Goal: Task Accomplishment & Management: Manage account settings

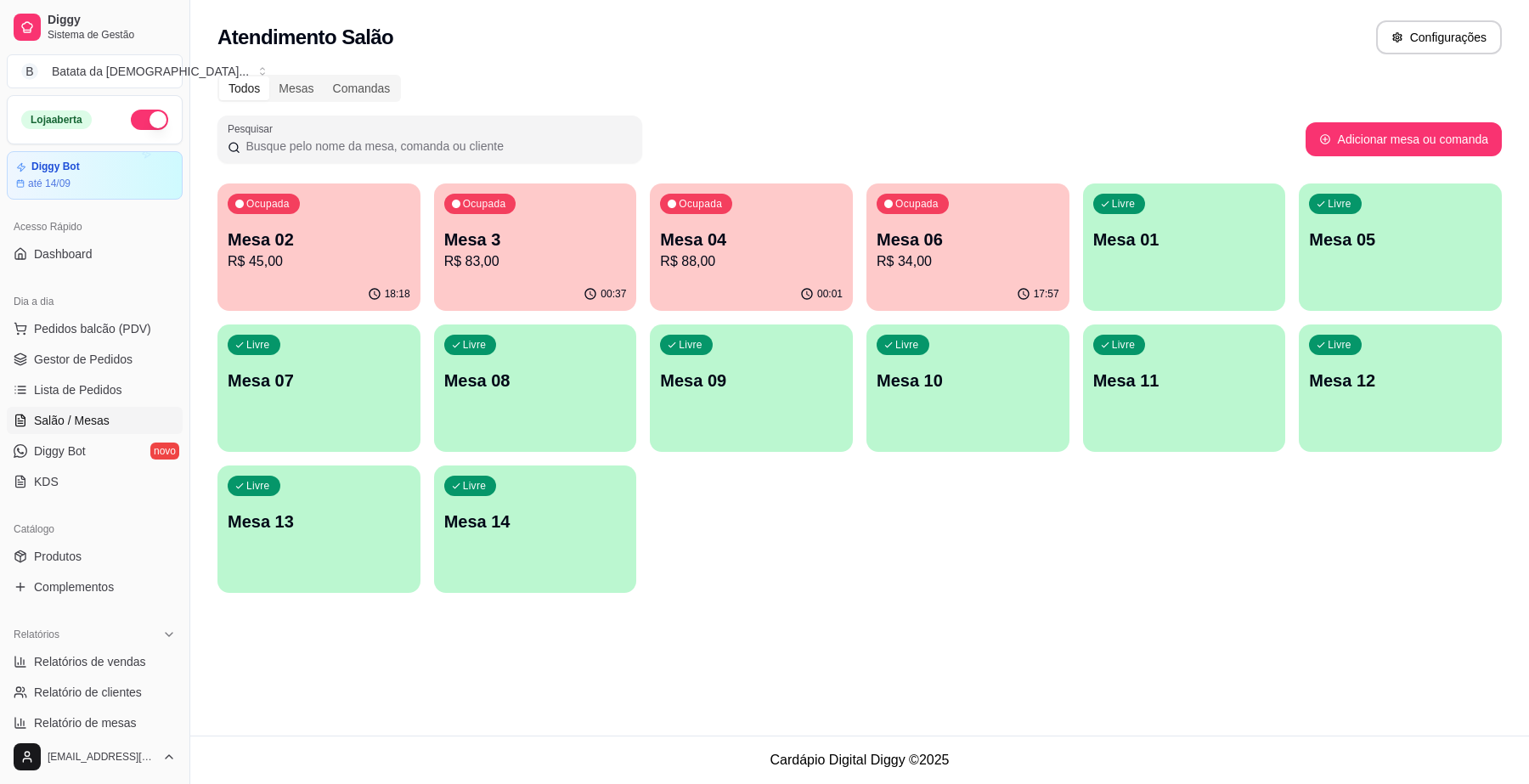
scroll to position [212, 0]
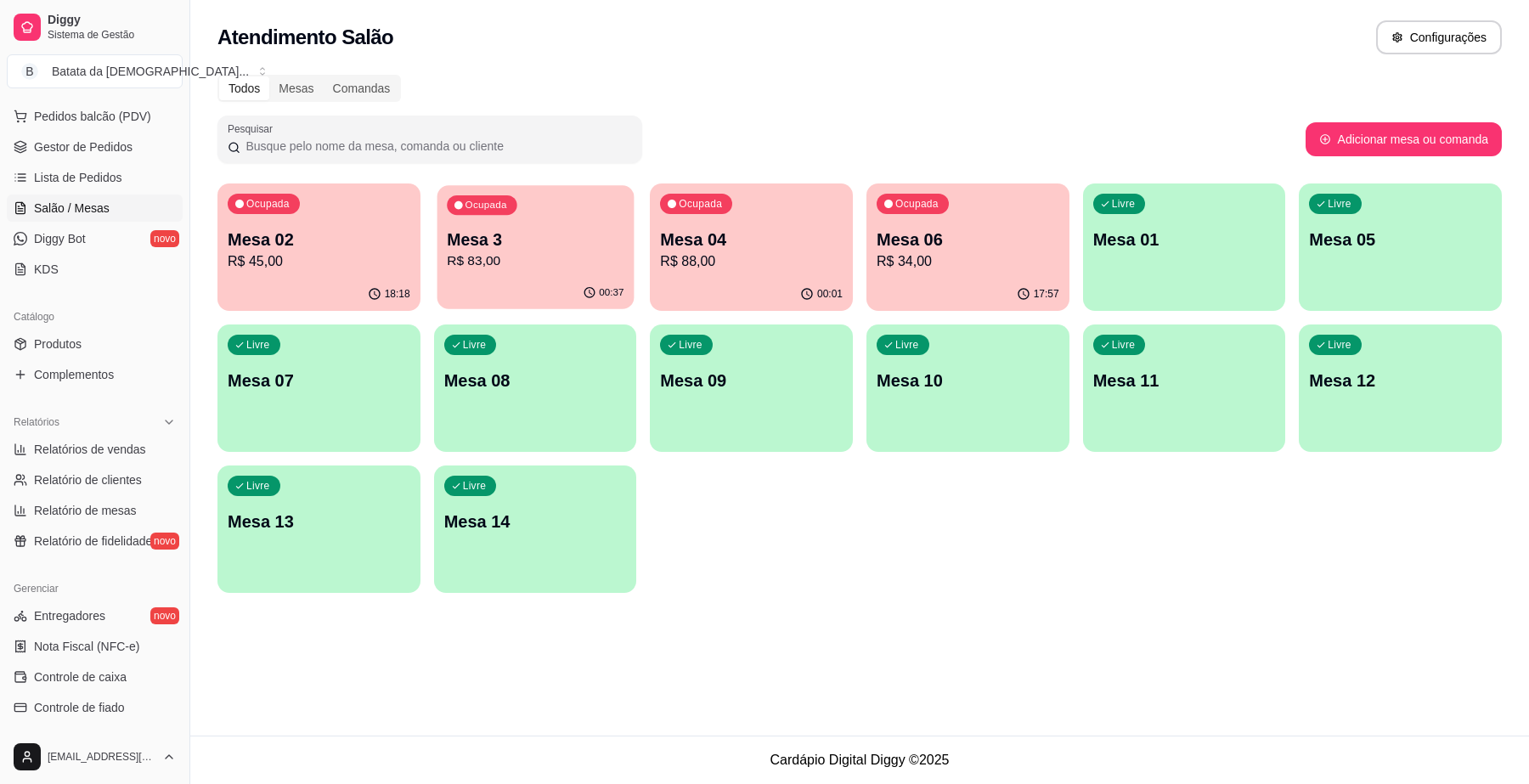
click at [520, 236] on p "Mesa 3" at bounding box center [534, 240] width 177 height 23
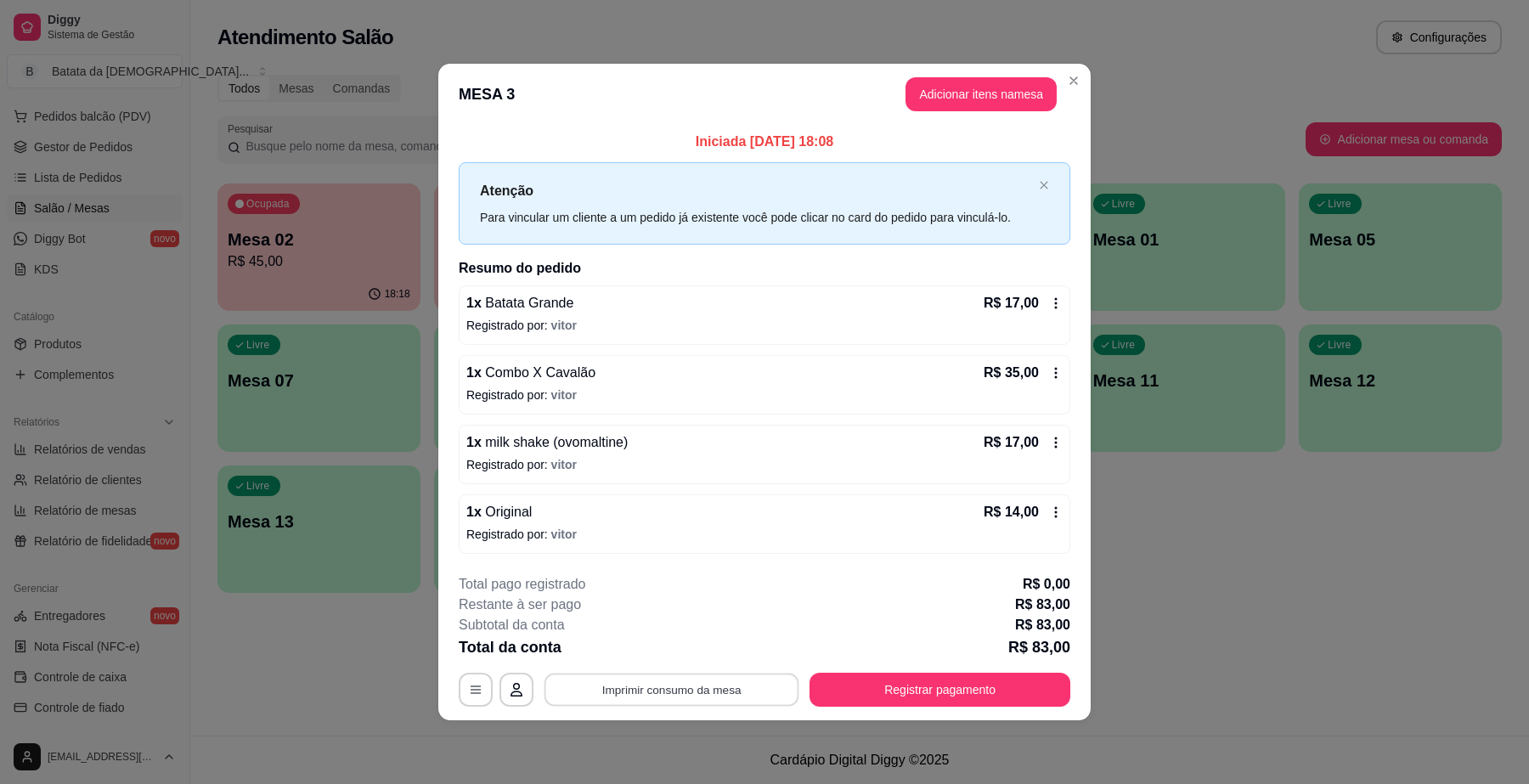
click at [766, 681] on button "Imprimir consumo da mesa" at bounding box center [672, 689] width 255 height 33
click at [1052, 370] on icon at bounding box center [1056, 373] width 14 height 14
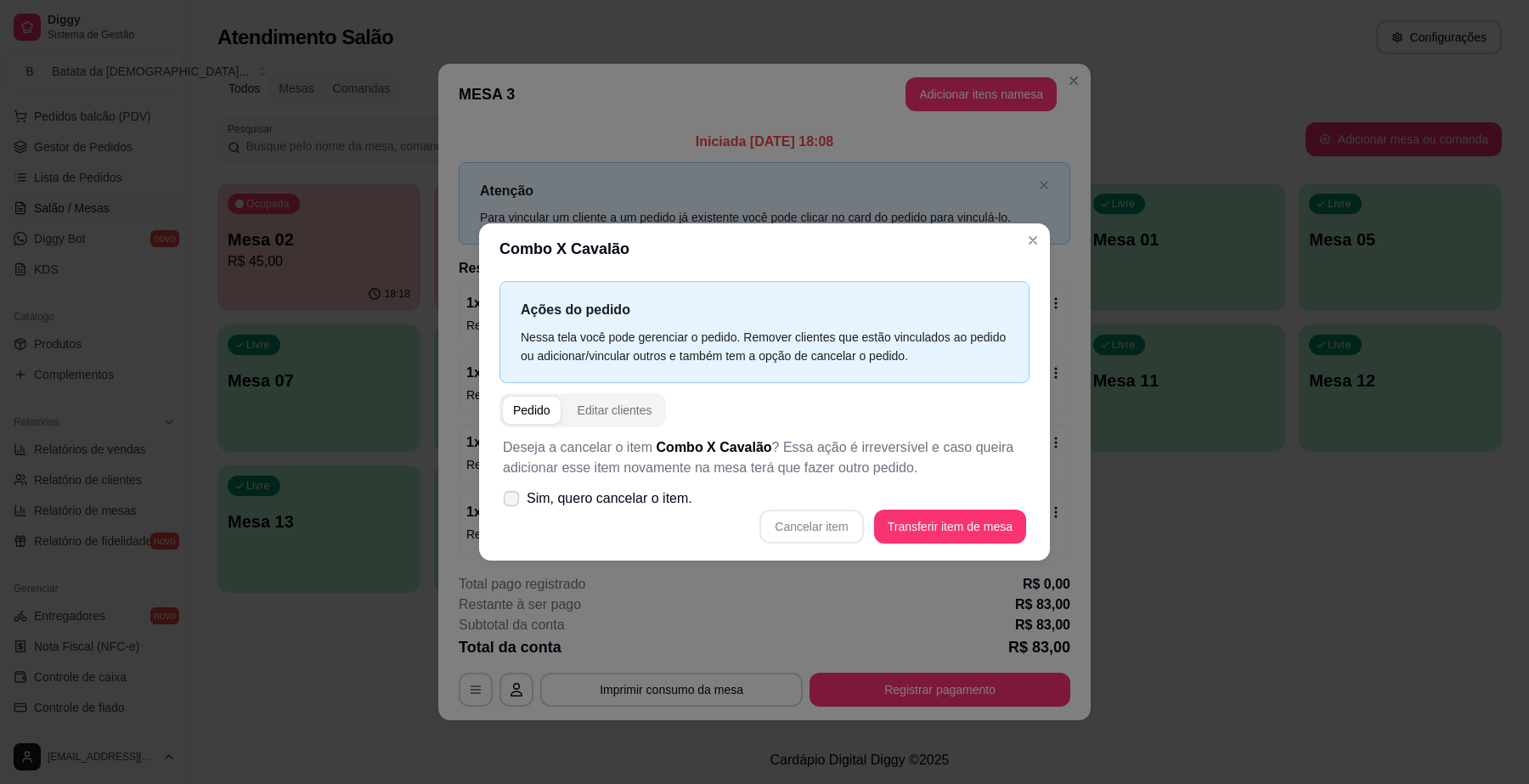
click at [634, 507] on span "Sim, quero cancelar o item." at bounding box center [609, 498] width 165 height 20
click at [513, 507] on input "Sim, quero cancelar o item." at bounding box center [507, 506] width 11 height 11
checkbox input "true"
click at [799, 526] on button "Cancelar item" at bounding box center [811, 526] width 101 height 33
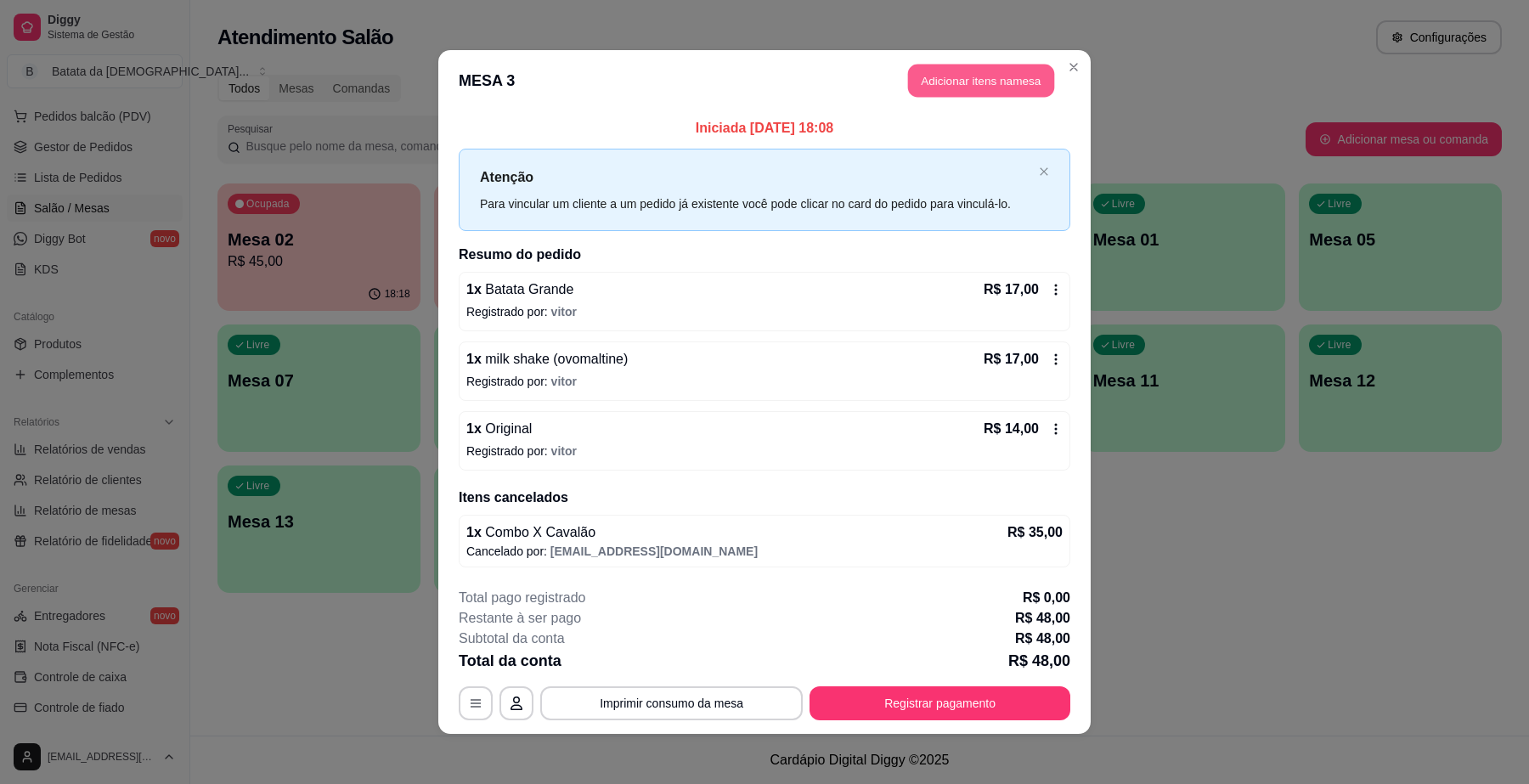
click at [982, 85] on button "Adicionar itens na mesa" at bounding box center [980, 81] width 146 height 33
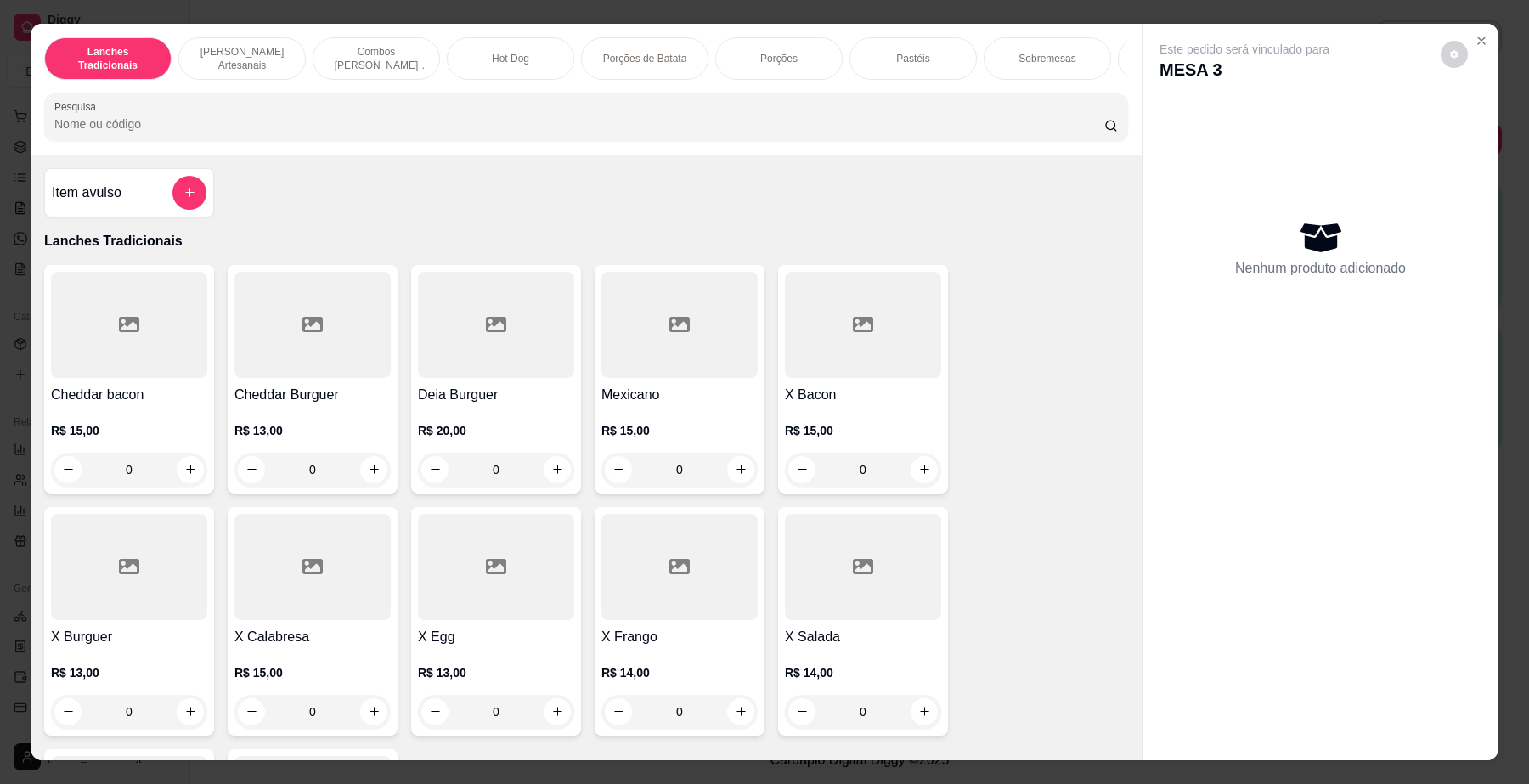
click at [249, 66] on div "[PERSON_NAME] Artesanais" at bounding box center [242, 59] width 127 height 42
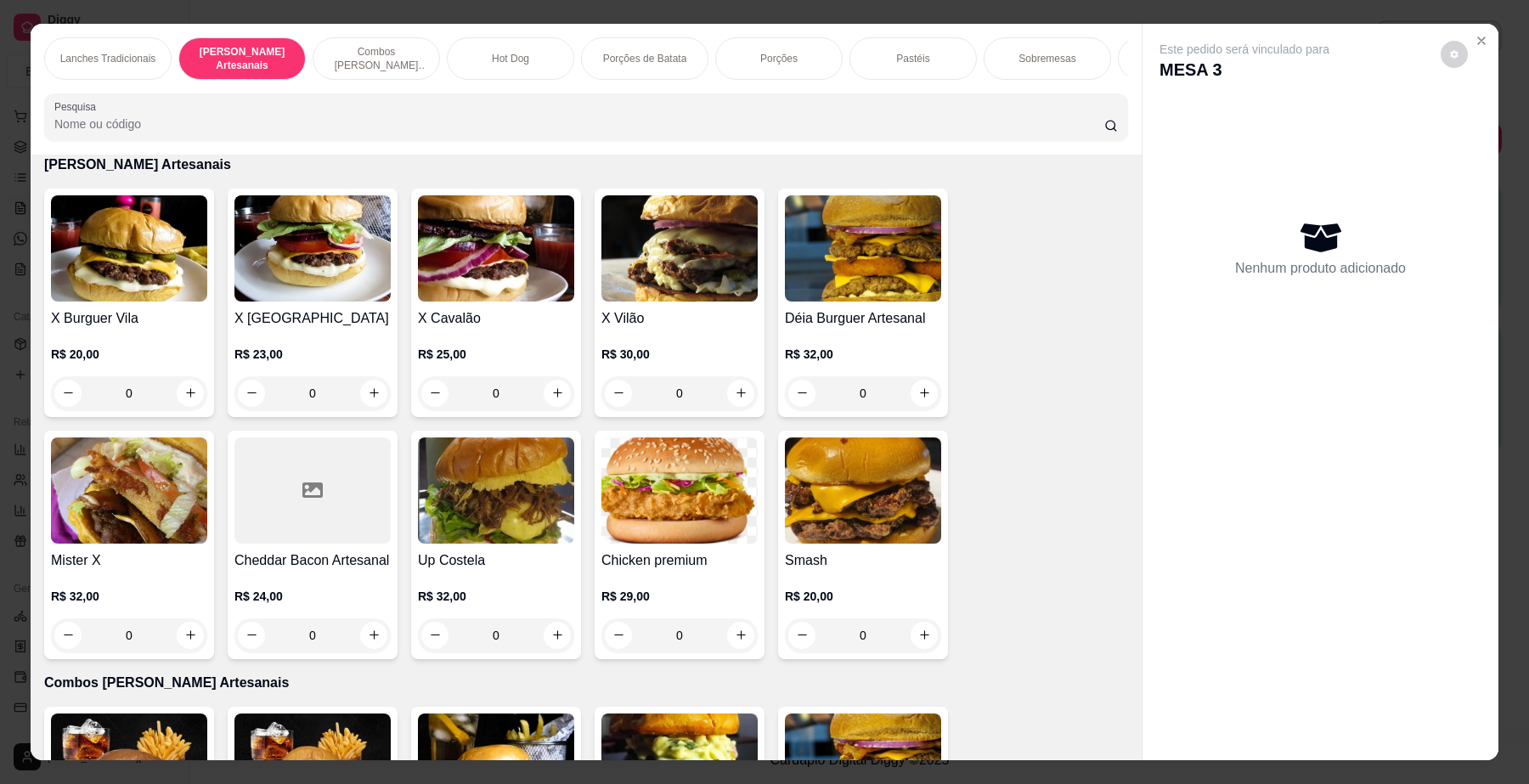
scroll to position [31, 0]
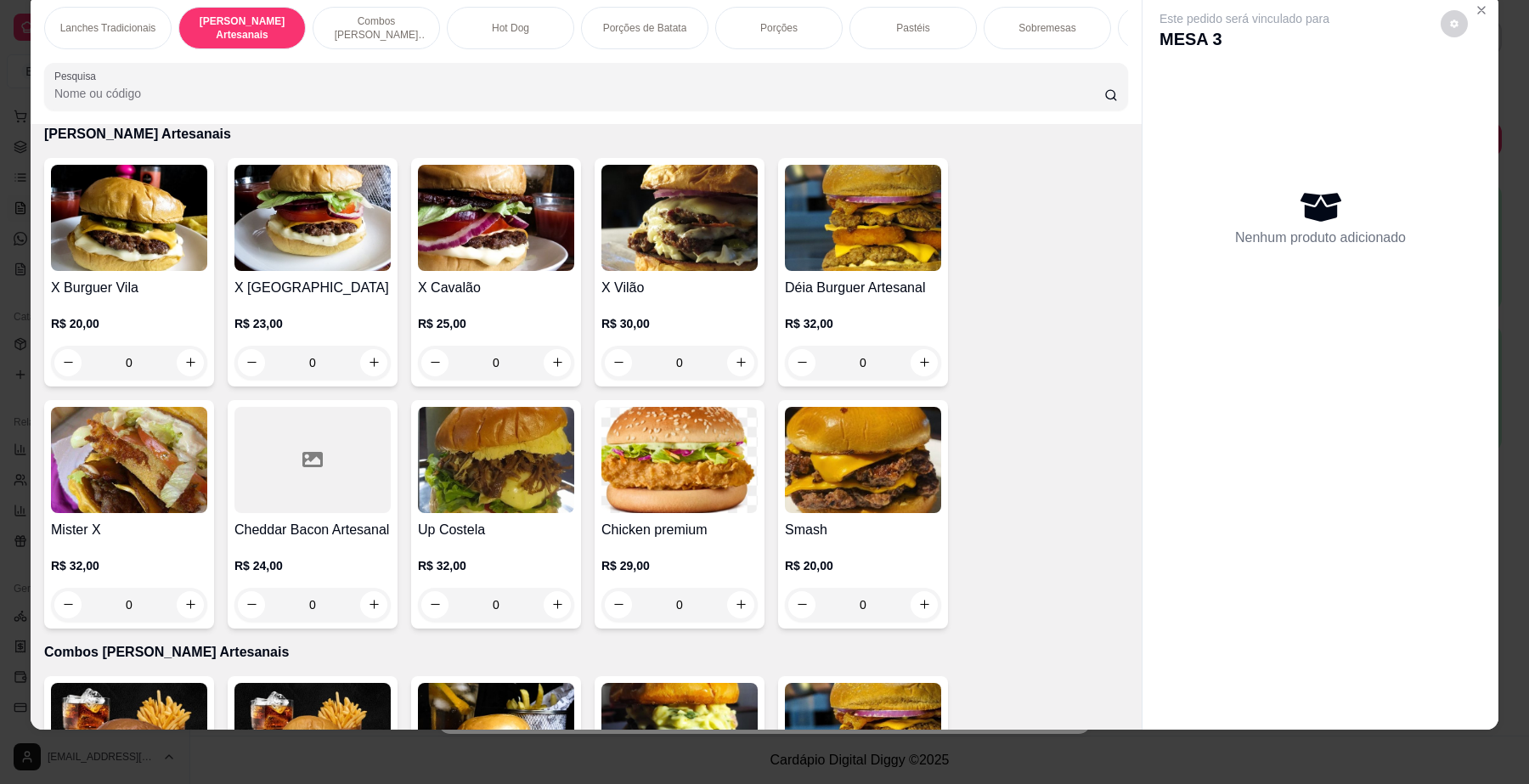
click at [548, 378] on div "0" at bounding box center [496, 362] width 156 height 34
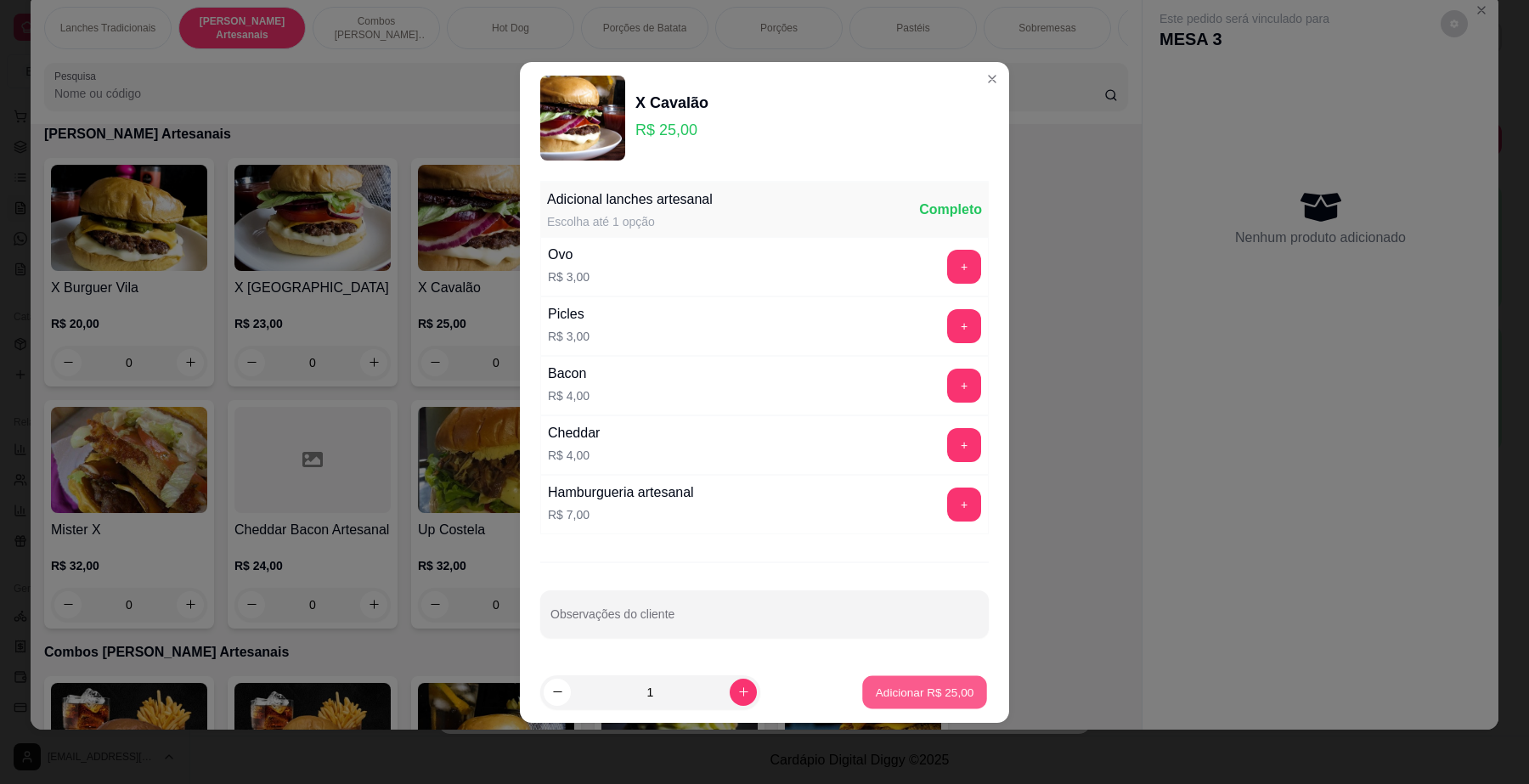
click at [876, 685] on p "Adicionar R$ 25,00" at bounding box center [925, 691] width 99 height 16
type input "1"
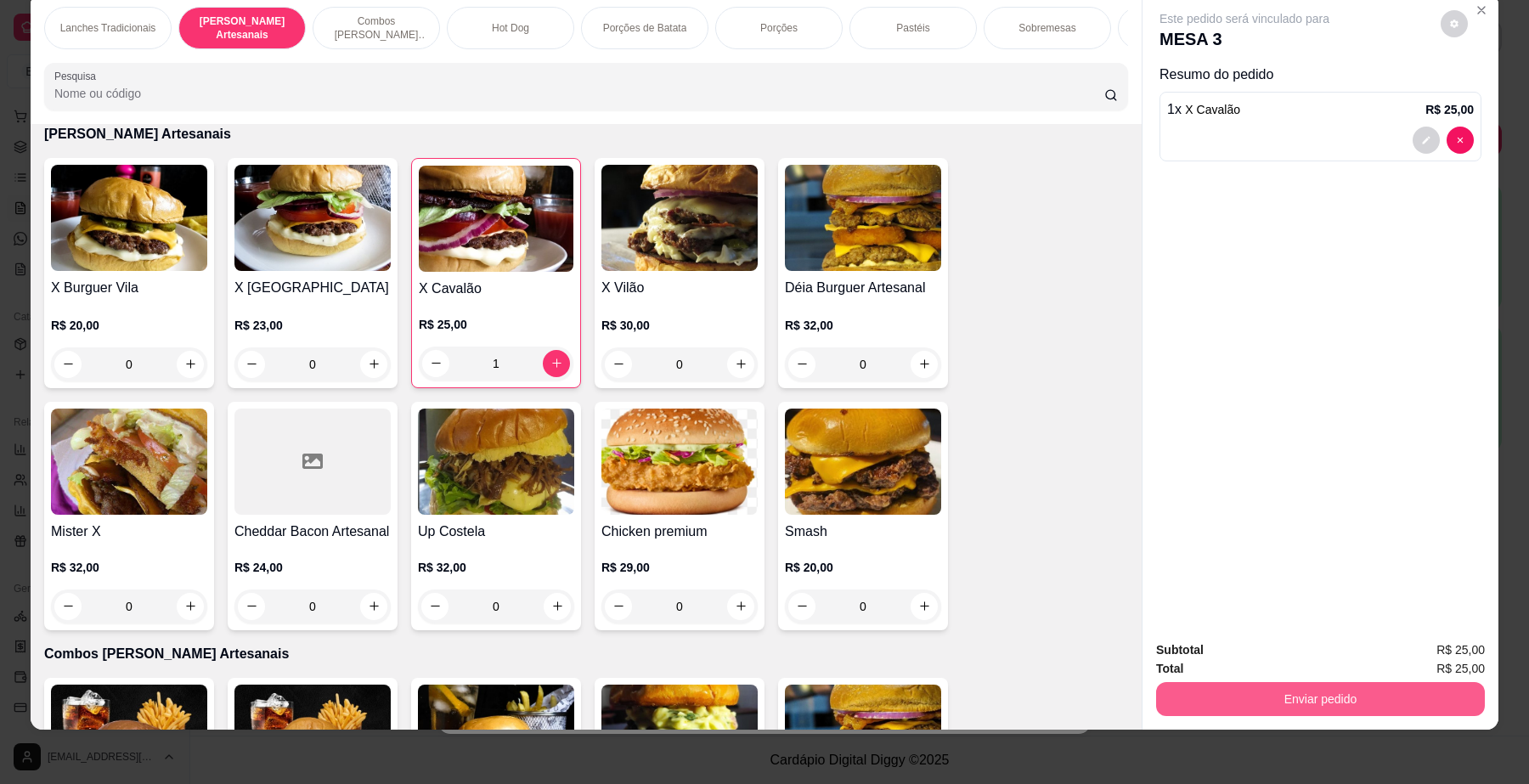
click at [1295, 702] on button "Enviar pedido" at bounding box center [1320, 698] width 328 height 34
click at [1430, 657] on button "Sim, quero registrar" at bounding box center [1423, 658] width 123 height 32
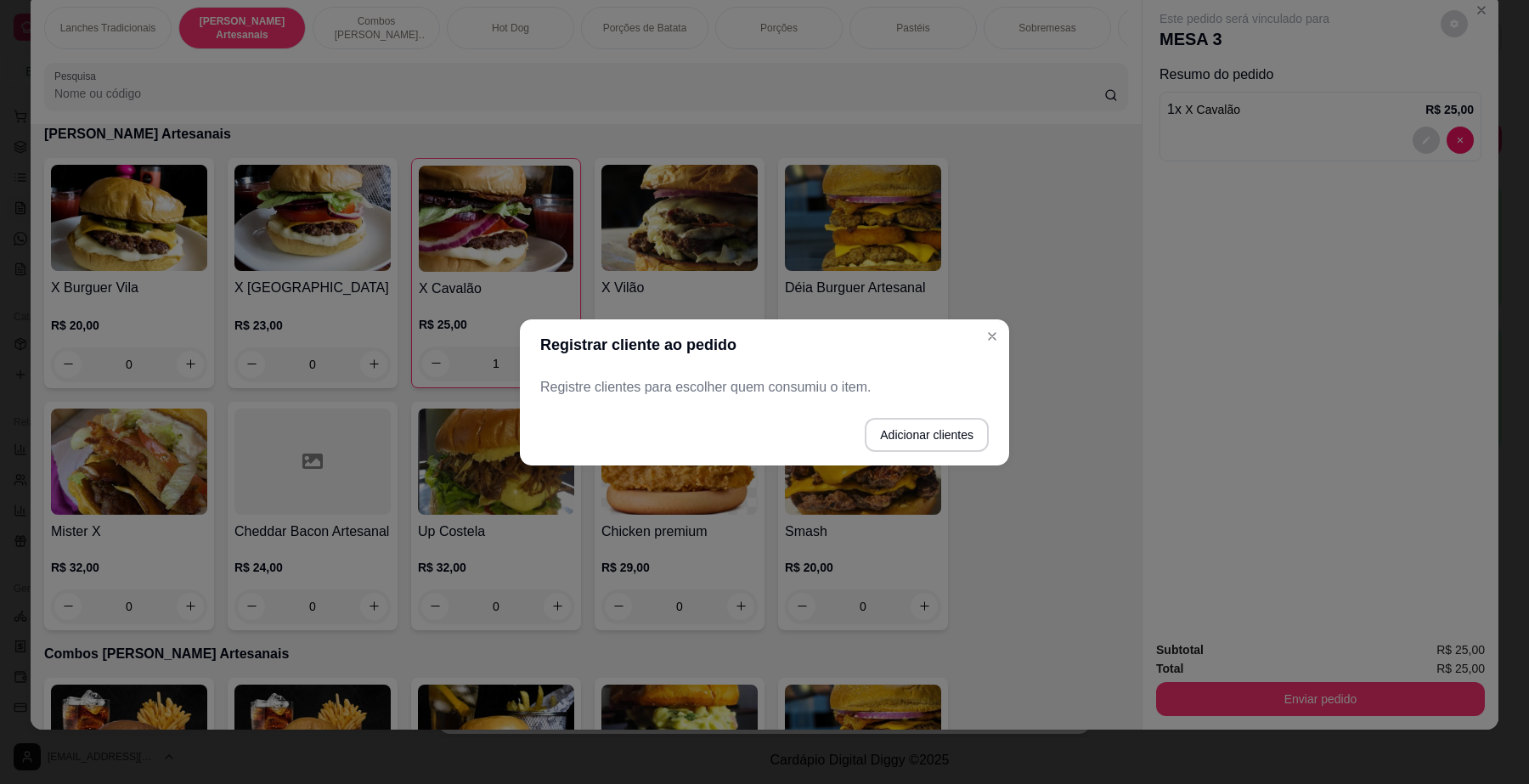
click at [817, 386] on p "Registre clientes para escolher quem consumiu o item." at bounding box center [764, 386] width 448 height 20
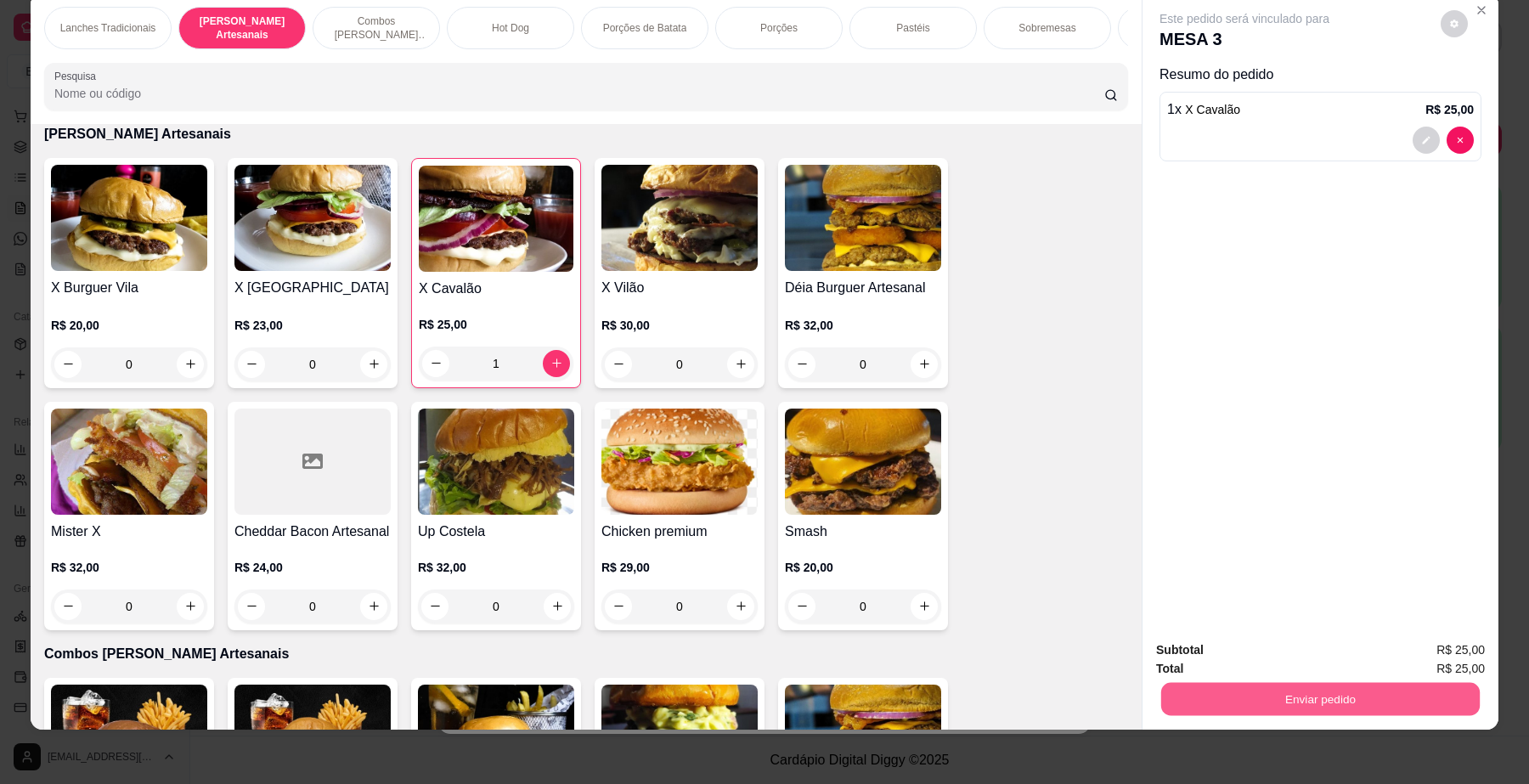
click at [1305, 694] on button "Enviar pedido" at bounding box center [1320, 699] width 319 height 33
click at [1289, 655] on button "Não registrar e enviar pedido" at bounding box center [1263, 658] width 172 height 32
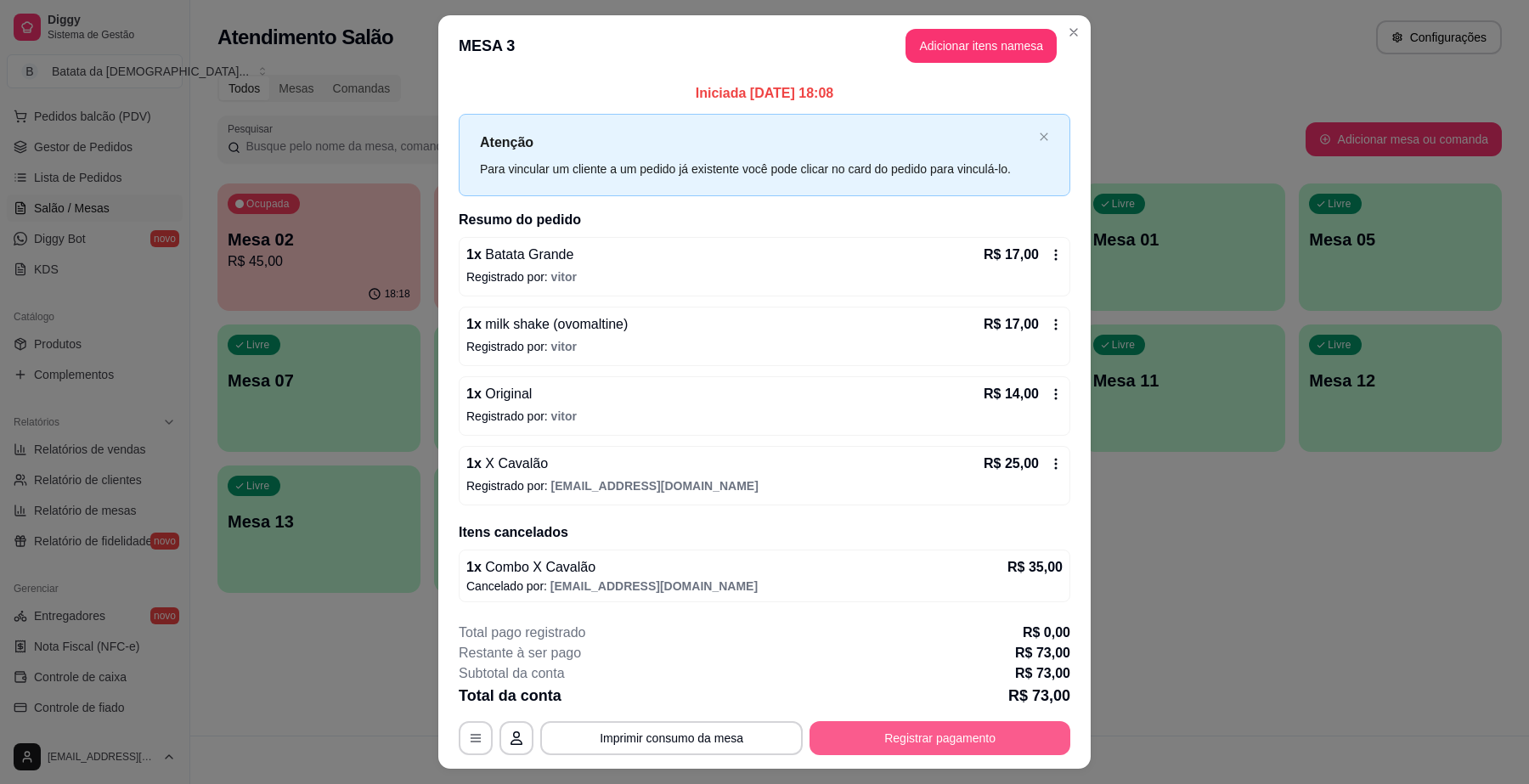
click at [949, 730] on button "Registrar pagamento" at bounding box center [940, 738] width 261 height 34
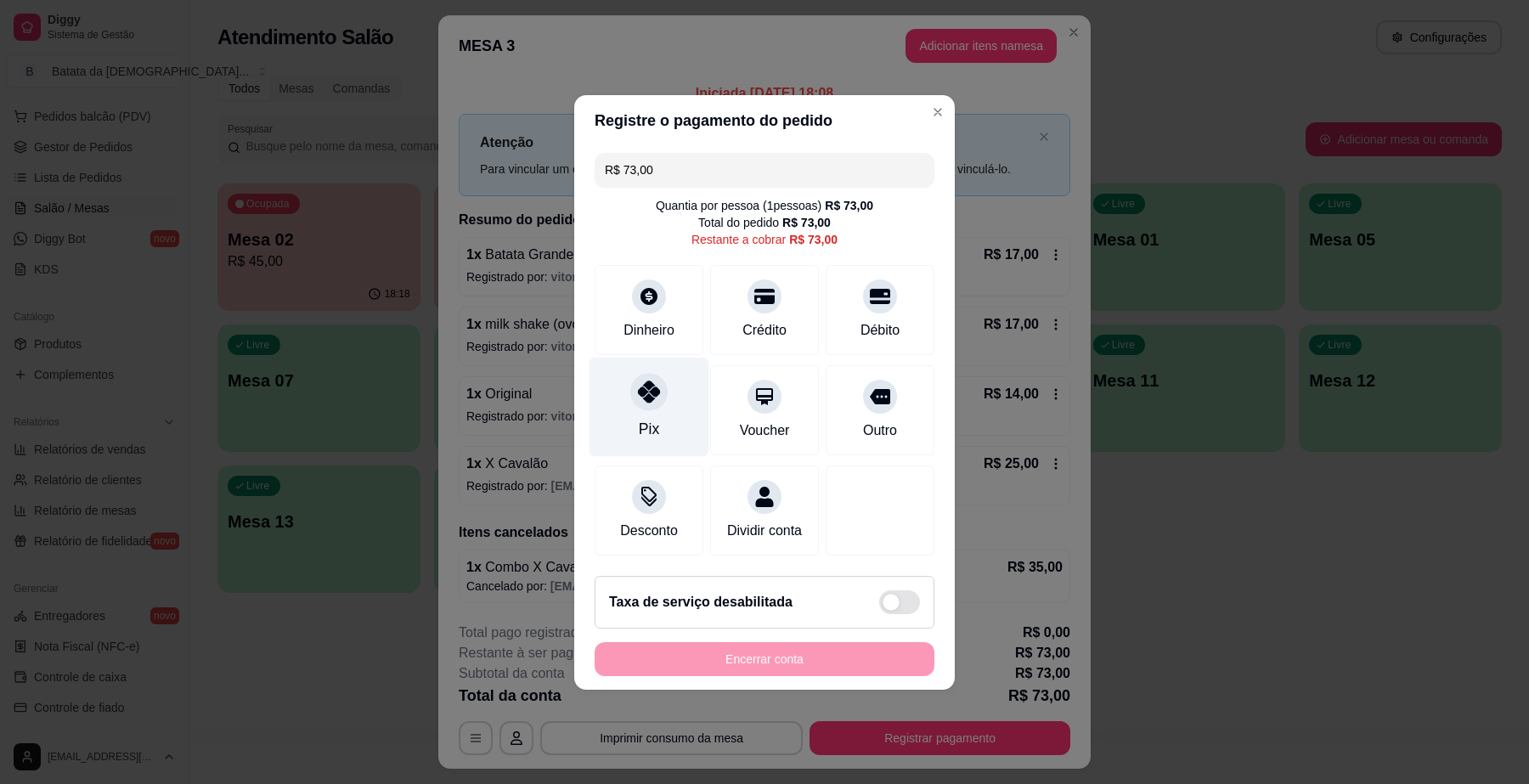
click at [661, 401] on div "Pix" at bounding box center [649, 406] width 120 height 99
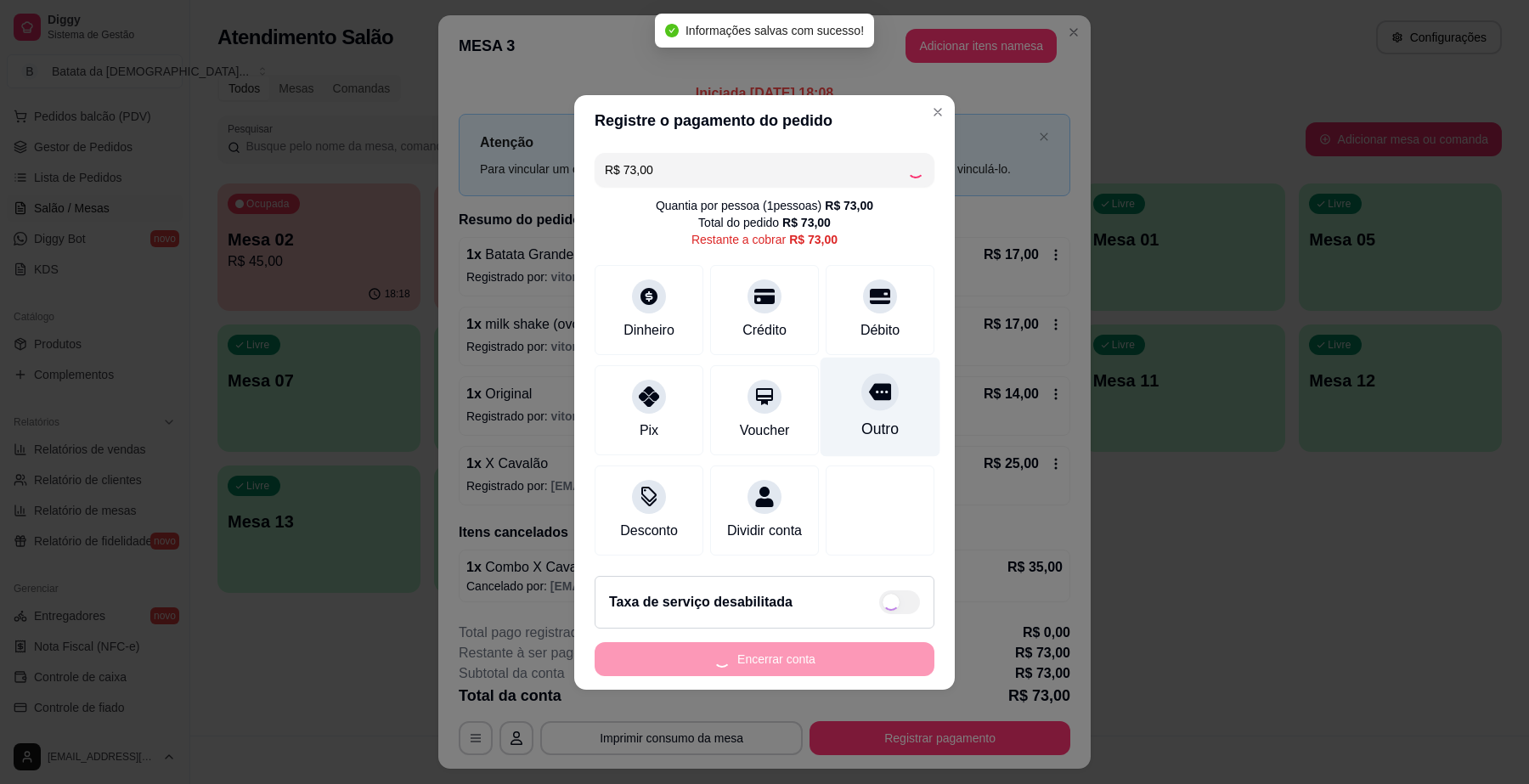
type input "R$ 0,00"
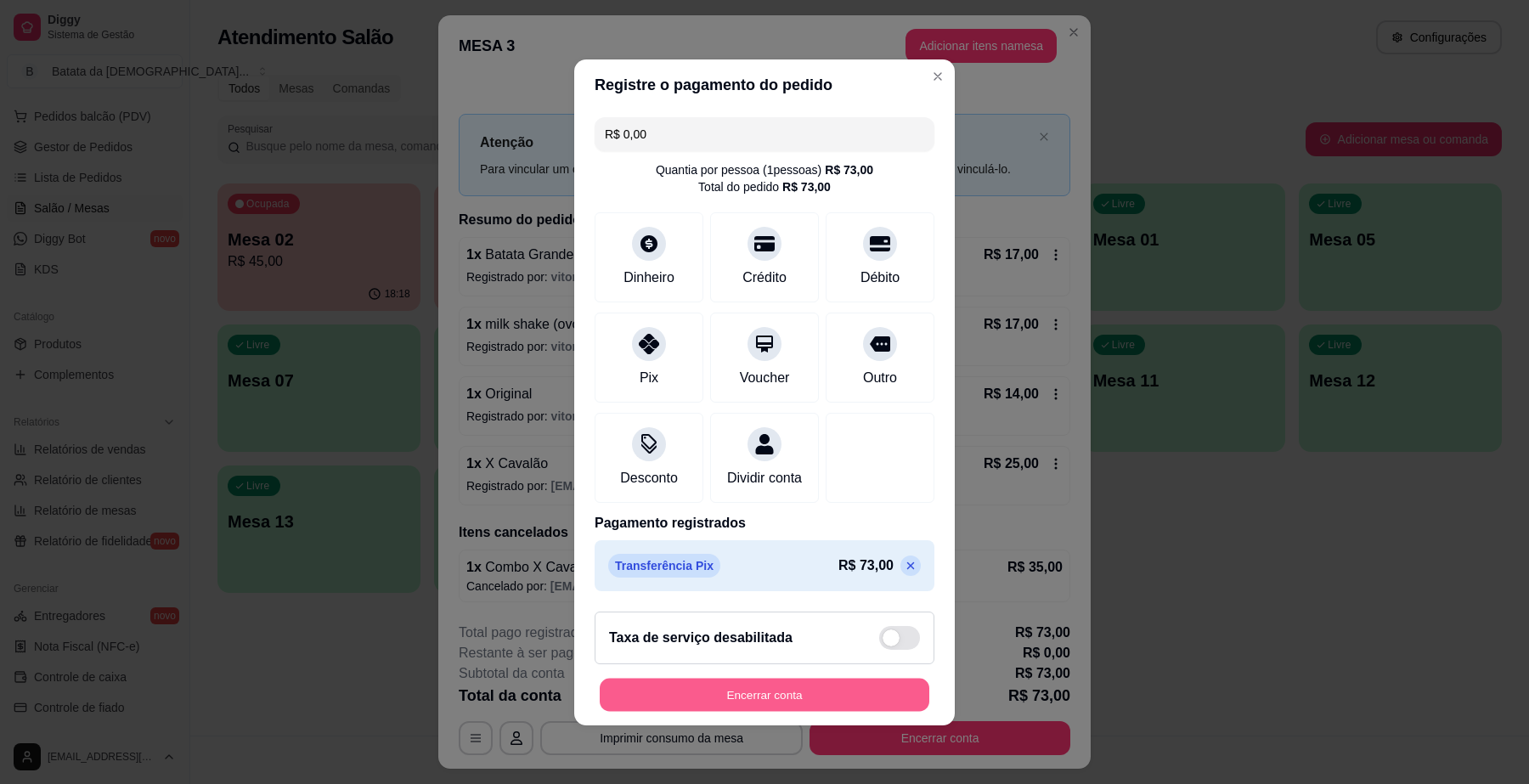
click at [705, 711] on button "Encerrar conta" at bounding box center [764, 694] width 329 height 33
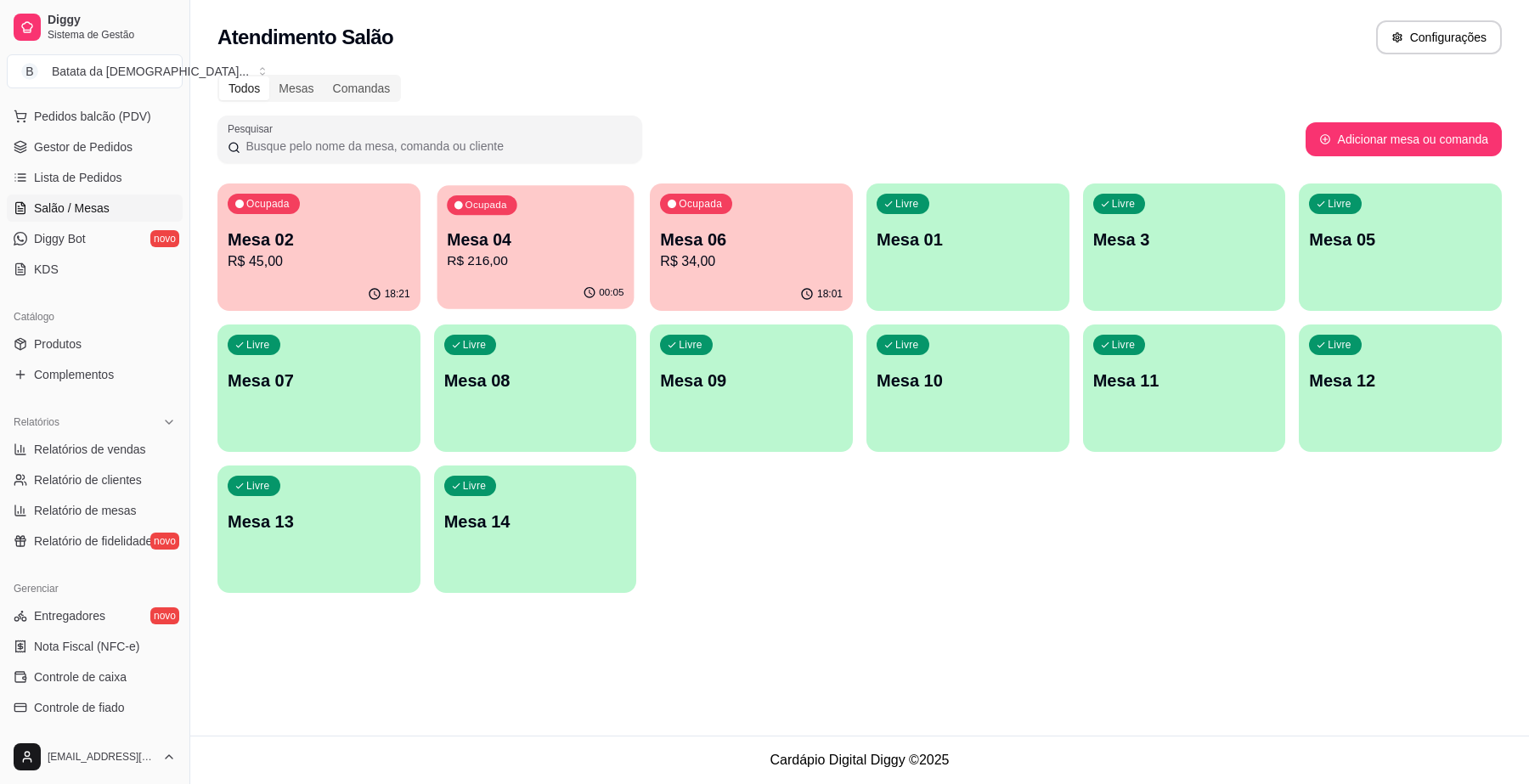
click at [466, 240] on p "Mesa 04" at bounding box center [534, 240] width 177 height 23
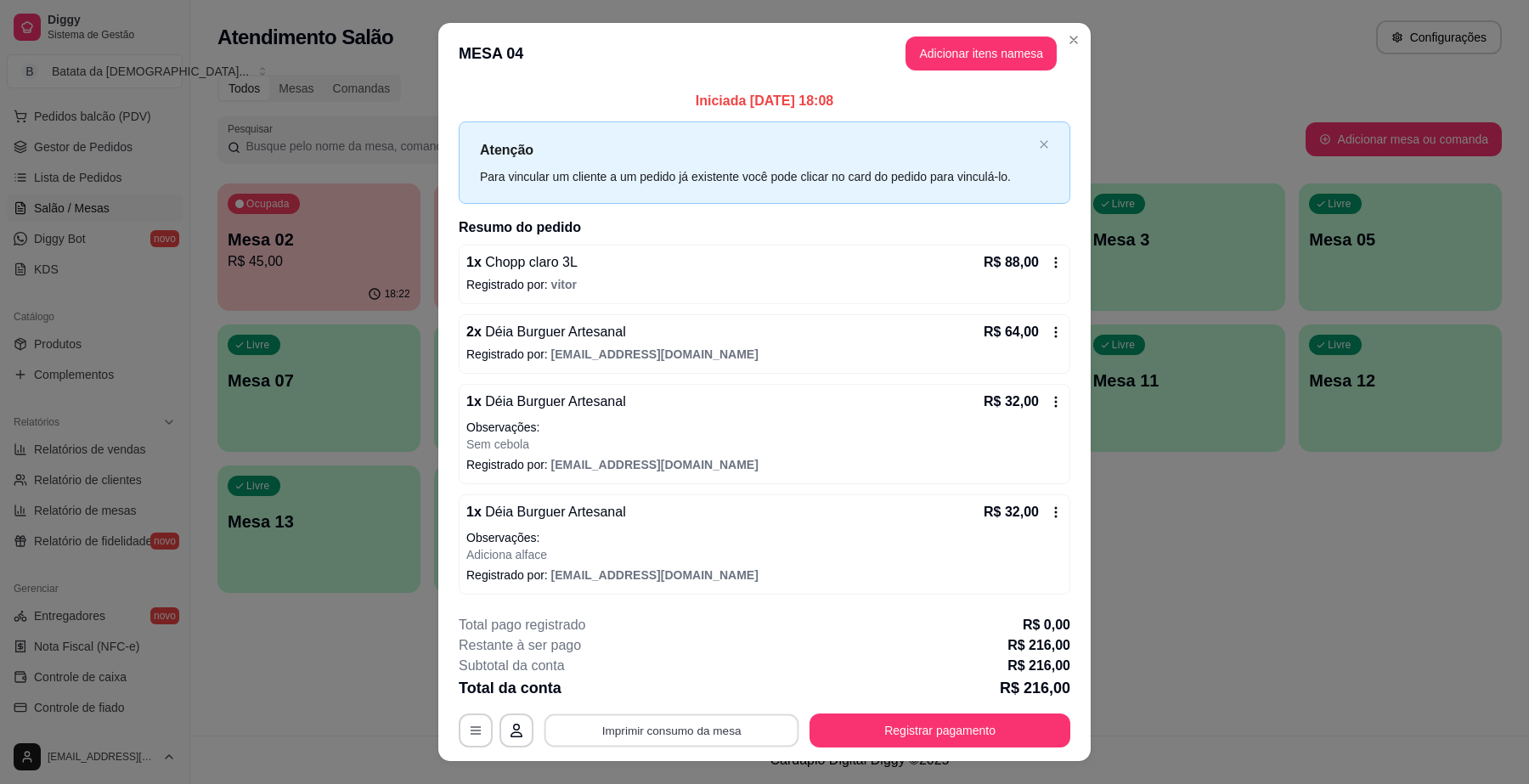
click at [715, 723] on button "Imprimir consumo da mesa" at bounding box center [672, 730] width 255 height 33
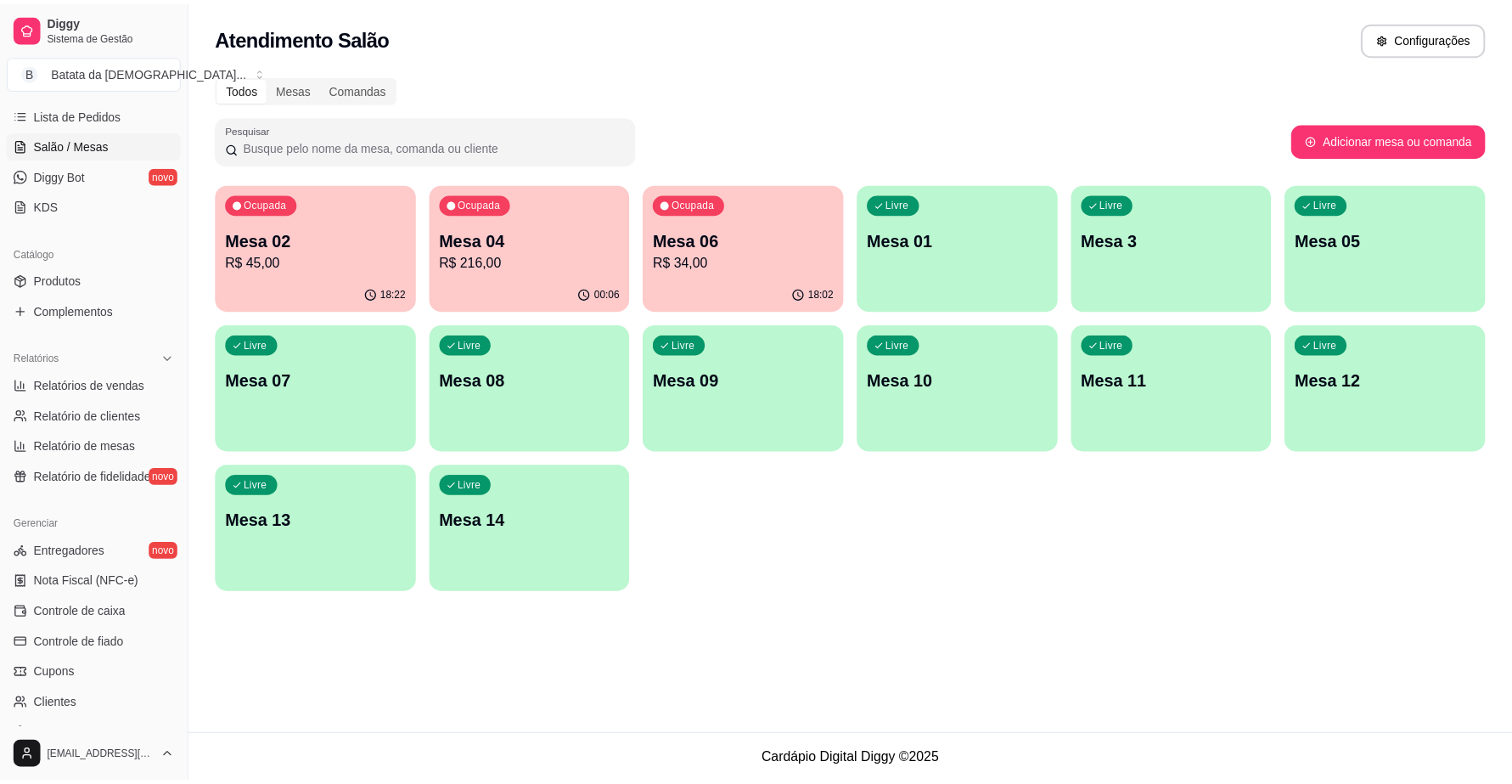
scroll to position [437, 0]
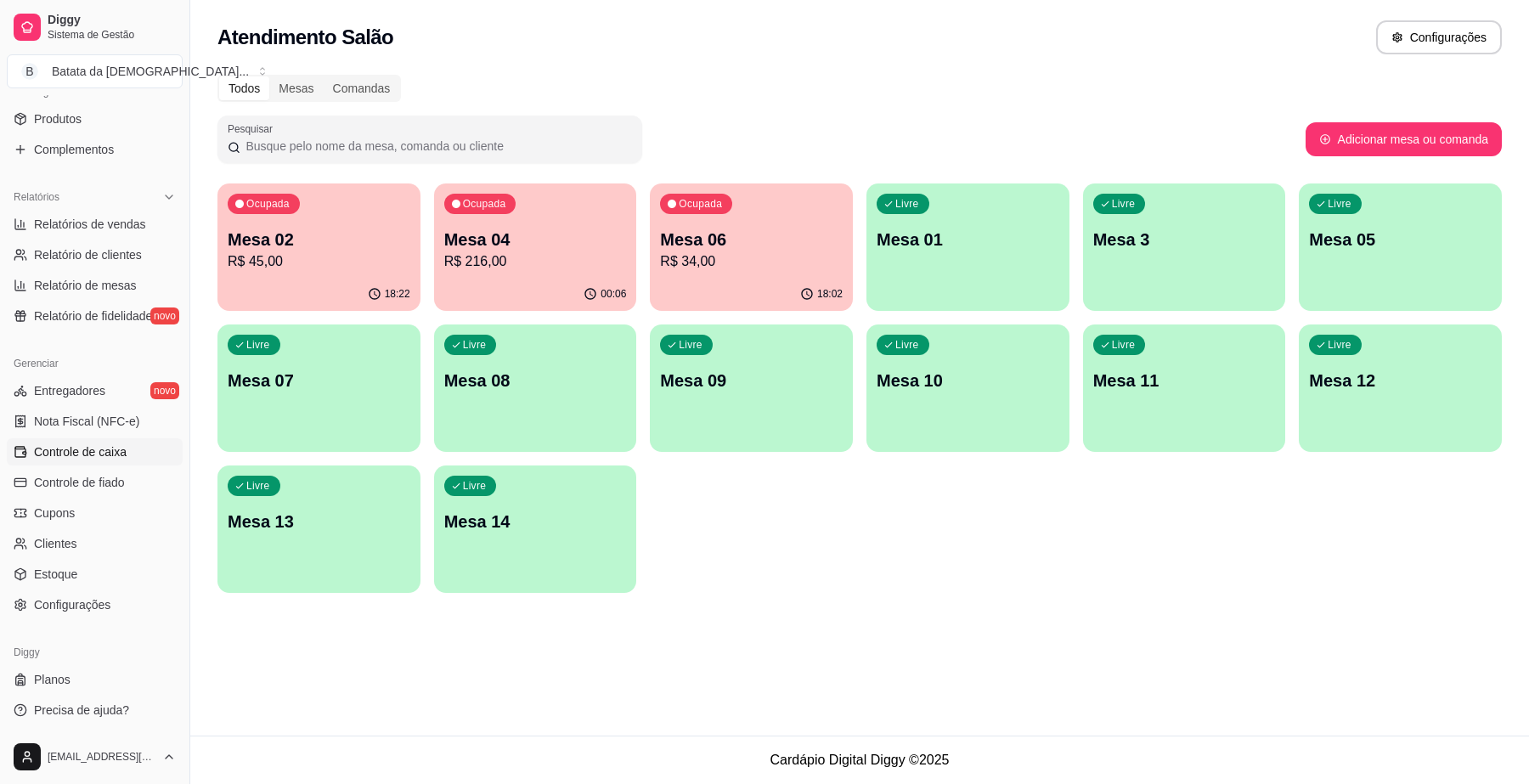
click at [95, 447] on span "Controle de caixa" at bounding box center [80, 452] width 93 height 17
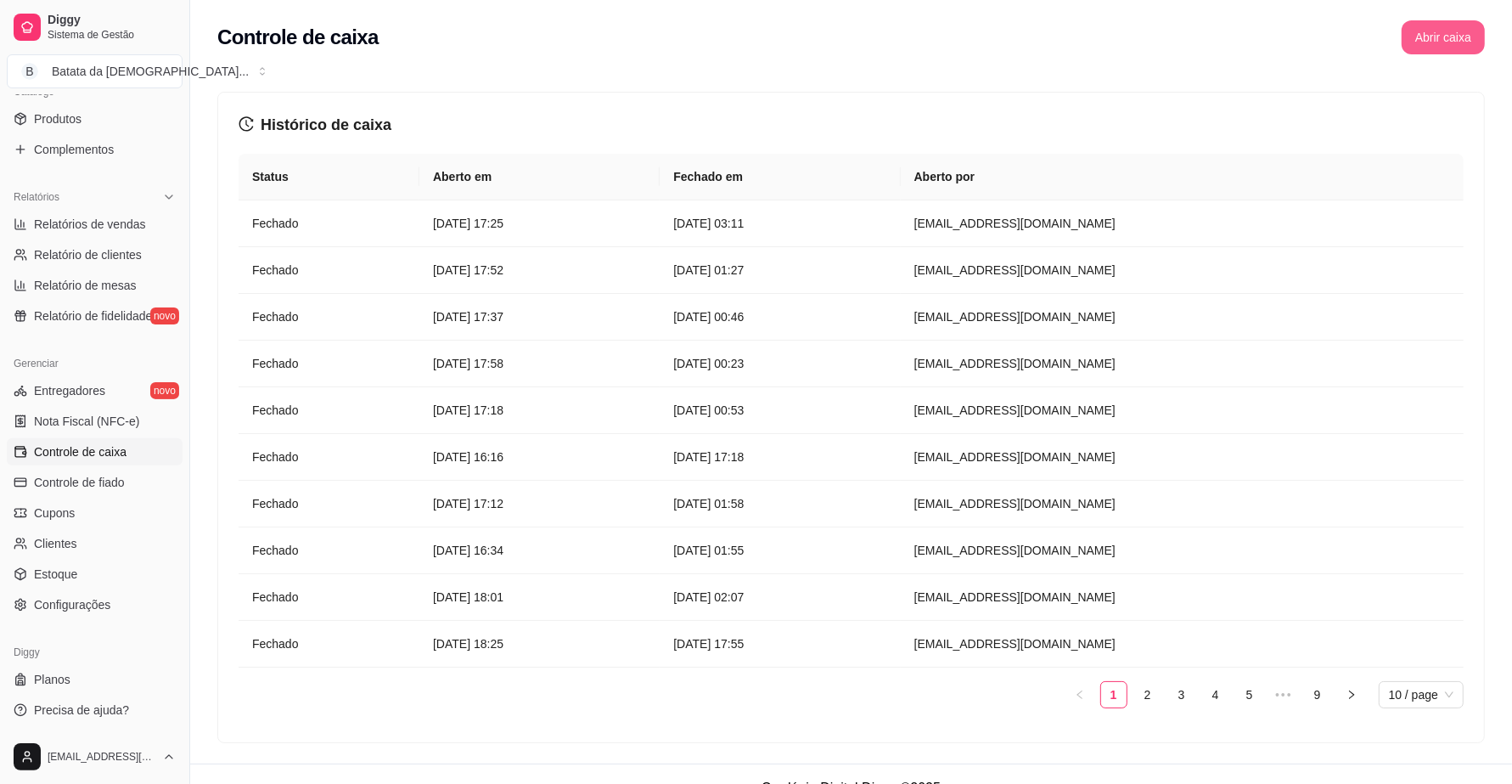
click at [1419, 25] on button "Abrir caixa" at bounding box center [1443, 37] width 83 height 34
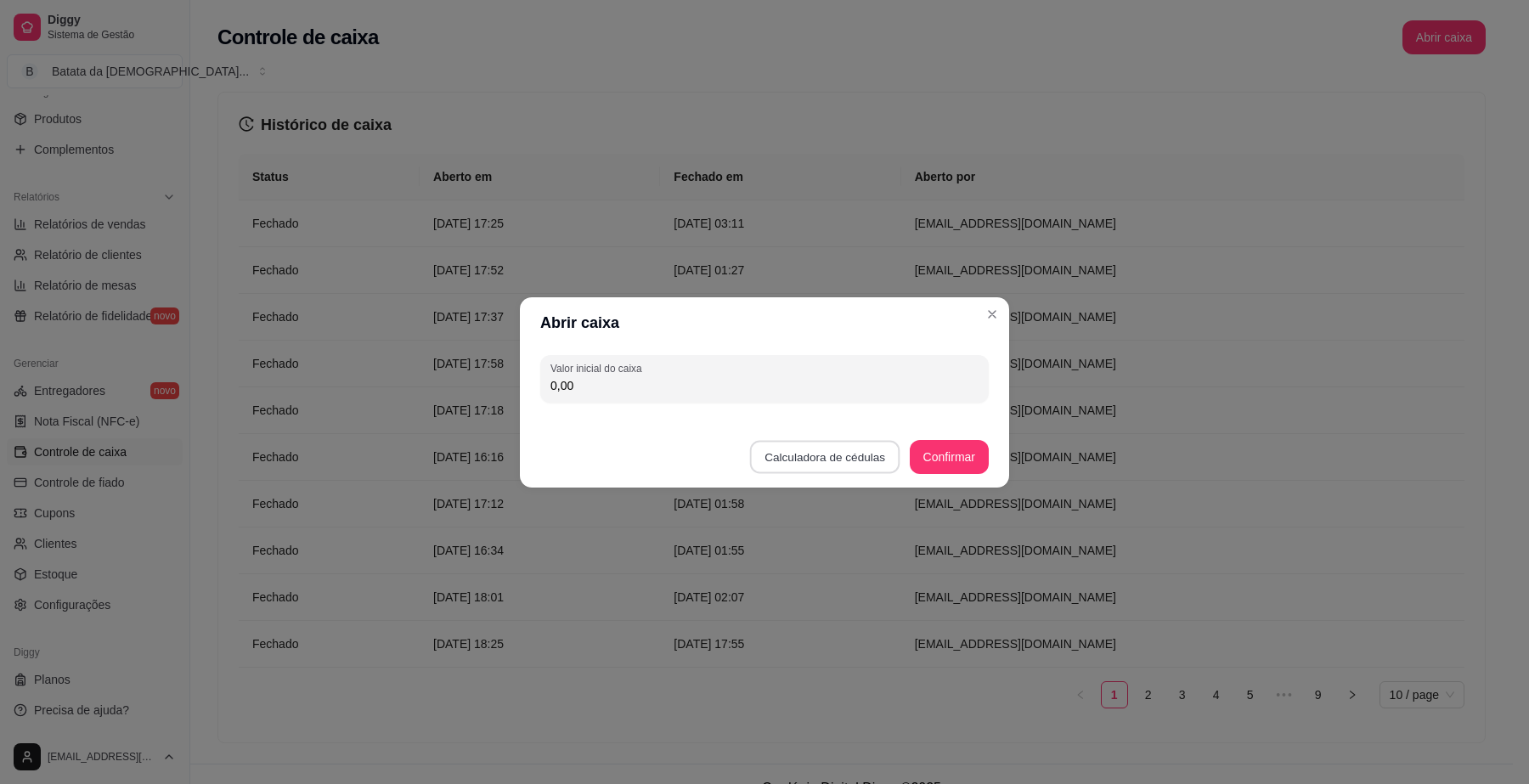
click at [876, 446] on button "Calculadora de cédulas" at bounding box center [825, 456] width 151 height 33
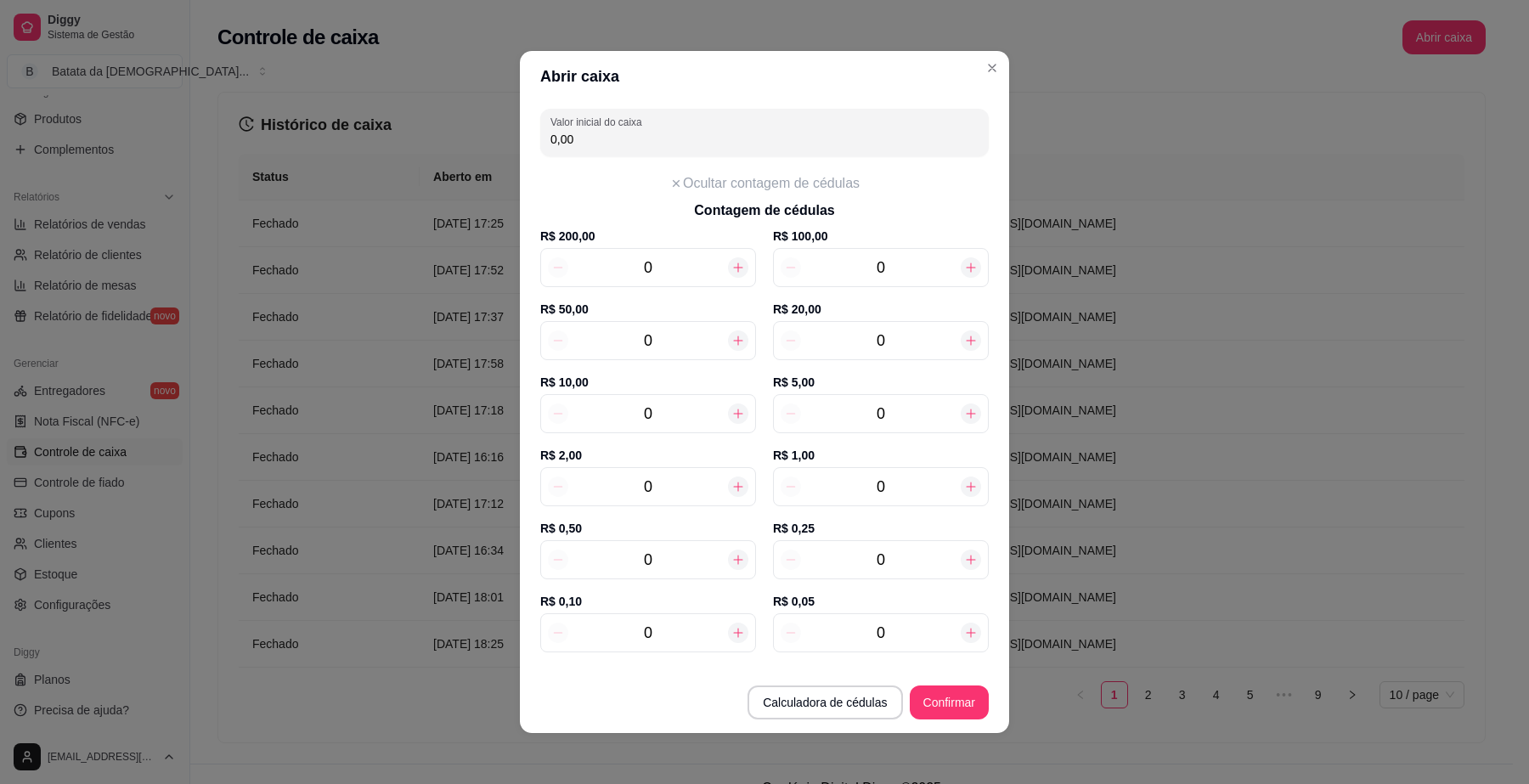
click at [967, 341] on icon at bounding box center [972, 341] width 10 height 10
type input "20,00"
type input "1"
click at [967, 341] on icon at bounding box center [972, 341] width 10 height 10
type input "40,00"
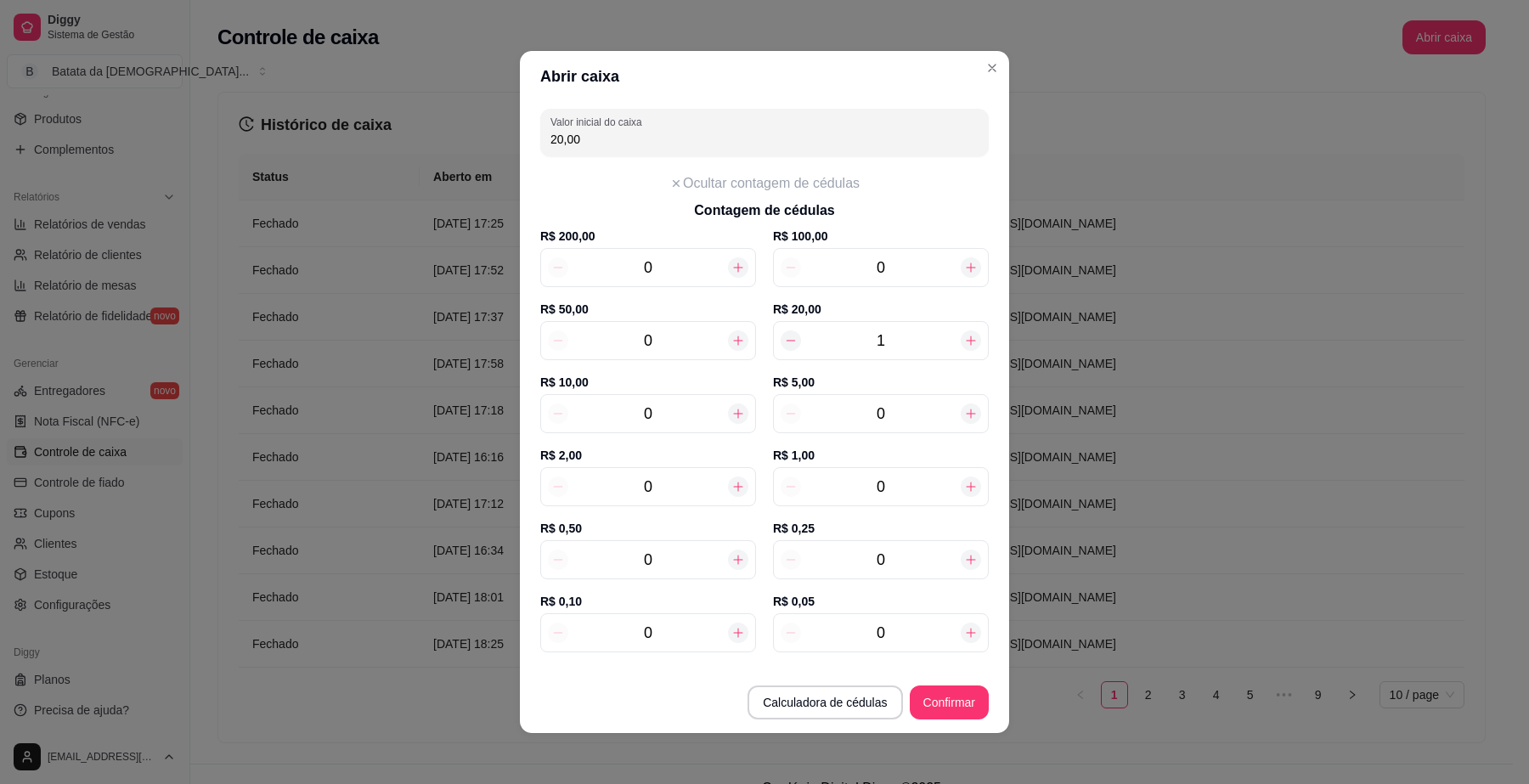
type input "2"
click at [784, 337] on icon at bounding box center [791, 341] width 14 height 14
type input "20,00"
type input "1"
click at [784, 337] on icon at bounding box center [791, 341] width 14 height 14
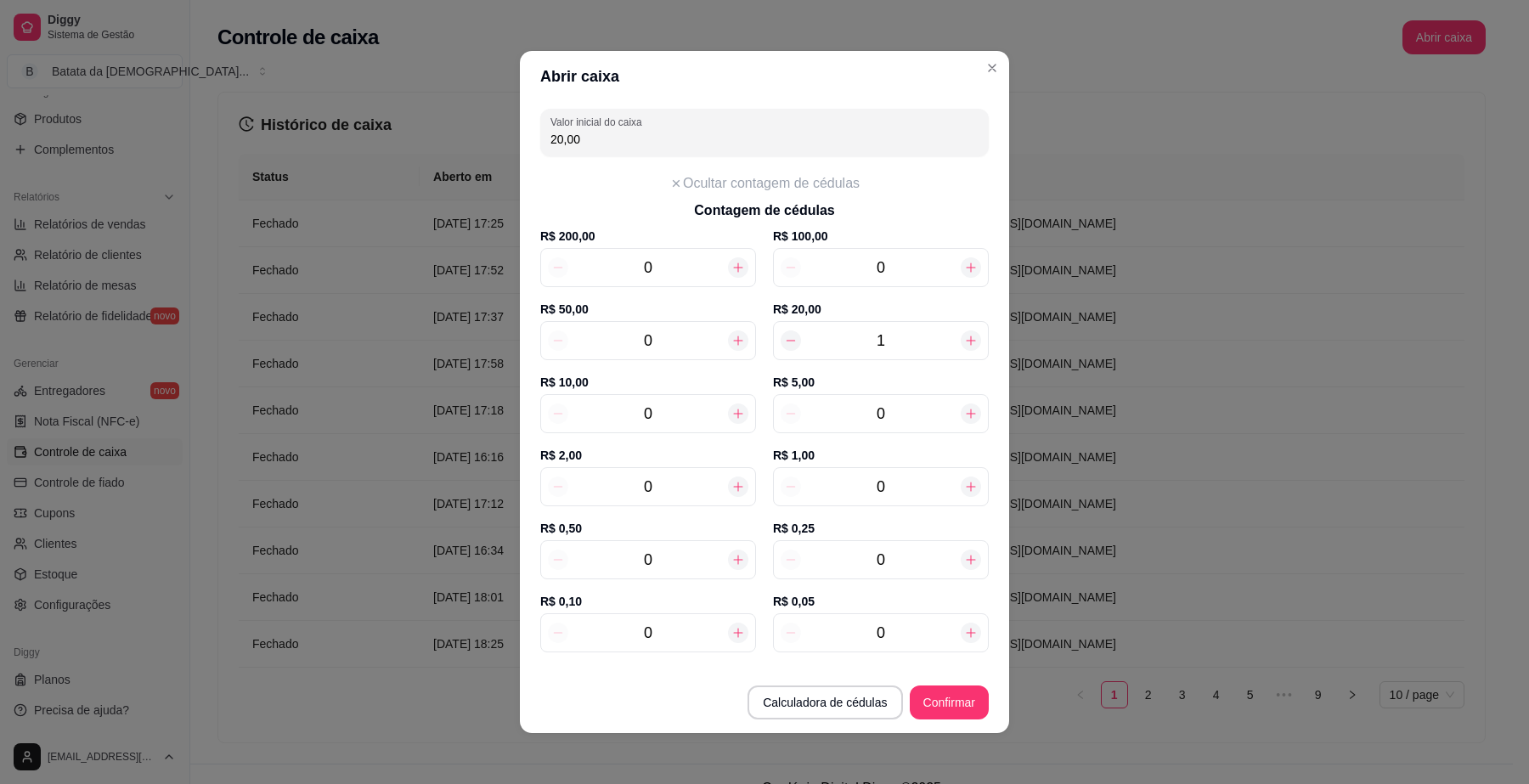
type input "0,00"
type input "0"
click at [784, 337] on icon at bounding box center [791, 341] width 14 height 14
click at [731, 489] on icon at bounding box center [738, 487] width 14 height 14
type input "2,00"
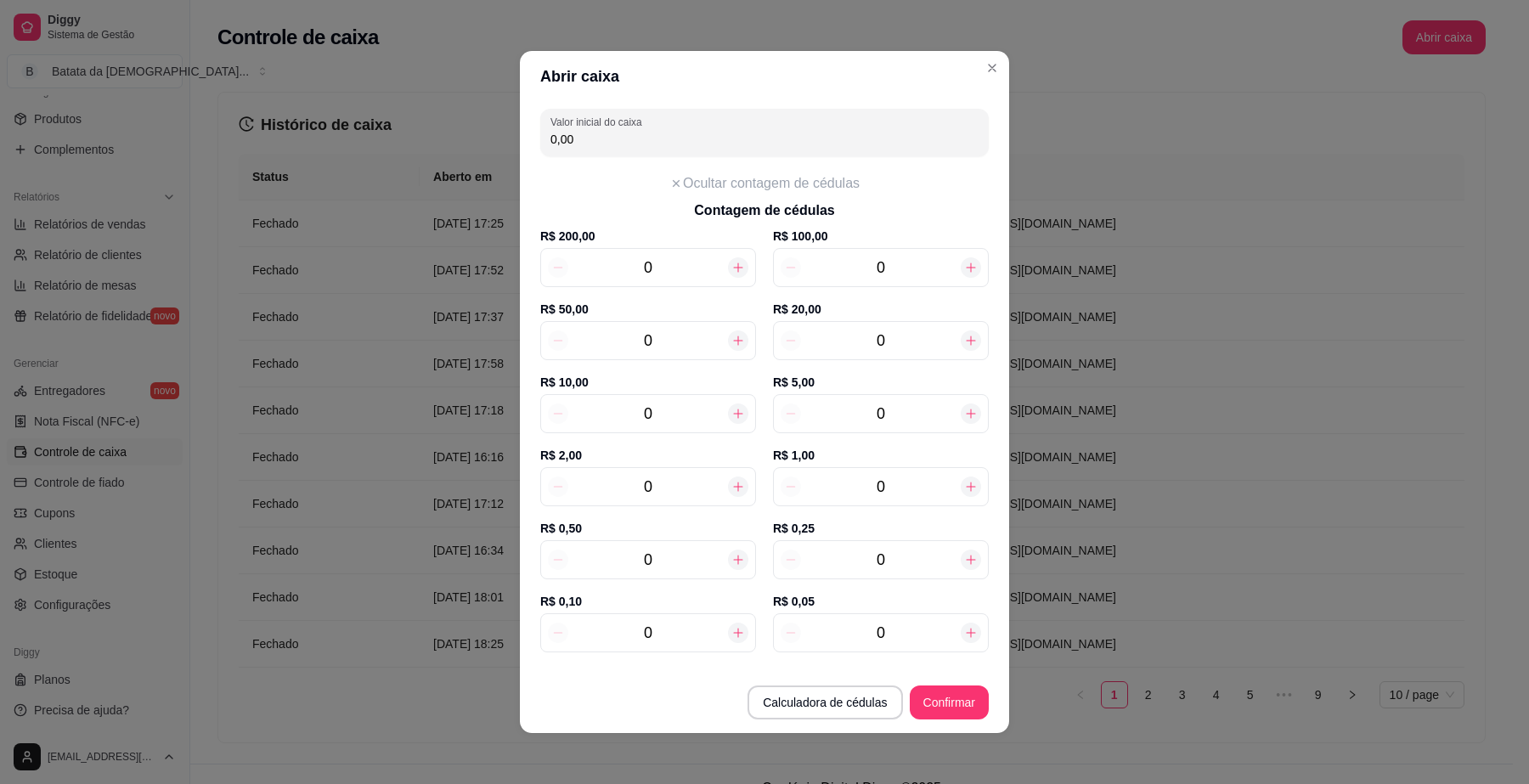
type input "1"
click at [731, 489] on icon at bounding box center [738, 487] width 14 height 14
type input "4,00"
type input "2"
click at [731, 489] on icon at bounding box center [738, 487] width 14 height 14
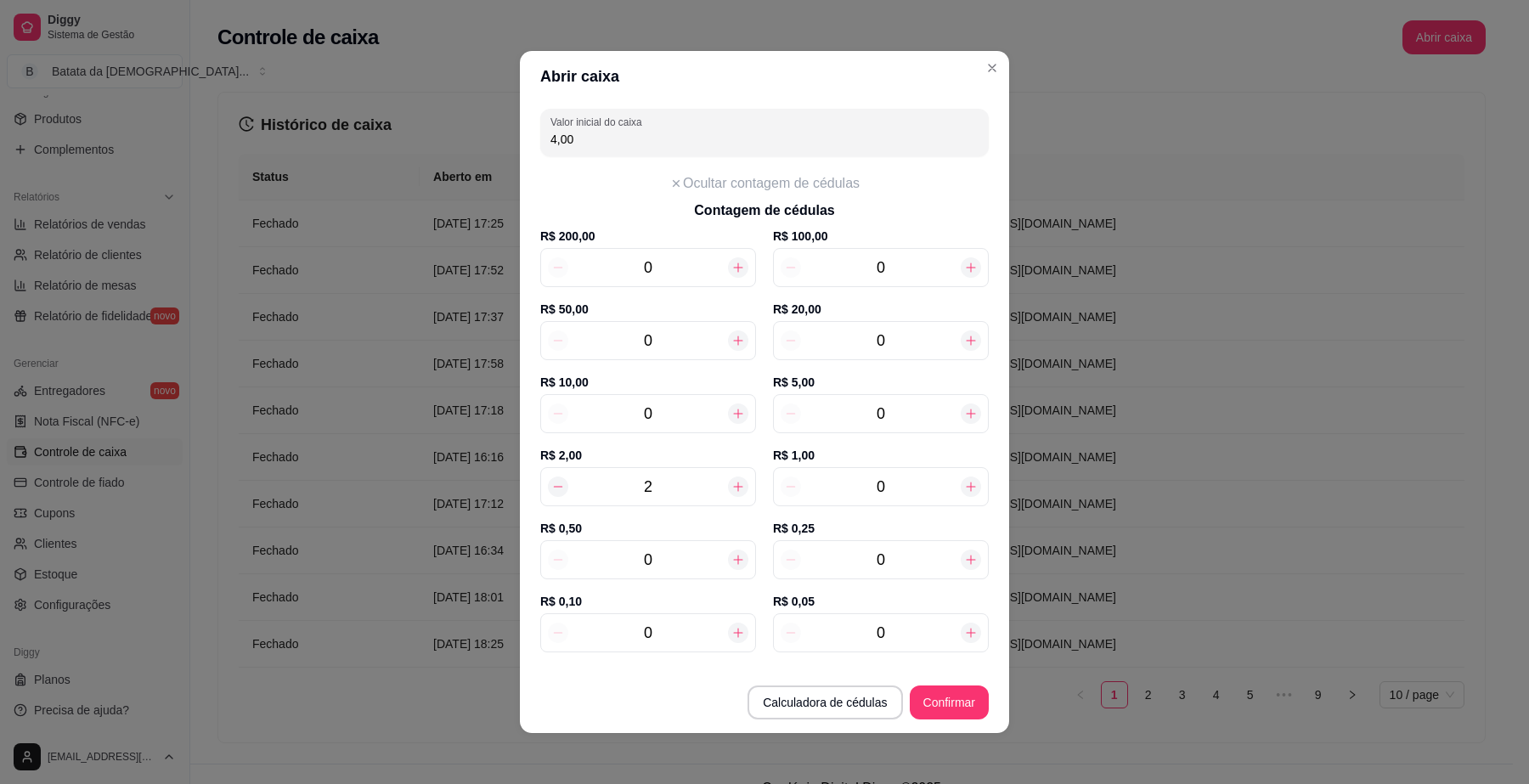
type input "6,00"
type input "3"
click at [731, 489] on icon at bounding box center [738, 487] width 14 height 14
type input "8,00"
type input "4"
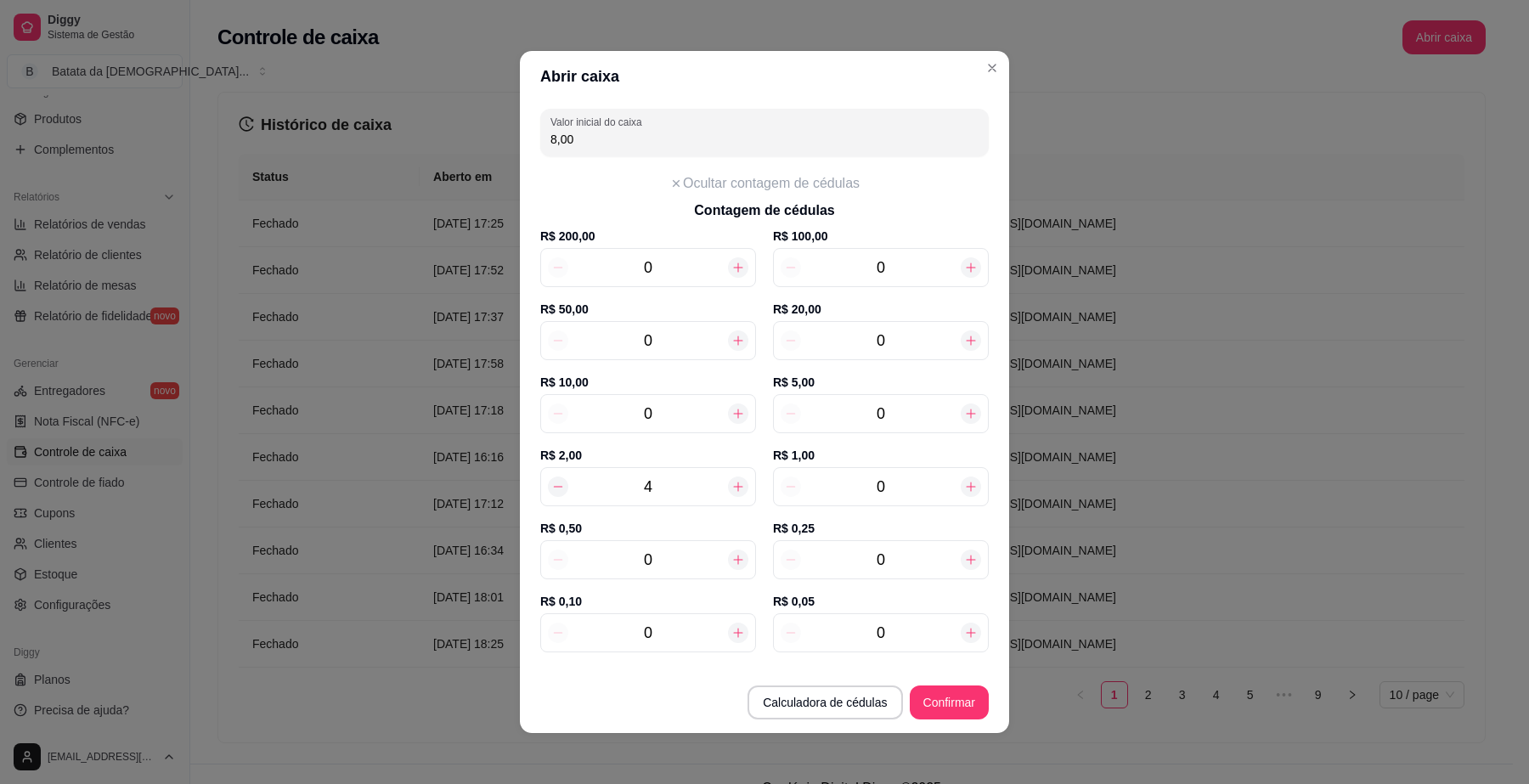
click at [731, 489] on icon at bounding box center [738, 487] width 14 height 14
type input "10,00"
type input "5"
click at [731, 489] on icon at bounding box center [738, 487] width 14 height 14
type input "12,00"
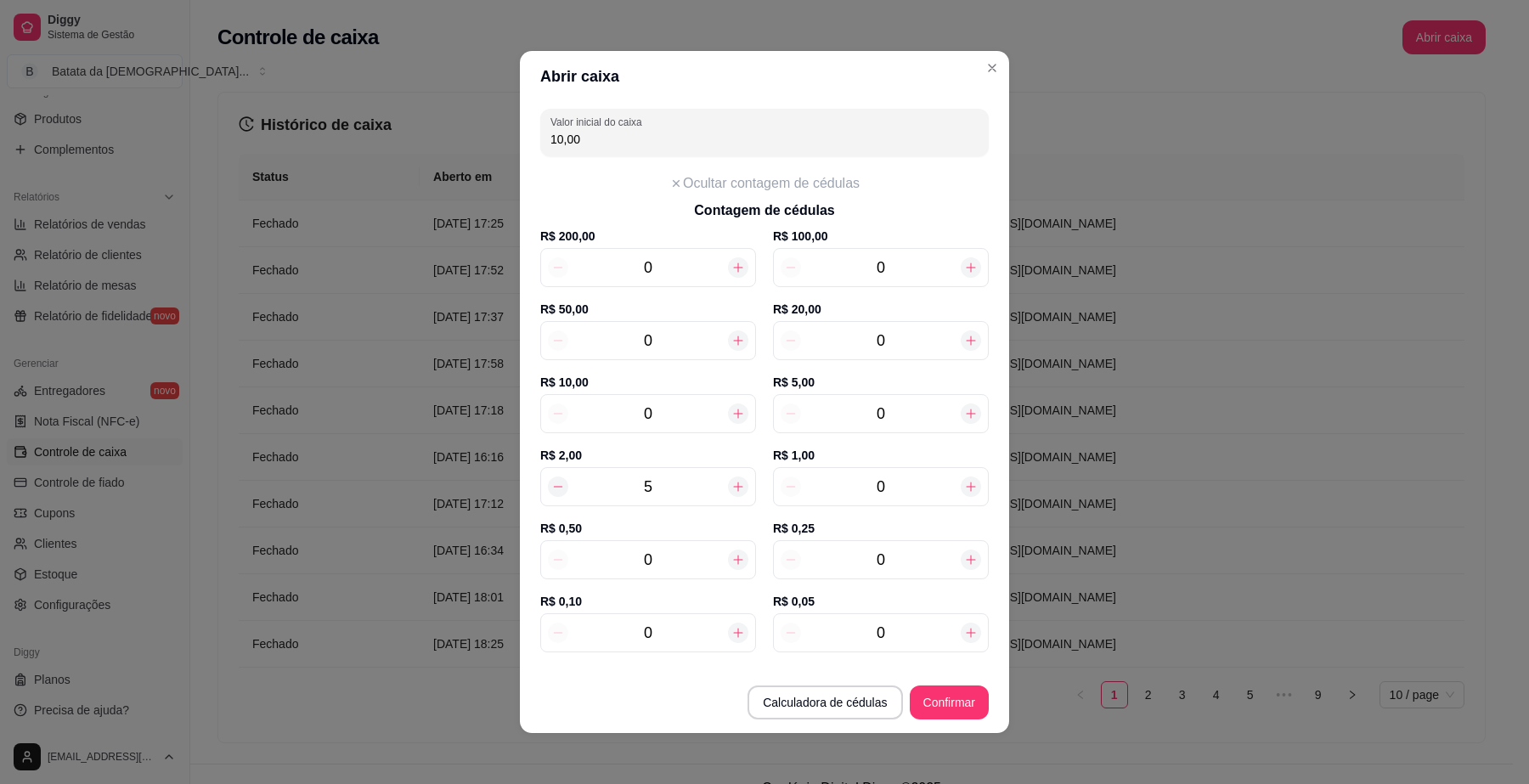
type input "6"
click at [731, 489] on icon at bounding box center [738, 487] width 14 height 14
type input "14,00"
type input "7"
click at [731, 489] on icon at bounding box center [738, 487] width 14 height 14
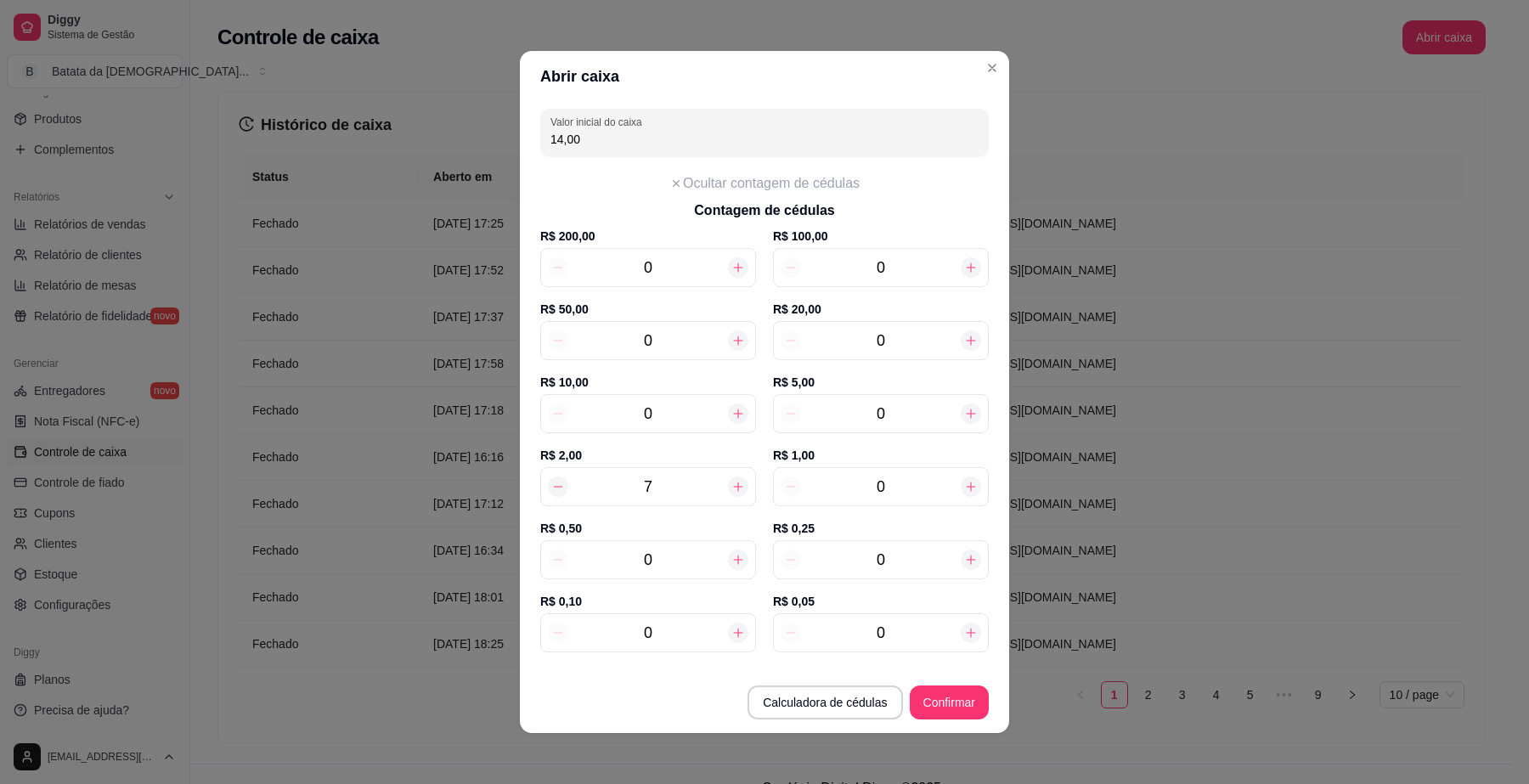
type input "16,00"
type input "8"
click at [964, 341] on icon at bounding box center [971, 341] width 14 height 14
type input "36,00"
type input "1"
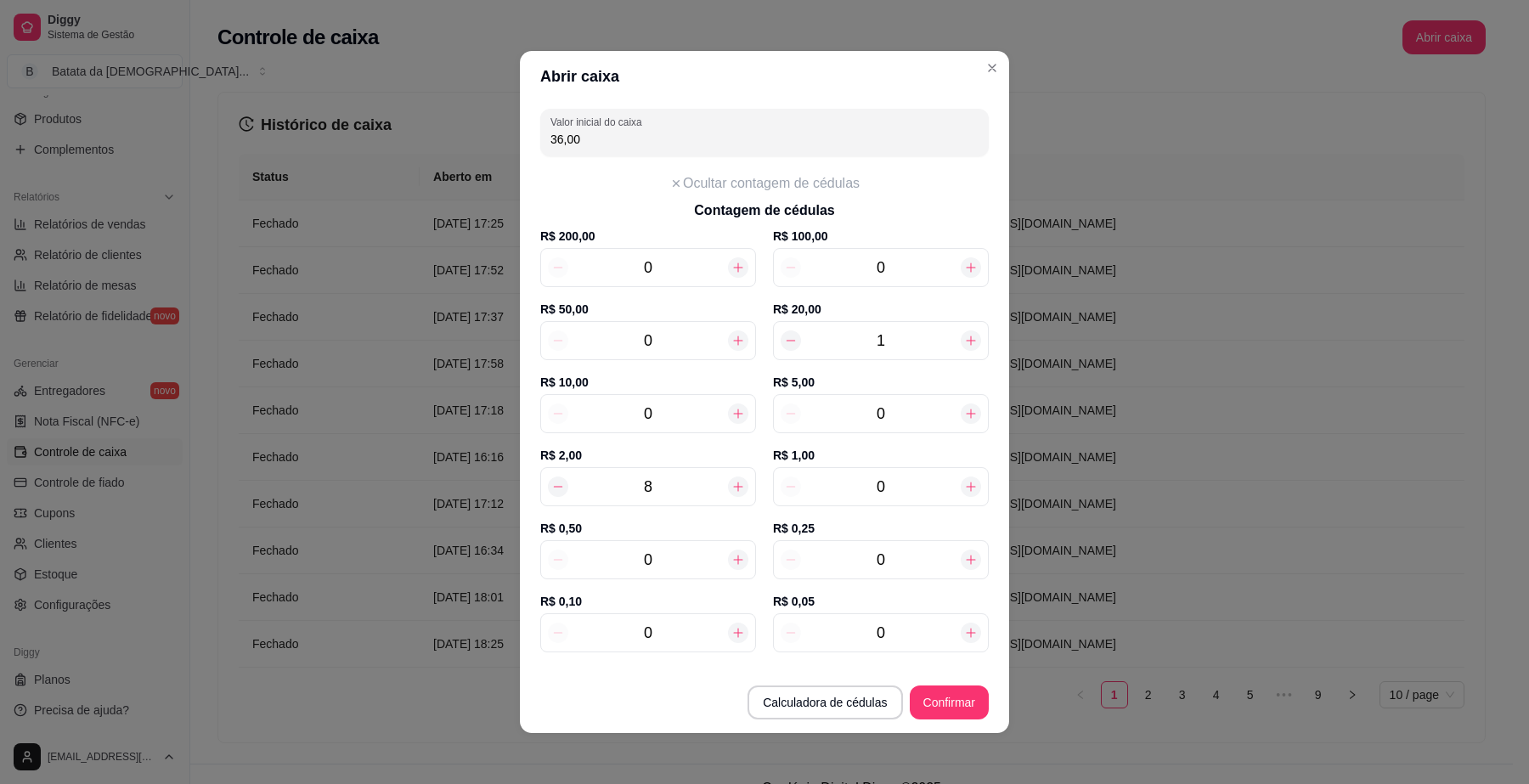
click at [964, 341] on icon at bounding box center [971, 341] width 14 height 14
type input "56,00"
type input "2"
click at [964, 412] on icon at bounding box center [971, 413] width 14 height 14
type input "61,00"
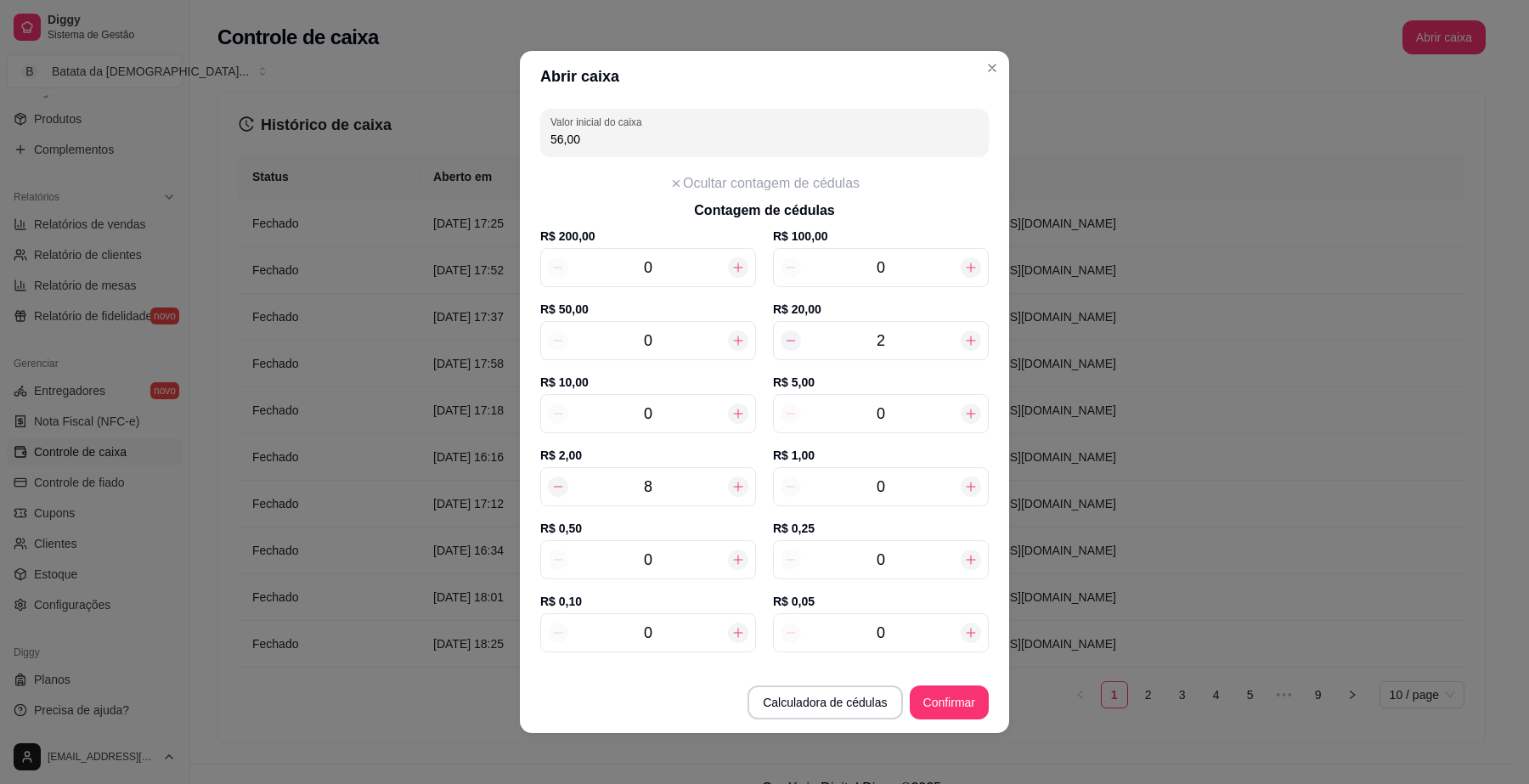
type input "1"
click at [964, 484] on icon at bounding box center [971, 487] width 14 height 14
type input "62,00"
type input "1"
click at [731, 556] on icon at bounding box center [738, 559] width 14 height 14
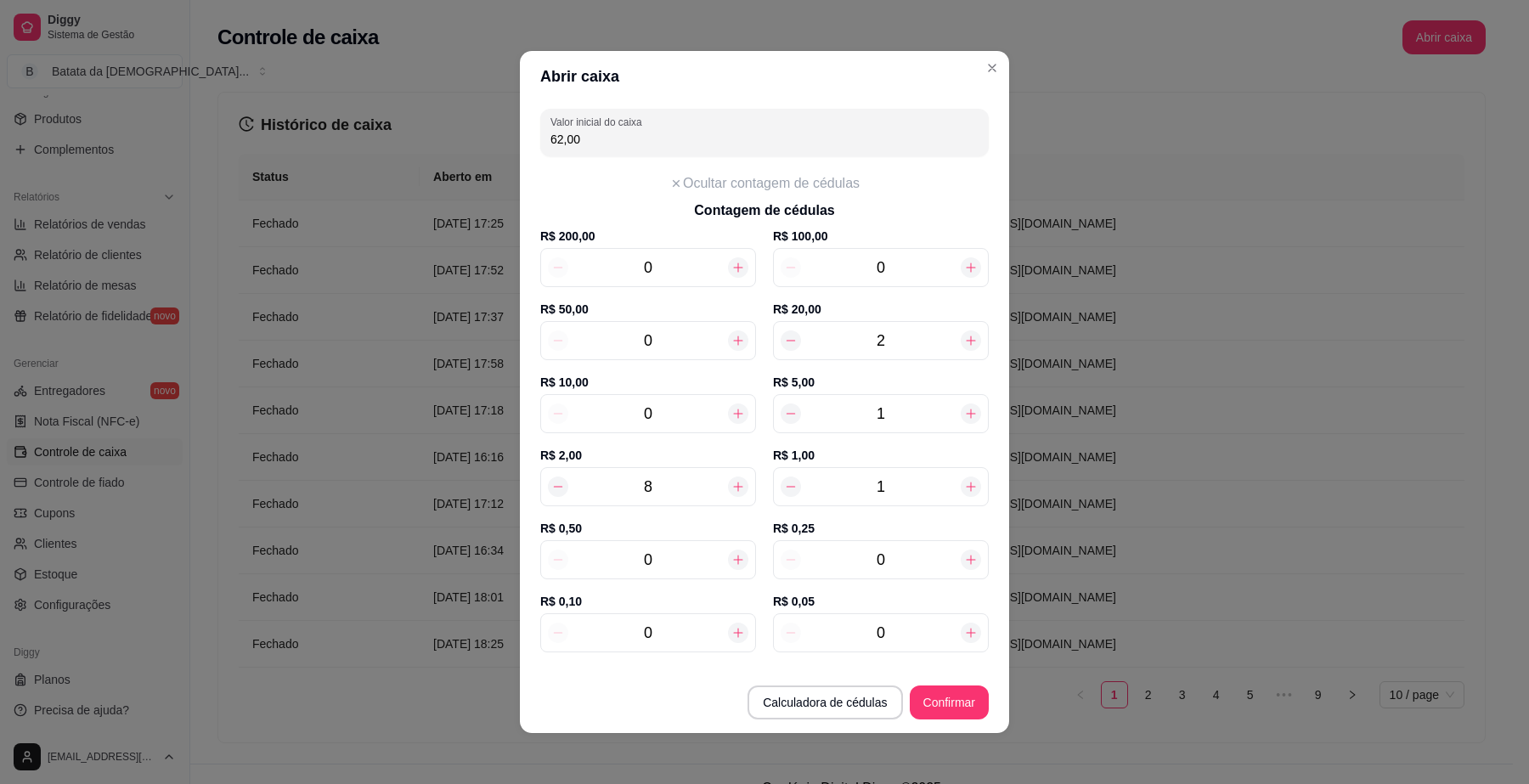
type input "62,50"
type input "1"
click at [964, 490] on icon at bounding box center [971, 487] width 14 height 14
type input "63,50"
type input "2"
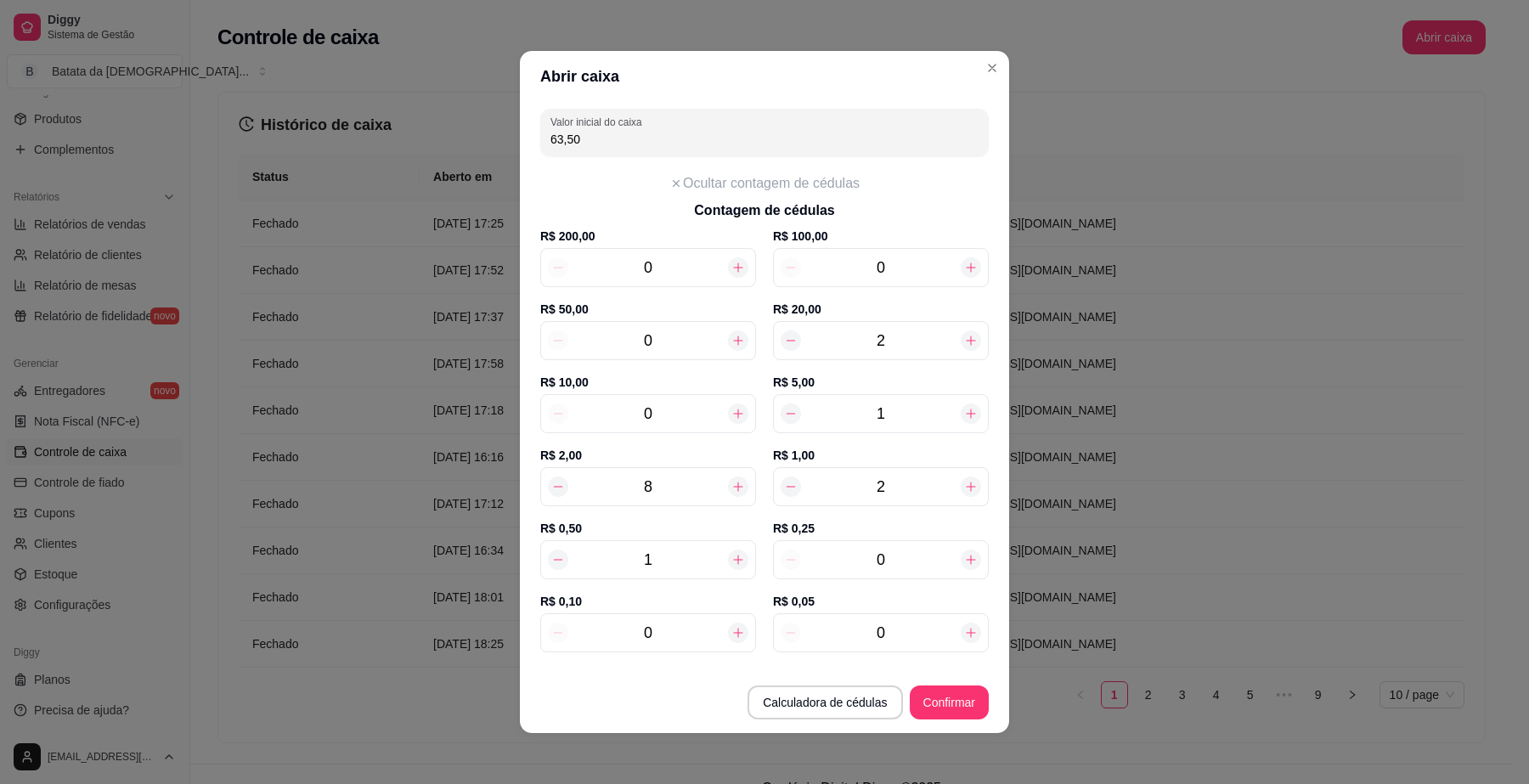
click at [964, 490] on icon at bounding box center [971, 487] width 14 height 14
type input "64,50"
type input "3"
click at [731, 630] on icon at bounding box center [738, 632] width 14 height 14
type input "64,60"
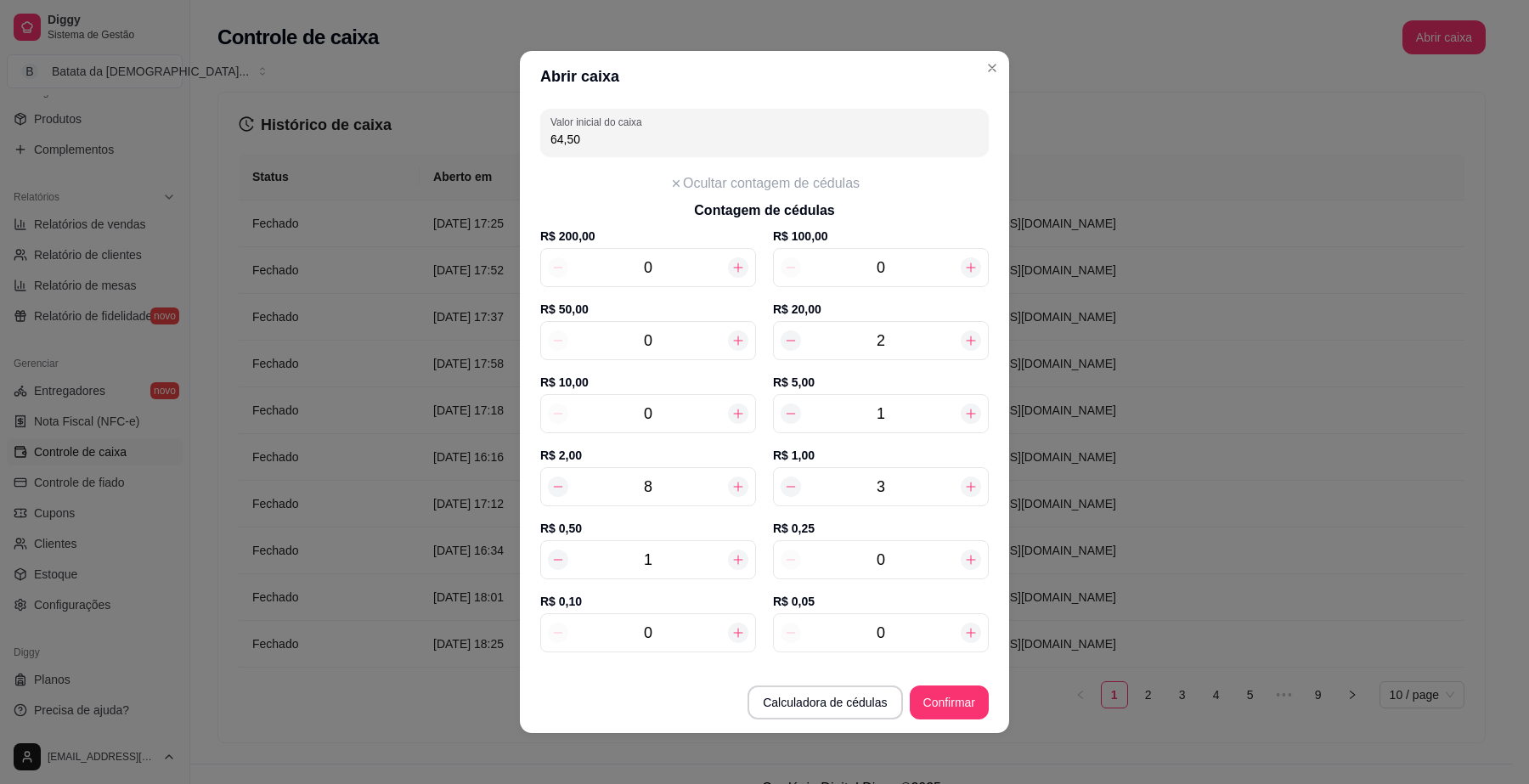
type input "1"
click at [731, 630] on icon at bounding box center [738, 632] width 14 height 14
type input "64,70"
type input "2"
click at [731, 630] on icon at bounding box center [738, 632] width 14 height 14
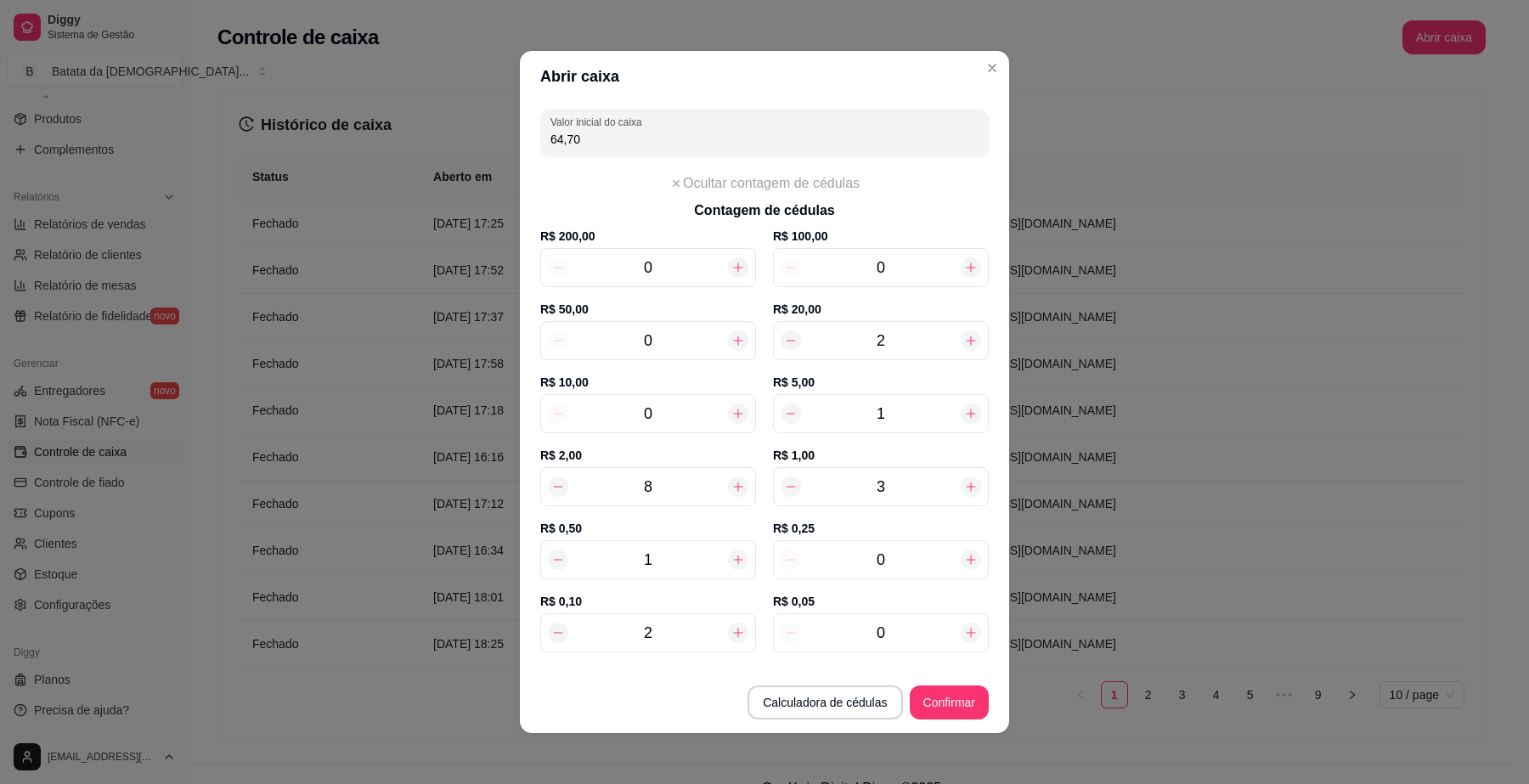
type input "64,80"
type input "3"
click at [731, 630] on icon at bounding box center [738, 632] width 14 height 14
type input "64,90"
type input "4"
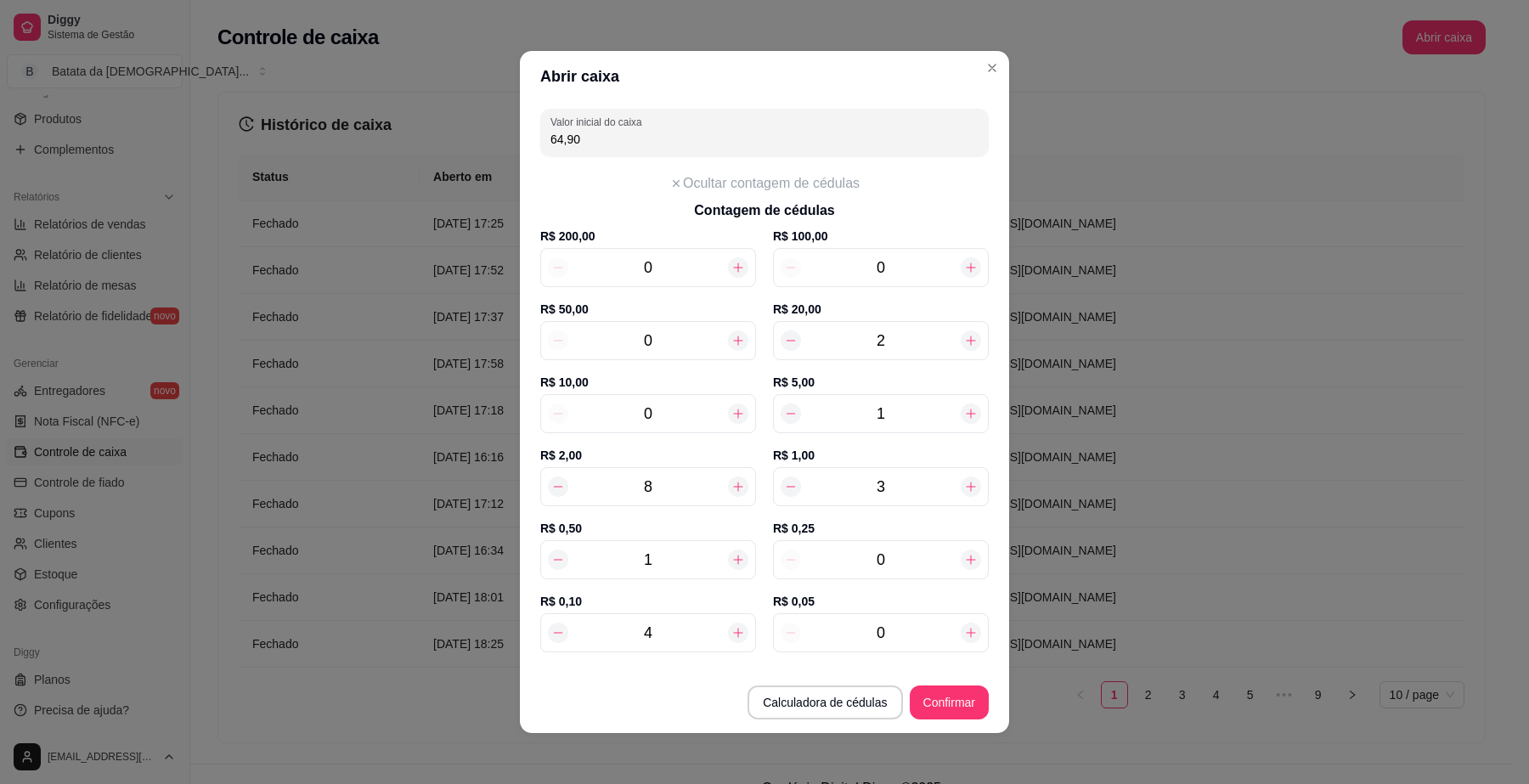
click at [731, 630] on icon at bounding box center [738, 632] width 14 height 14
type input "65,00"
type input "5"
click at [731, 630] on icon at bounding box center [738, 632] width 14 height 14
type input "65,10"
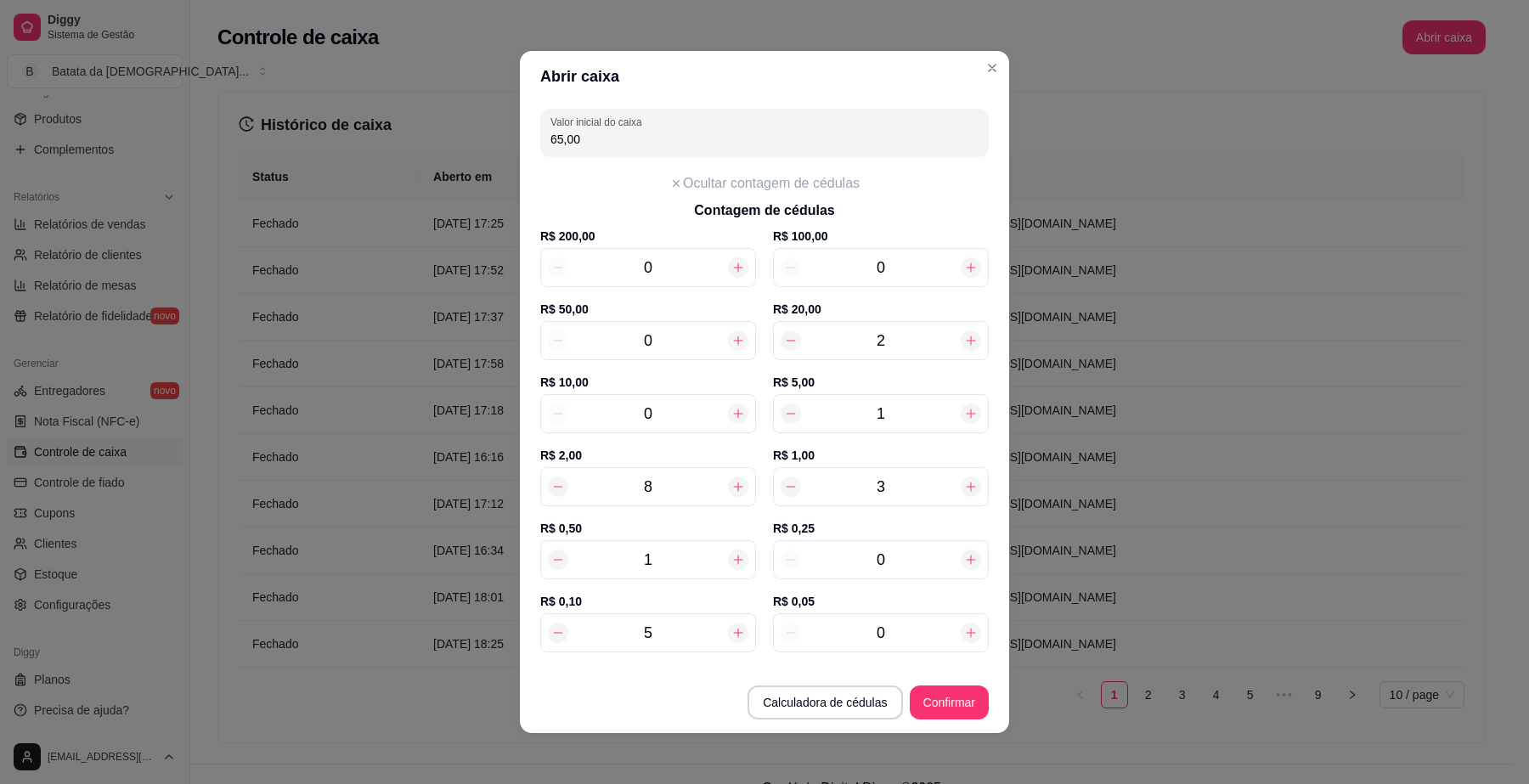
type input "6"
click at [731, 630] on icon at bounding box center [738, 632] width 14 height 14
type input "65,20"
type input "7"
click at [731, 630] on icon at bounding box center [738, 632] width 14 height 14
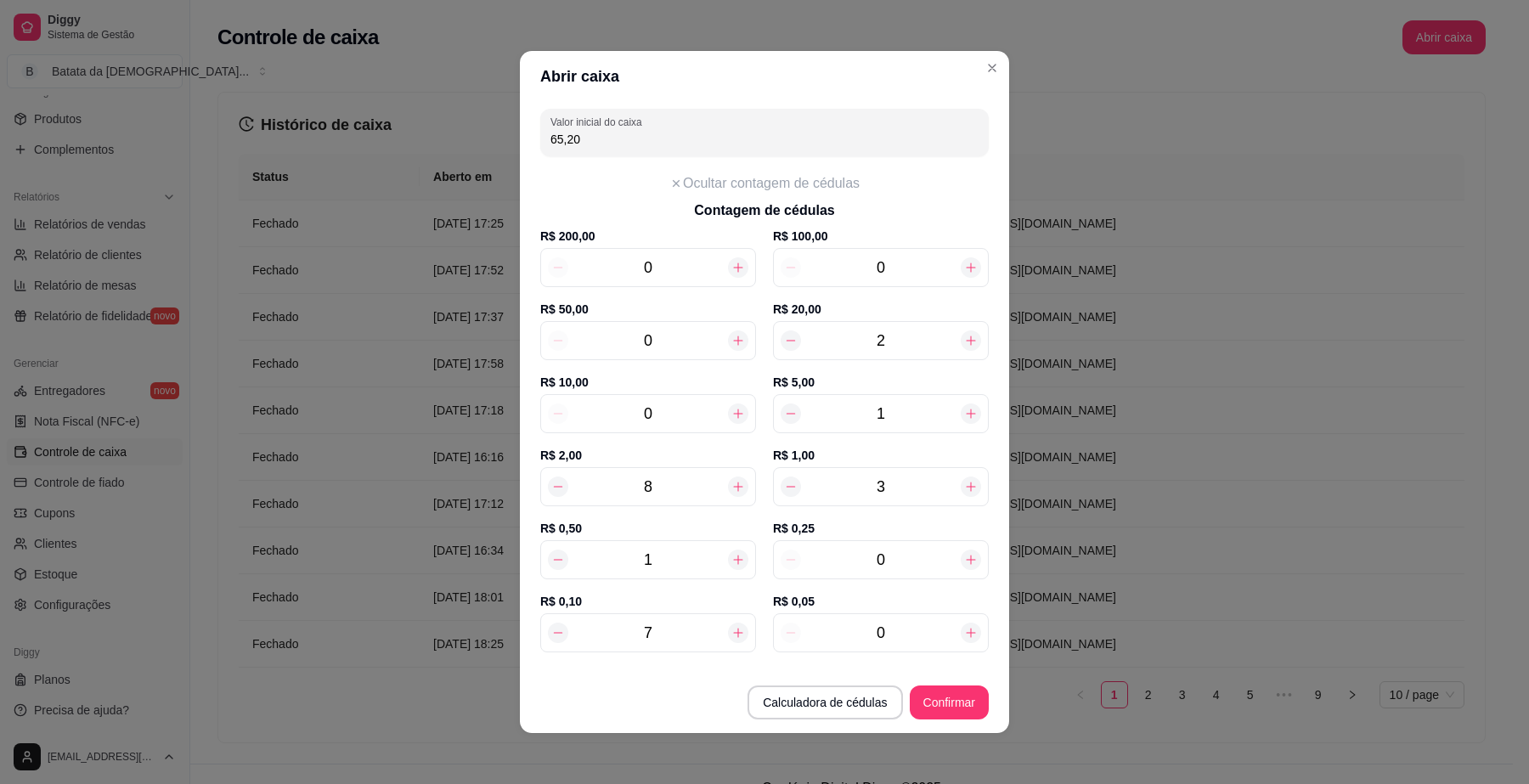
type input "65,30"
type input "8"
click at [731, 630] on icon at bounding box center [738, 632] width 14 height 14
type input "65,40"
type input "9"
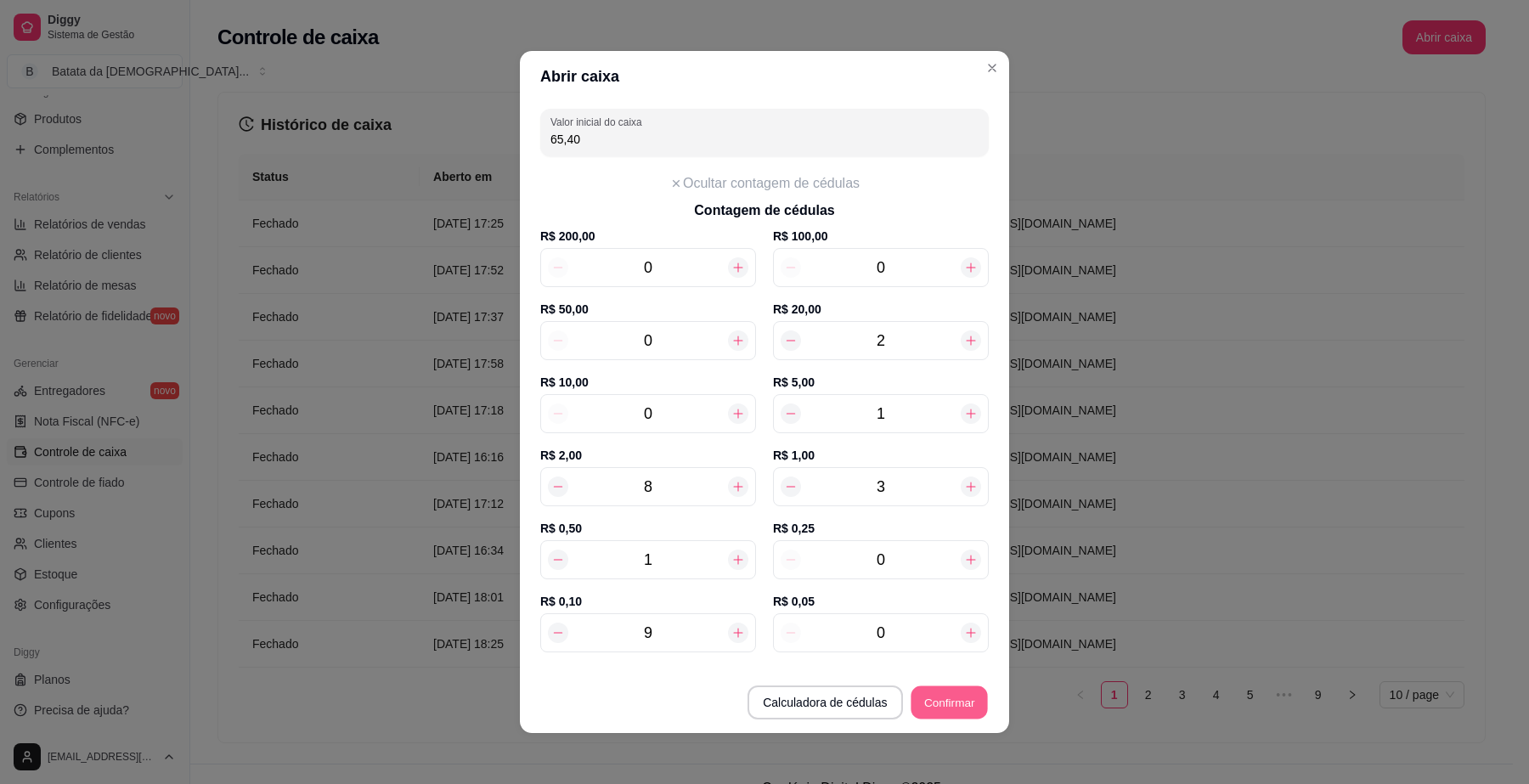
click at [953, 715] on button "Confirmar" at bounding box center [949, 702] width 77 height 33
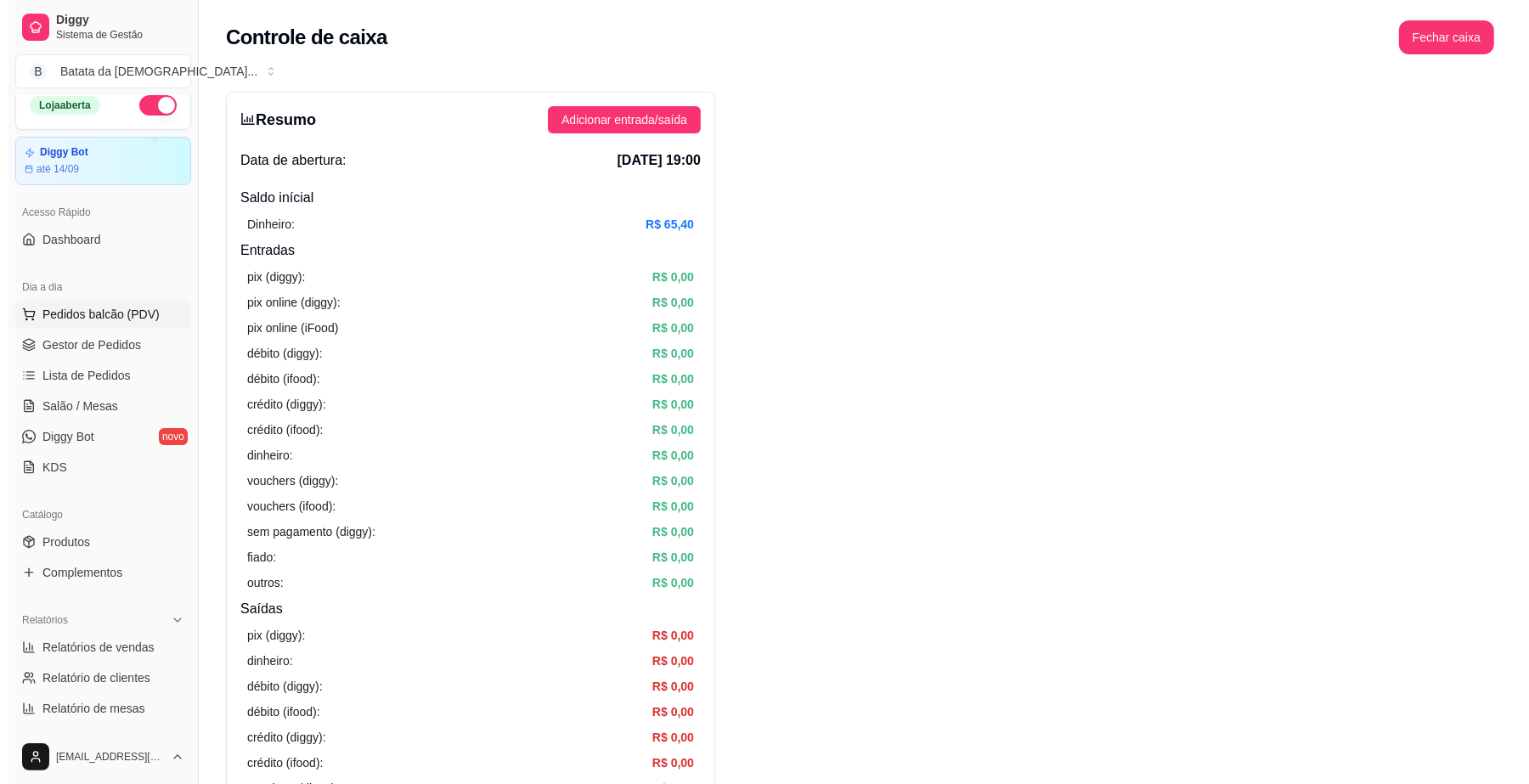
scroll to position [13, 0]
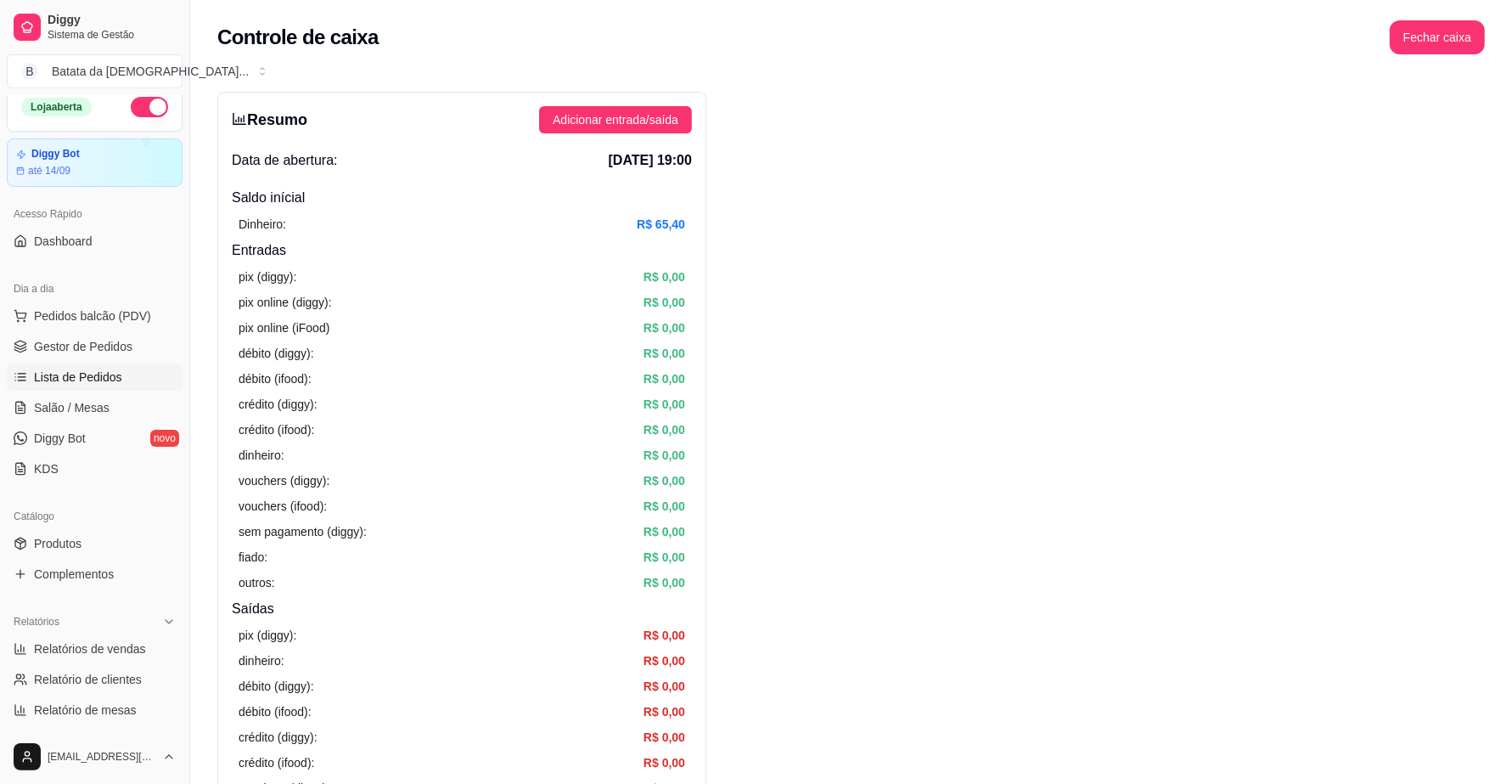
click at [110, 370] on span "Lista de Pedidos" at bounding box center [77, 378] width 88 height 17
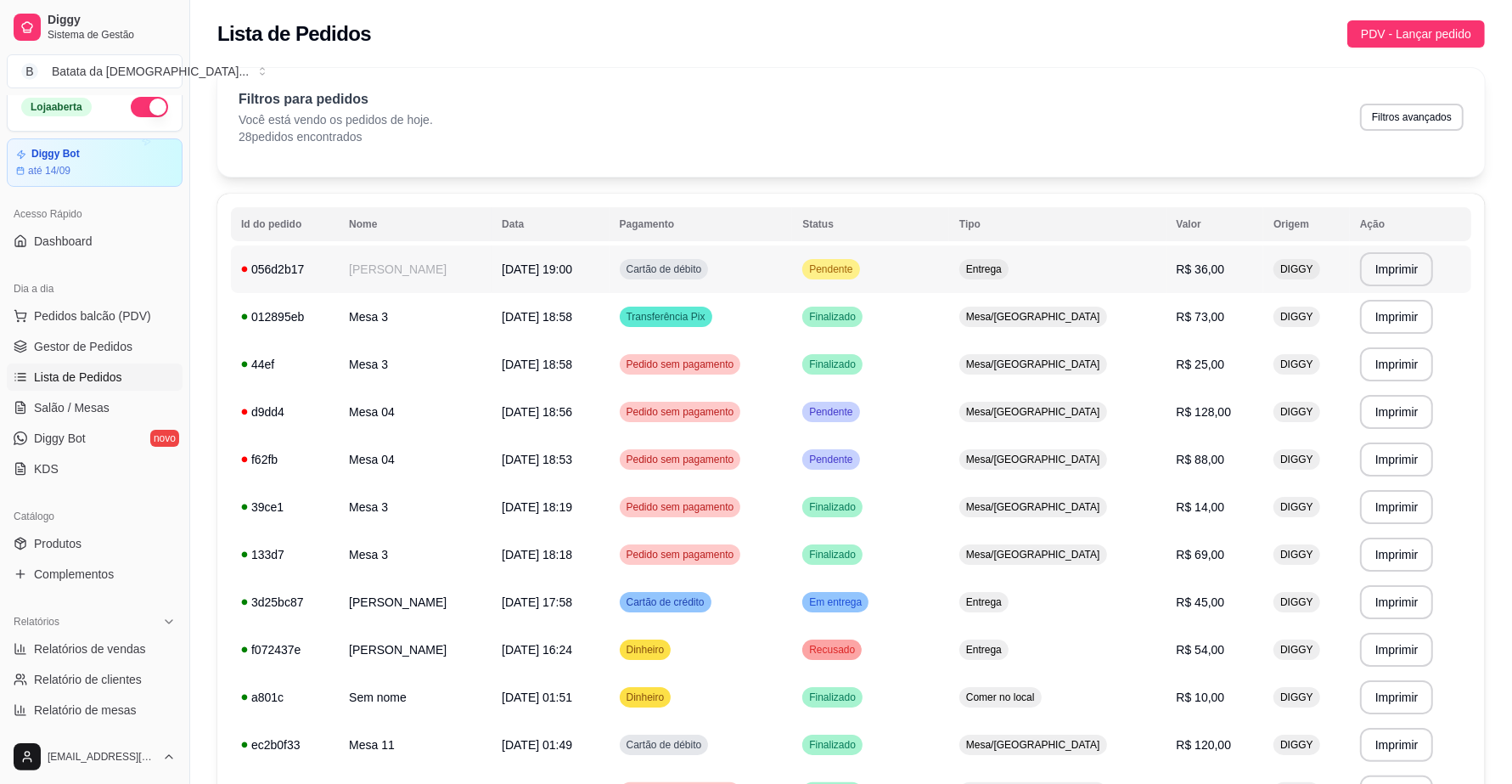
click at [893, 256] on td "Pendente" at bounding box center [870, 268] width 157 height 47
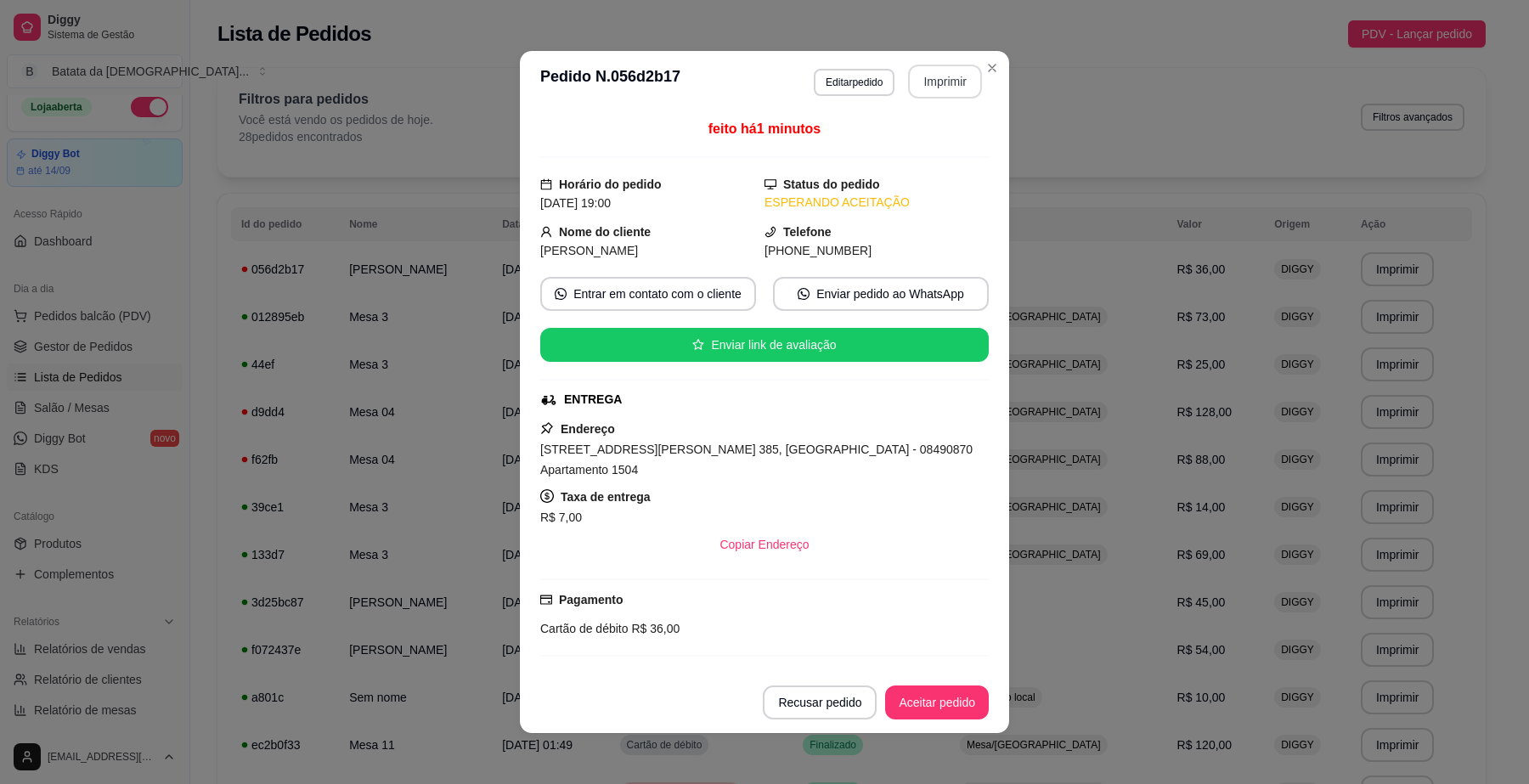
click at [939, 65] on div "**********" at bounding box center [897, 81] width 168 height 34
click at [939, 78] on button "Imprimir" at bounding box center [945, 81] width 73 height 34
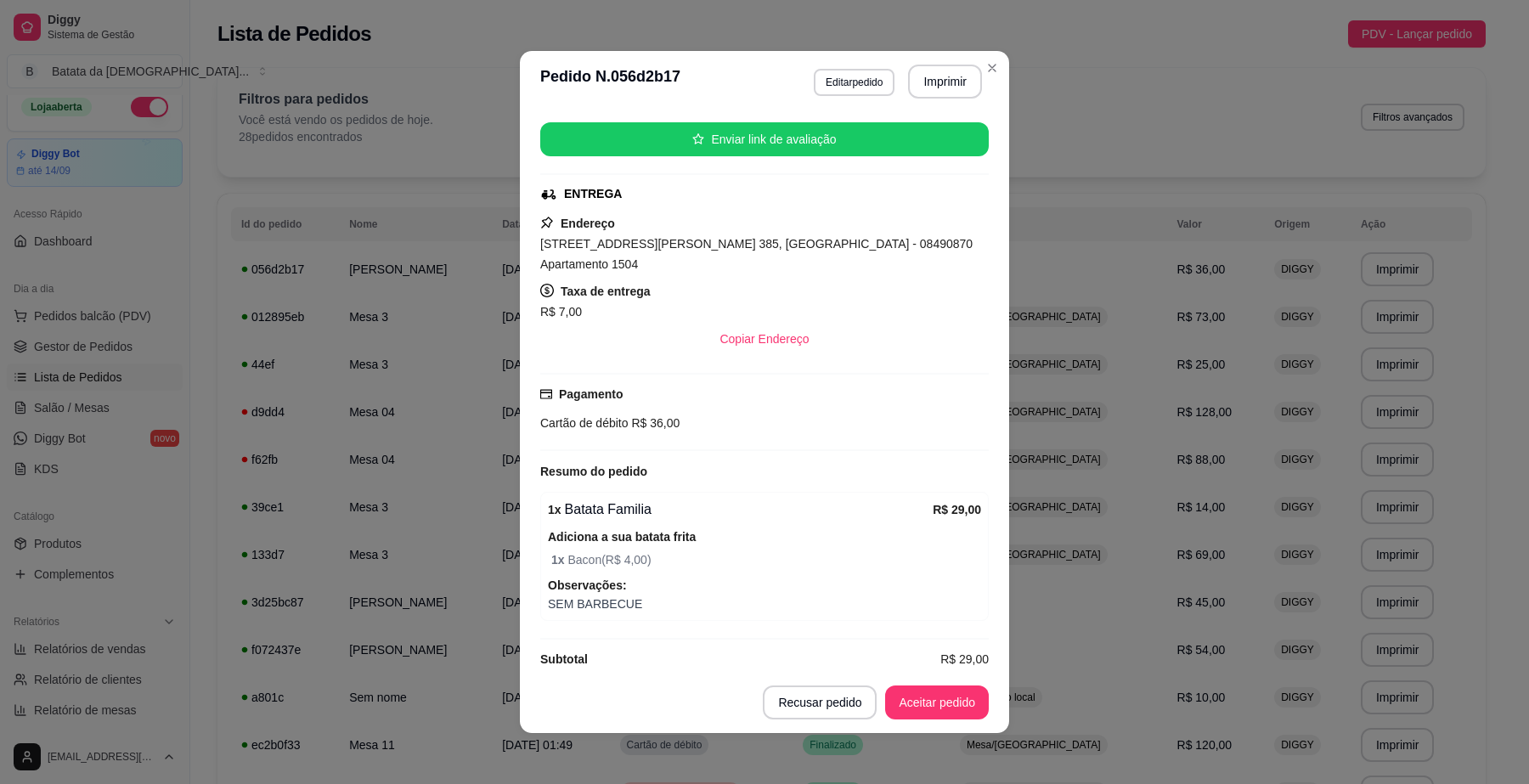
scroll to position [212, 0]
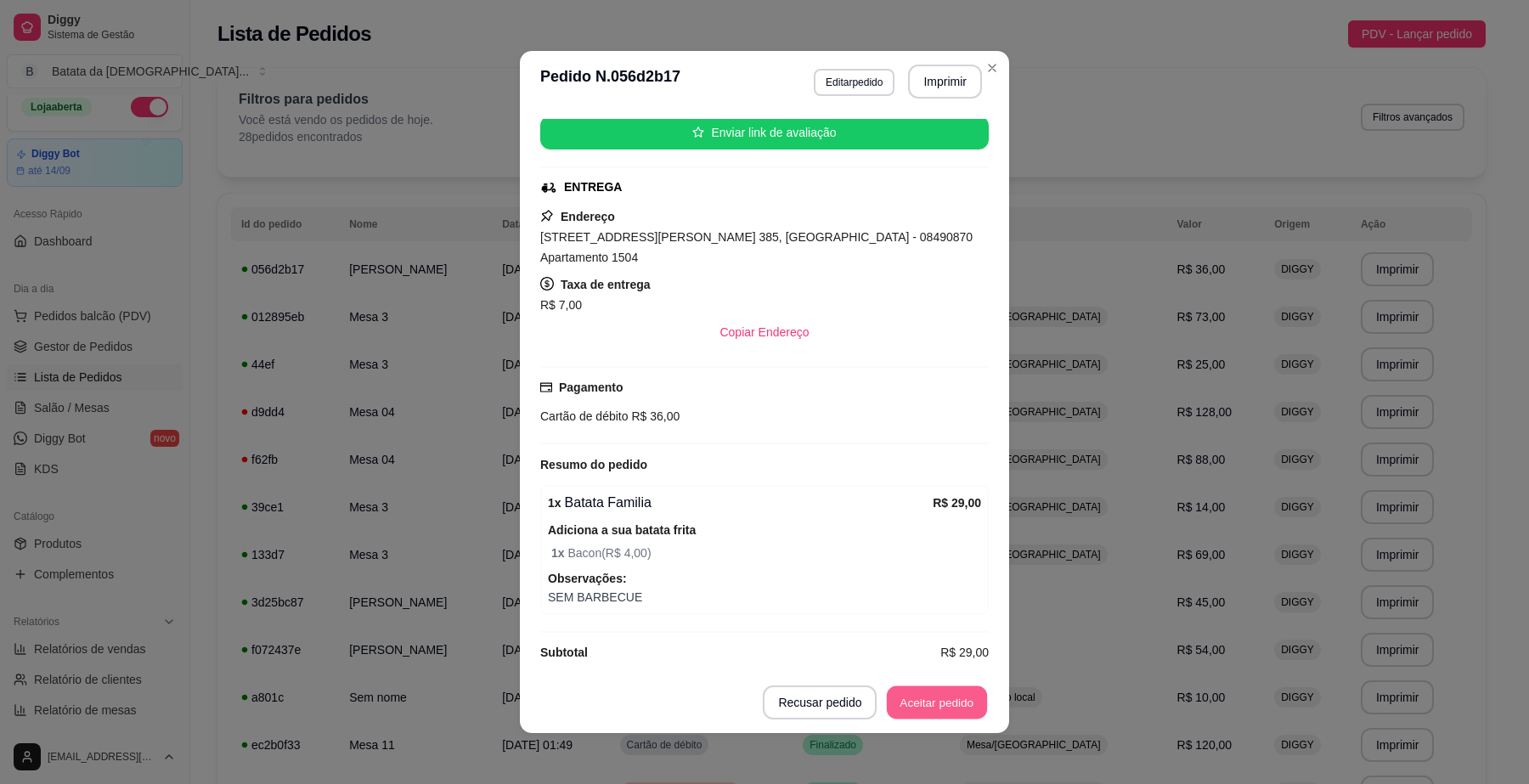
click at [941, 693] on button "Aceitar pedido" at bounding box center [937, 702] width 100 height 33
click at [939, 692] on button "Mover para preparo" at bounding box center [922, 702] width 127 height 33
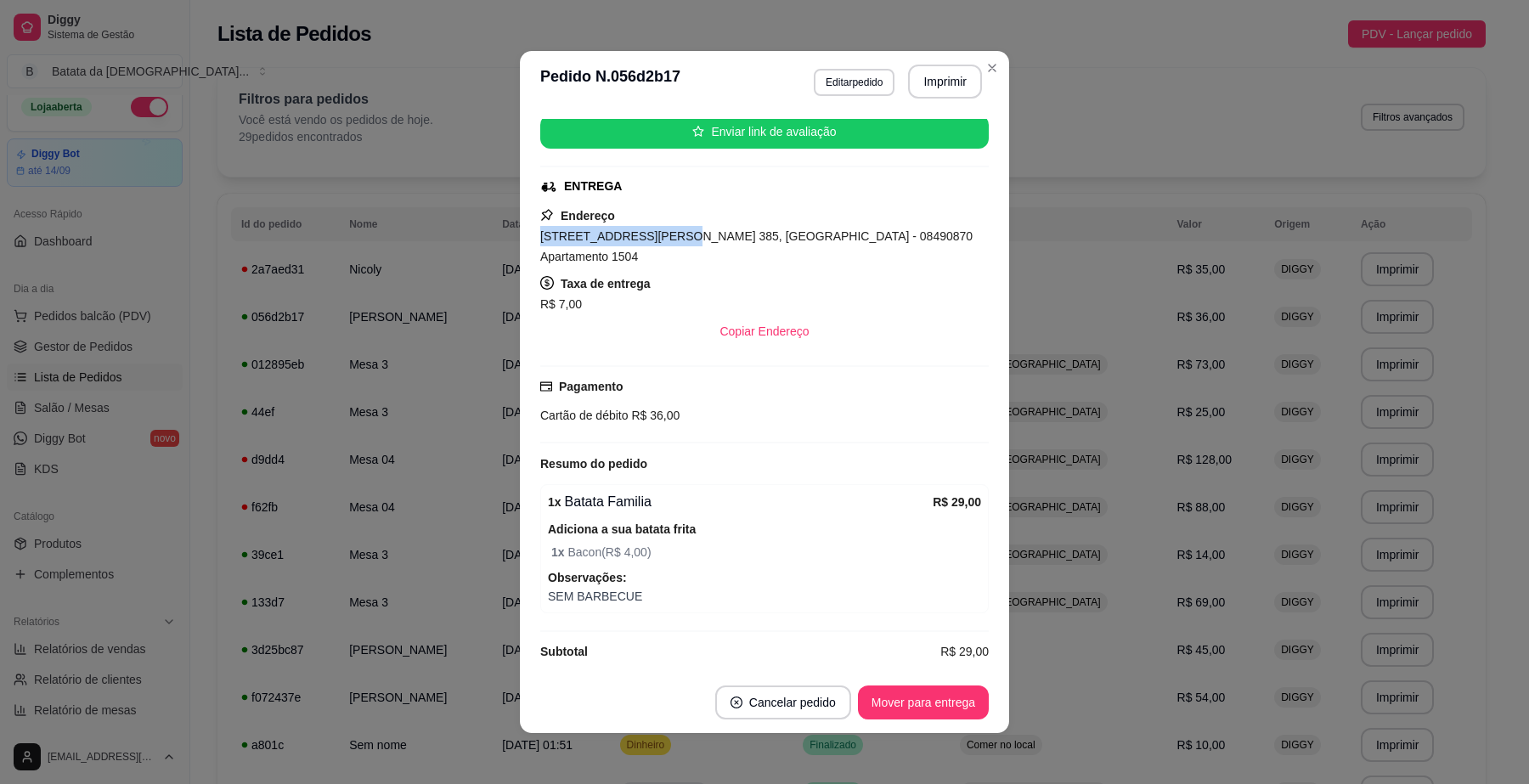
drag, startPoint x: 646, startPoint y: 236, endPoint x: 496, endPoint y: 238, distance: 150.0
click at [496, 238] on div "**********" at bounding box center [764, 392] width 1529 height 784
copy span "Rua Juá Mirim, n. 385,"
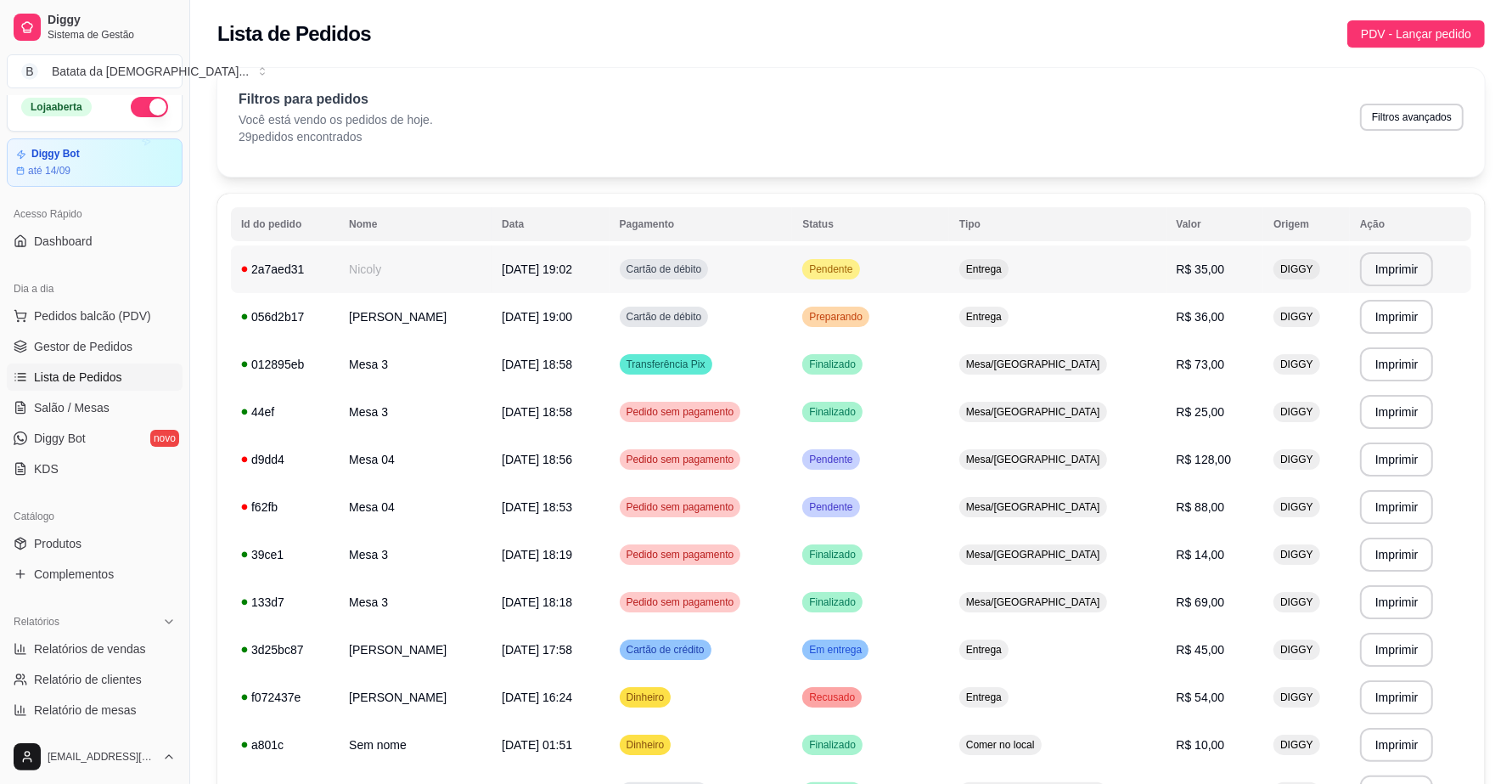
click at [1005, 272] on span "Entrega" at bounding box center [984, 269] width 42 height 14
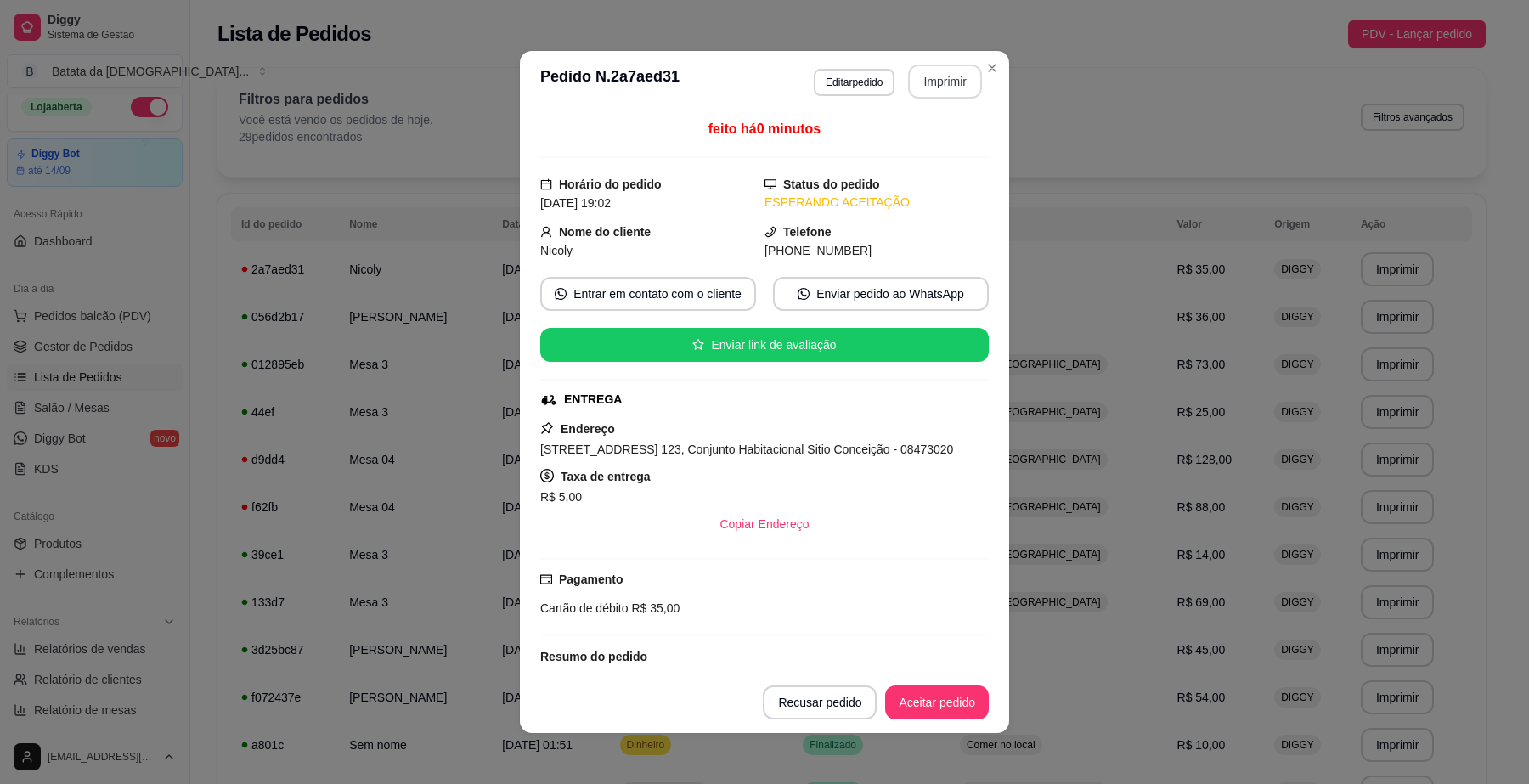
click at [926, 89] on button "Imprimir" at bounding box center [945, 81] width 73 height 34
click at [918, 697] on button "Aceitar pedido" at bounding box center [936, 702] width 103 height 34
click at [918, 697] on button "Mover para preparo" at bounding box center [922, 702] width 131 height 34
drag, startPoint x: 660, startPoint y: 457, endPoint x: 524, endPoint y: 452, distance: 136.1
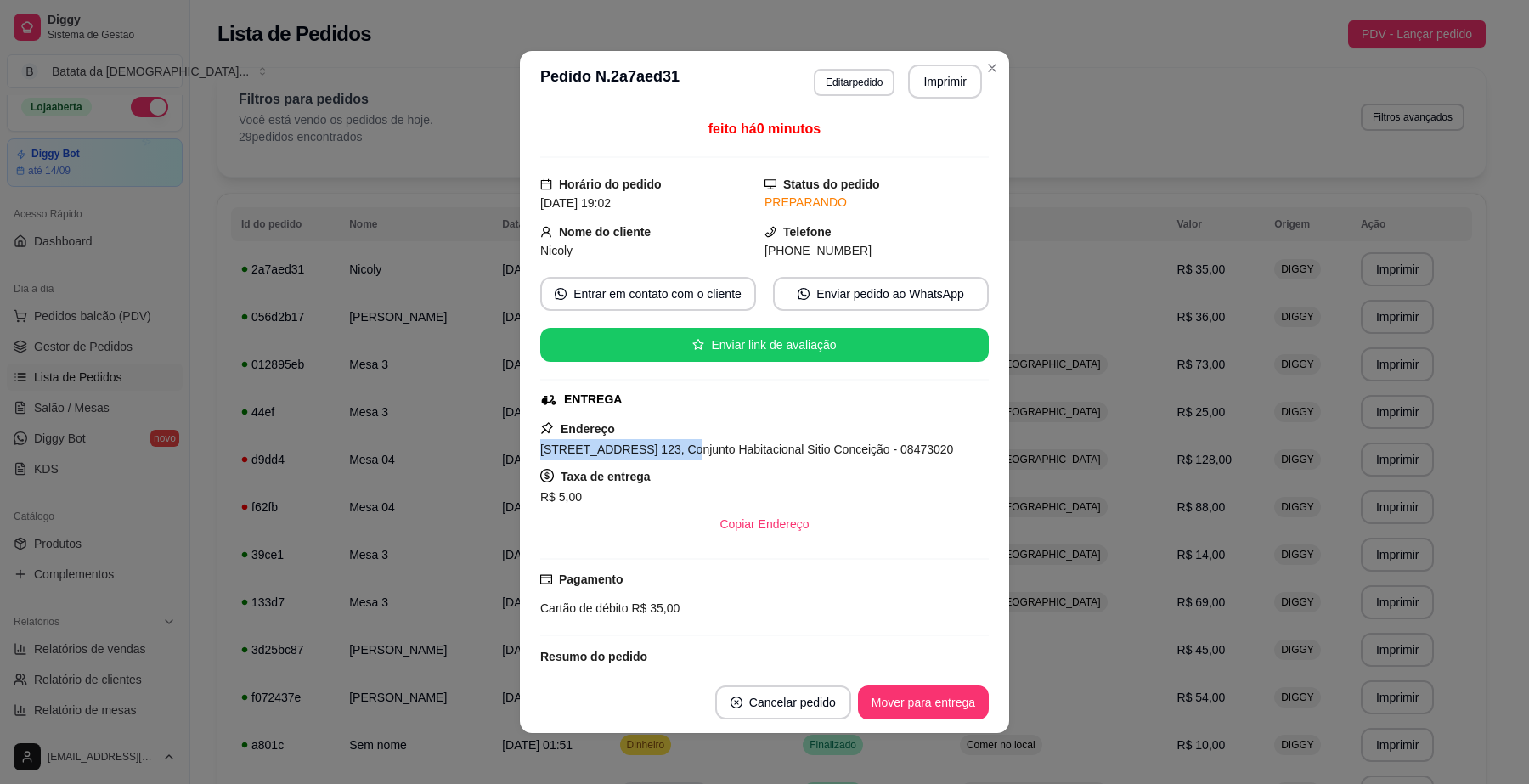
click at [524, 452] on div "feito há 0 minutos Horário do pedido 31/08/2025 19:02 Status do pedido PREPARAN…" at bounding box center [764, 391] width 489 height 559
copy span "Rua do Pai Nosso, n. 123"
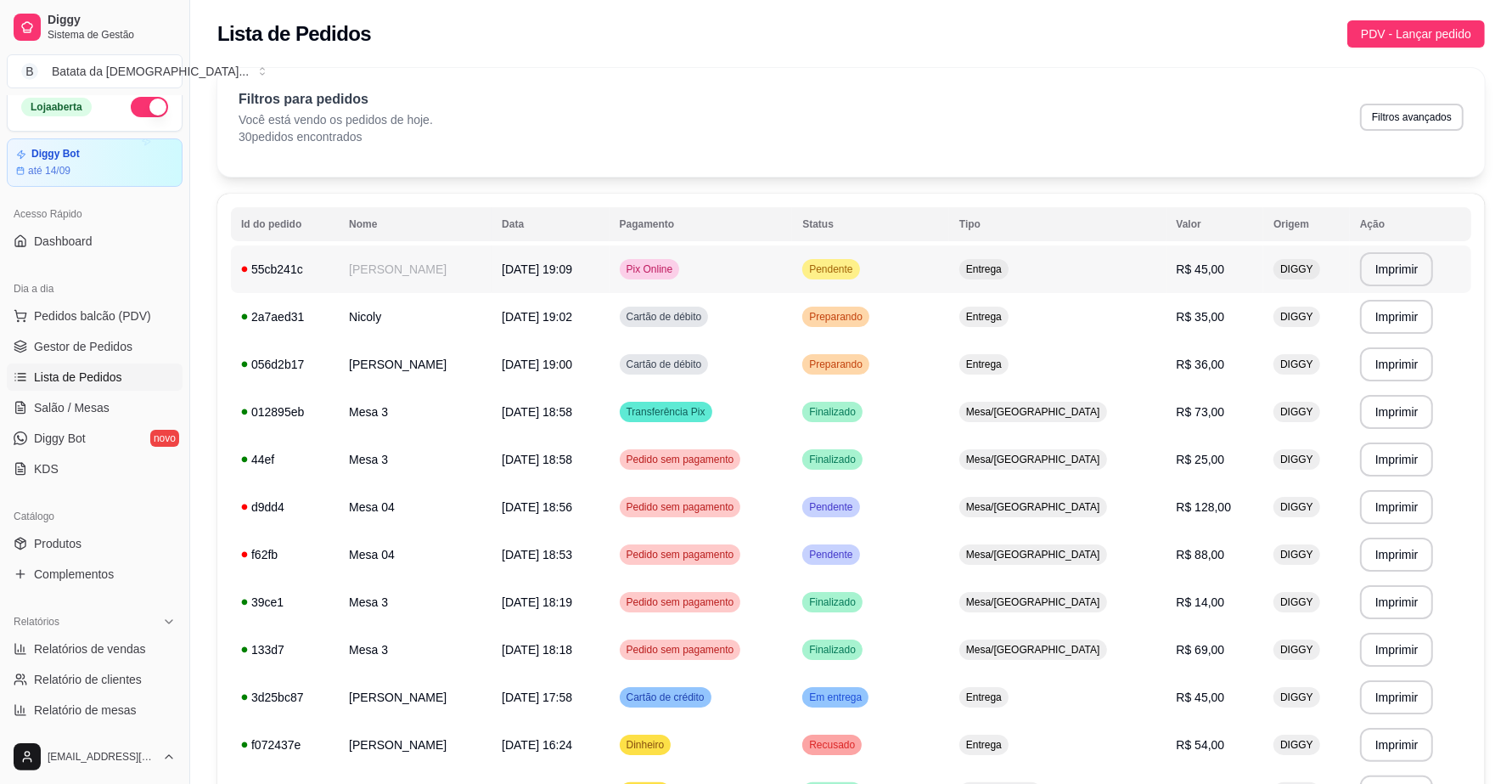
click at [949, 265] on td "Pendente" at bounding box center [870, 268] width 157 height 47
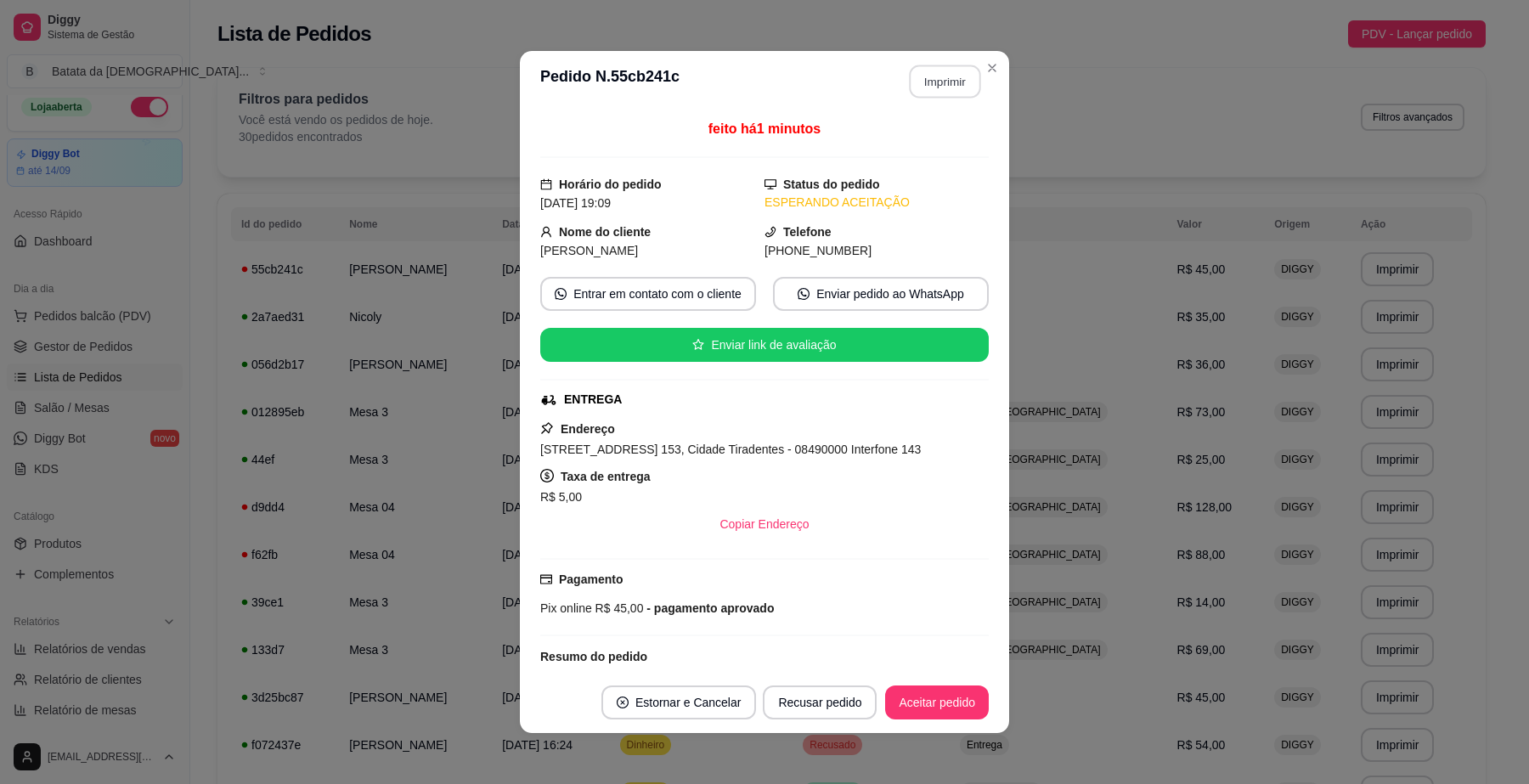
click at [913, 68] on button "Imprimir" at bounding box center [946, 82] width 71 height 33
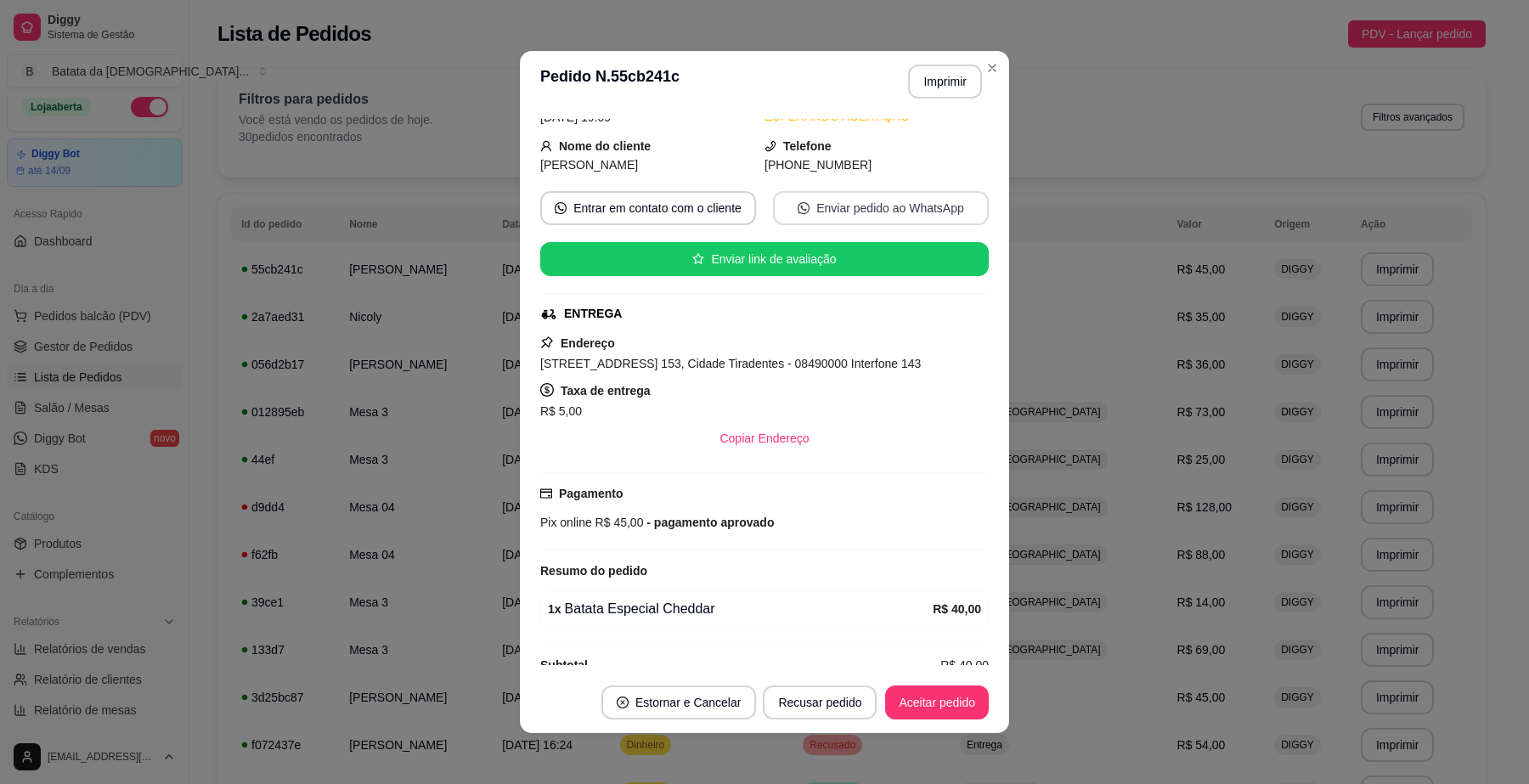
scroll to position [119, 0]
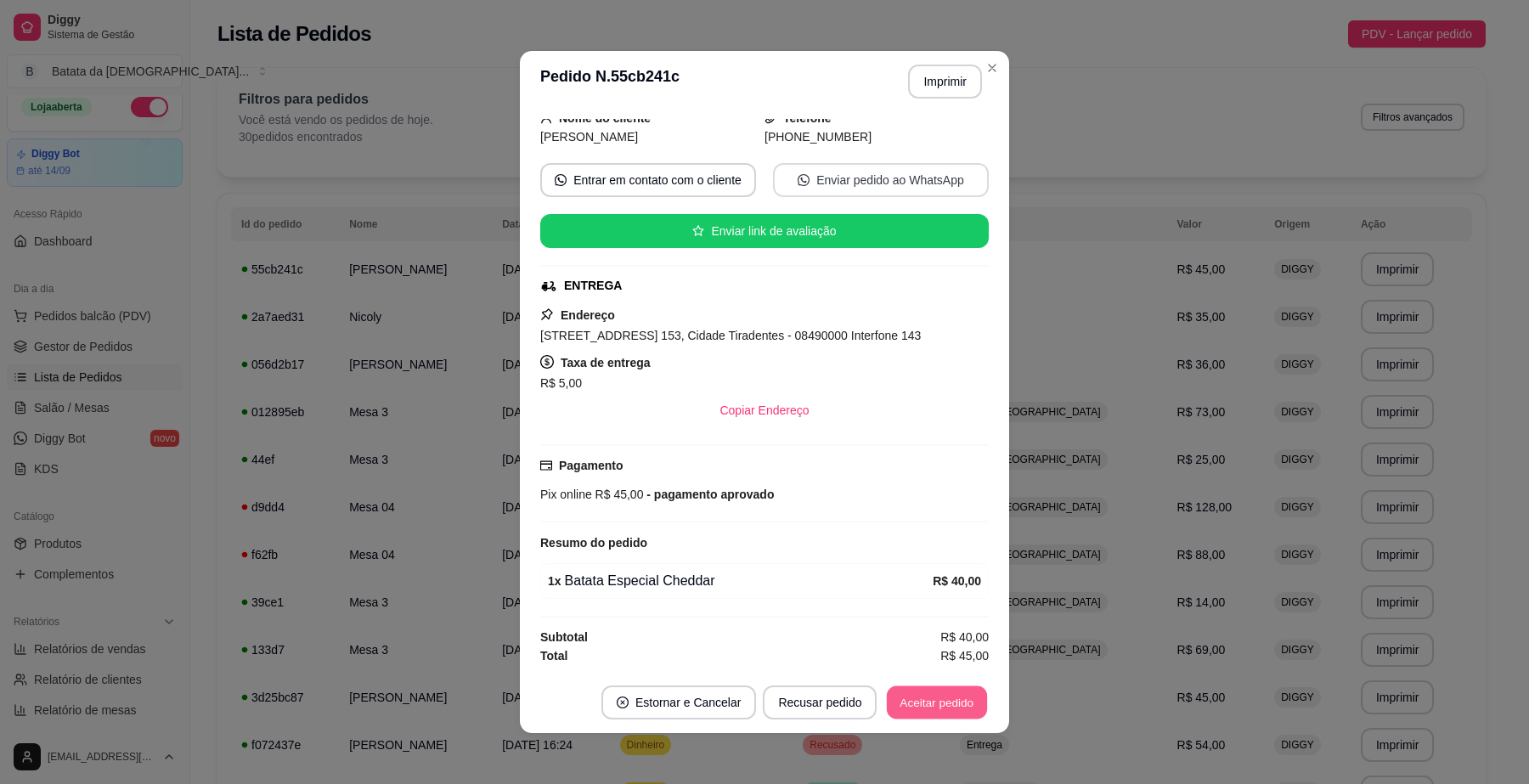
click at [932, 697] on button "Aceitar pedido" at bounding box center [937, 702] width 100 height 33
click at [922, 694] on button "Mover para preparo" at bounding box center [922, 702] width 131 height 34
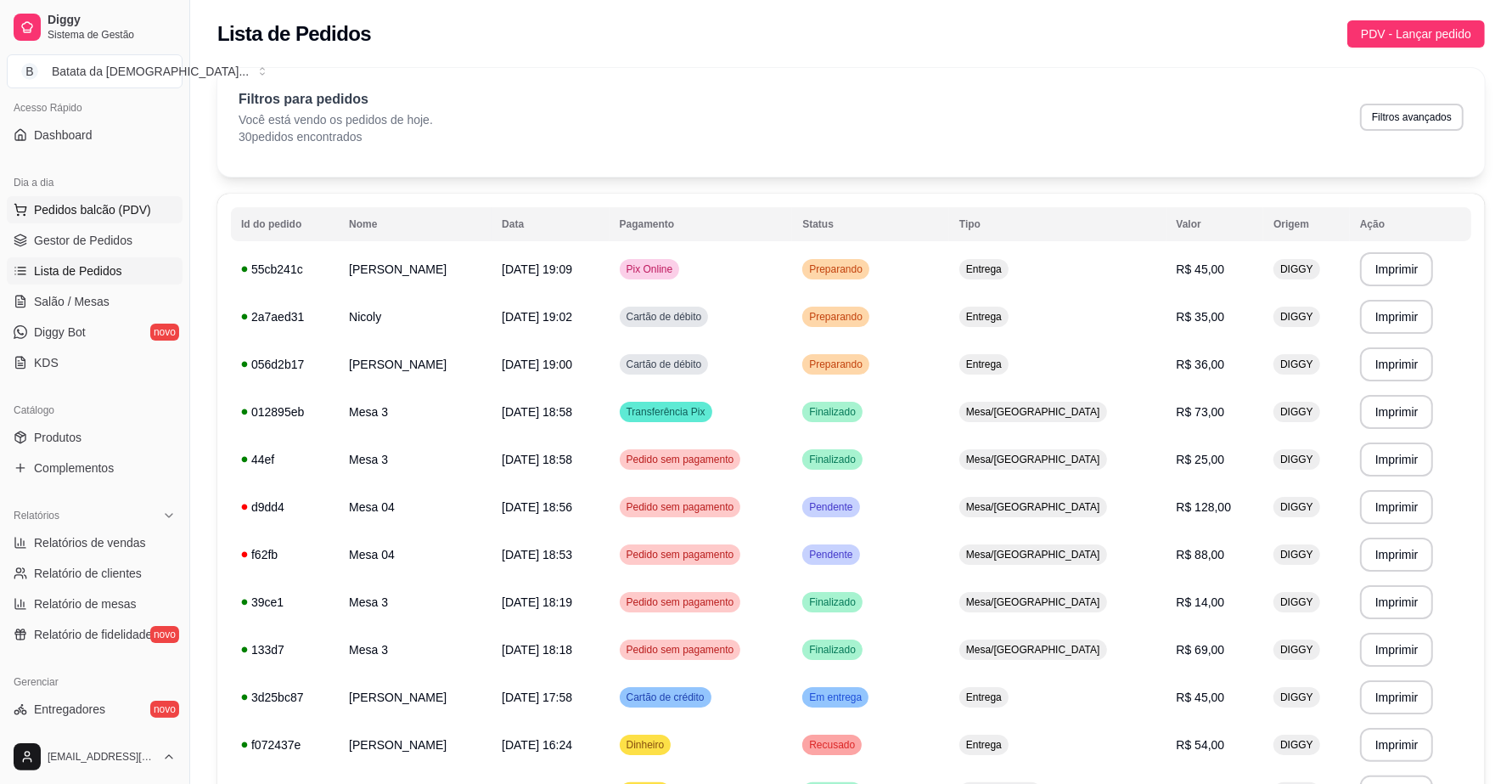
click at [98, 212] on span "Pedidos balcão (PDV)" at bounding box center [92, 210] width 117 height 17
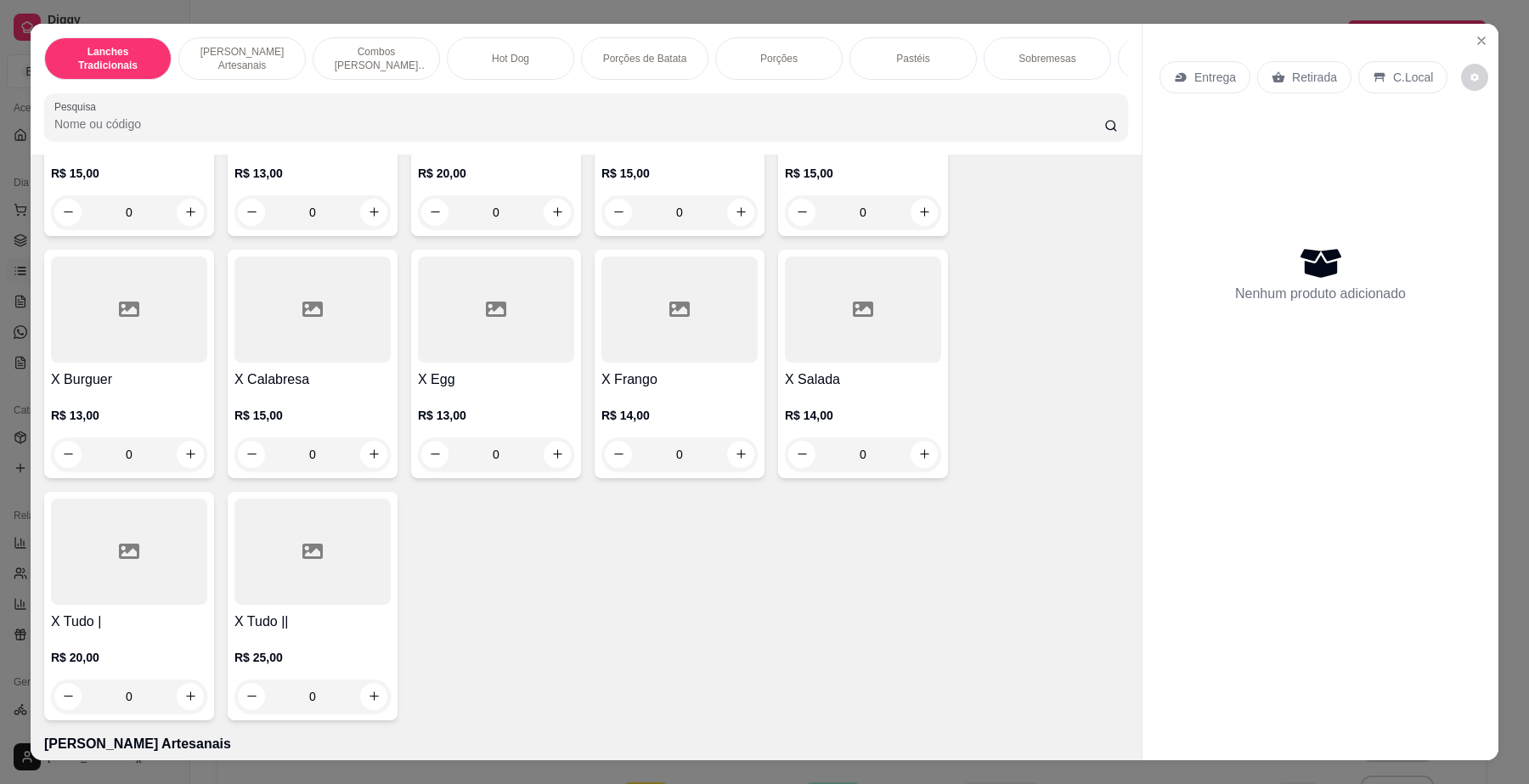
scroll to position [212, 0]
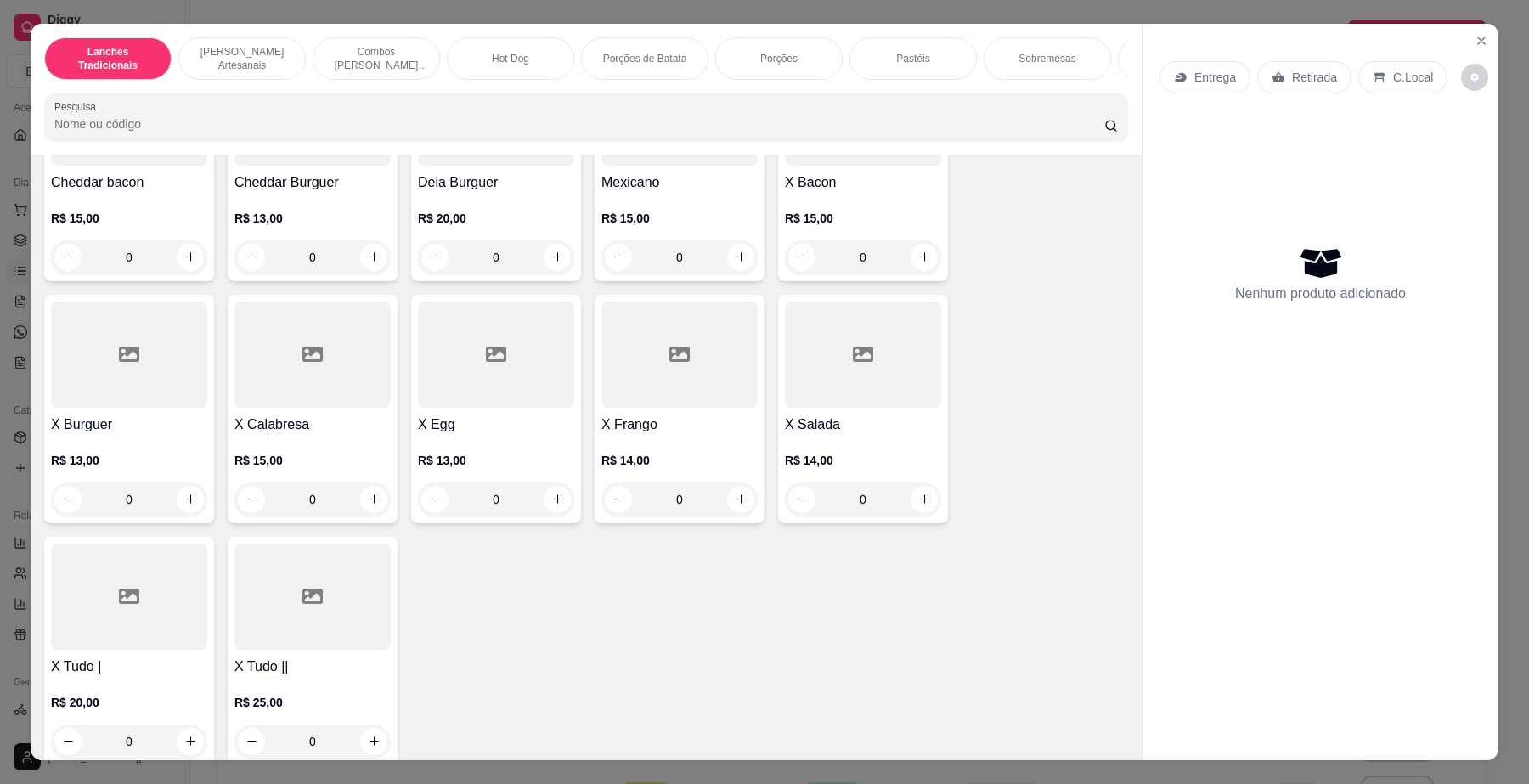
click at [315, 650] on div at bounding box center [313, 597] width 156 height 106
click at [1481, 34] on button "Close" at bounding box center [1481, 41] width 27 height 27
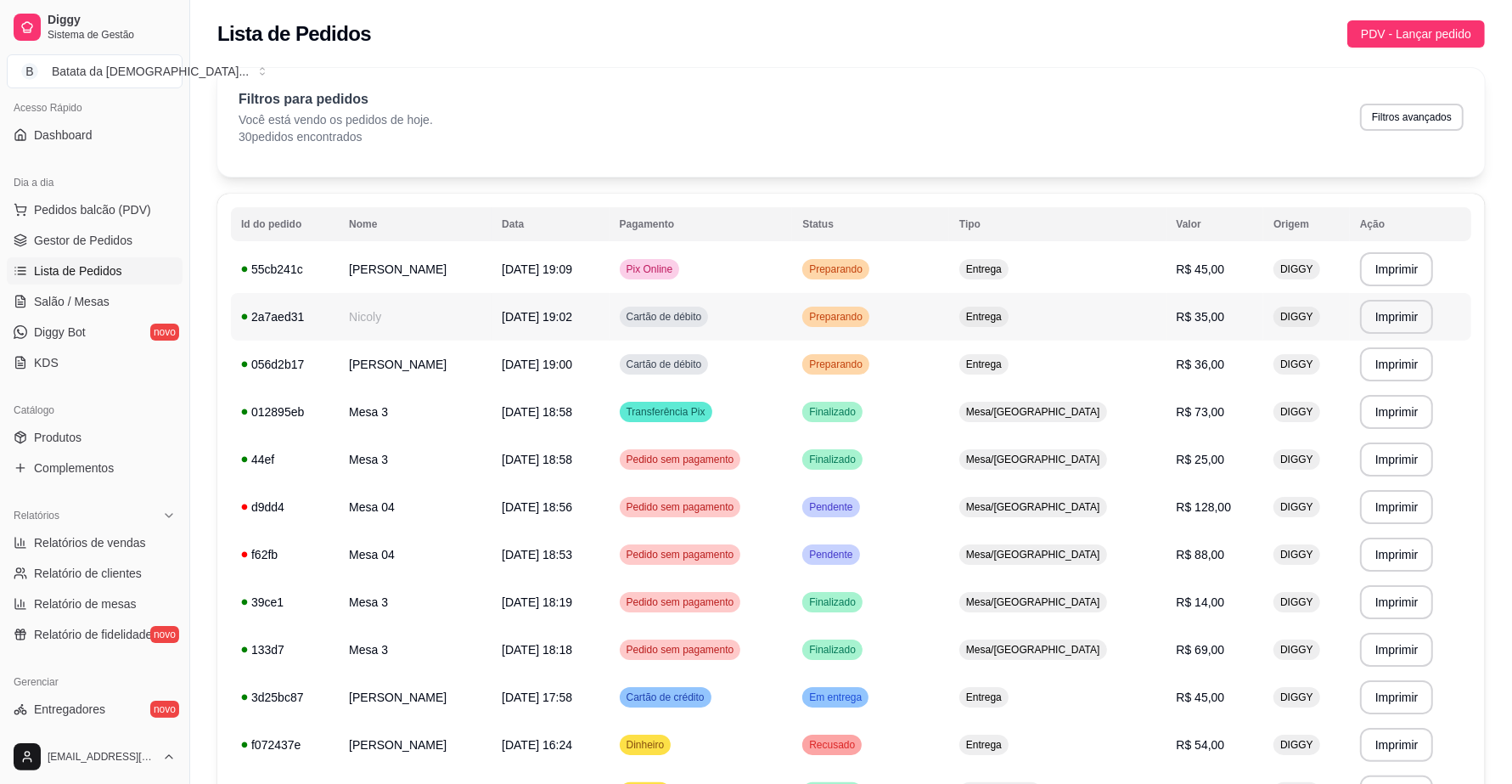
click at [949, 315] on td "Preparando" at bounding box center [870, 316] width 157 height 47
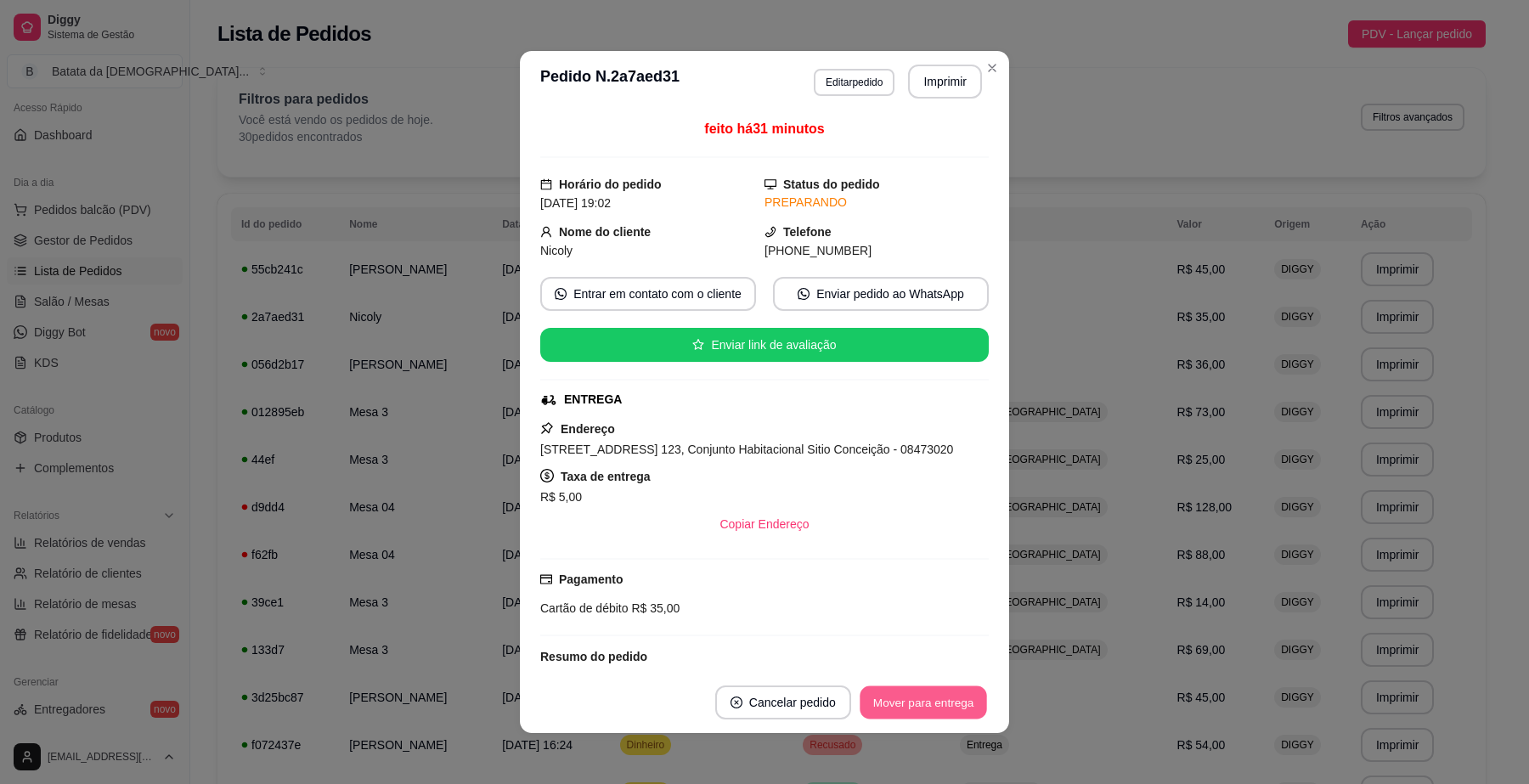
click at [941, 692] on button "Mover para entrega" at bounding box center [923, 702] width 127 height 33
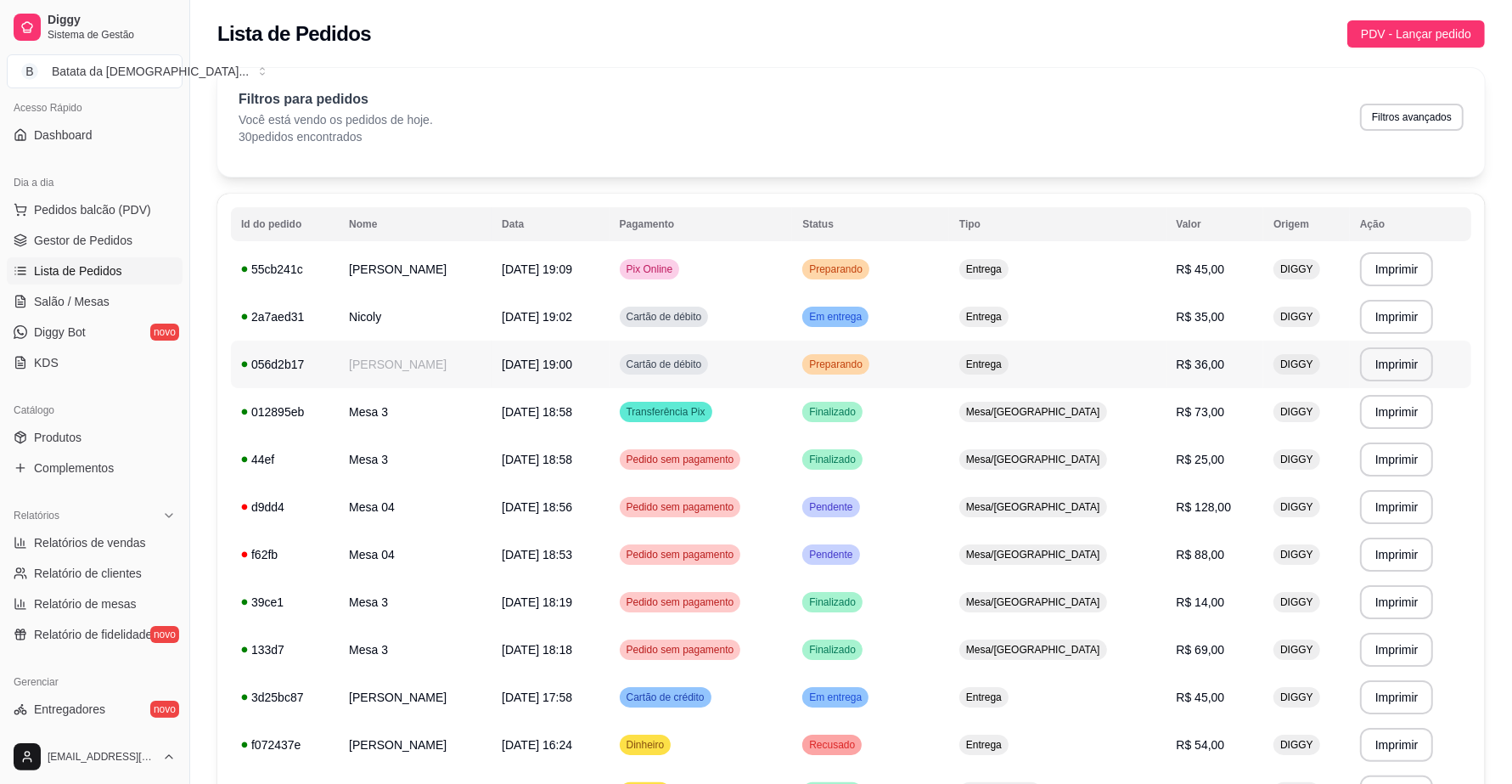
click at [949, 350] on td "Preparando" at bounding box center [870, 364] width 157 height 47
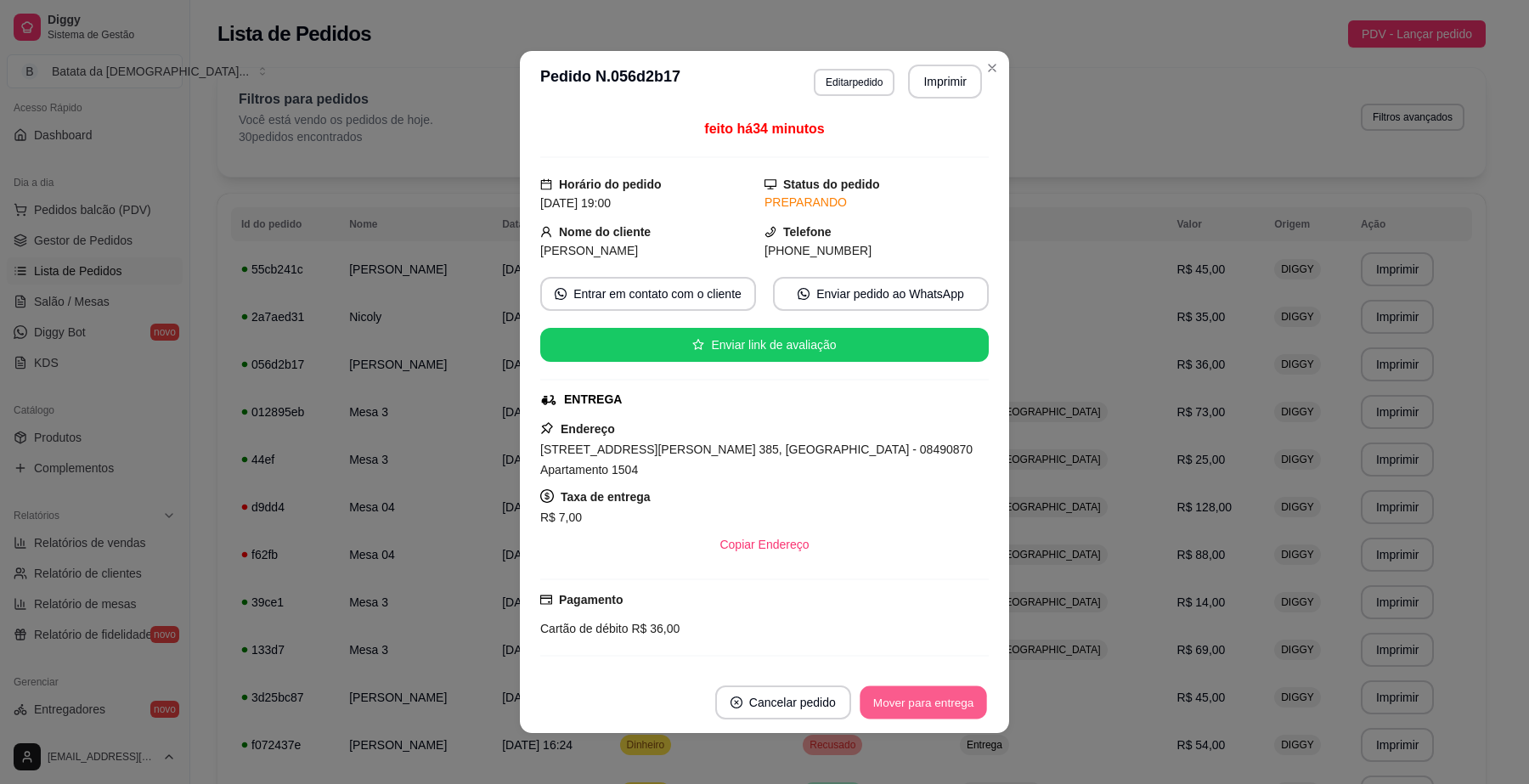
click at [918, 692] on button "Mover para entrega" at bounding box center [923, 702] width 127 height 33
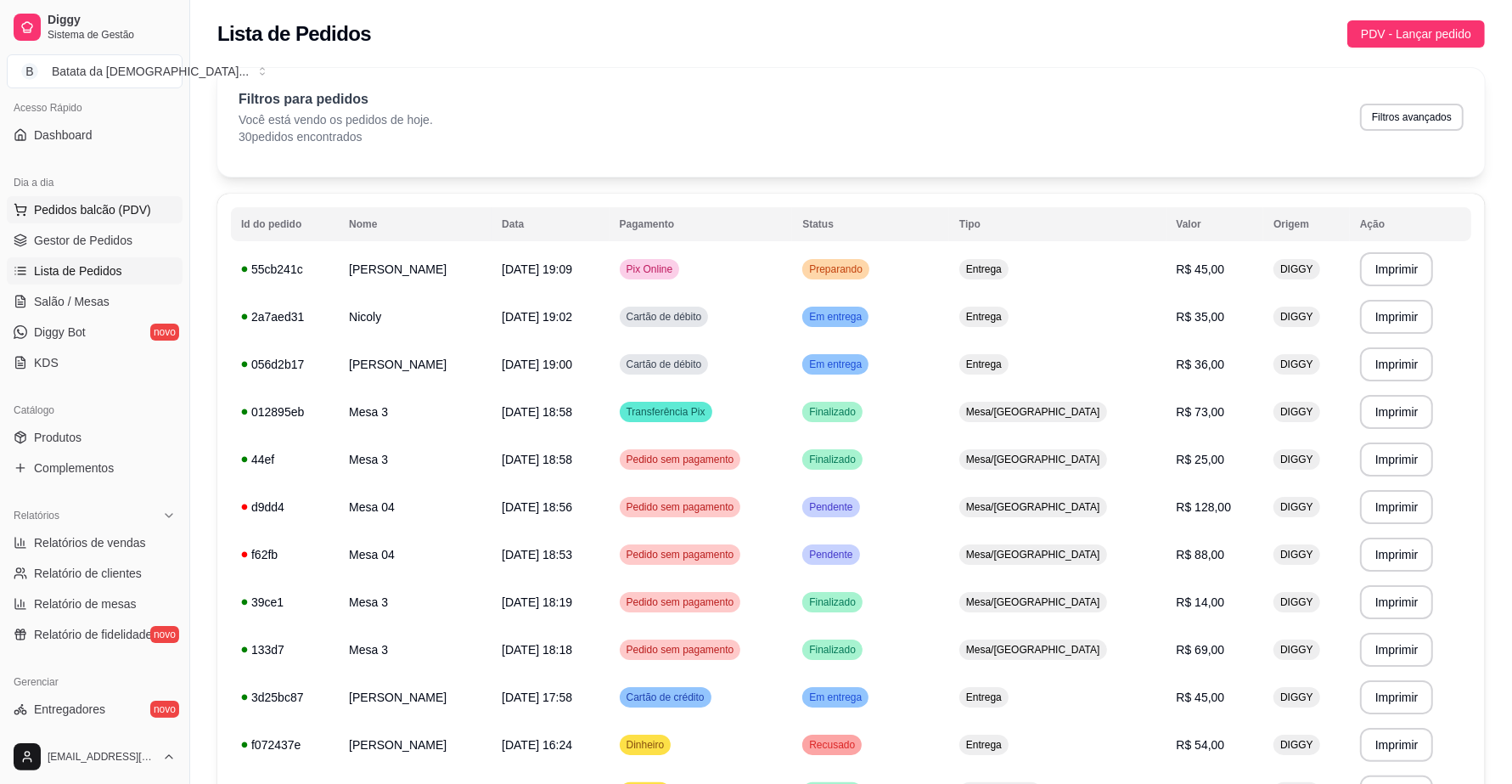
click at [113, 204] on span "Pedidos balcão (PDV)" at bounding box center [92, 210] width 117 height 17
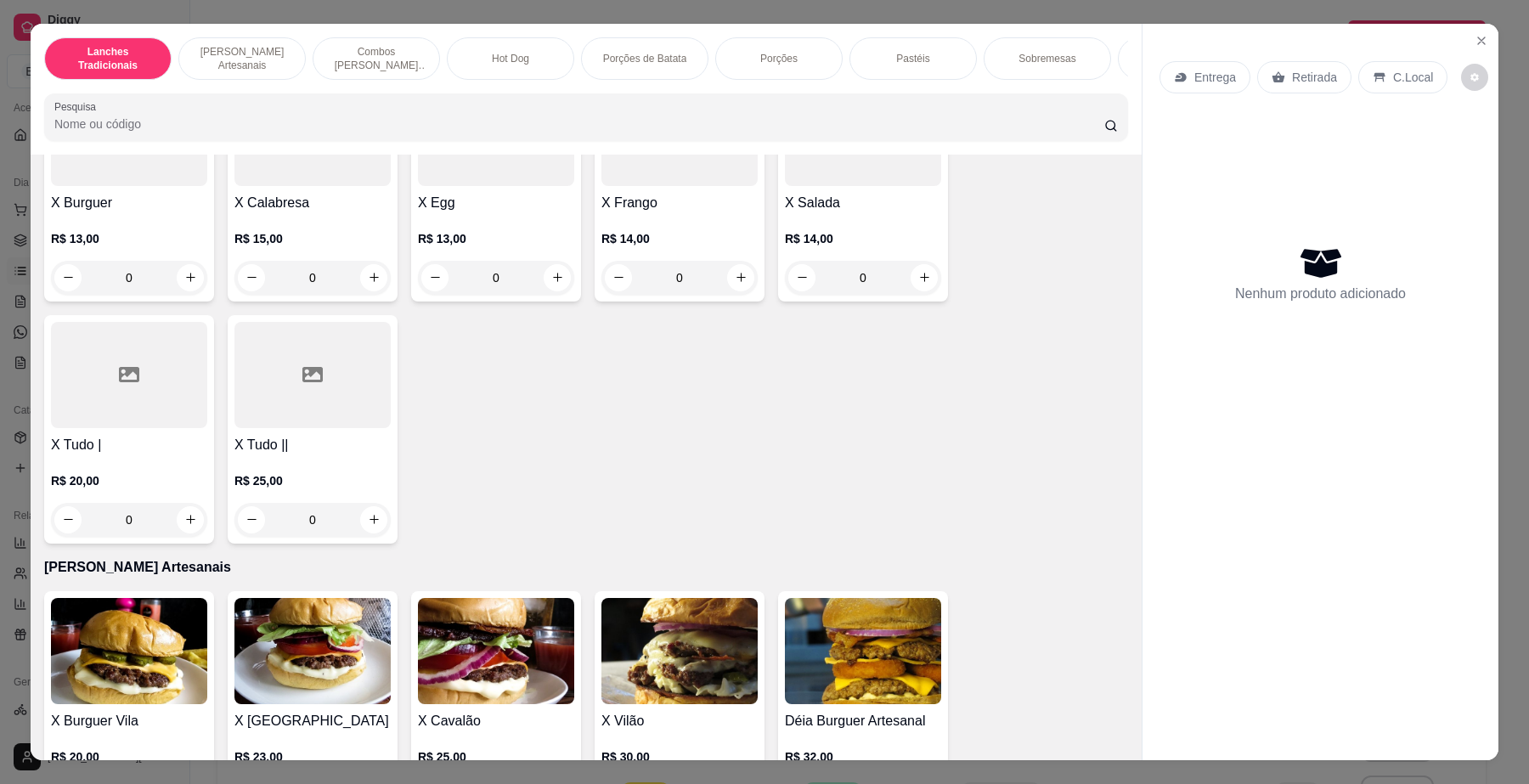
scroll to position [531, 0]
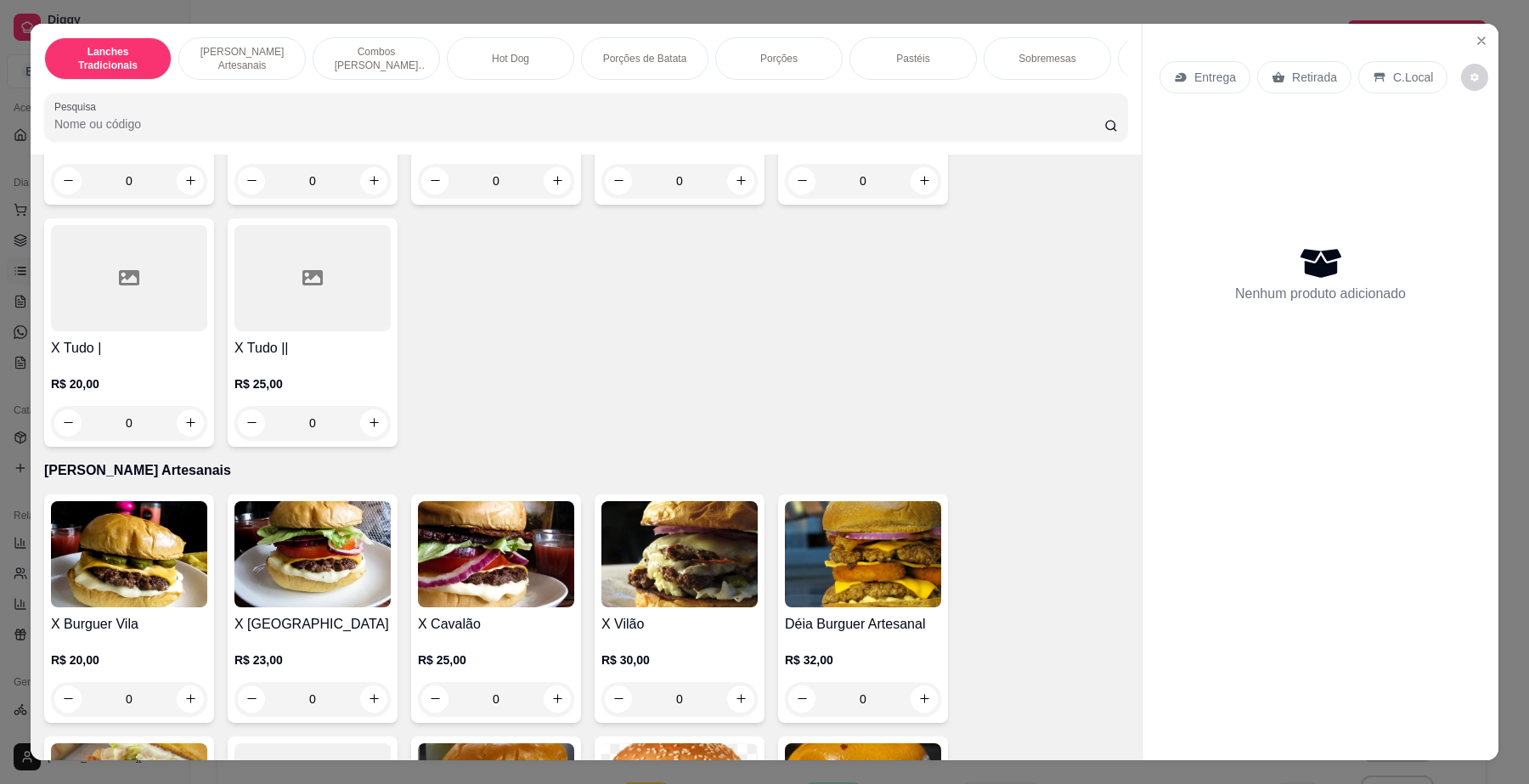
click at [285, 307] on div at bounding box center [313, 278] width 156 height 106
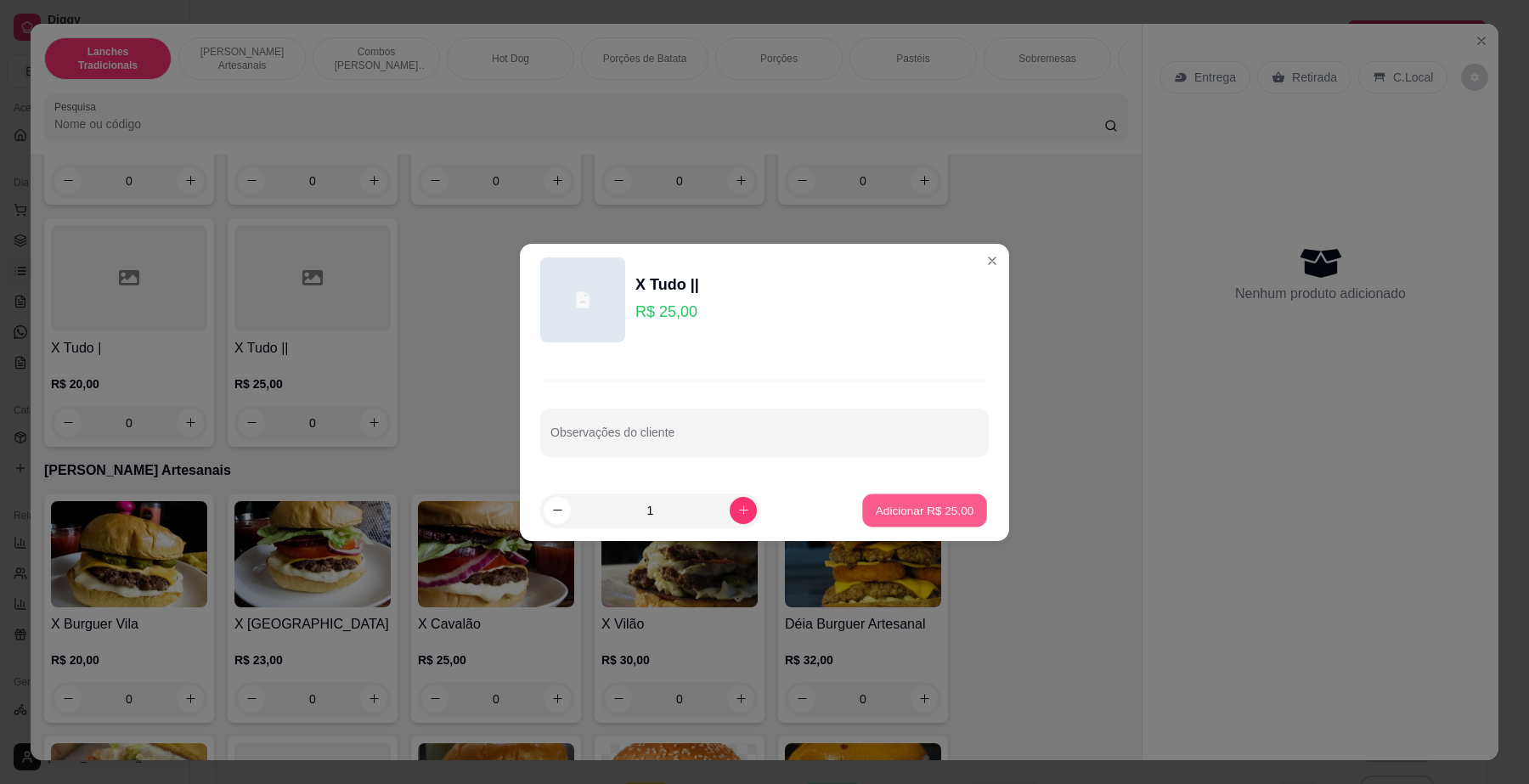
click at [930, 510] on p "Adicionar R$ 25,00" at bounding box center [925, 510] width 99 height 16
type input "1"
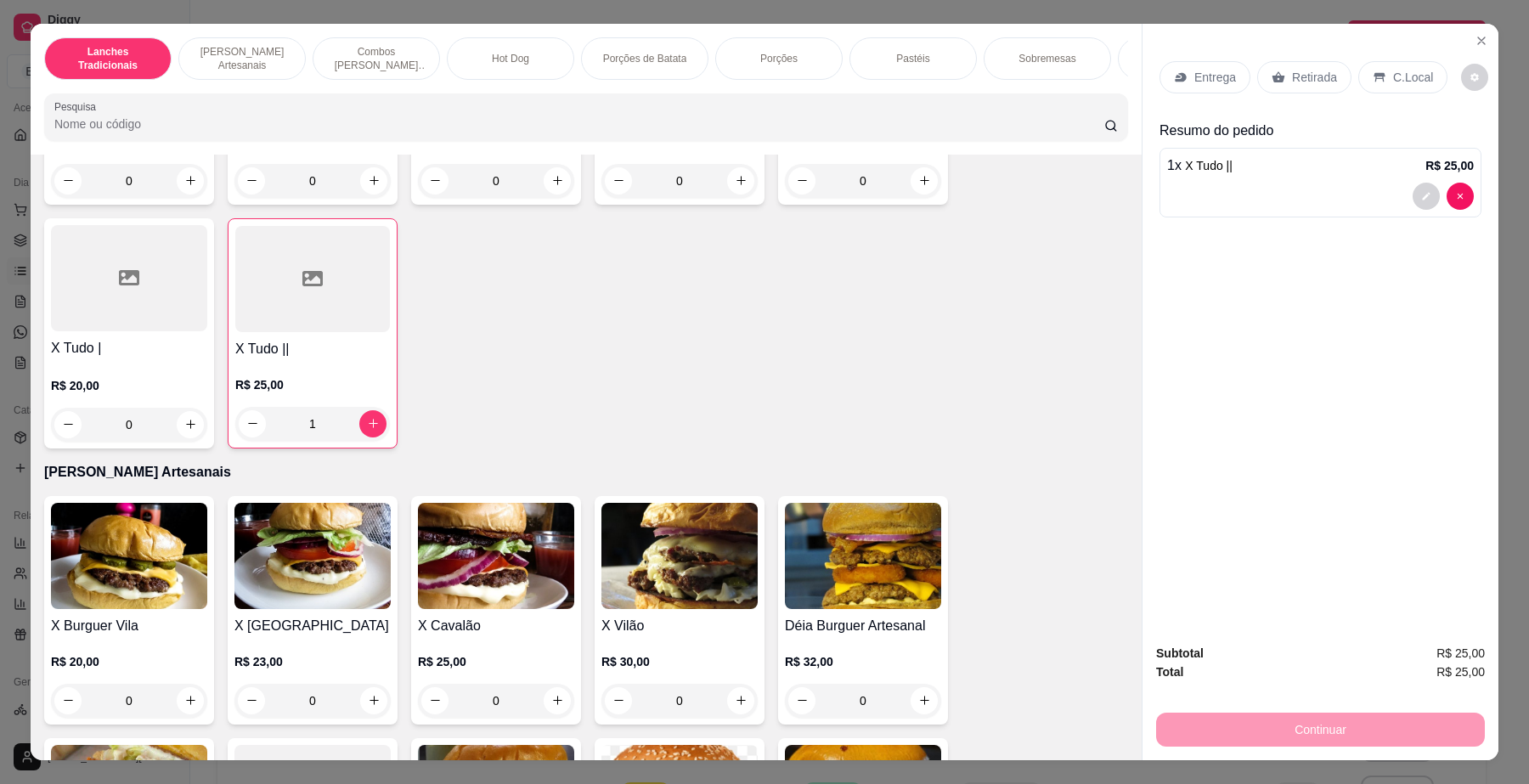
click at [1317, 73] on p "Retirada" at bounding box center [1314, 77] width 45 height 17
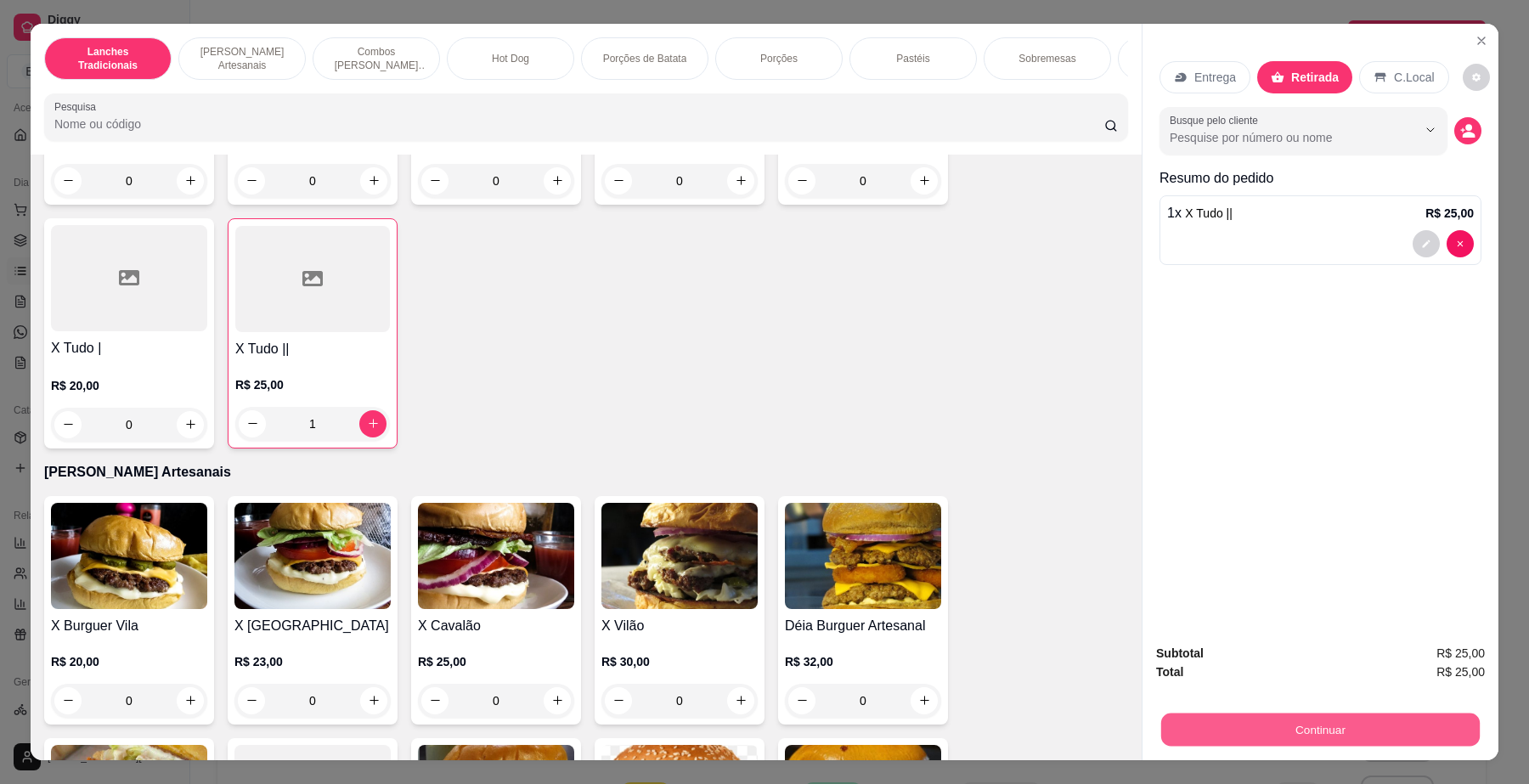
click at [1395, 719] on button "Continuar" at bounding box center [1320, 730] width 319 height 33
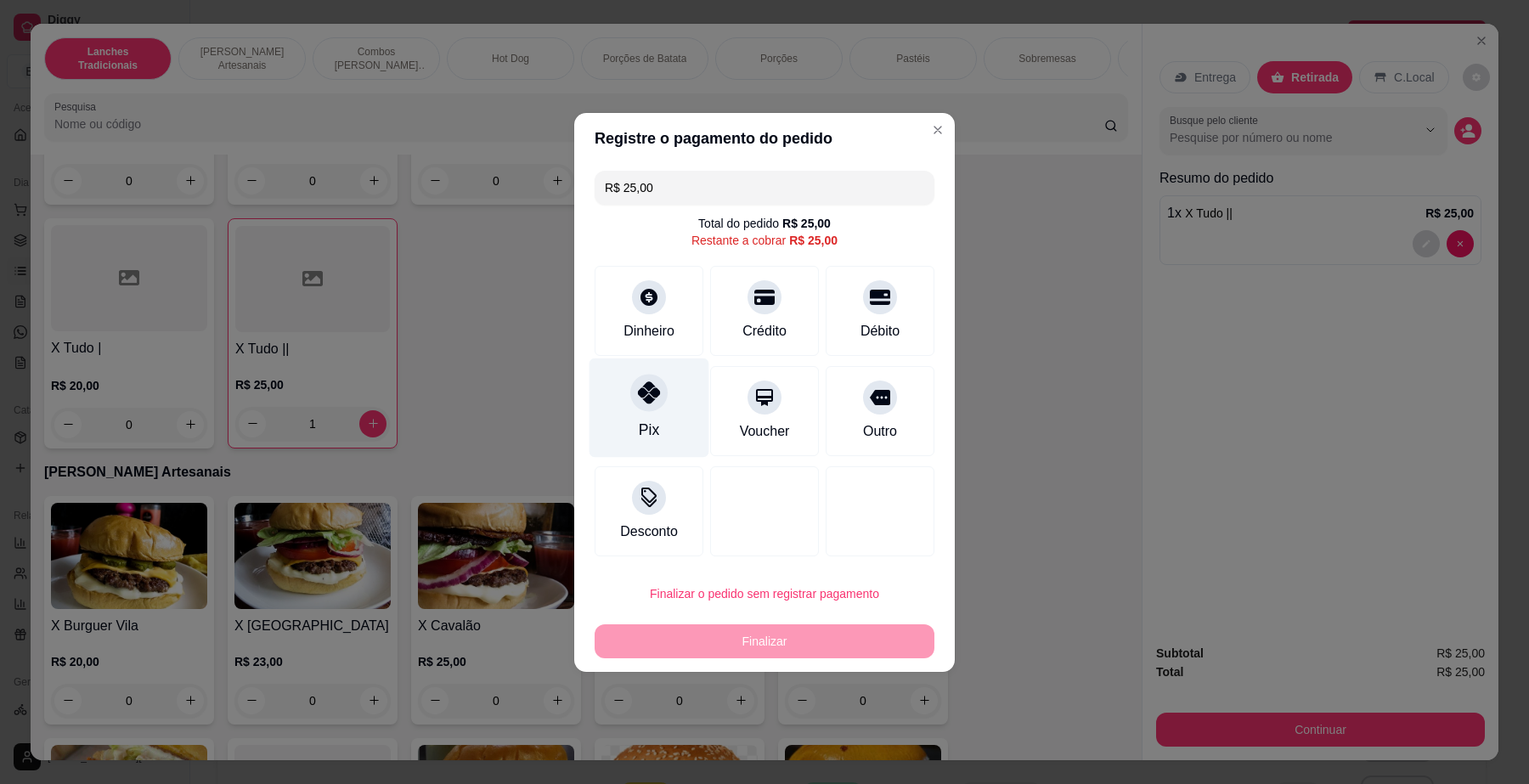
click at [667, 404] on div "Pix" at bounding box center [649, 406] width 120 height 99
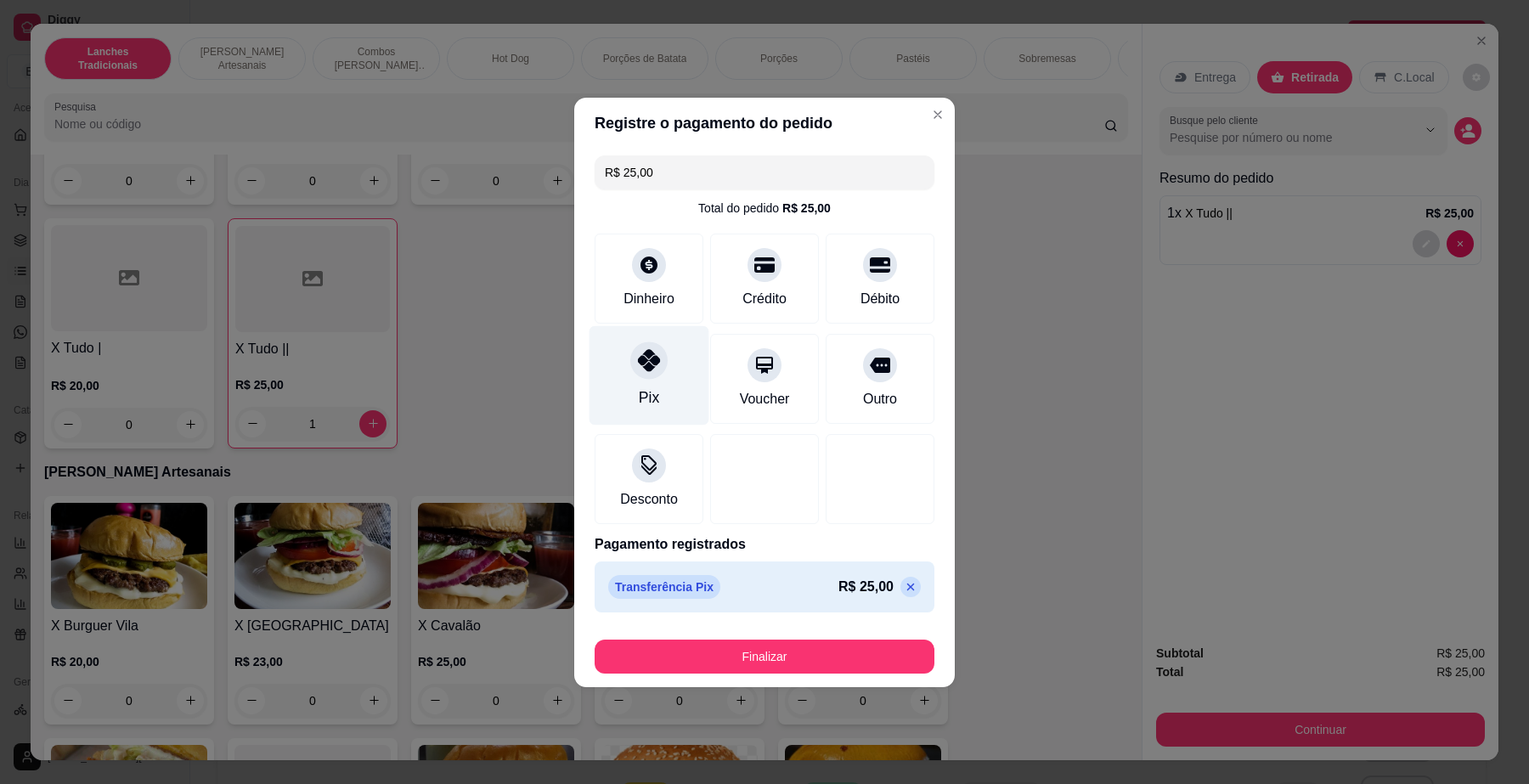
type input "R$ 0,00"
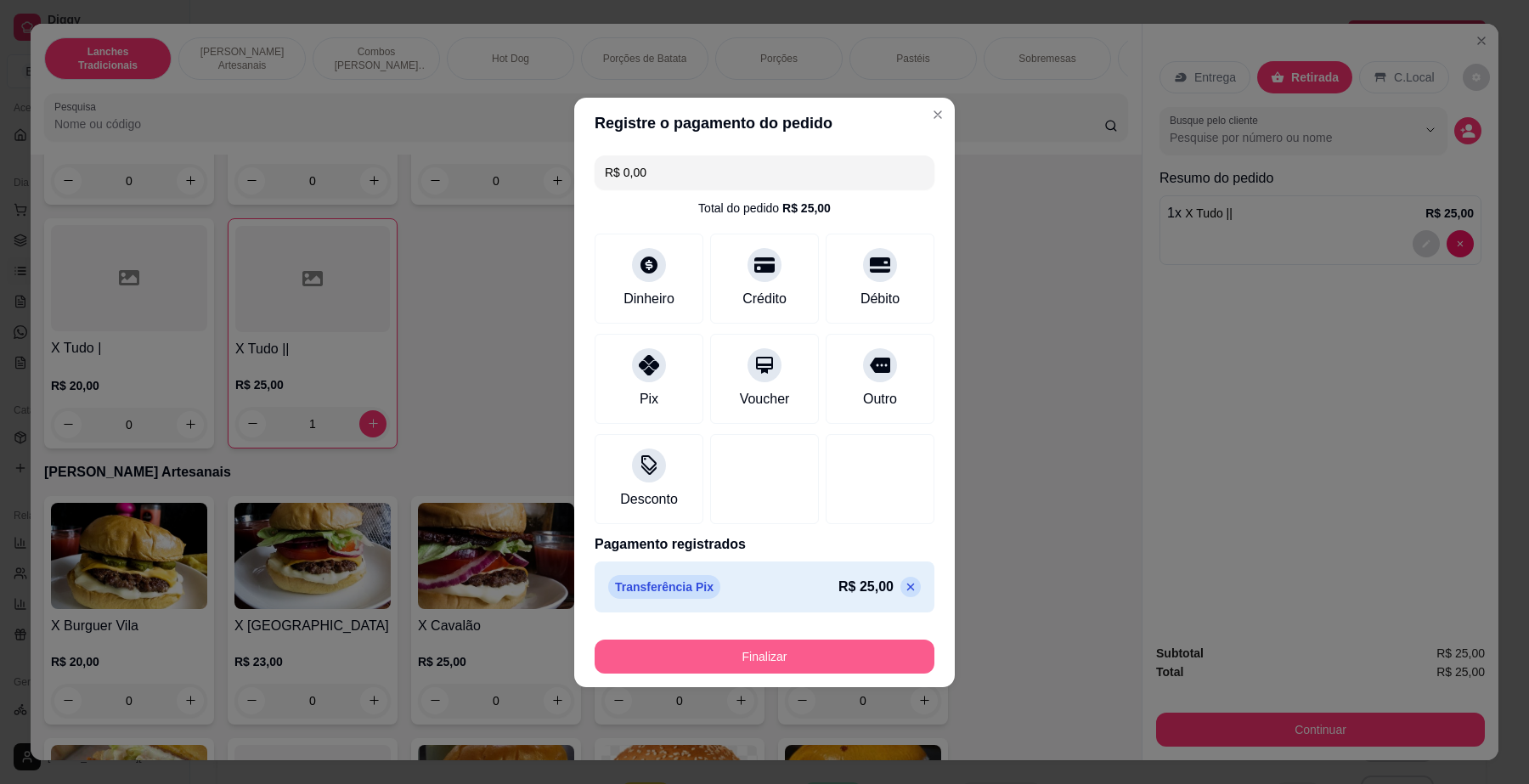
click at [760, 643] on button "Finalizar" at bounding box center [764, 656] width 340 height 34
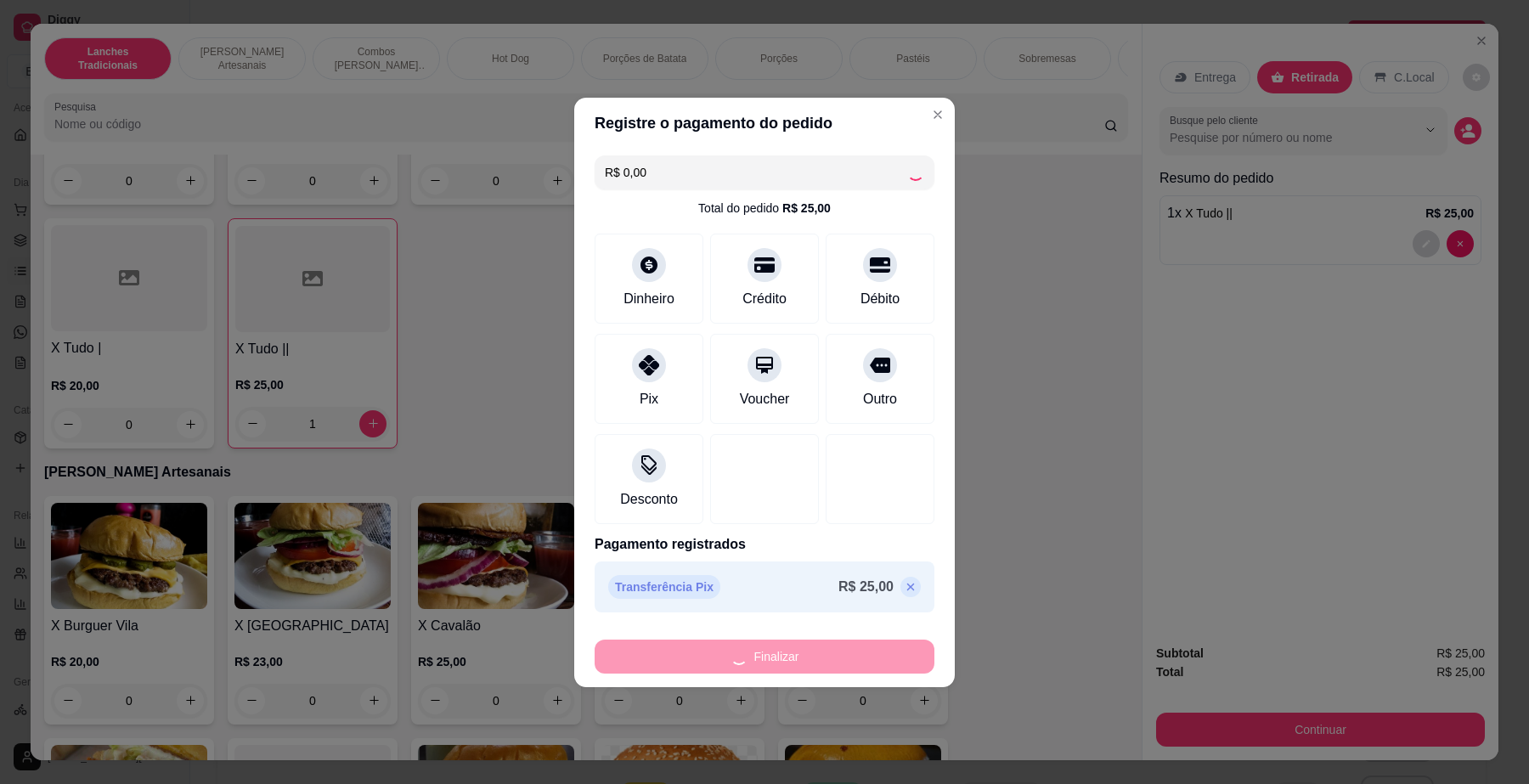
type input "0"
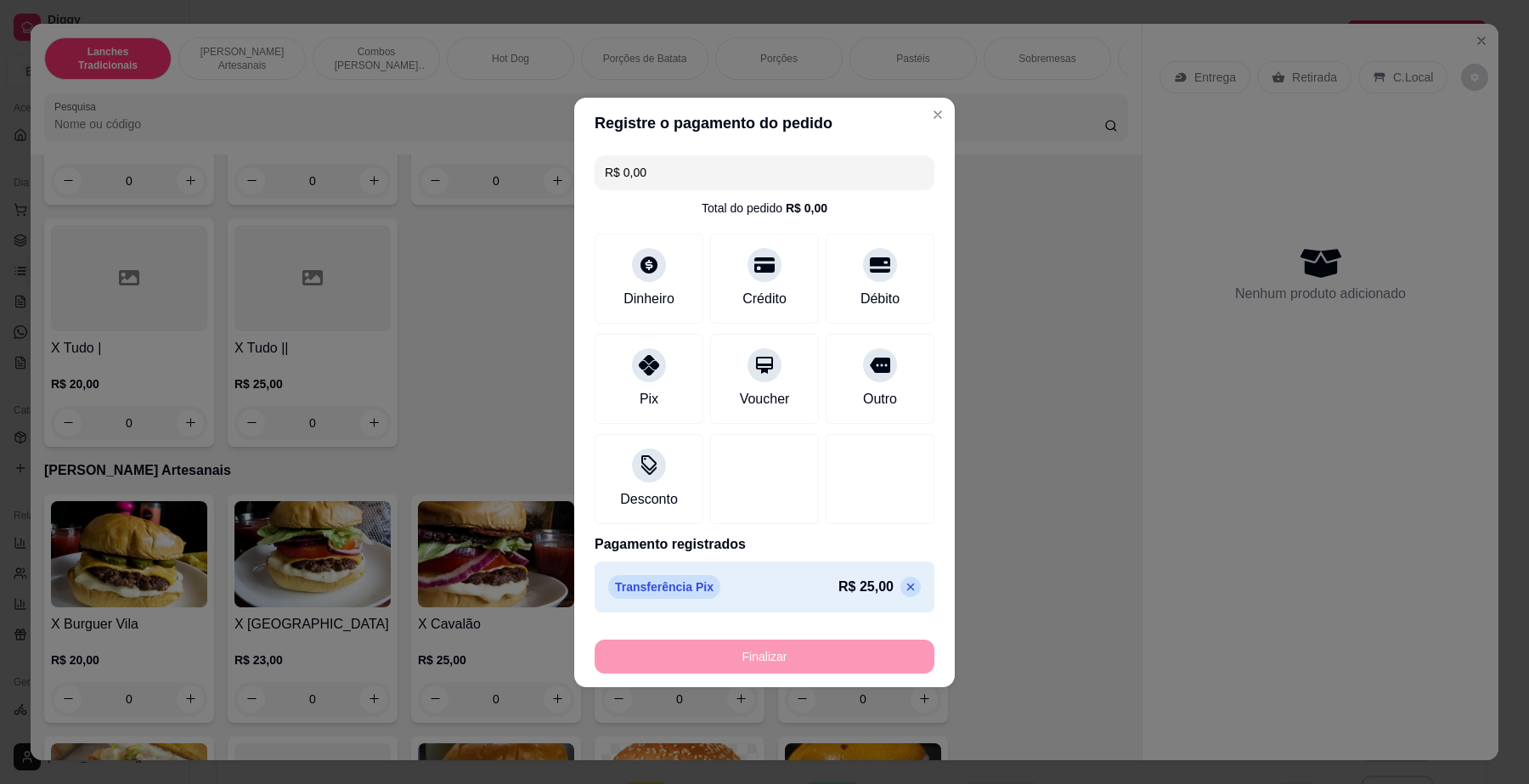
type input "-R$ 25,00"
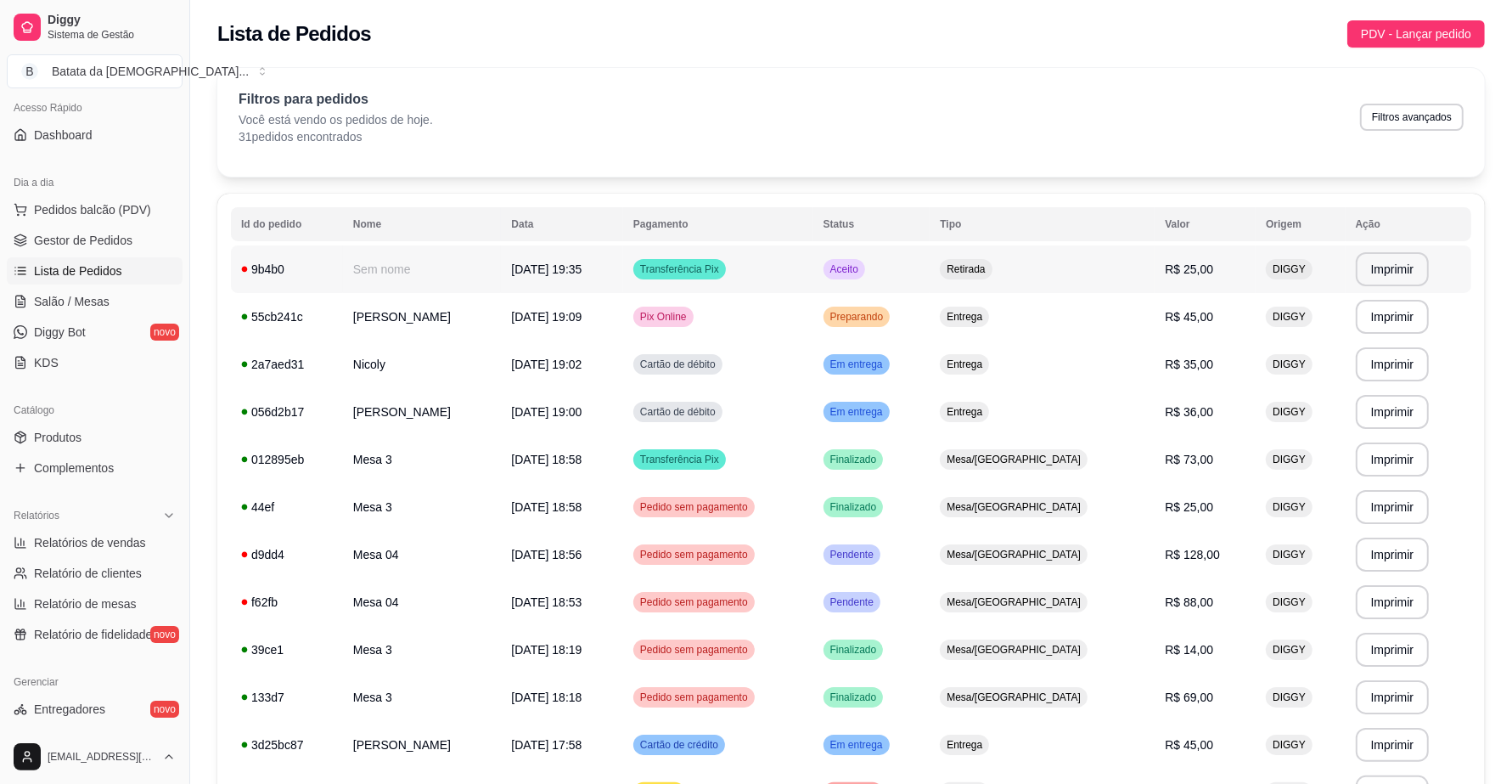
click at [896, 265] on td "Aceito" at bounding box center [871, 268] width 117 height 47
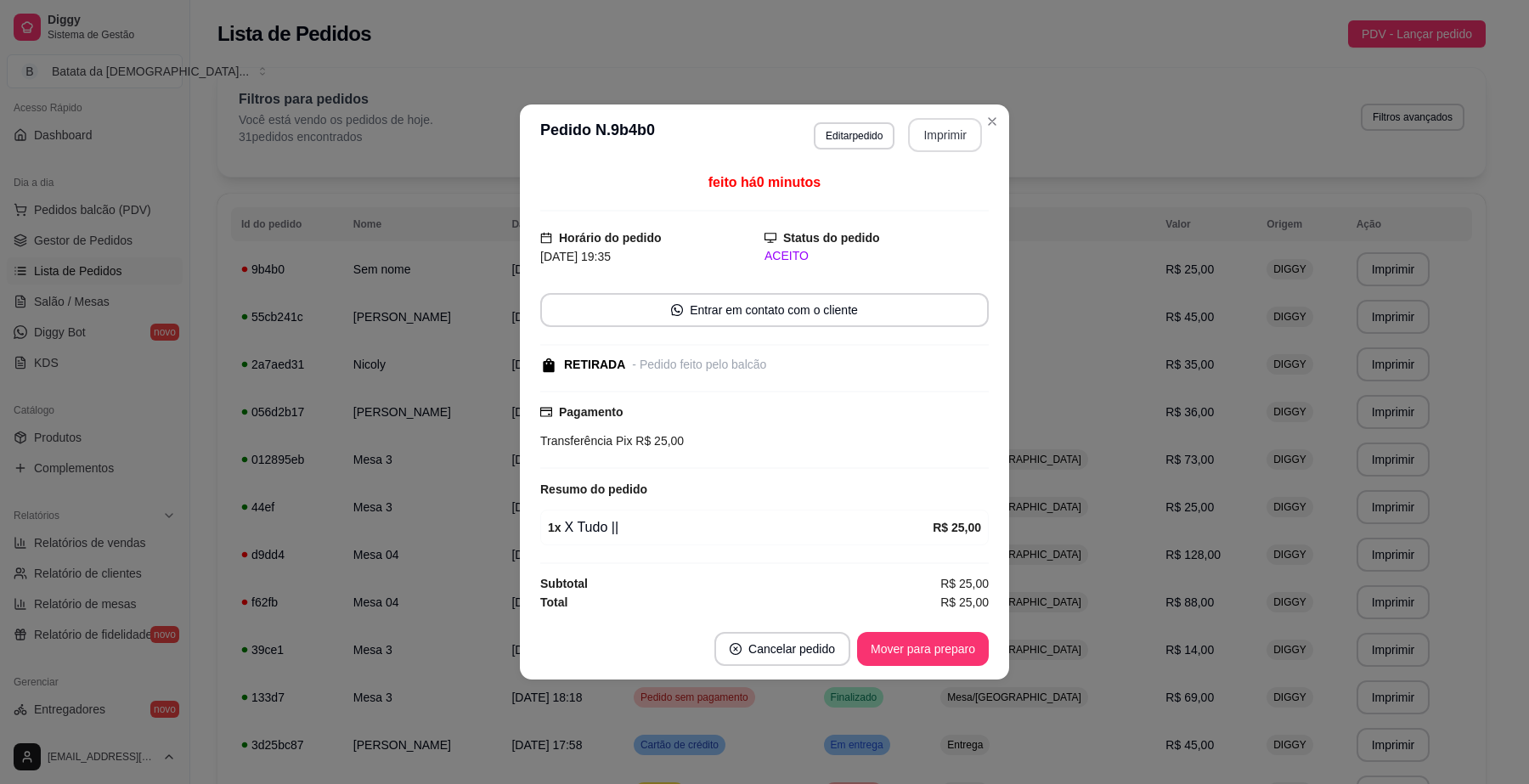
click at [945, 133] on button "Imprimir" at bounding box center [945, 134] width 73 height 34
click at [946, 651] on button "Mover para preparo" at bounding box center [922, 648] width 131 height 34
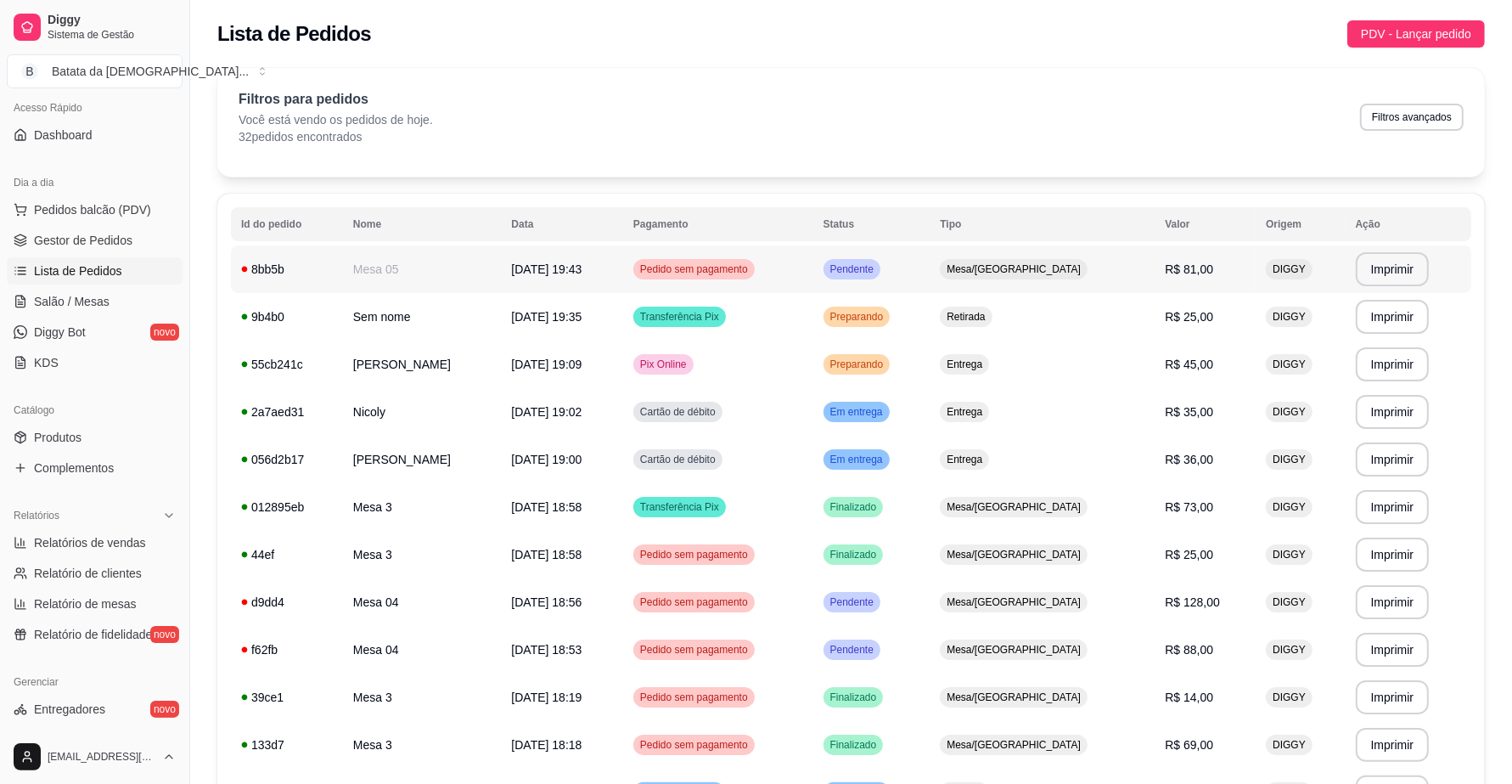
click at [902, 282] on td "Pendente" at bounding box center [871, 268] width 117 height 47
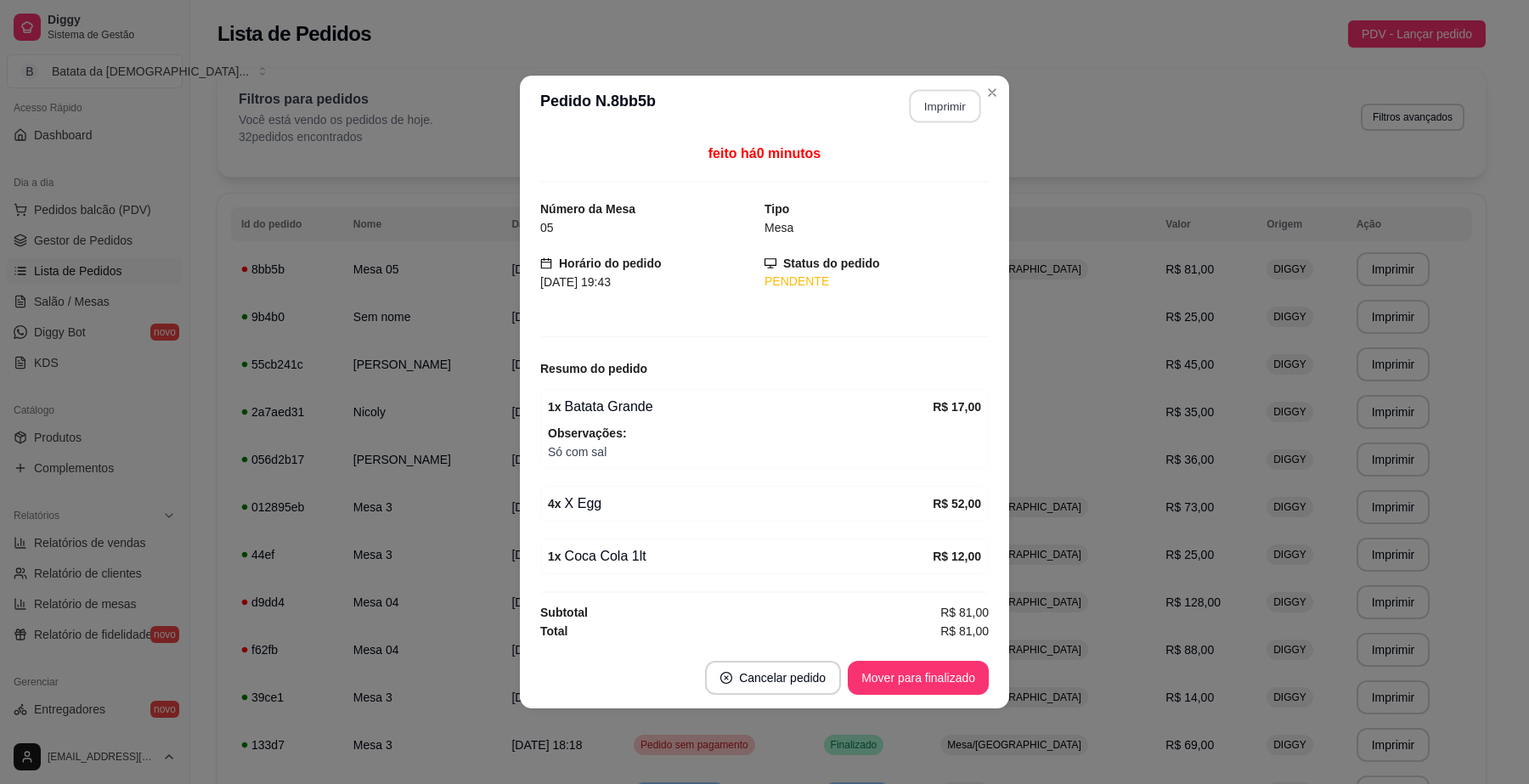
click at [944, 104] on button "Imprimir" at bounding box center [946, 106] width 71 height 33
click at [953, 668] on button "Mover para finalizado" at bounding box center [919, 677] width 141 height 34
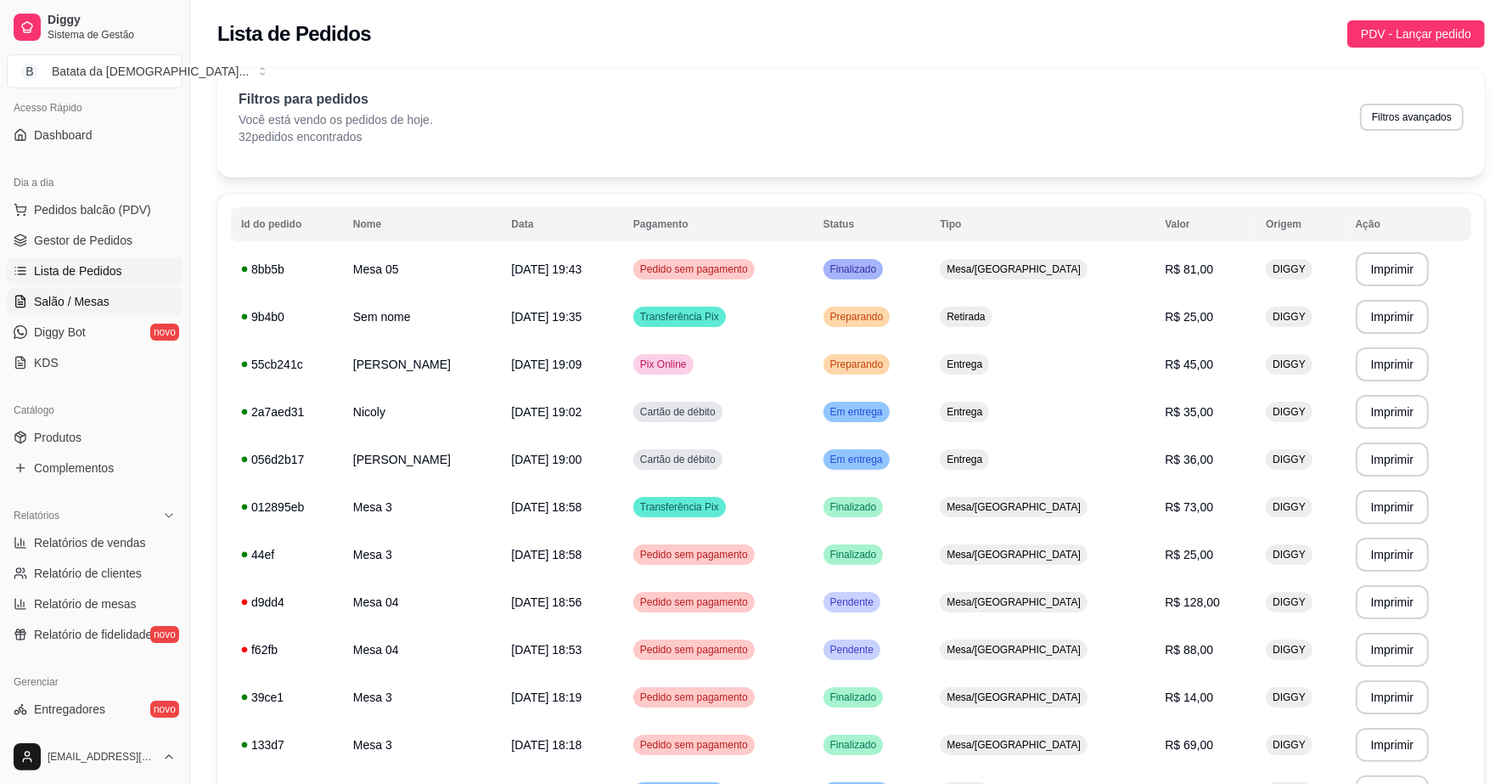
click at [102, 299] on span "Salão / Mesas" at bounding box center [71, 301] width 75 height 17
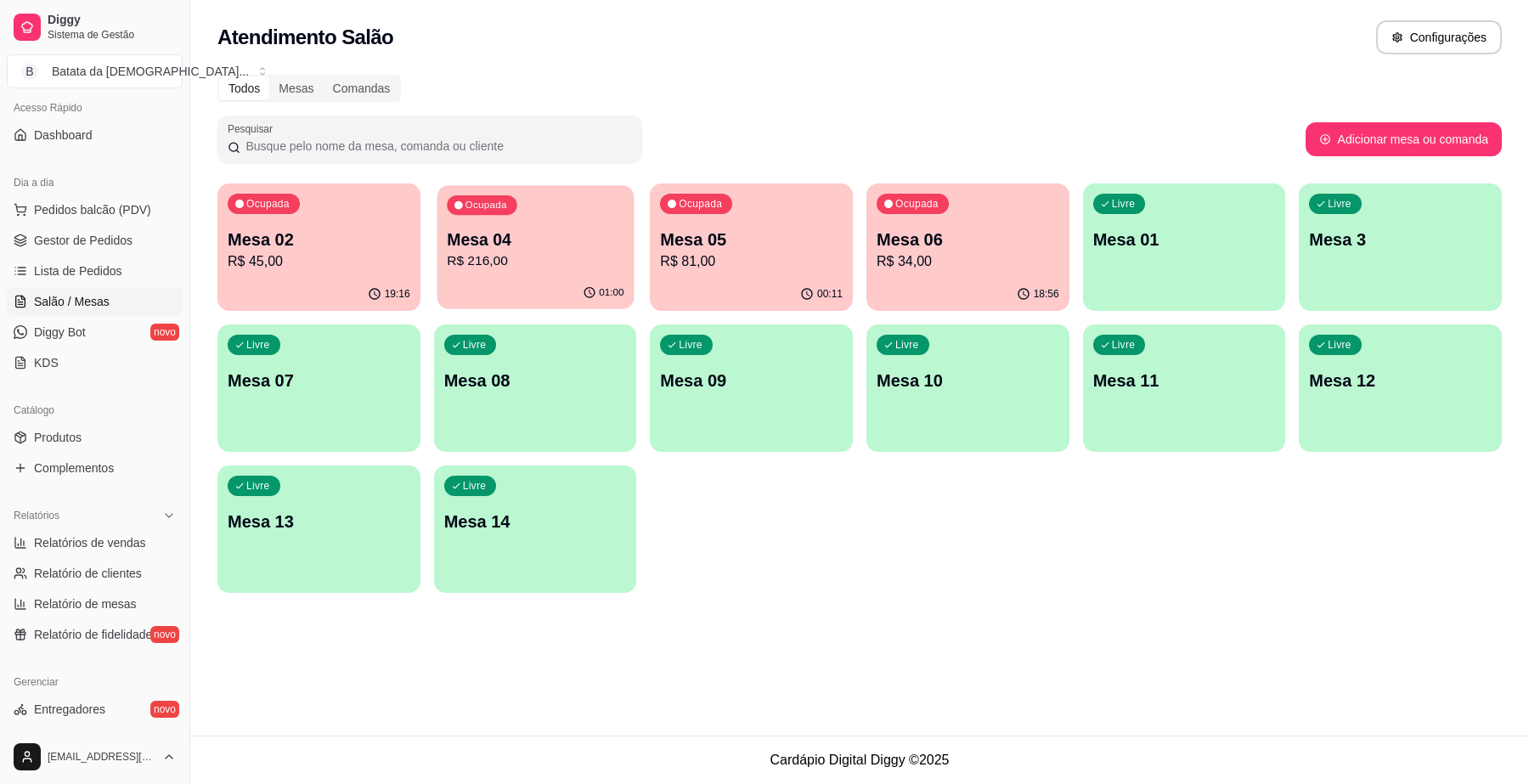
click at [541, 249] on p "Mesa 04" at bounding box center [534, 240] width 177 height 23
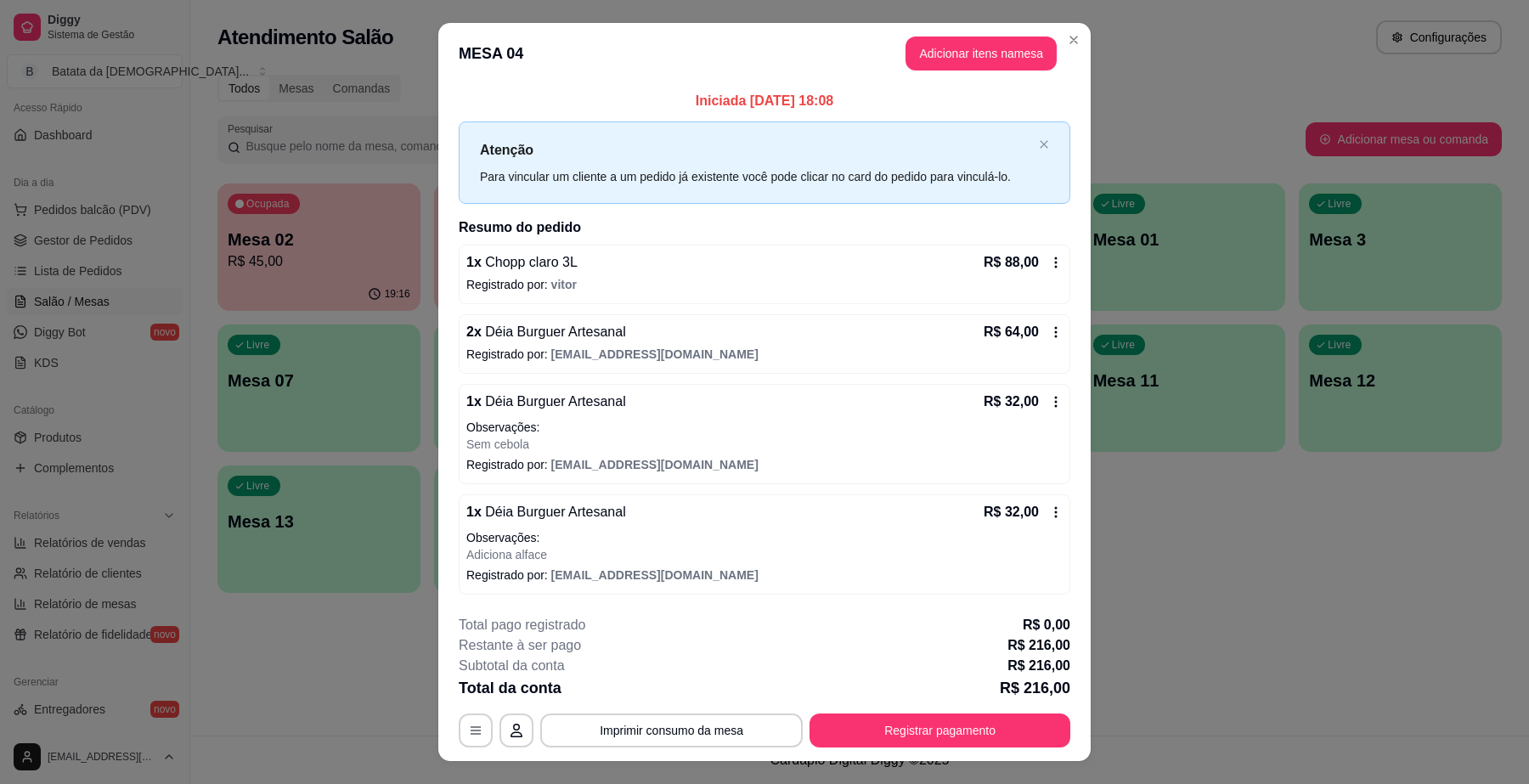
click at [638, 710] on div "**********" at bounding box center [764, 681] width 611 height 132
click at [715, 743] on button "Imprimir consumo da mesa" at bounding box center [671, 730] width 263 height 34
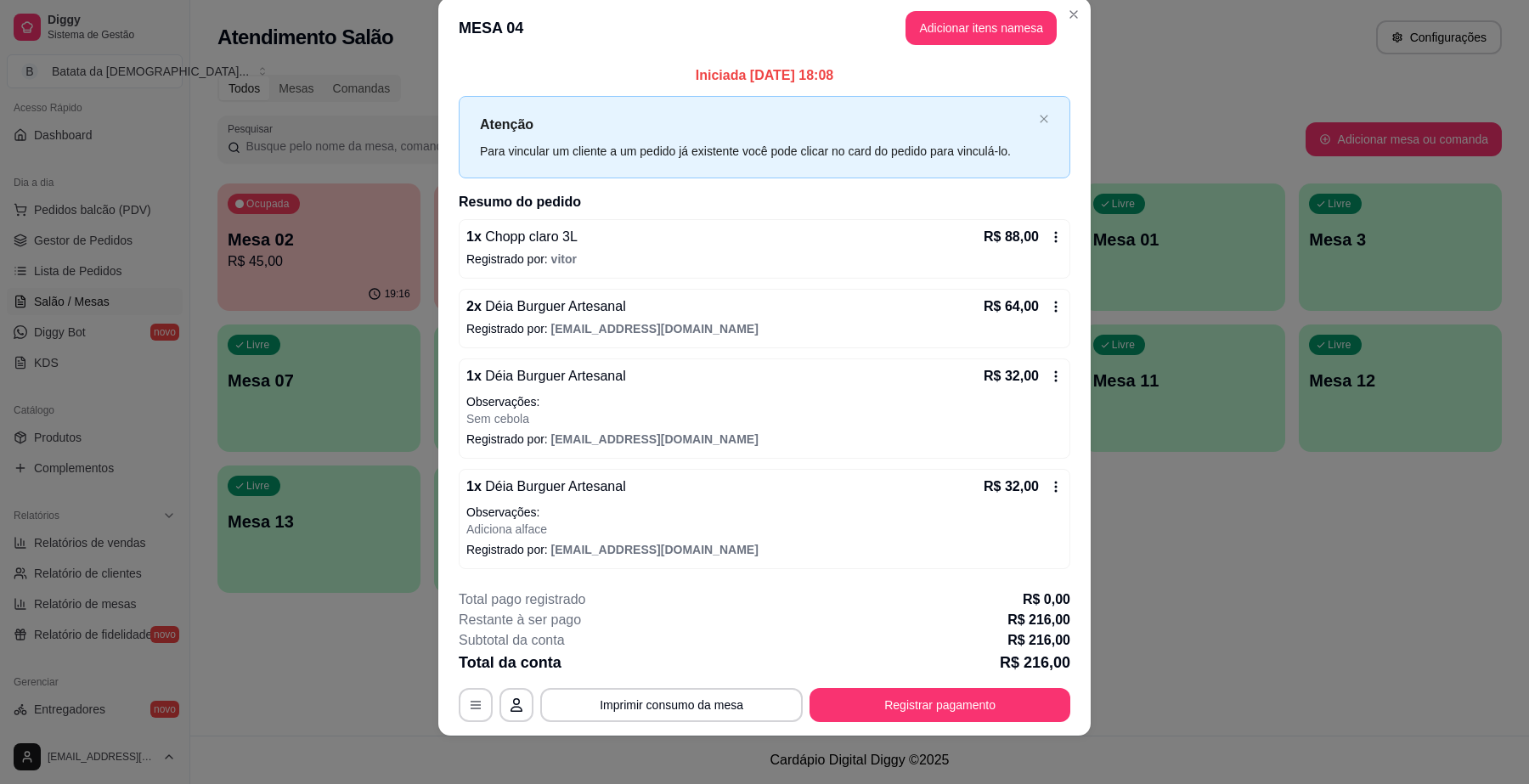
scroll to position [32, 0]
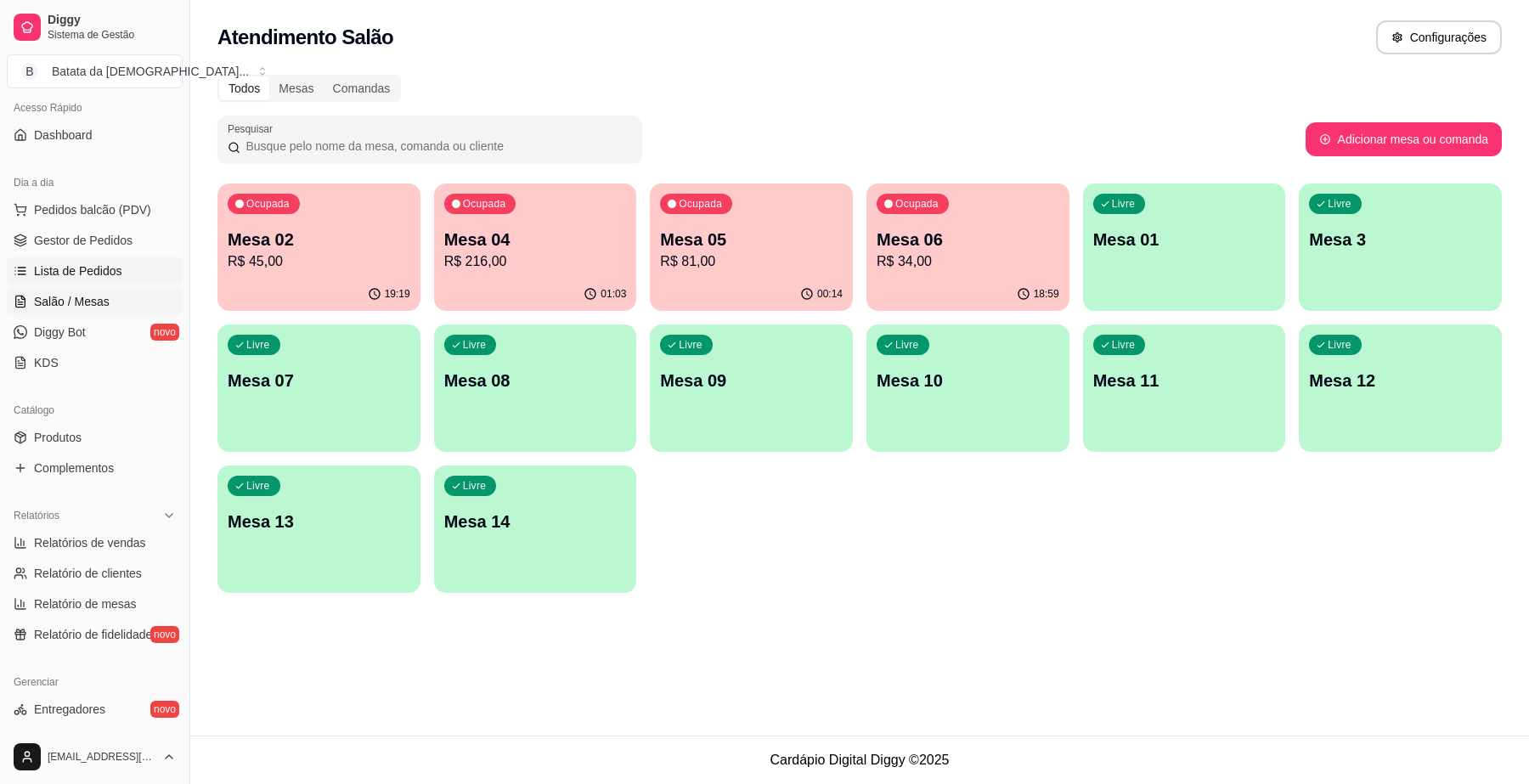
click at [86, 273] on span "Lista de Pedidos" at bounding box center [77, 271] width 88 height 17
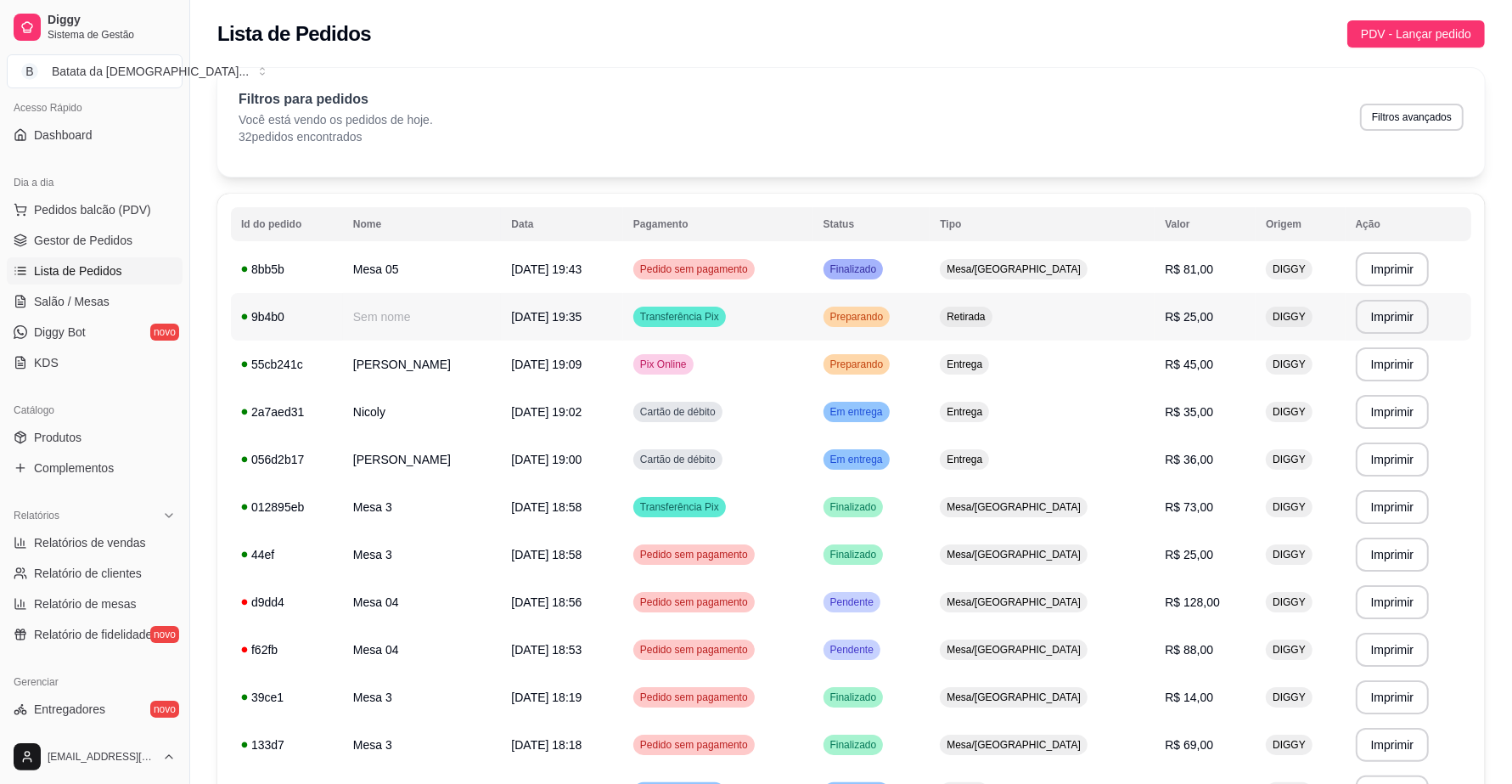
click at [992, 320] on div "Retirada" at bounding box center [966, 316] width 52 height 20
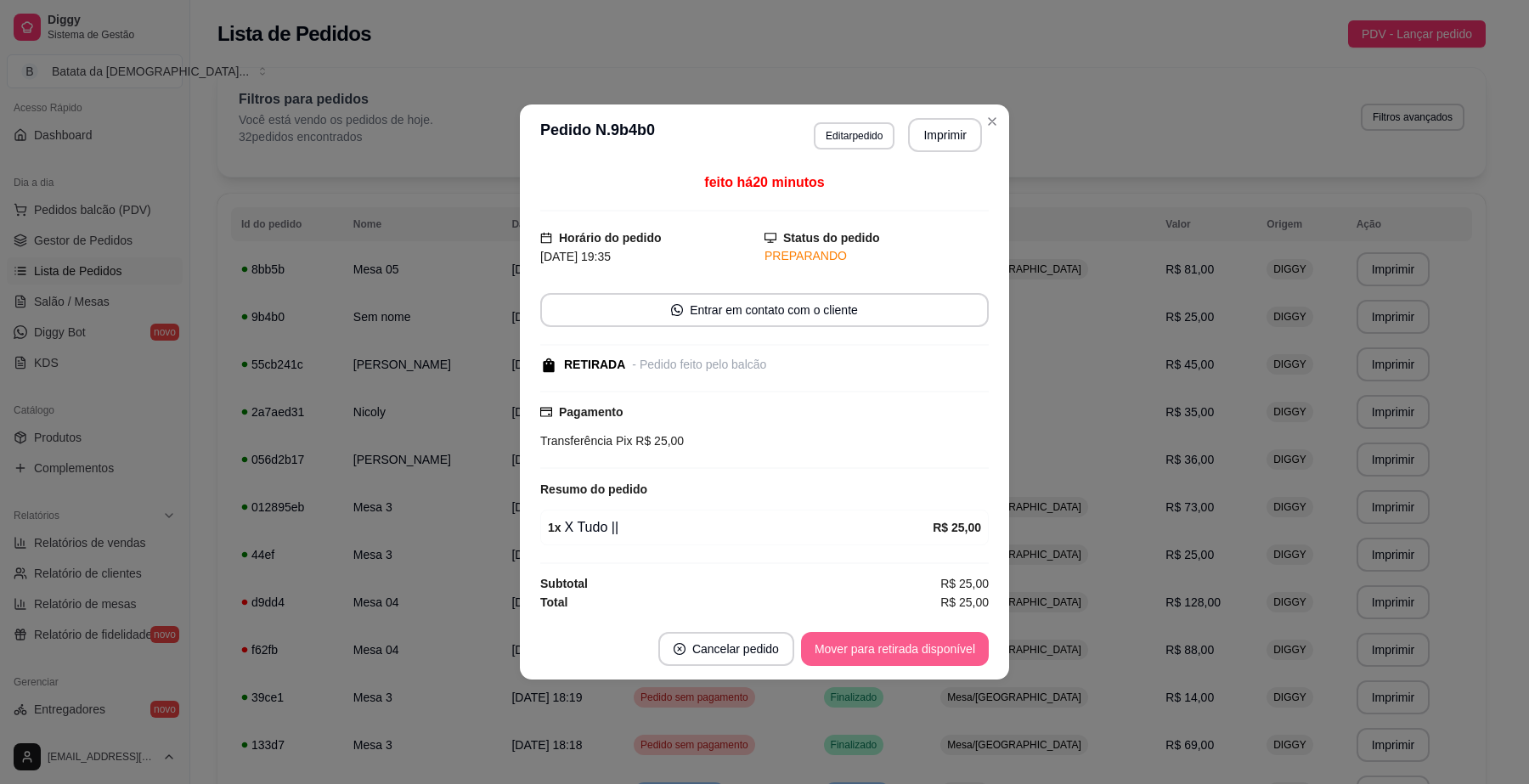
click at [907, 654] on button "Mover para retirada disponível" at bounding box center [894, 648] width 187 height 34
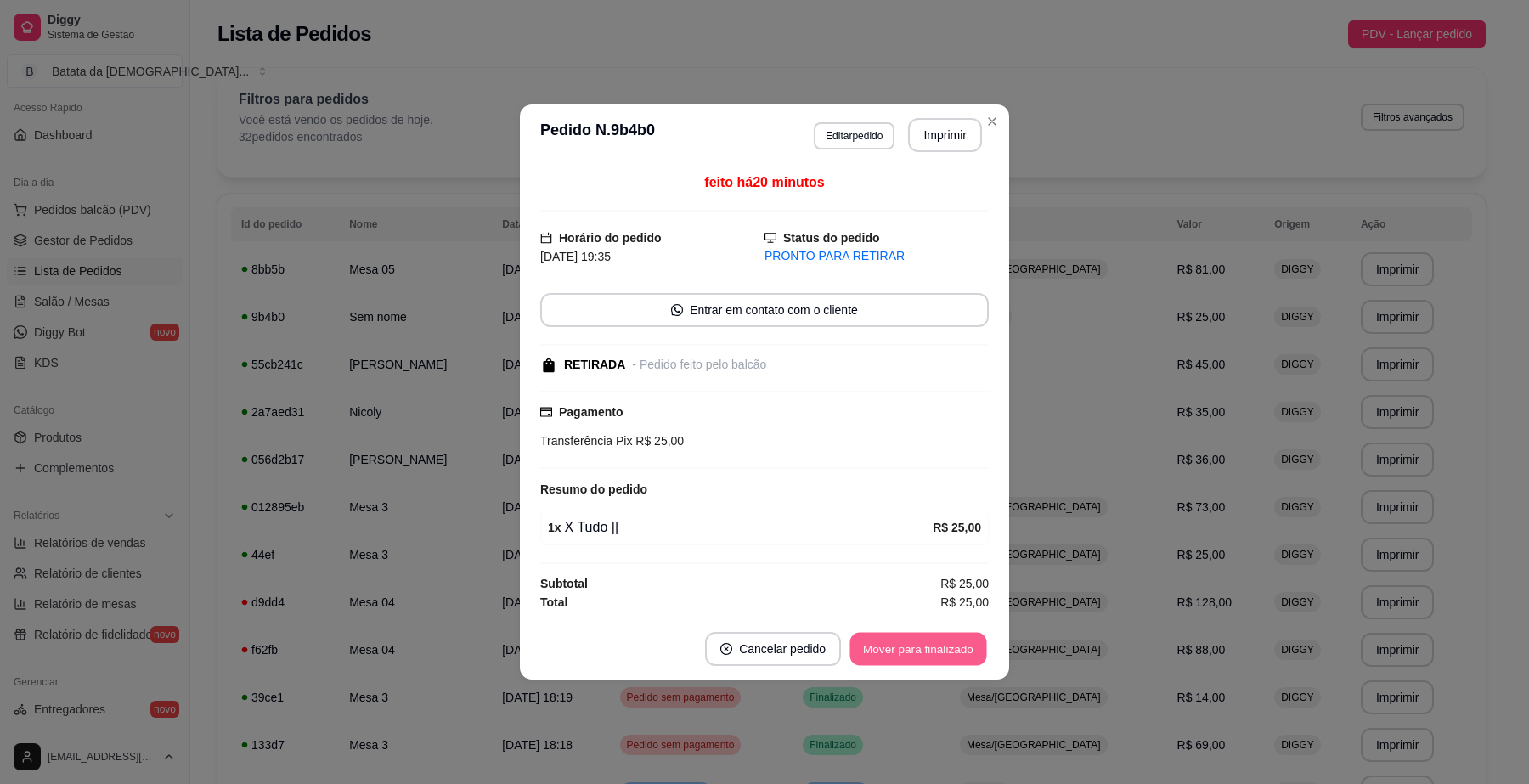
click at [914, 657] on button "Mover para finalizado" at bounding box center [919, 649] width 137 height 33
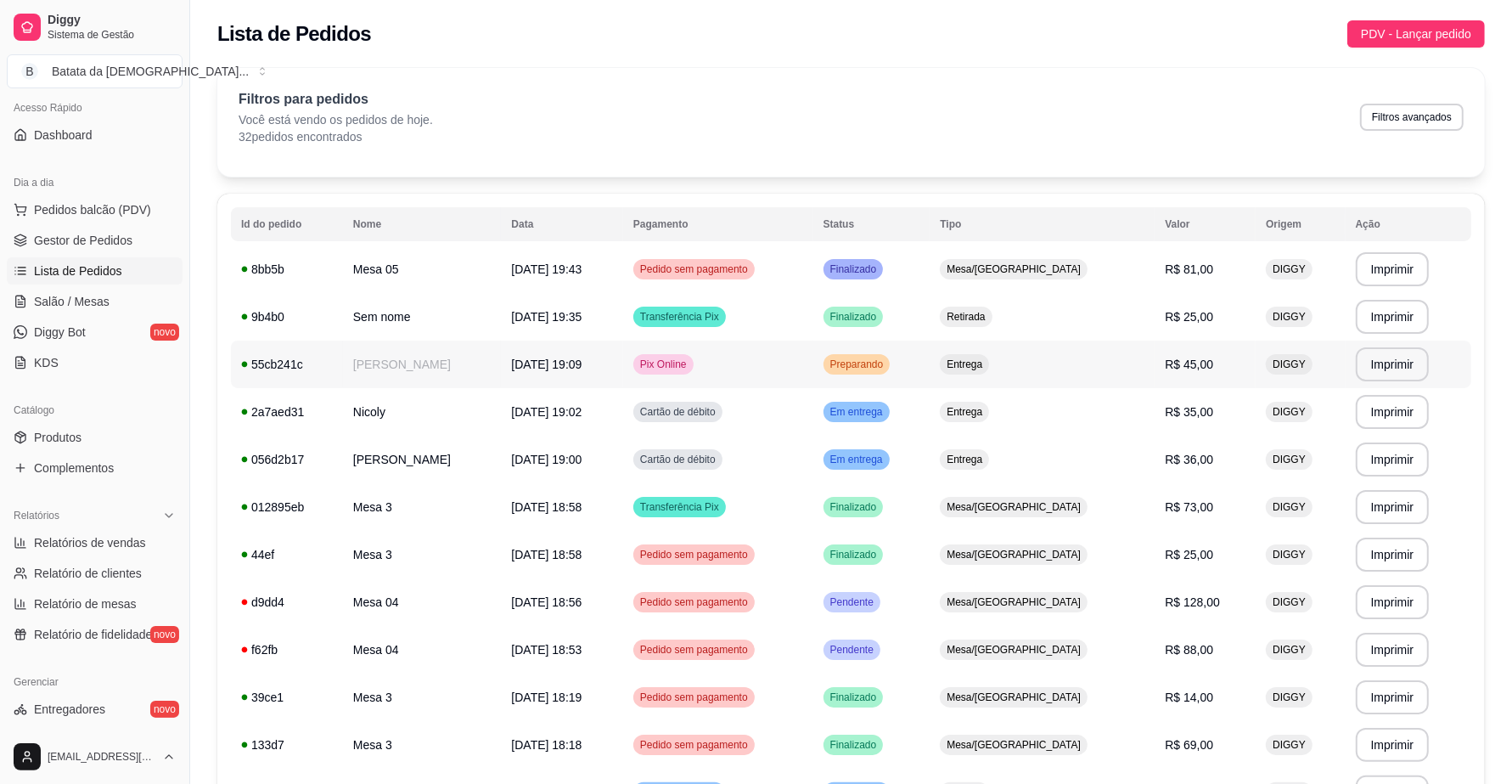
click at [1058, 378] on td "Entrega" at bounding box center [1042, 364] width 225 height 47
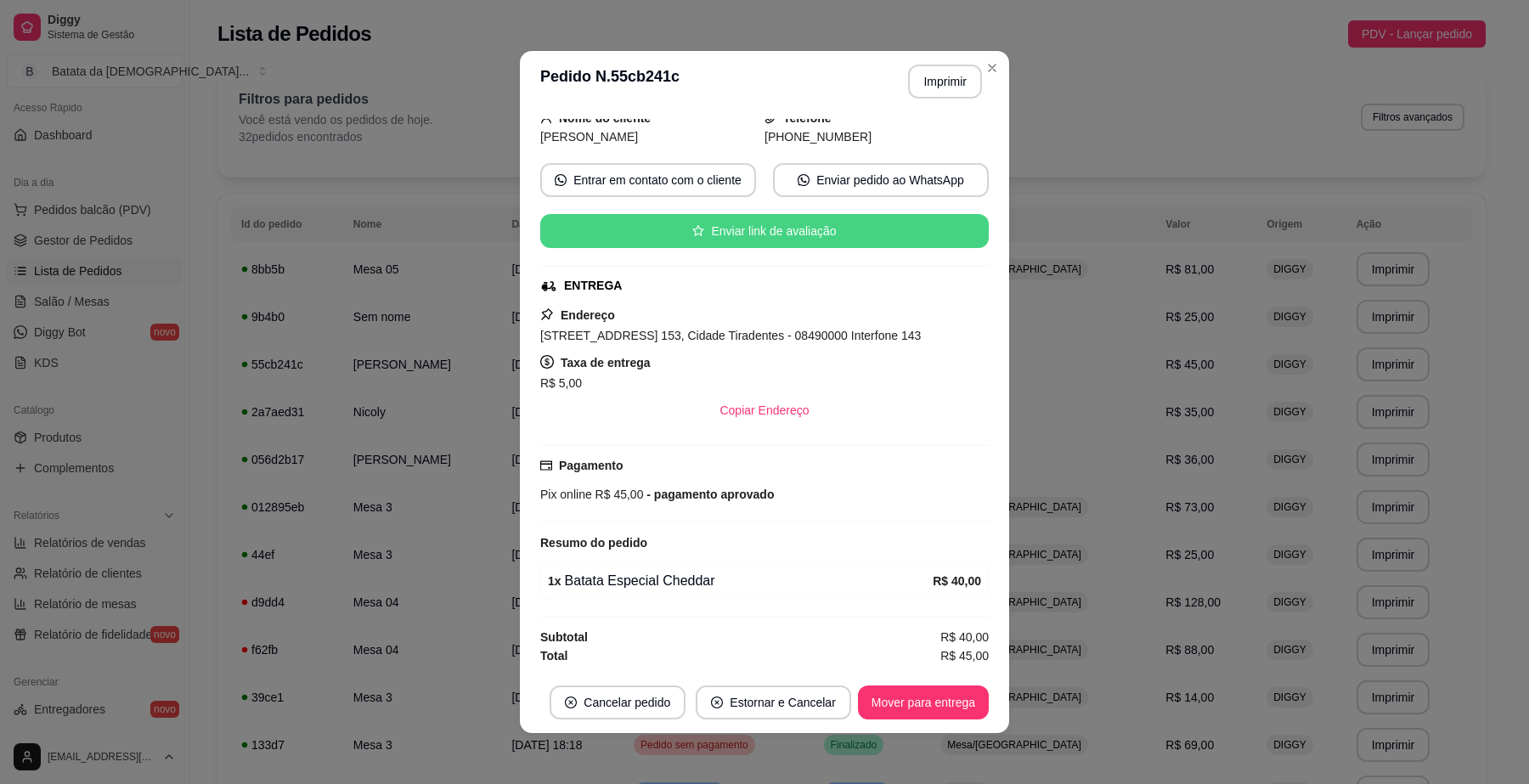
scroll to position [119, 0]
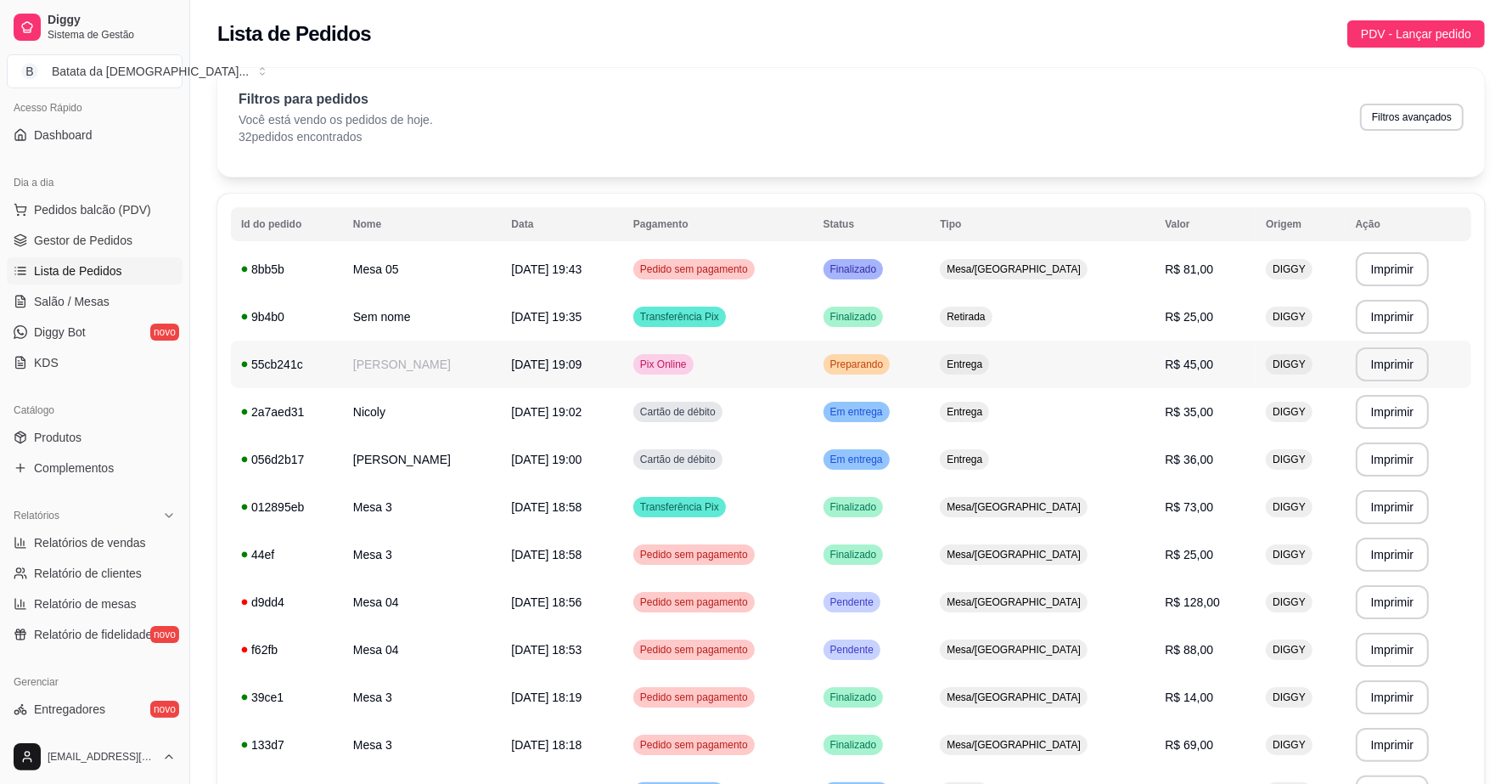
click at [924, 352] on td "Preparando" at bounding box center [871, 364] width 117 height 47
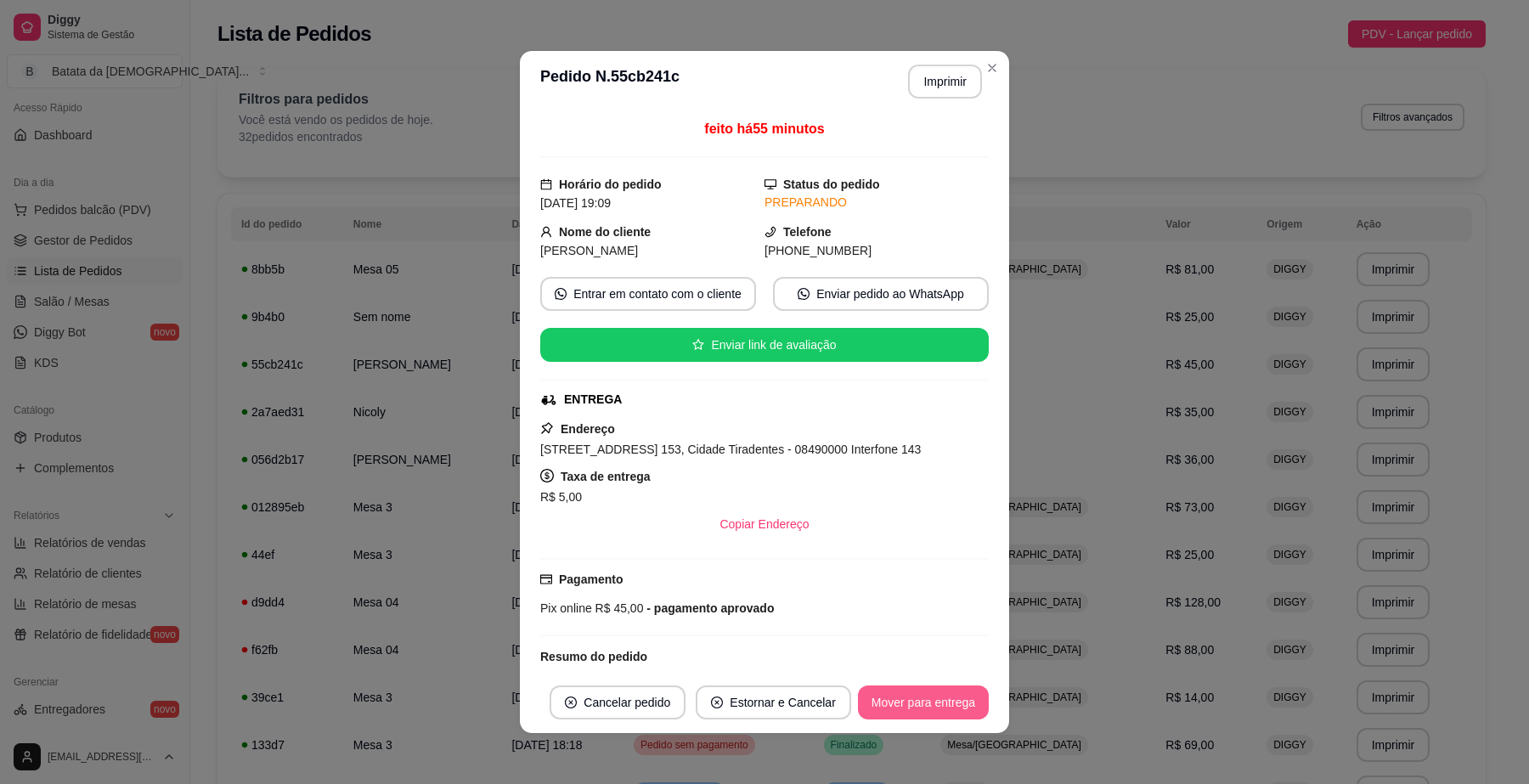
click at [911, 709] on button "Mover para entrega" at bounding box center [922, 702] width 130 height 34
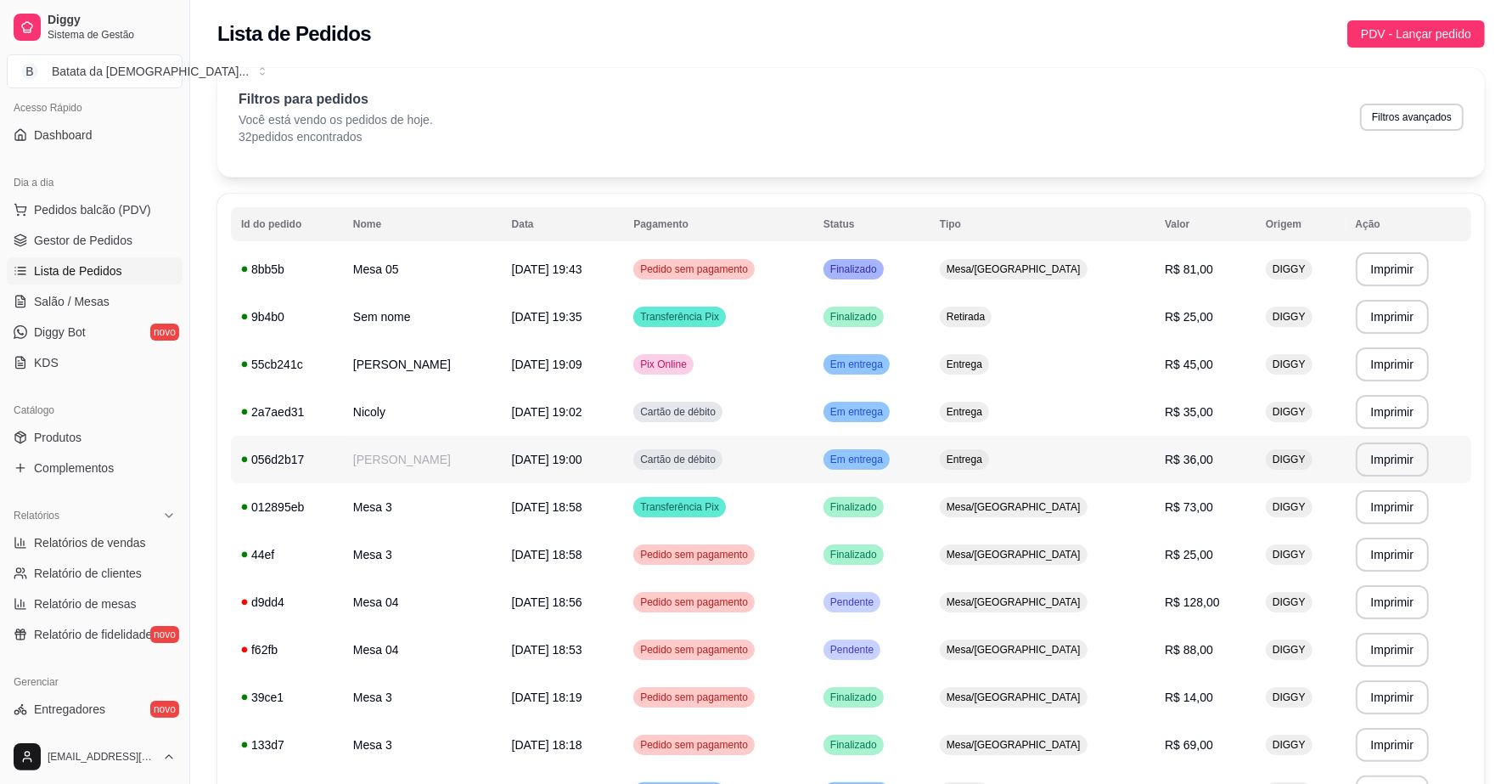
click at [930, 454] on td "Em entrega" at bounding box center [871, 459] width 116 height 47
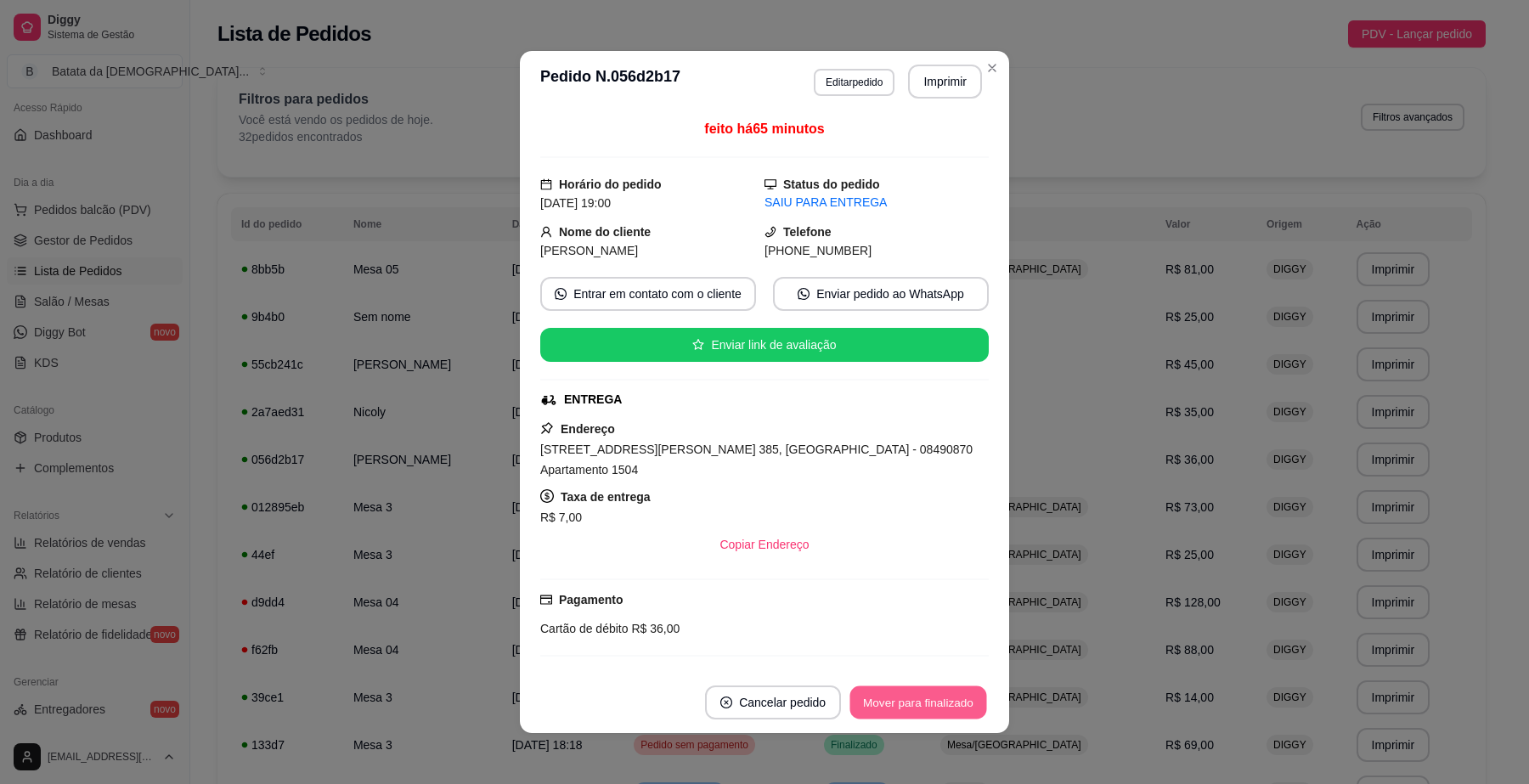
click at [932, 714] on button "Mover para finalizado" at bounding box center [919, 702] width 137 height 33
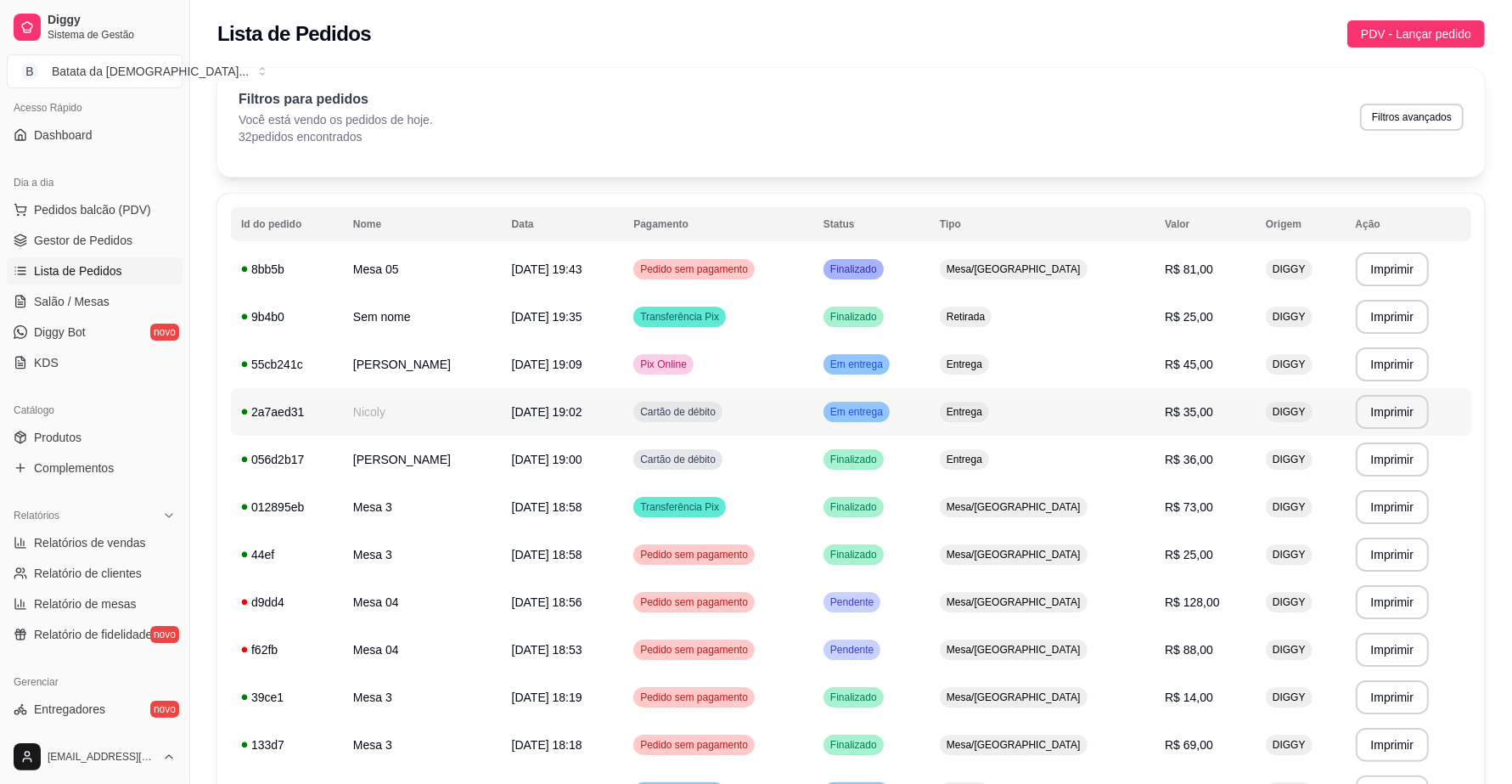
click at [930, 400] on td "Em entrega" at bounding box center [871, 411] width 116 height 47
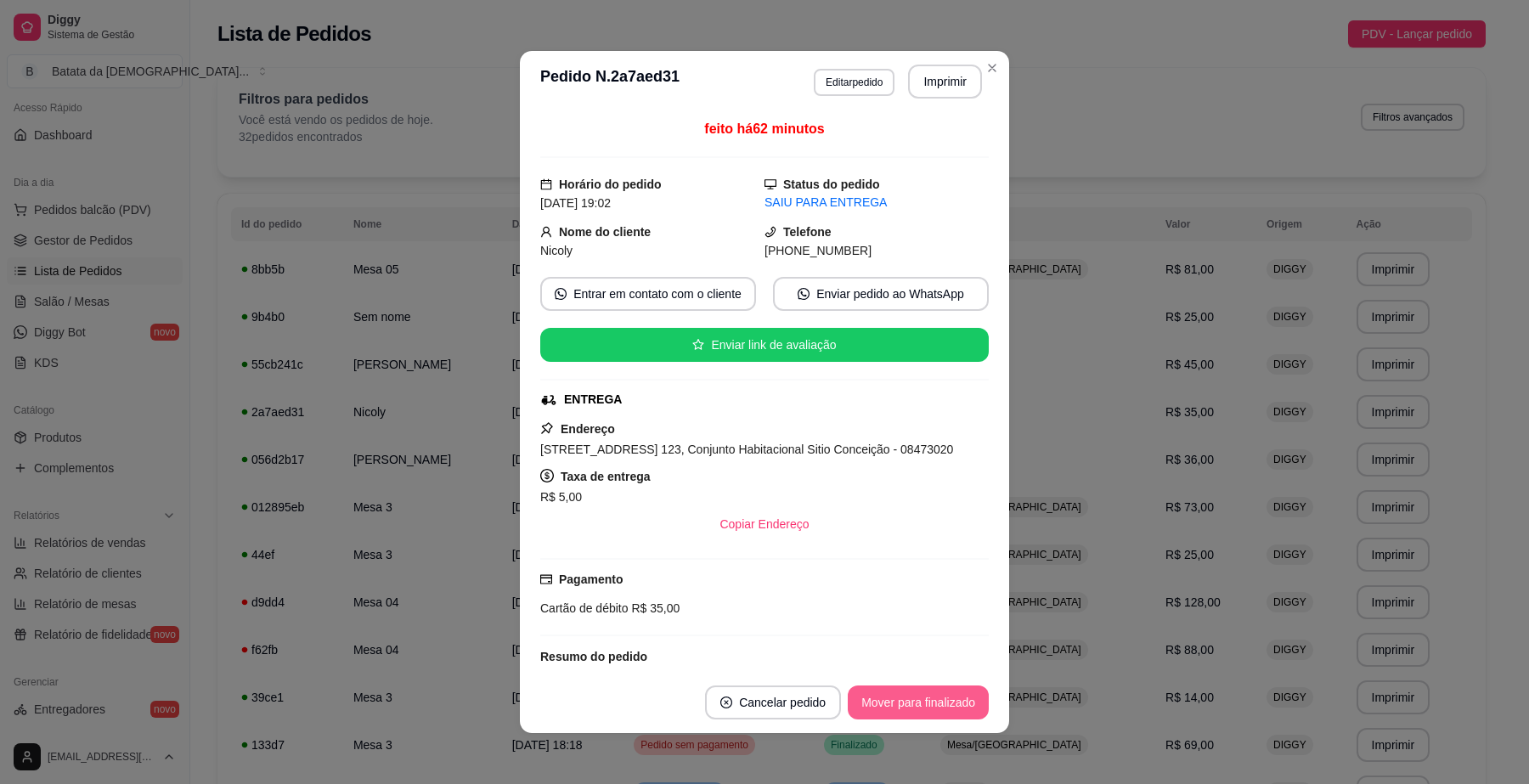
click at [944, 709] on button "Mover para finalizado" at bounding box center [919, 702] width 141 height 34
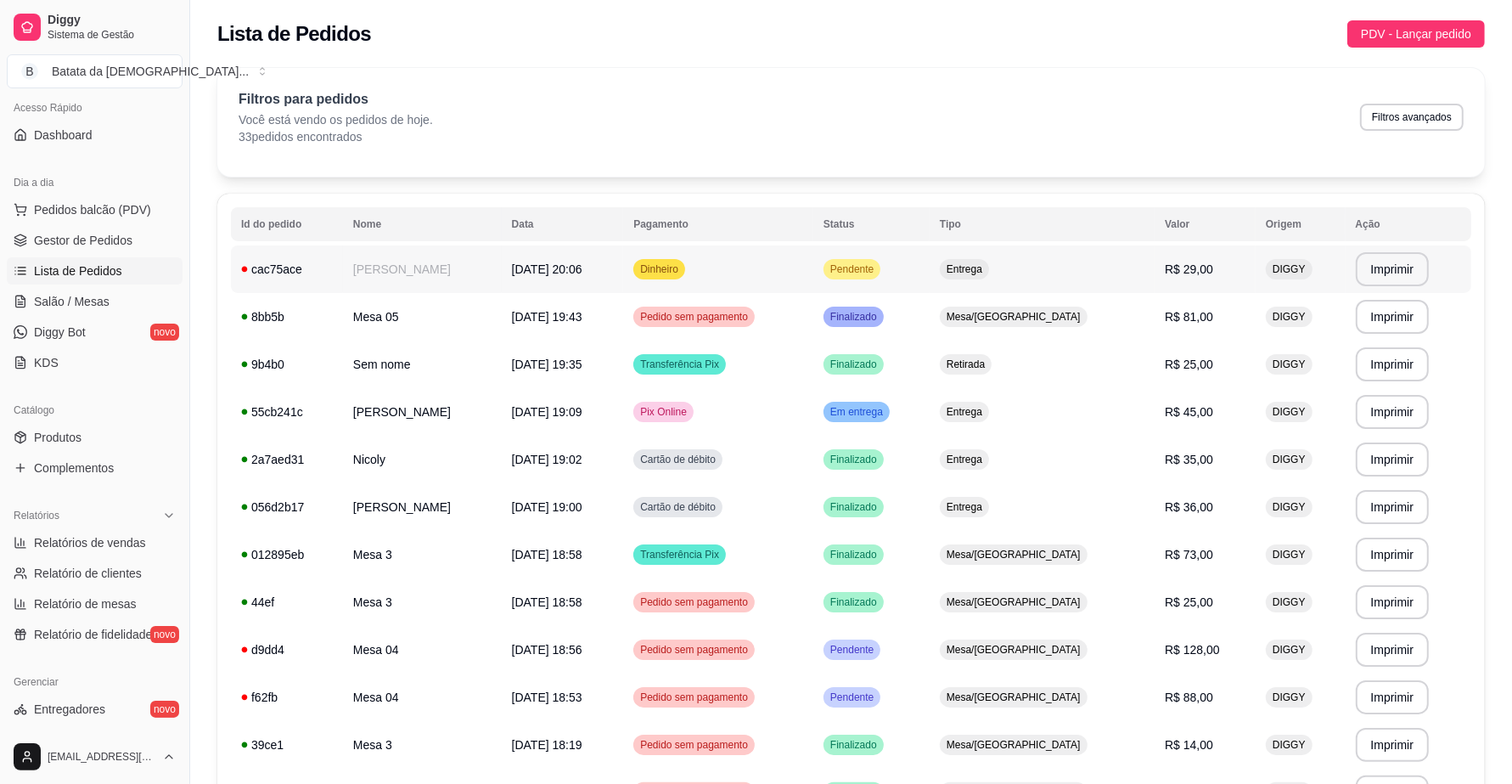
click at [1079, 247] on td "Entrega" at bounding box center [1042, 268] width 225 height 47
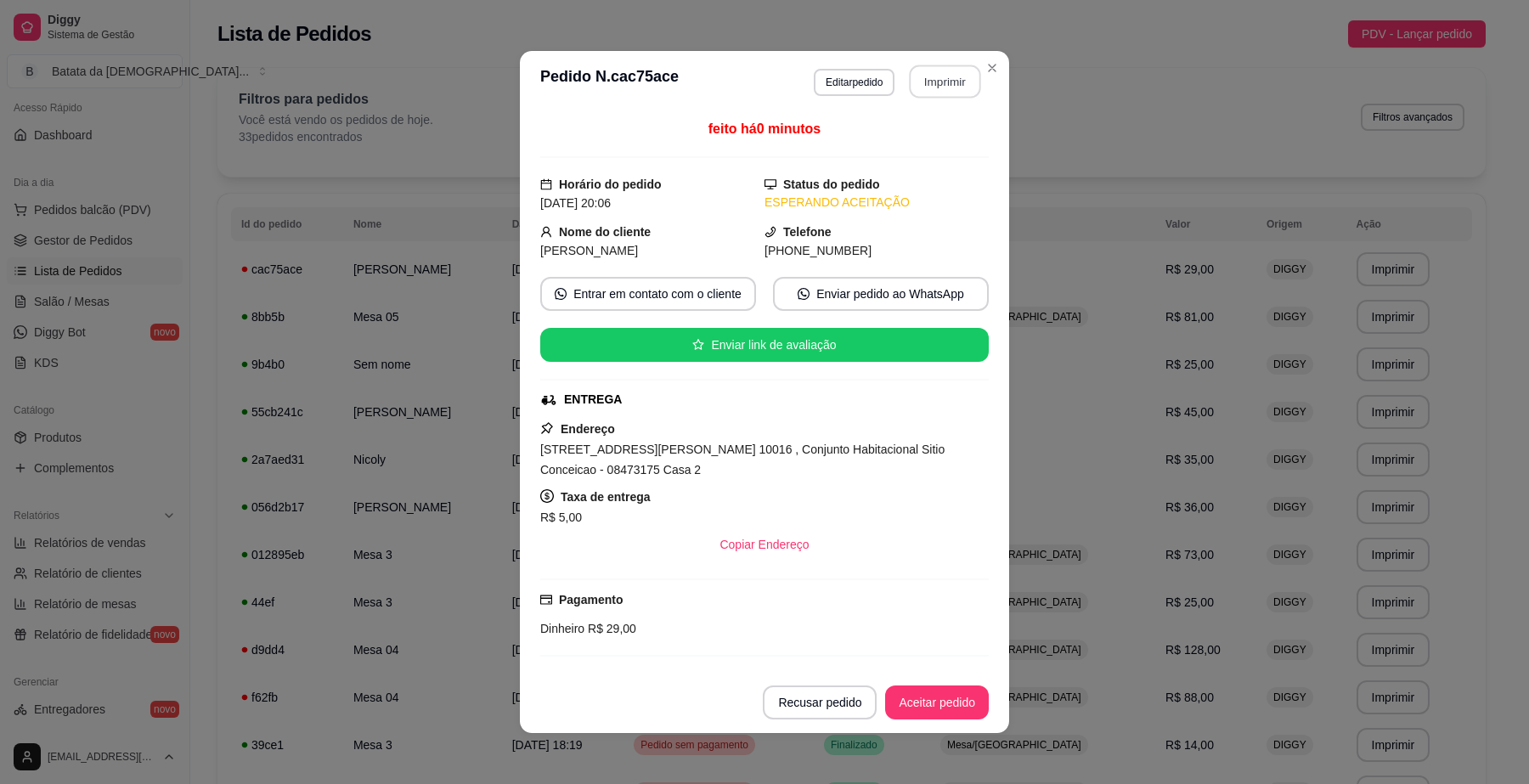
click at [953, 72] on button "Imprimir" at bounding box center [946, 82] width 71 height 33
click at [898, 707] on button "Aceitar pedido" at bounding box center [936, 702] width 103 height 34
click at [948, 700] on button "Mover para preparo" at bounding box center [922, 702] width 127 height 33
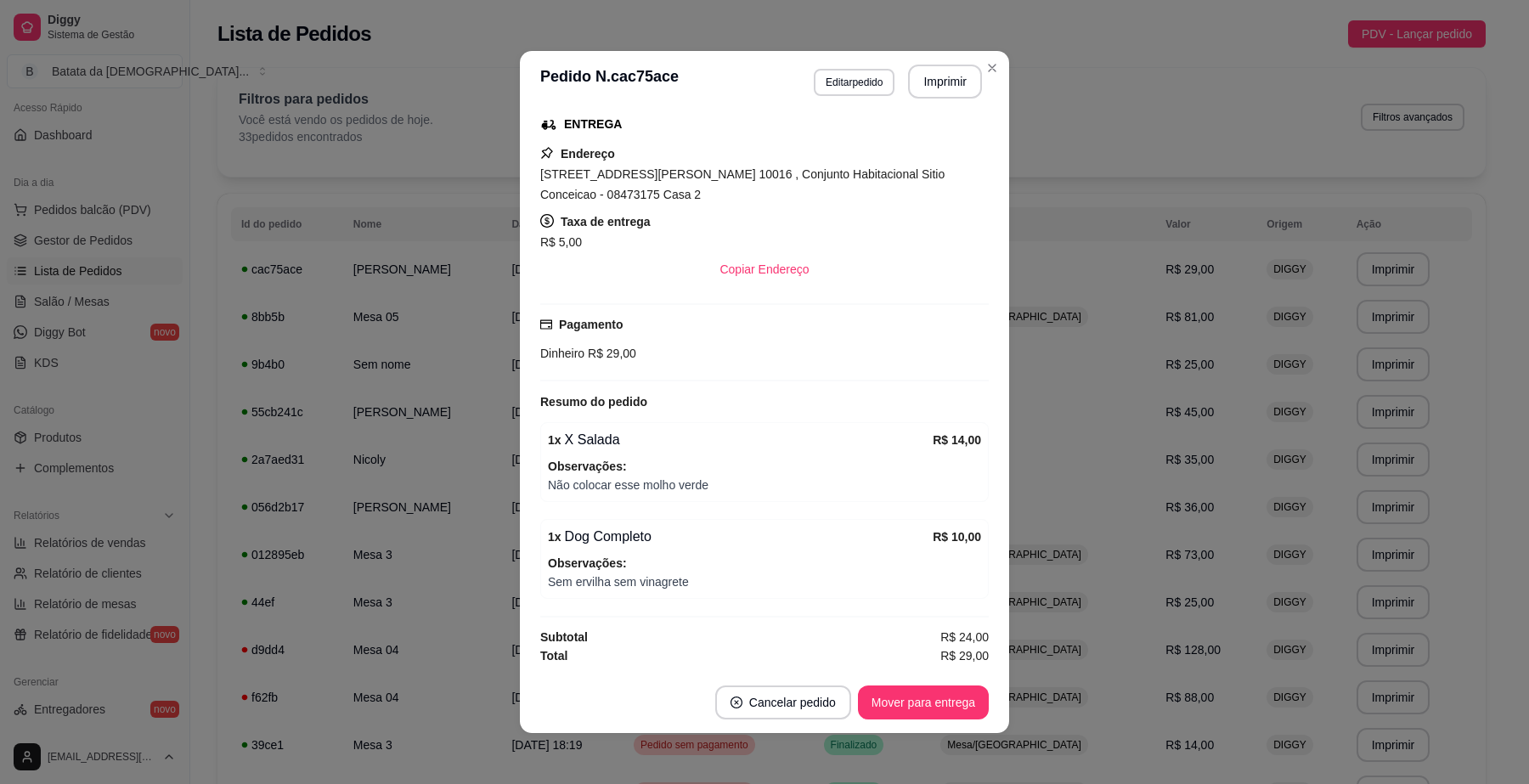
scroll to position [3, 0]
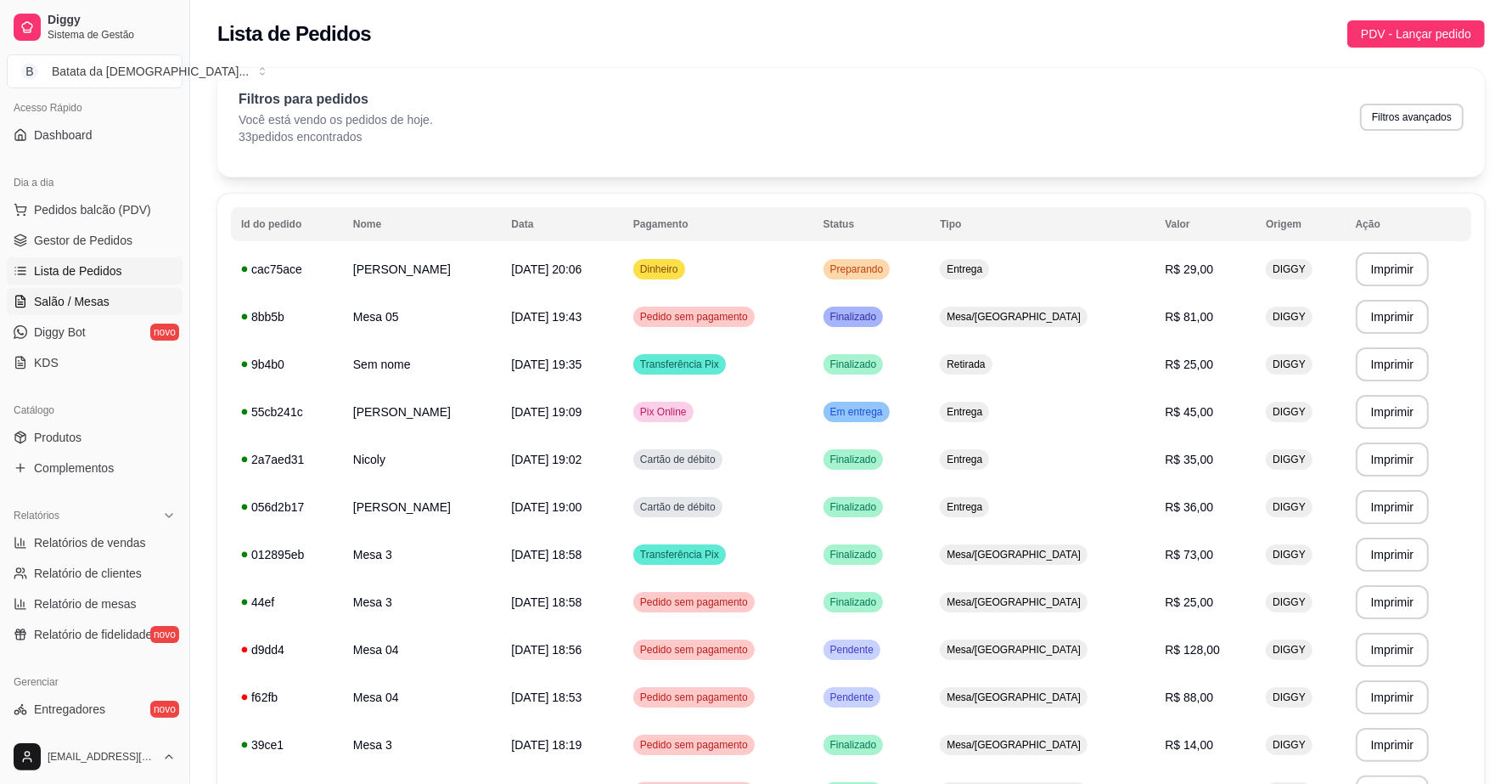
click at [98, 306] on span "Salão / Mesas" at bounding box center [71, 301] width 75 height 17
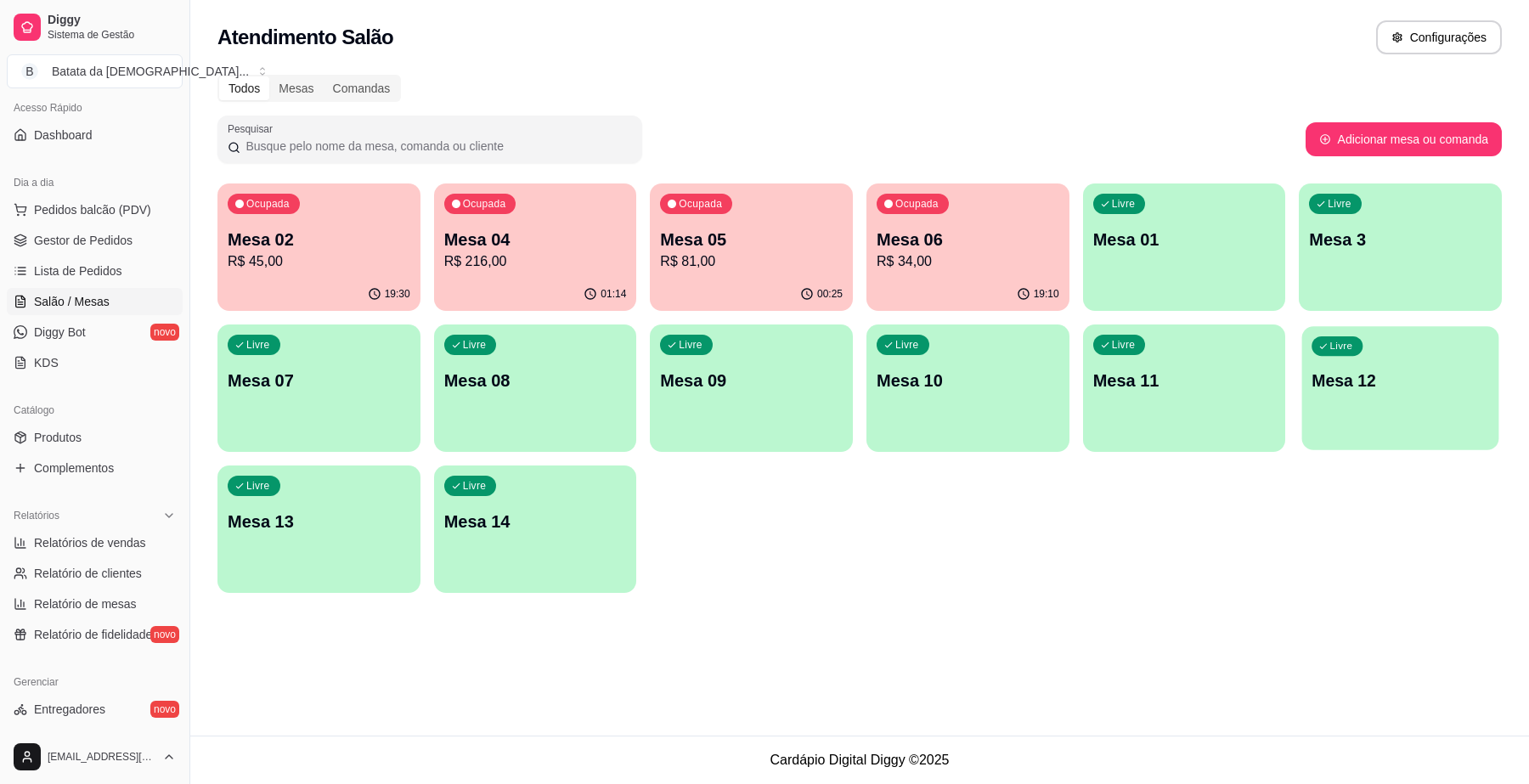
click at [1323, 365] on div "Livre Mesa 12" at bounding box center [1401, 378] width 197 height 103
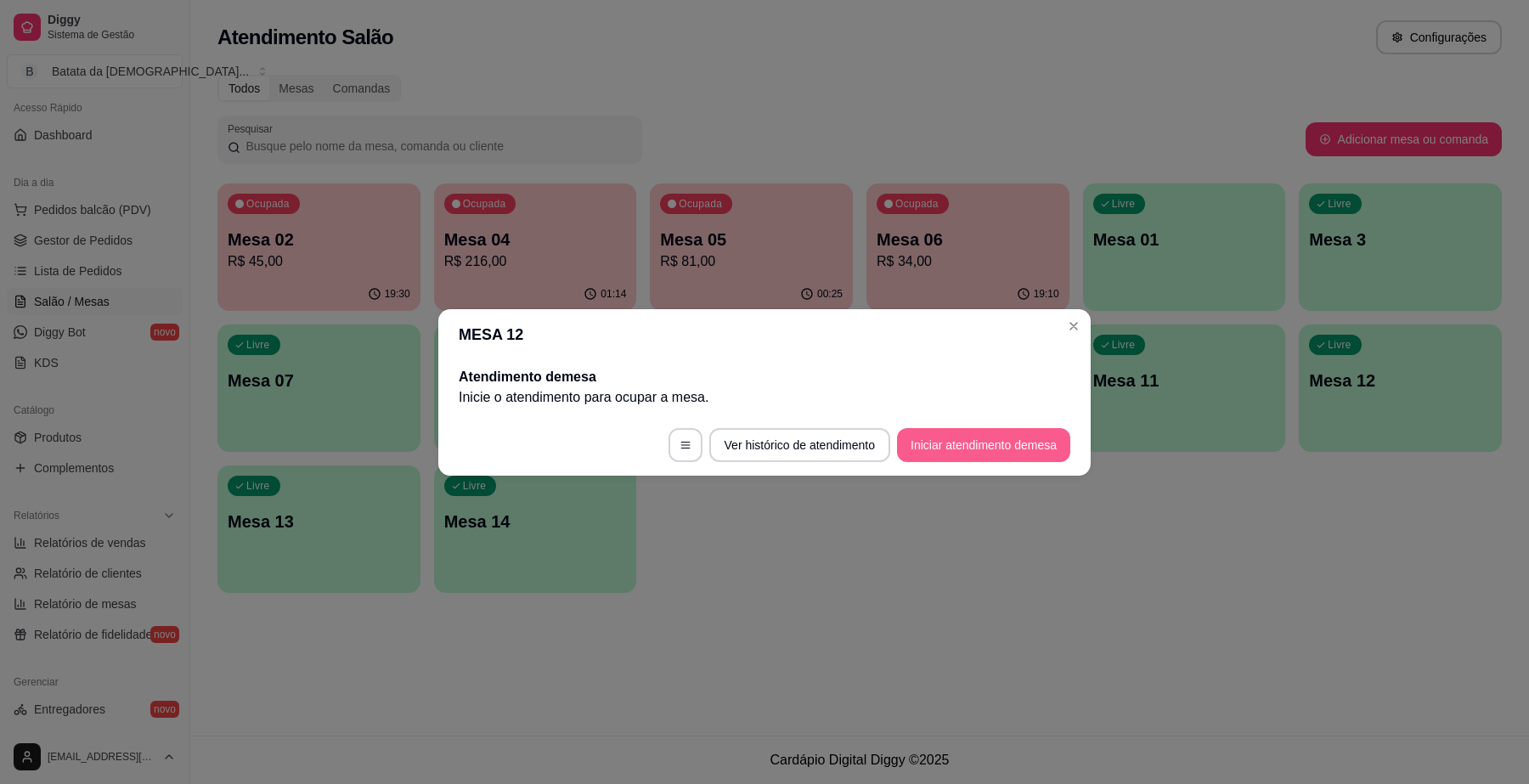
click at [1037, 441] on button "Iniciar atendimento de mesa" at bounding box center [983, 444] width 173 height 34
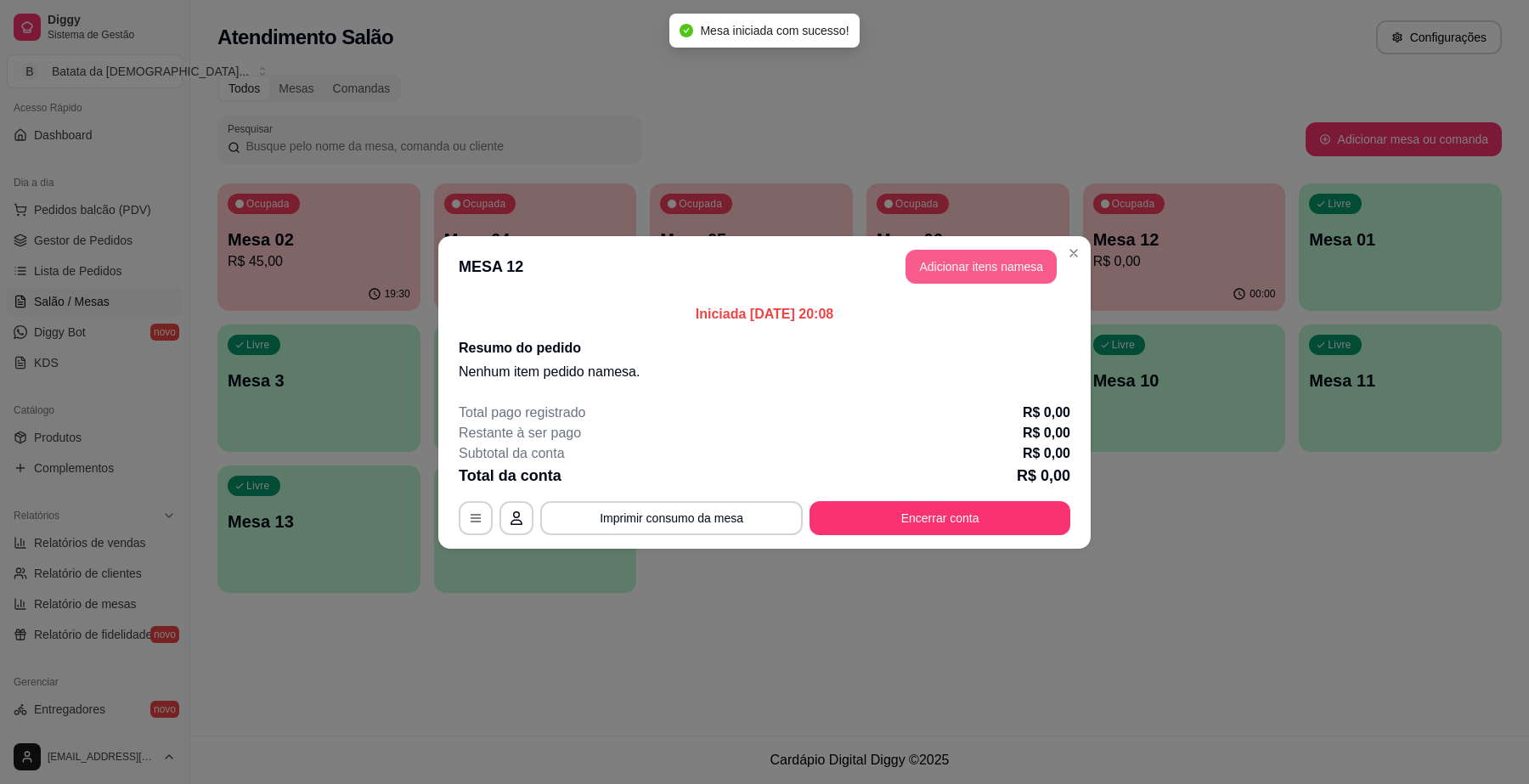
click at [989, 257] on button "Adicionar itens na mesa" at bounding box center [980, 266] width 152 height 34
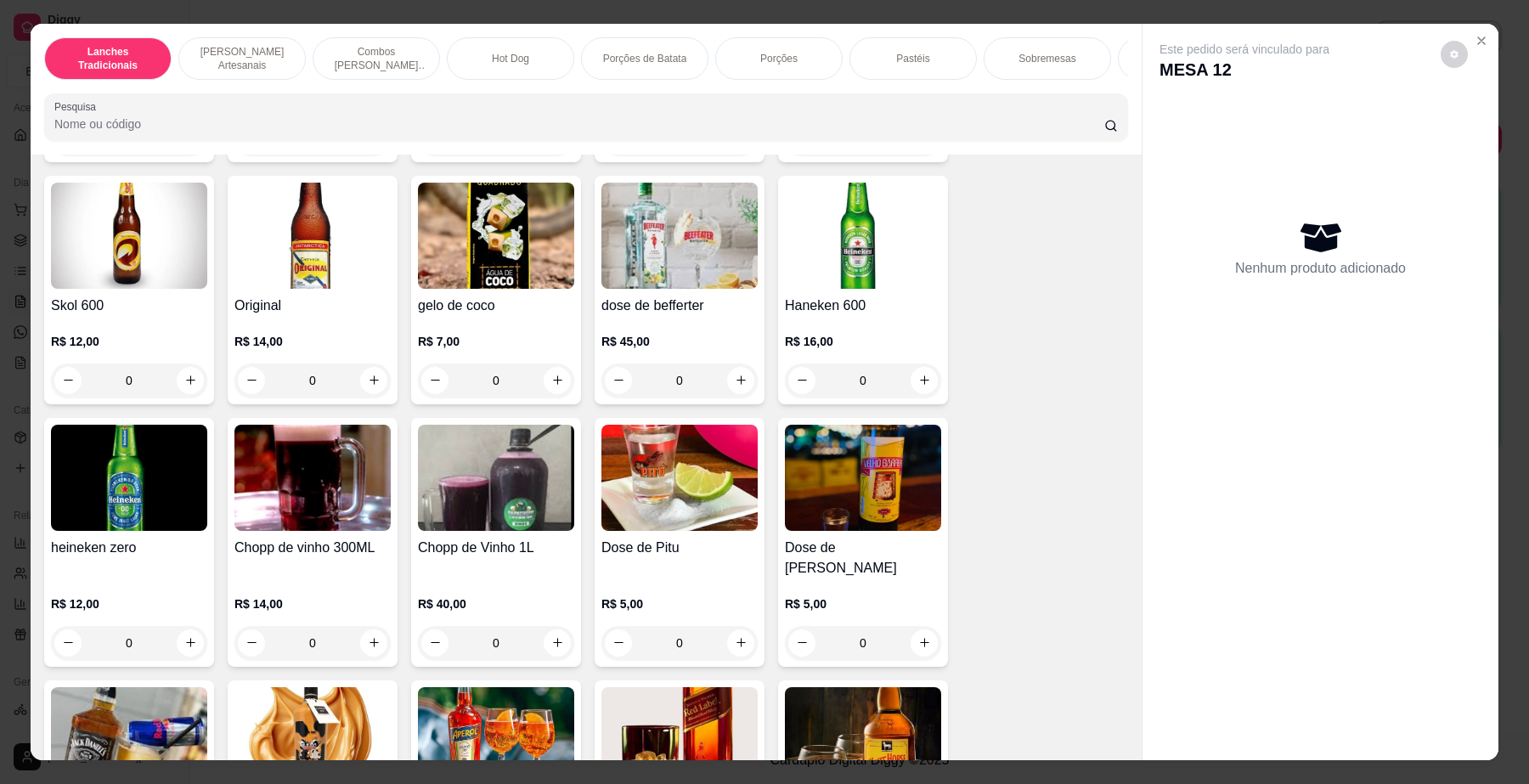
scroll to position [5624, 0]
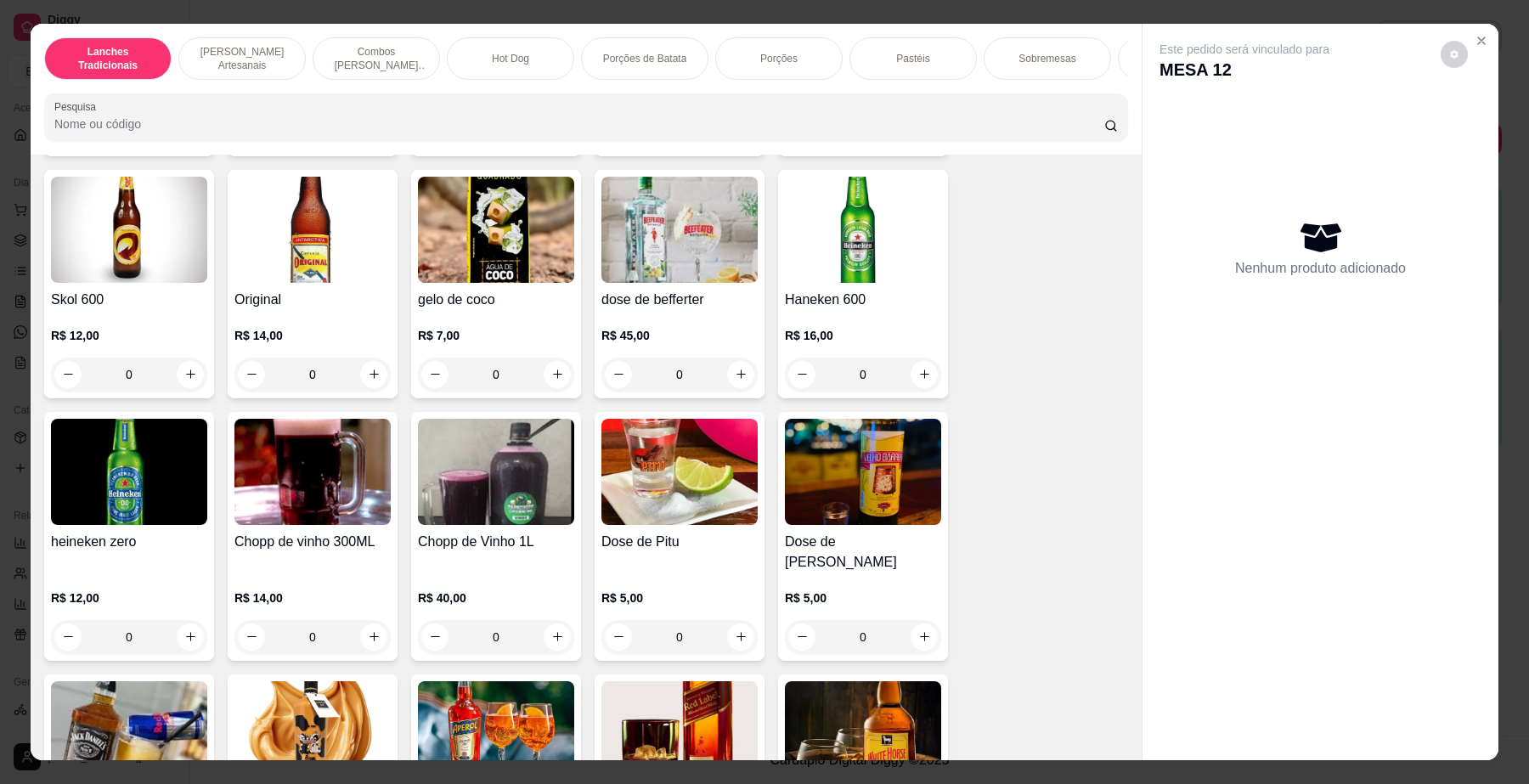
click at [133, 283] on img at bounding box center [129, 230] width 156 height 106
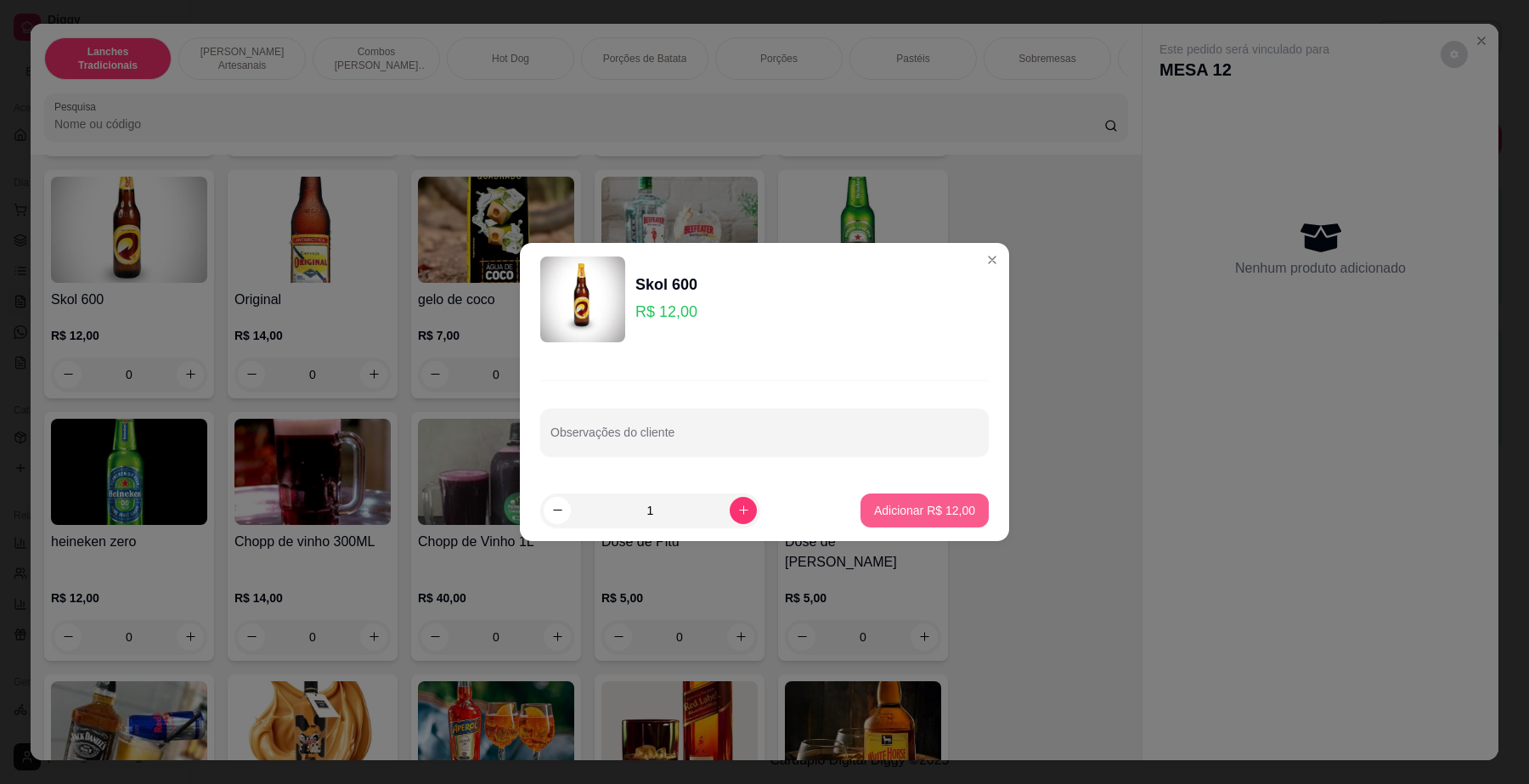
click at [958, 515] on button "Adicionar R$ 12,00" at bounding box center [924, 510] width 128 height 34
type input "1"
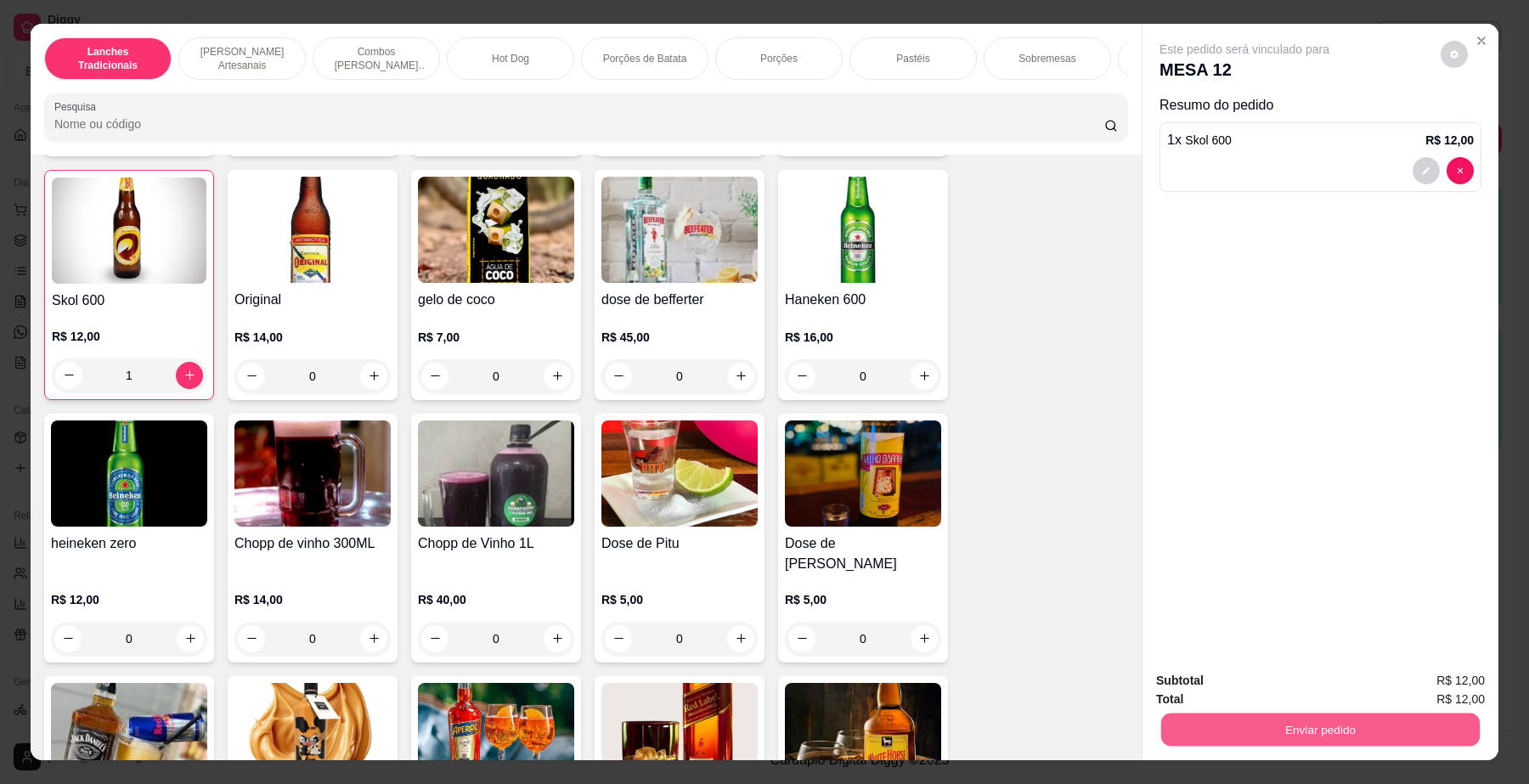
click at [1228, 714] on button "Enviar pedido" at bounding box center [1320, 730] width 319 height 33
click at [1226, 692] on button "Não registrar e enviar pedido" at bounding box center [1263, 687] width 172 height 32
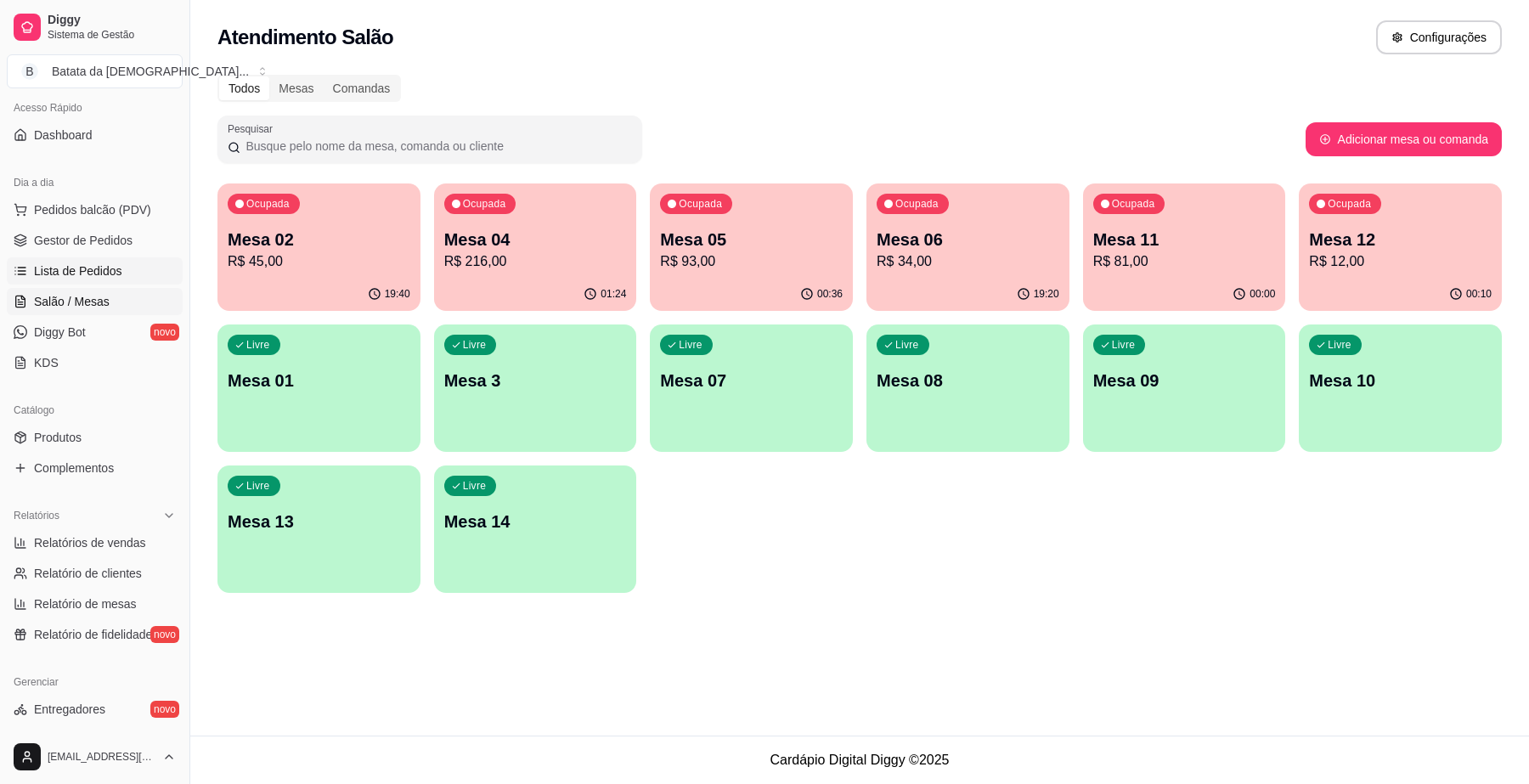
click at [74, 270] on span "Lista de Pedidos" at bounding box center [77, 271] width 88 height 17
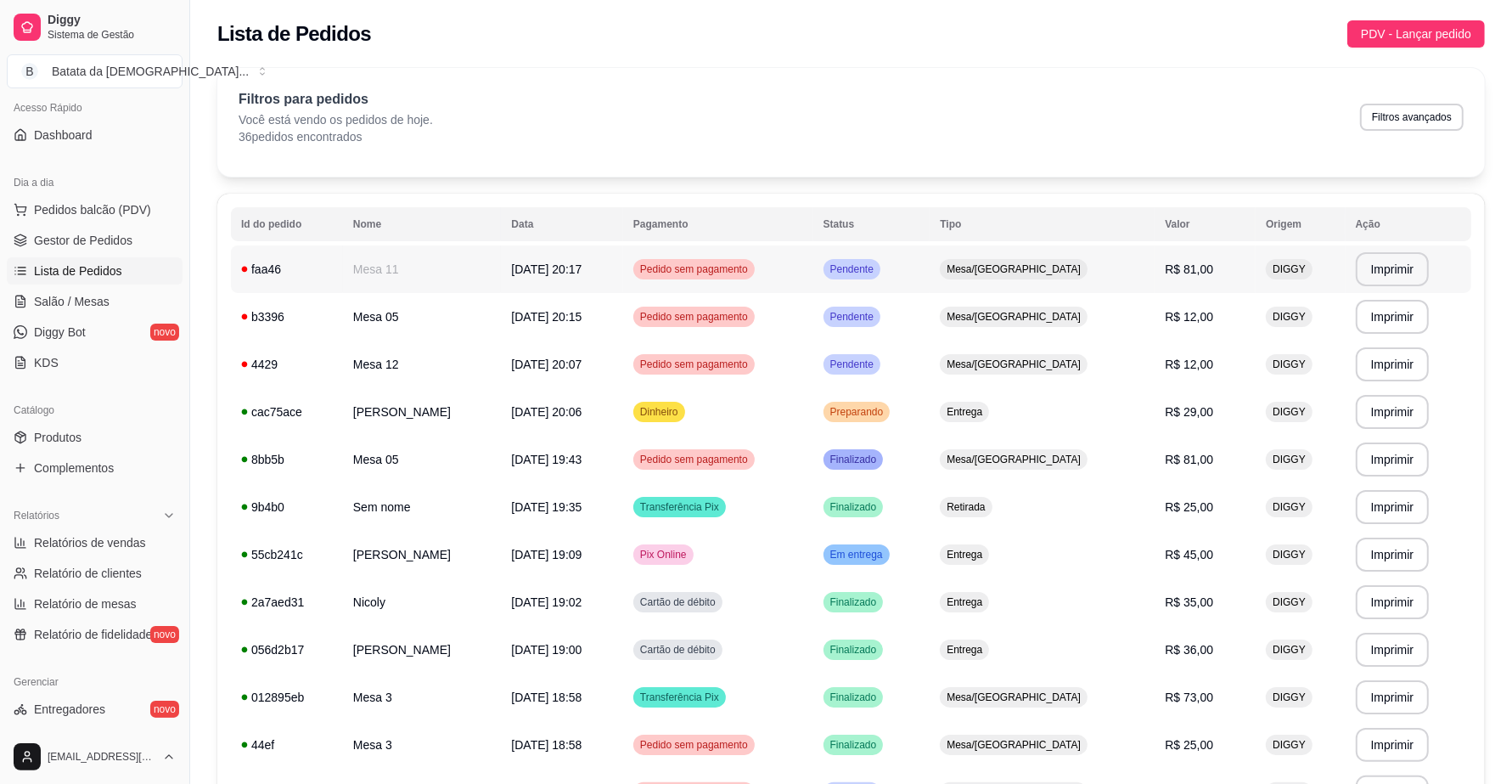
click at [1113, 273] on td "Mesa/[GEOGRAPHIC_DATA]" at bounding box center [1042, 268] width 225 height 47
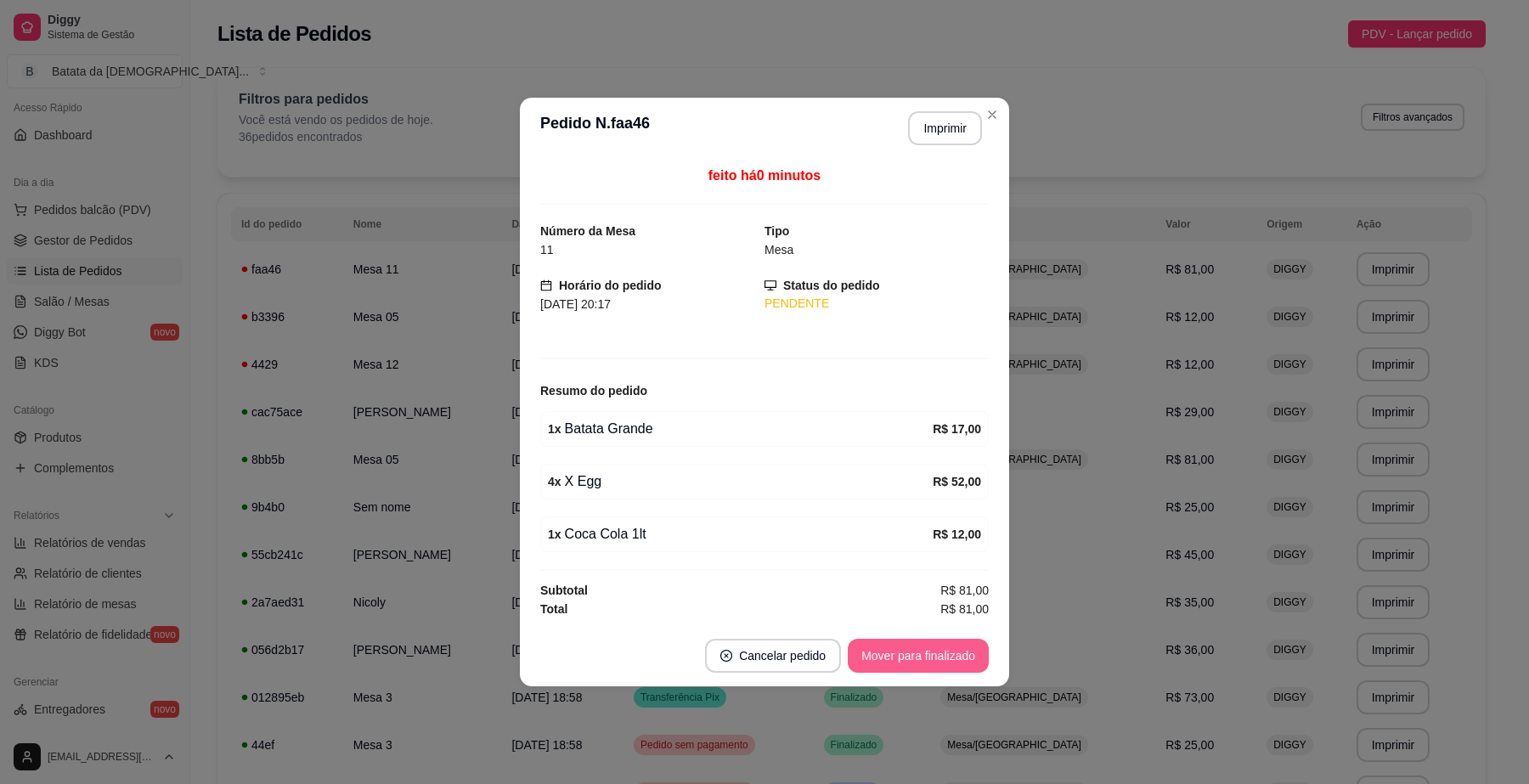
click at [947, 662] on button "Mover para finalizado" at bounding box center [919, 655] width 141 height 34
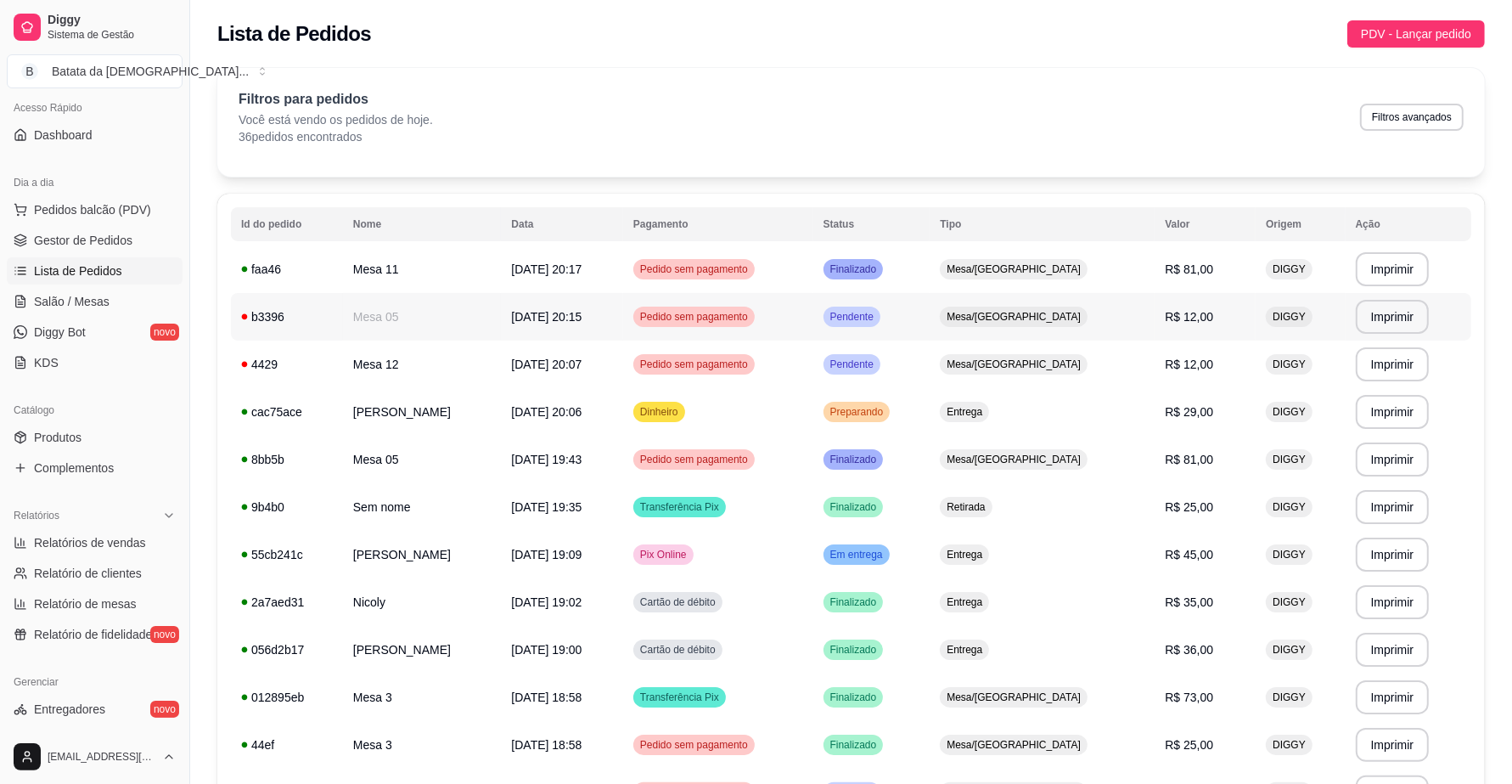
click at [813, 328] on td "Pedido sem pagamento" at bounding box center [717, 316] width 190 height 47
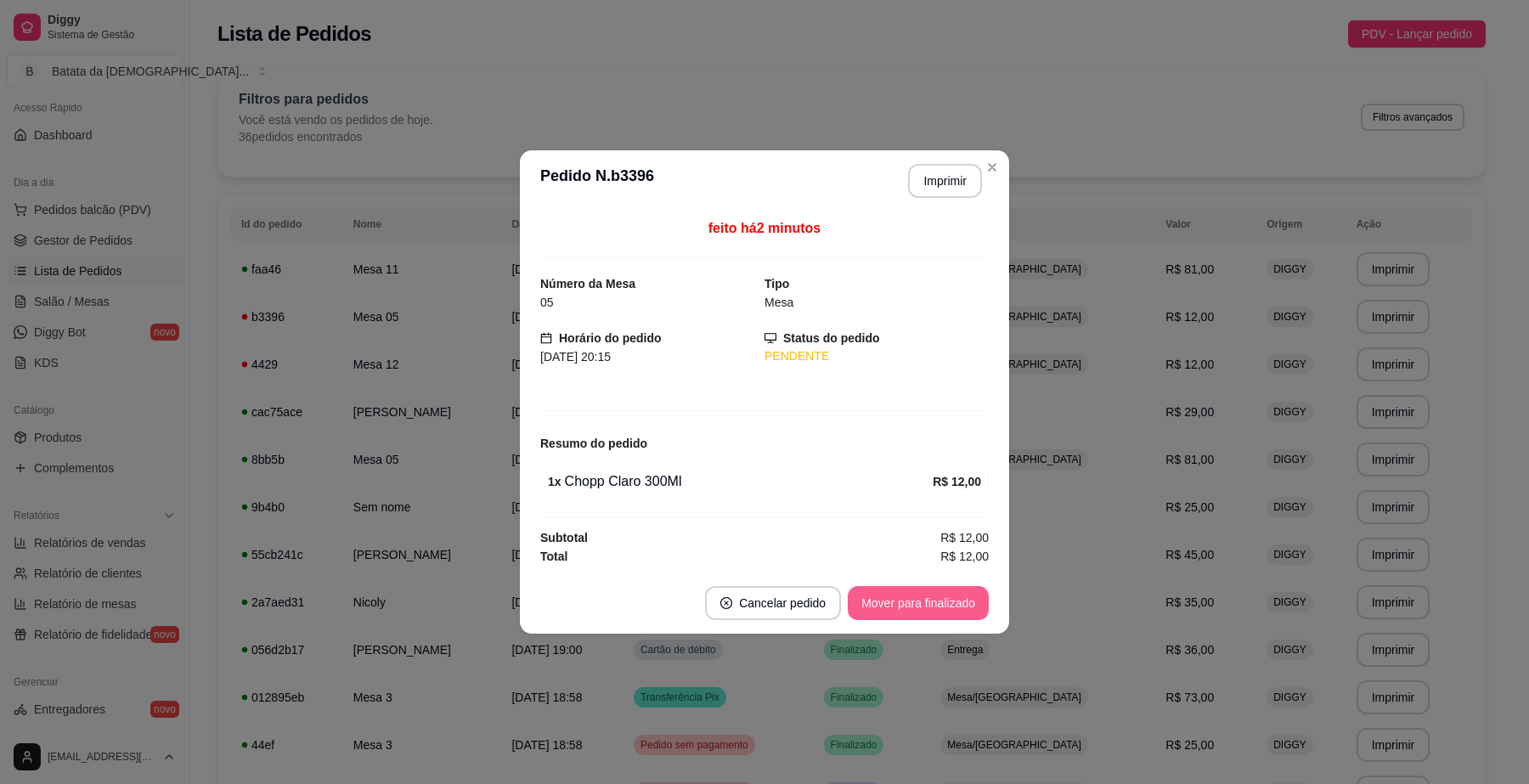
click at [926, 602] on button "Mover para finalizado" at bounding box center [919, 602] width 141 height 34
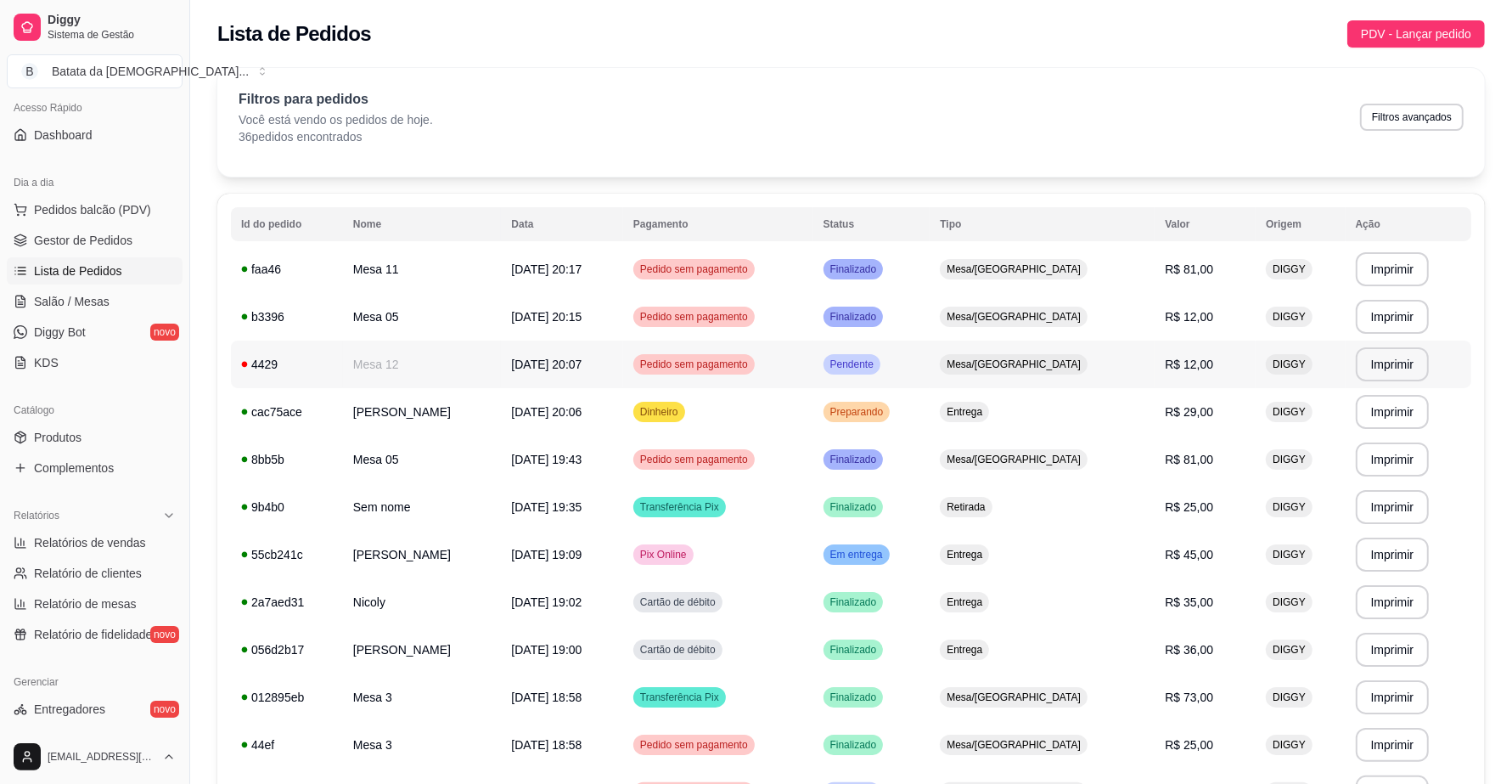
click at [1084, 359] on span "Mesa/[GEOGRAPHIC_DATA]" at bounding box center [1014, 364] width 141 height 14
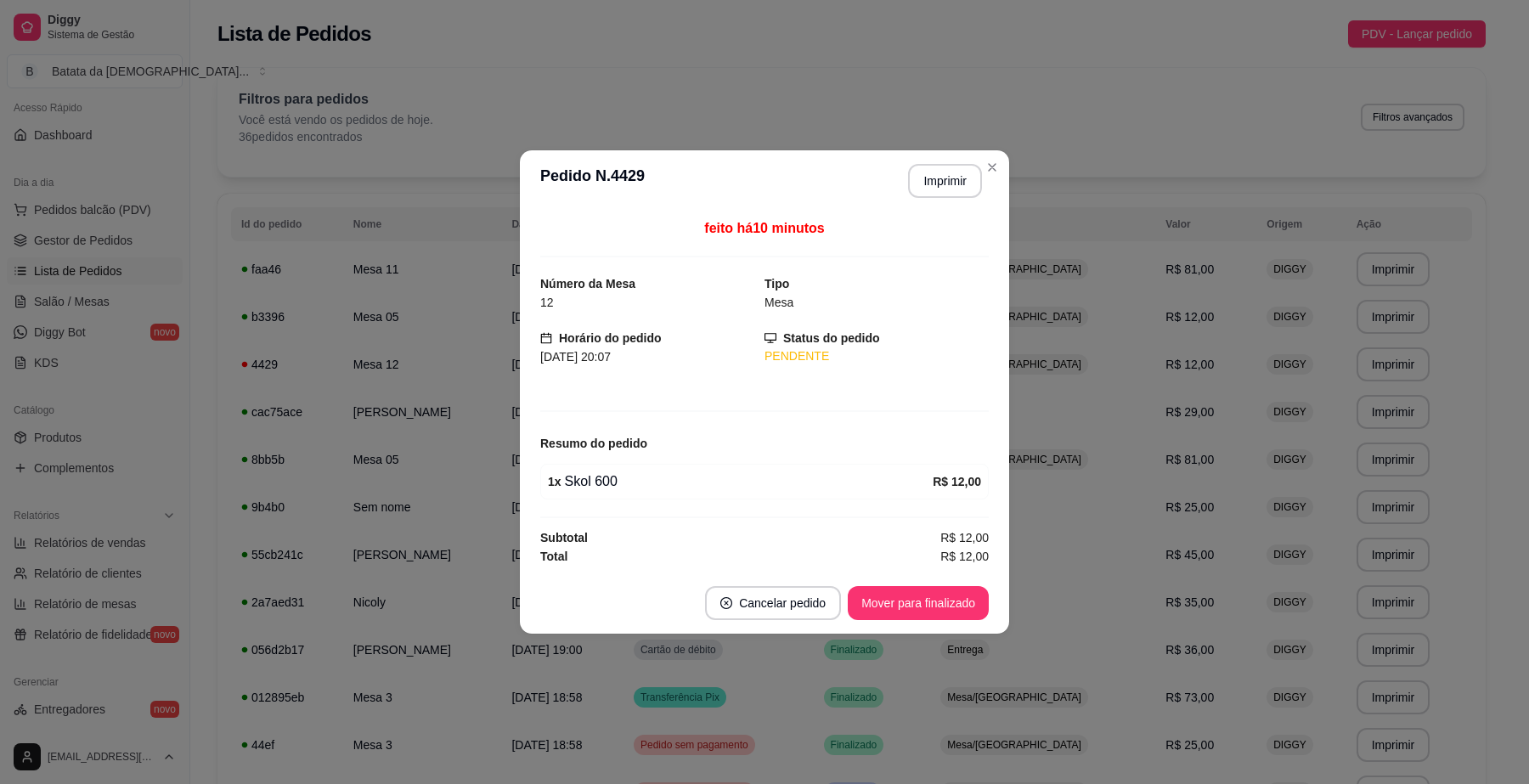
click at [939, 605] on button "Mover para finalizado" at bounding box center [919, 602] width 141 height 34
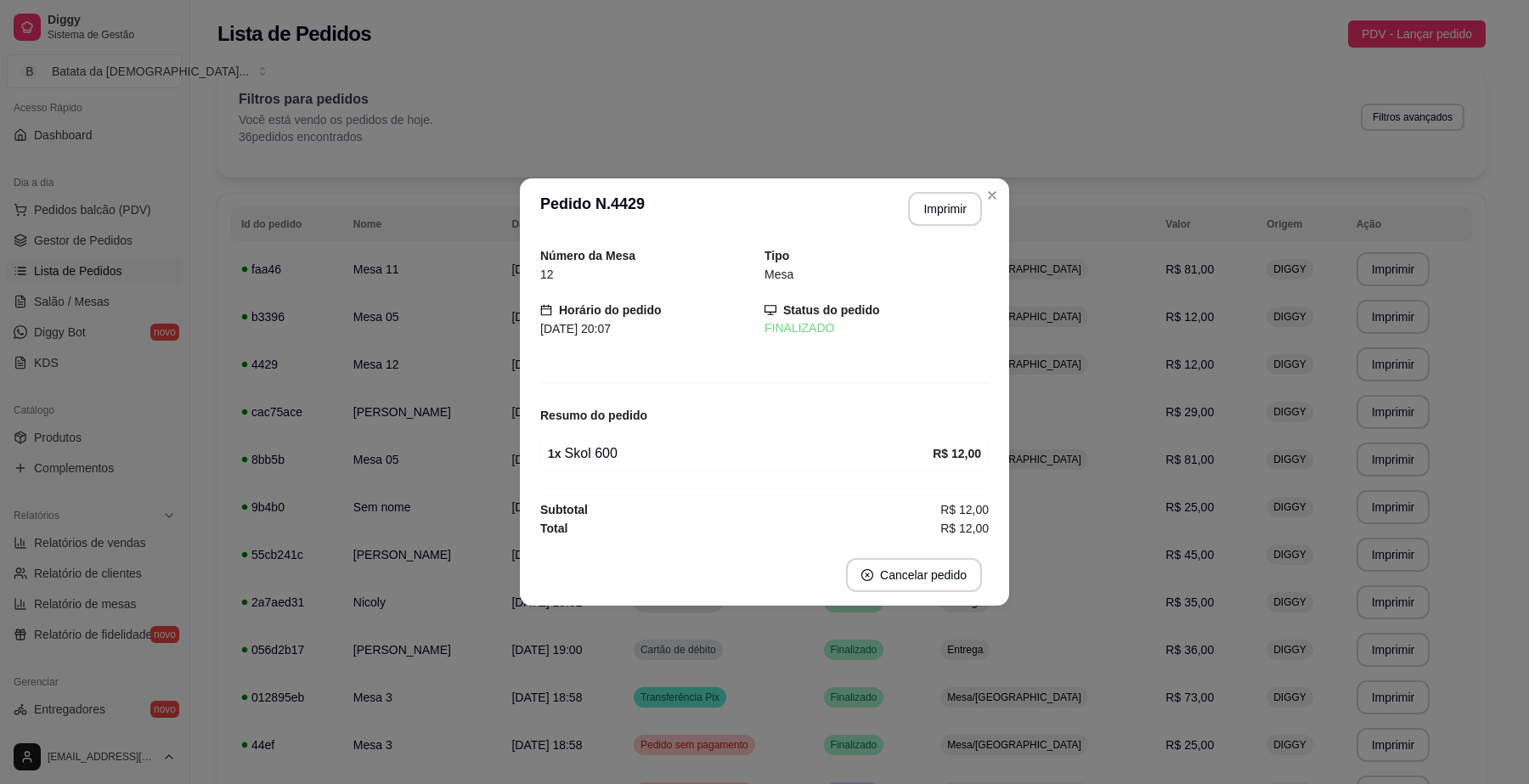
click at [992, 180] on header "**********" at bounding box center [764, 209] width 489 height 61
click at [1005, 197] on header "**********" at bounding box center [764, 209] width 489 height 61
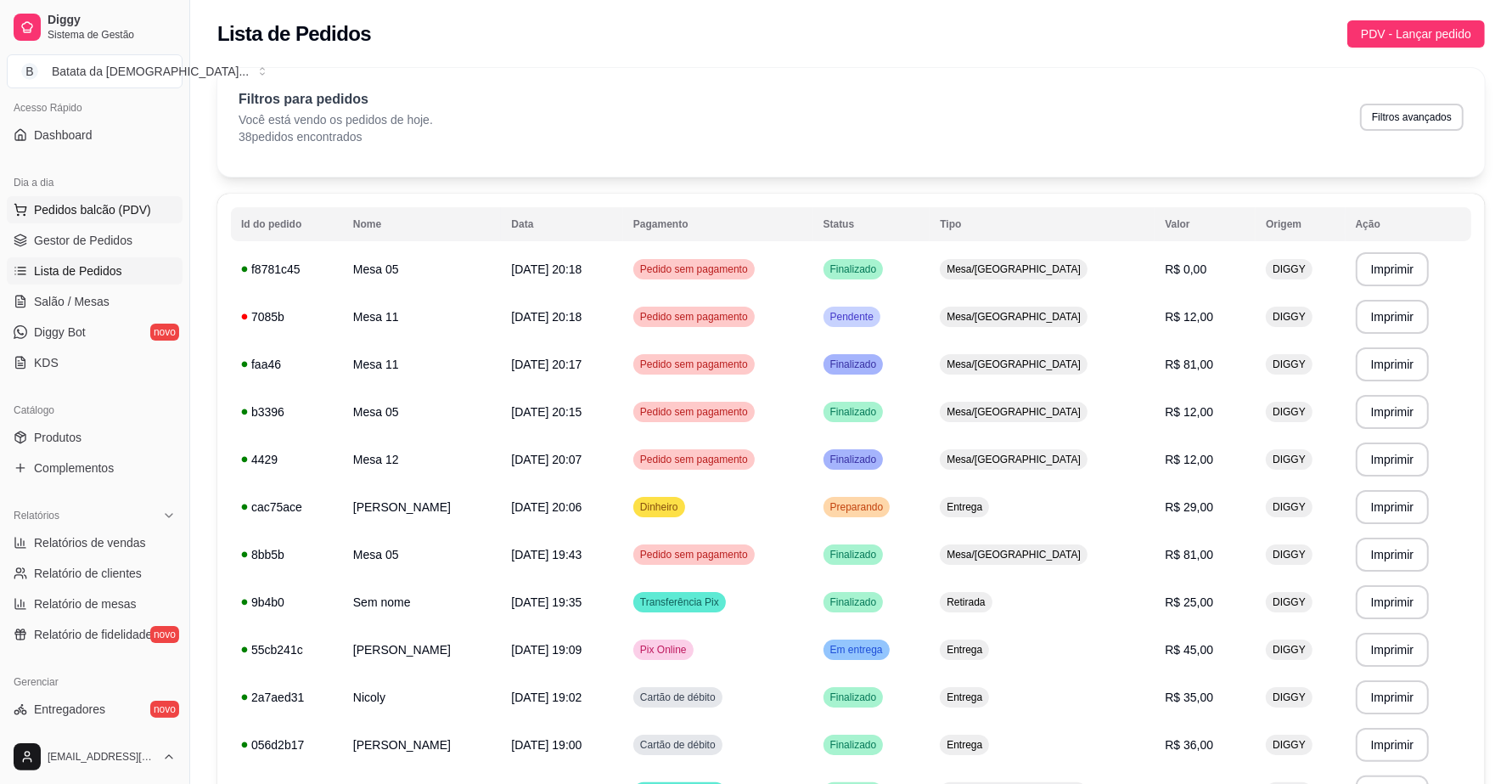
click at [116, 202] on span "Pedidos balcão (PDV)" at bounding box center [92, 210] width 117 height 17
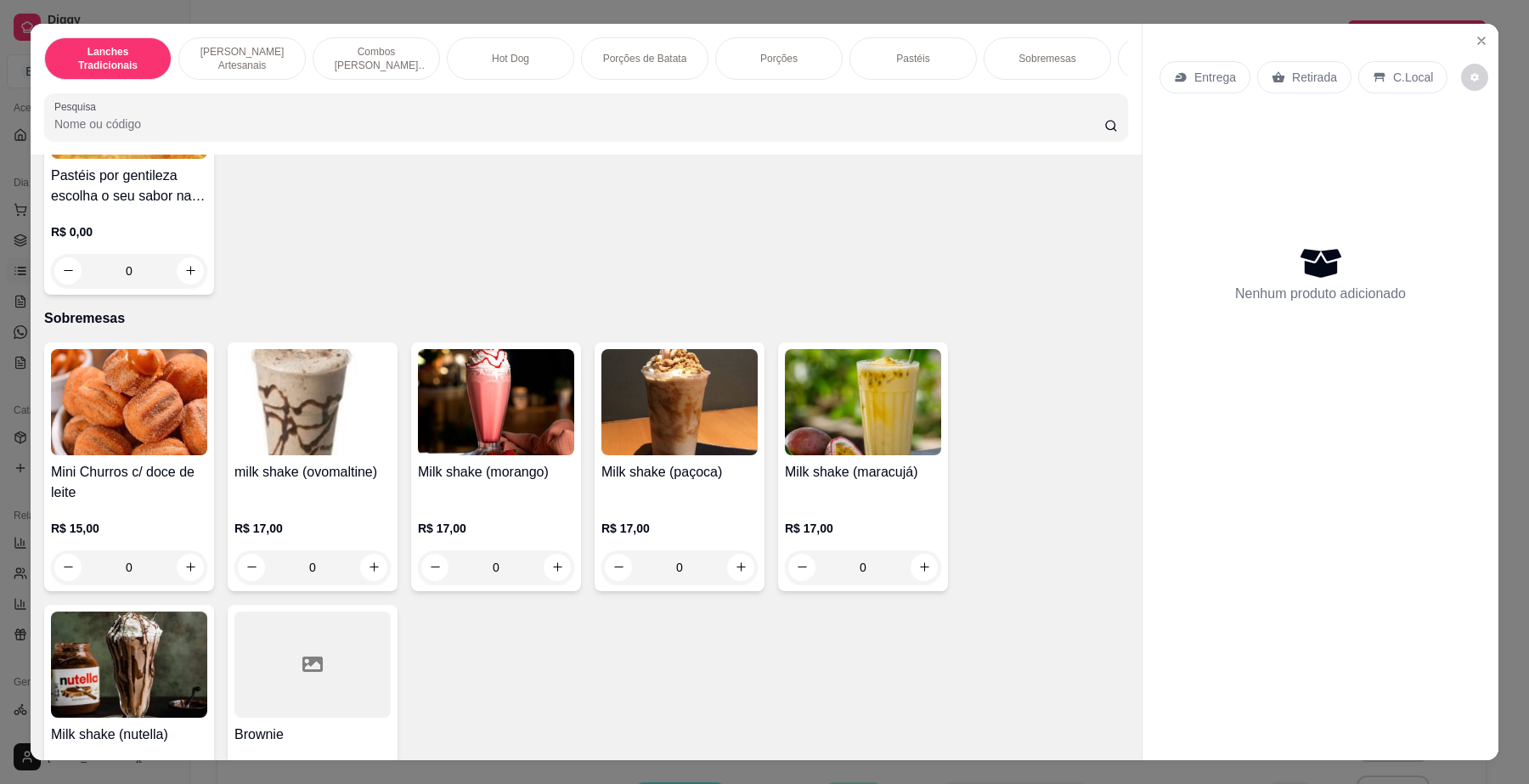
scroll to position [3290, 0]
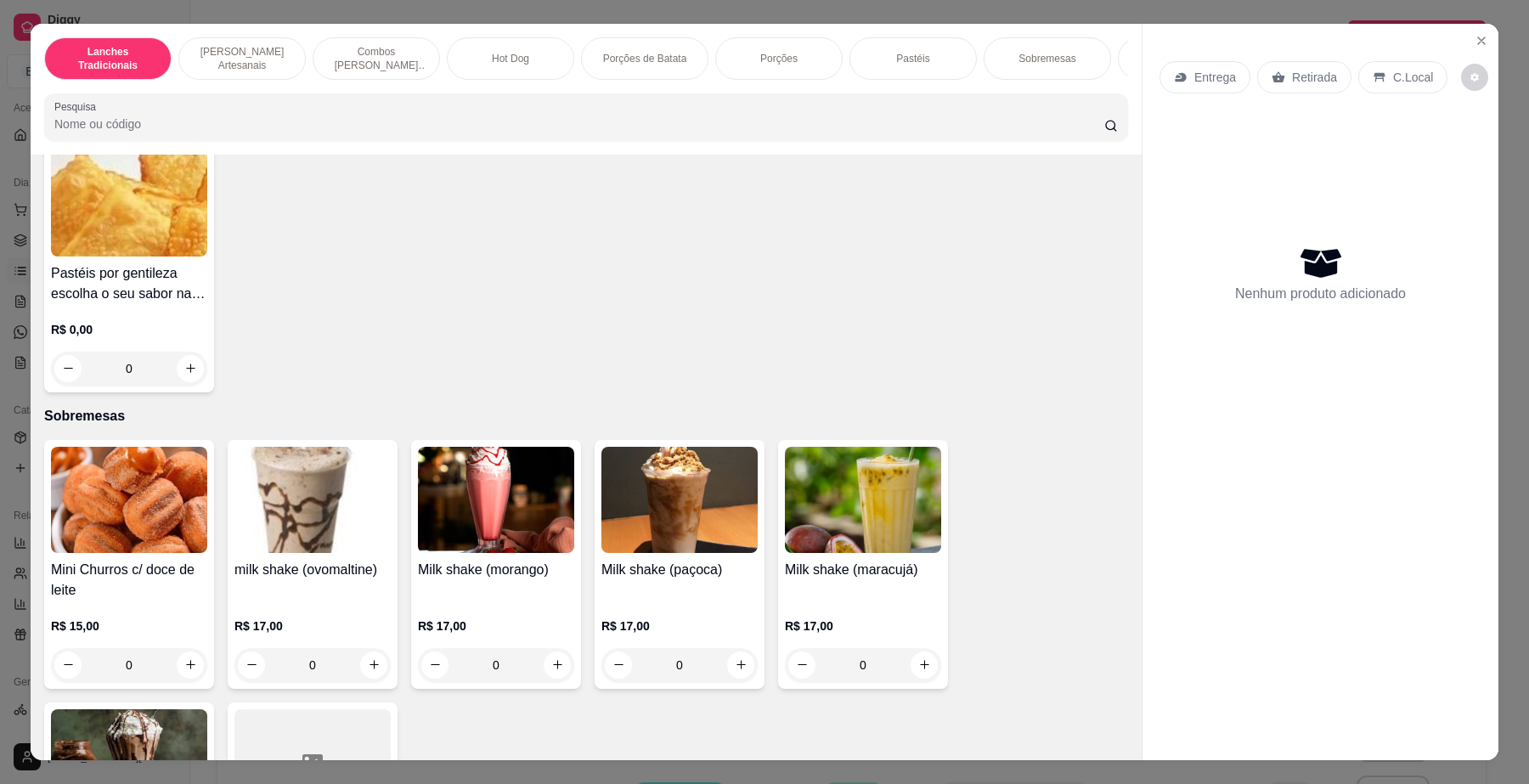
click at [484, 524] on img at bounding box center [496, 499] width 156 height 106
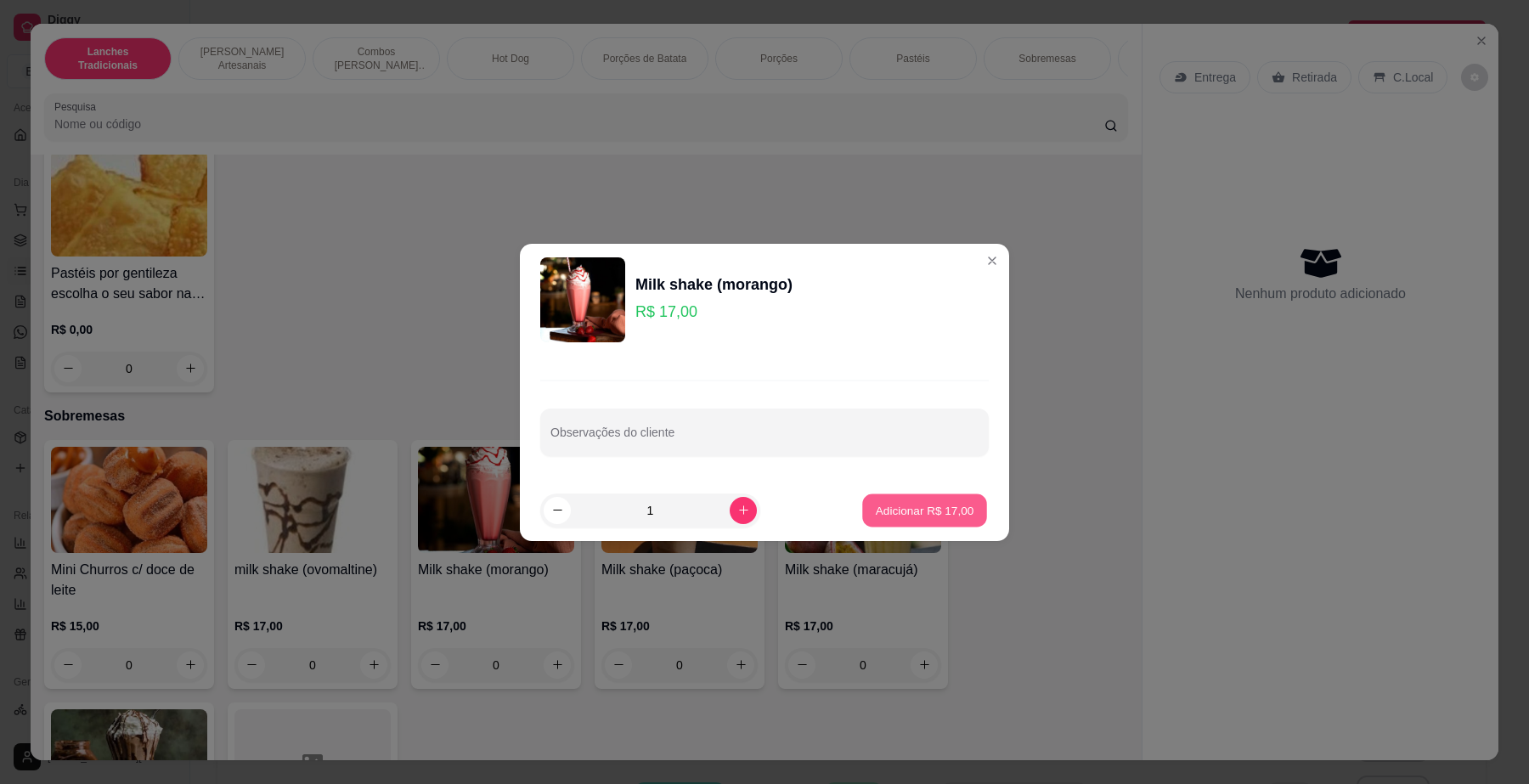
click at [935, 503] on p "Adicionar R$ 17,00" at bounding box center [925, 510] width 99 height 16
type input "1"
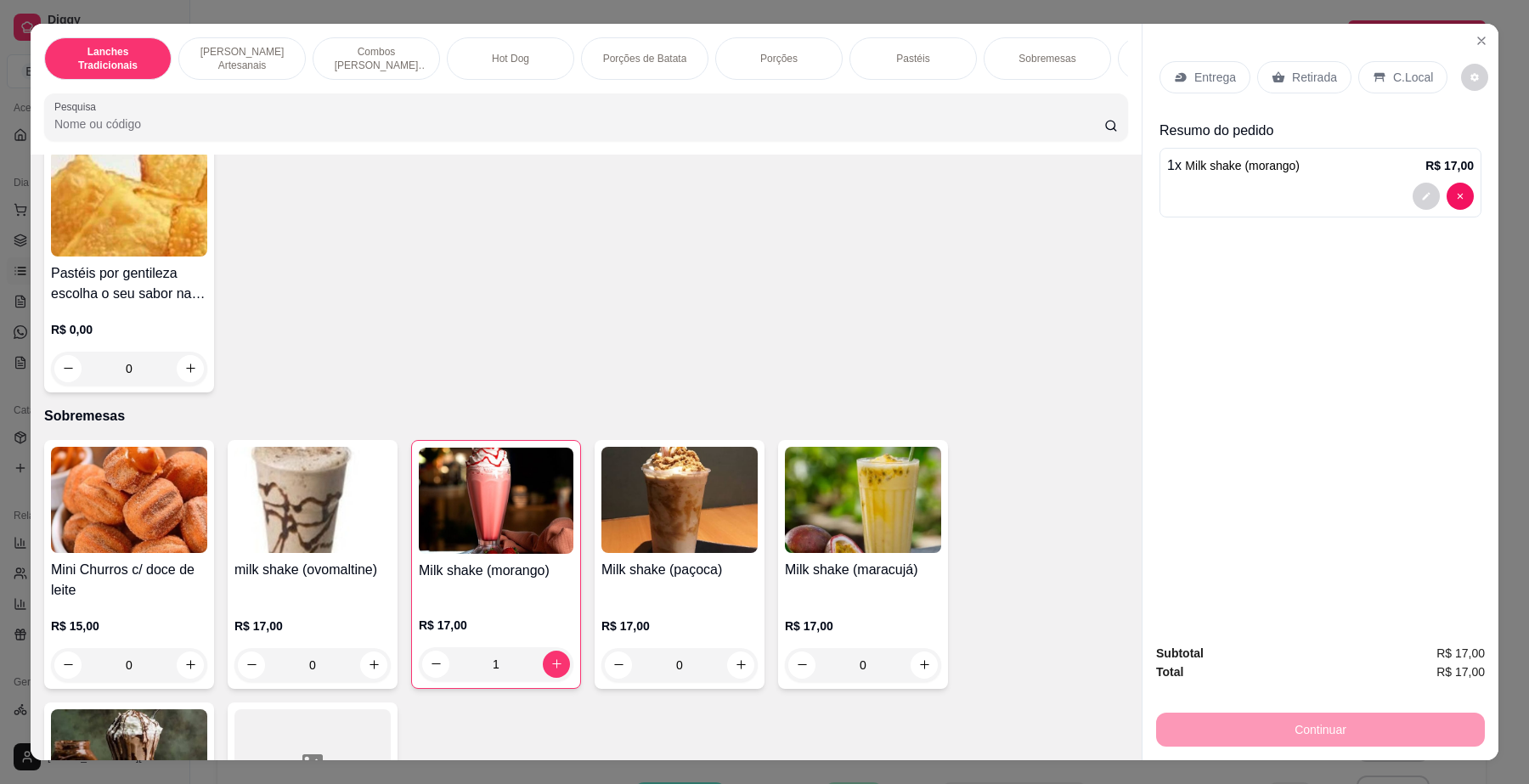
click at [1410, 74] on p "C.Local" at bounding box center [1412, 77] width 40 height 17
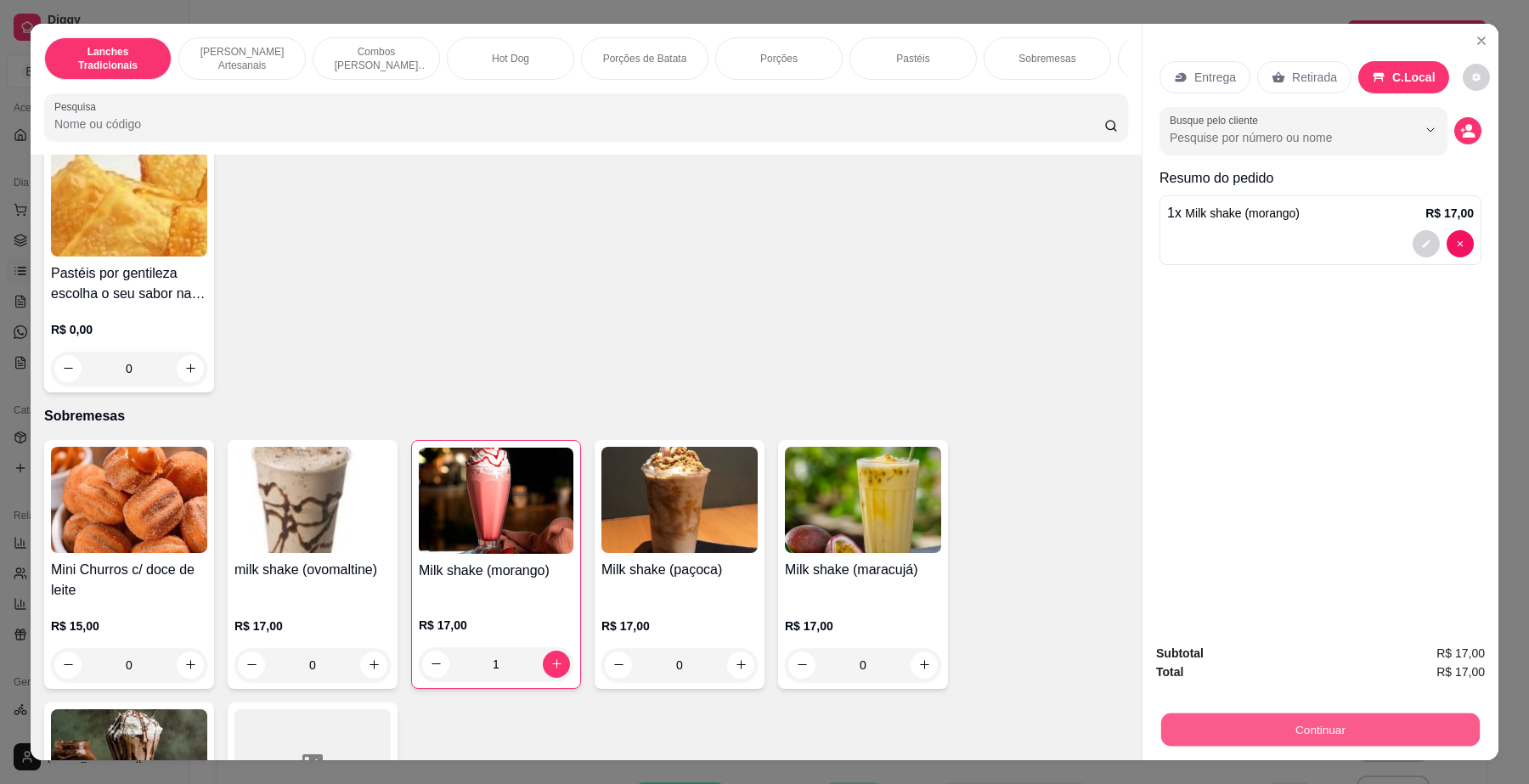
click at [1389, 719] on button "Continuar" at bounding box center [1320, 730] width 319 height 33
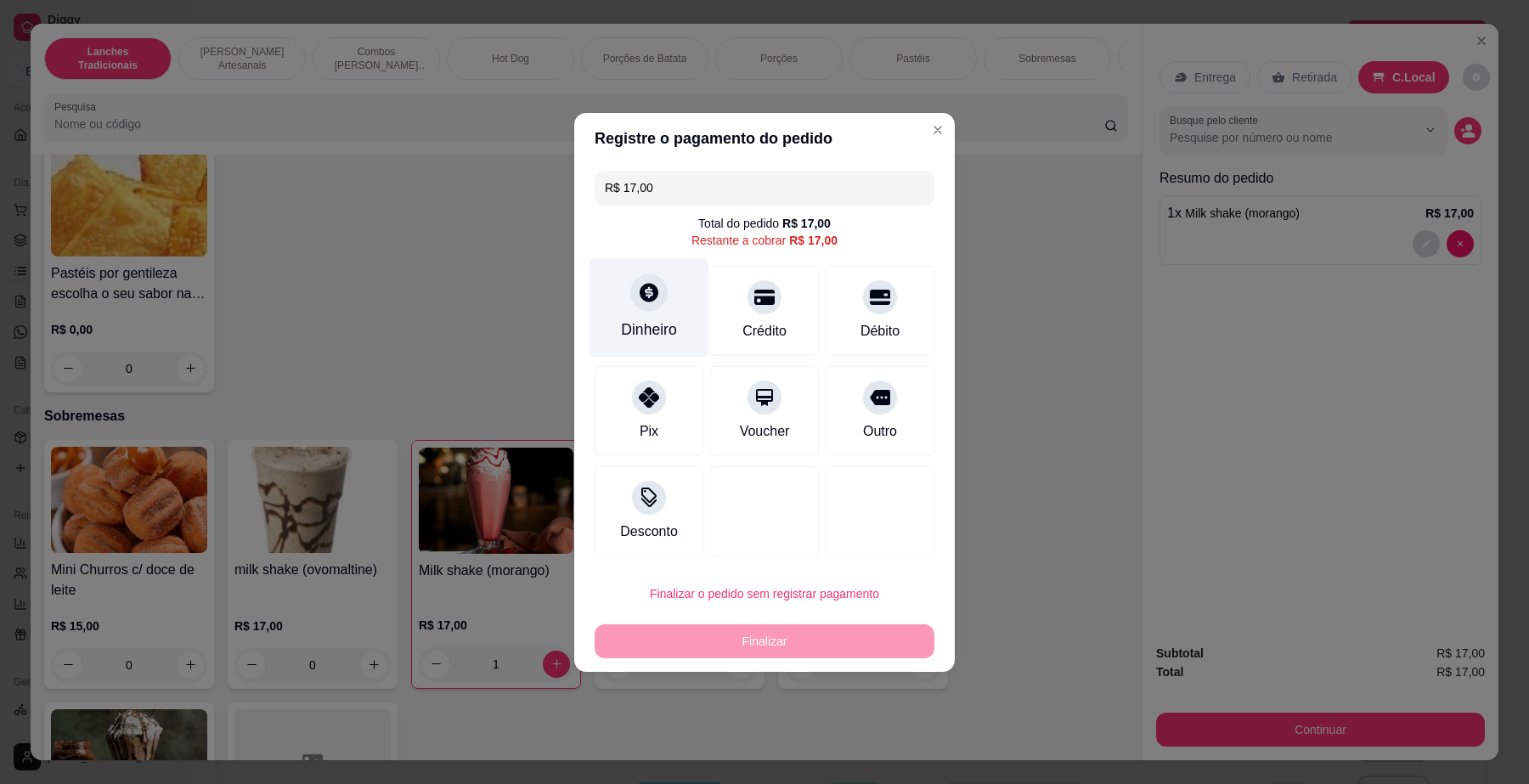
click at [643, 321] on div "Dinheiro" at bounding box center [649, 329] width 56 height 22
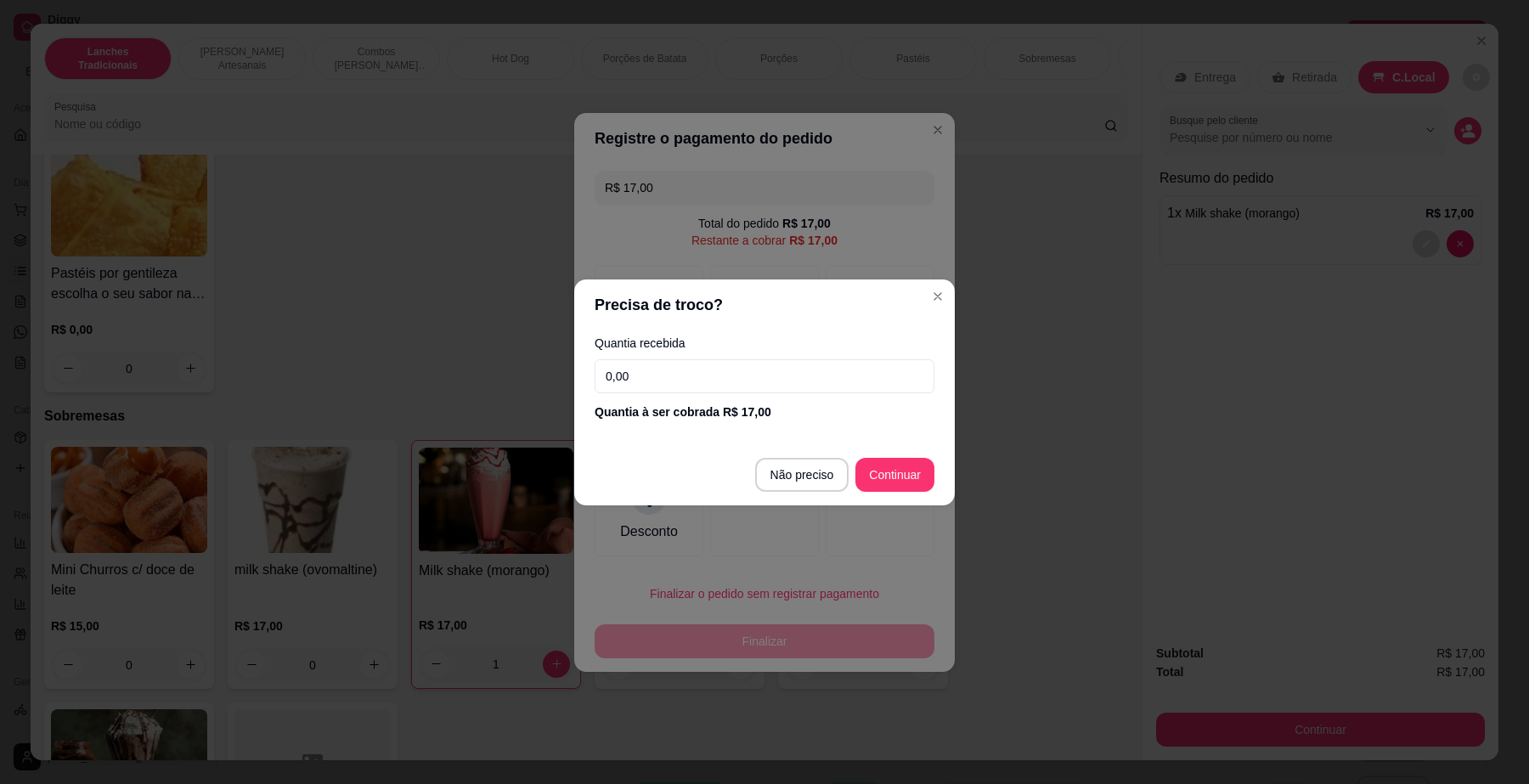
click at [714, 378] on input "0,00" at bounding box center [764, 376] width 340 height 34
type input "20,00"
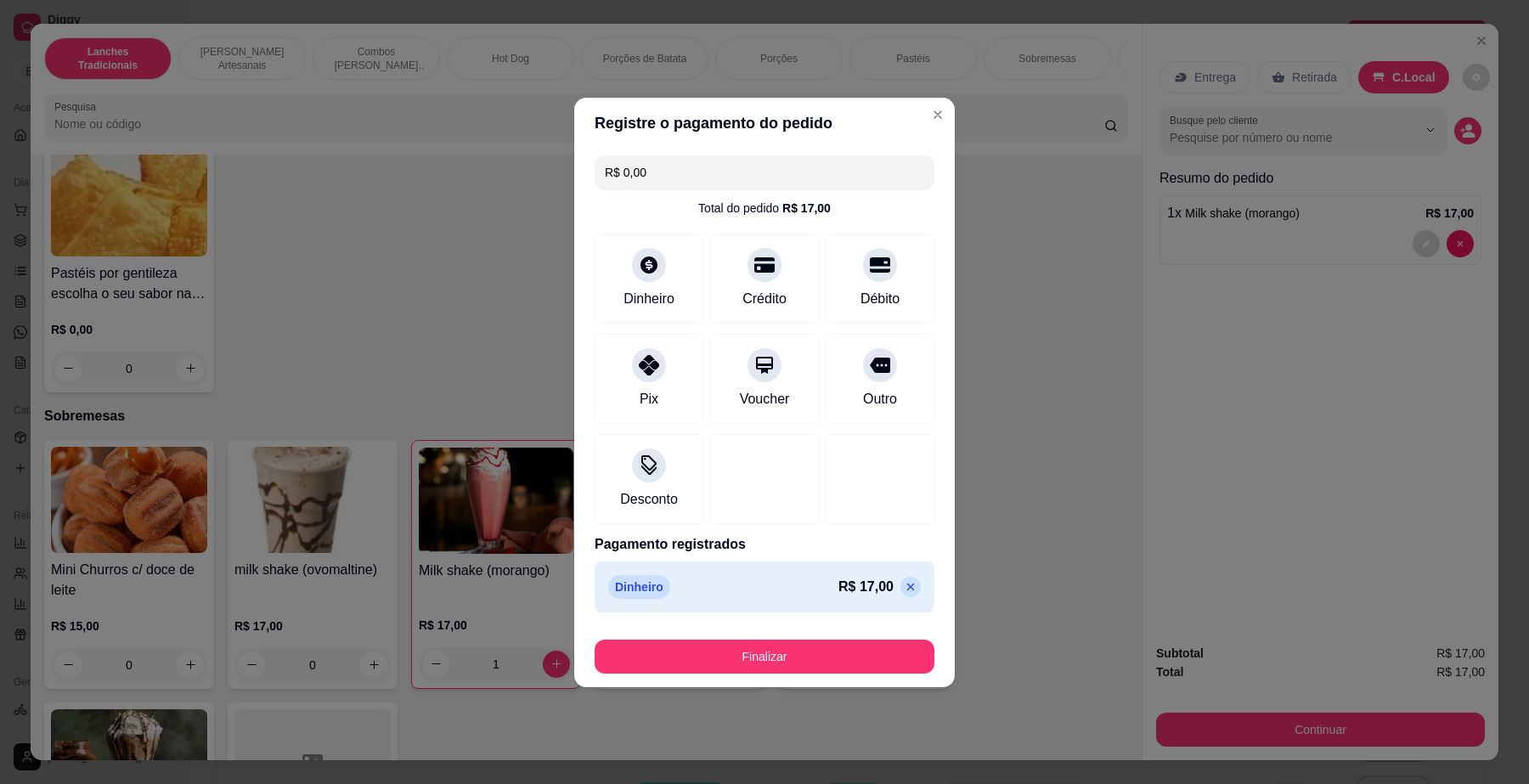
type input "R$ 0,00"
click at [818, 656] on button "Finalizar" at bounding box center [764, 656] width 340 height 34
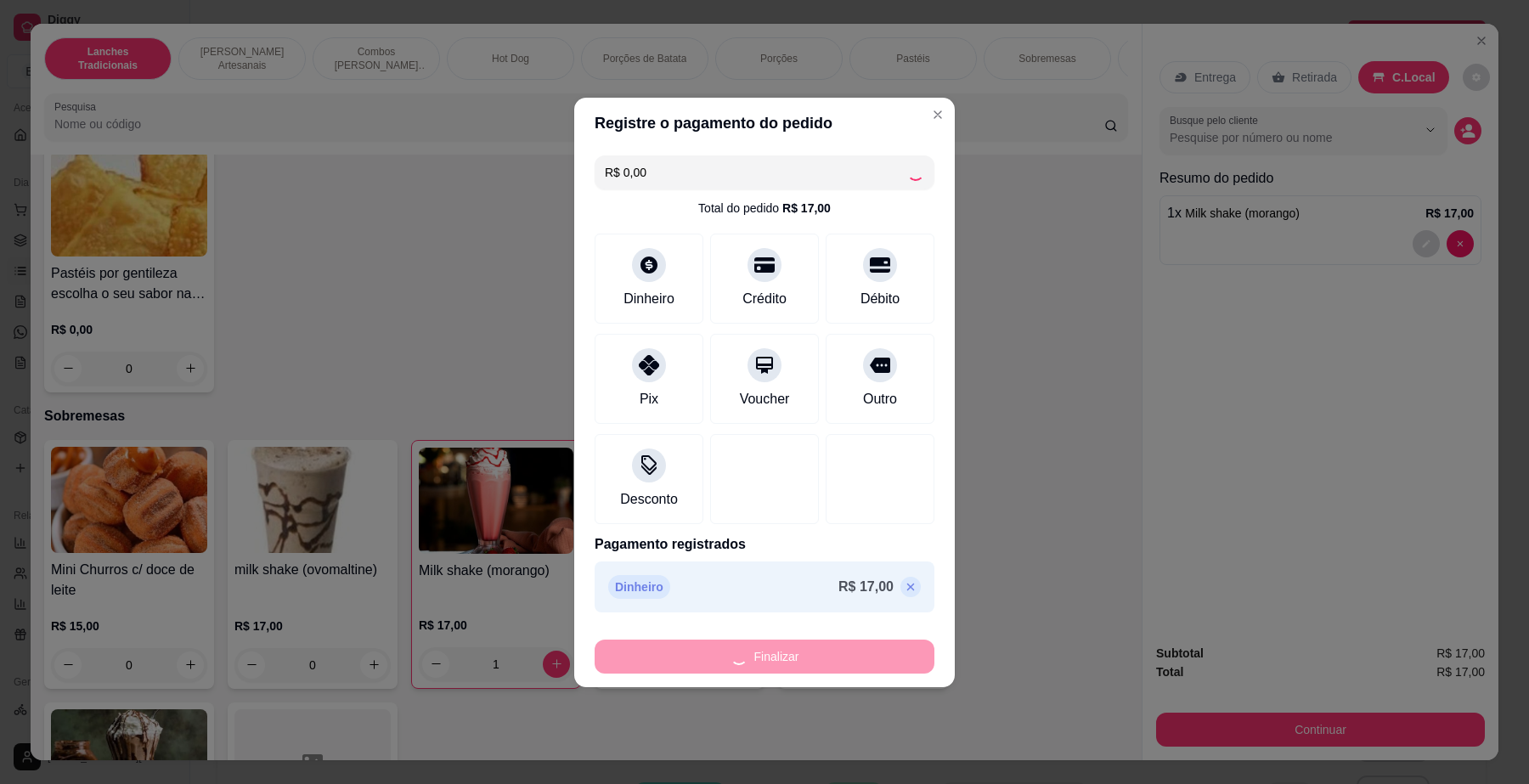
type input "0"
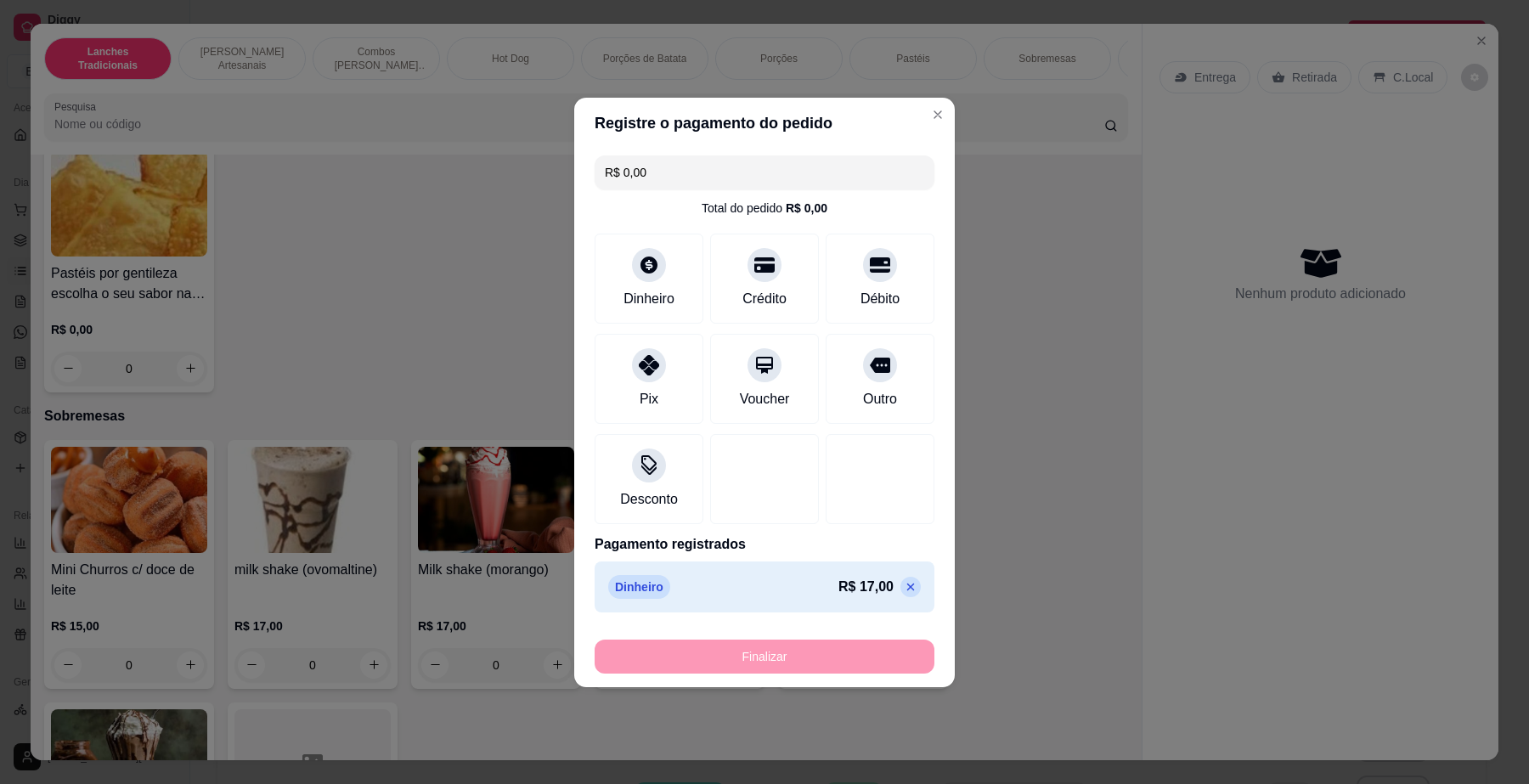
type input "-R$ 17,00"
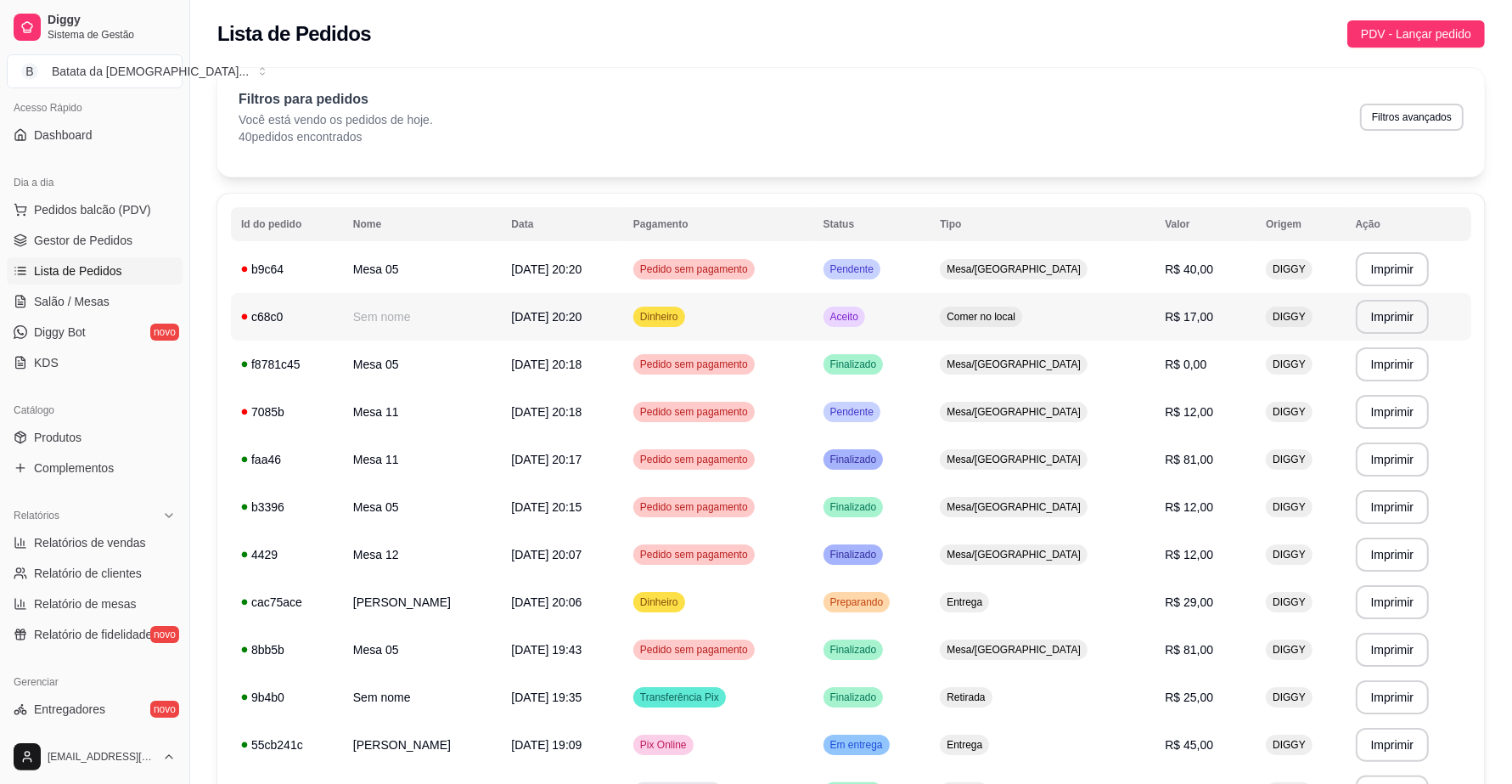
click at [1013, 328] on td "Comer no local" at bounding box center [1042, 316] width 225 height 47
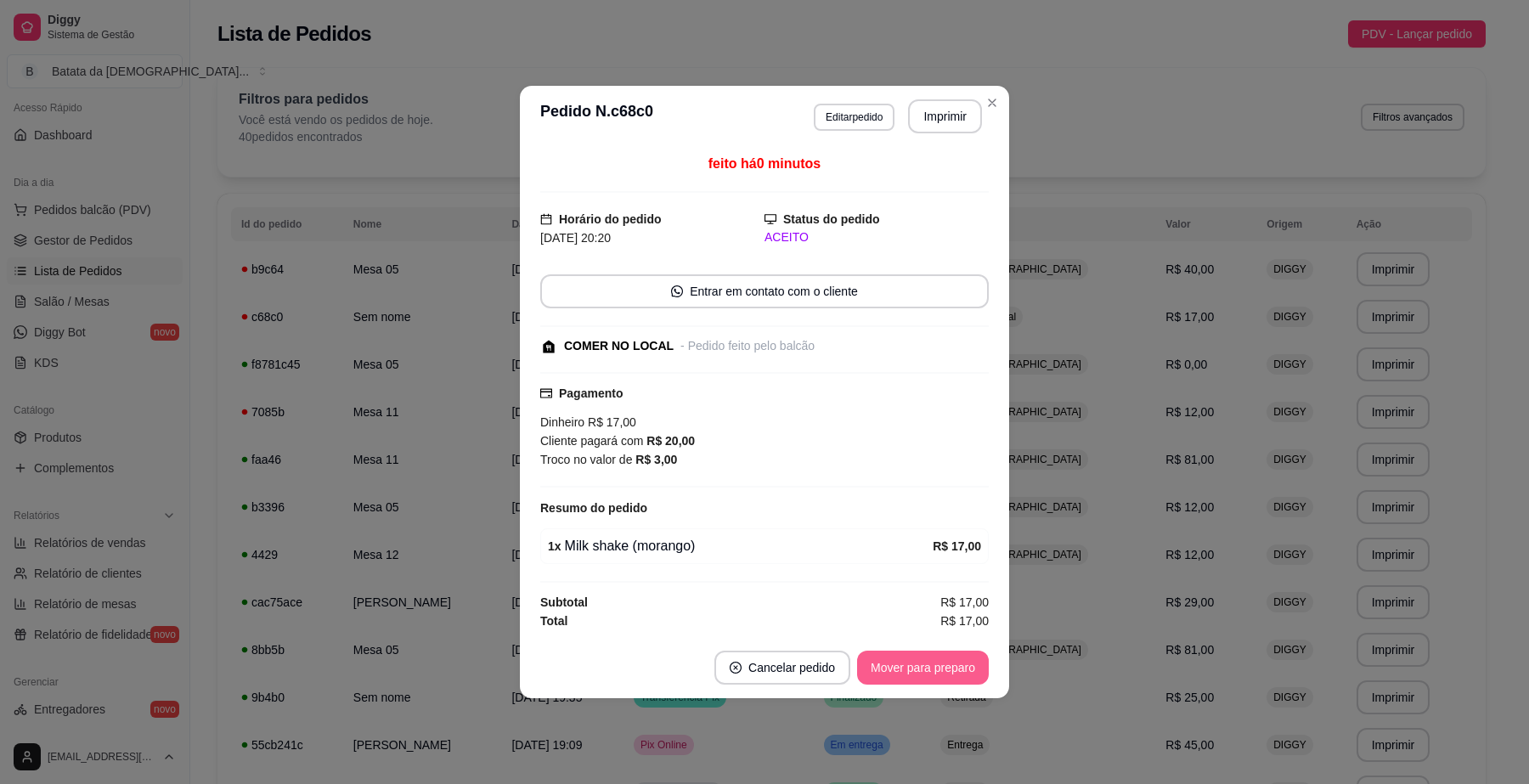
click at [934, 667] on button "Mover para preparo" at bounding box center [922, 667] width 131 height 34
click at [920, 677] on button "Mover para retirada disponível" at bounding box center [894, 667] width 182 height 33
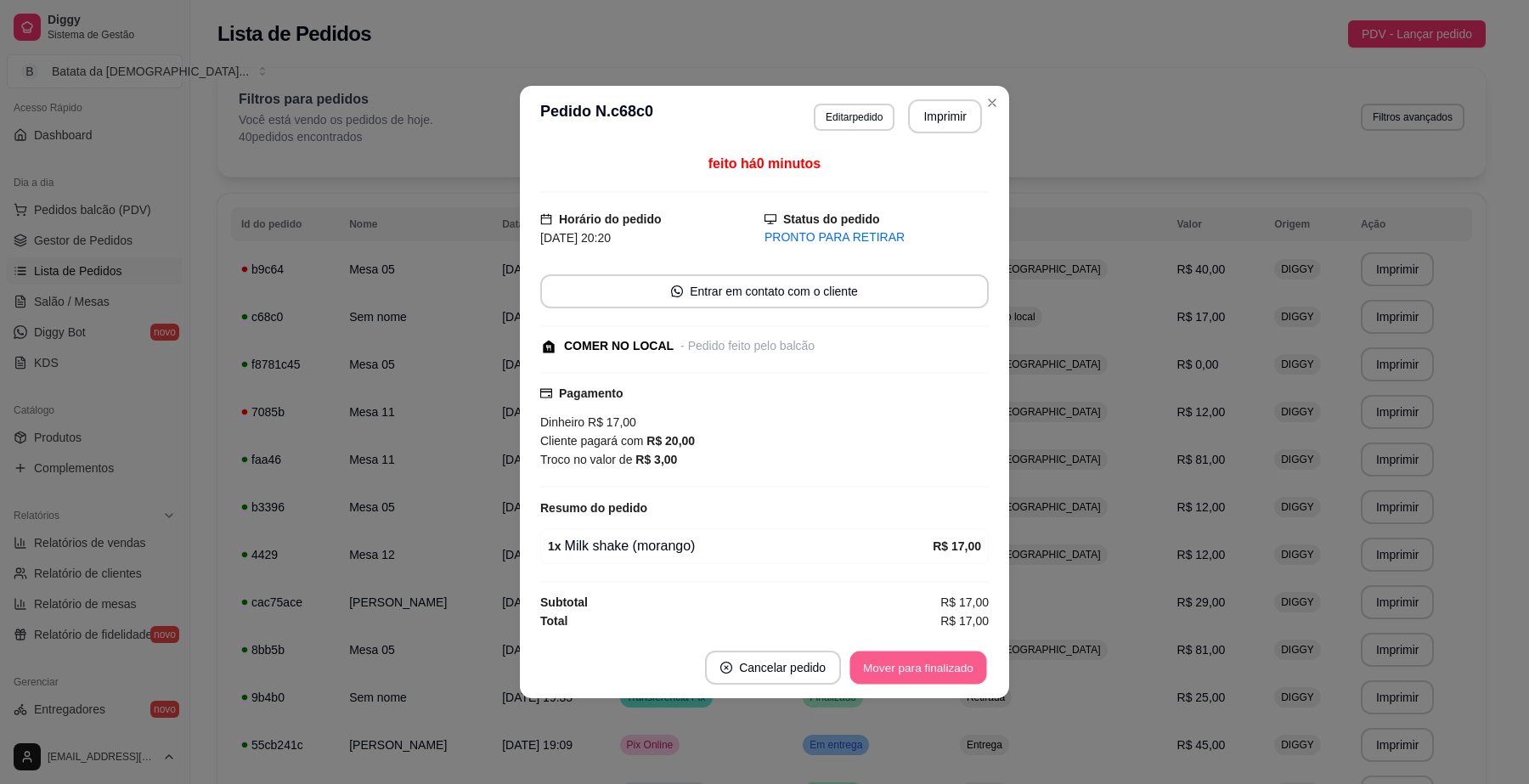
click at [920, 668] on button "Mover para finalizado" at bounding box center [919, 667] width 137 height 33
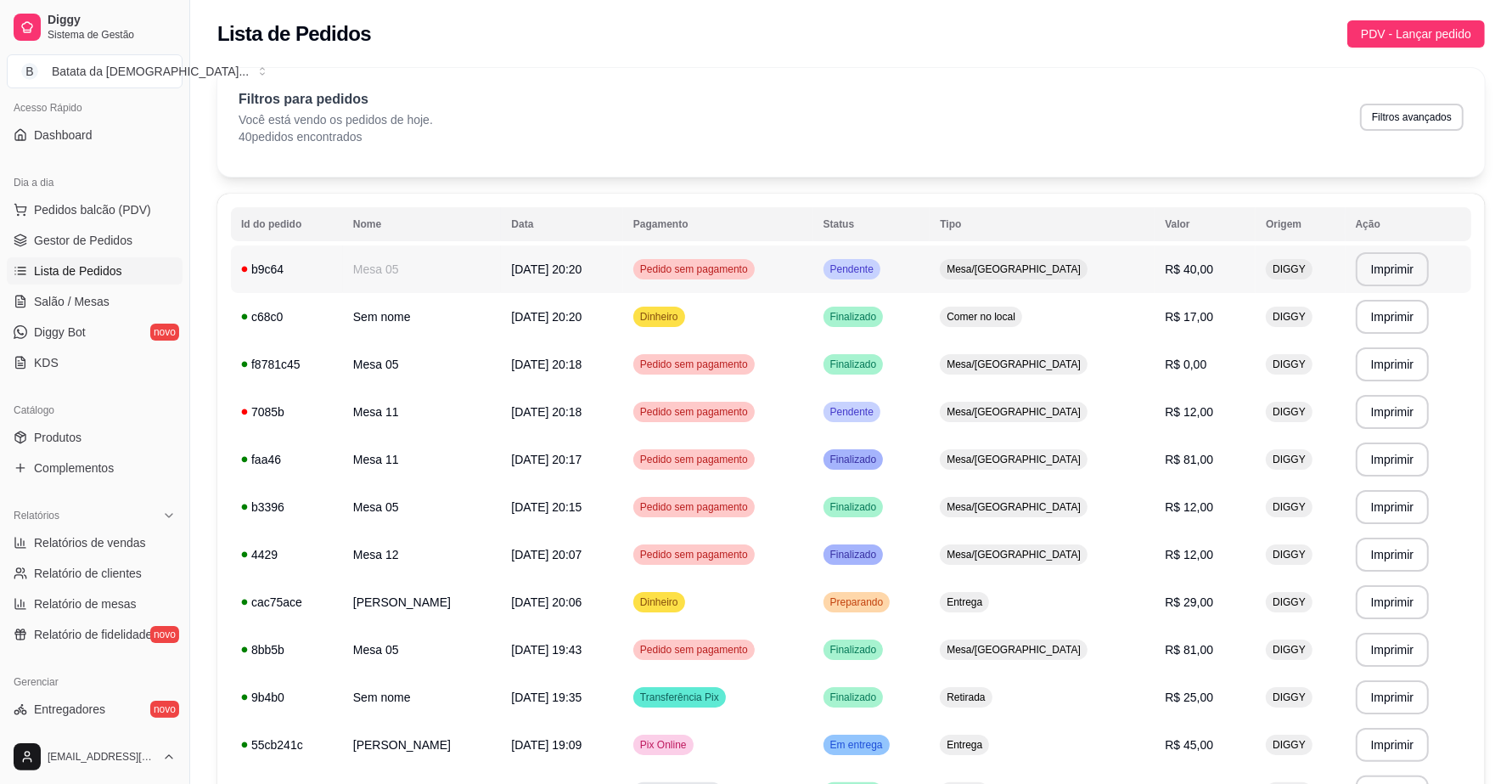
click at [1078, 270] on span "Mesa/[GEOGRAPHIC_DATA]" at bounding box center [1014, 269] width 141 height 14
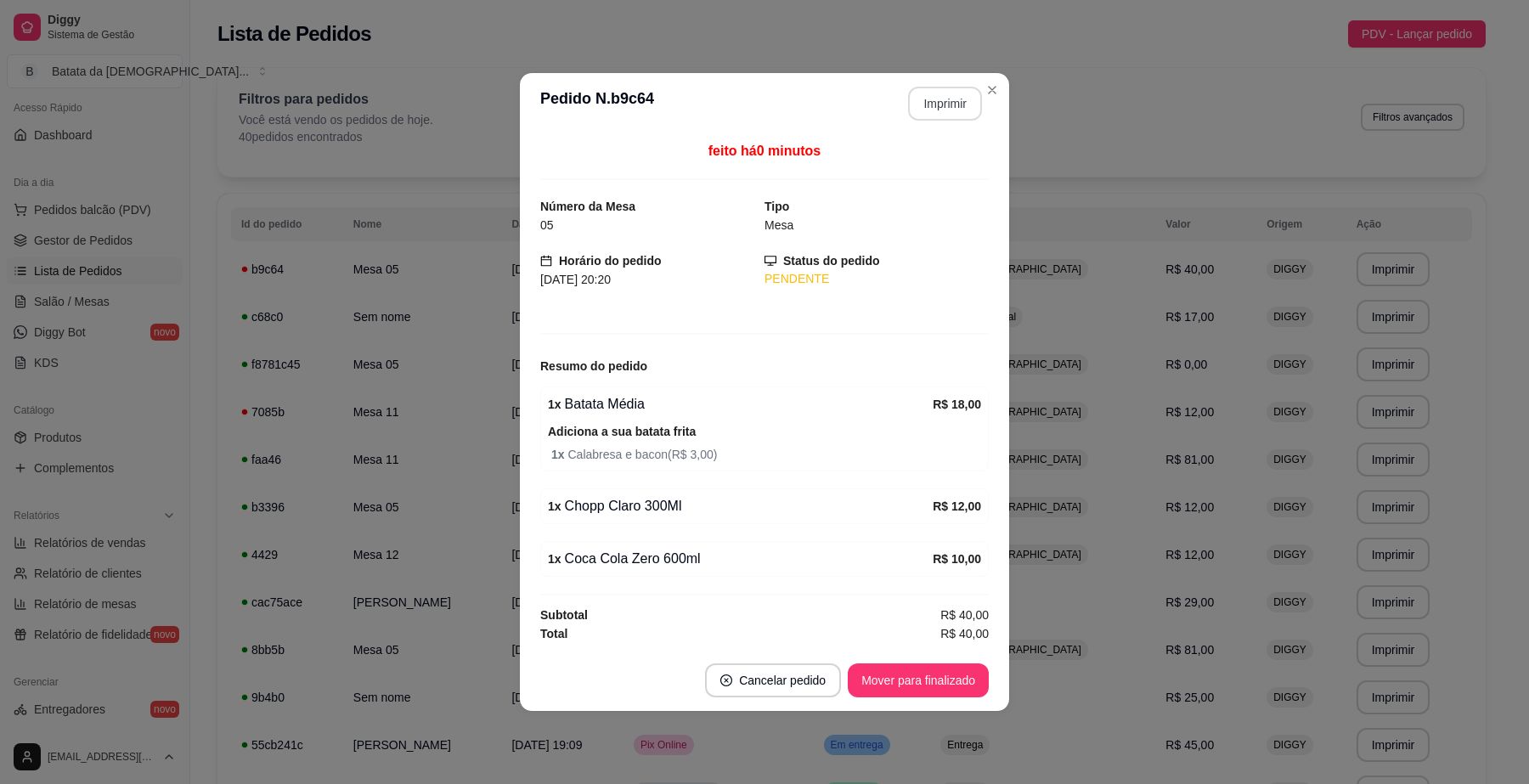
click at [958, 106] on button "Imprimir" at bounding box center [945, 103] width 73 height 34
click at [940, 681] on button "Mover para finalizado" at bounding box center [919, 680] width 141 height 34
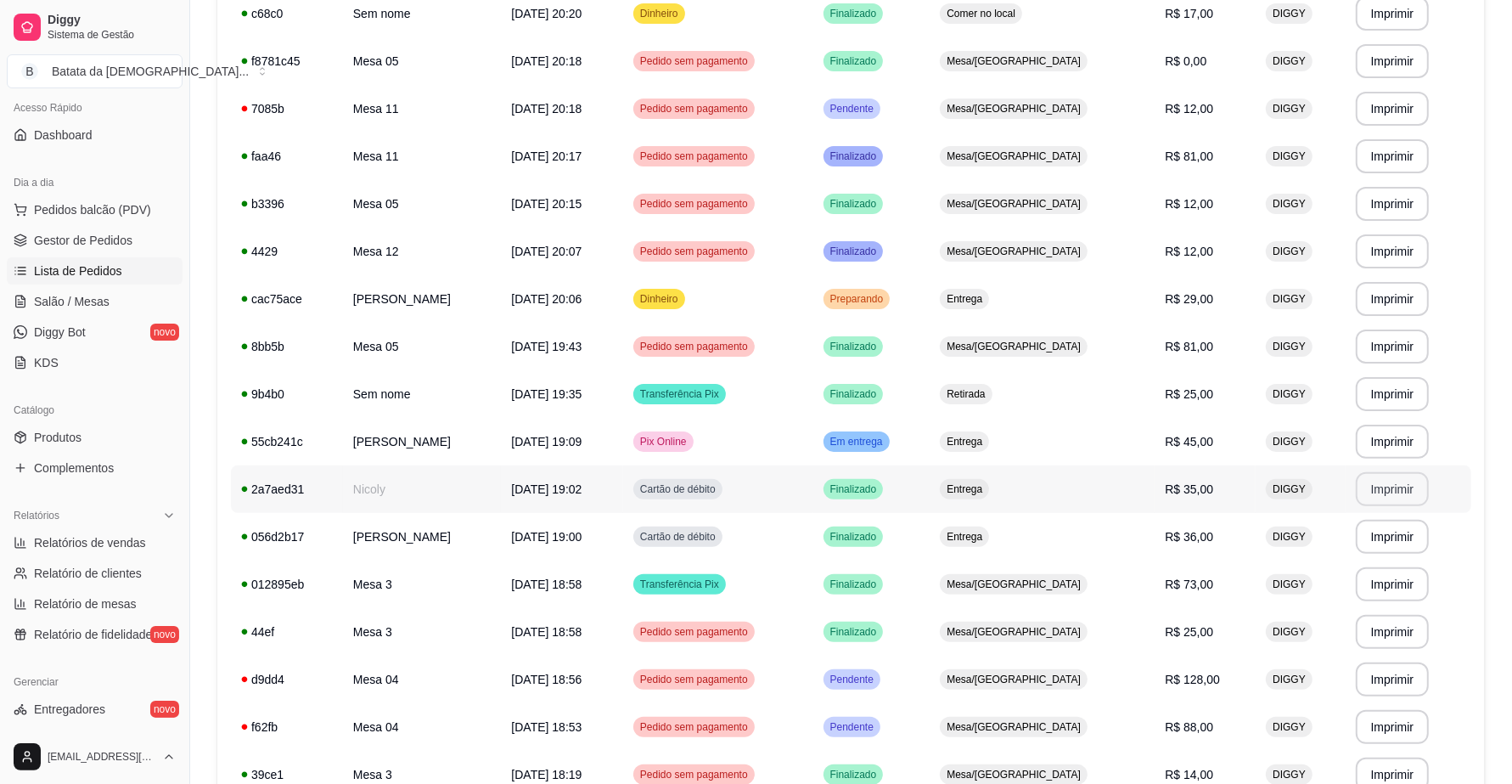
scroll to position [425, 0]
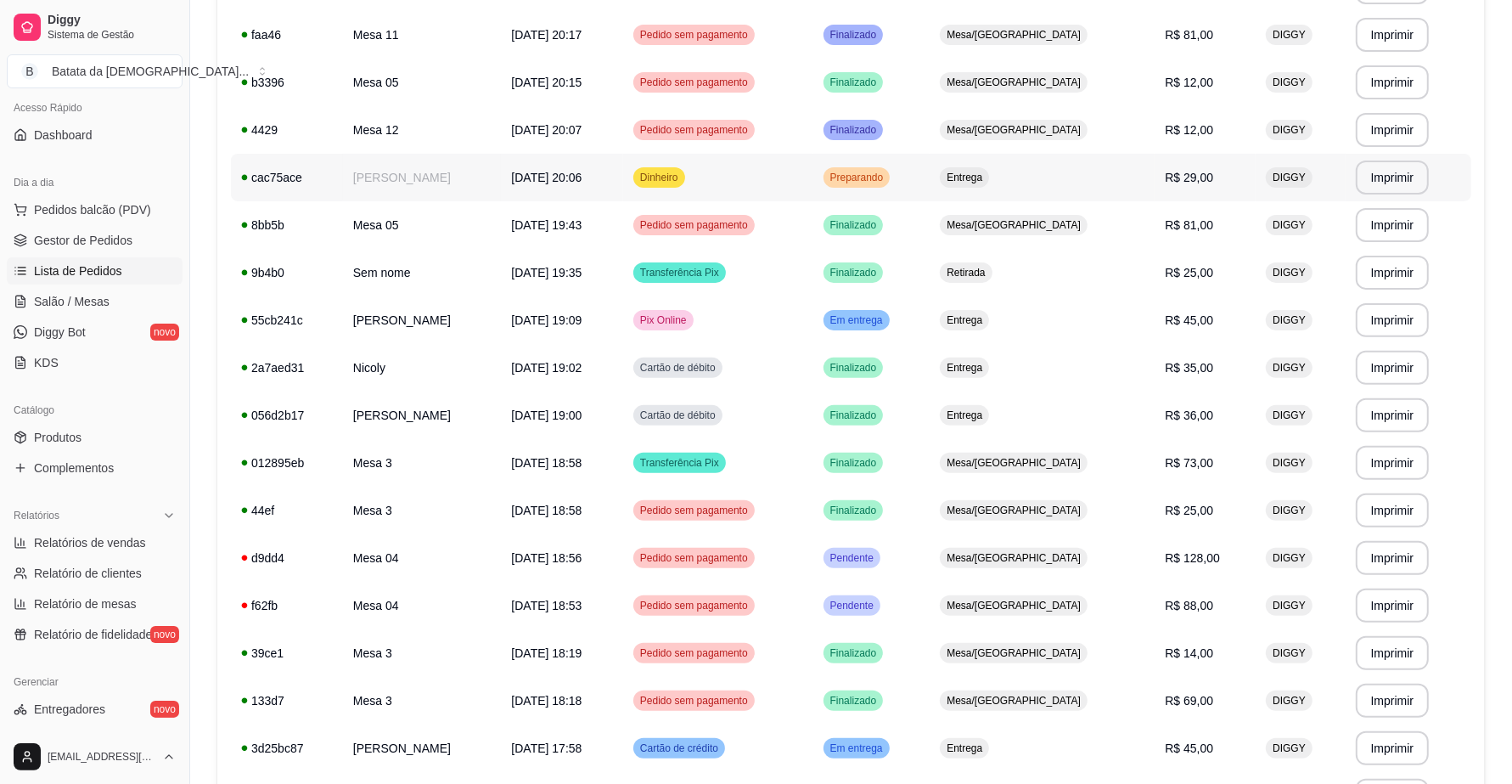
click at [813, 172] on td "Dinheiro" at bounding box center [717, 177] width 190 height 47
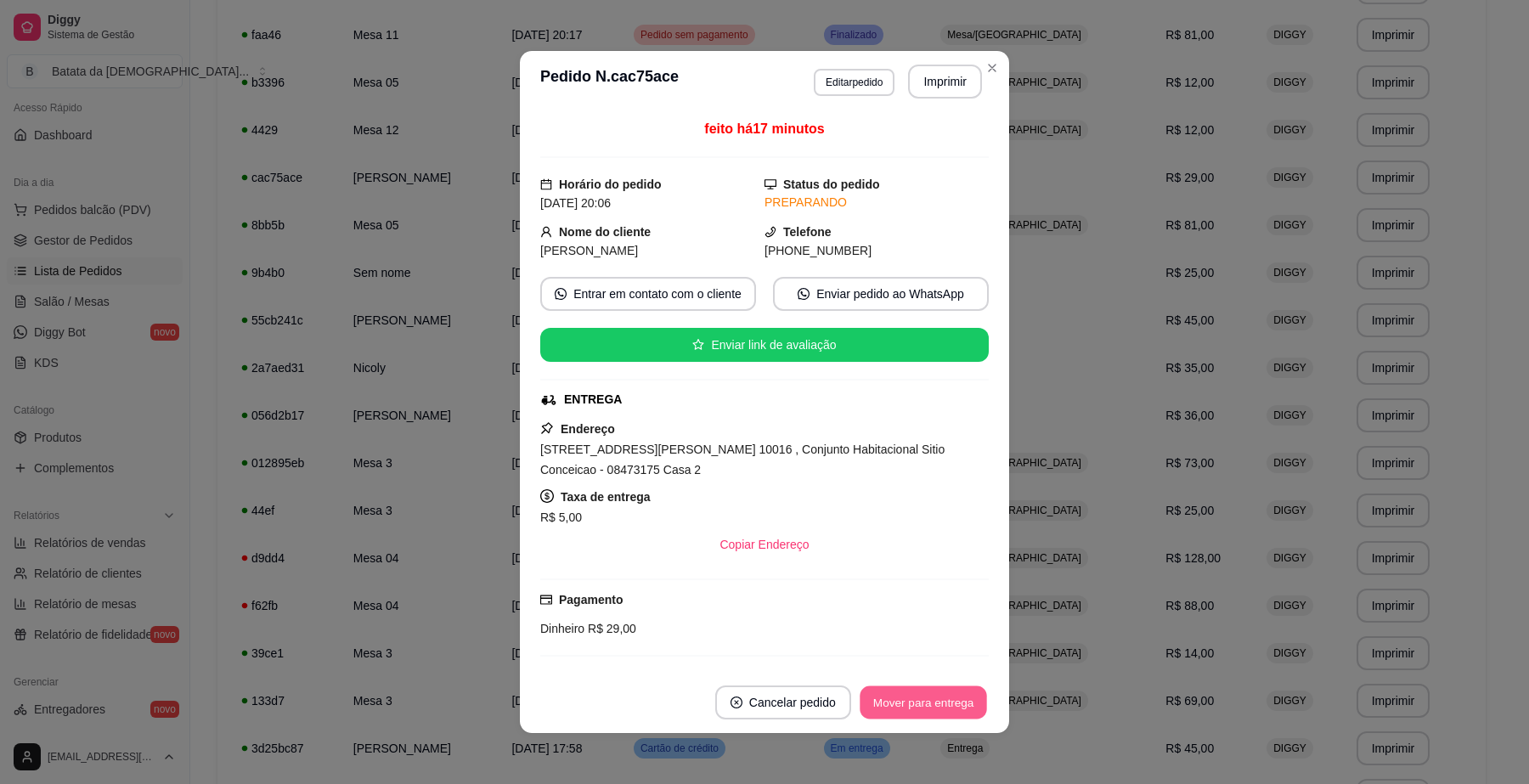
click at [925, 696] on button "Mover para entrega" at bounding box center [923, 702] width 127 height 33
click at [924, 701] on button "Mover para finalizado" at bounding box center [919, 702] width 137 height 33
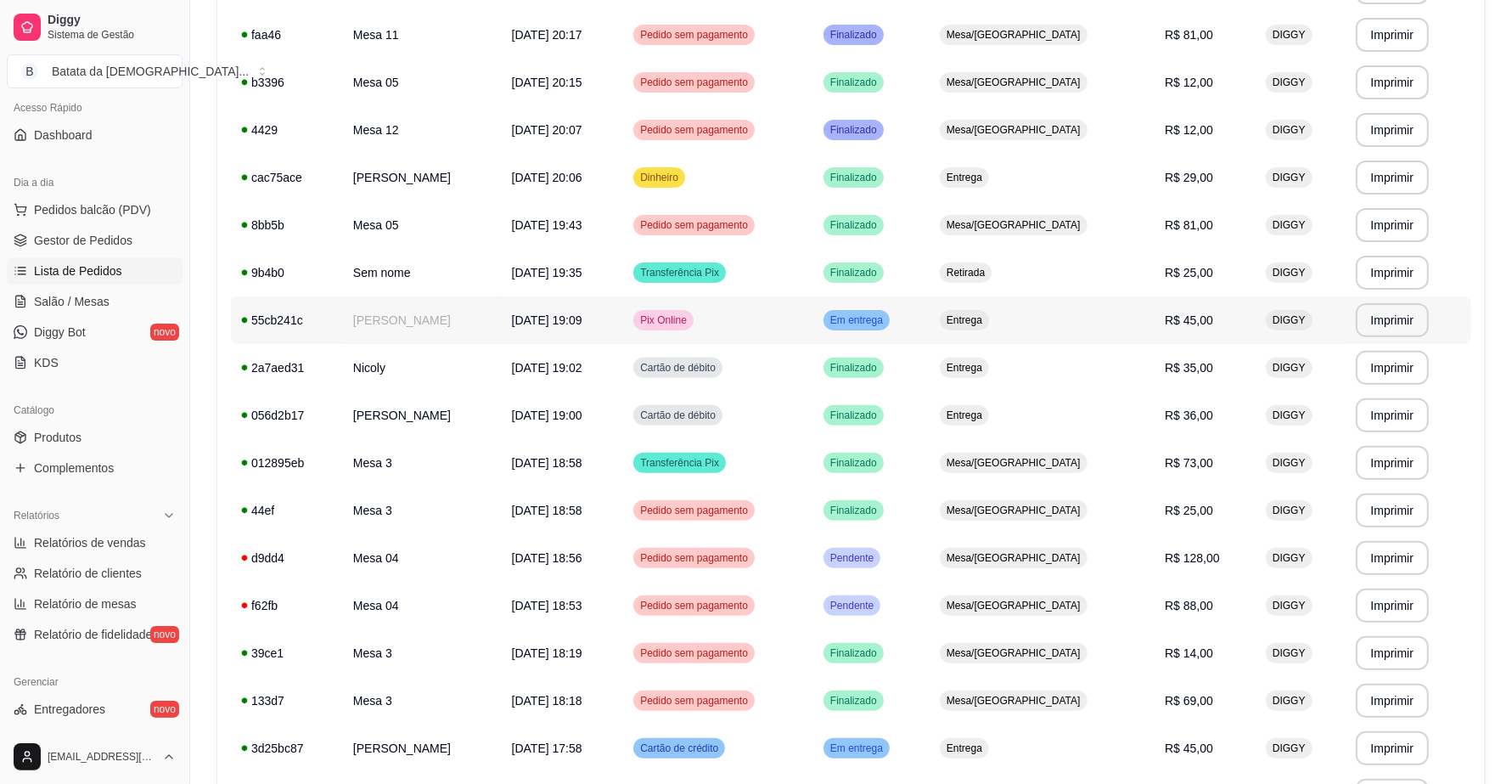
click at [886, 320] on span "Em entrega" at bounding box center [856, 320] width 60 height 14
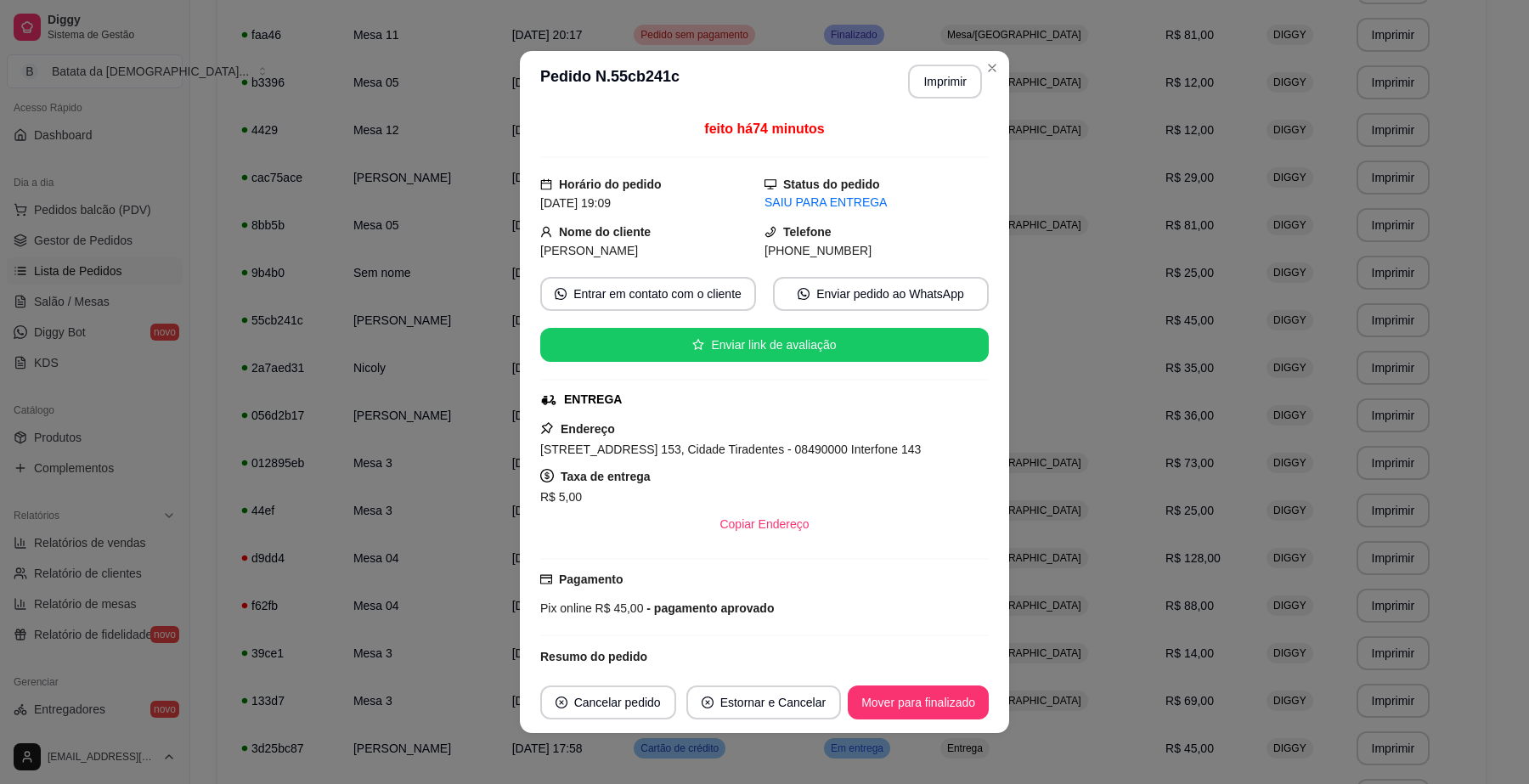
click at [940, 685] on footer "Cancelar pedido Estornar e Cancelar Mover para finalizado" at bounding box center [764, 702] width 489 height 61
click at [977, 711] on button "Mover para finalizado" at bounding box center [919, 702] width 137 height 33
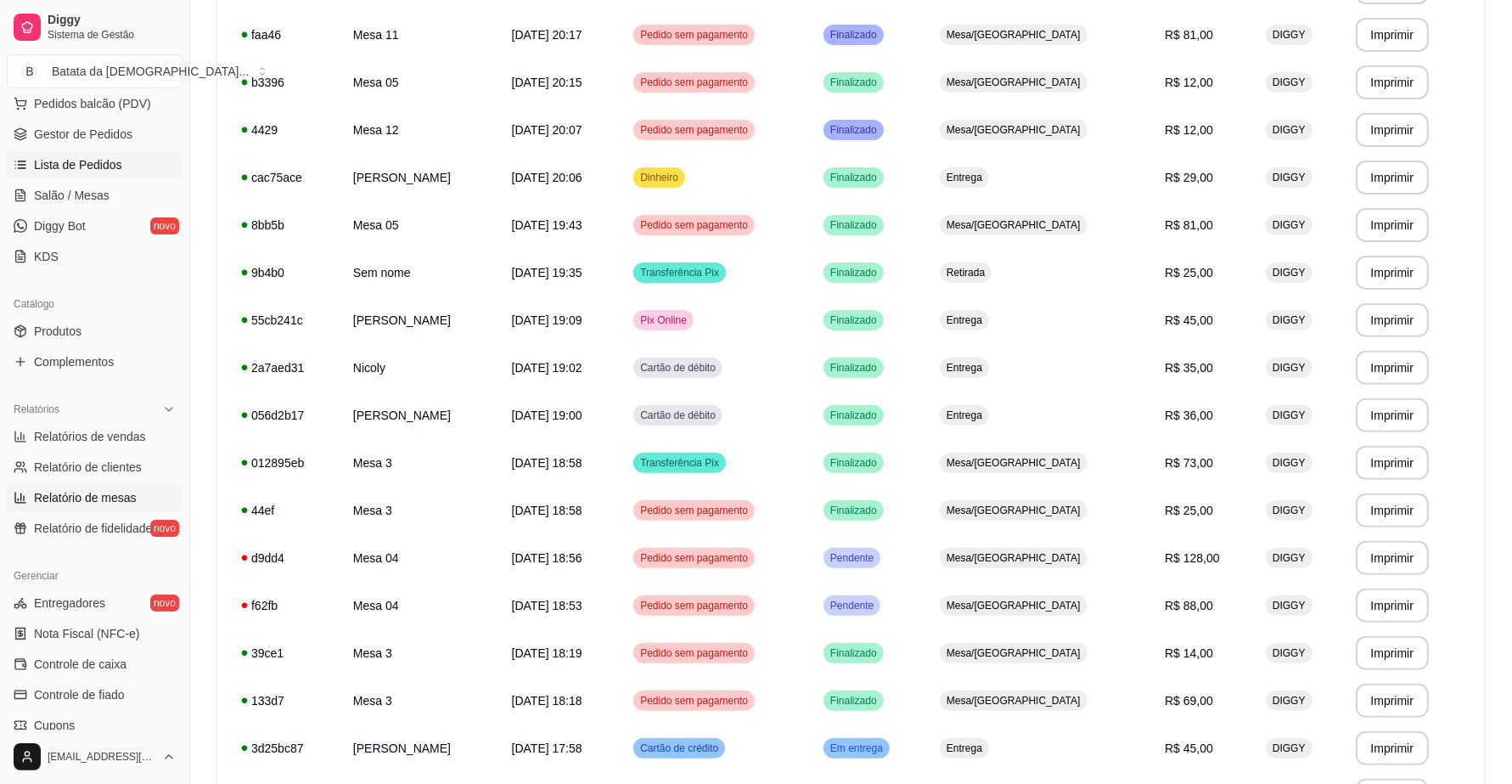
scroll to position [119, 0]
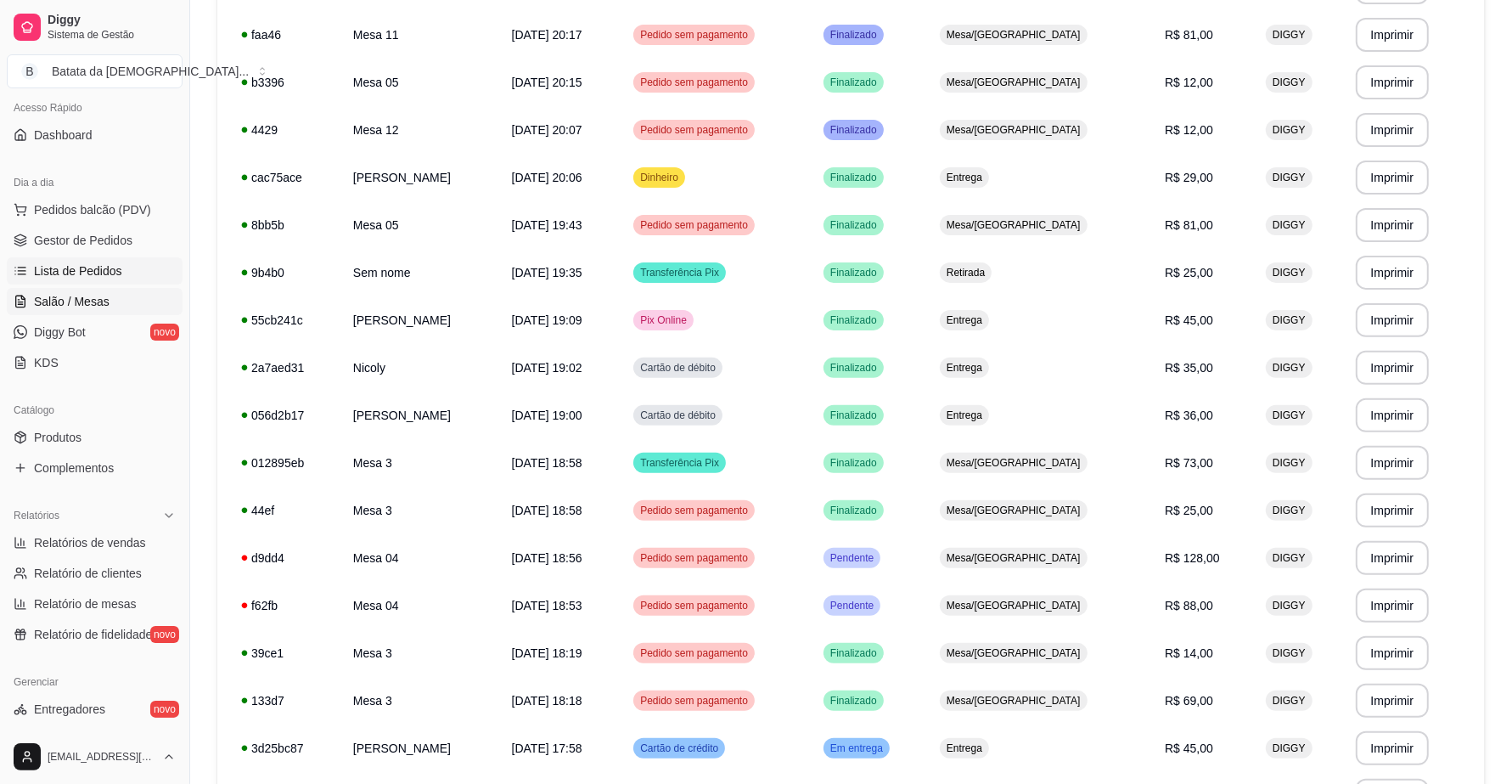
click at [107, 310] on link "Salão / Mesas" at bounding box center [95, 301] width 176 height 27
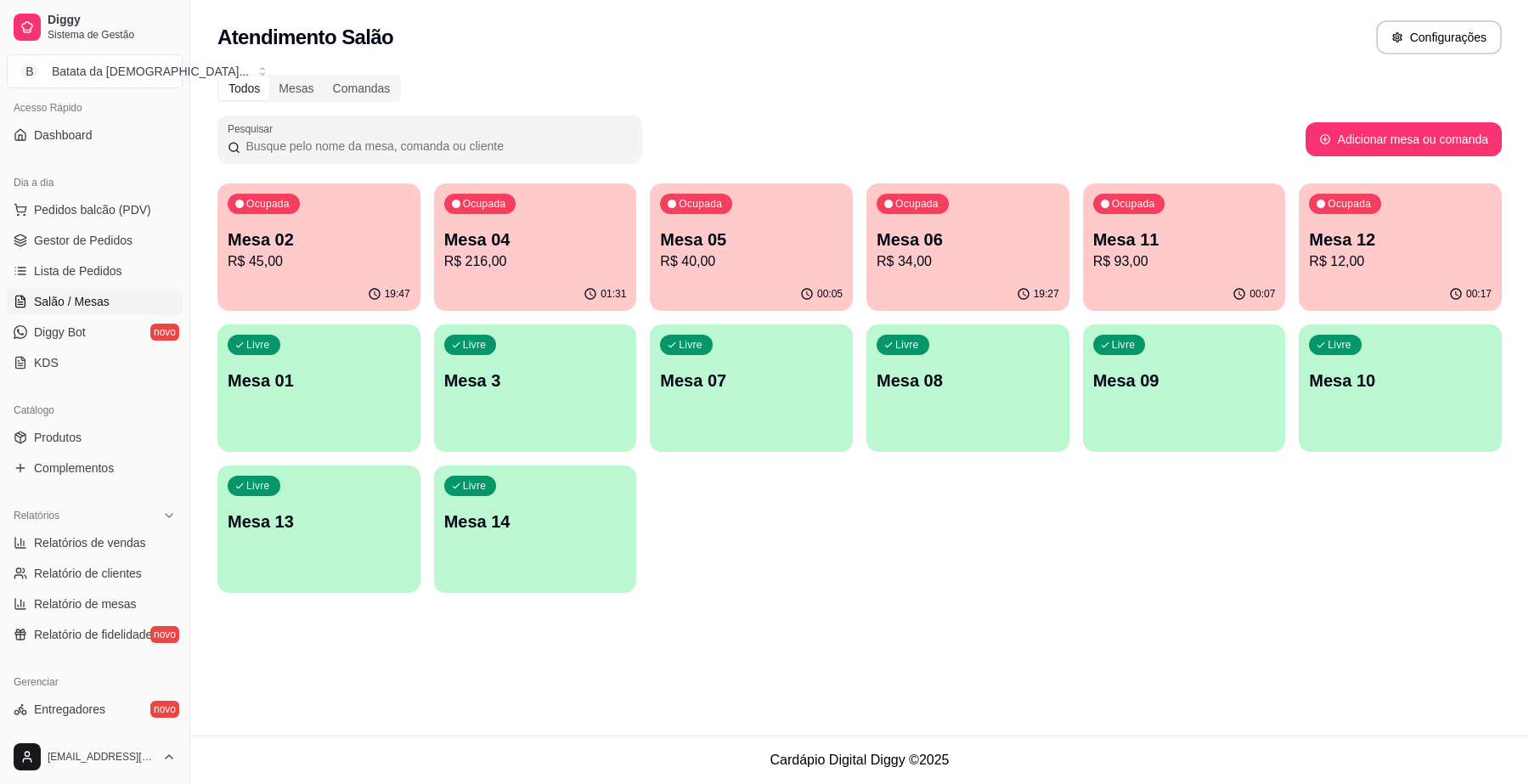
click at [983, 223] on div "Ocupada Mesa 06 R$ 34,00" at bounding box center [968, 231] width 203 height 95
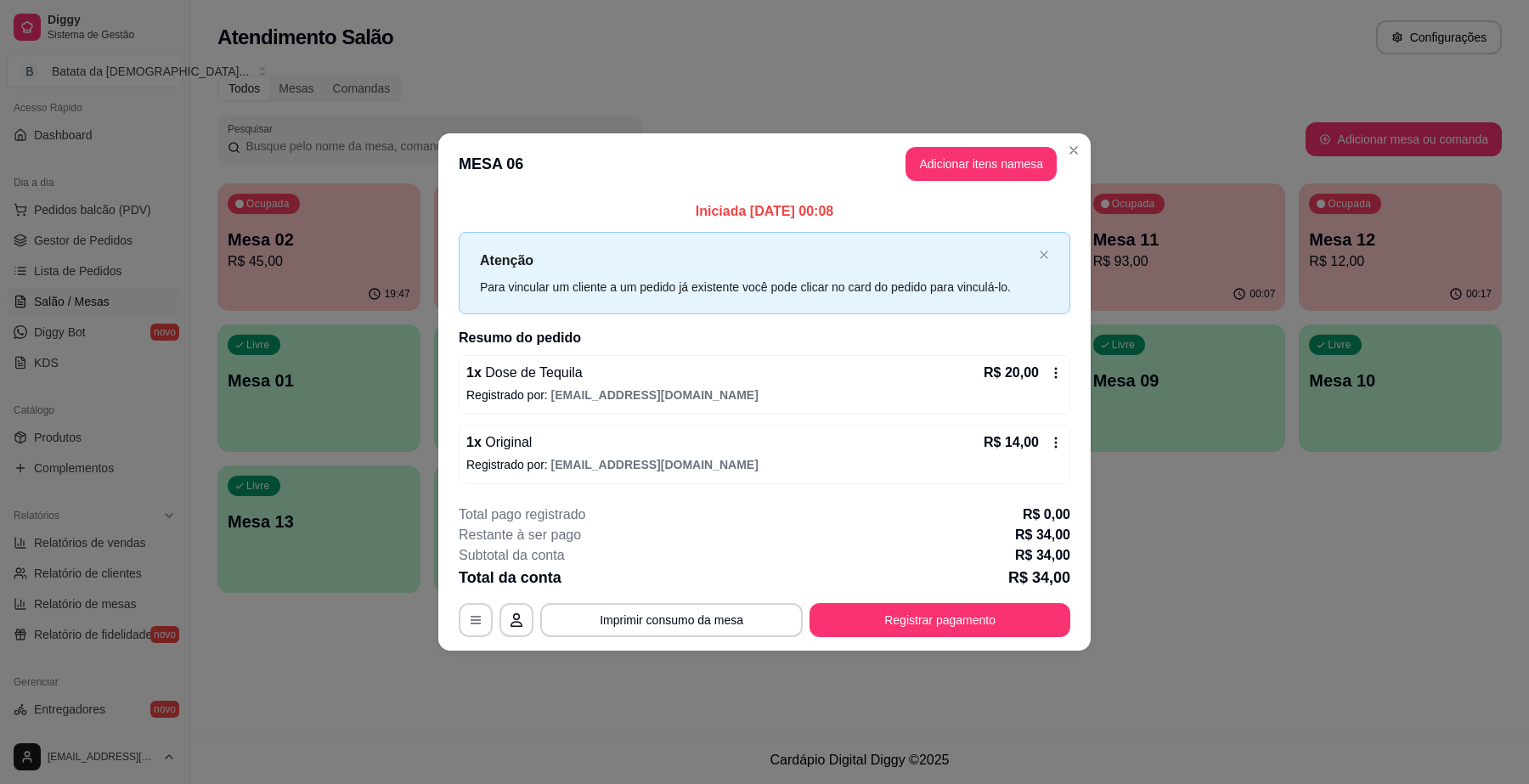
click at [1046, 367] on div "R$ 20,00" at bounding box center [1023, 372] width 79 height 20
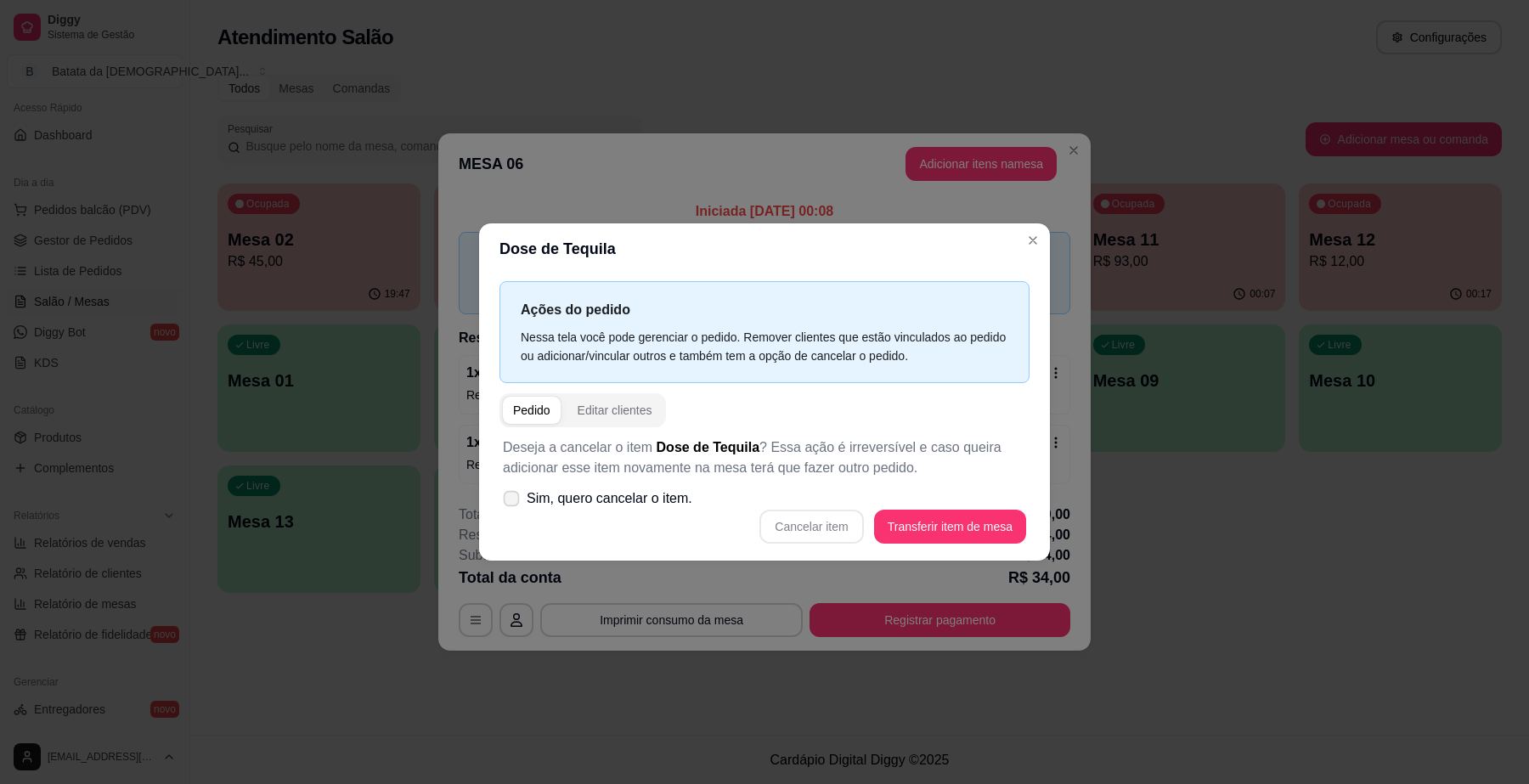
click at [634, 495] on span "Sim, quero cancelar o item." at bounding box center [609, 498] width 165 height 20
click at [513, 501] on input "Sim, quero cancelar o item." at bounding box center [507, 506] width 11 height 11
checkbox input "true"
click at [825, 518] on button "Cancelar item" at bounding box center [811, 526] width 101 height 33
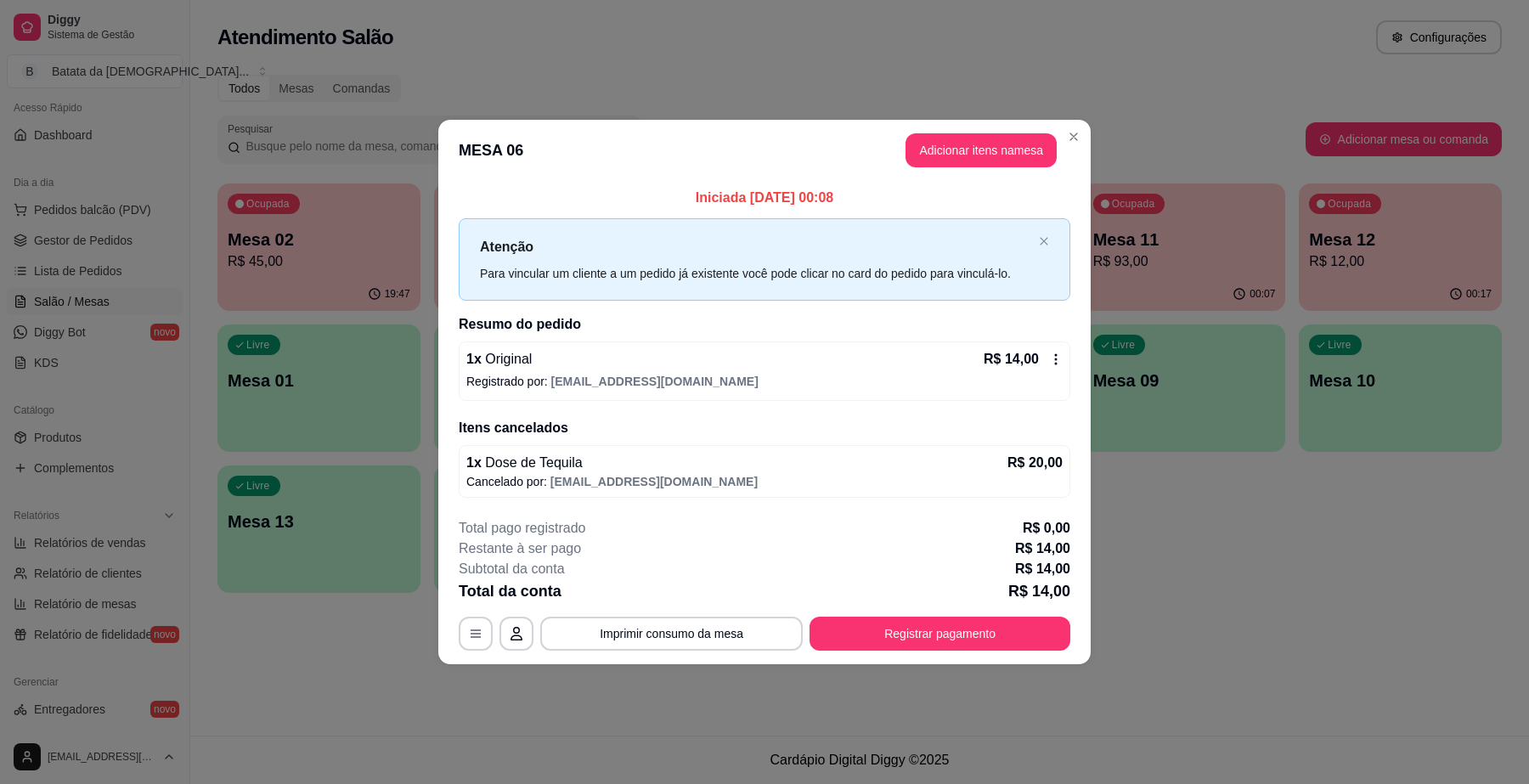
click at [1053, 350] on div "R$ 14,00" at bounding box center [1023, 358] width 79 height 20
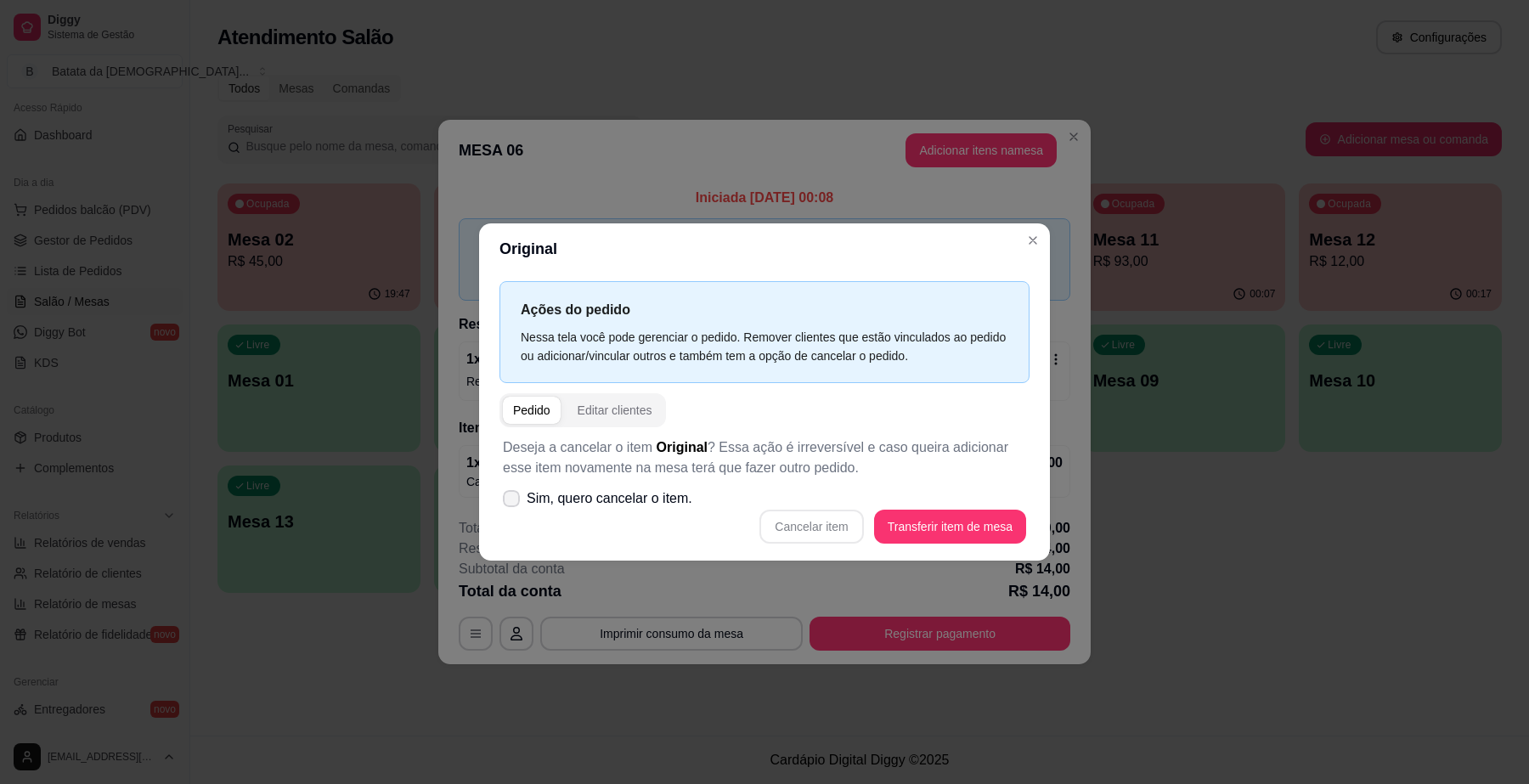
click at [593, 497] on span "Sim, quero cancelar o item." at bounding box center [609, 498] width 165 height 20
click at [513, 501] on input "Sim, quero cancelar o item." at bounding box center [507, 506] width 11 height 11
checkbox input "true"
click at [816, 518] on button "Cancelar item" at bounding box center [810, 526] width 103 height 34
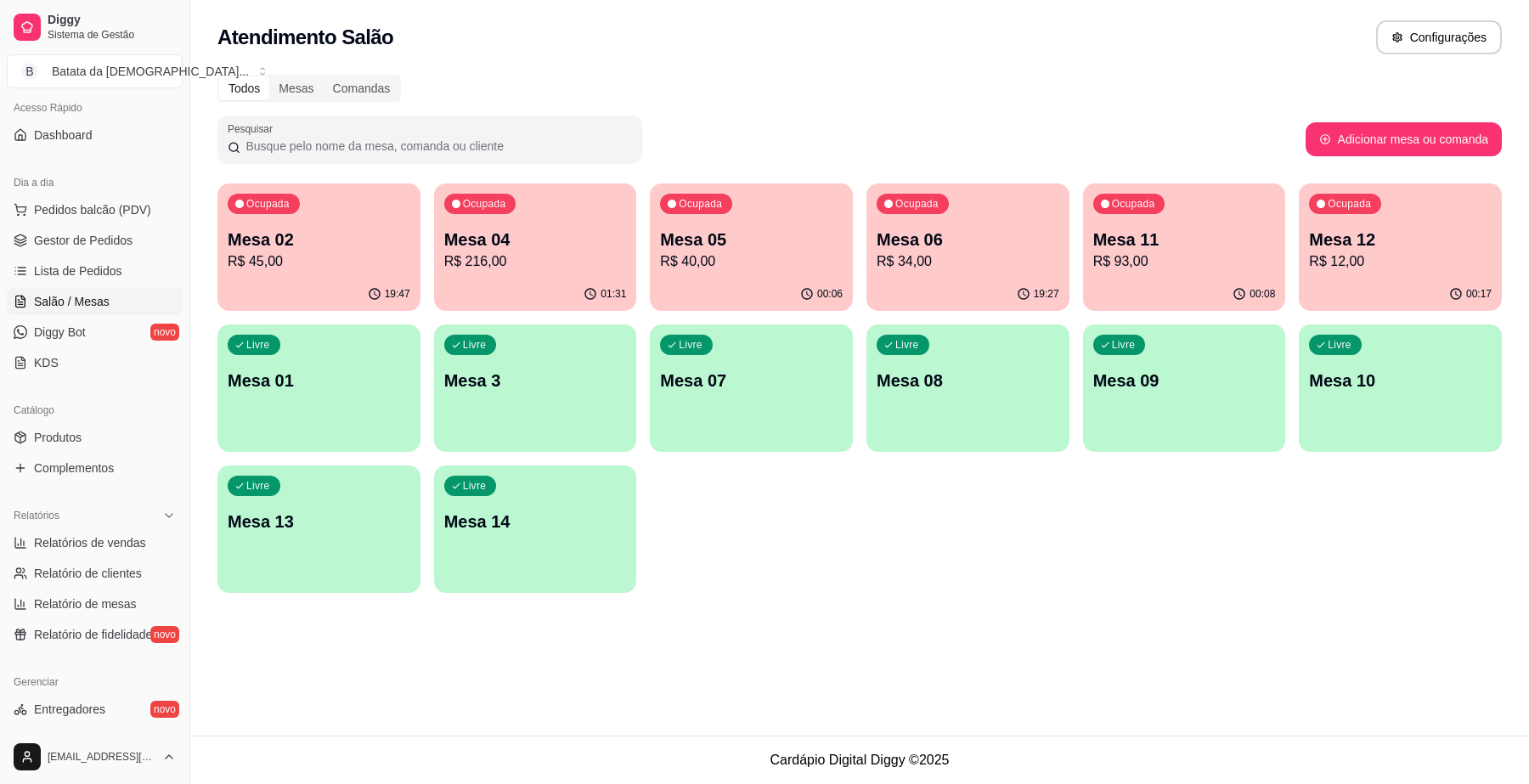
click at [1021, 266] on p "R$ 34,00" at bounding box center [967, 261] width 183 height 20
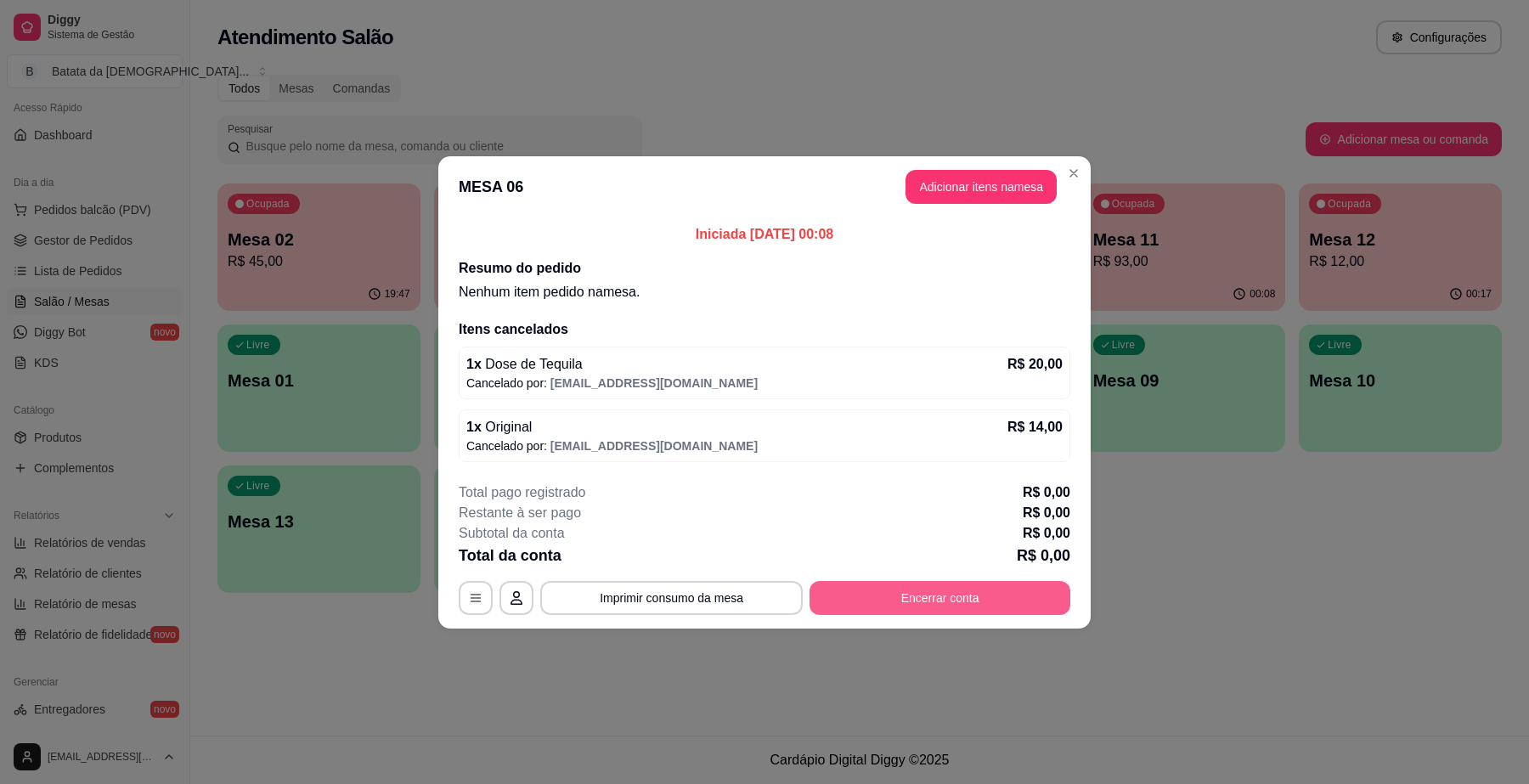
click at [907, 599] on button "Encerrar conta" at bounding box center [940, 597] width 261 height 34
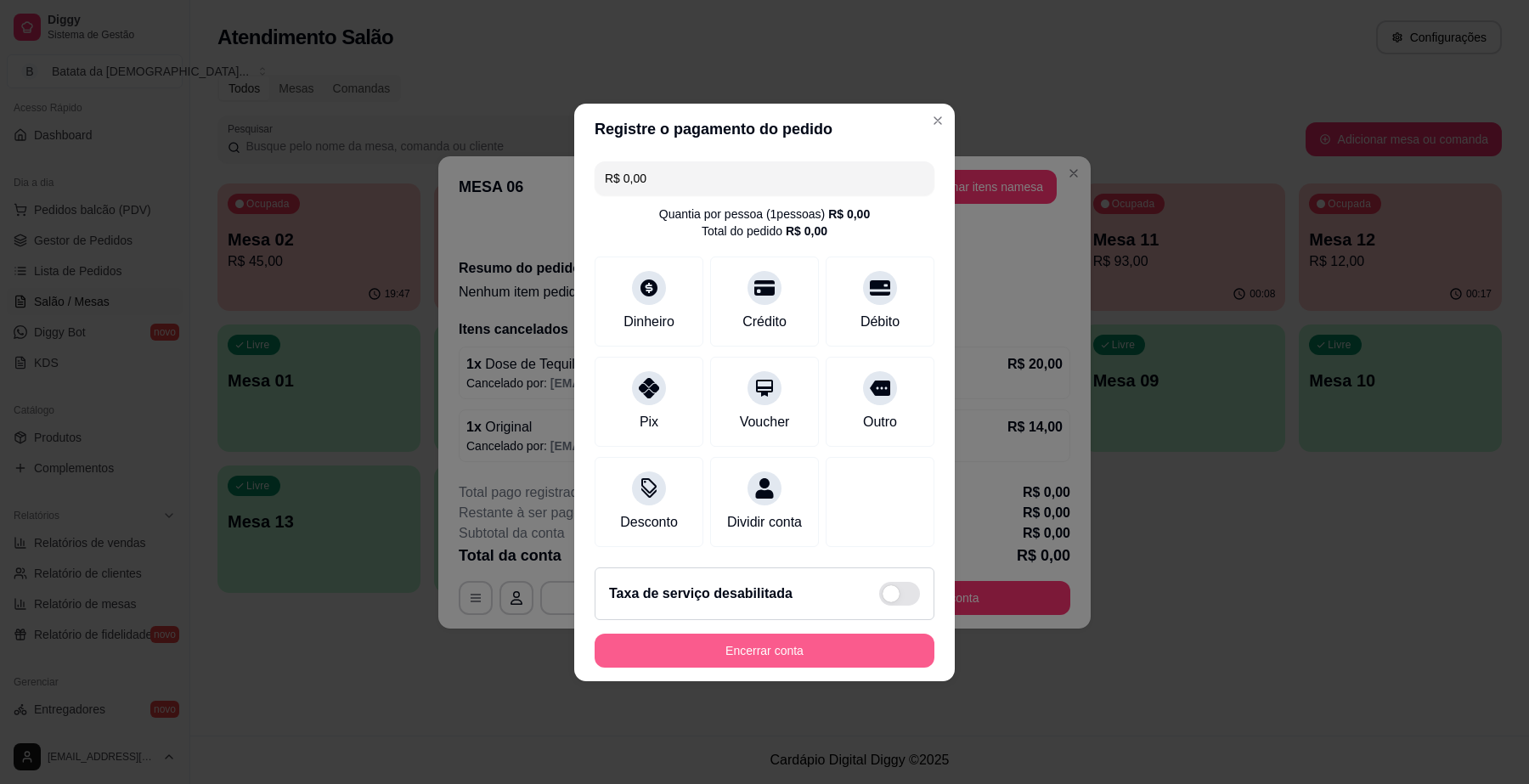
click at [799, 667] on button "Encerrar conta" at bounding box center [764, 650] width 340 height 34
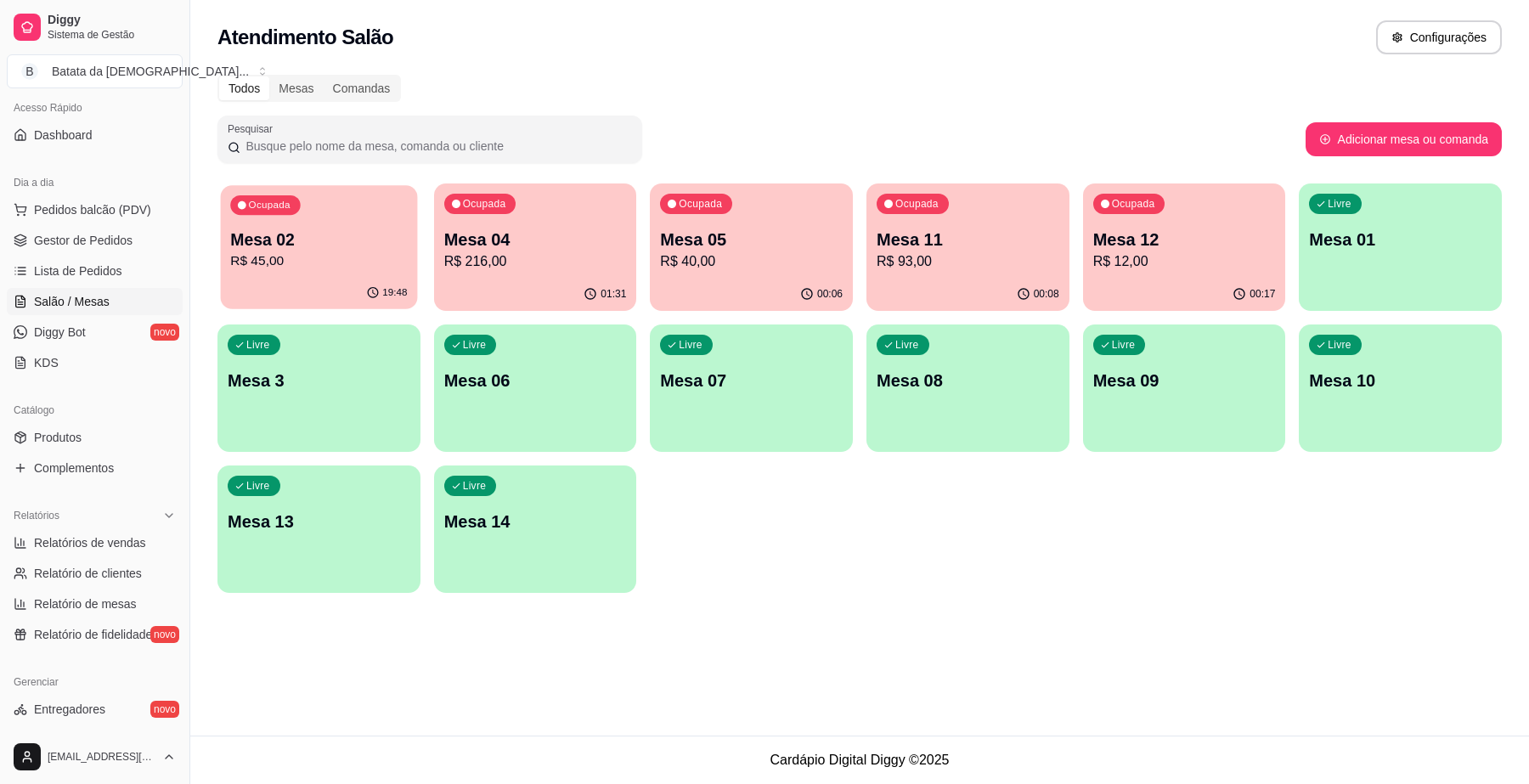
click at [283, 253] on p "R$ 45,00" at bounding box center [318, 261] width 177 height 19
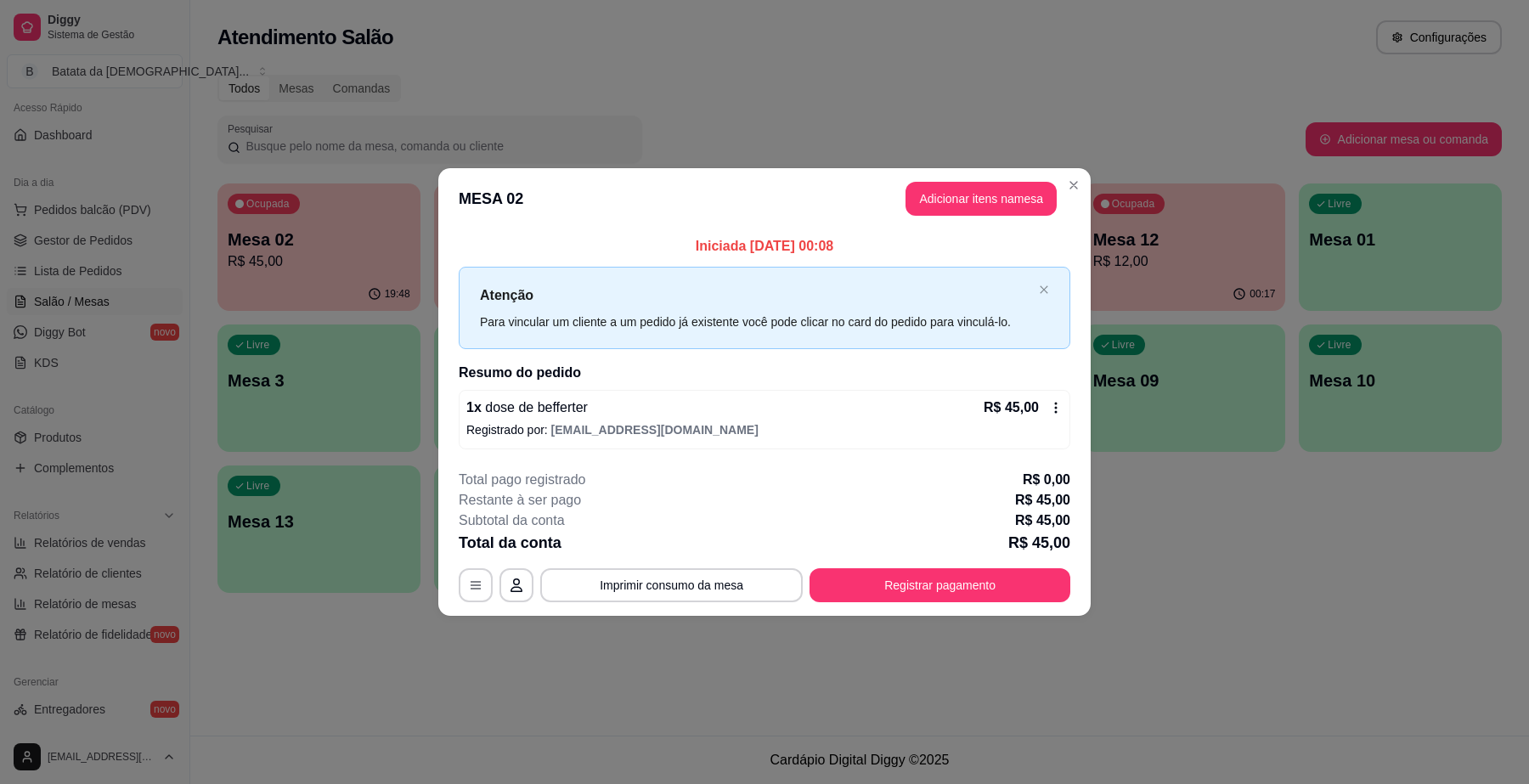
click at [1062, 413] on div "1 x dose de befferter R$ 45,00 Registrado por: deianatur0701@gmail.com" at bounding box center [764, 420] width 611 height 60
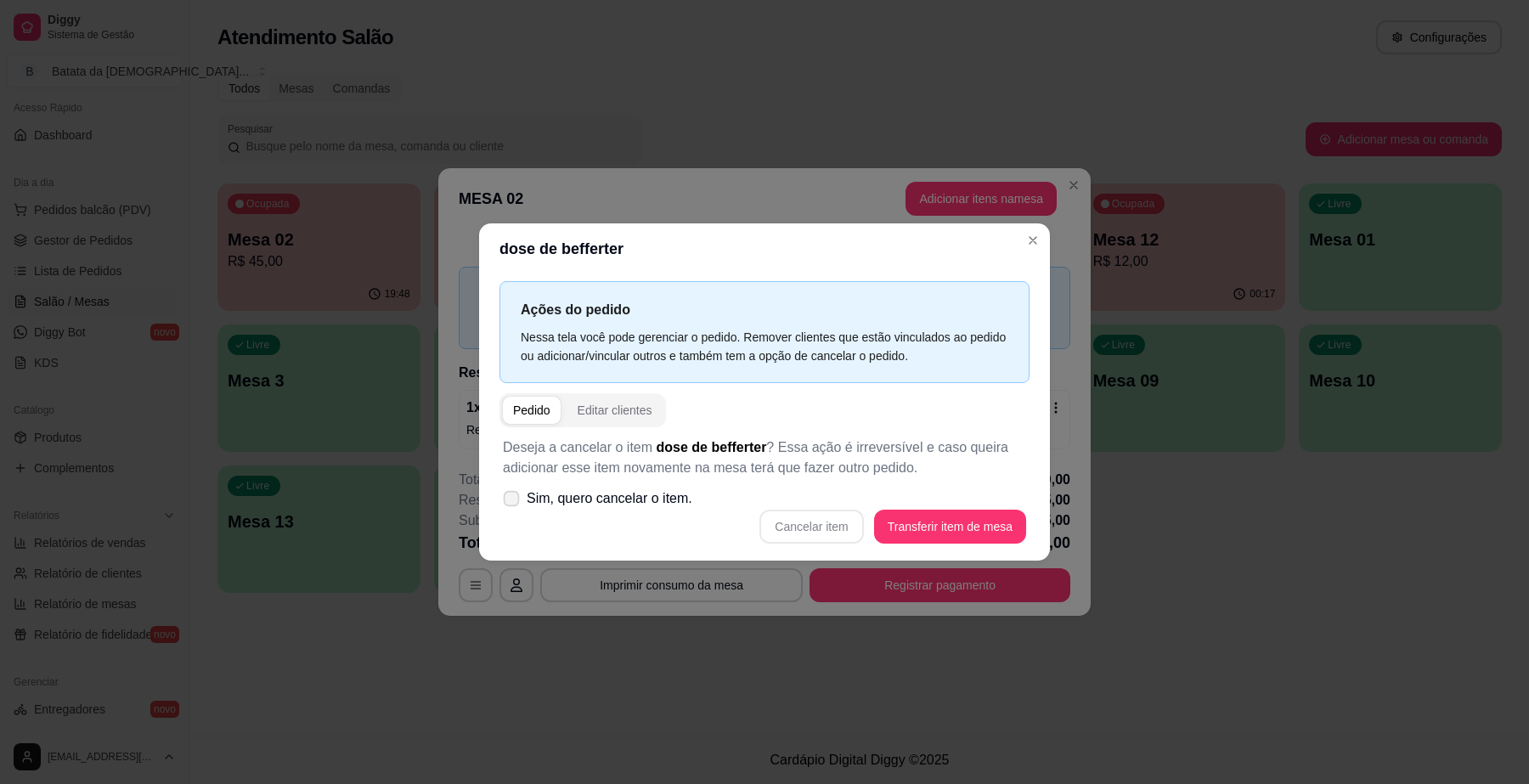
click at [647, 506] on span "Sim, quero cancelar o item." at bounding box center [609, 498] width 165 height 20
click at [513, 506] on input "Sim, quero cancelar o item." at bounding box center [507, 506] width 11 height 11
checkbox input "true"
click at [807, 532] on button "Cancelar item" at bounding box center [810, 526] width 103 height 34
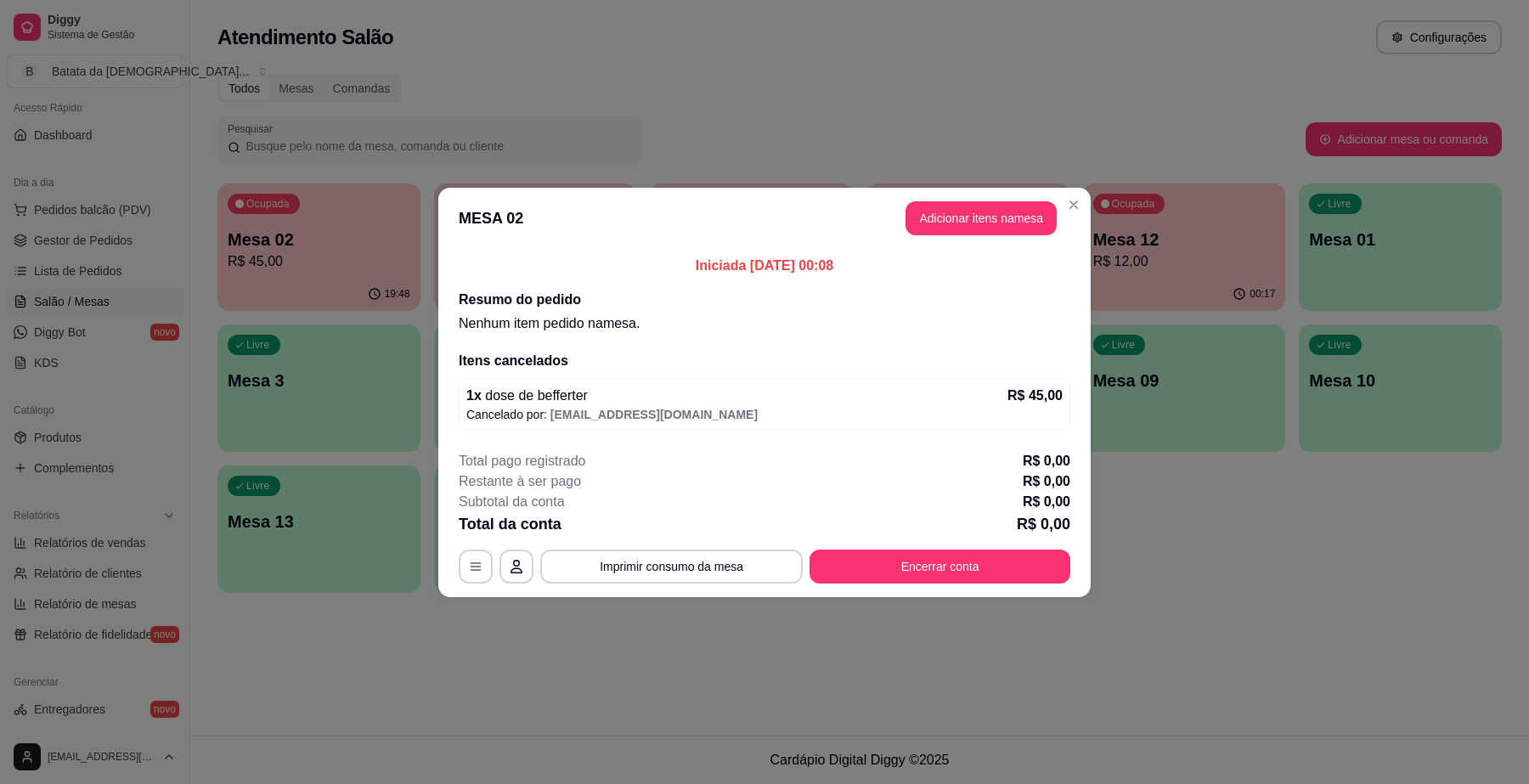
click at [898, 596] on footer "Total pago registrado R$ 0,00 Restante à ser pago R$ 0,00 Subtotal da conta R$ …" at bounding box center [764, 517] width 652 height 159
click at [898, 567] on button "Encerrar conta" at bounding box center [940, 566] width 261 height 34
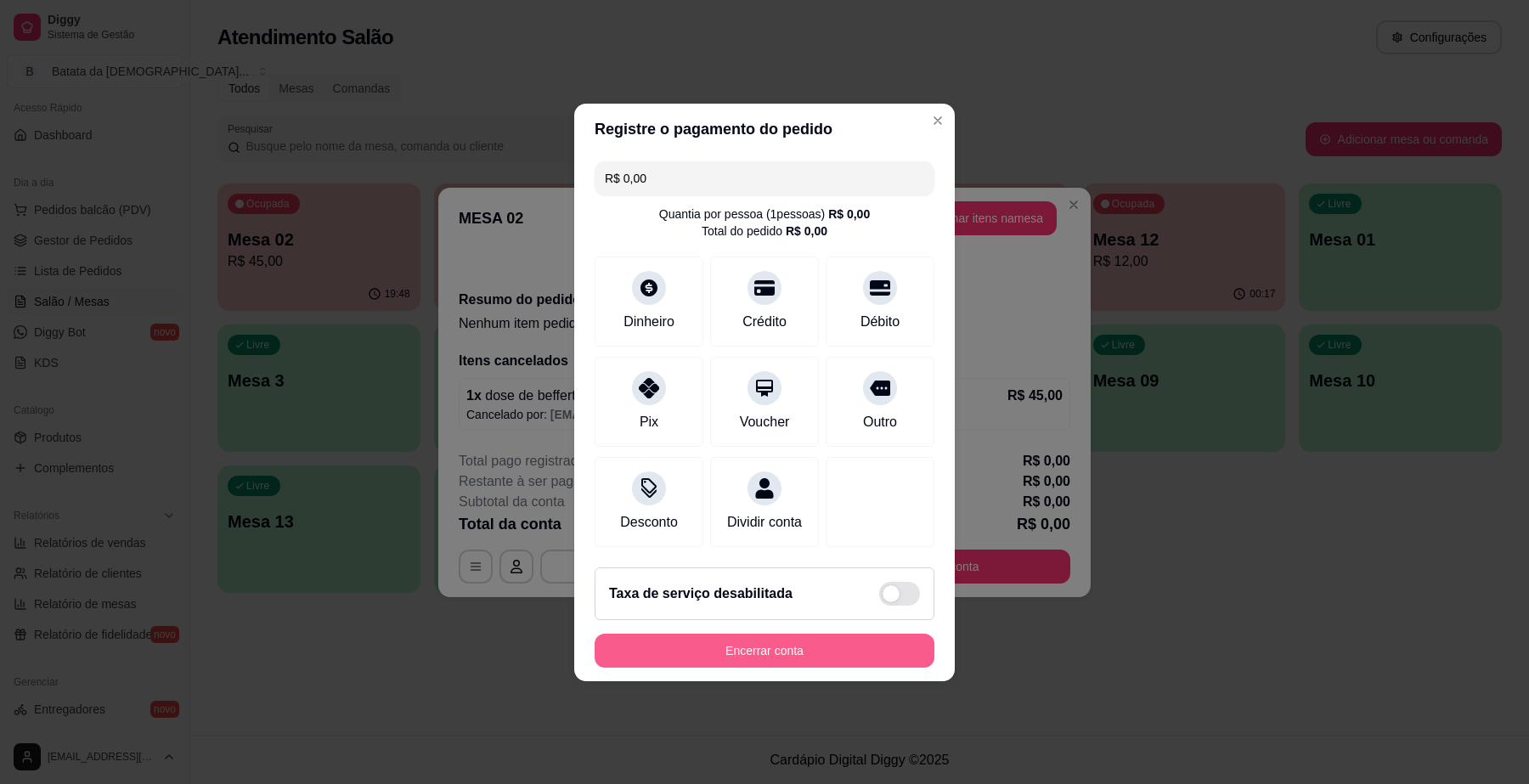
click at [741, 647] on button "Encerrar conta" at bounding box center [764, 650] width 340 height 34
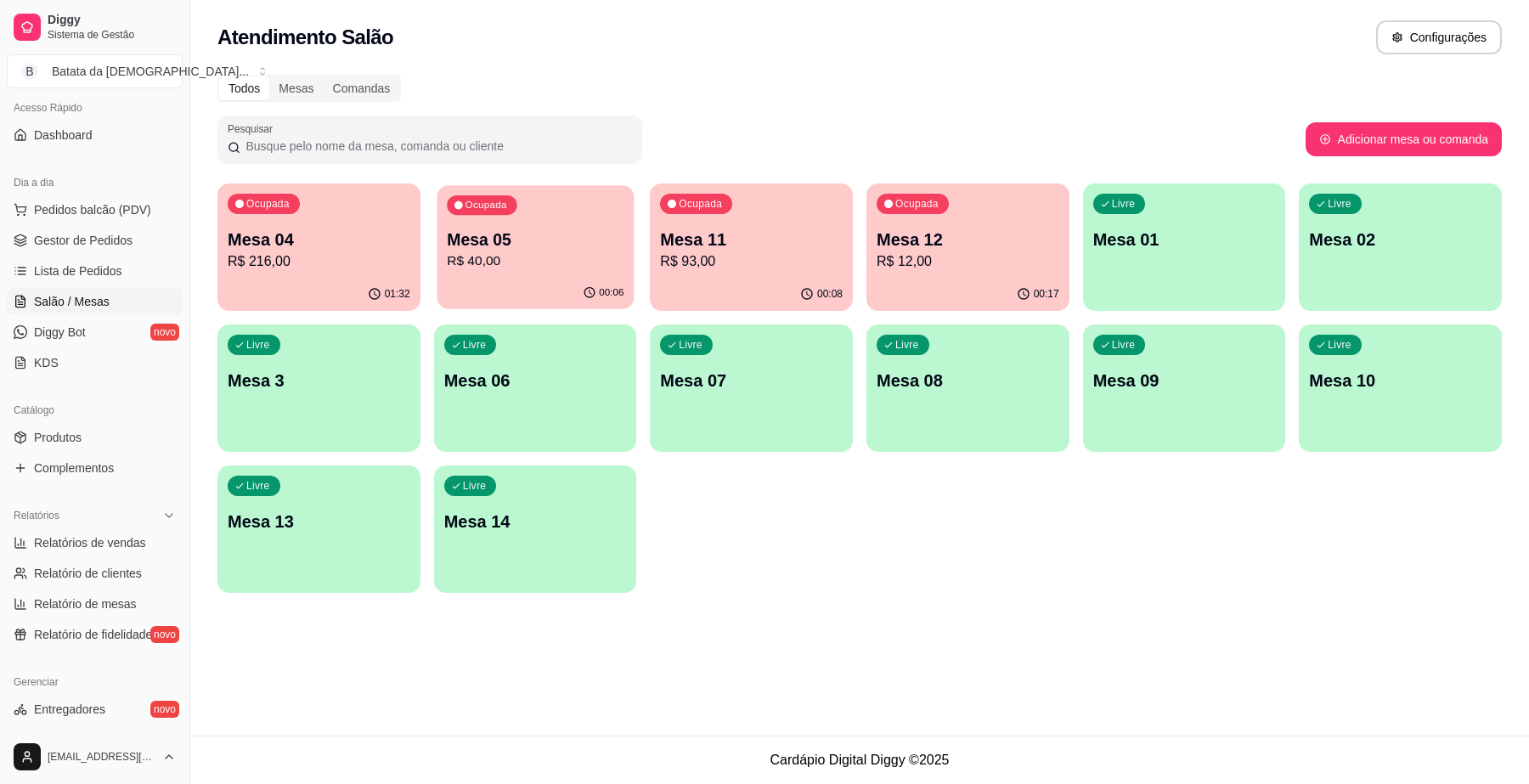
click at [572, 298] on div "00:06" at bounding box center [535, 293] width 197 height 32
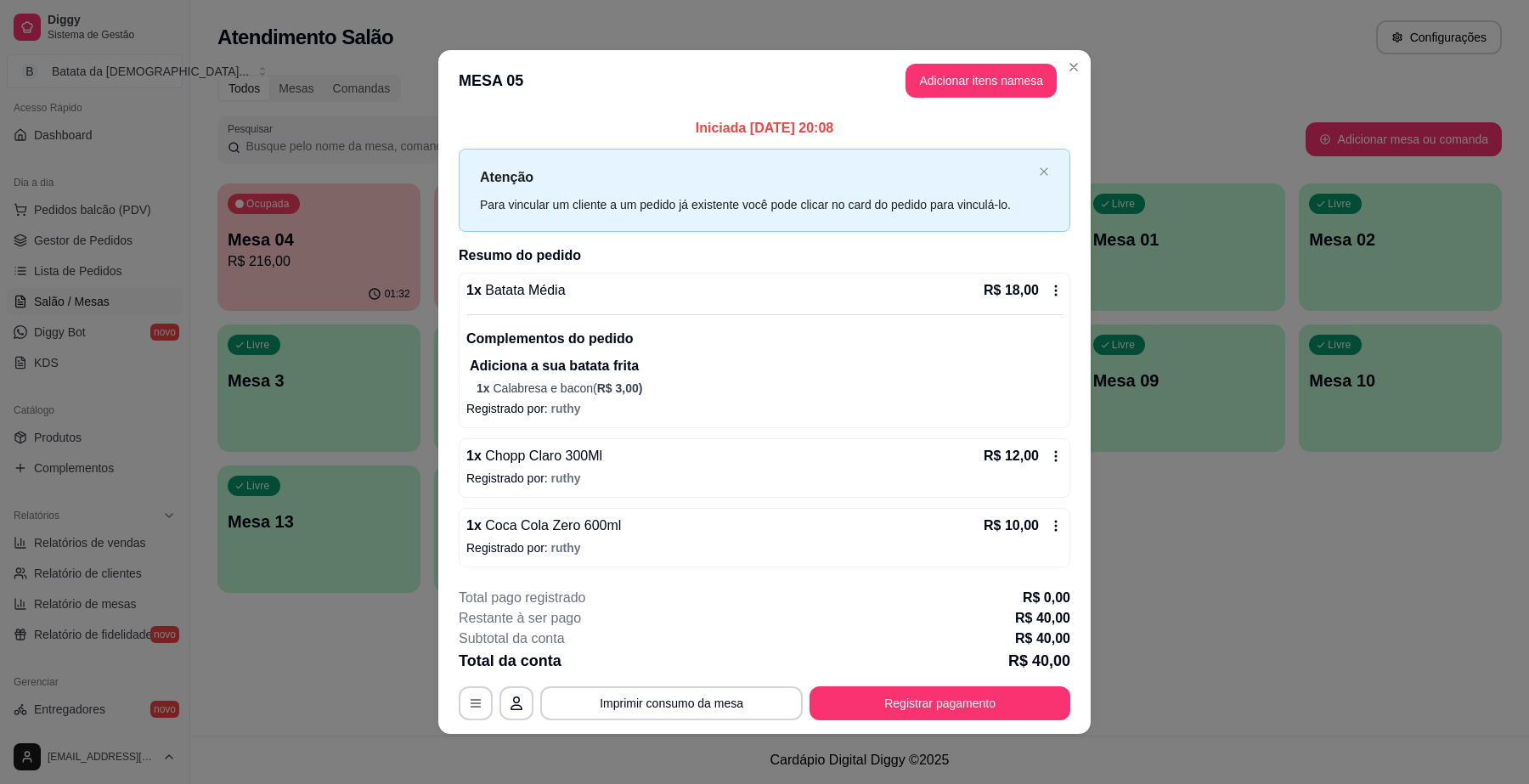
scroll to position [4, 0]
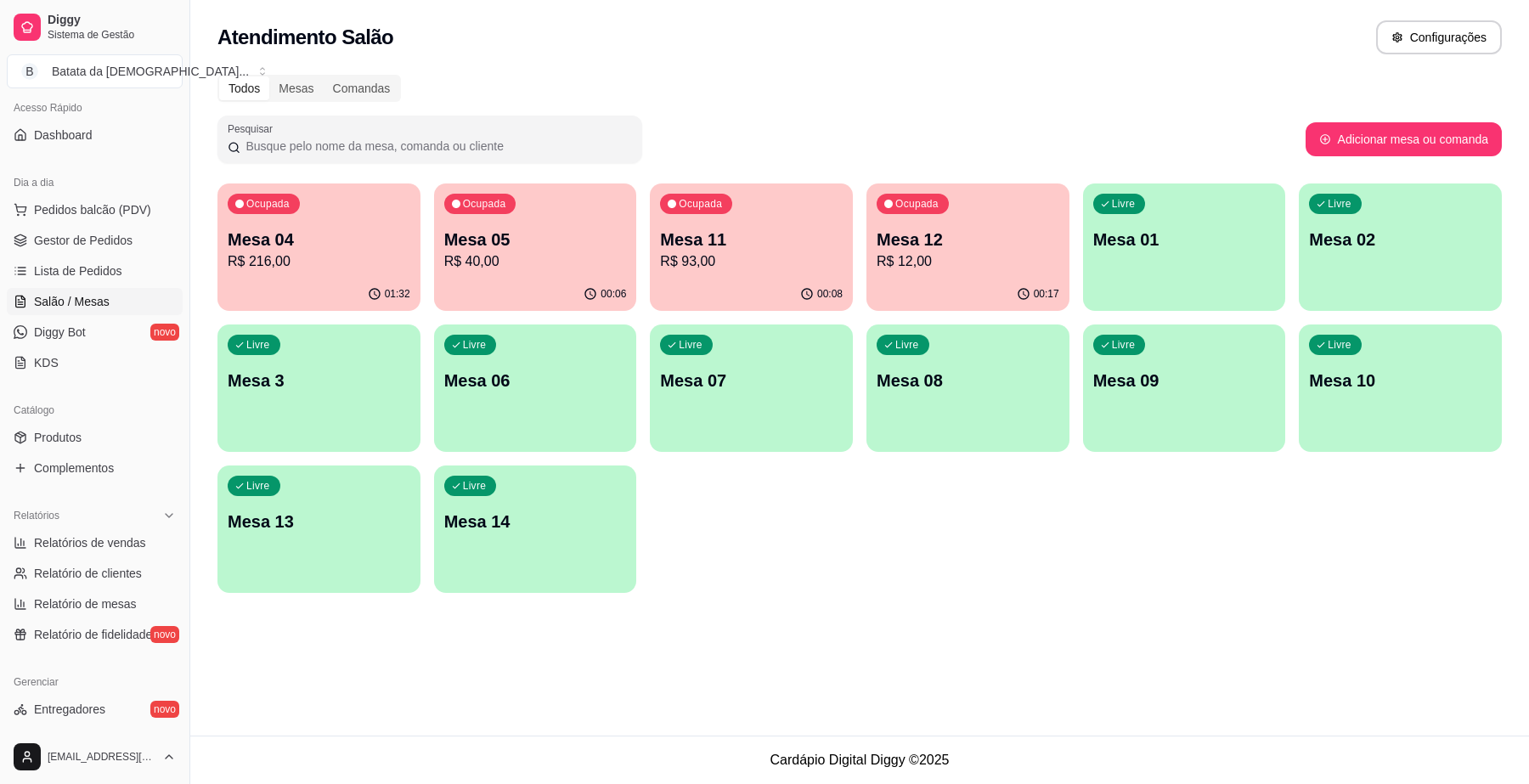
click at [316, 277] on div "Ocupada Mesa 04 R$ 216,00" at bounding box center [319, 231] width 203 height 95
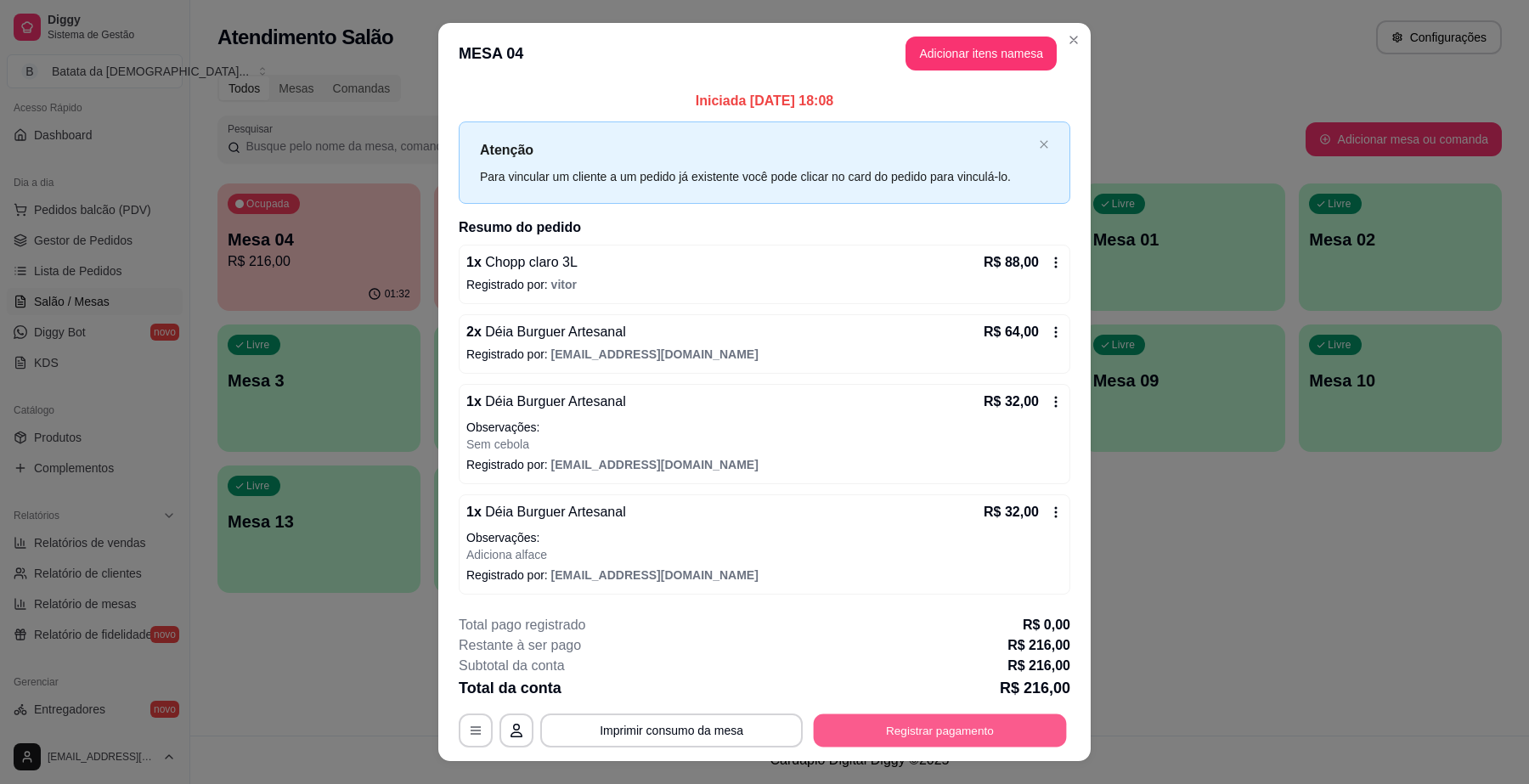
click at [905, 740] on button "Registrar pagamento" at bounding box center [940, 730] width 253 height 33
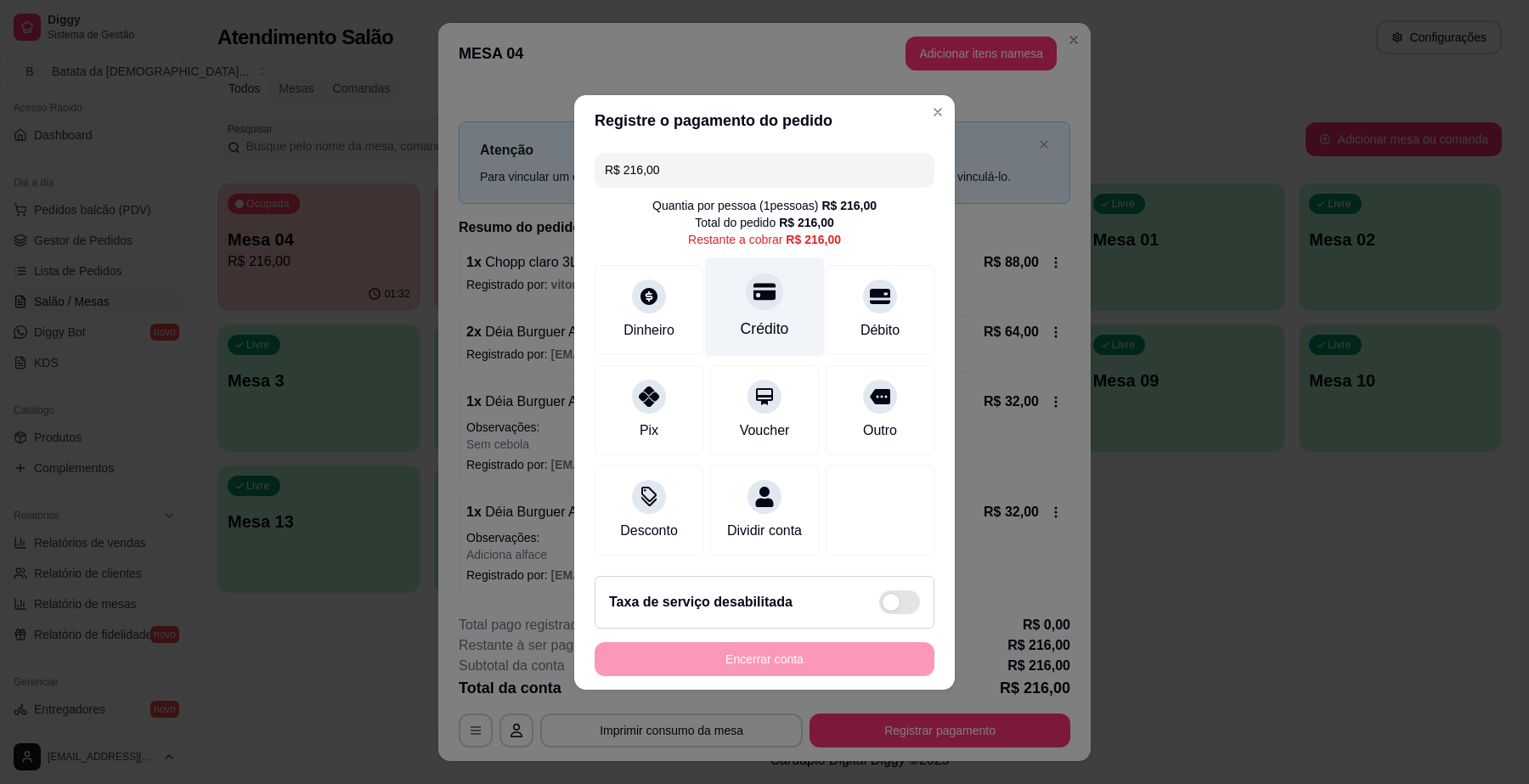
click at [782, 289] on div "Crédito" at bounding box center [765, 306] width 120 height 99
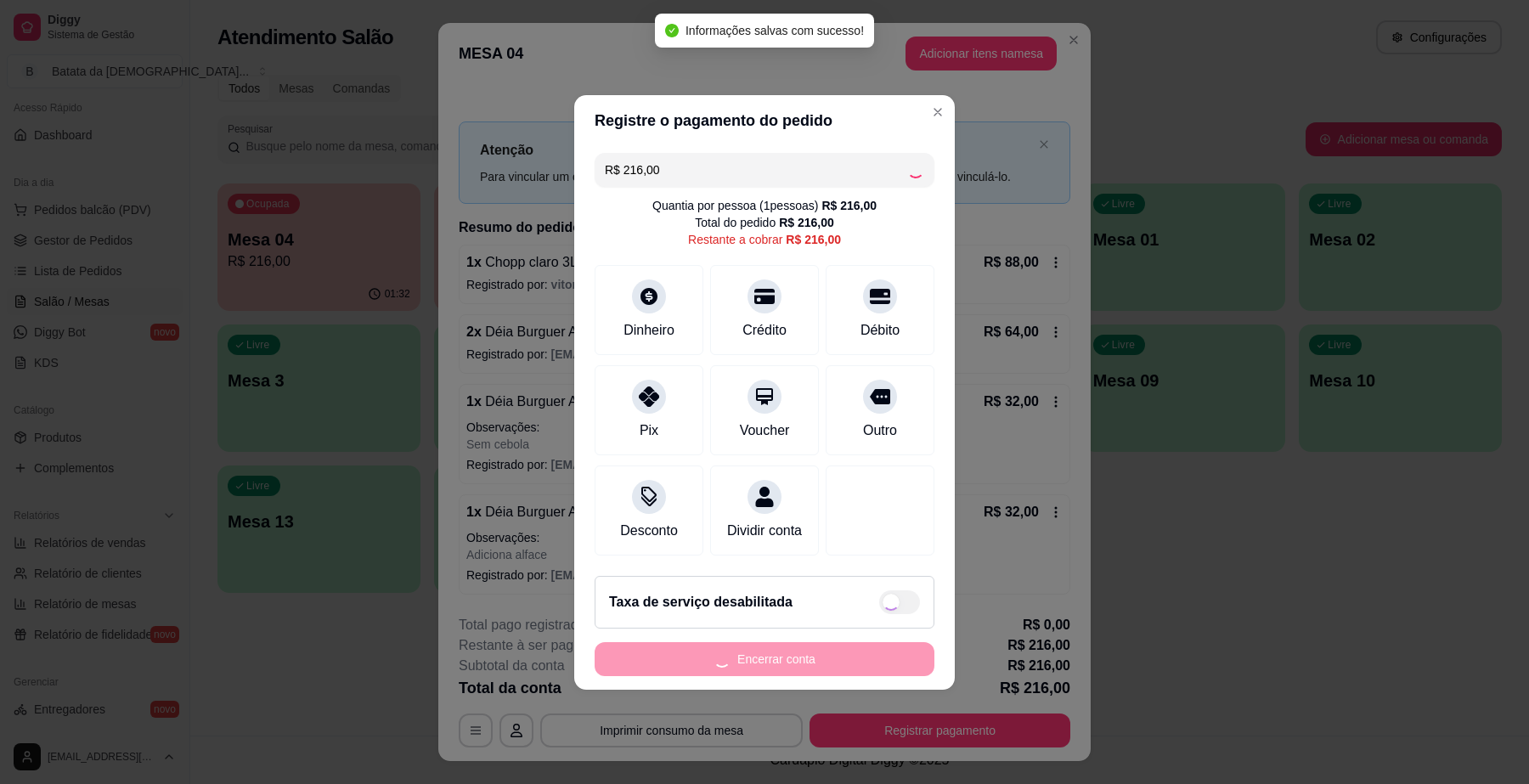
type input "R$ 0,00"
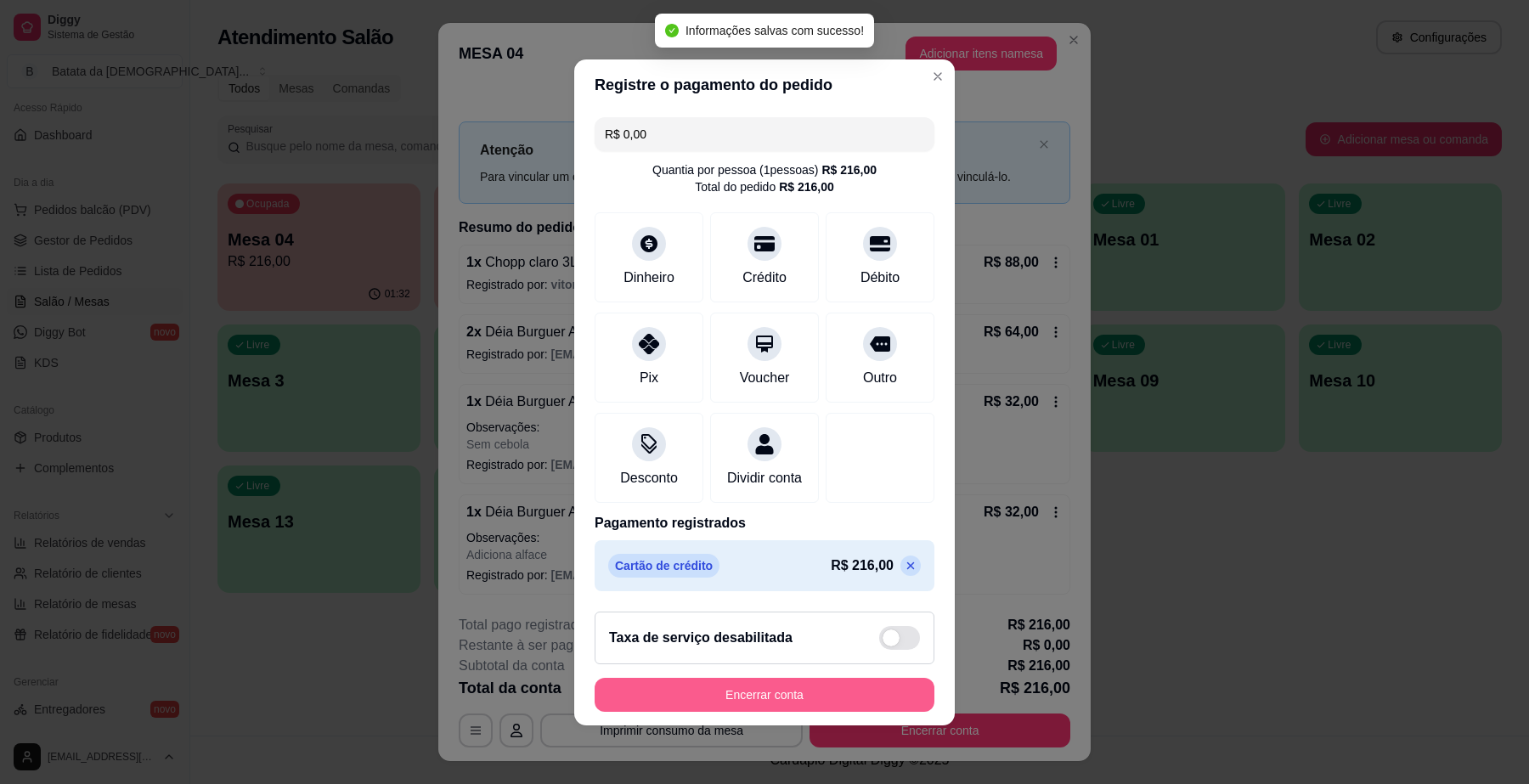
click at [812, 696] on button "Encerrar conta" at bounding box center [764, 694] width 340 height 34
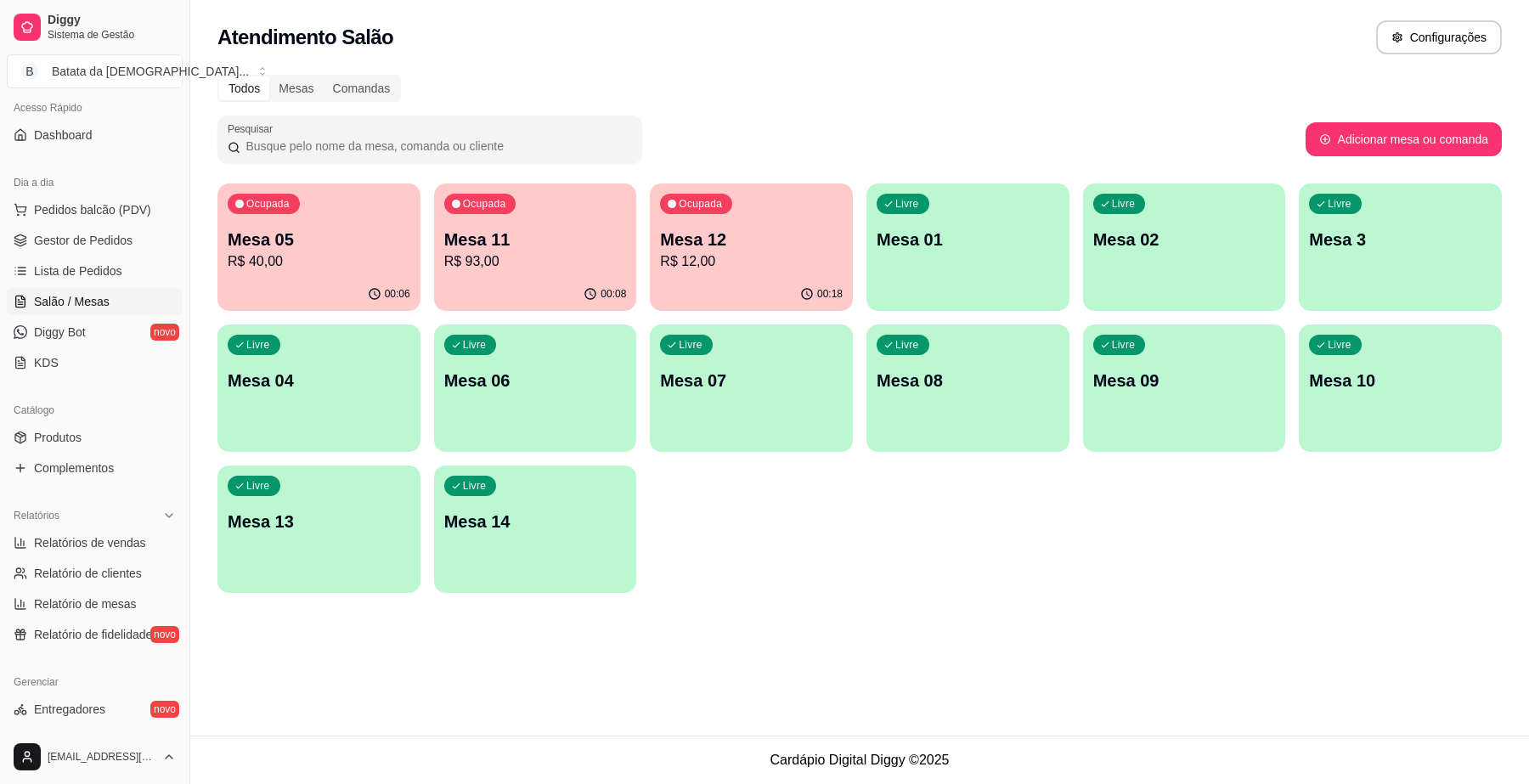
click at [316, 518] on p "Mesa 13" at bounding box center [319, 521] width 183 height 24
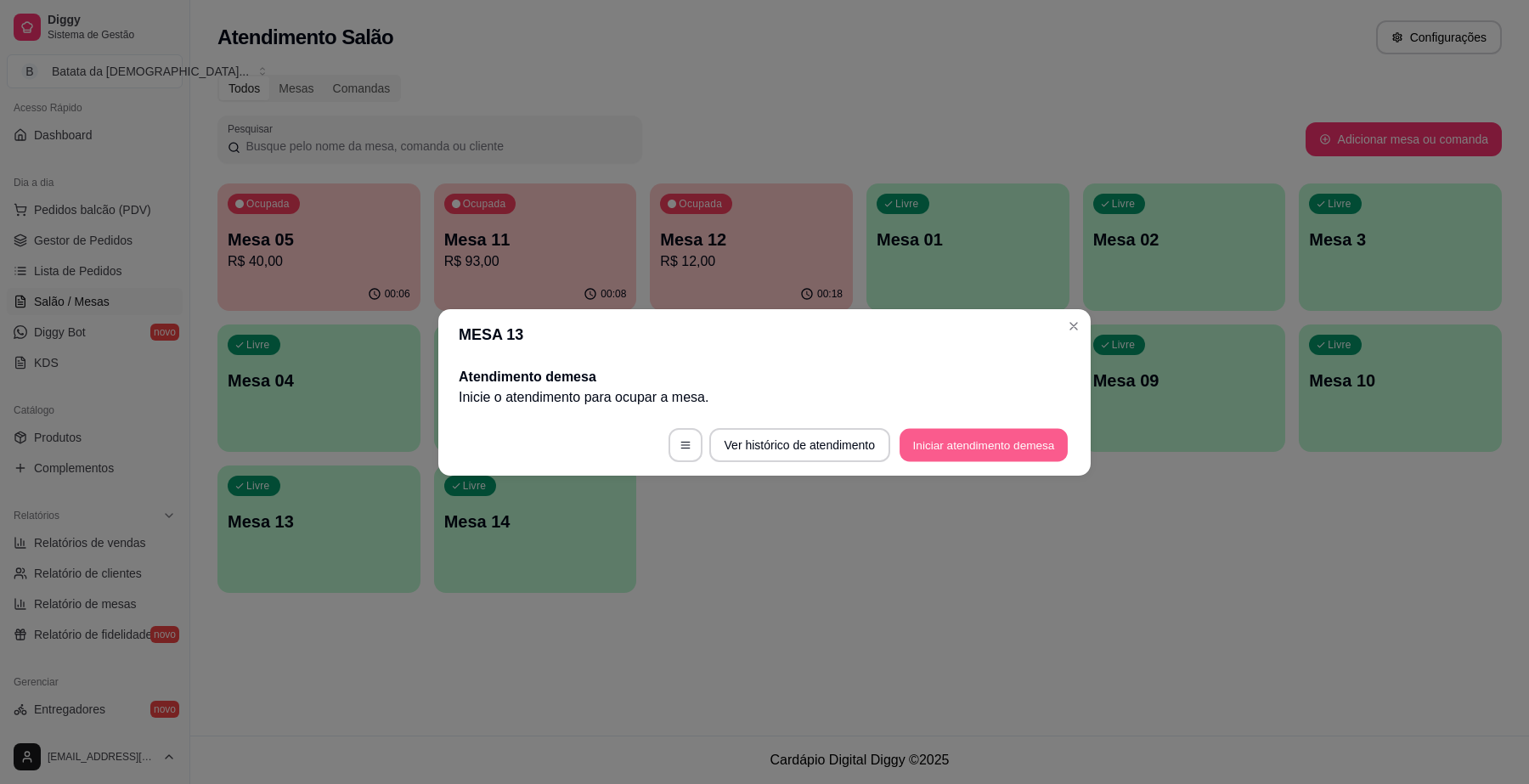
click at [1008, 430] on button "Iniciar atendimento de mesa" at bounding box center [983, 444] width 168 height 33
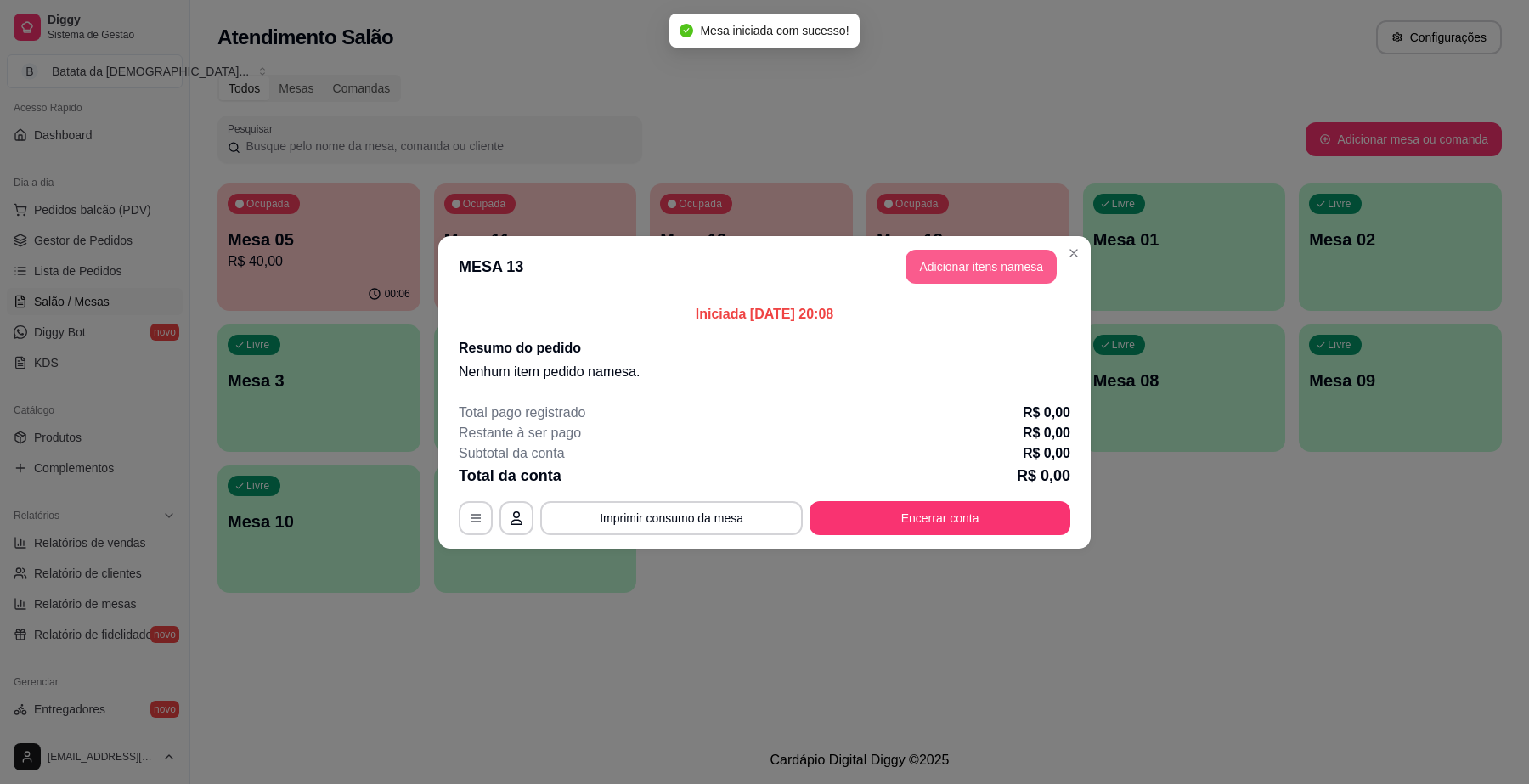
click at [961, 272] on button "Adicionar itens na mesa" at bounding box center [980, 266] width 152 height 34
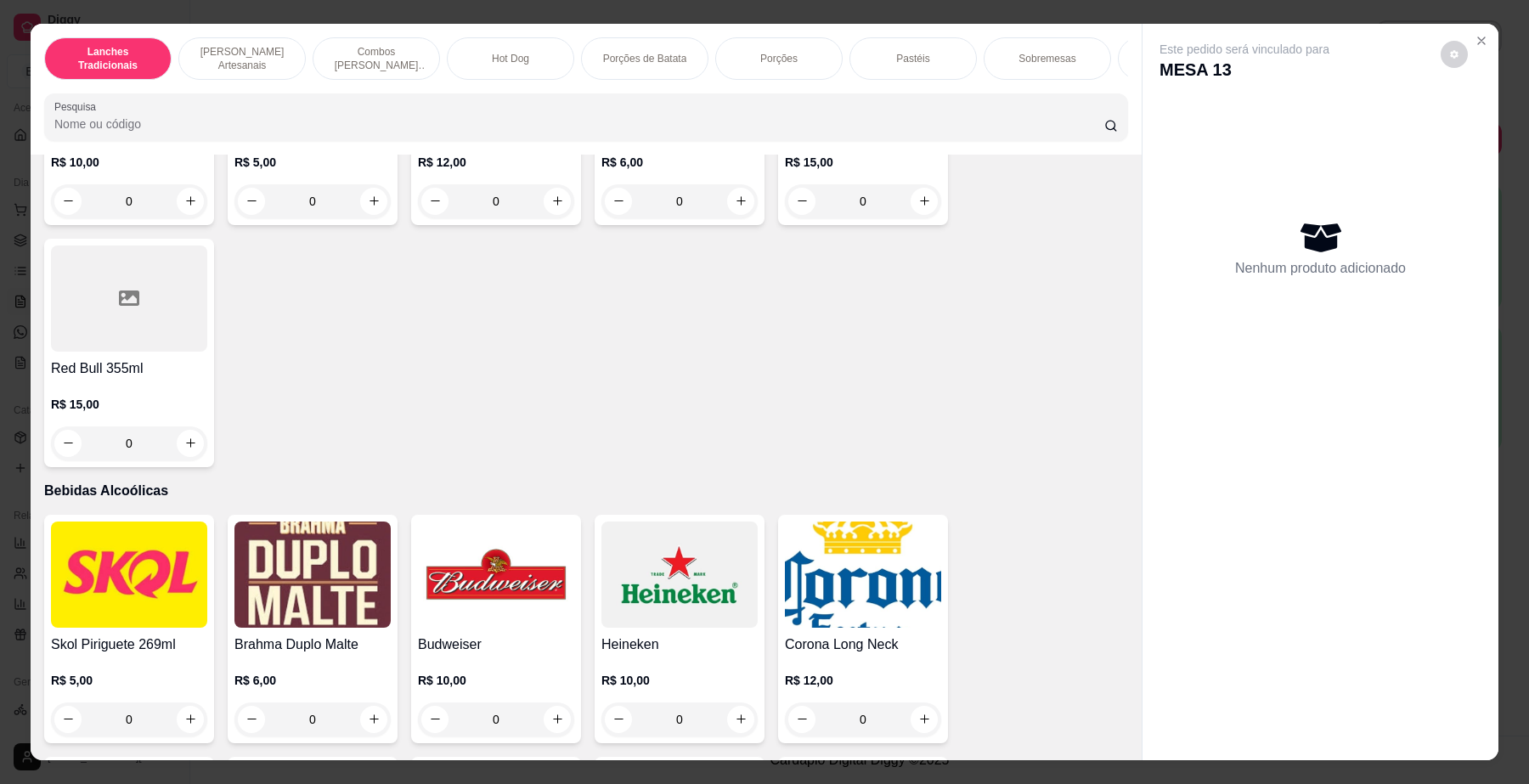
scroll to position [5518, 0]
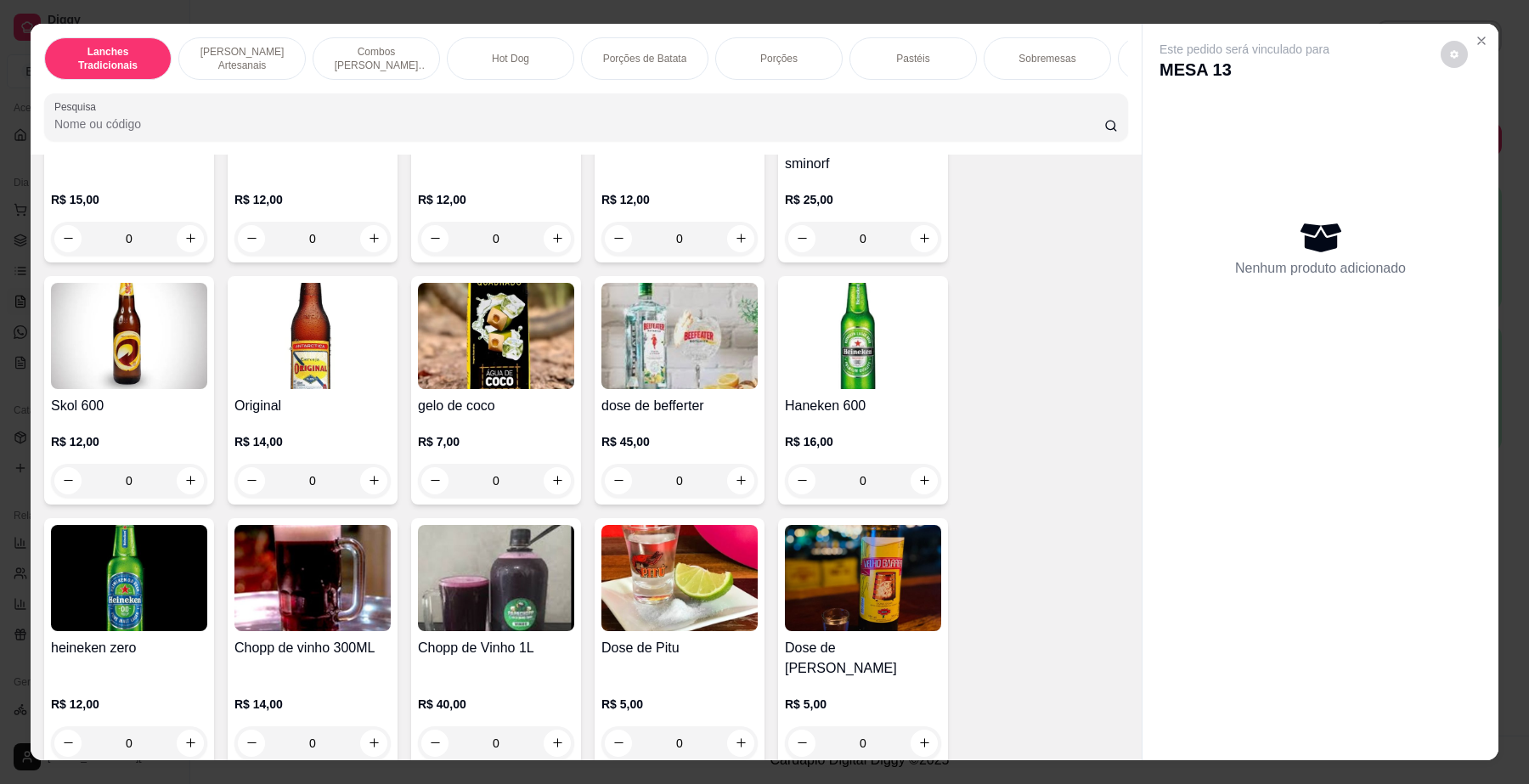
click at [228, 370] on div "Original R$ 14,00 0" at bounding box center [313, 390] width 170 height 229
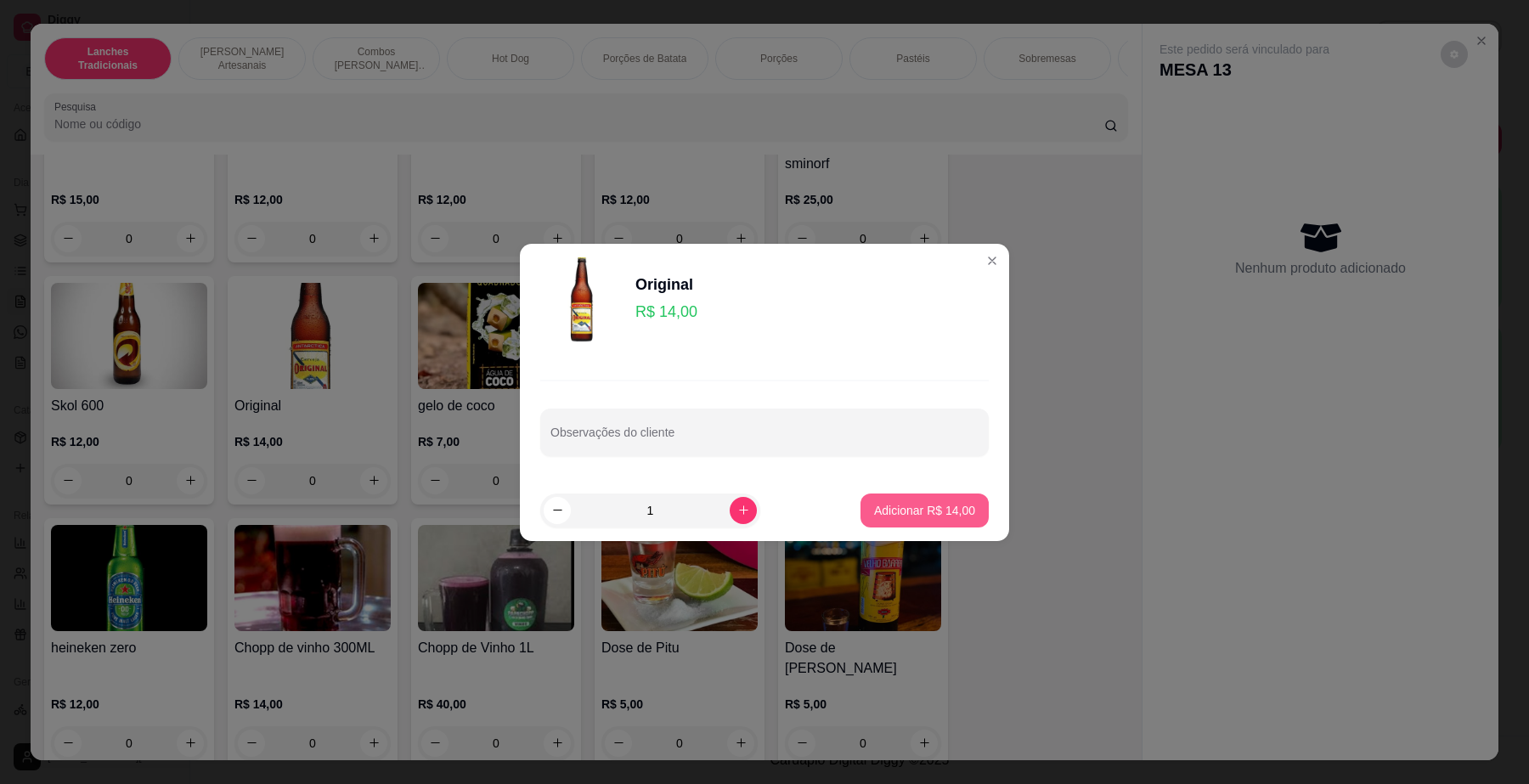
click at [886, 517] on p "Adicionar R$ 14,00" at bounding box center [924, 511] width 101 height 17
type input "1"
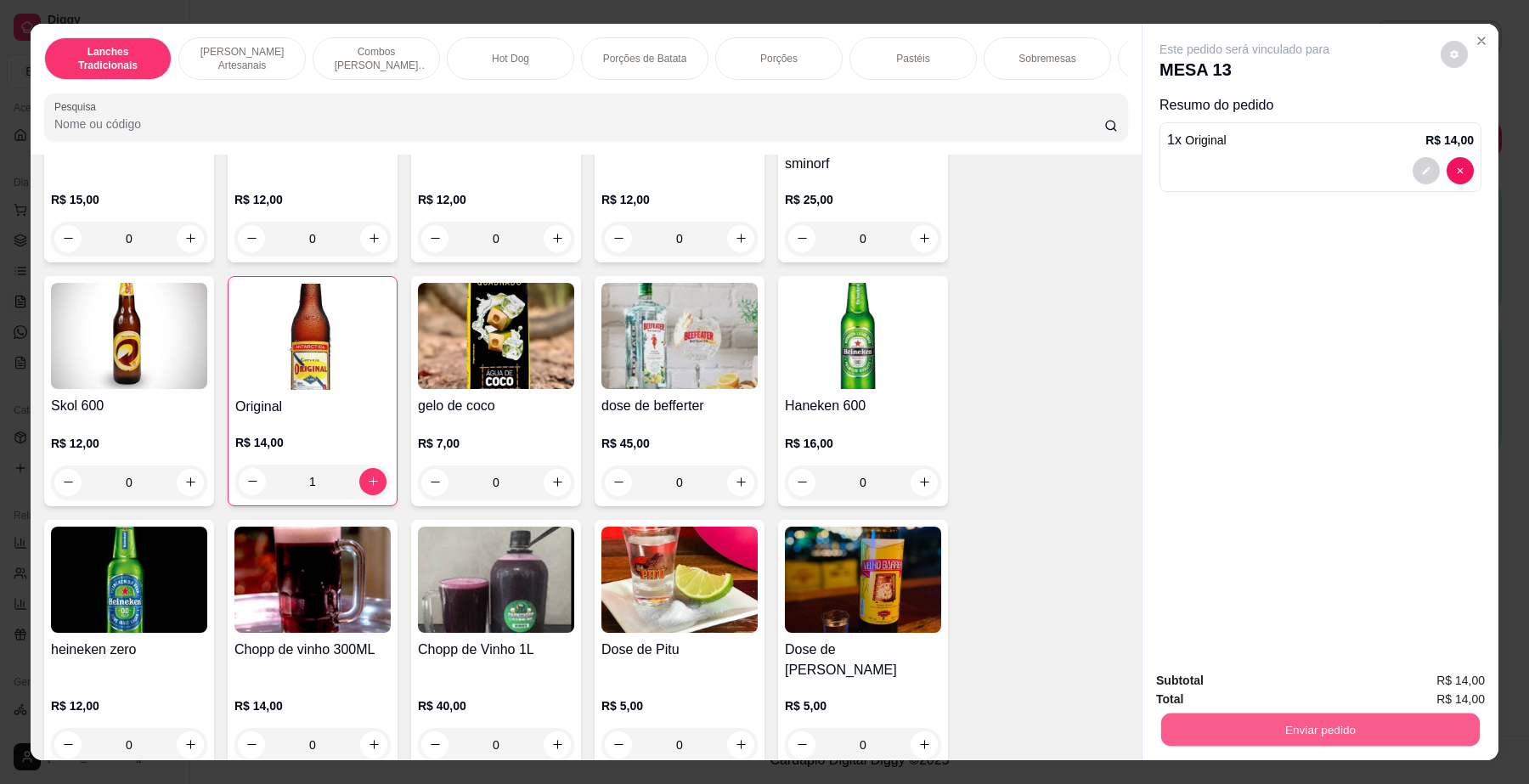
click at [1405, 721] on button "Enviar pedido" at bounding box center [1320, 730] width 319 height 33
click at [1233, 689] on button "Não registrar e enviar pedido" at bounding box center [1262, 687] width 177 height 32
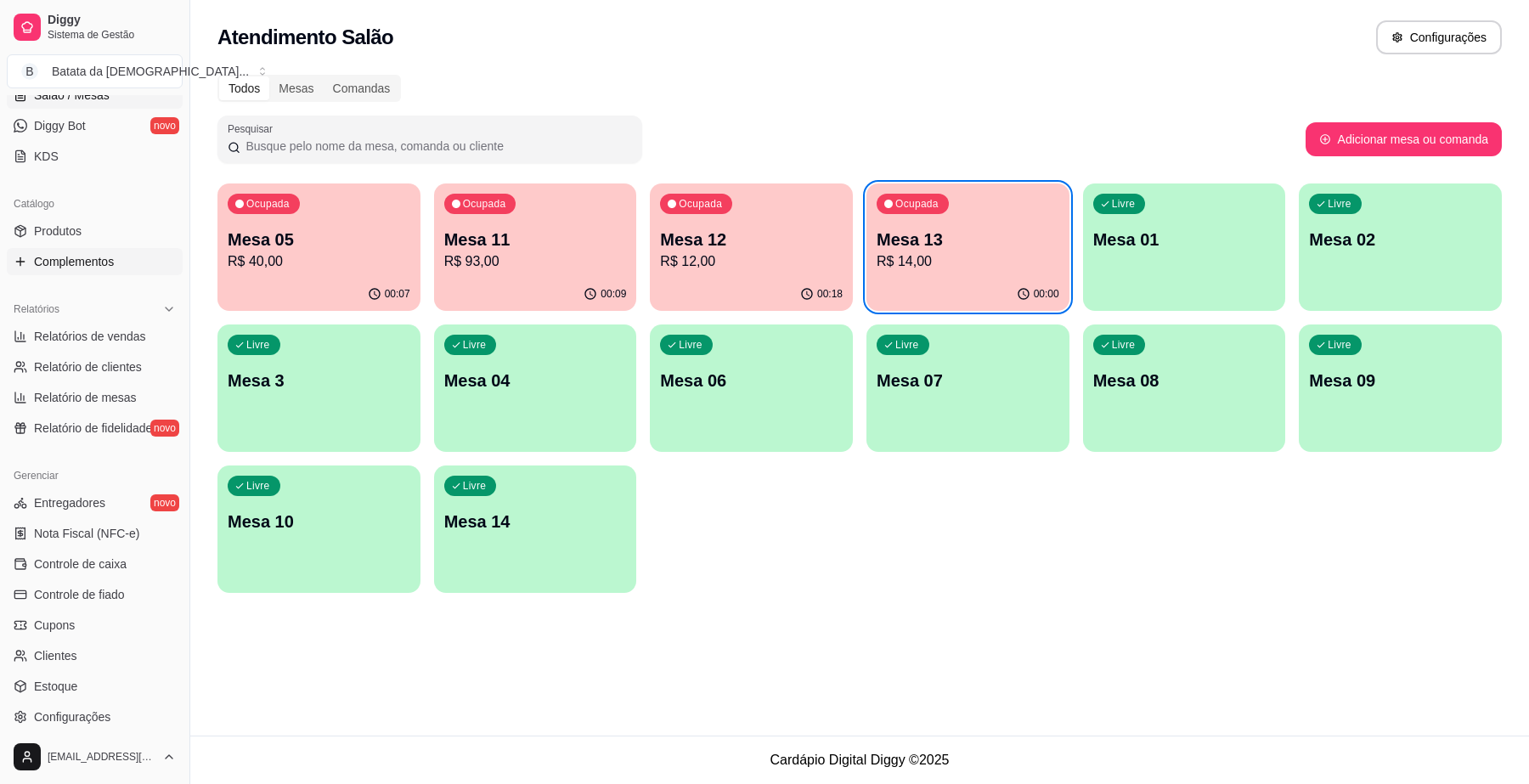
scroll to position [331, 0]
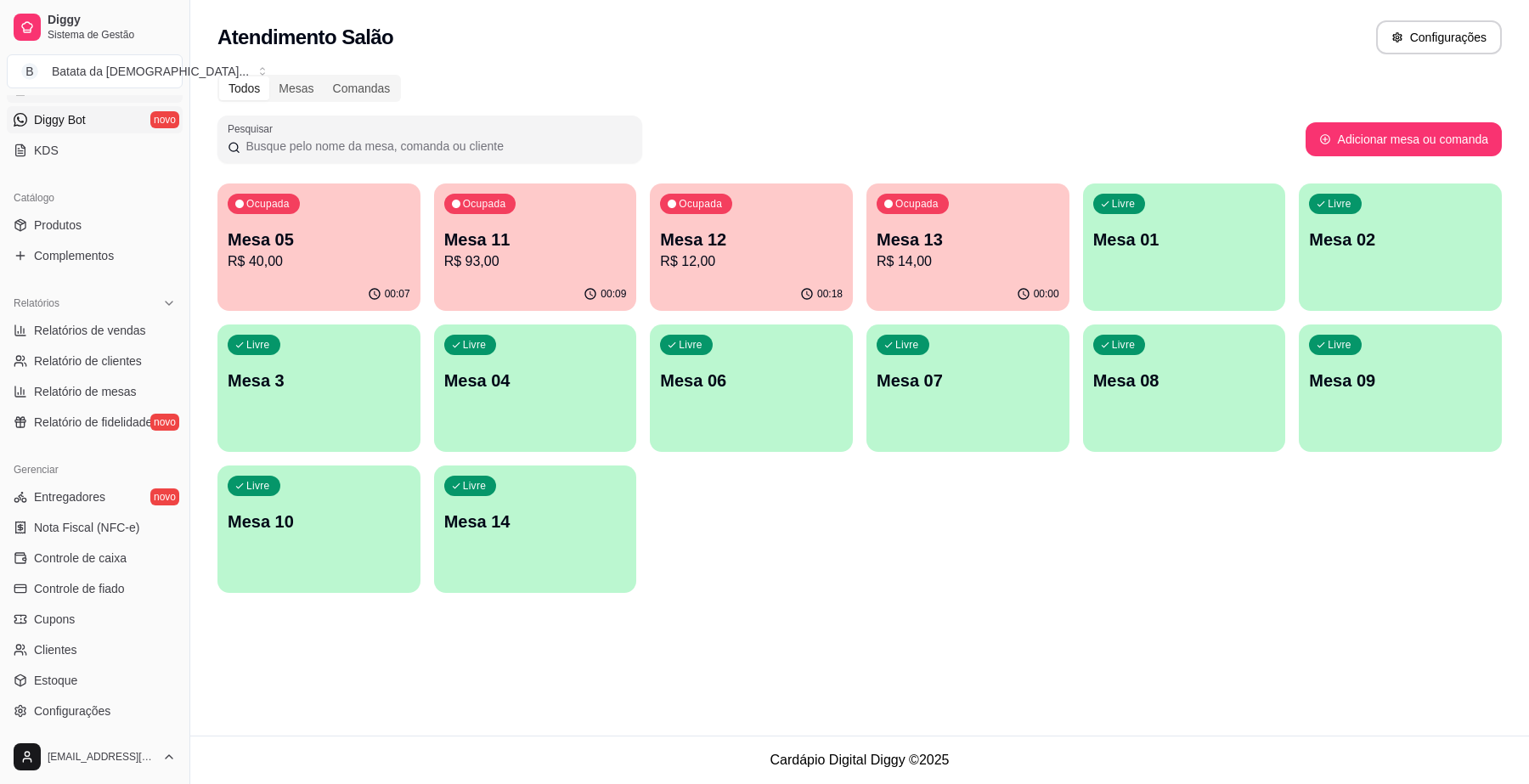
click at [74, 123] on span "Diggy Bot" at bounding box center [60, 120] width 52 height 17
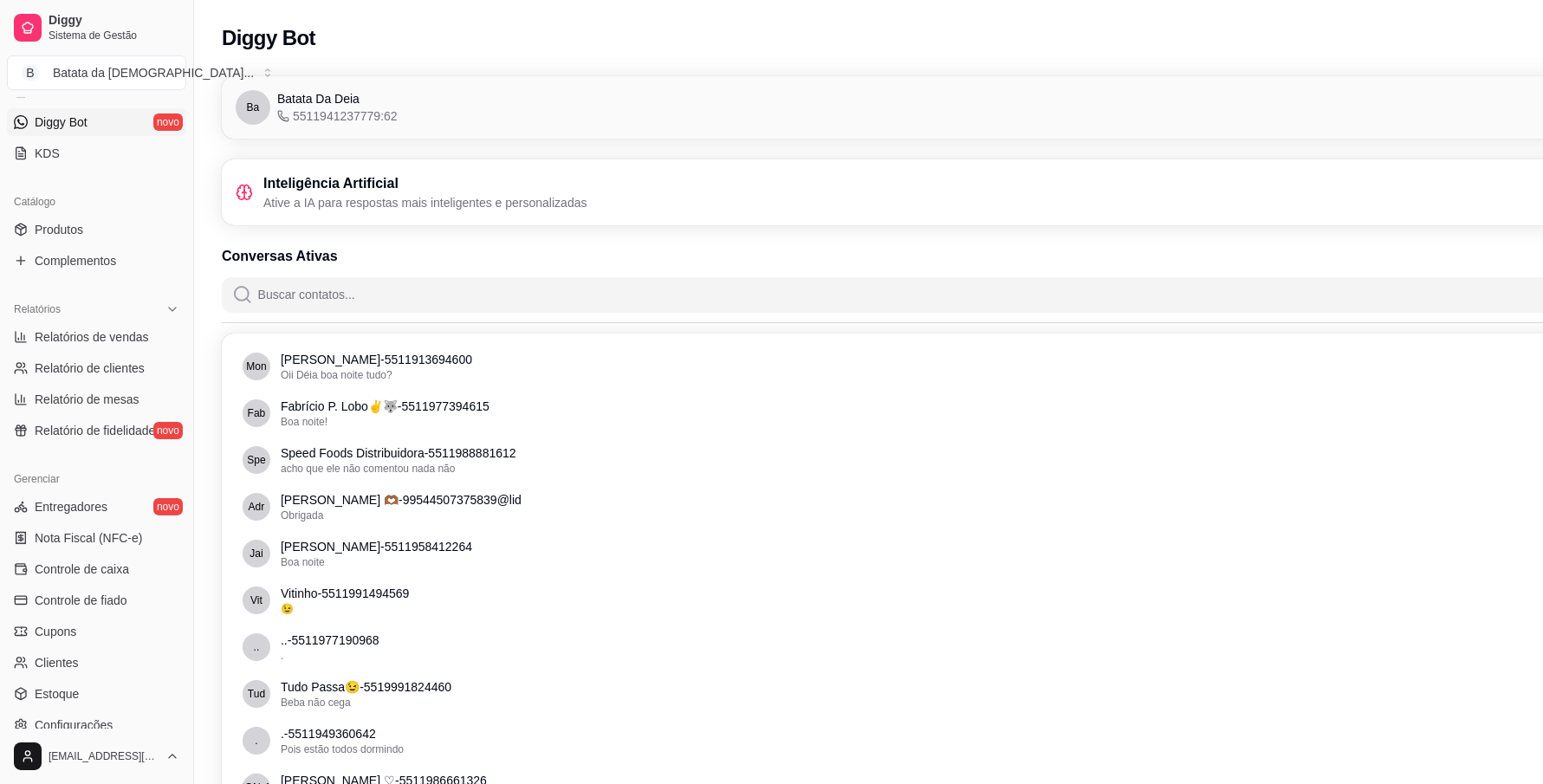
click at [504, 300] on input "Buscar contatos..." at bounding box center [976, 294] width 1446 height 34
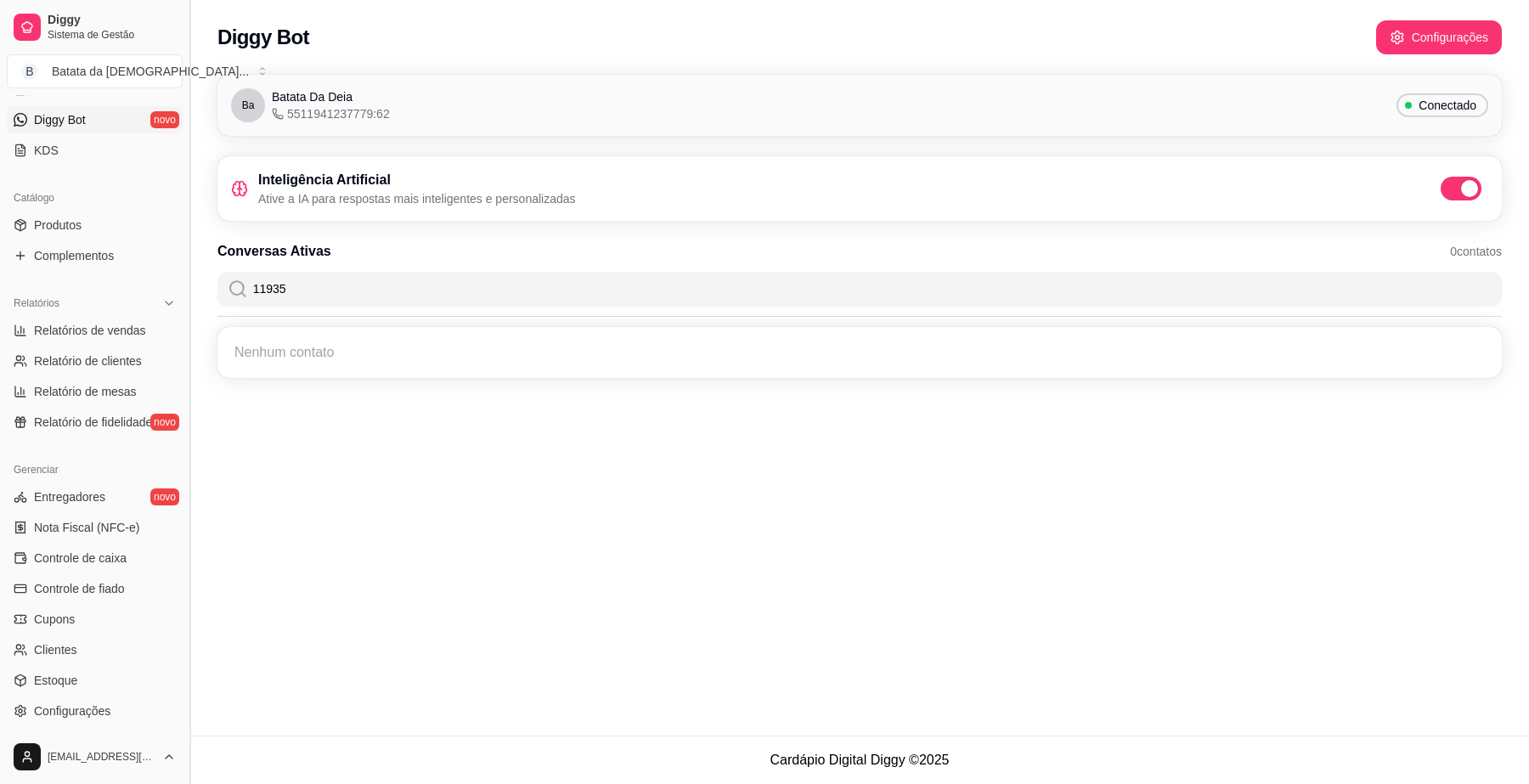
type input "11935"
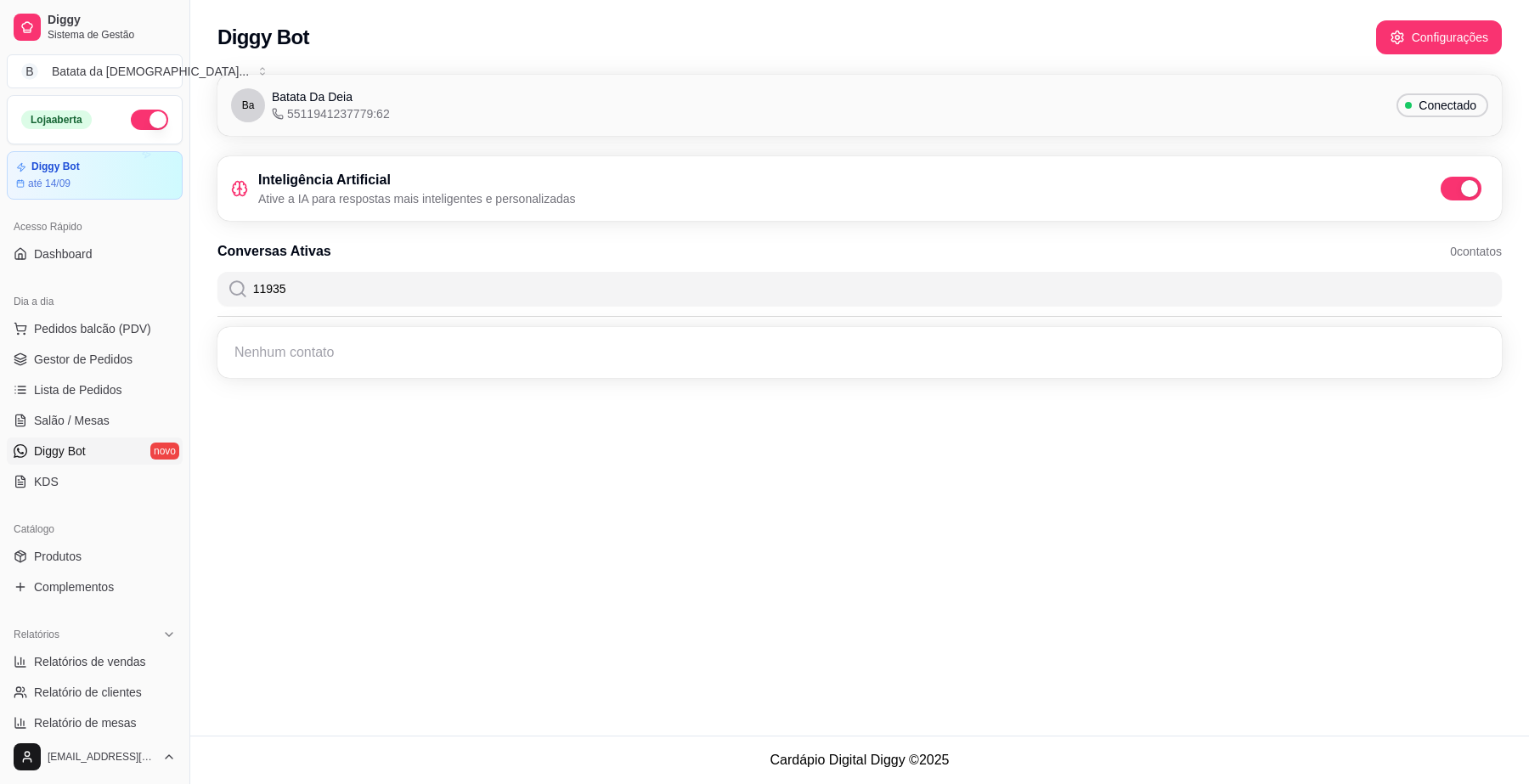
scroll to position [331, 0]
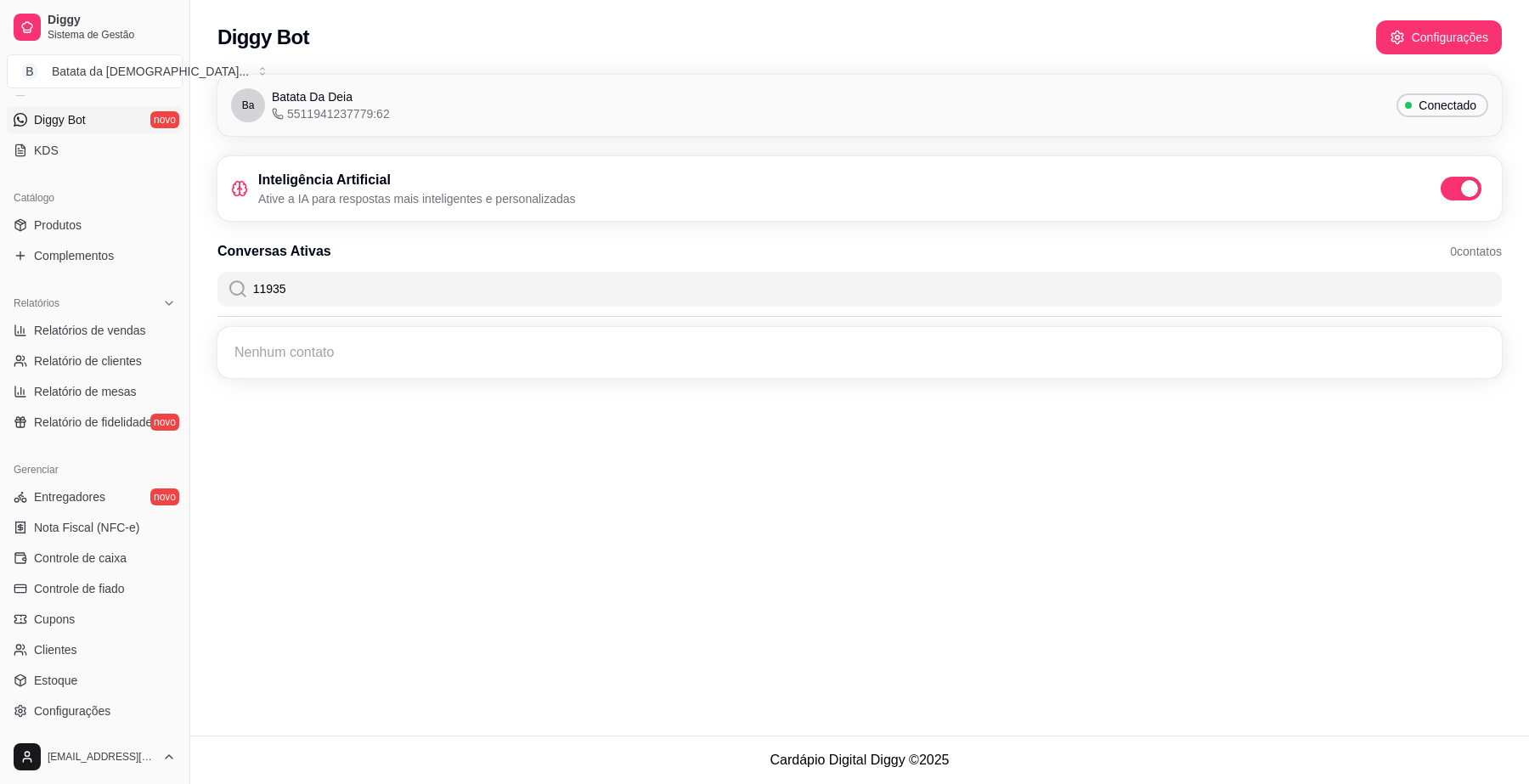
drag, startPoint x: 308, startPoint y: 291, endPoint x: 204, endPoint y: 307, distance: 105.2
click at [204, 307] on div "Ba Batata Da Deia 5511941237779:62 Conectado Inteligência Artificial Ative a IA…" at bounding box center [860, 232] width 1339 height 334
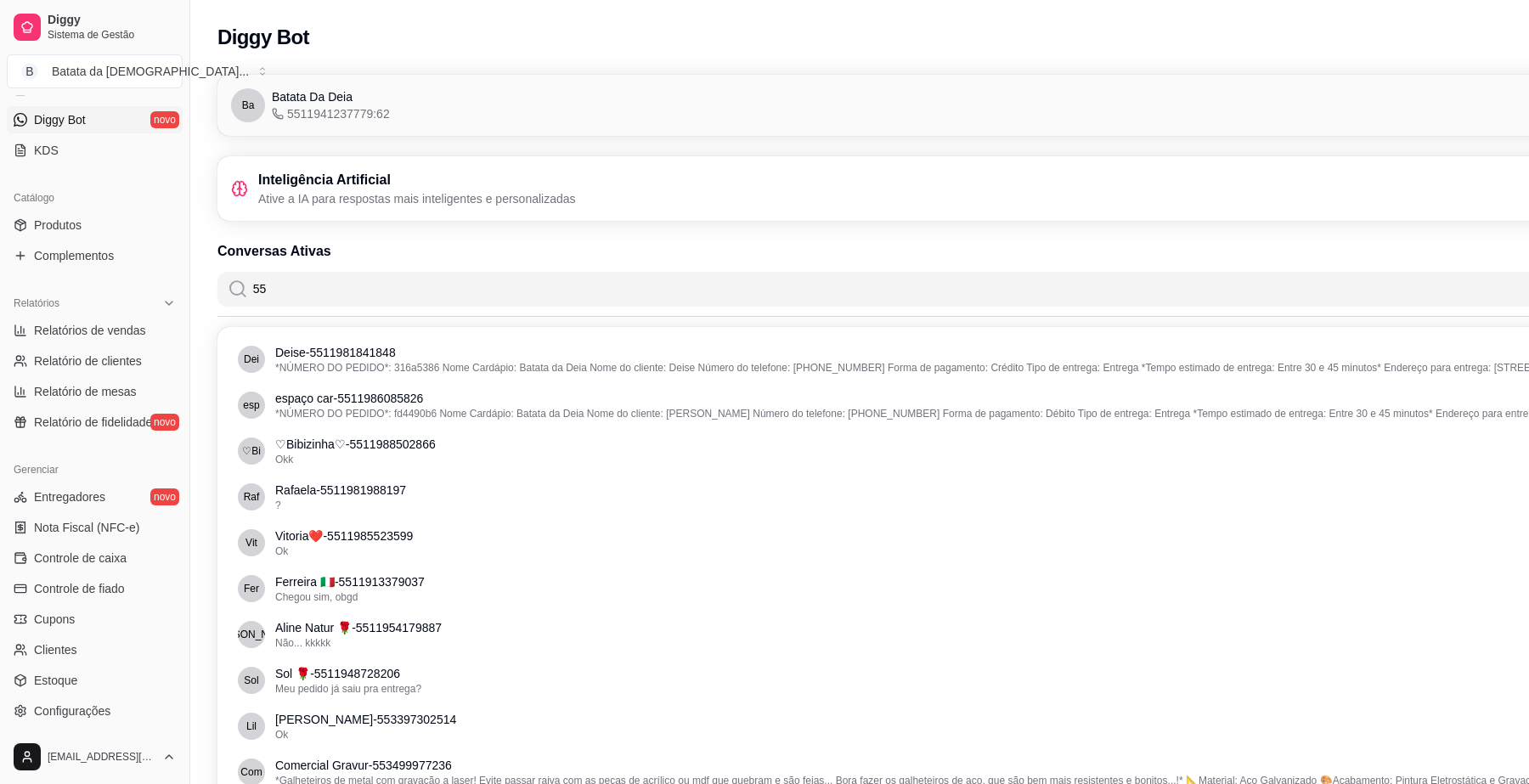
type input "5"
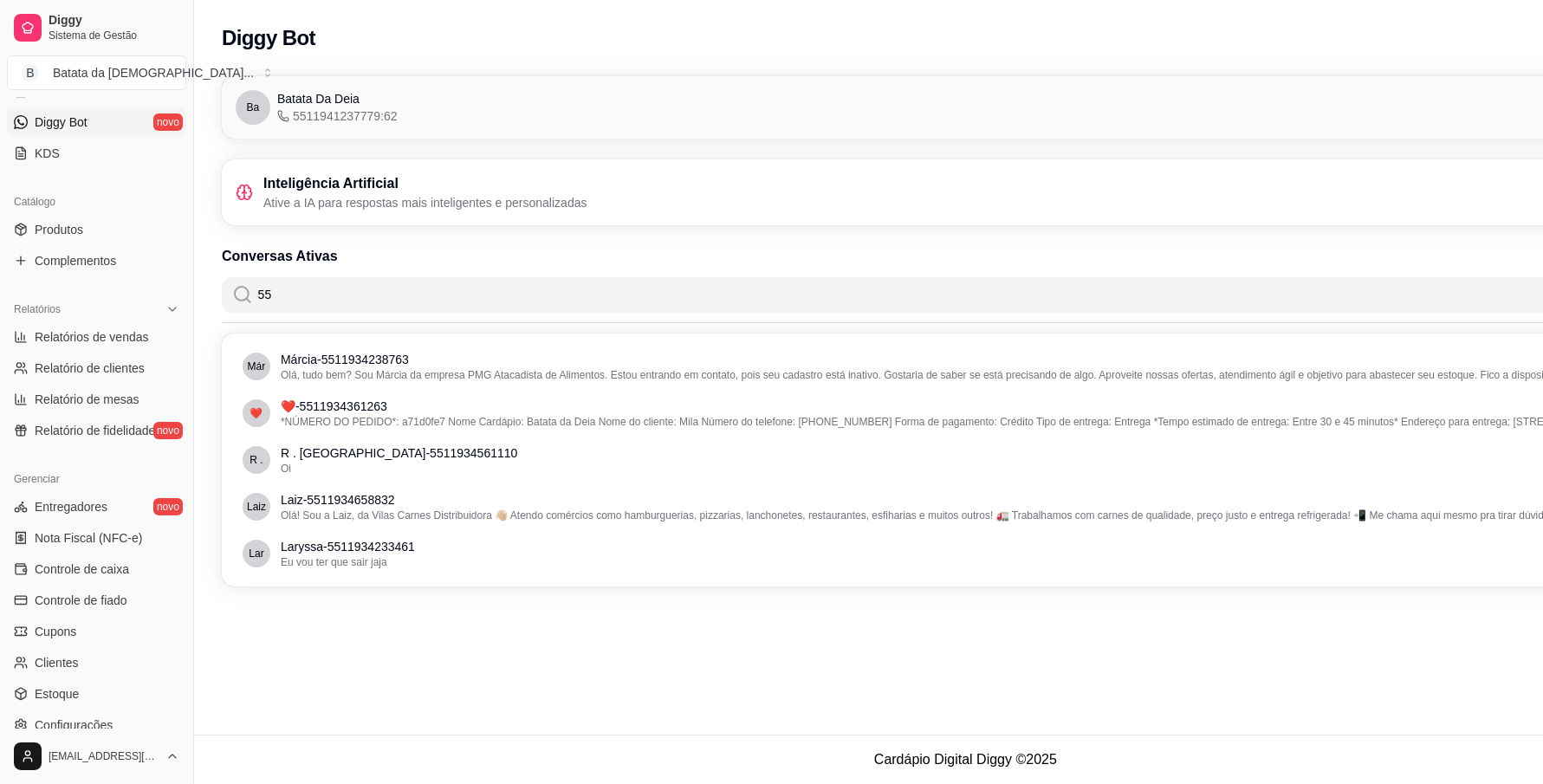
type input "5"
click at [264, 291] on input "Buscar contatos..." at bounding box center [976, 294] width 1446 height 34
click at [169, 292] on div "Diggy Sistema de Gestão B Batata da Dei ... Loja aberta Diggy Bot até 14/09 Ace…" at bounding box center [772, 392] width 1543 height 784
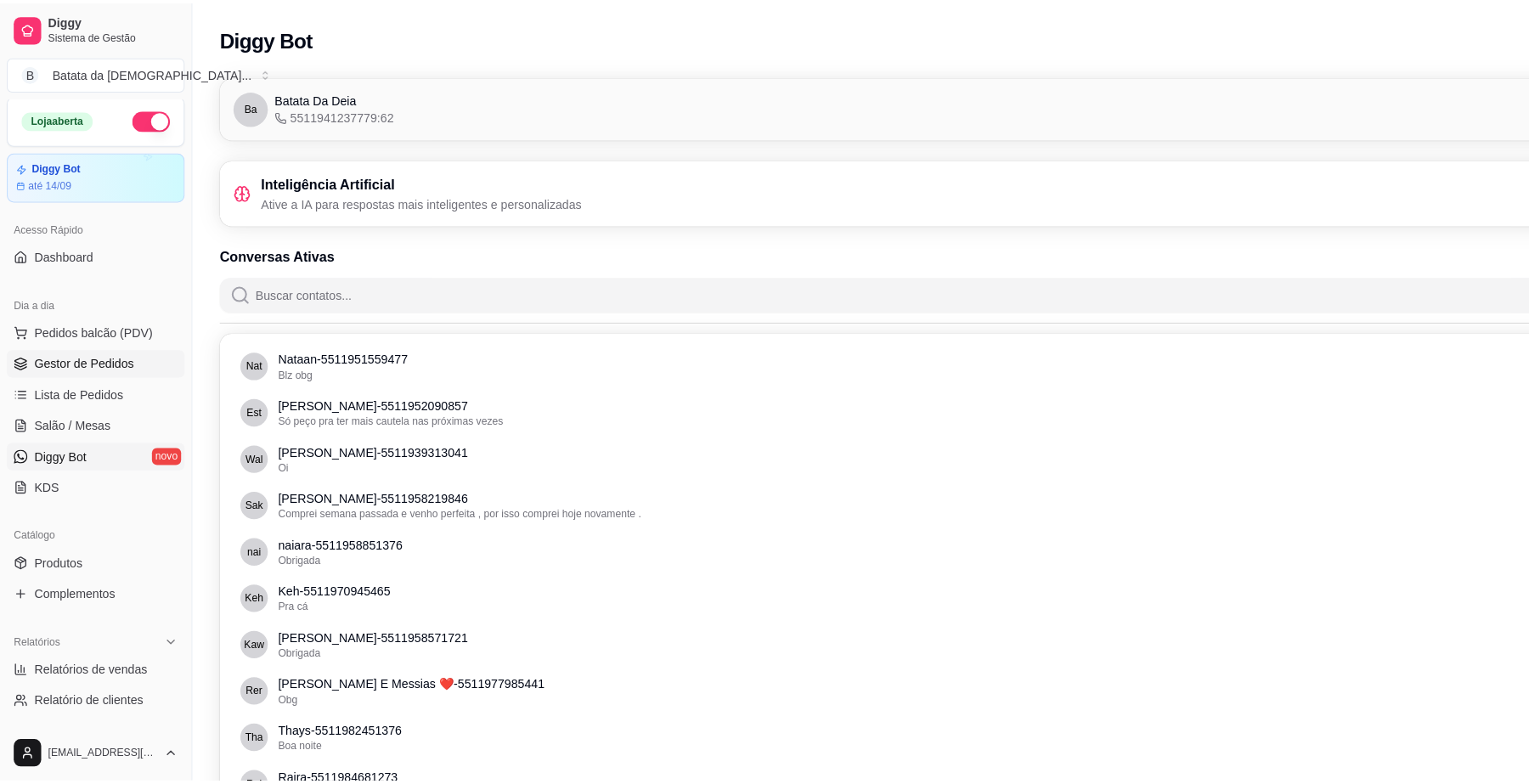
scroll to position [0, 0]
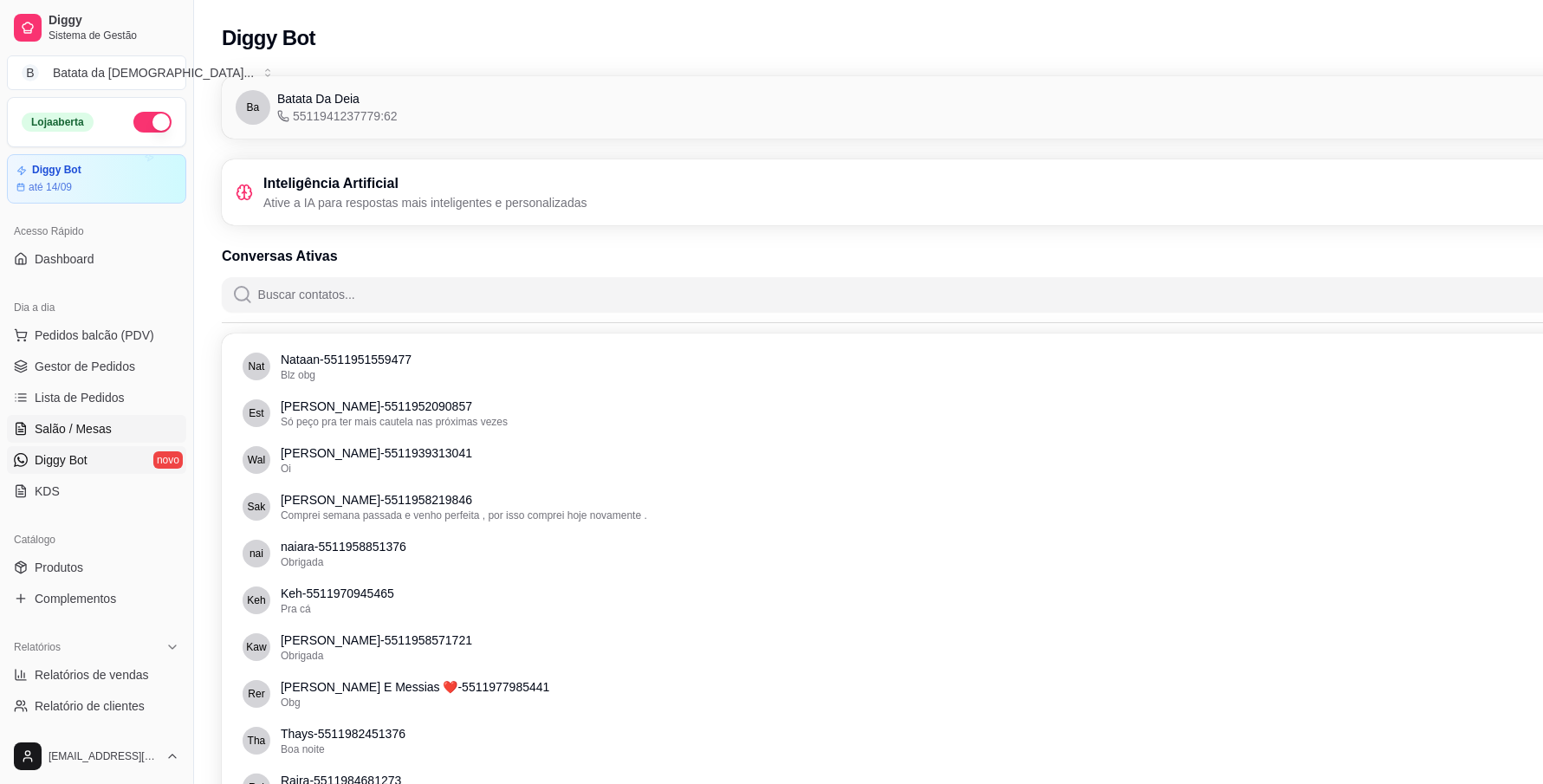
click at [117, 416] on link "Salão / Mesas" at bounding box center [97, 428] width 179 height 28
click at [117, 399] on span "Lista de Pedidos" at bounding box center [79, 398] width 90 height 18
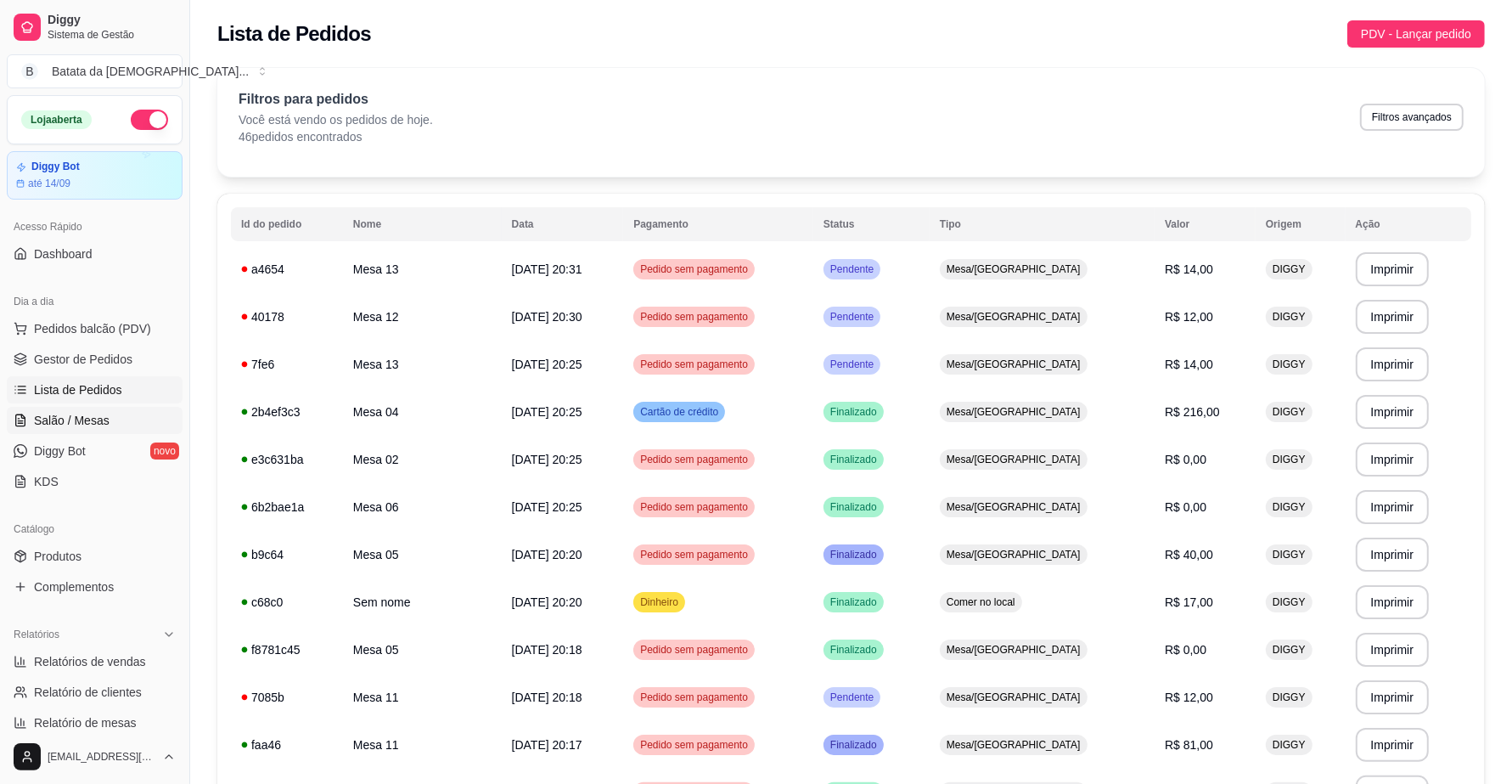
click at [78, 423] on span "Salão / Mesas" at bounding box center [71, 420] width 75 height 17
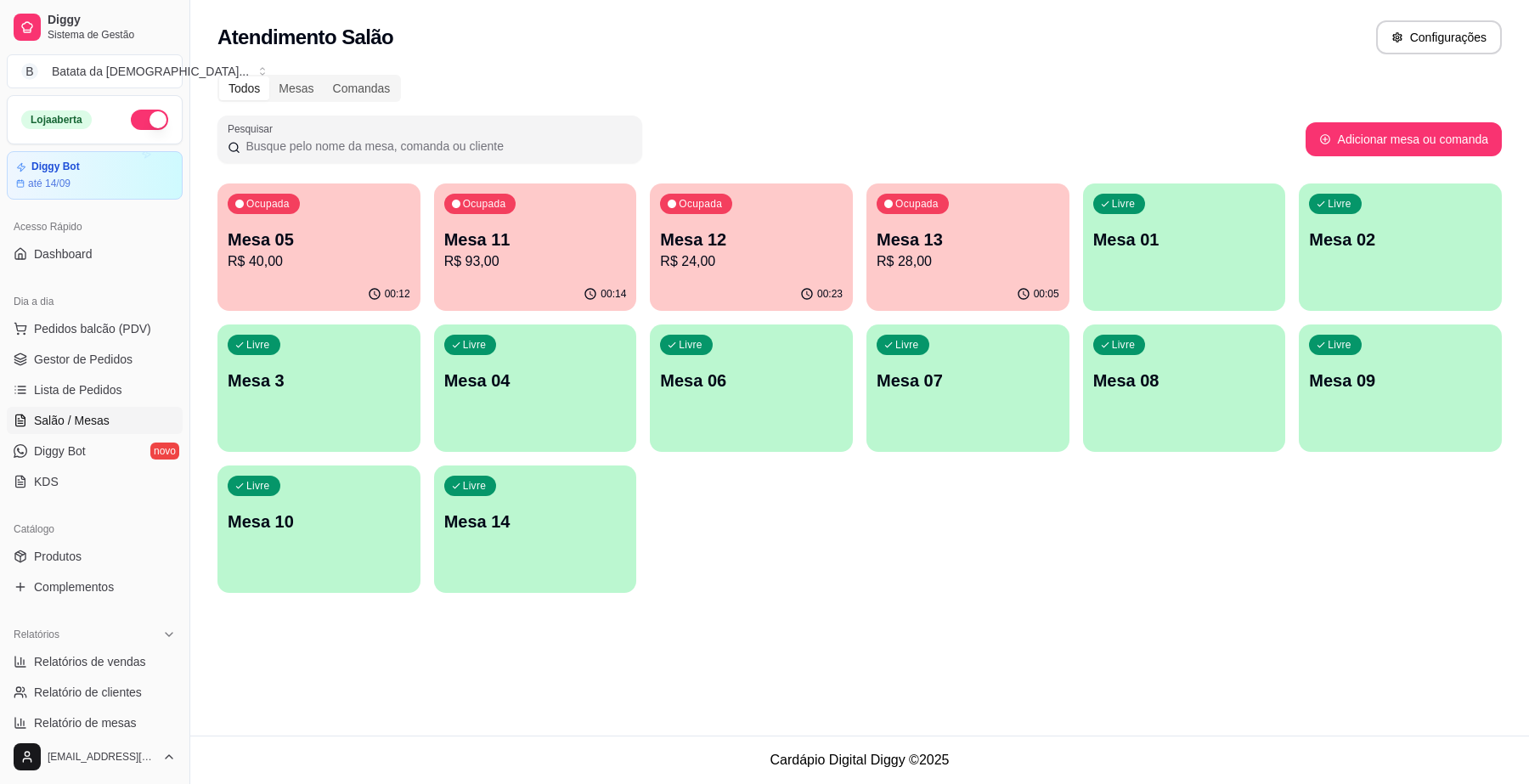
click at [545, 264] on p "R$ 93,00" at bounding box center [535, 261] width 183 height 20
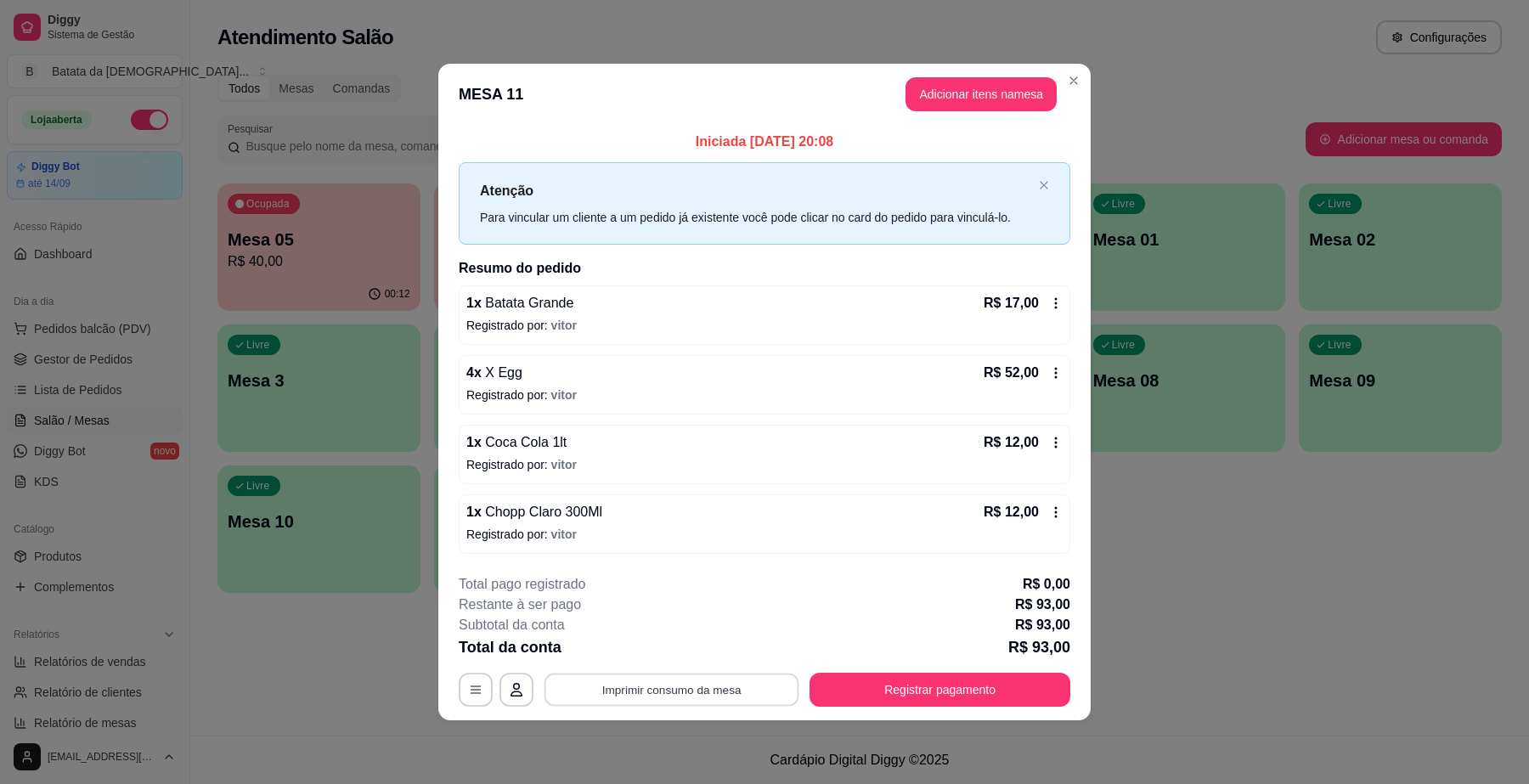
click at [765, 684] on button "Imprimir consumo da mesa" at bounding box center [672, 689] width 255 height 33
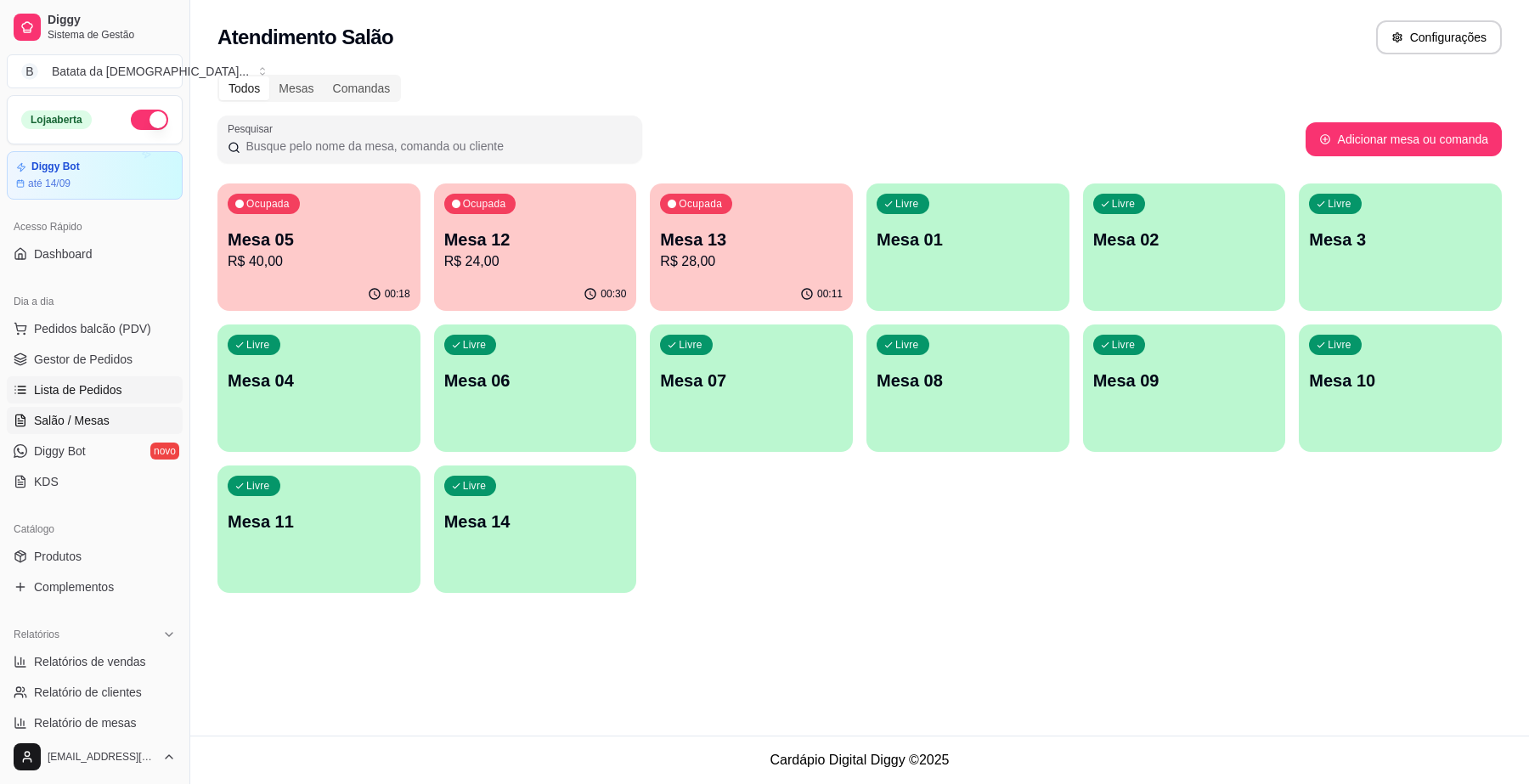
click at [117, 382] on span "Lista de Pedidos" at bounding box center [77, 390] width 88 height 17
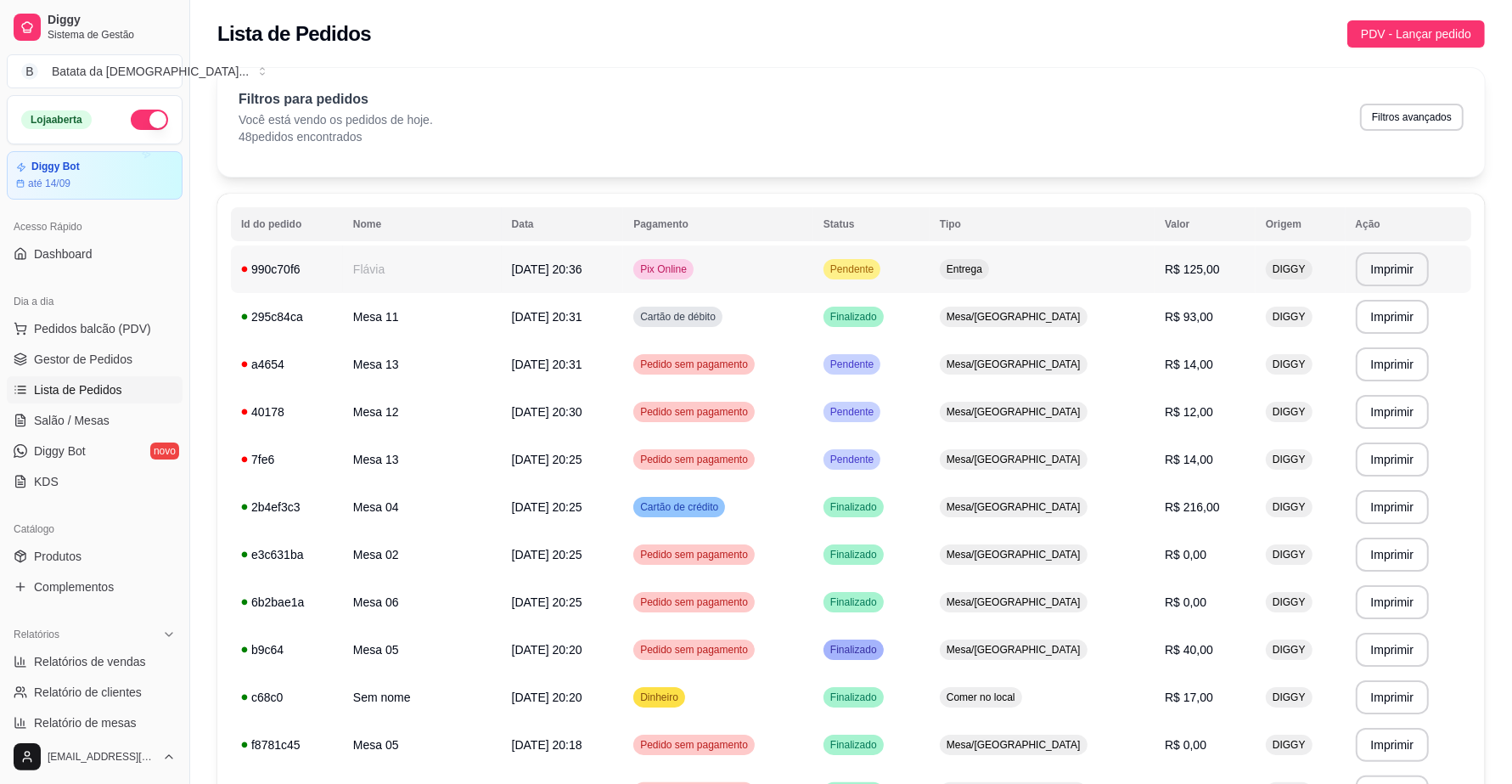
click at [813, 251] on td "Pix Online" at bounding box center [717, 268] width 190 height 47
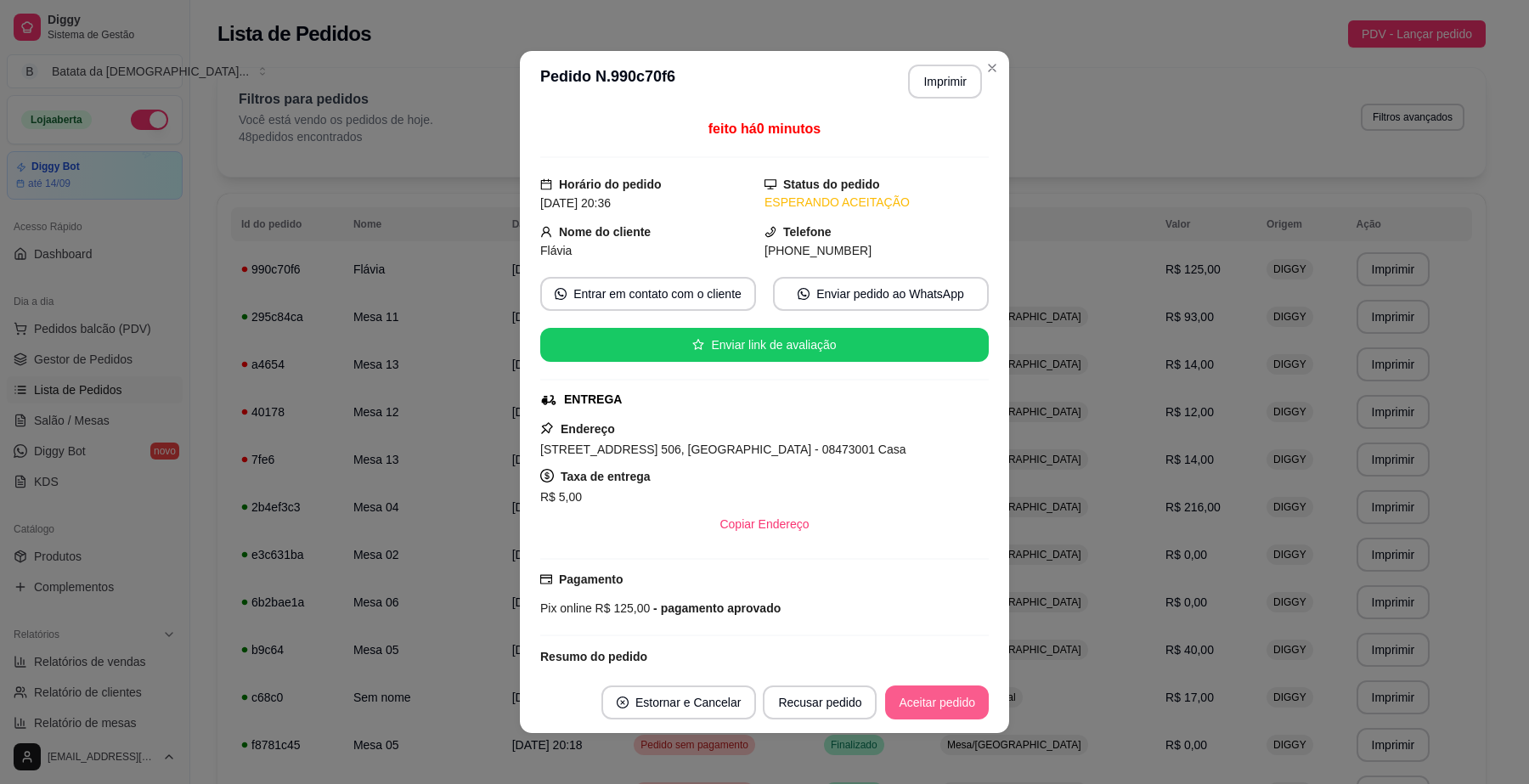
click at [953, 714] on button "Aceitar pedido" at bounding box center [936, 702] width 103 height 34
click at [918, 698] on button "Mover para preparo" at bounding box center [922, 702] width 127 height 33
click at [932, 79] on button "Imprimir" at bounding box center [945, 81] width 73 height 34
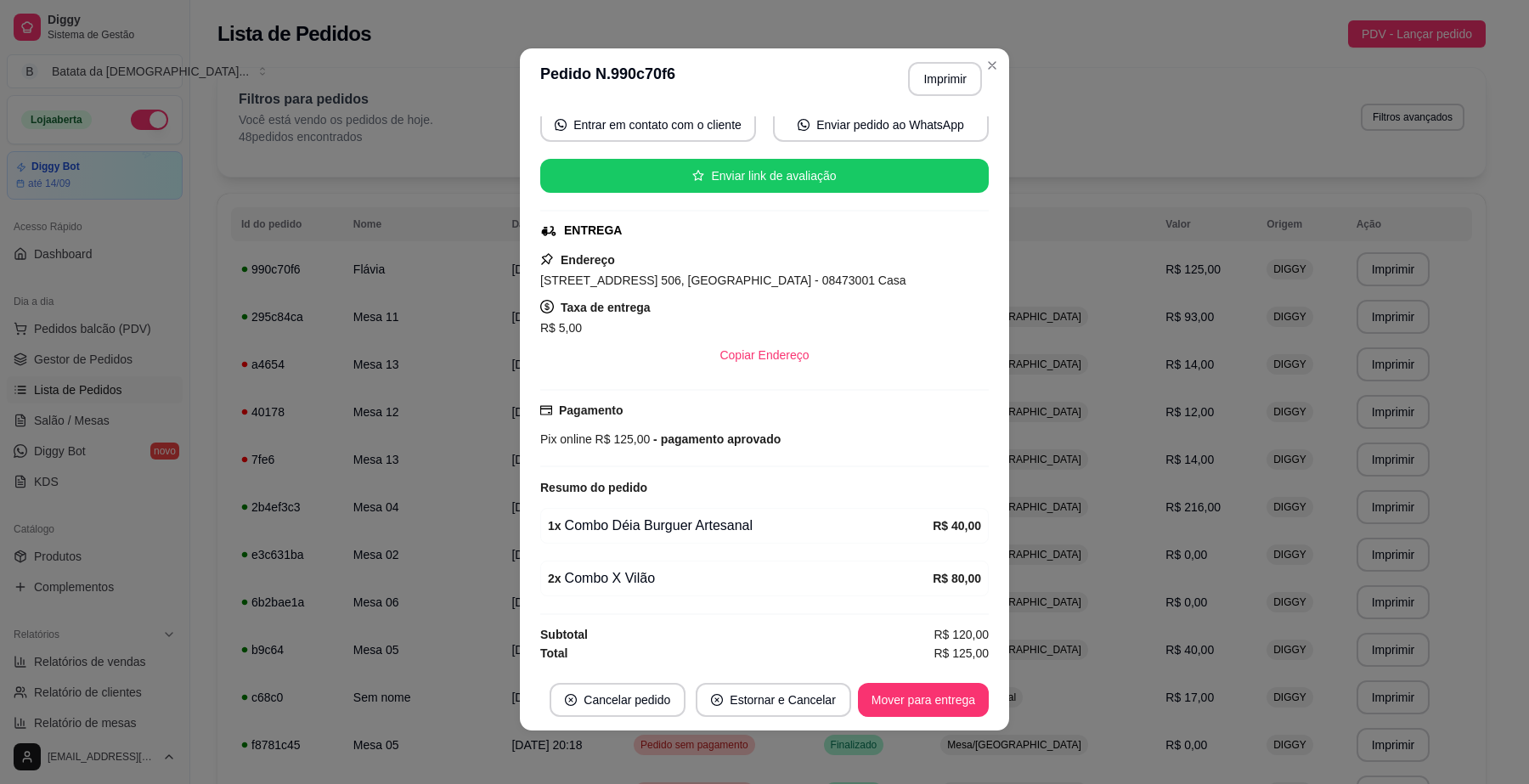
click at [1000, 60] on header "**********" at bounding box center [764, 78] width 489 height 61
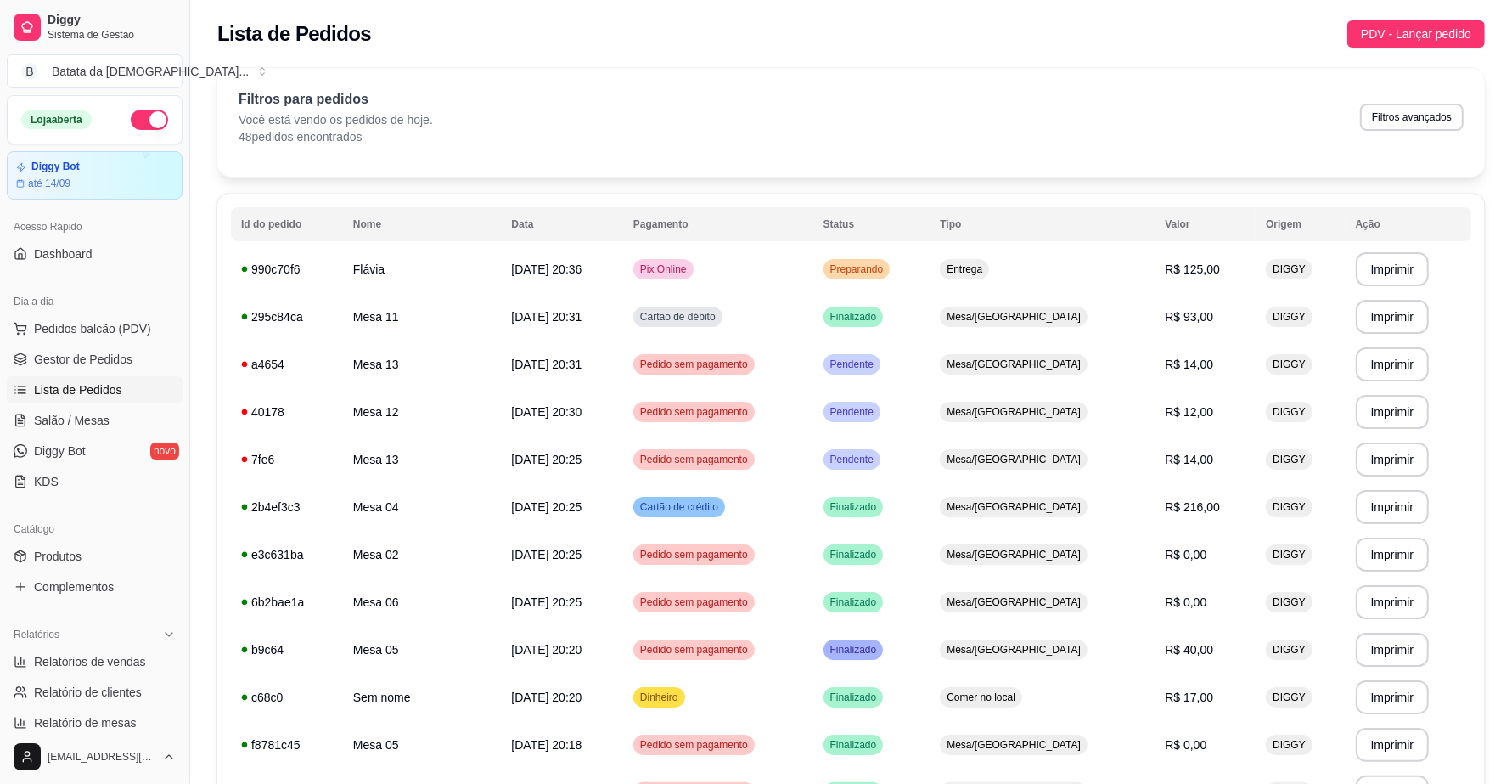
click at [52, 434] on ul "Pedidos balcão (PDV) Gestor de Pedidos Lista de Pedidos Salão / Mesas Diggy Bot…" at bounding box center [95, 405] width 176 height 180
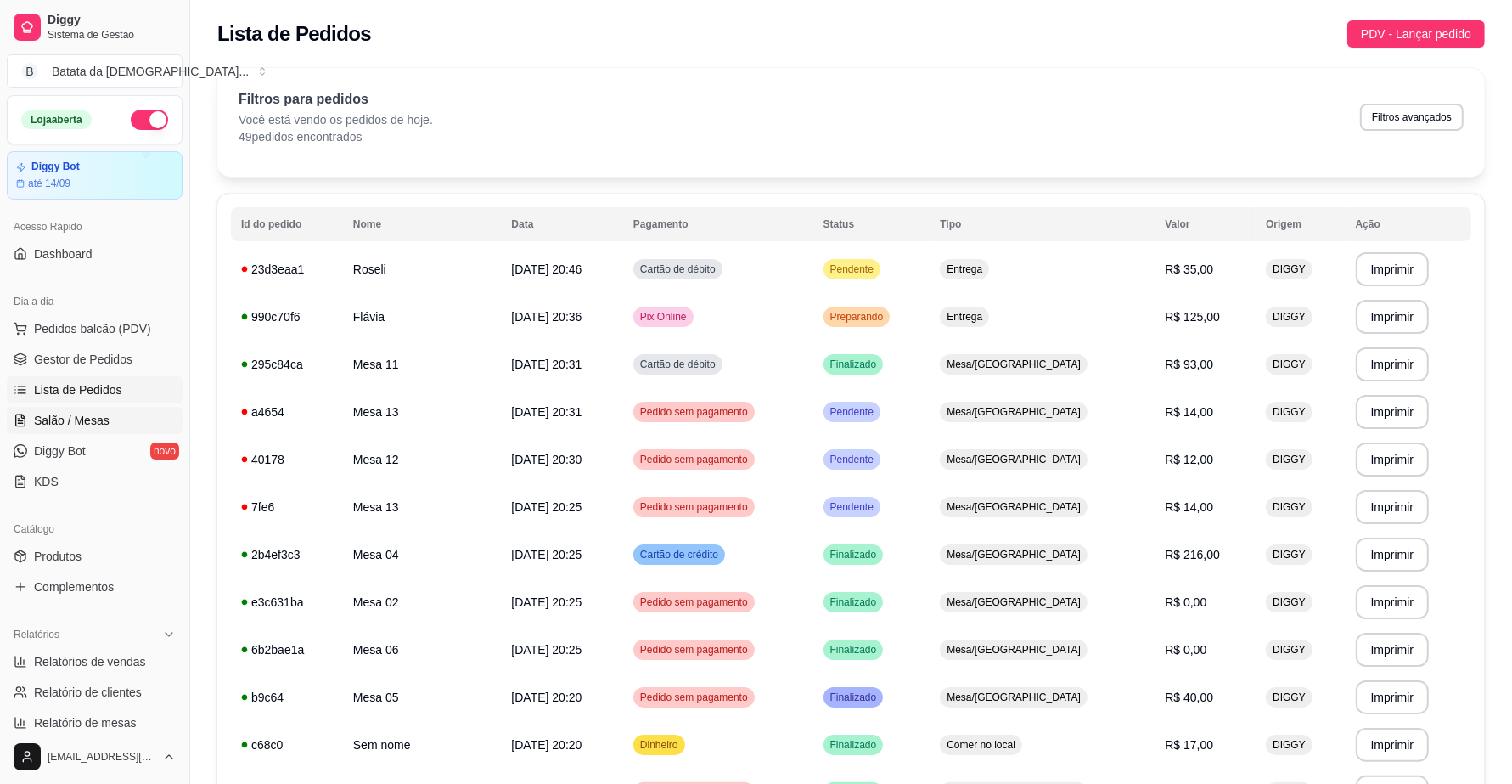
click at [56, 414] on span "Salão / Mesas" at bounding box center [71, 420] width 75 height 17
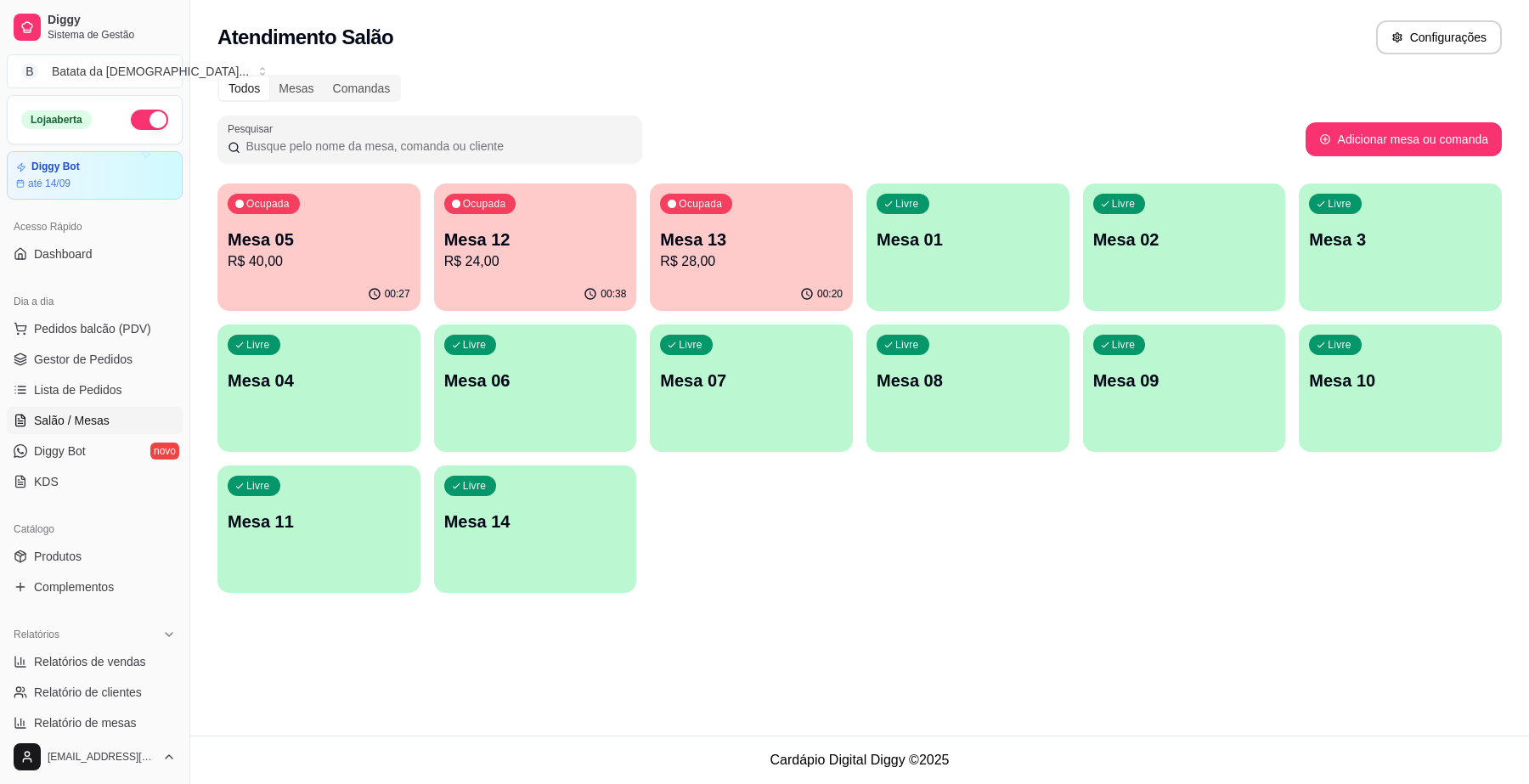
click at [314, 267] on p "R$ 40,00" at bounding box center [319, 261] width 183 height 20
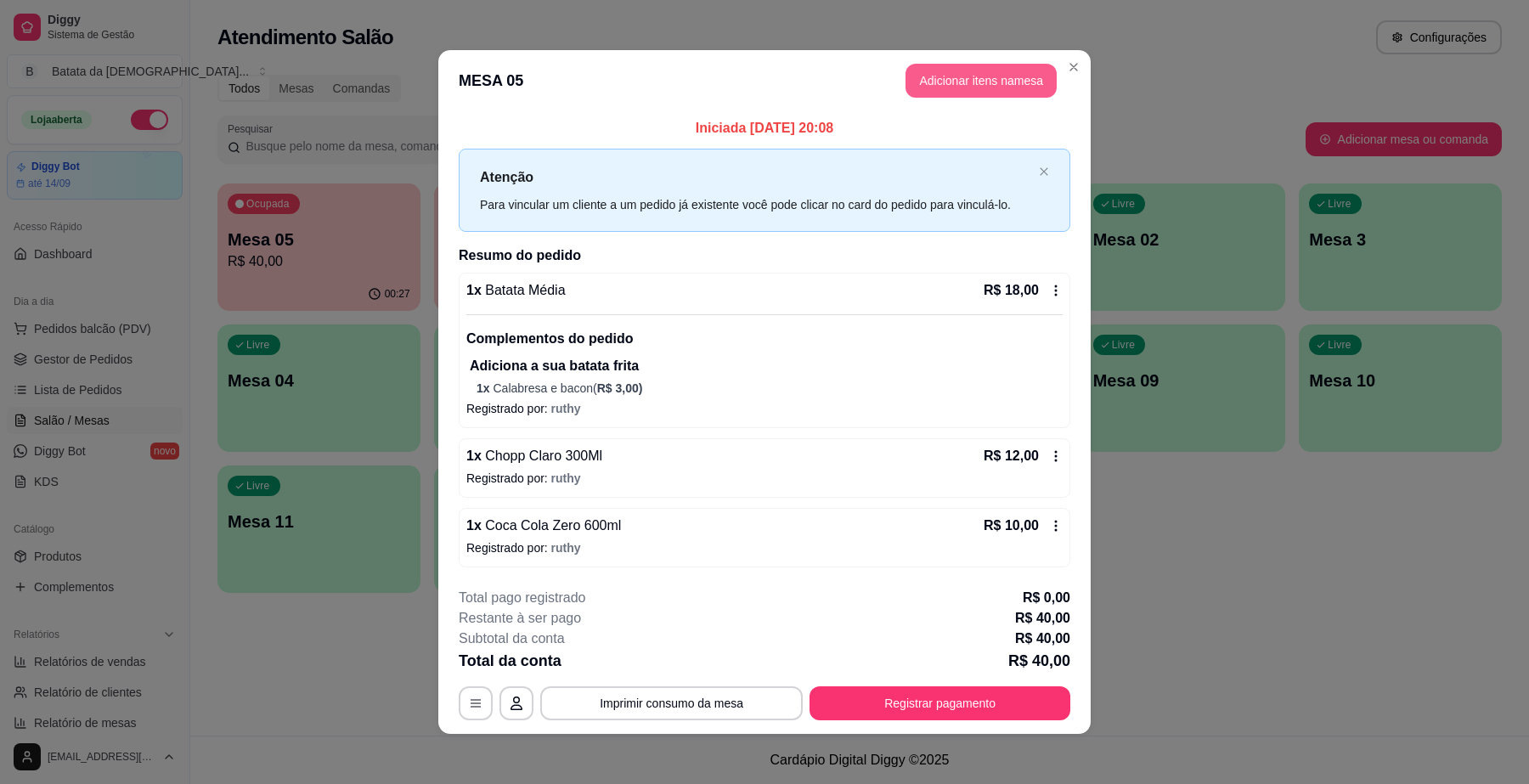
click at [967, 83] on button "Adicionar itens na mesa" at bounding box center [980, 80] width 152 height 34
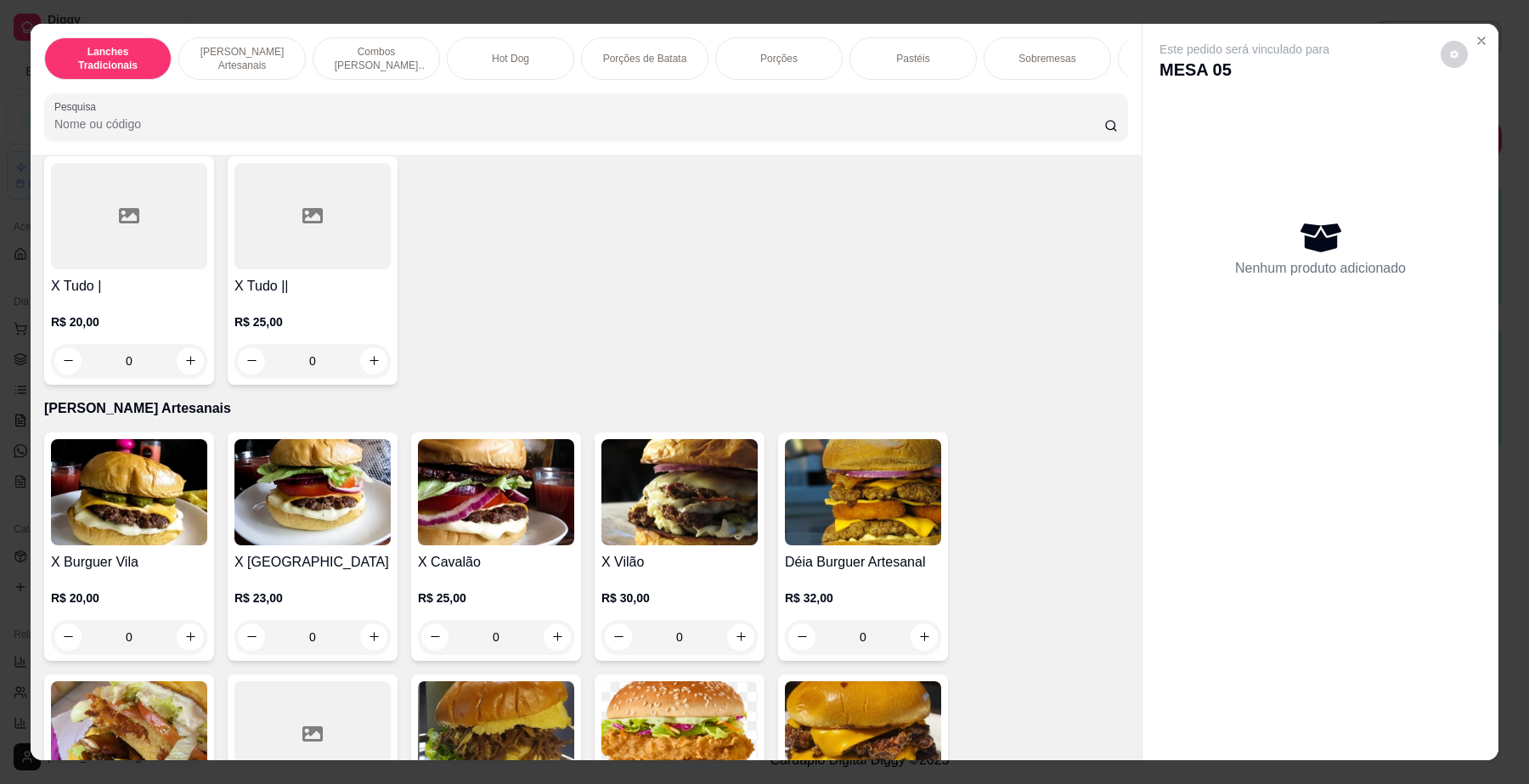
scroll to position [636, 0]
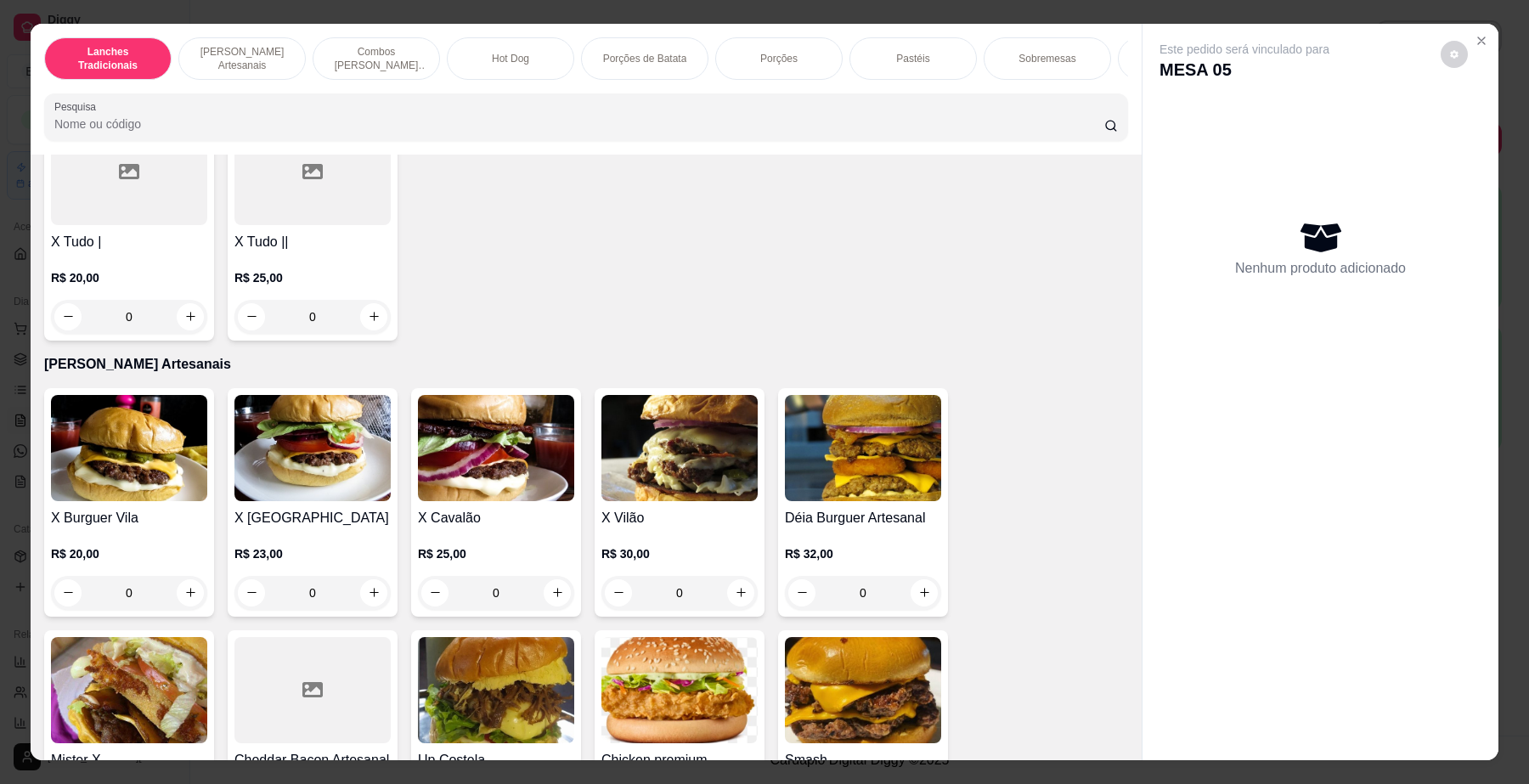
click at [792, 455] on img at bounding box center [863, 448] width 156 height 106
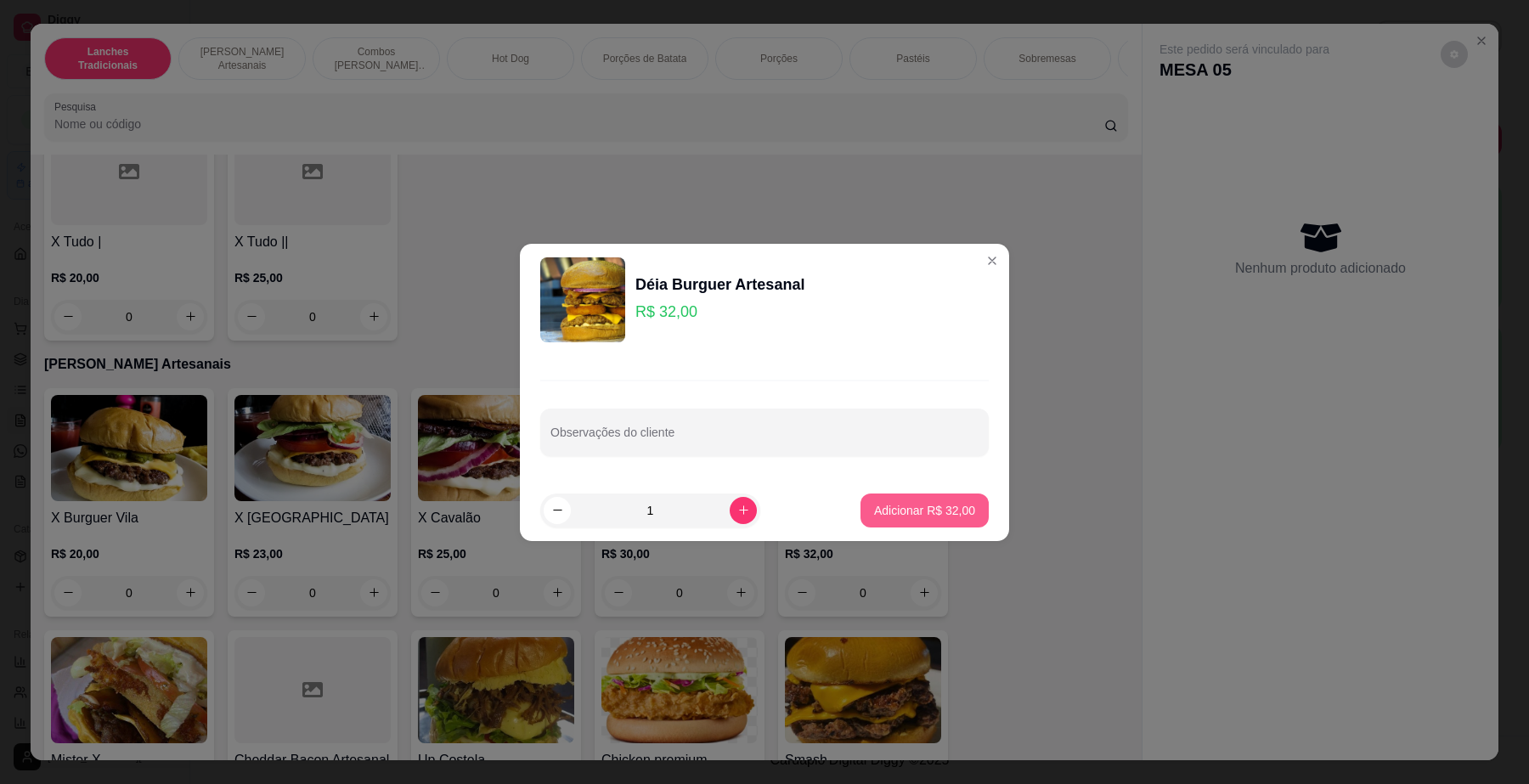
click at [939, 508] on p "Adicionar R$ 32,00" at bounding box center [924, 511] width 101 height 17
type input "1"
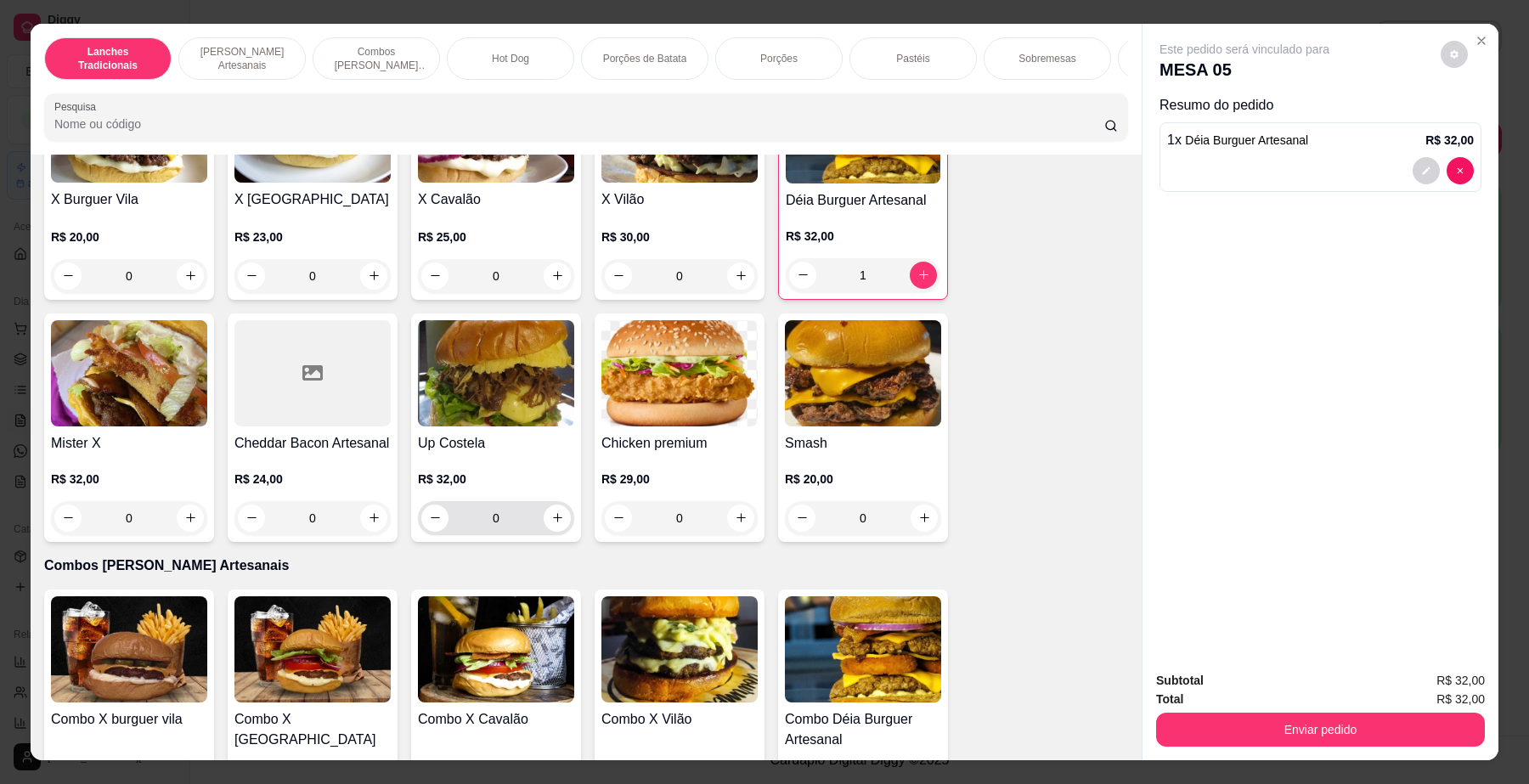
scroll to position [849, 0]
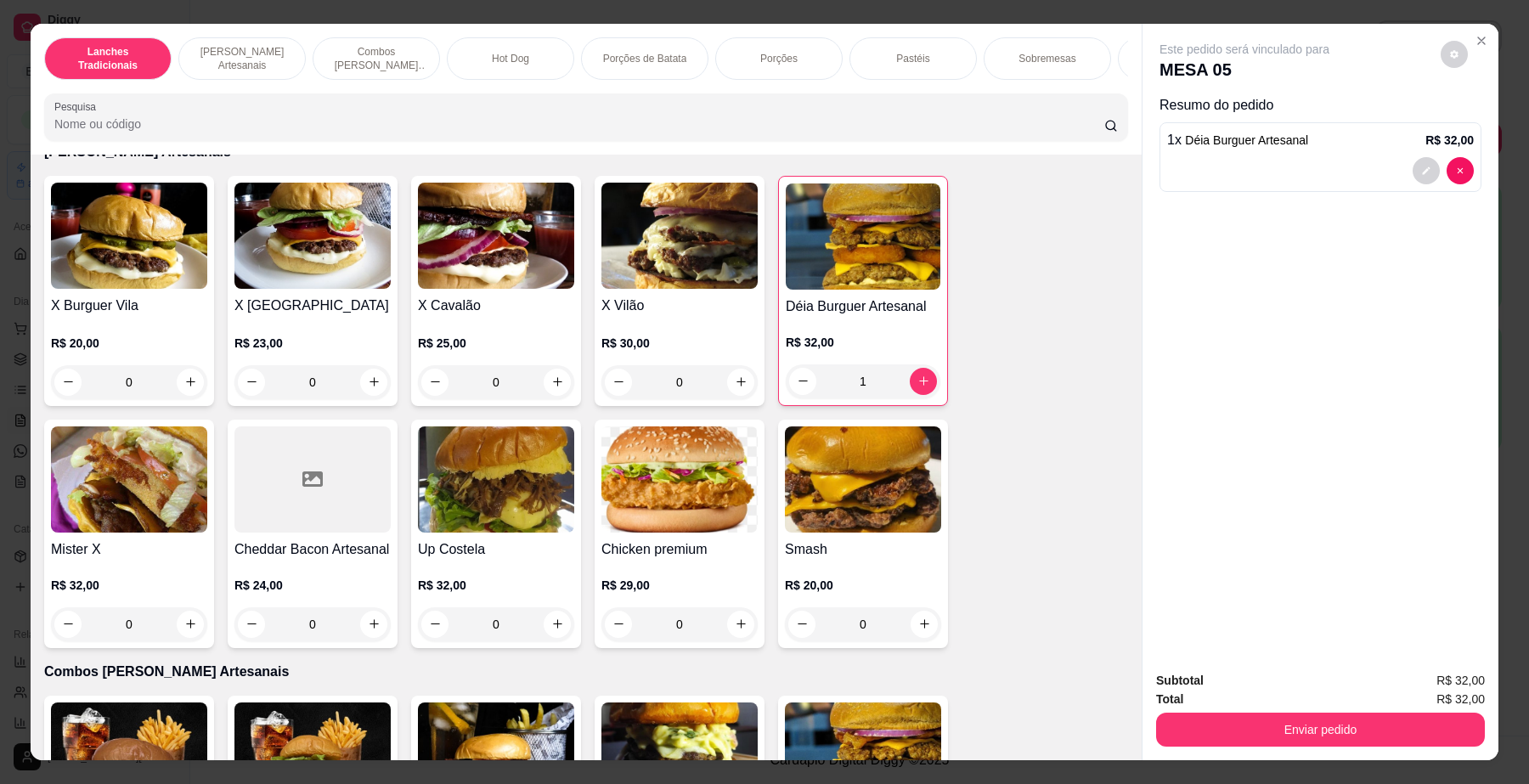
click at [285, 289] on img at bounding box center [313, 236] width 156 height 106
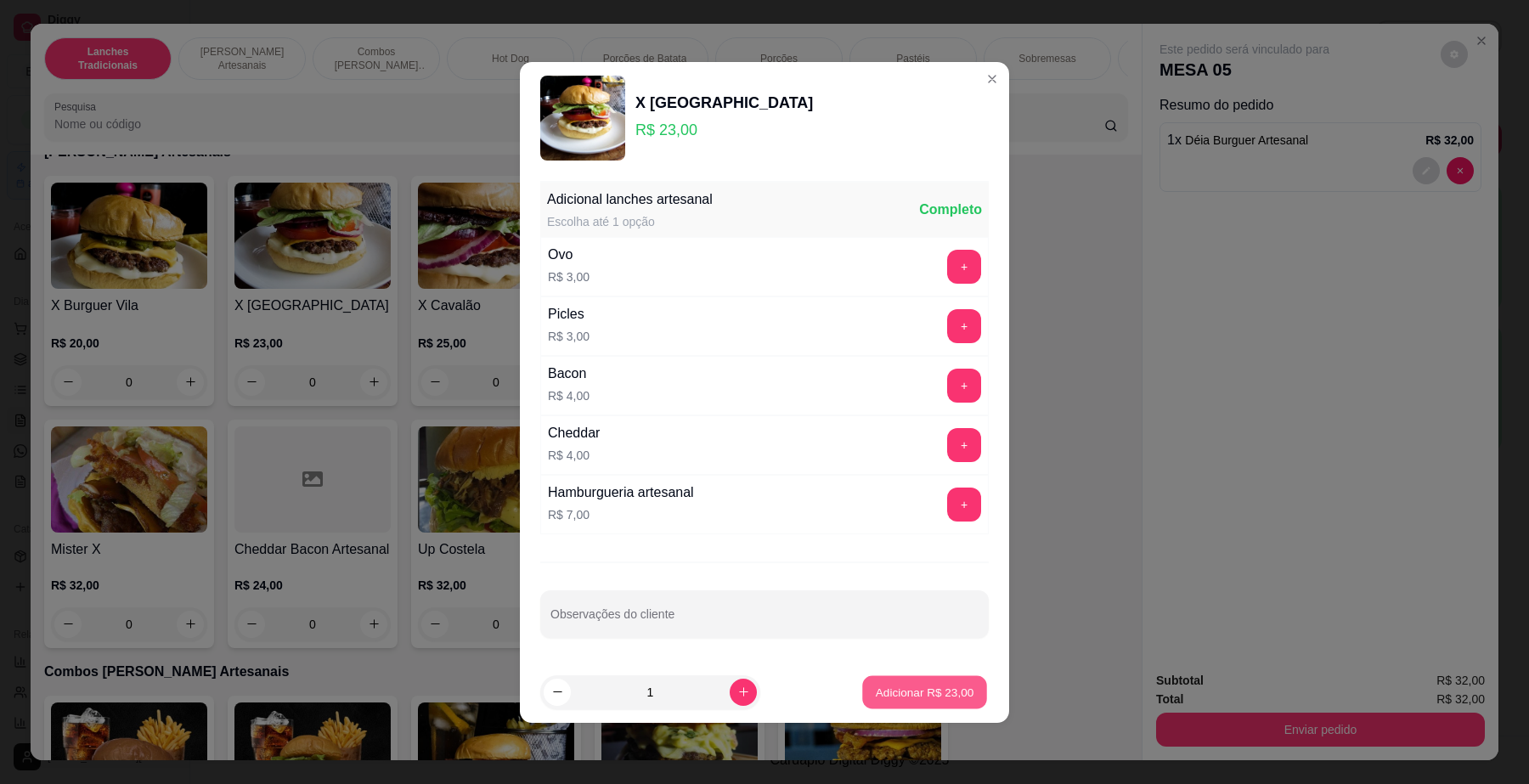
click at [907, 681] on button "Adicionar R$ 23,00" at bounding box center [923, 691] width 125 height 33
type input "1"
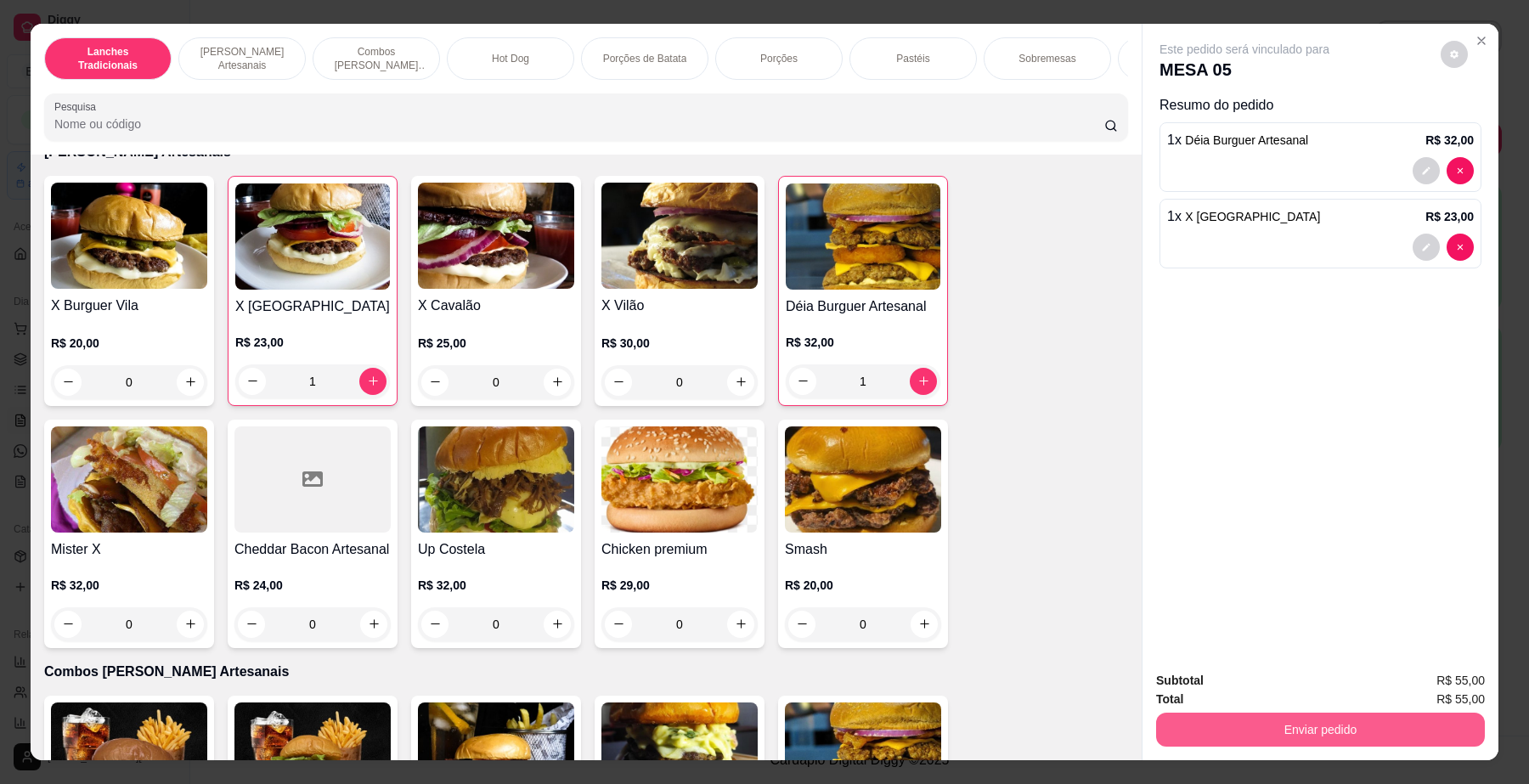
click at [1363, 727] on button "Enviar pedido" at bounding box center [1320, 729] width 328 height 34
click at [1268, 686] on button "Não registrar e enviar pedido" at bounding box center [1262, 687] width 177 height 32
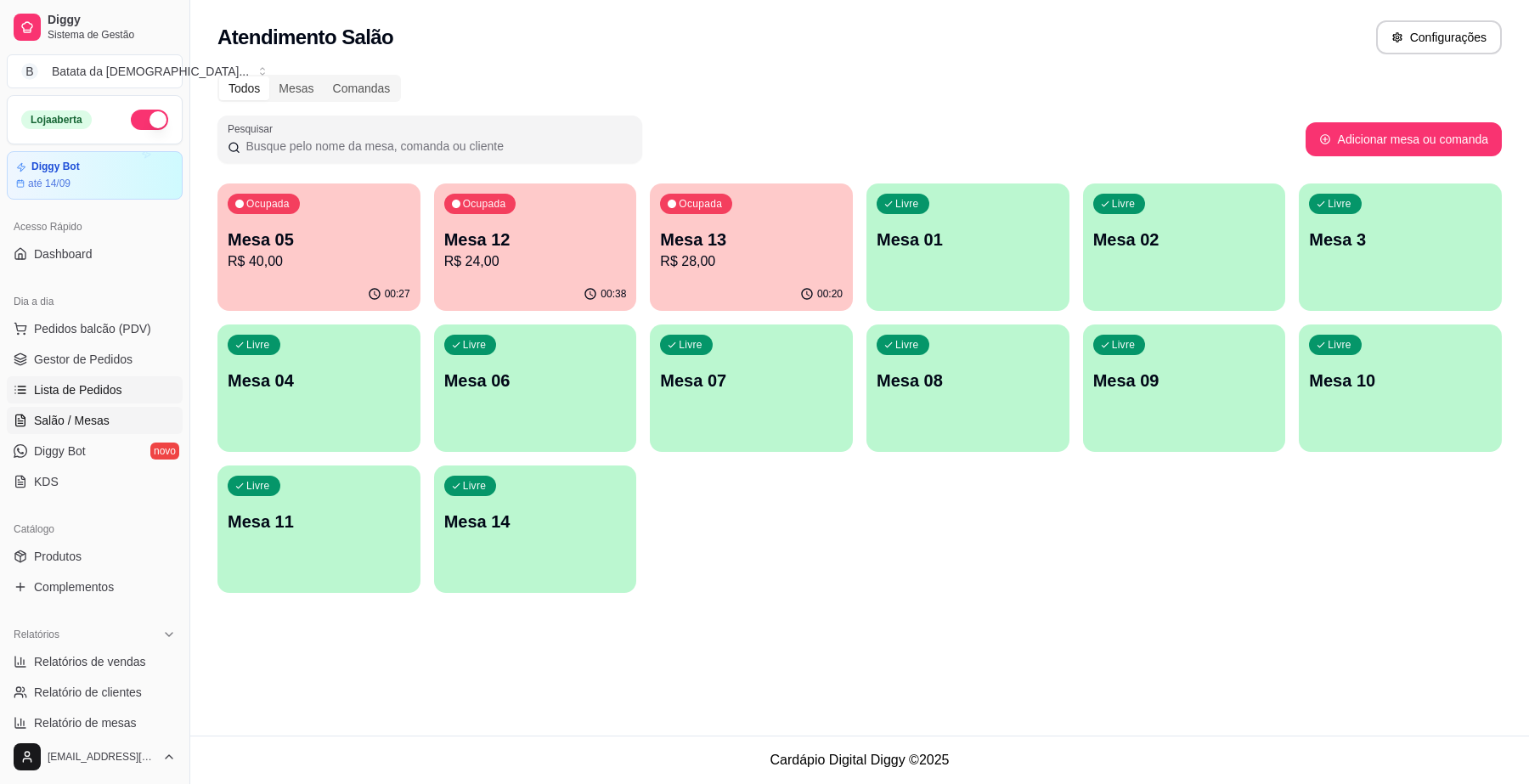
click at [78, 396] on span "Lista de Pedidos" at bounding box center [77, 390] width 88 height 17
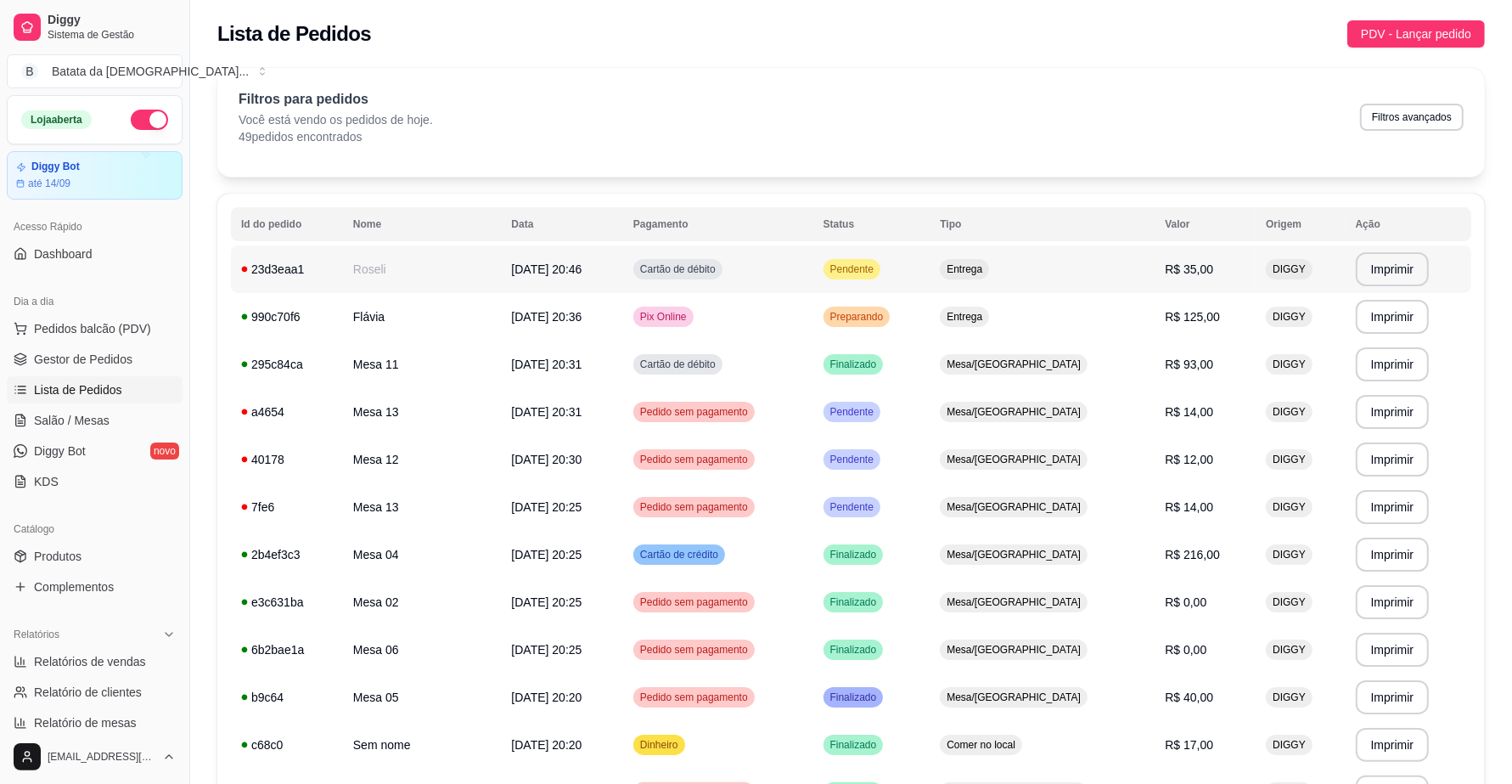
click at [931, 266] on td "Pendente" at bounding box center [871, 268] width 117 height 47
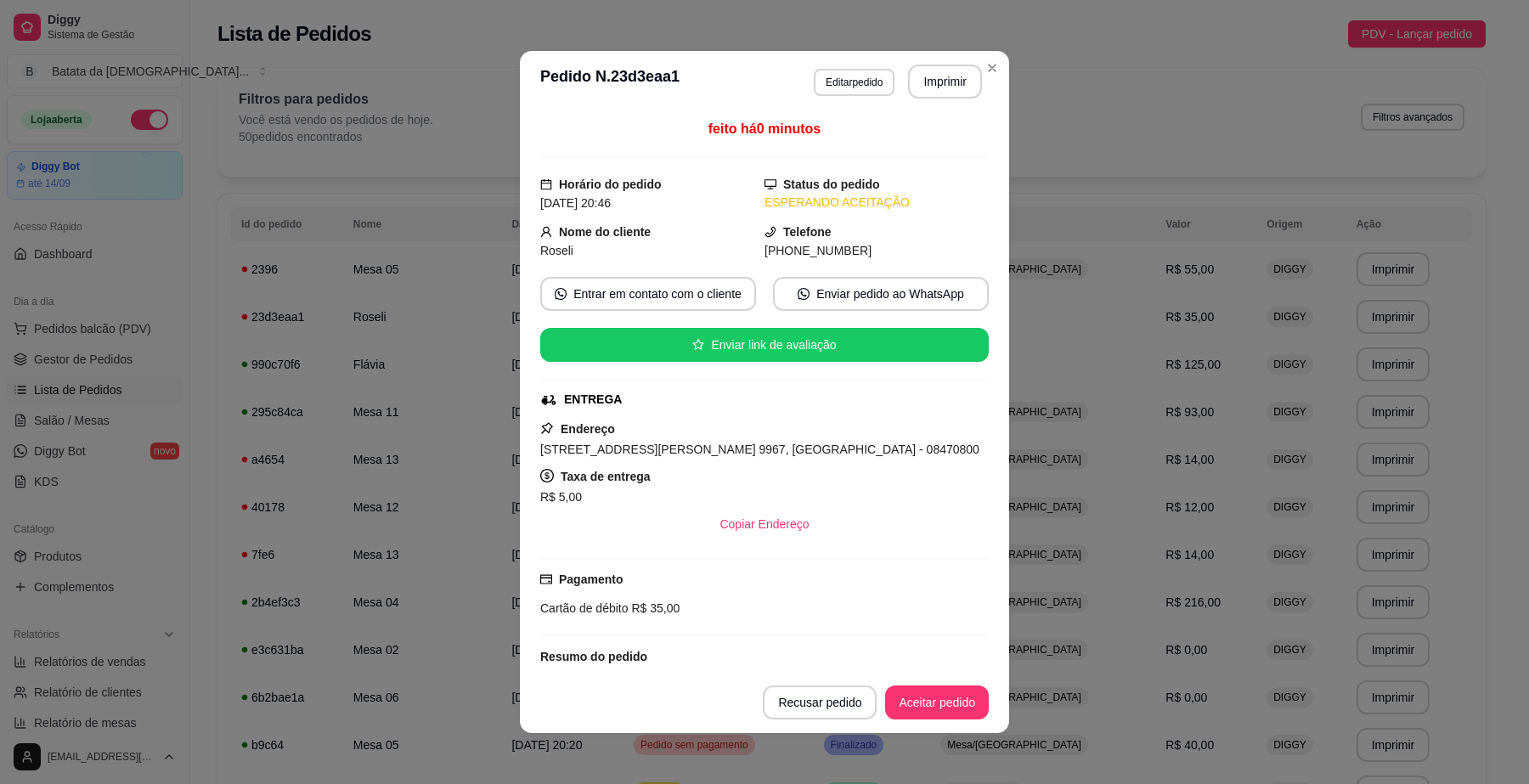
click at [975, 85] on header "**********" at bounding box center [764, 81] width 489 height 61
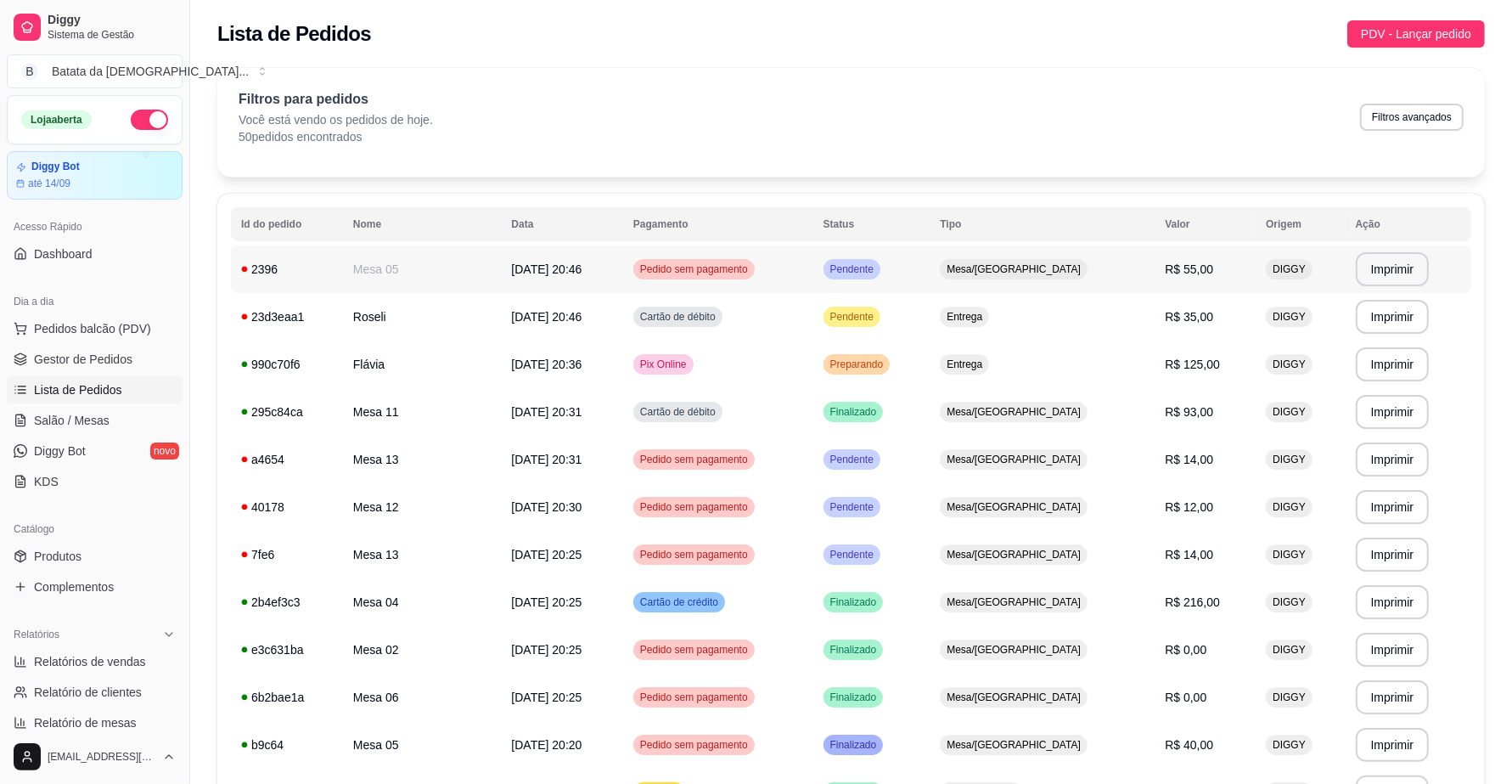
click at [1041, 267] on span "Mesa/[GEOGRAPHIC_DATA]" at bounding box center [1014, 269] width 141 height 14
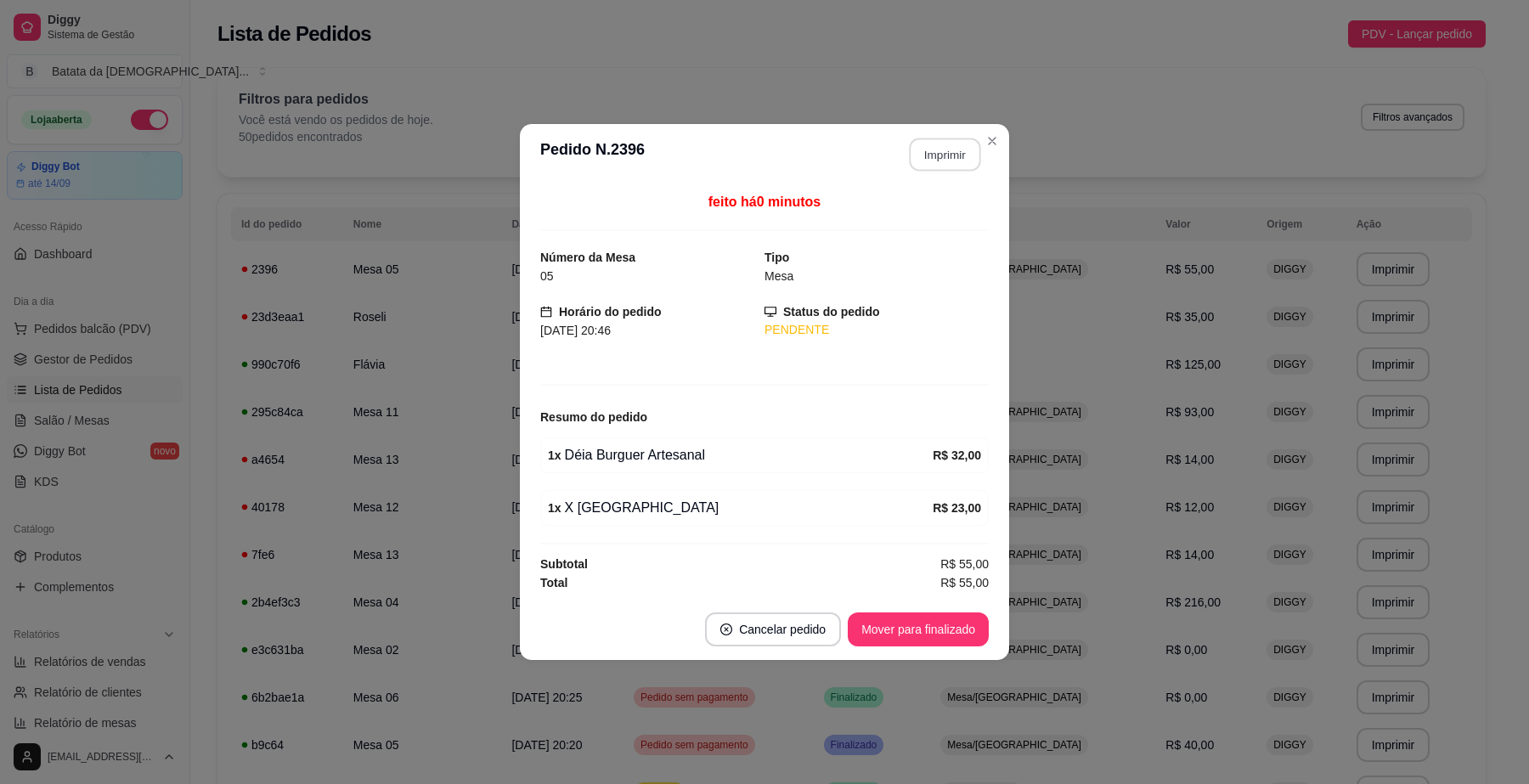
click at [949, 147] on button "Imprimir" at bounding box center [946, 154] width 71 height 33
click at [941, 630] on button "Mover para finalizado" at bounding box center [919, 629] width 141 height 34
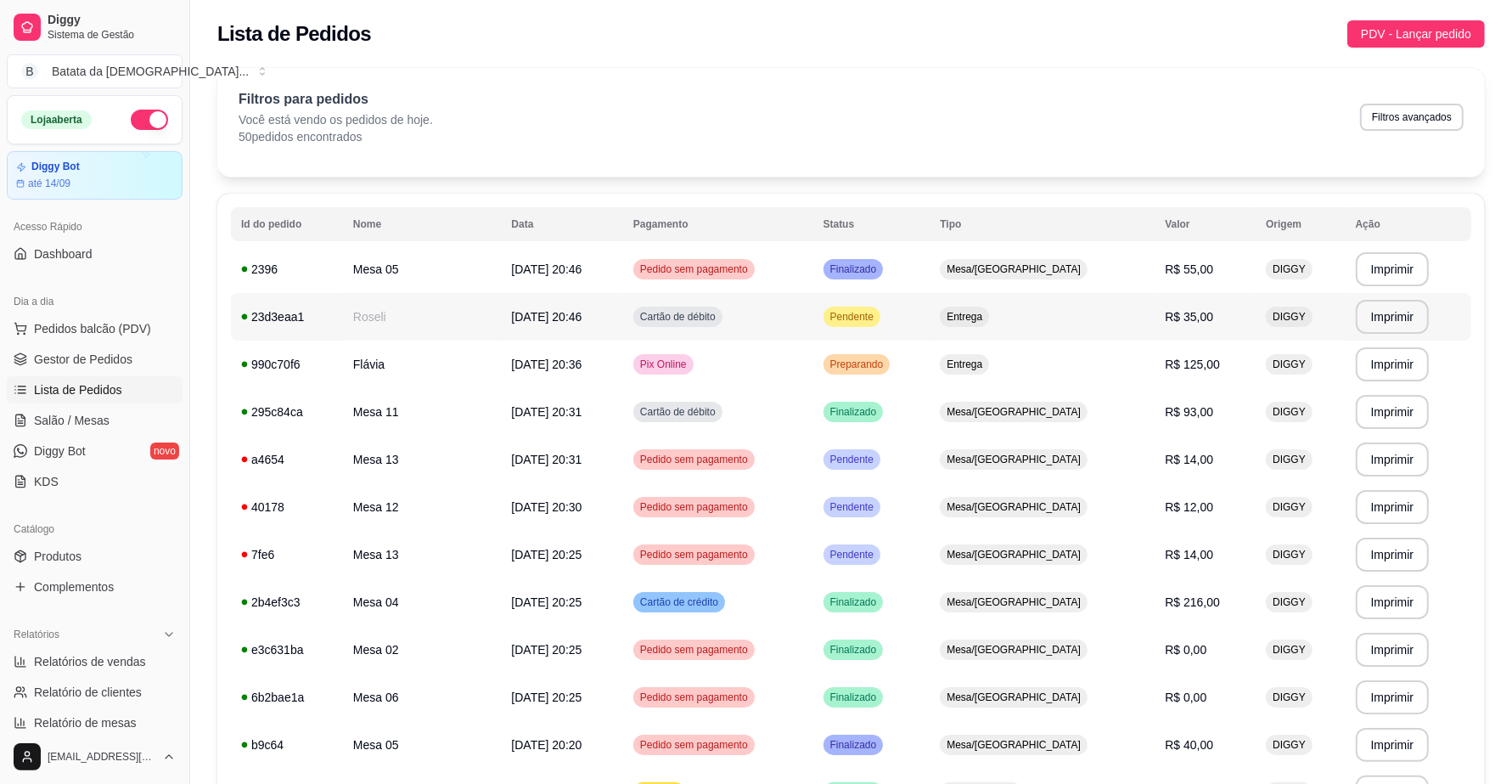
click at [989, 310] on div "Entrega" at bounding box center [964, 316] width 49 height 20
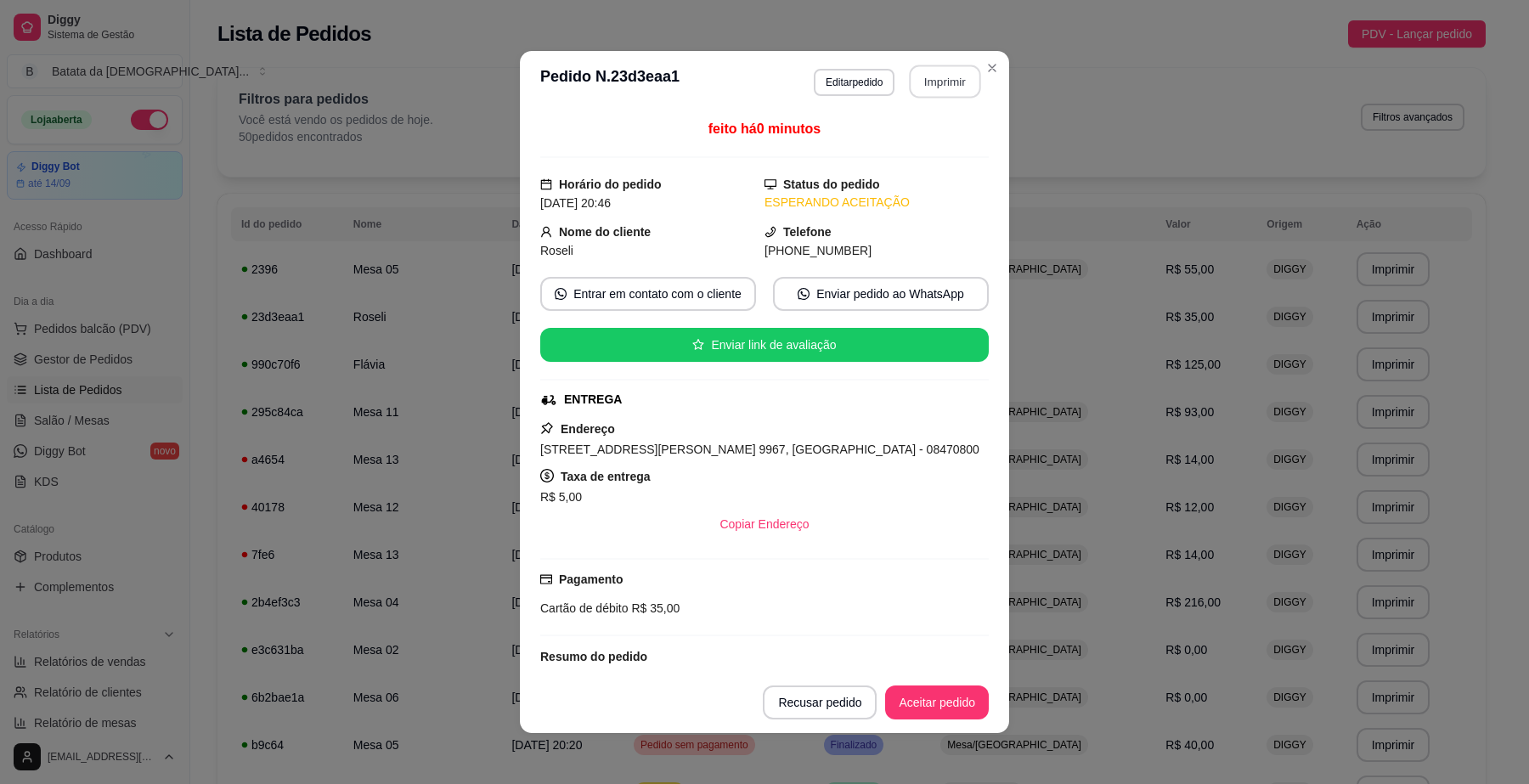
click at [927, 72] on button "Imprimir" at bounding box center [946, 82] width 71 height 33
click at [957, 697] on button "Aceitar pedido" at bounding box center [936, 702] width 103 height 34
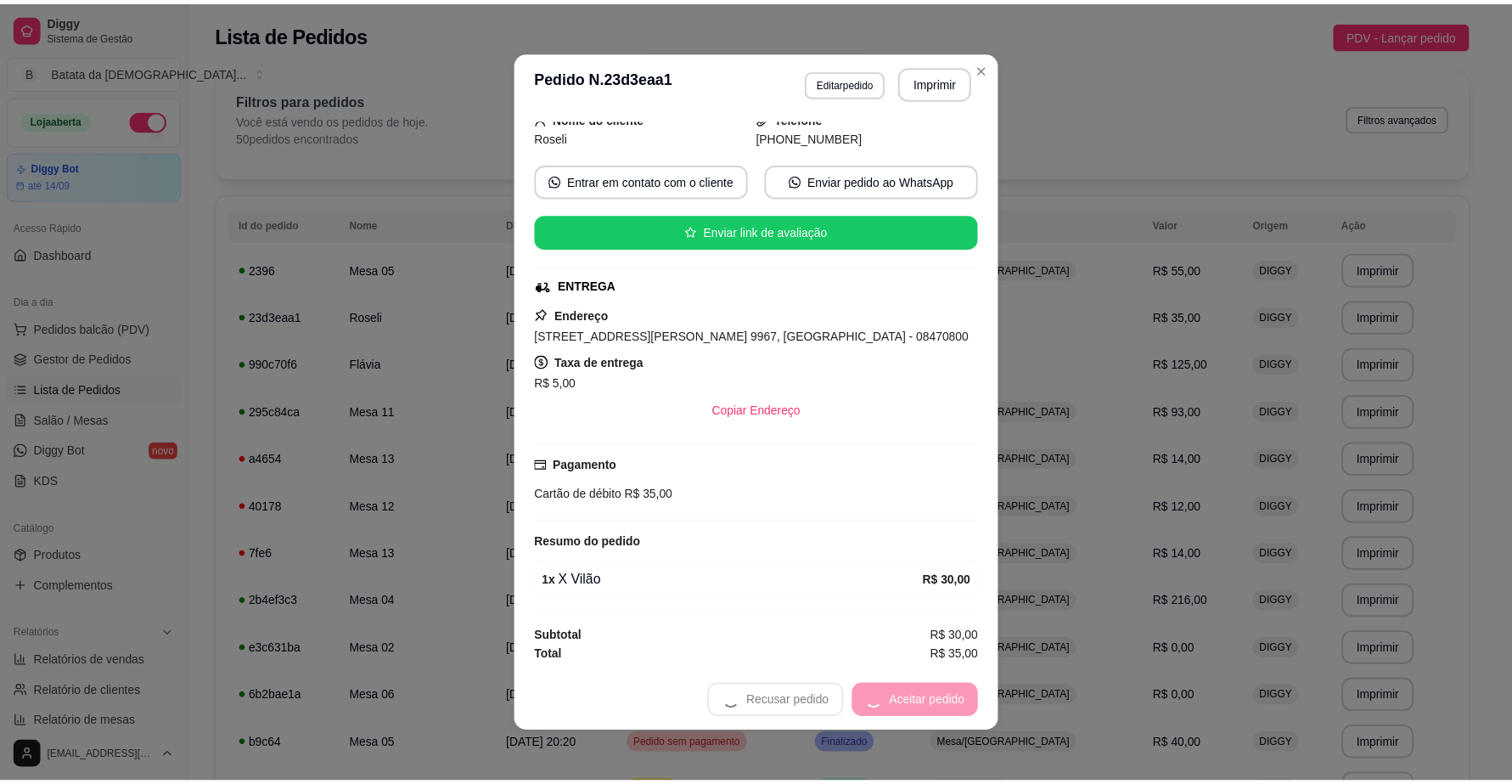
scroll to position [119, 0]
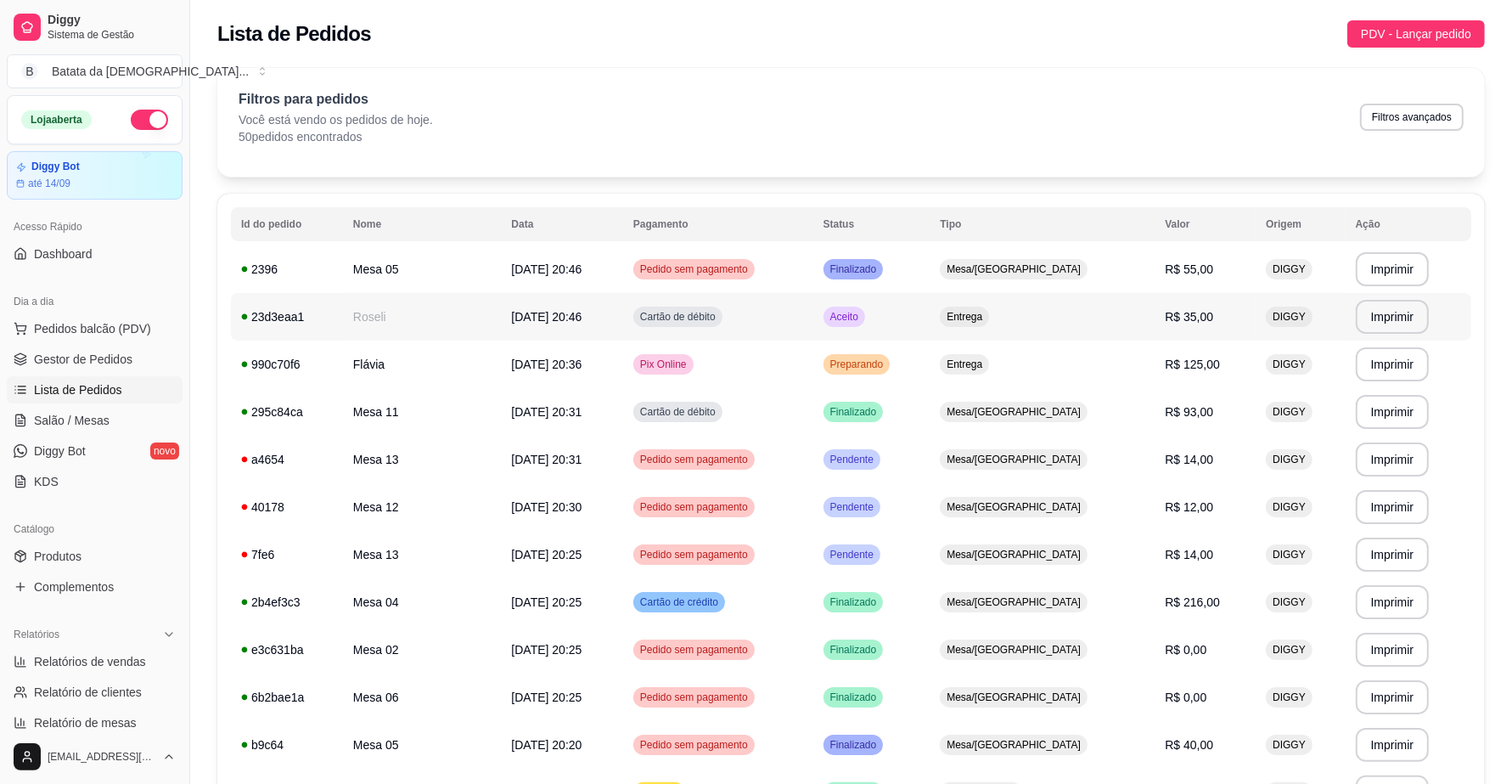
click at [931, 315] on td "Aceito" at bounding box center [871, 316] width 117 height 47
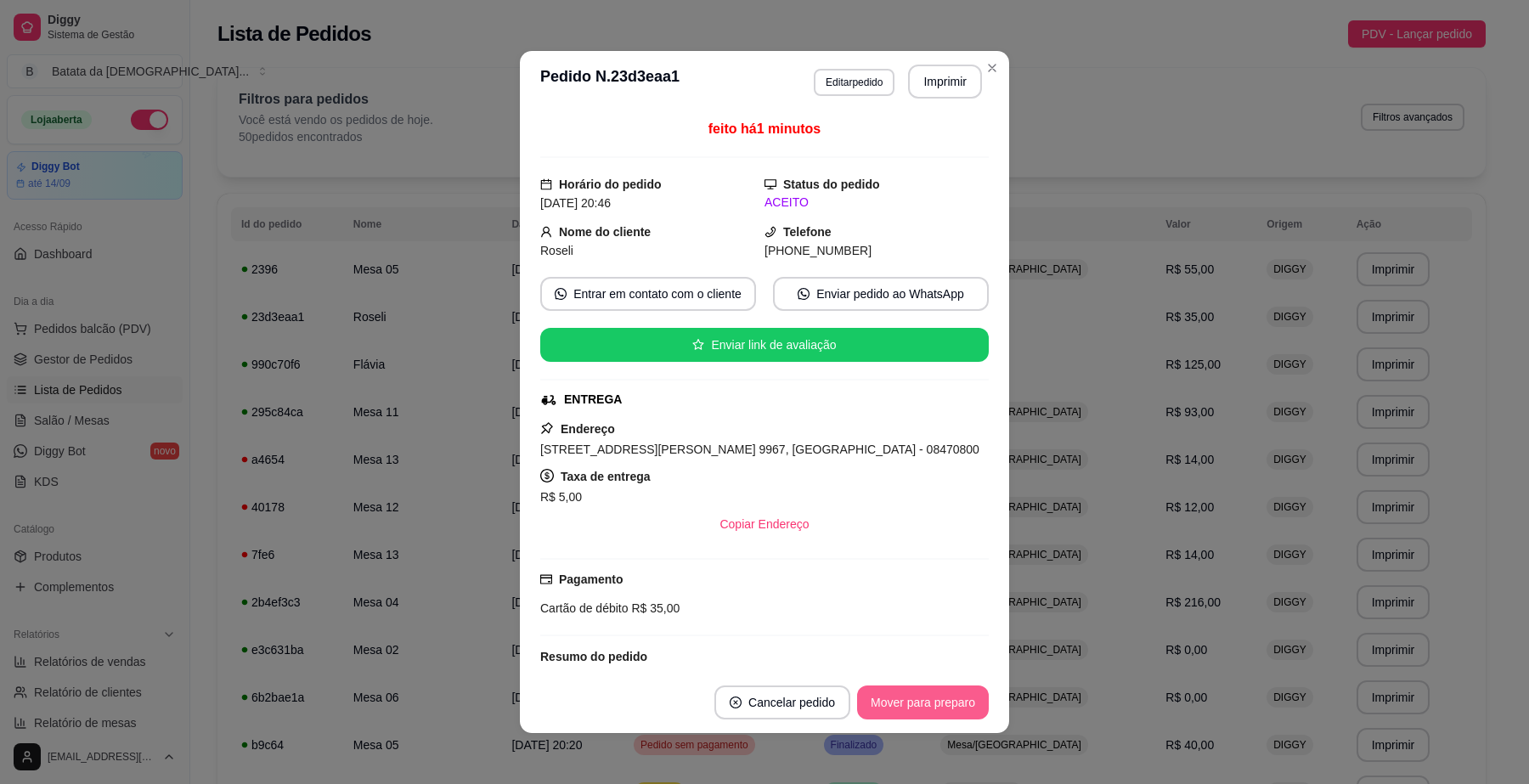
click at [935, 689] on button "Mover para preparo" at bounding box center [922, 702] width 131 height 34
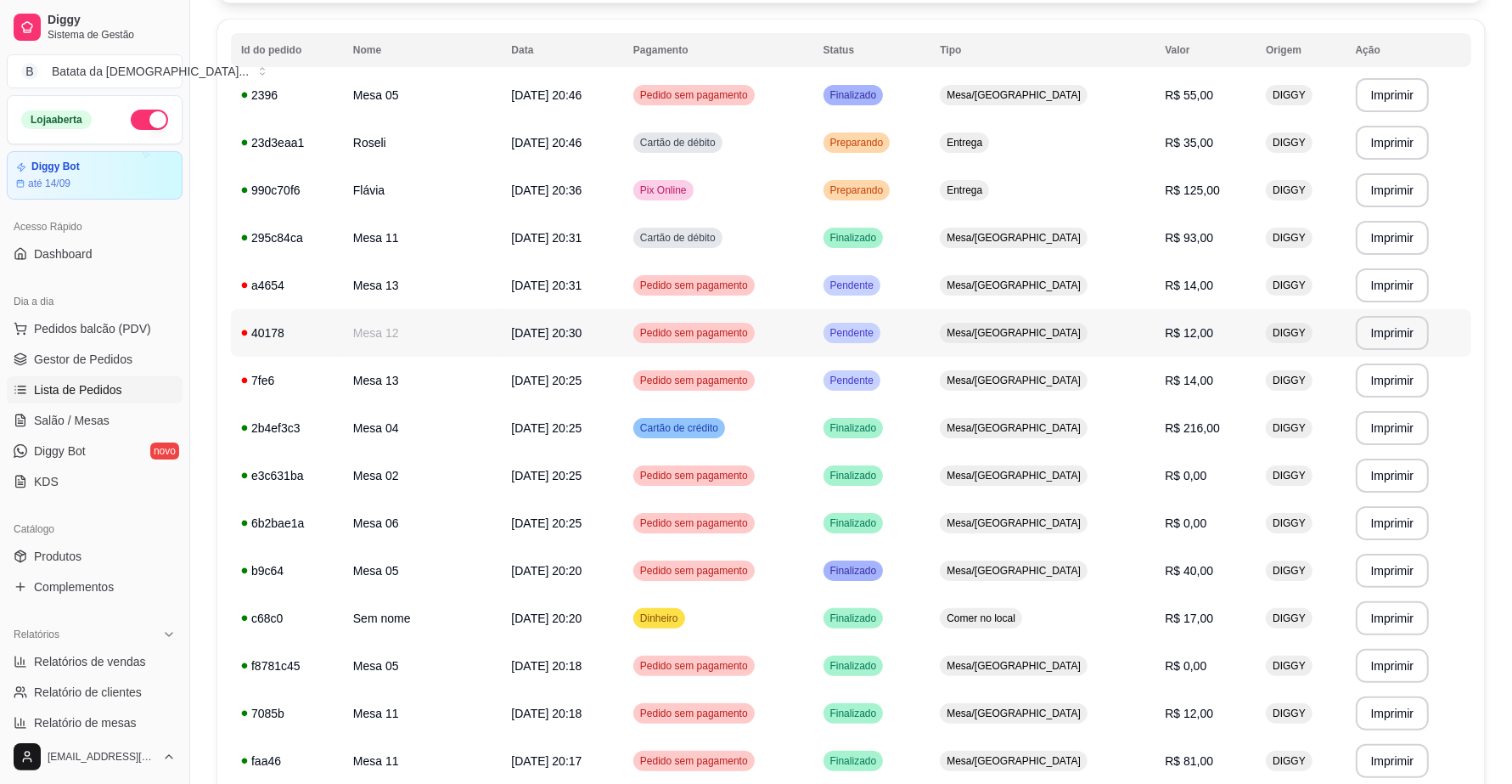
scroll to position [212, 0]
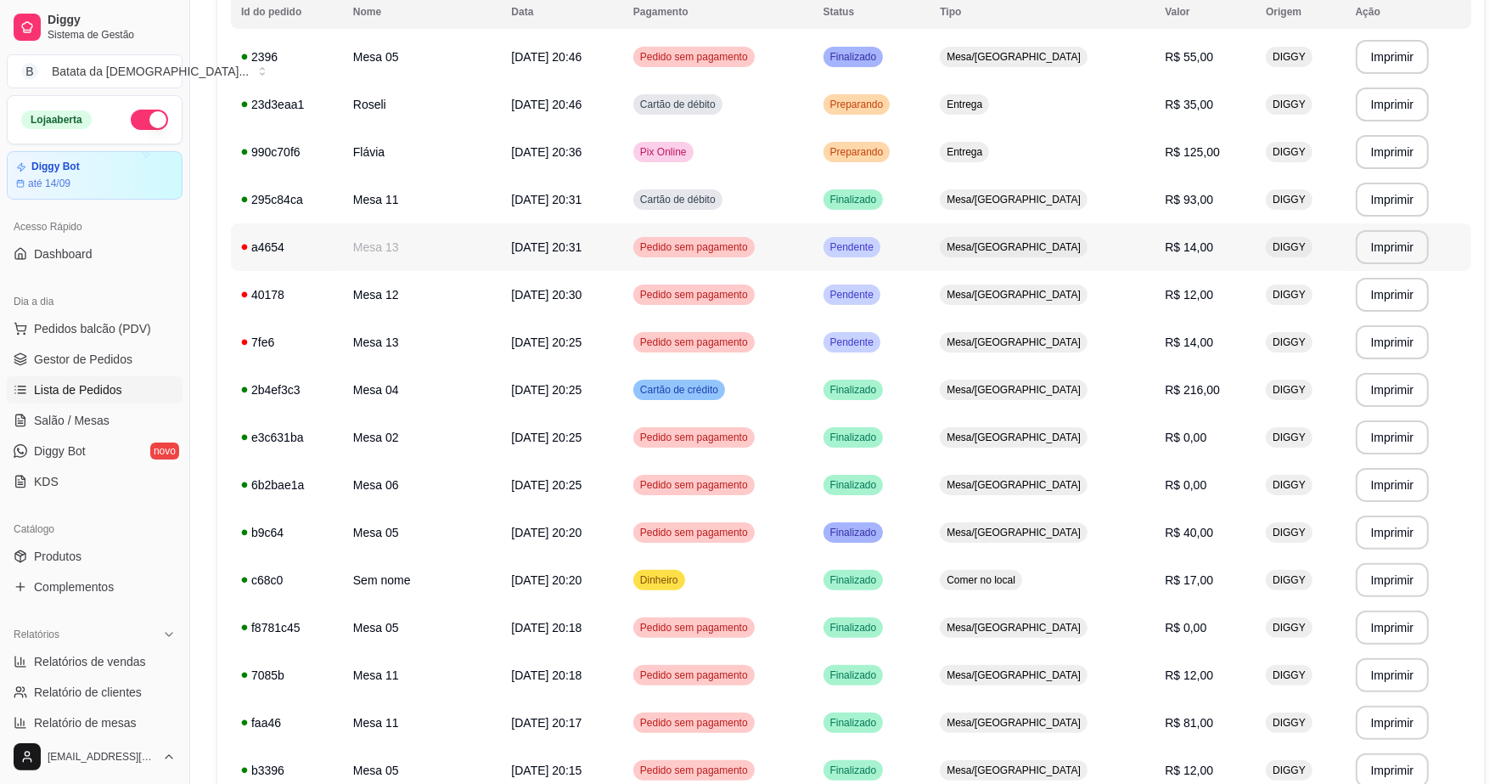
click at [1027, 248] on span "Mesa/[GEOGRAPHIC_DATA]" at bounding box center [1014, 247] width 141 height 14
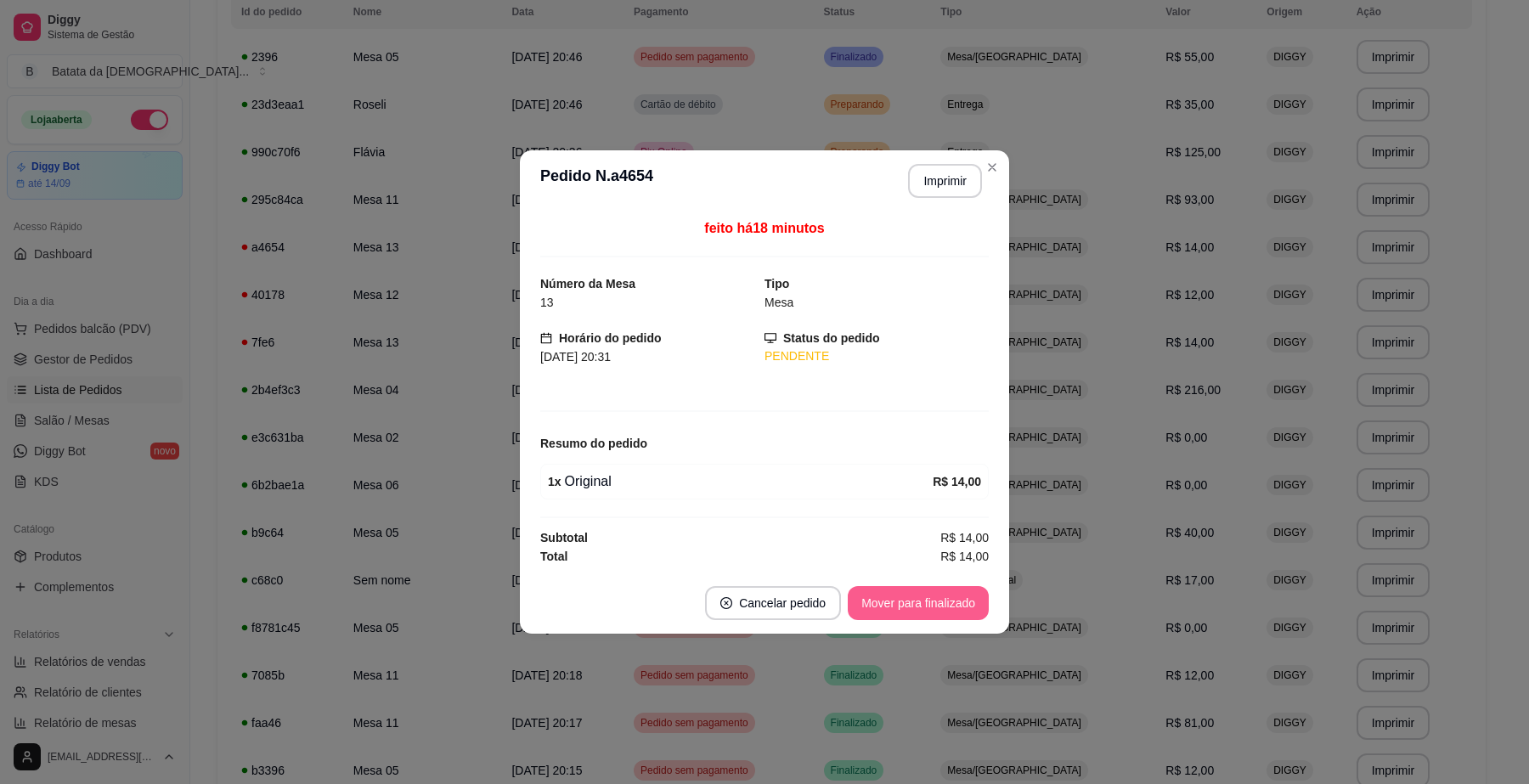
click at [890, 593] on button "Mover para finalizado" at bounding box center [919, 602] width 141 height 34
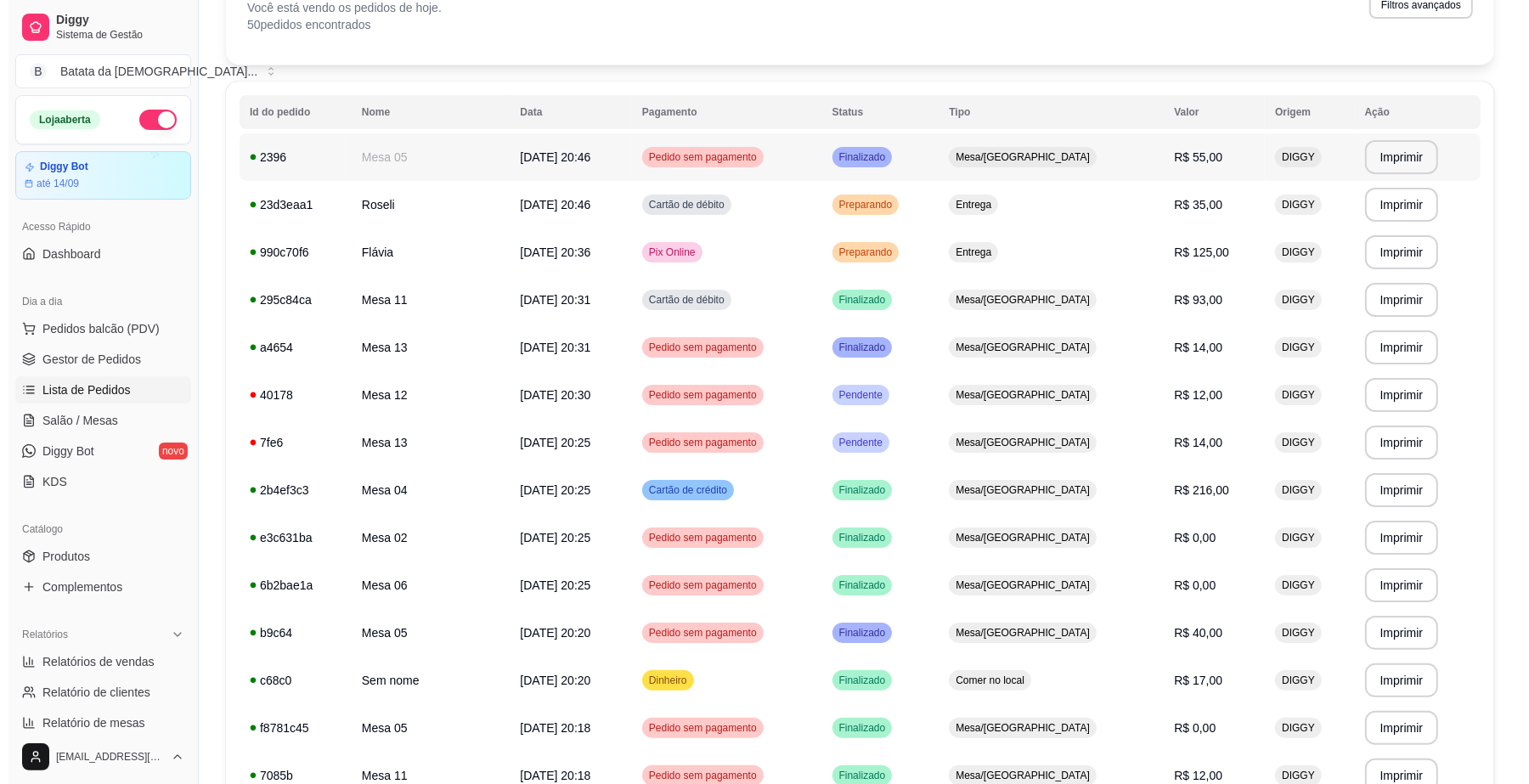
scroll to position [0, 0]
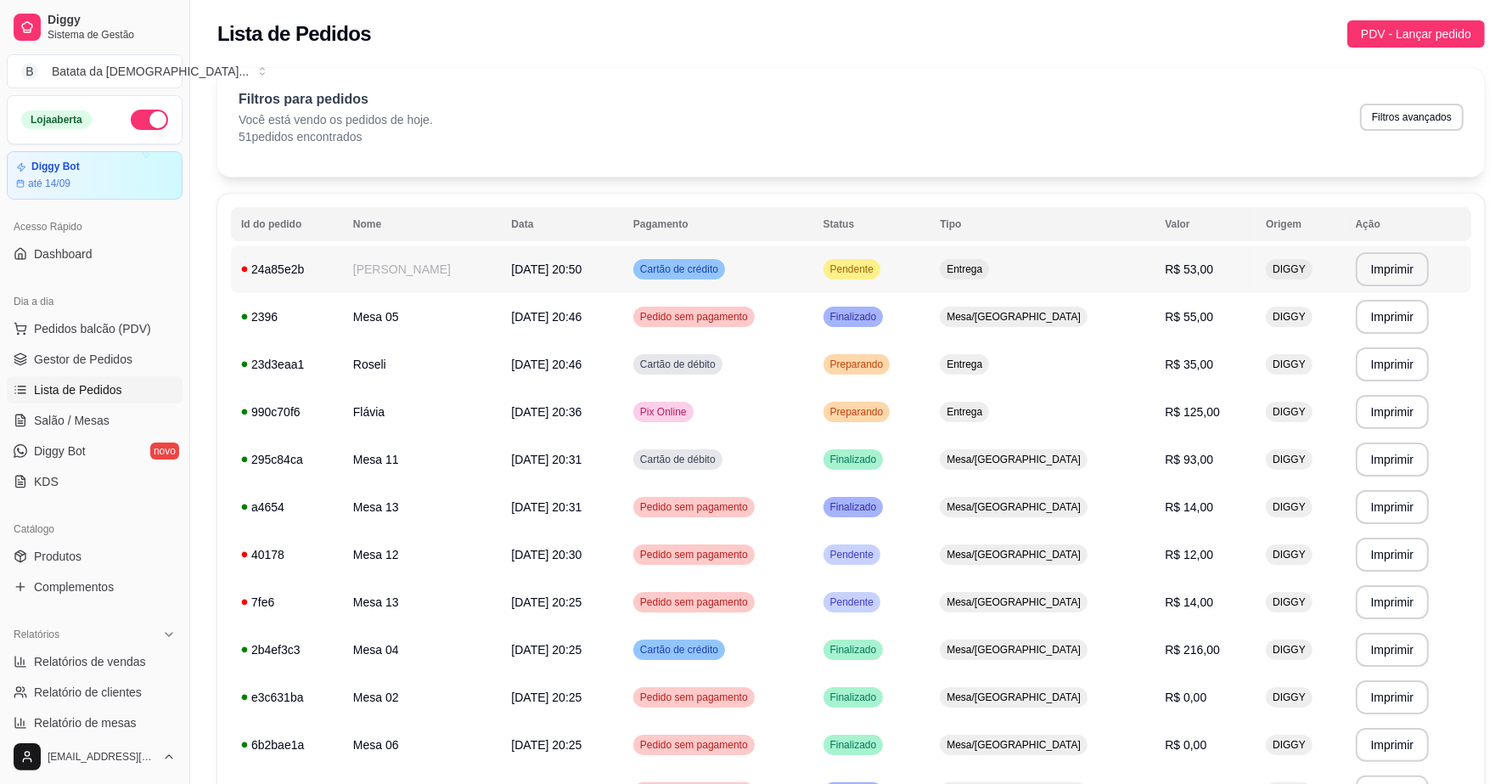
click at [888, 251] on td "Pendente" at bounding box center [871, 268] width 117 height 47
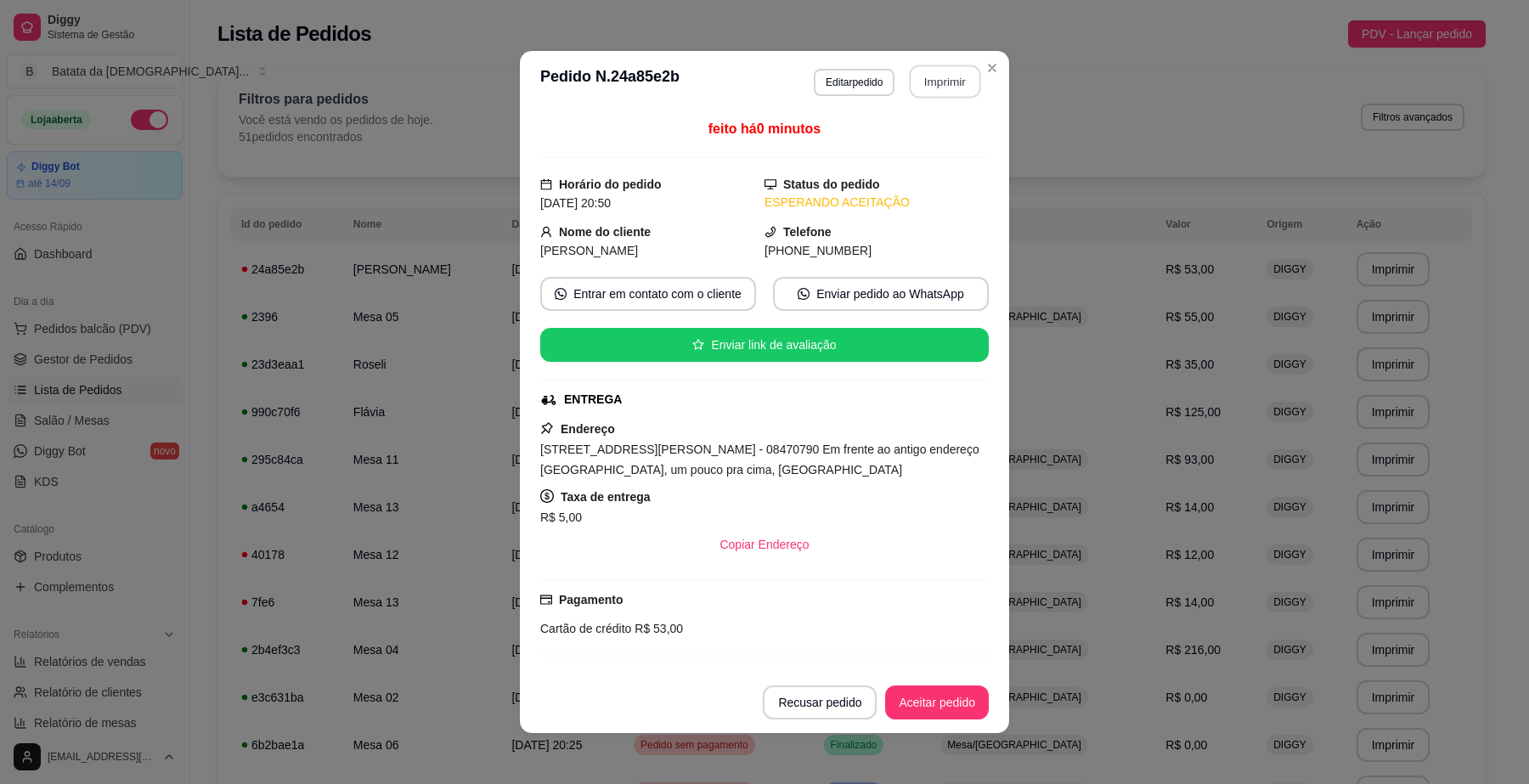
click at [937, 79] on button "Imprimir" at bounding box center [946, 82] width 71 height 33
click at [910, 692] on button "Aceitar pedido" at bounding box center [936, 702] width 103 height 34
click at [897, 698] on button "Aceitar pedido" at bounding box center [937, 702] width 100 height 33
click at [931, 702] on button "Mover para preparo" at bounding box center [922, 702] width 127 height 33
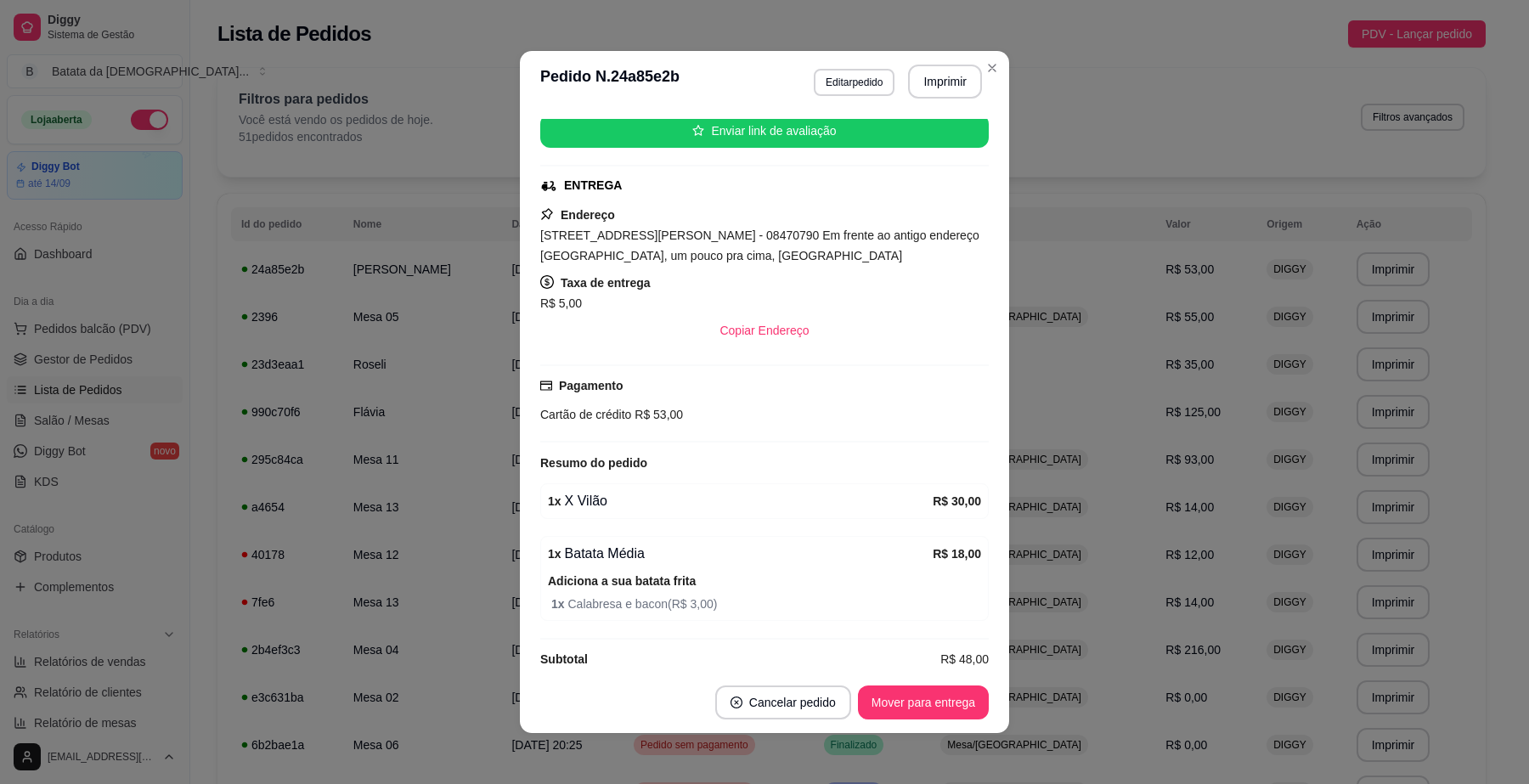
scroll to position [242, 0]
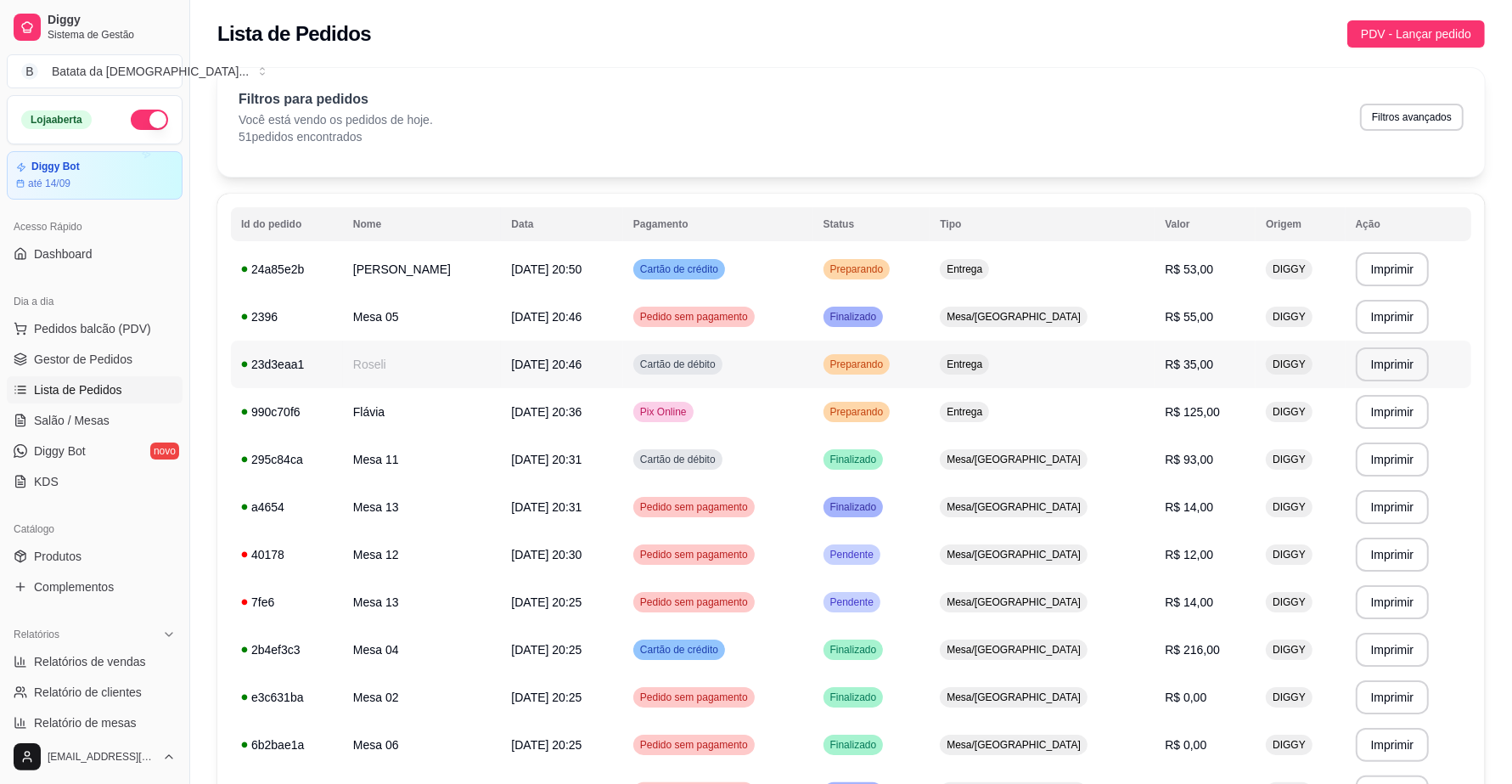
click at [931, 357] on td "Preparando" at bounding box center [871, 364] width 117 height 47
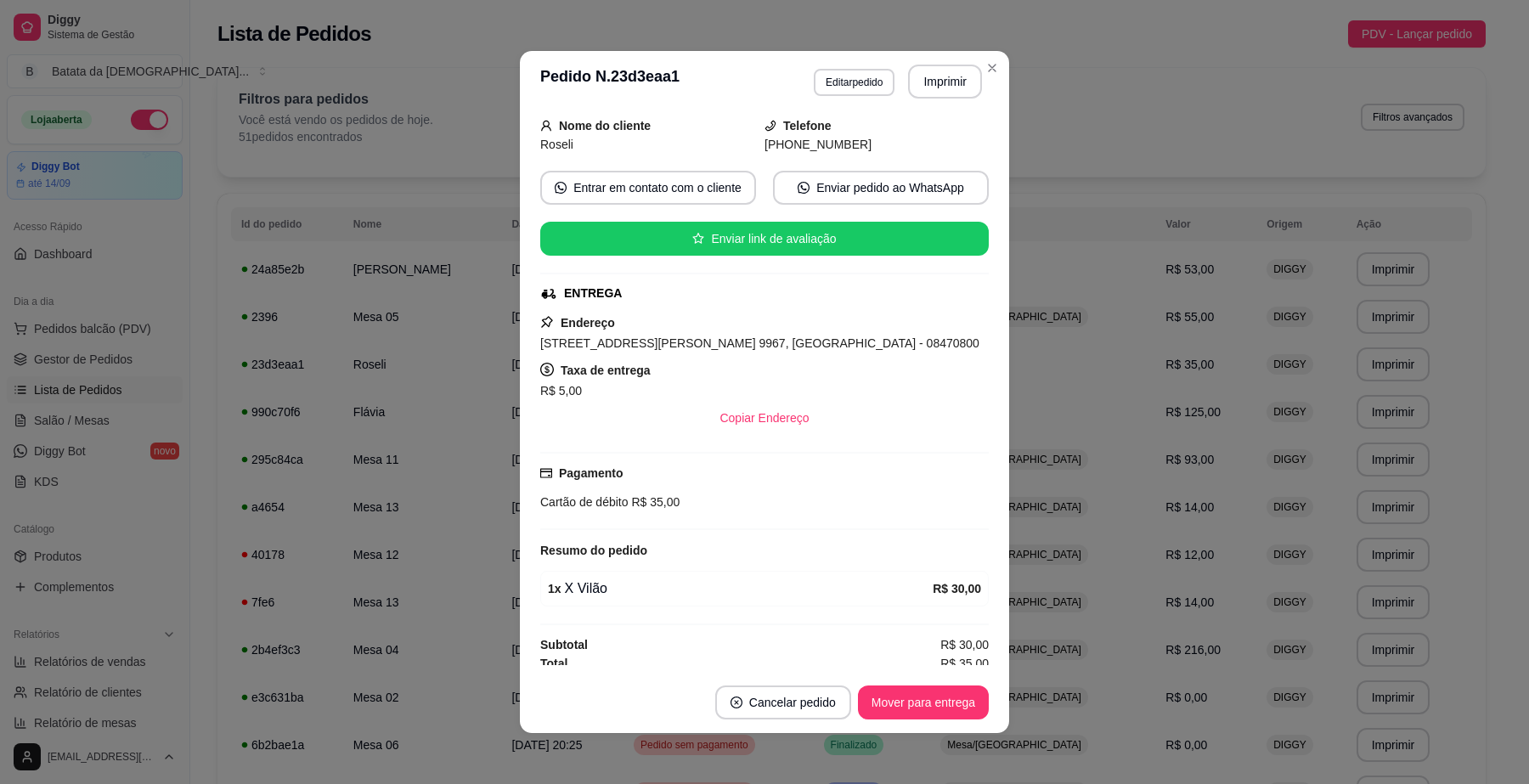
scroll to position [119, 0]
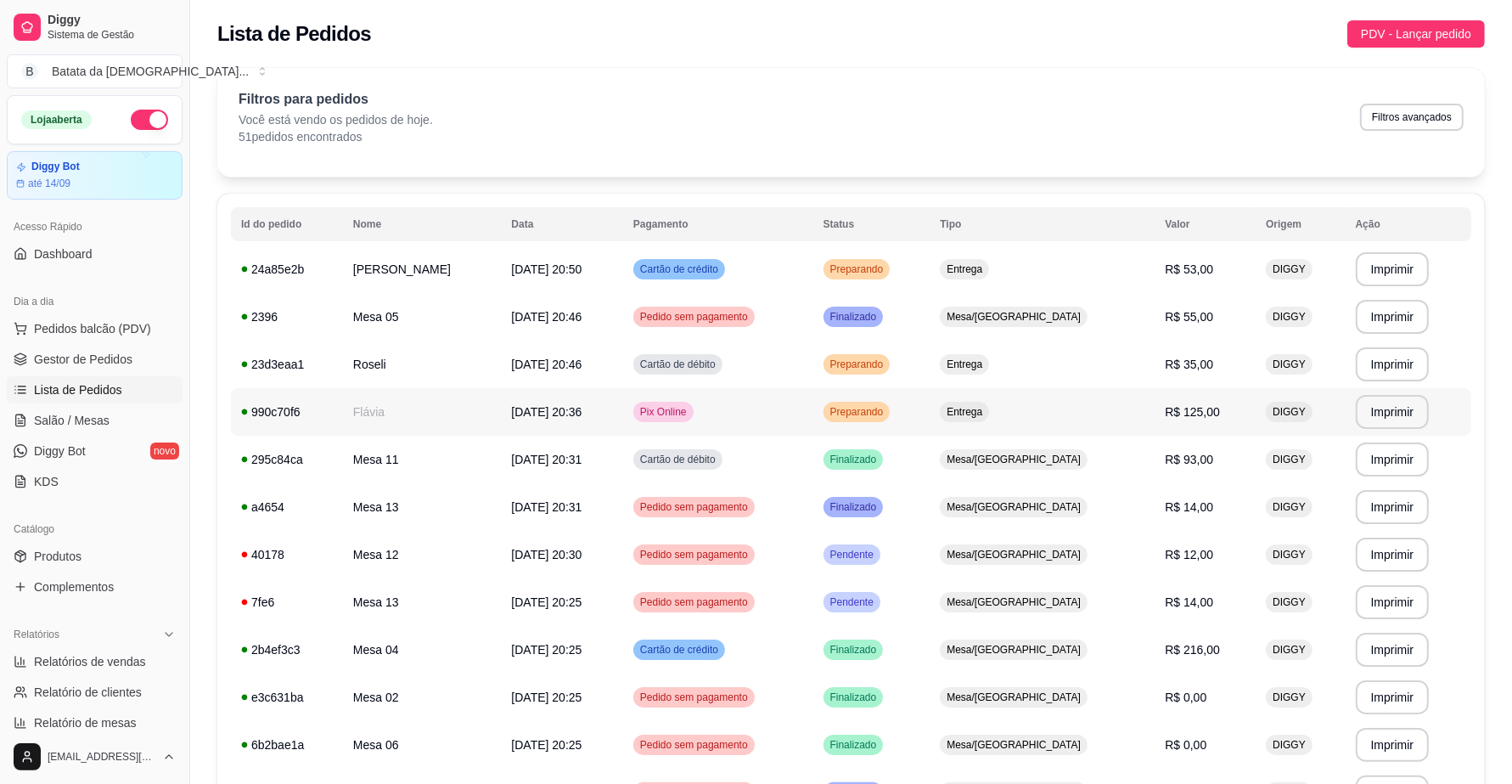
click at [914, 396] on td "Preparando" at bounding box center [871, 411] width 117 height 47
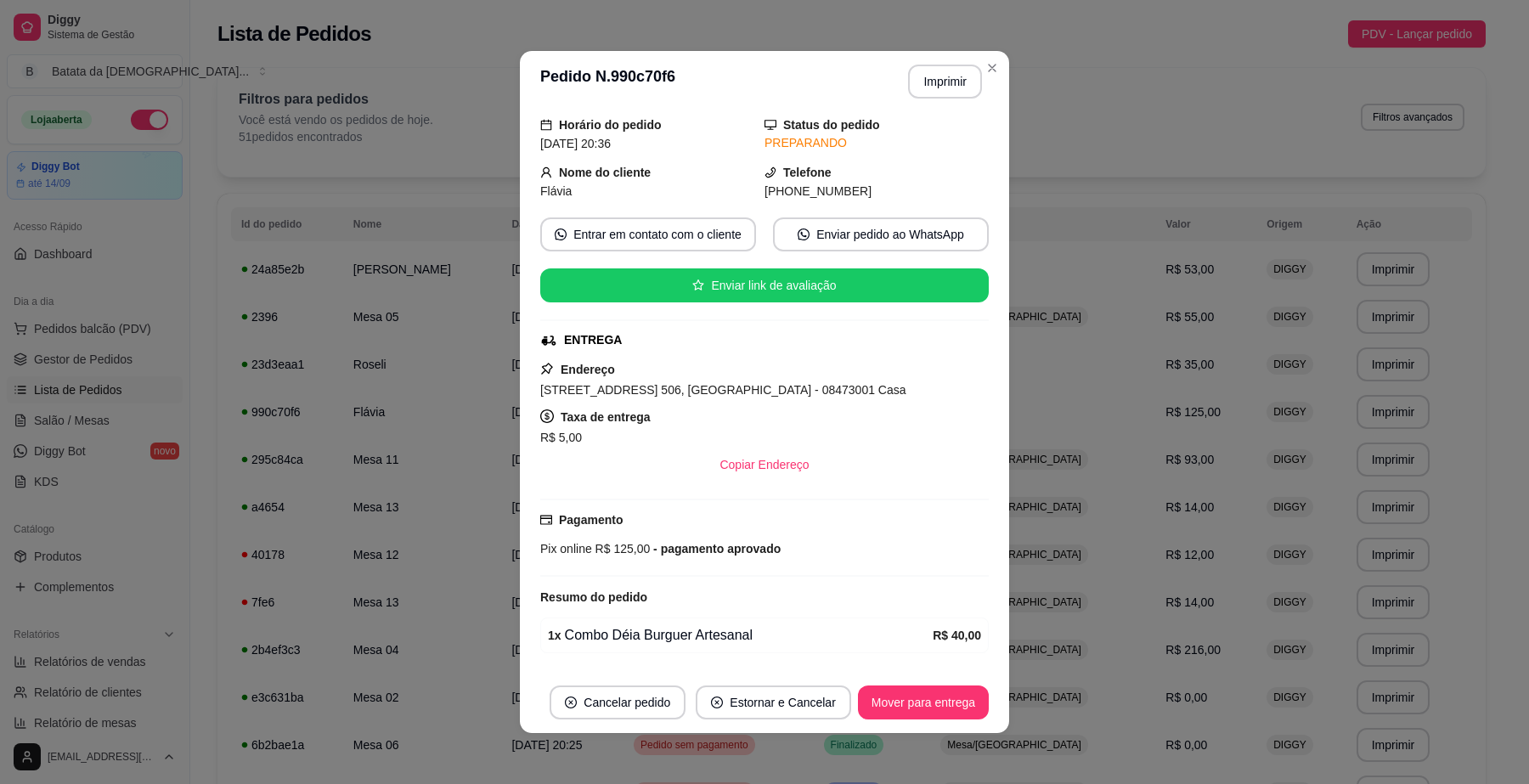
scroll to position [106, 0]
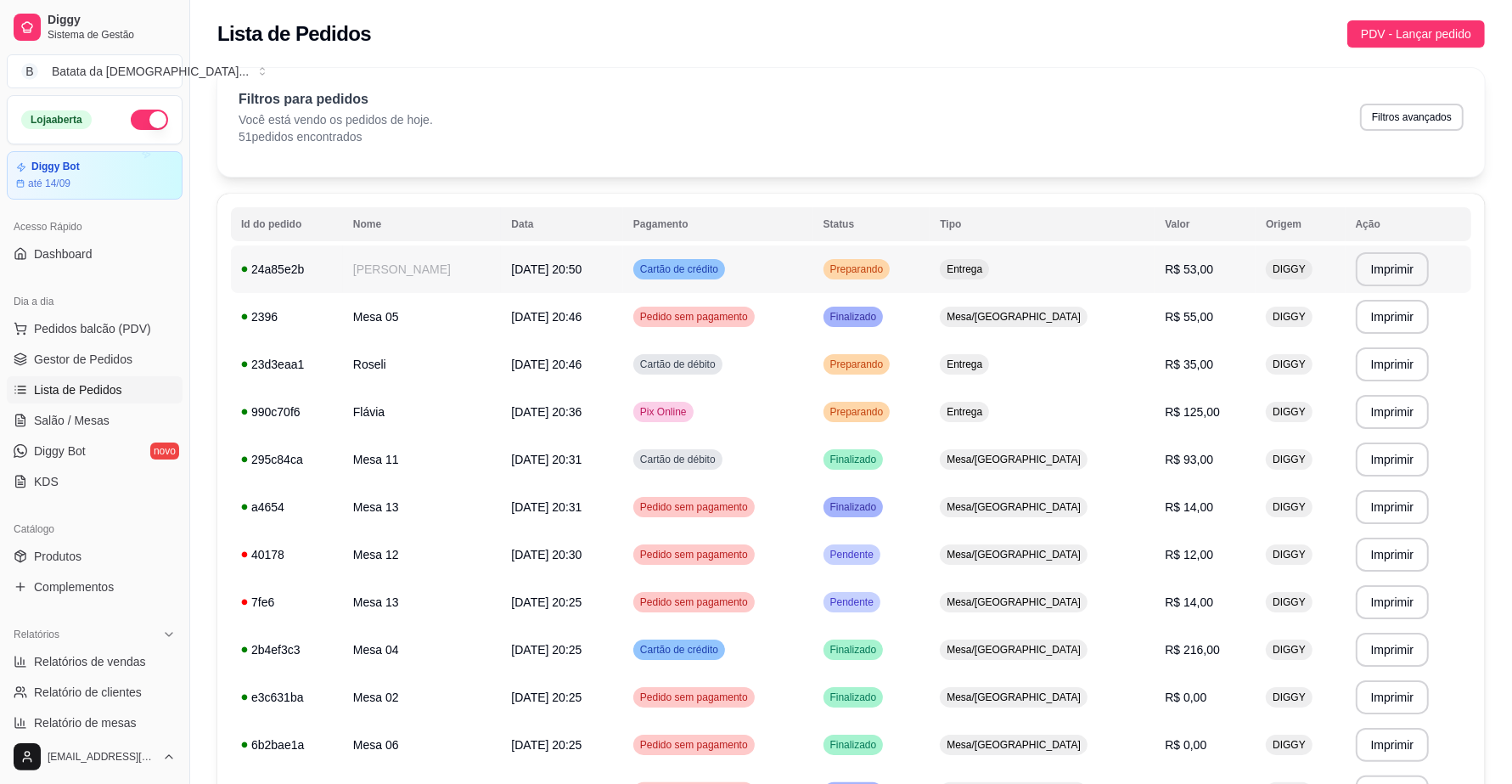
click at [887, 273] on span "Preparando" at bounding box center [856, 269] width 60 height 14
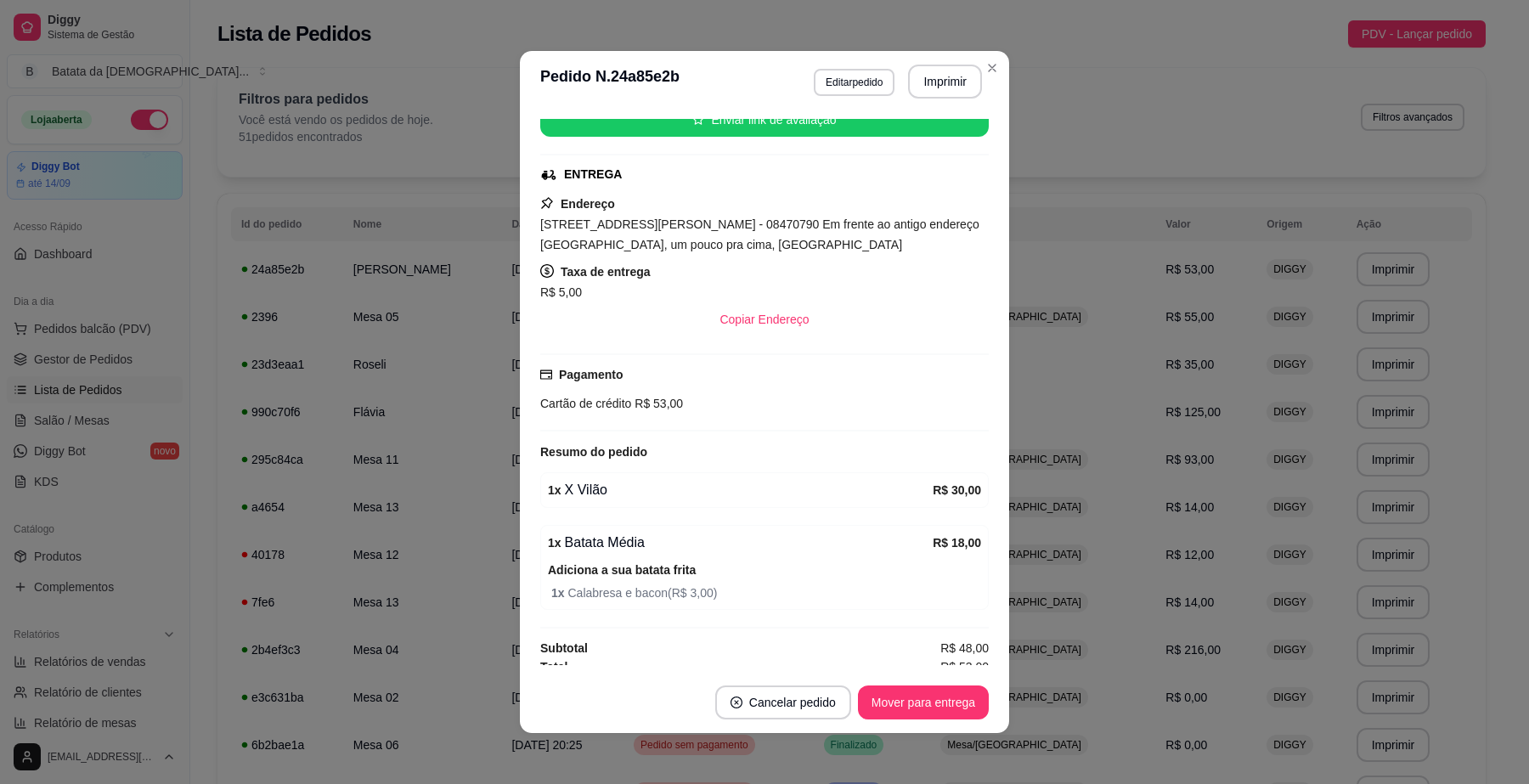
scroll to position [242, 0]
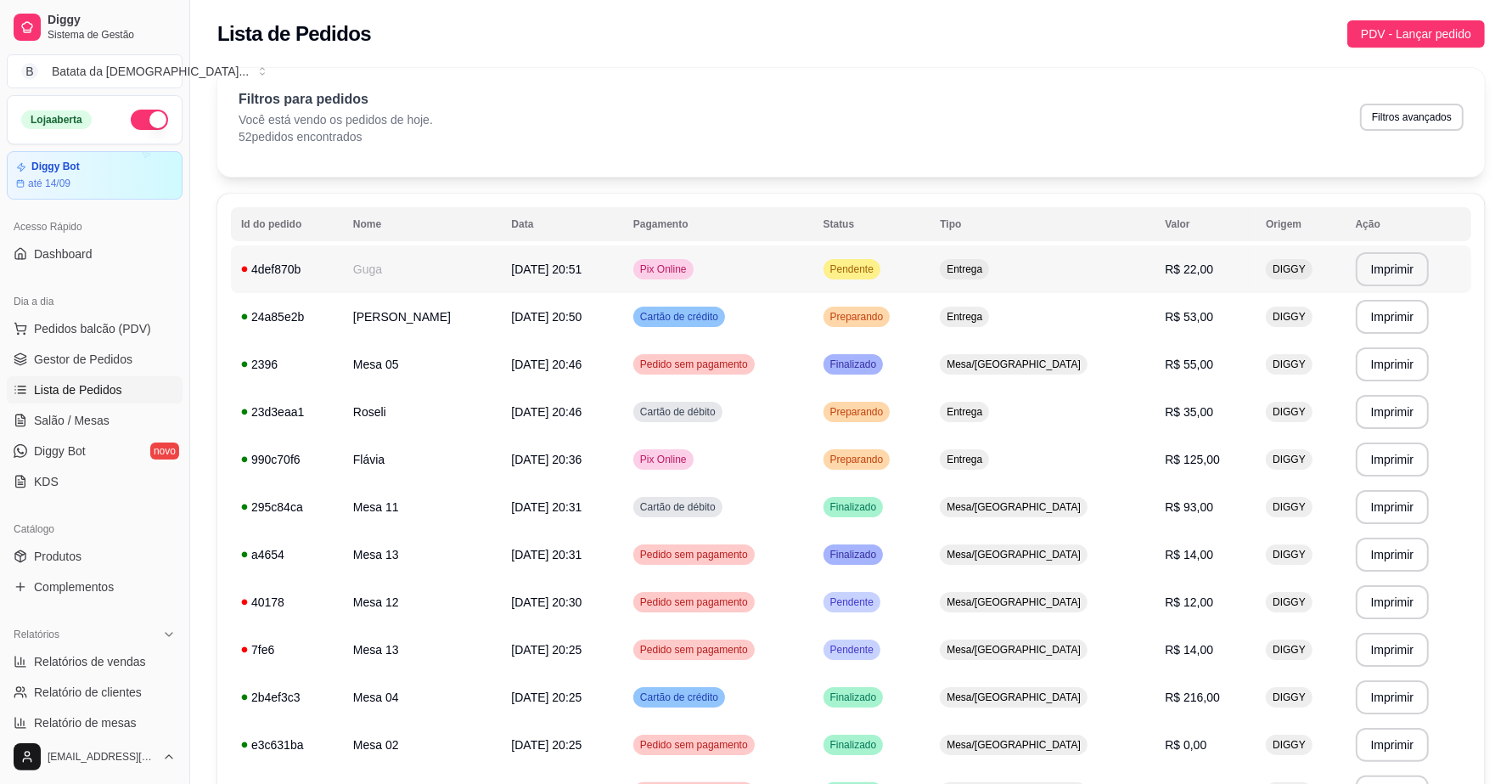
click at [877, 265] on span "Pendente" at bounding box center [852, 269] width 50 height 14
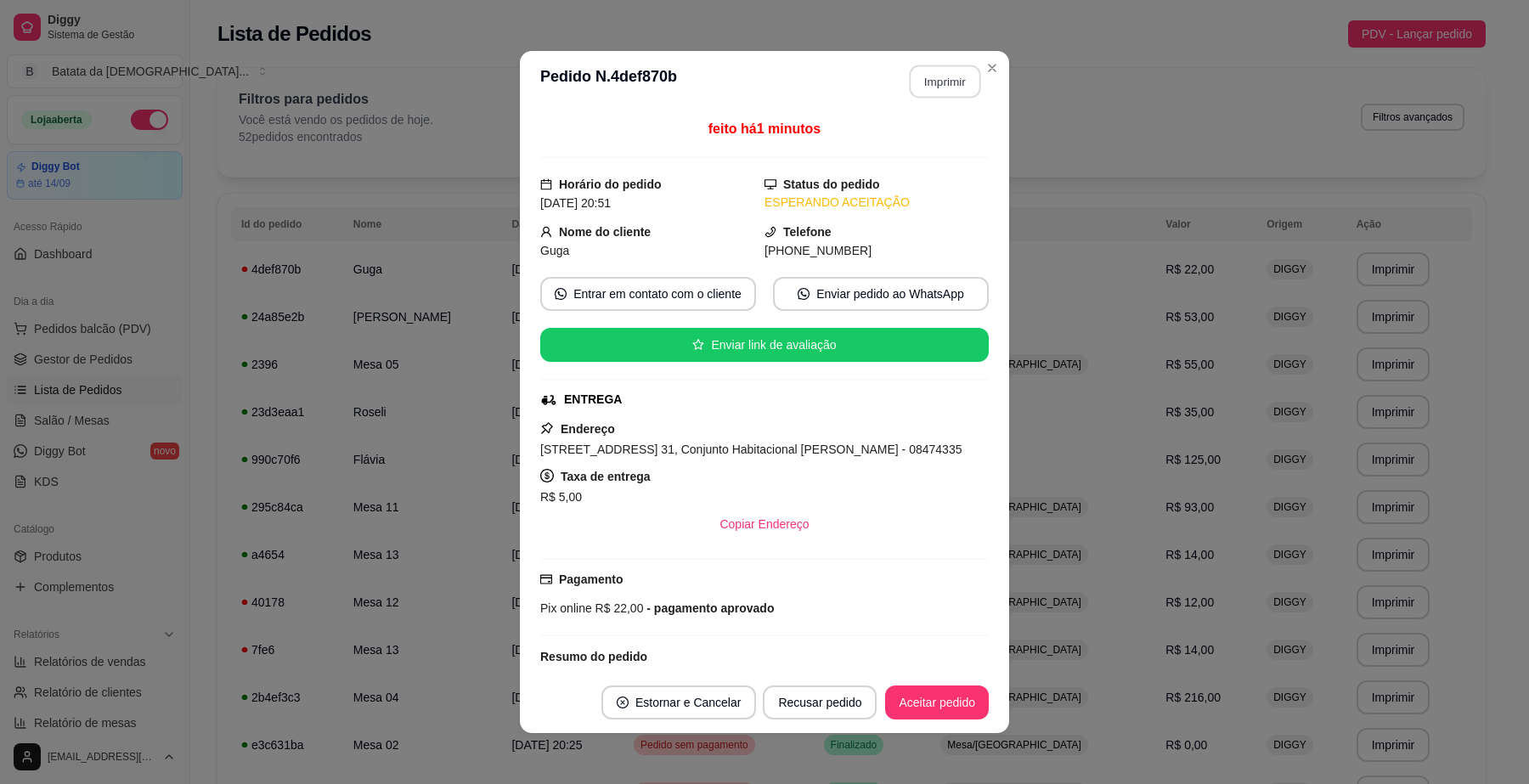
click at [925, 81] on button "Imprimir" at bounding box center [946, 82] width 71 height 33
click at [930, 701] on button "Aceitar pedido" at bounding box center [937, 702] width 100 height 33
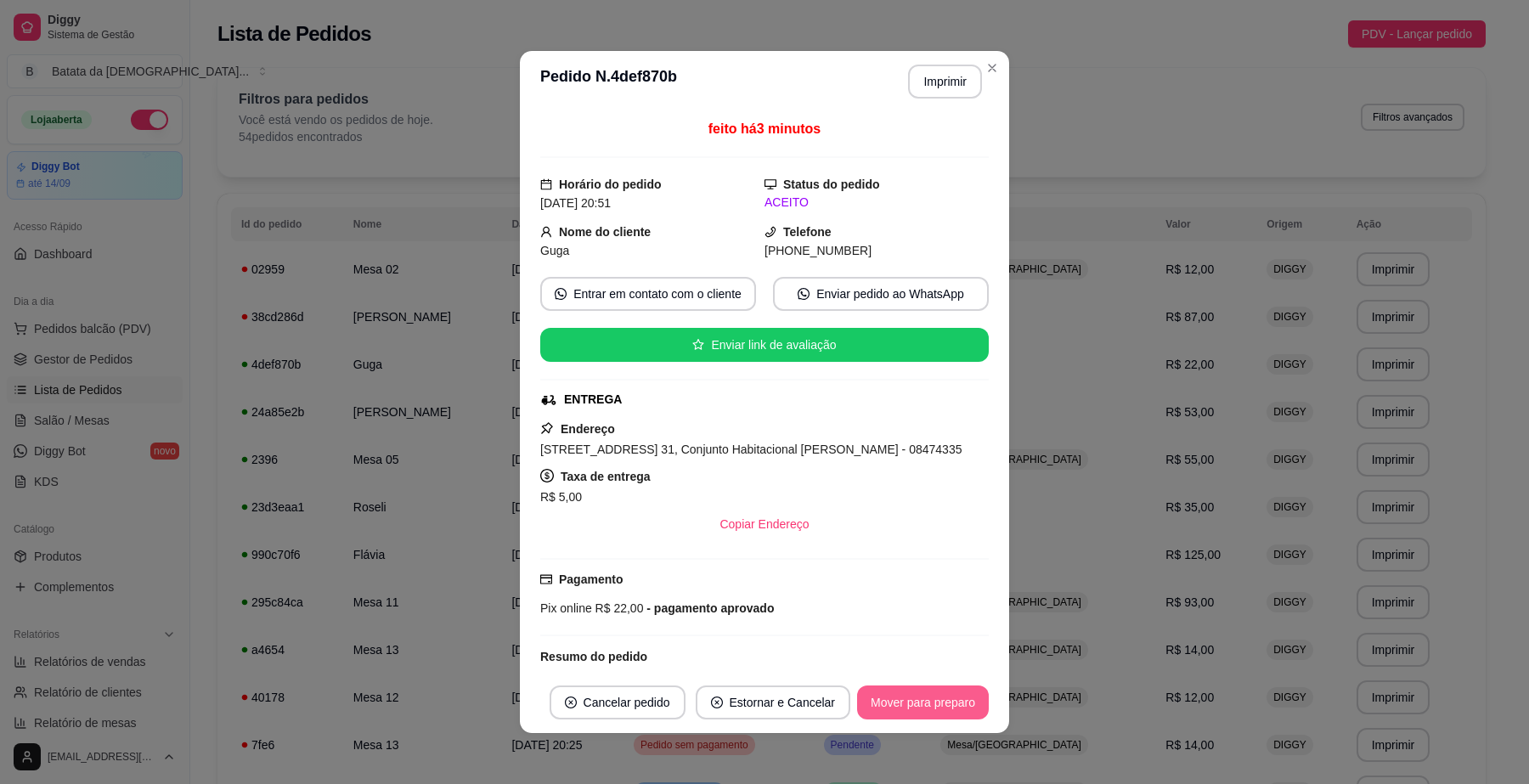
click at [927, 699] on button "Mover para preparo" at bounding box center [922, 702] width 131 height 34
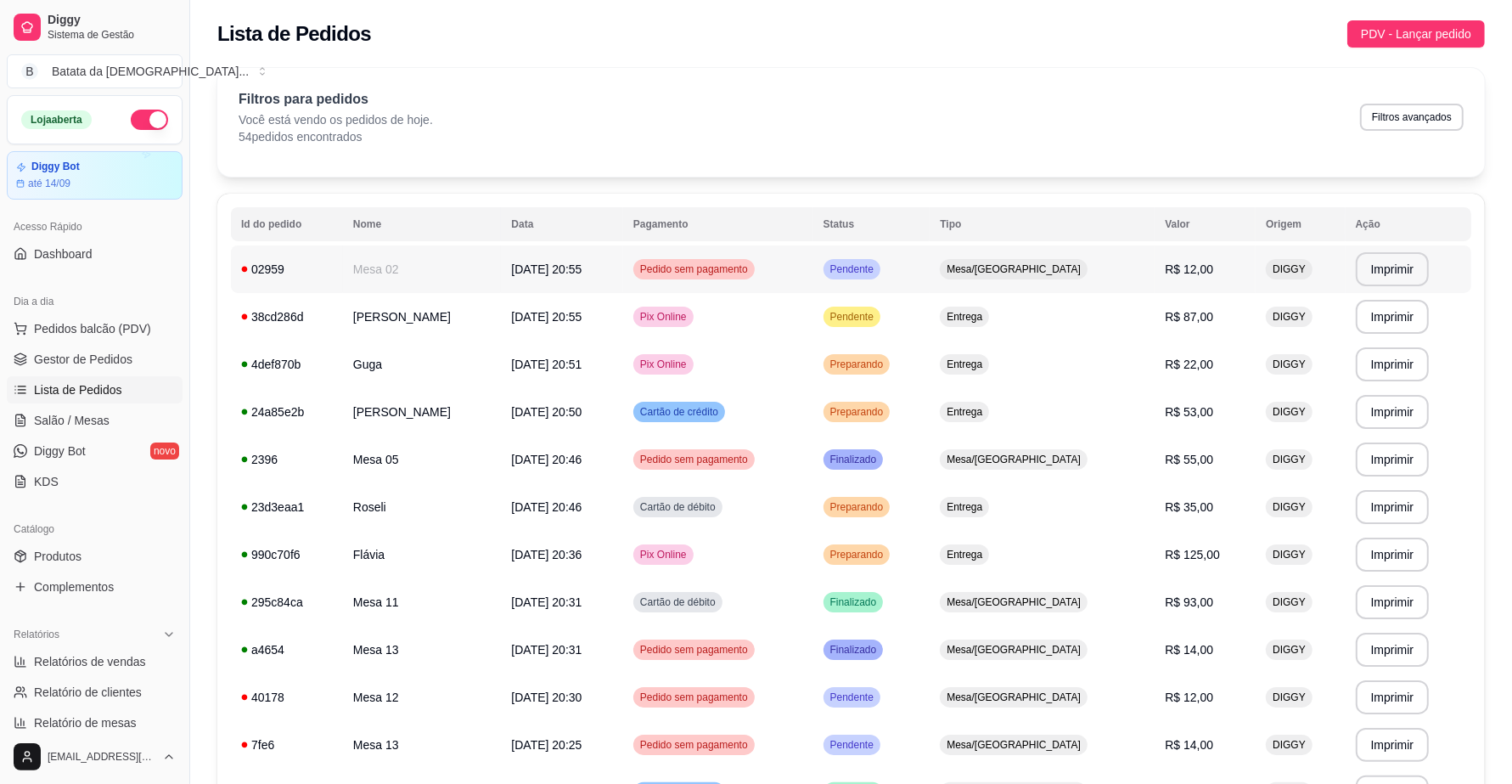
click at [931, 277] on td "Pendente" at bounding box center [871, 268] width 117 height 47
click at [1006, 308] on td "Entrega" at bounding box center [1042, 316] width 225 height 47
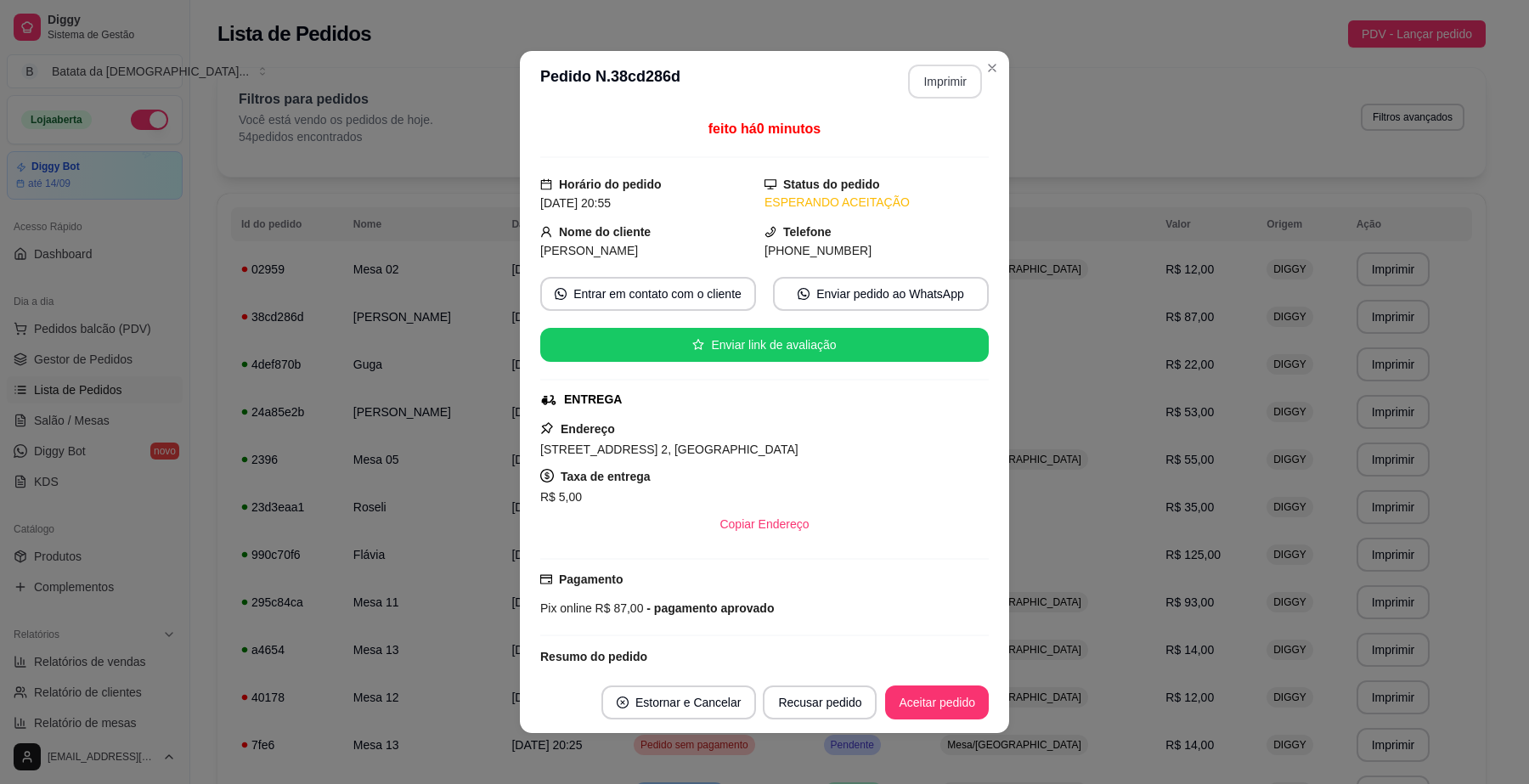
click at [948, 89] on button "Imprimir" at bounding box center [945, 81] width 73 height 34
click at [937, 707] on button "Aceitar pedido" at bounding box center [937, 702] width 100 height 33
click at [944, 705] on button "Mover para preparo" at bounding box center [922, 702] width 127 height 33
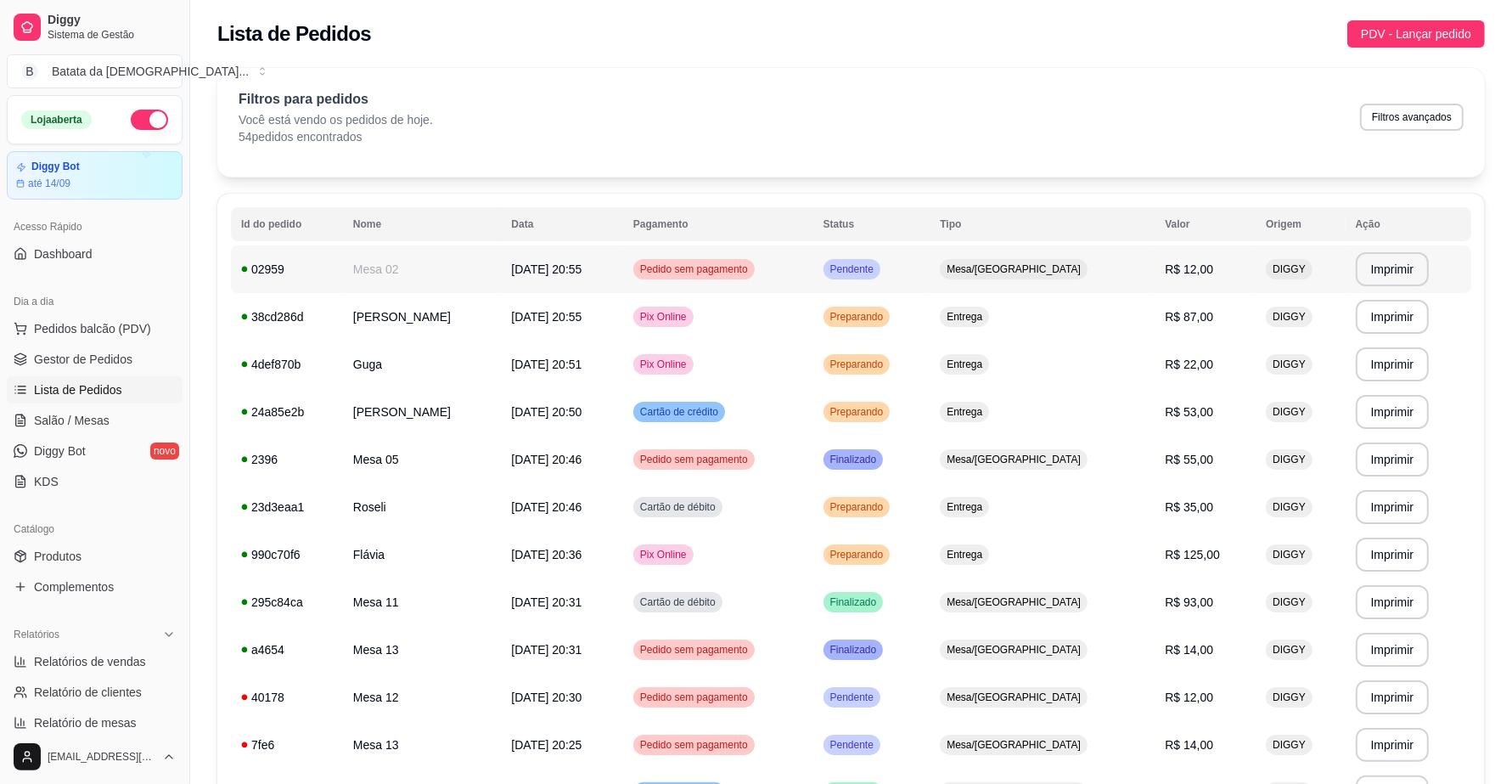
click at [931, 262] on td "Pendente" at bounding box center [871, 268] width 117 height 47
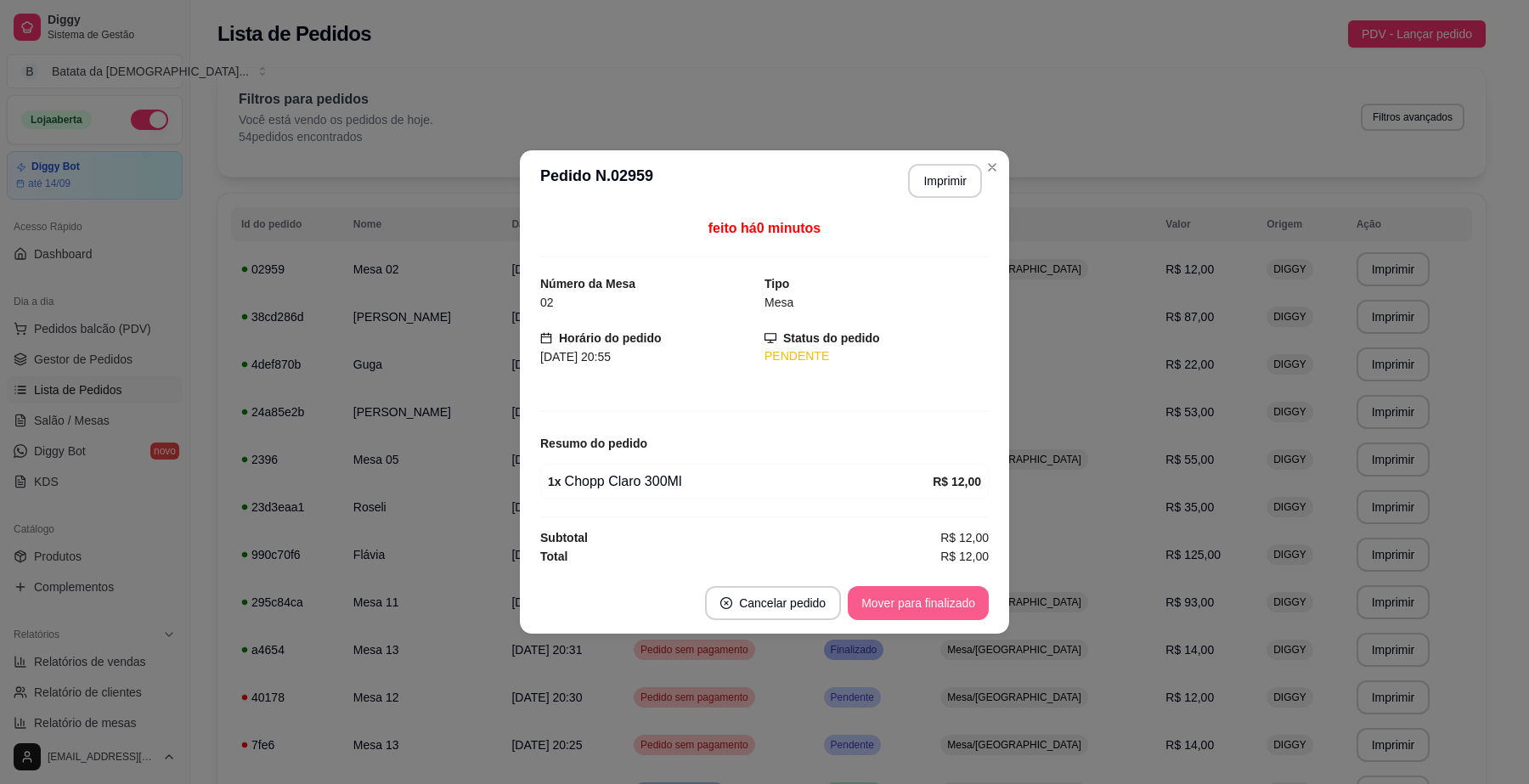
click at [924, 611] on button "Mover para finalizado" at bounding box center [919, 602] width 141 height 34
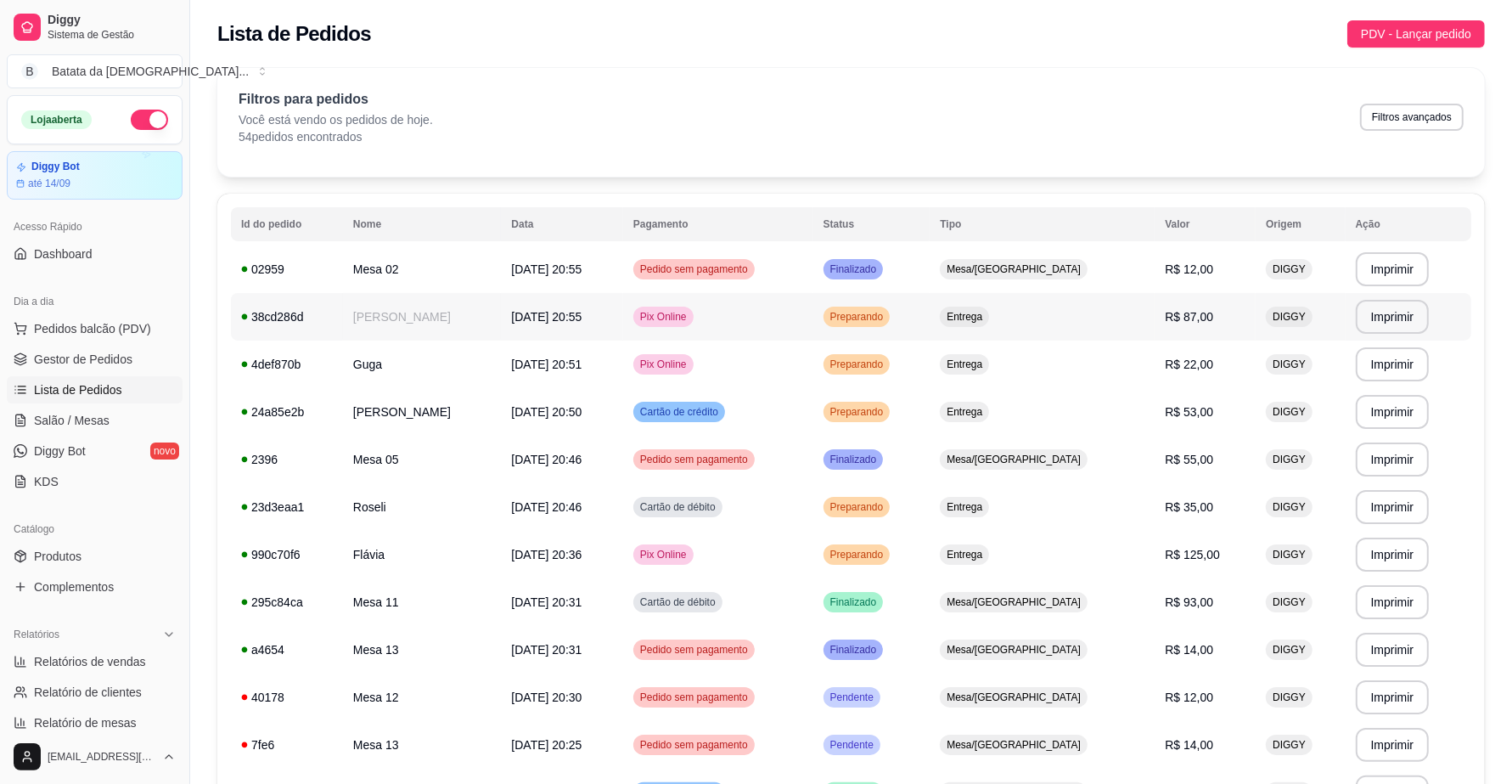
click at [1078, 322] on td "Entrega" at bounding box center [1042, 316] width 225 height 47
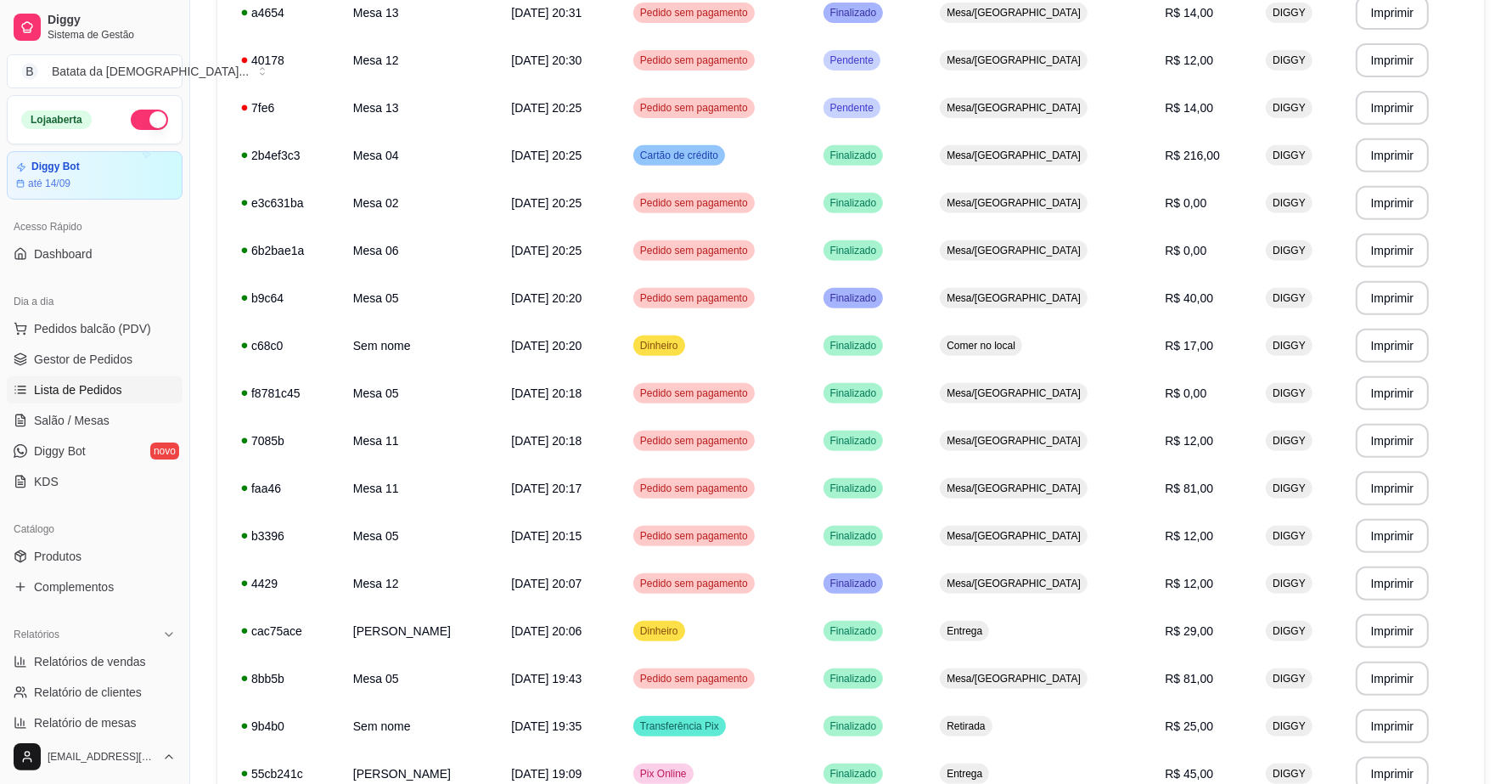
scroll to position [106, 0]
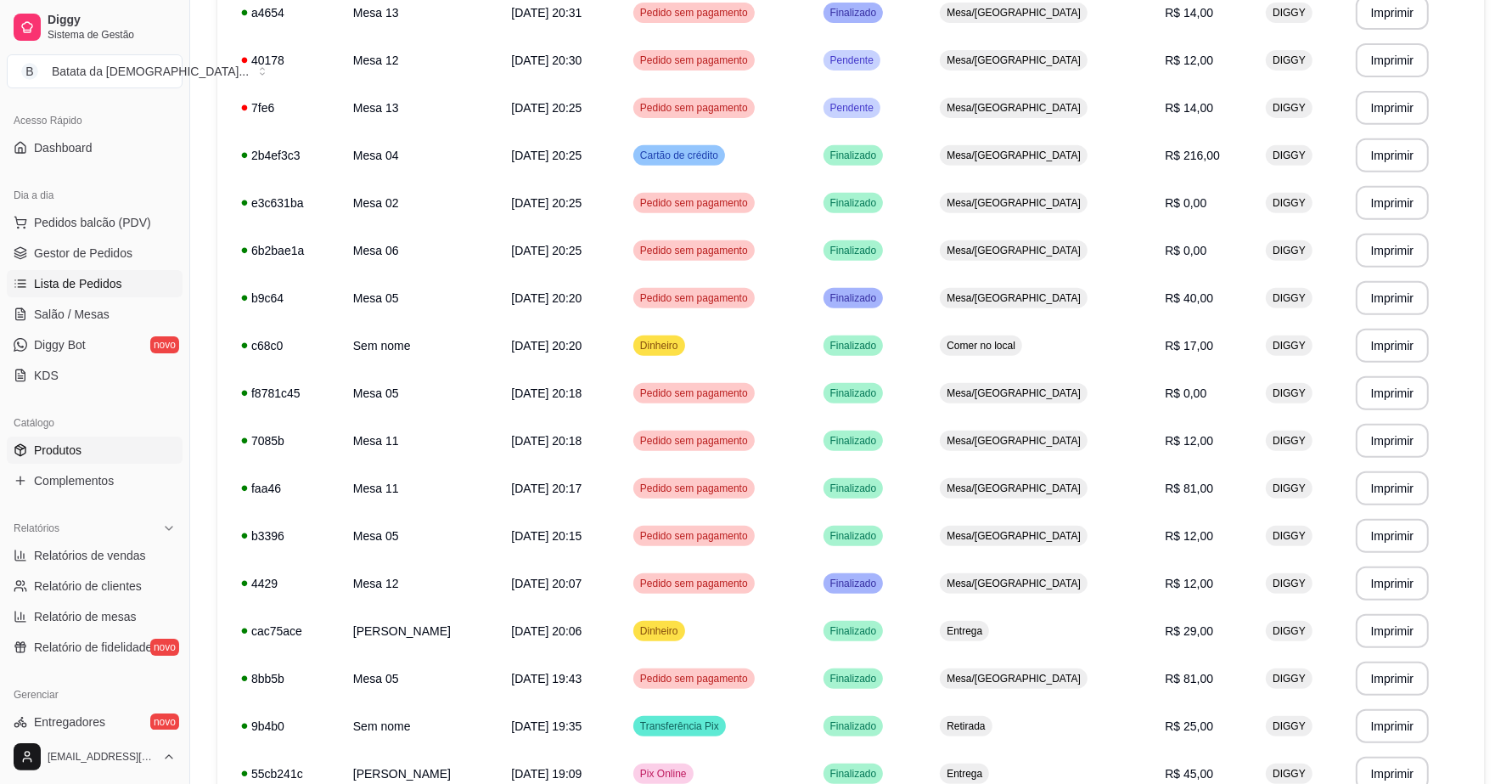
click at [82, 439] on link "Produtos" at bounding box center [95, 450] width 176 height 27
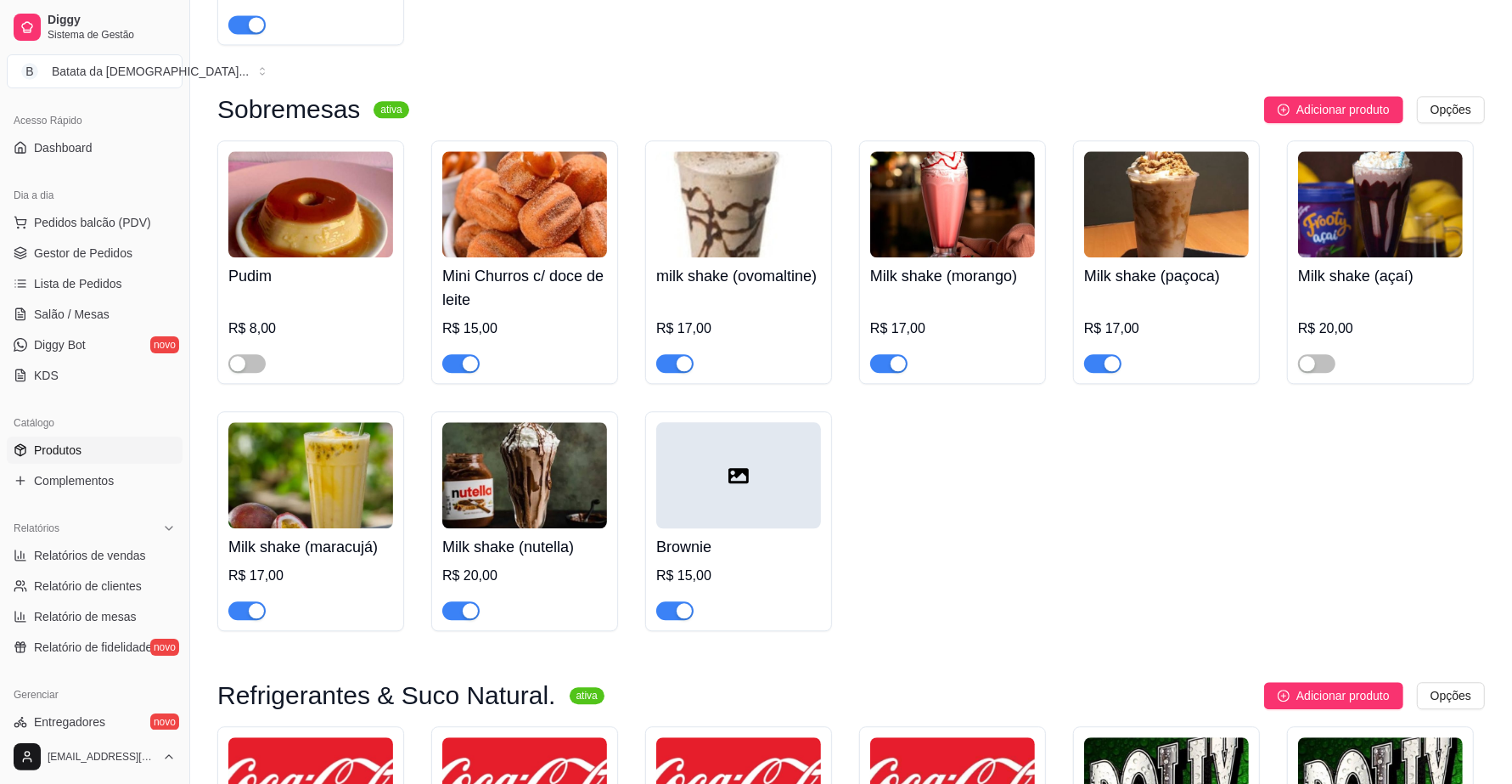
scroll to position [3714, 0]
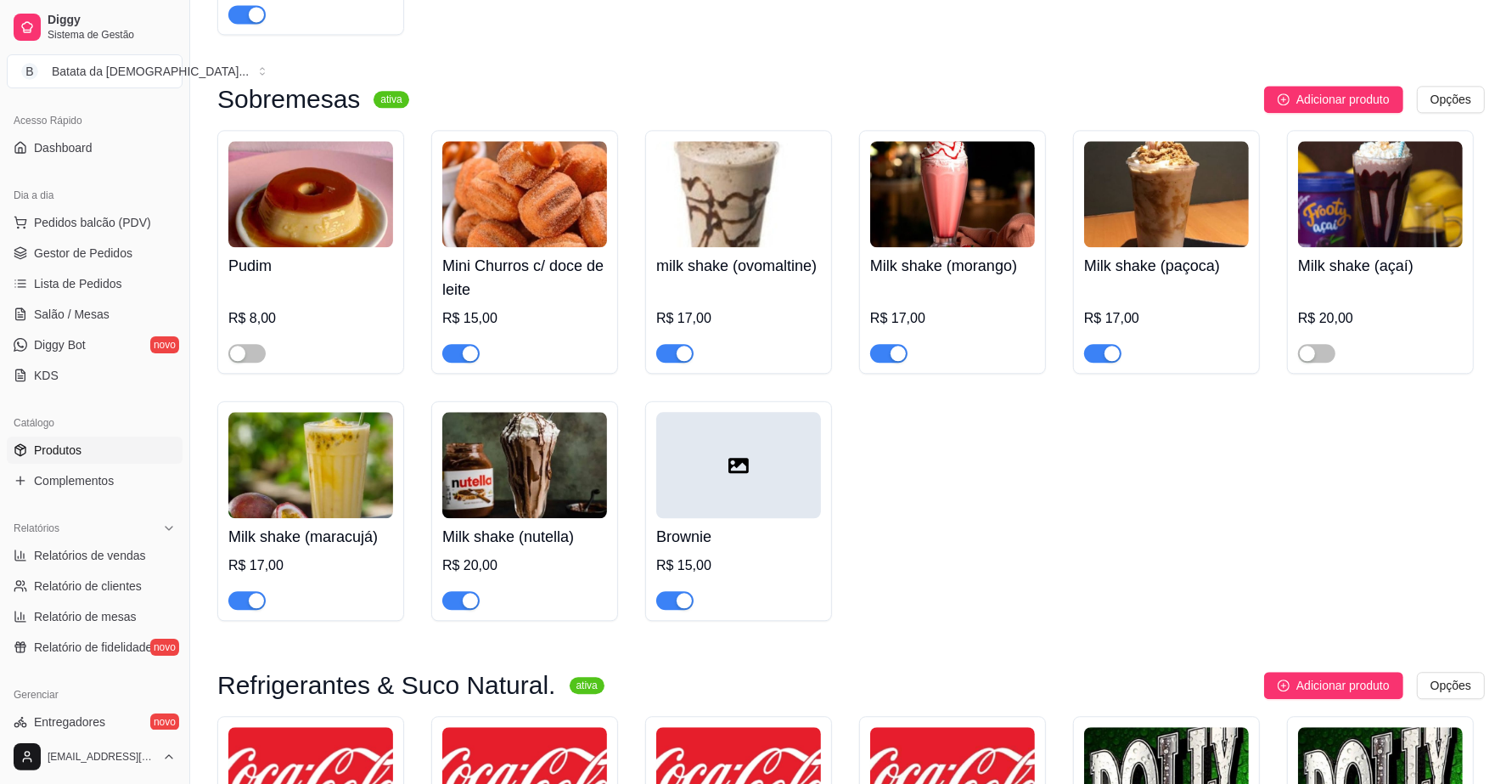
click at [452, 599] on span "button" at bounding box center [461, 600] width 38 height 18
click at [117, 290] on span "Lista de Pedidos" at bounding box center [77, 284] width 88 height 17
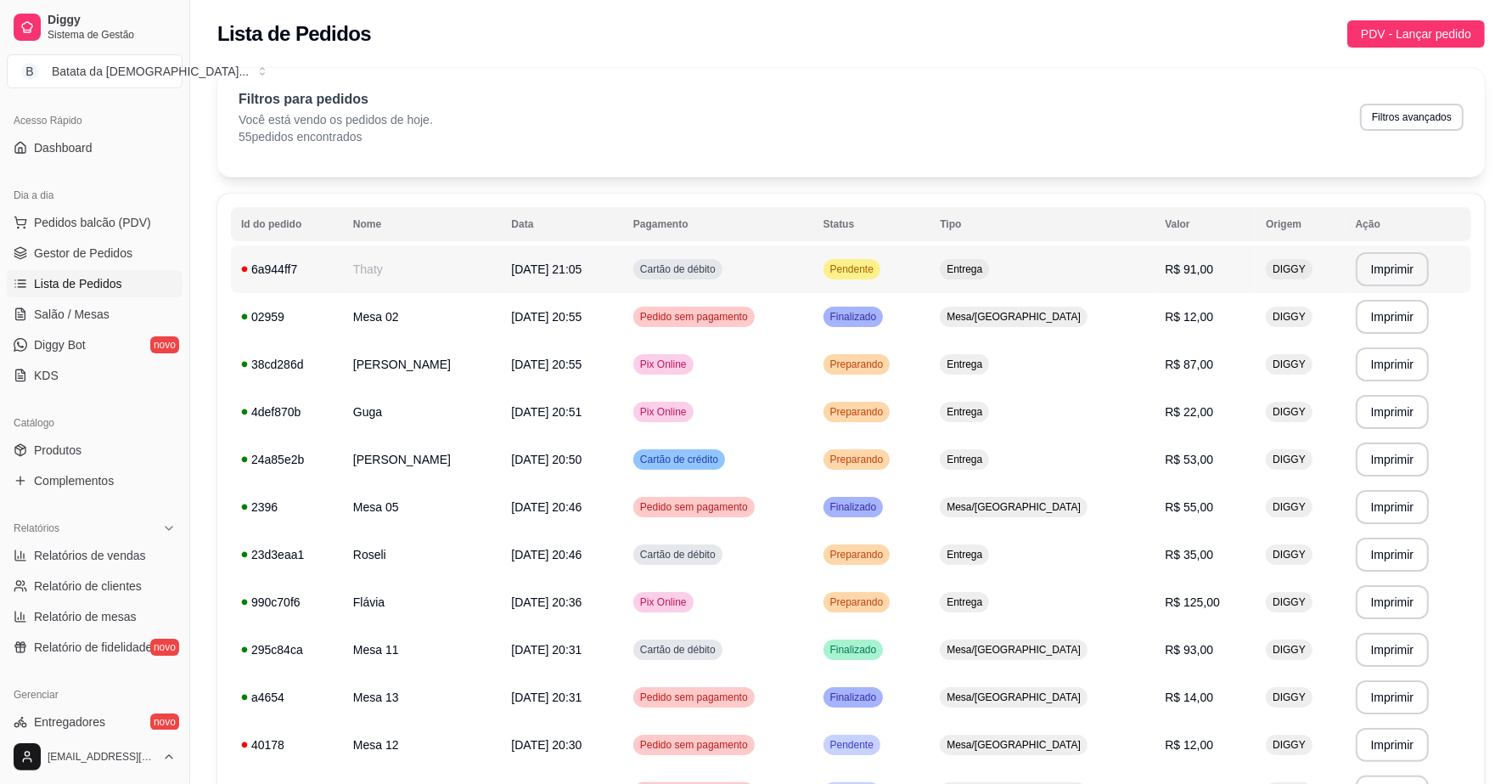
click at [1002, 259] on td "Entrega" at bounding box center [1042, 268] width 225 height 47
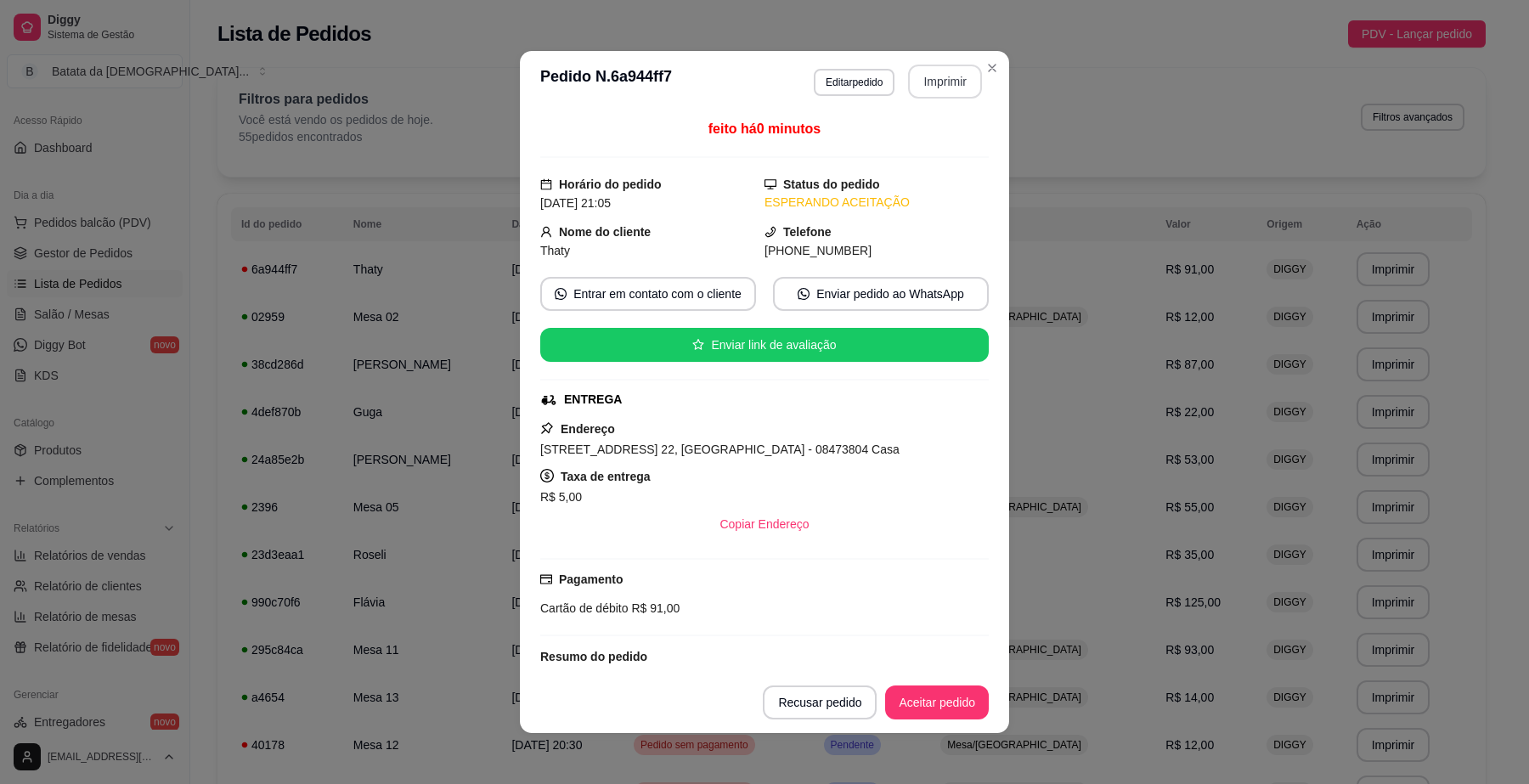
click at [923, 74] on button "Imprimir" at bounding box center [945, 81] width 73 height 34
click at [936, 700] on button "Aceitar pedido" at bounding box center [936, 702] width 103 height 34
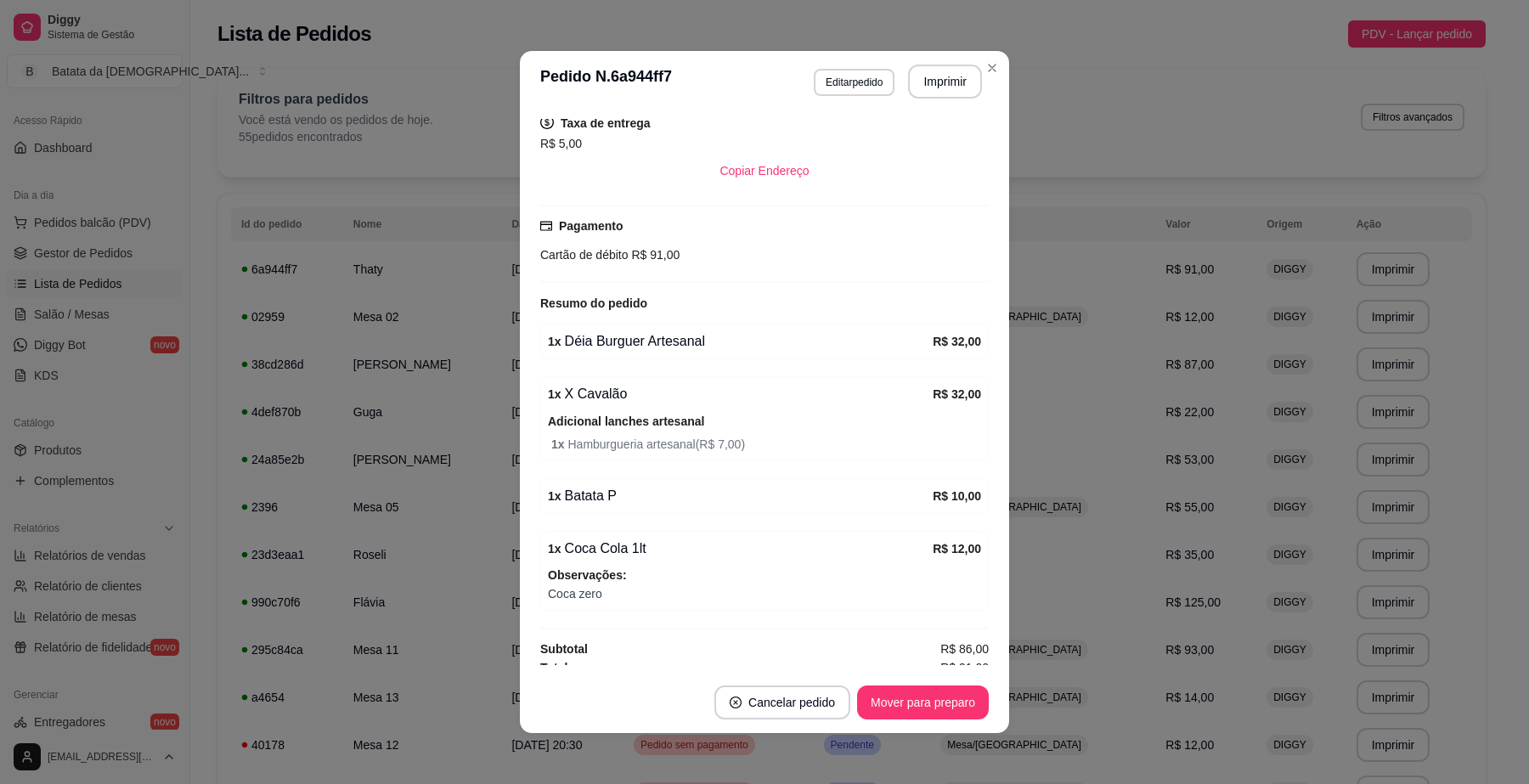
scroll to position [374, 0]
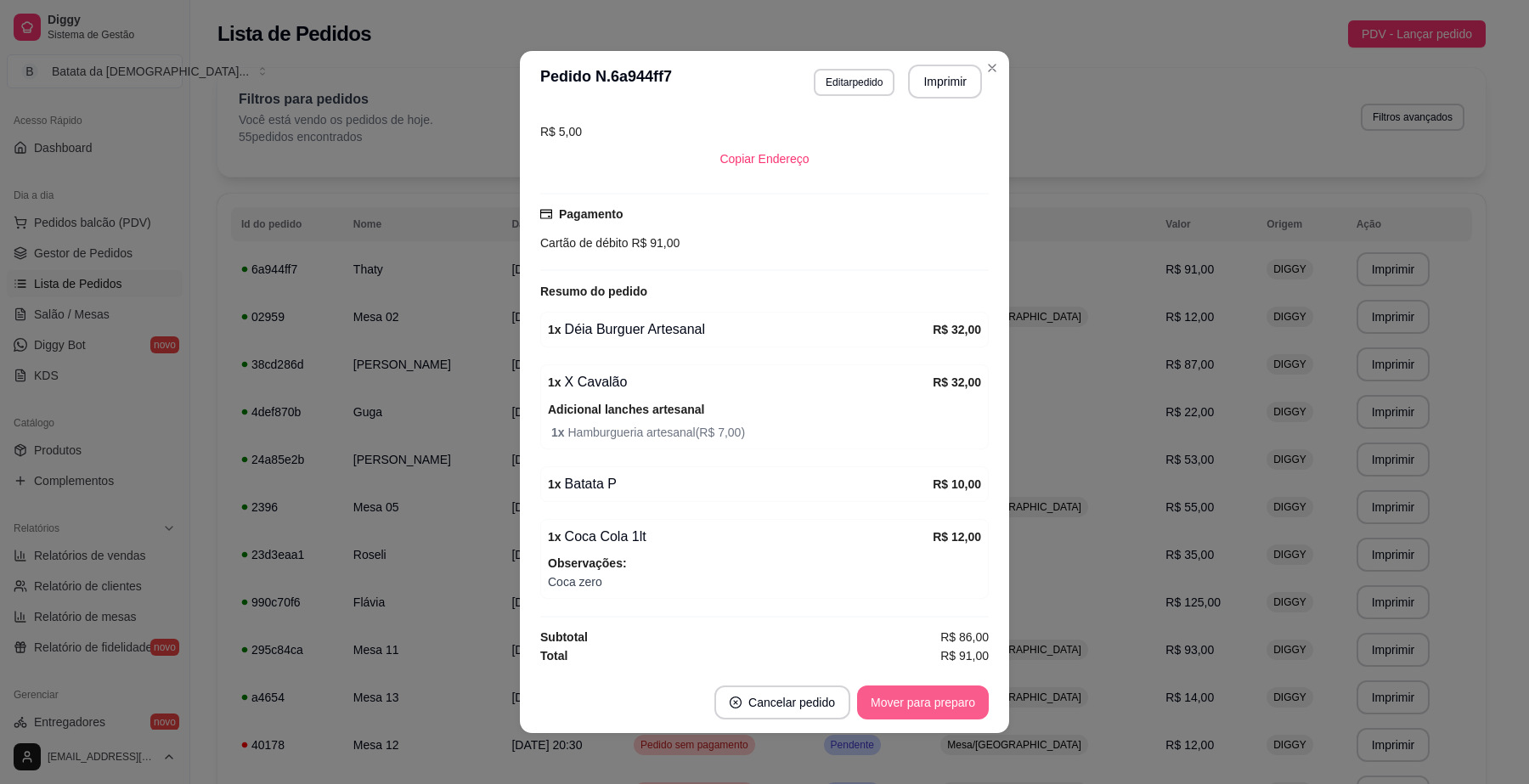
click at [902, 709] on button "Mover para preparo" at bounding box center [922, 702] width 131 height 34
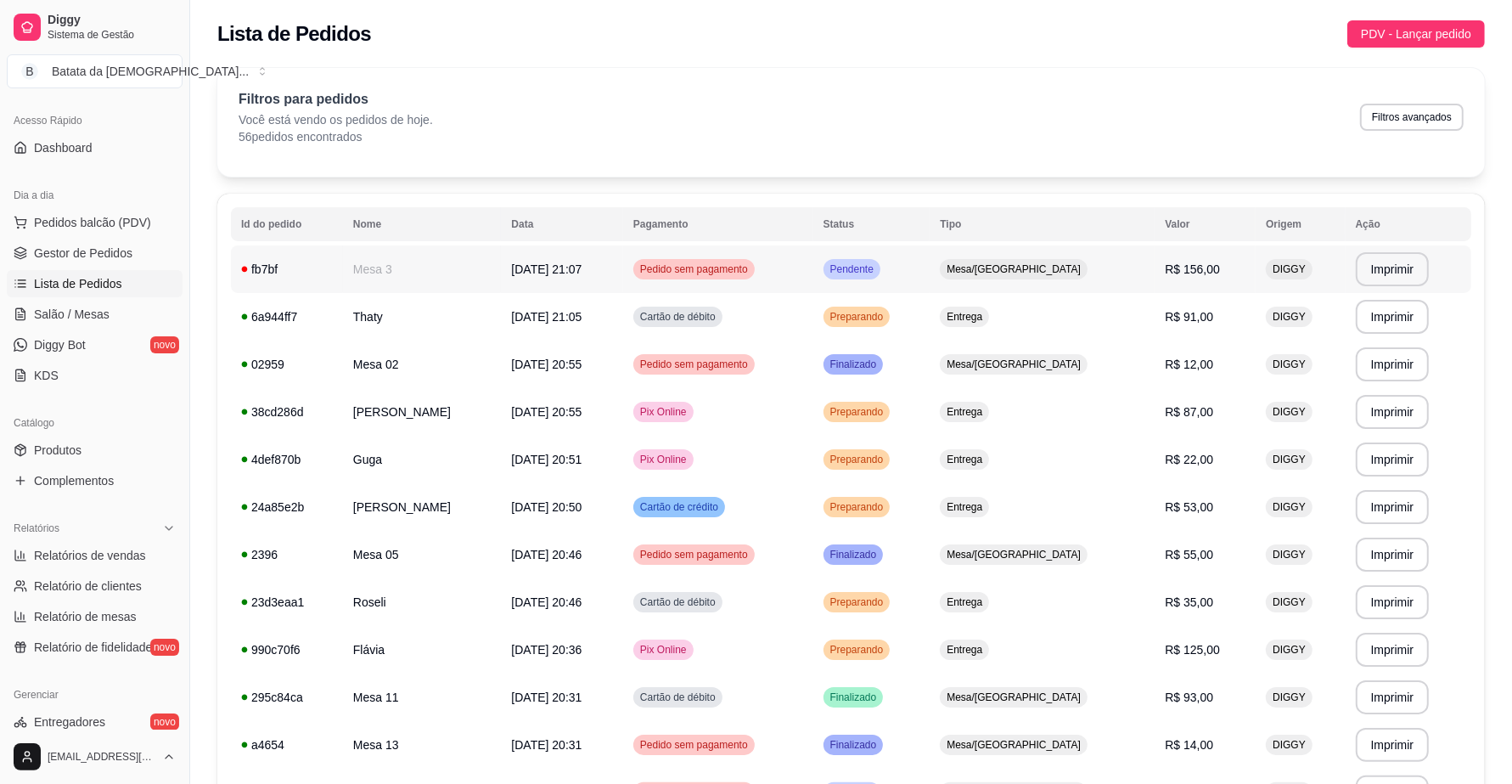
click at [1009, 257] on td "Mesa/[GEOGRAPHIC_DATA]" at bounding box center [1042, 268] width 225 height 47
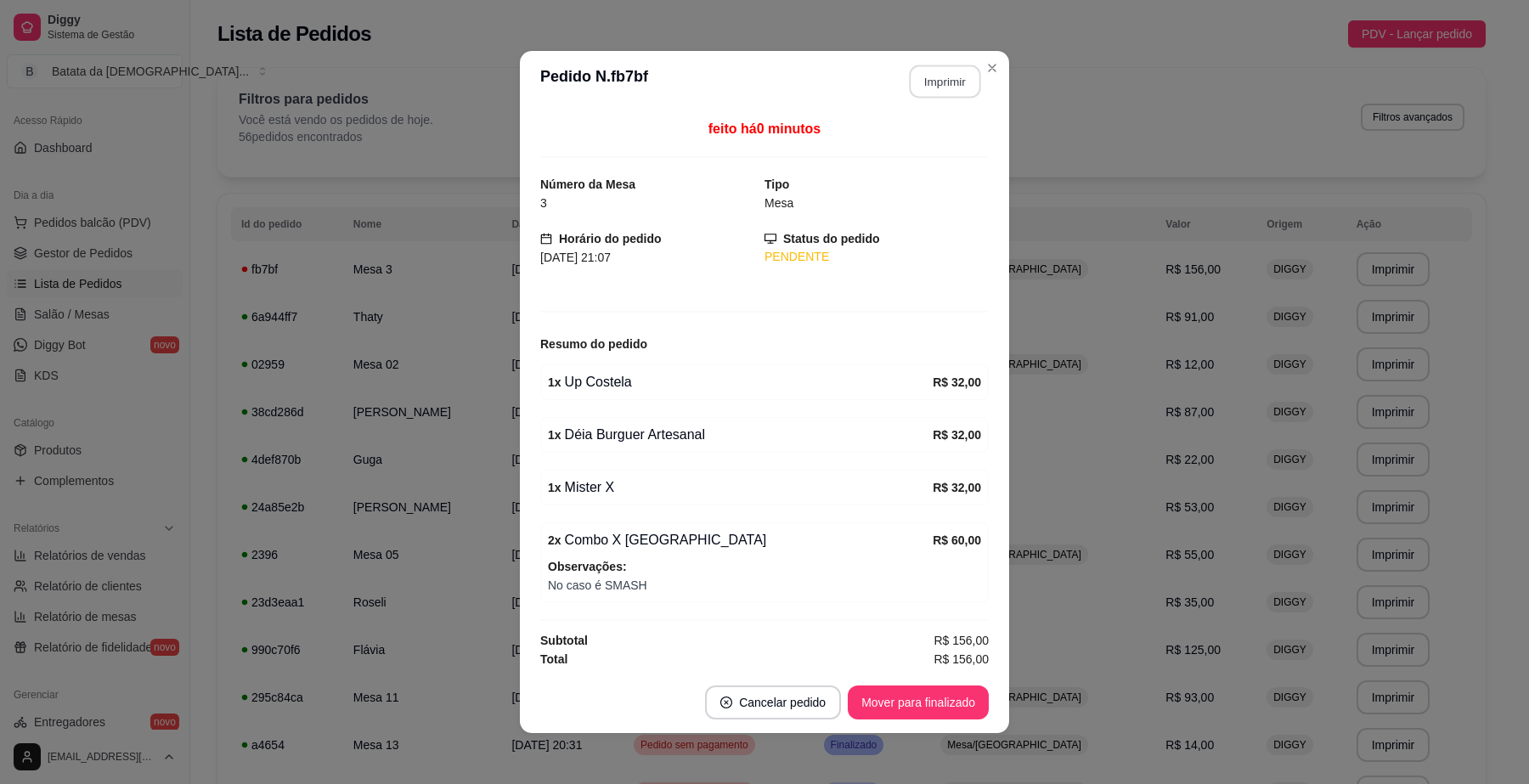
click at [930, 73] on button "Imprimir" at bounding box center [946, 82] width 71 height 33
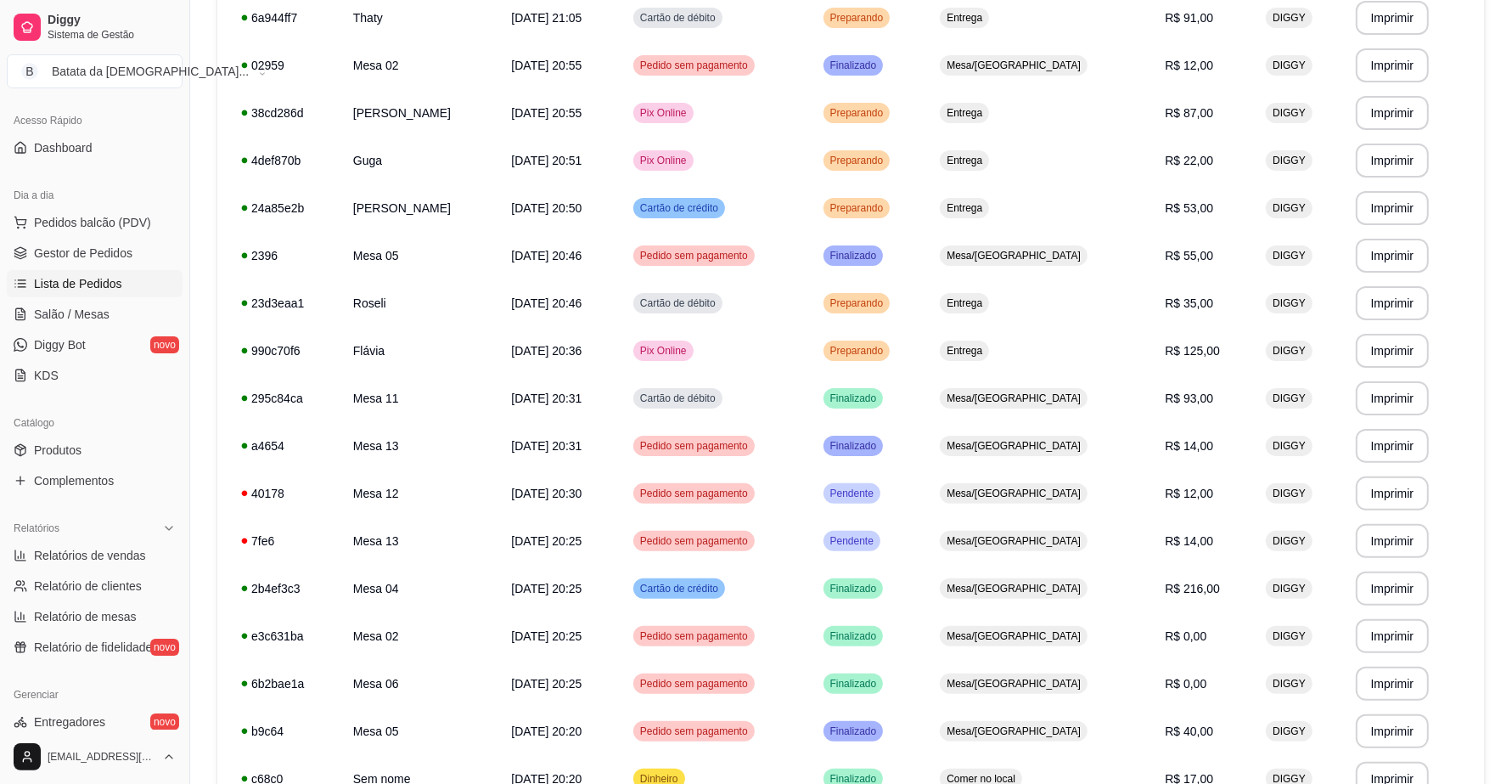
scroll to position [425, 0]
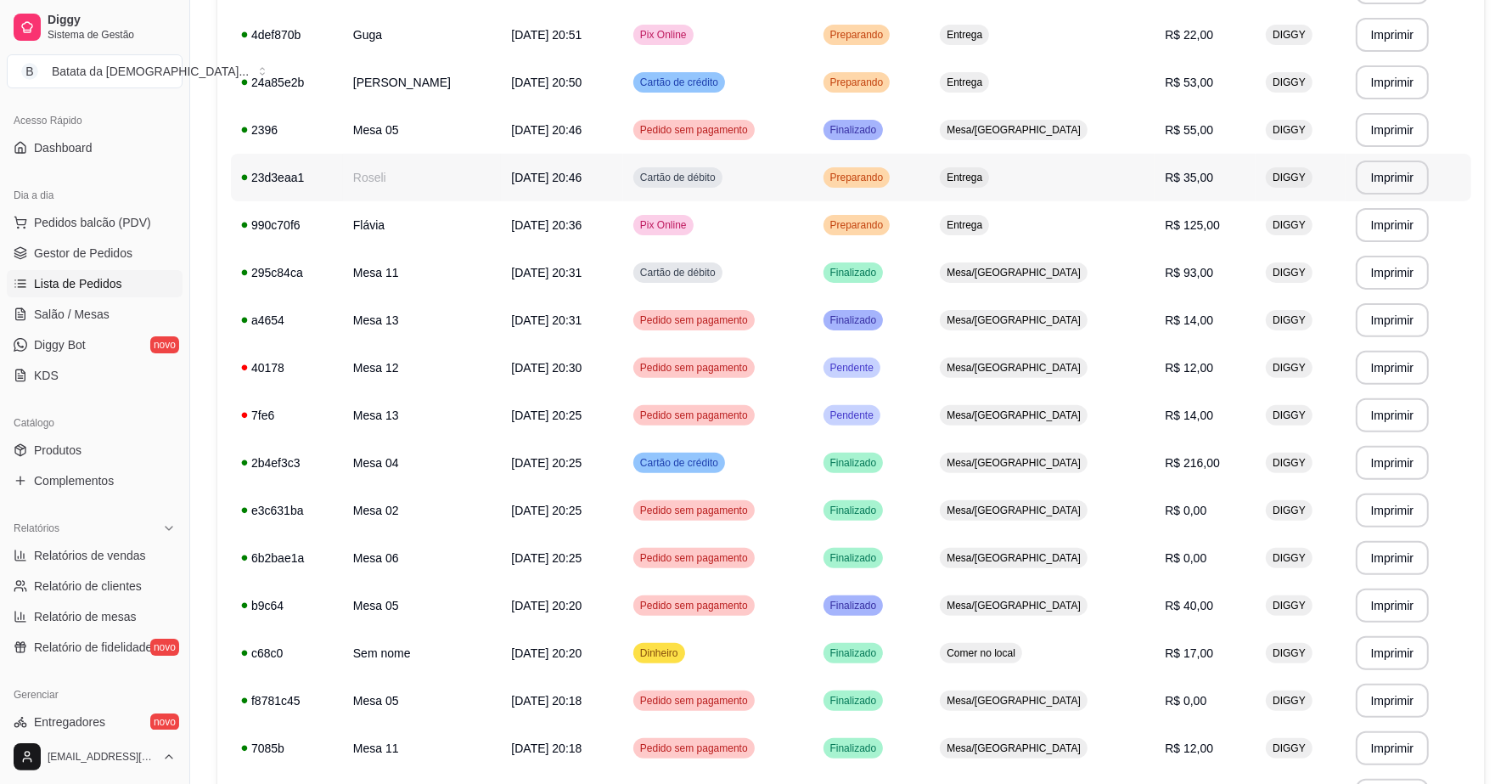
click at [552, 181] on span "[DATE] 20:46" at bounding box center [546, 178] width 70 height 14
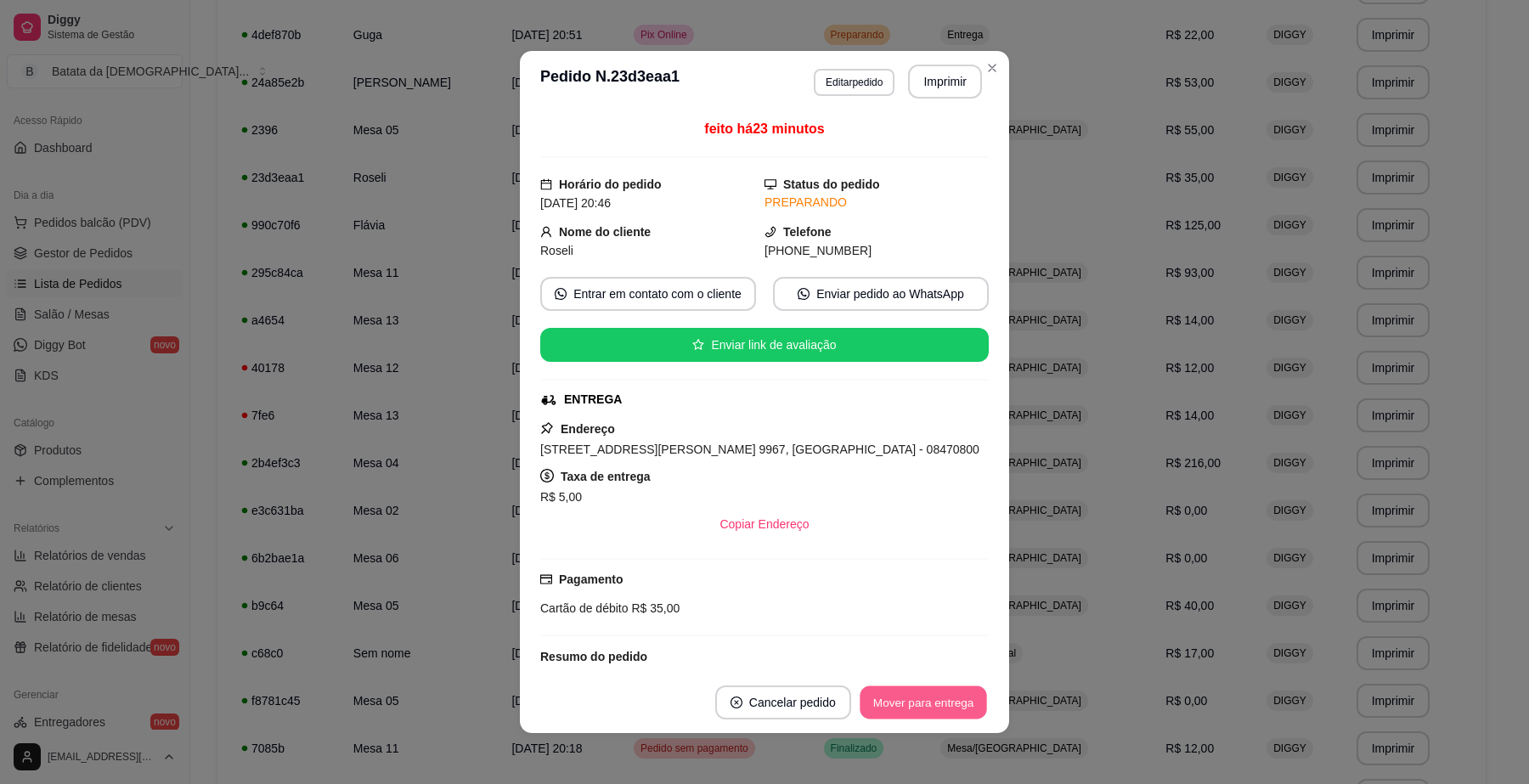
click at [884, 706] on button "Mover para entrega" at bounding box center [923, 702] width 127 height 33
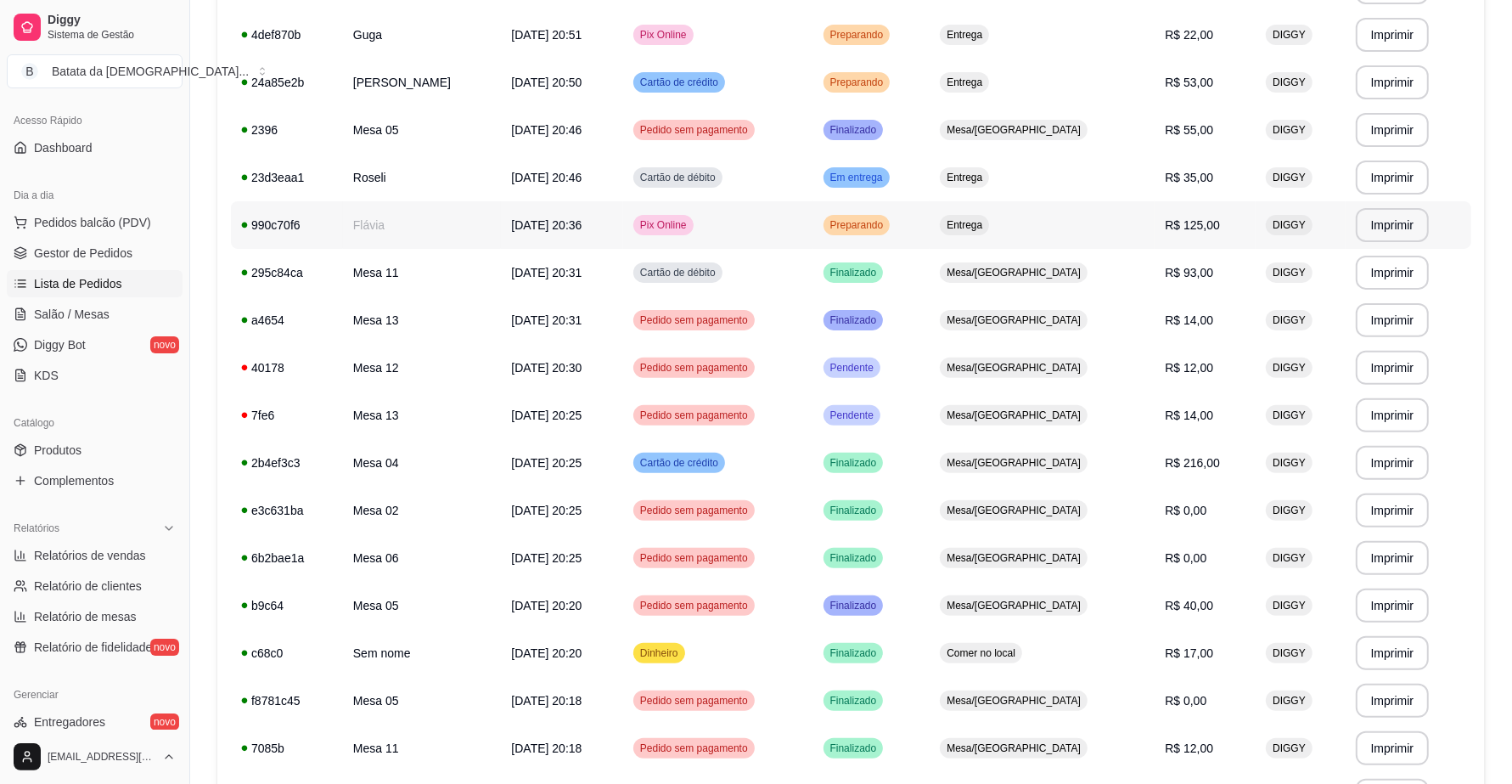
click at [460, 219] on td "Flávia" at bounding box center [422, 224] width 158 height 47
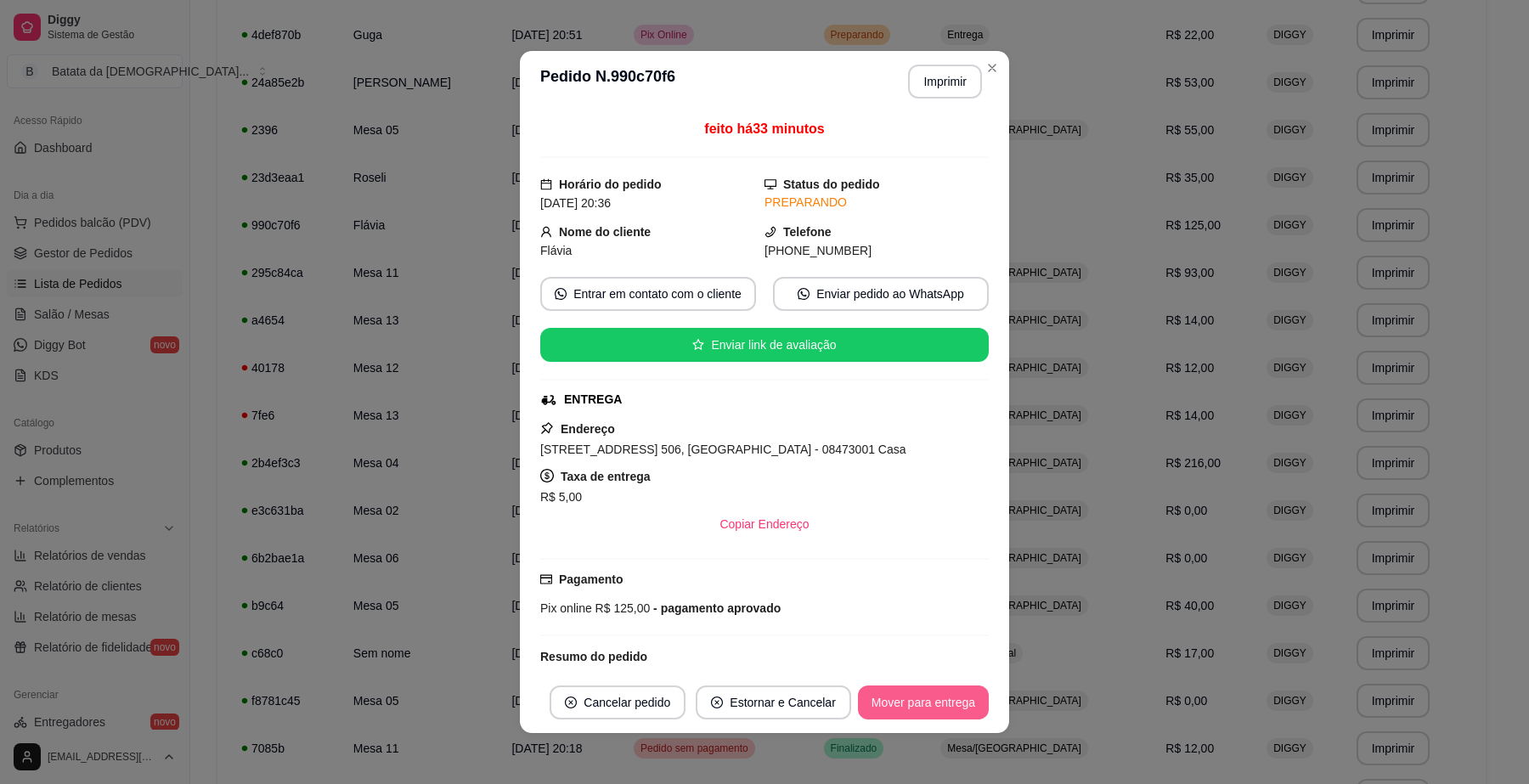
click at [897, 709] on button "Mover para entrega" at bounding box center [922, 702] width 130 height 34
click at [892, 712] on button "Mover para finalizado" at bounding box center [919, 702] width 137 height 33
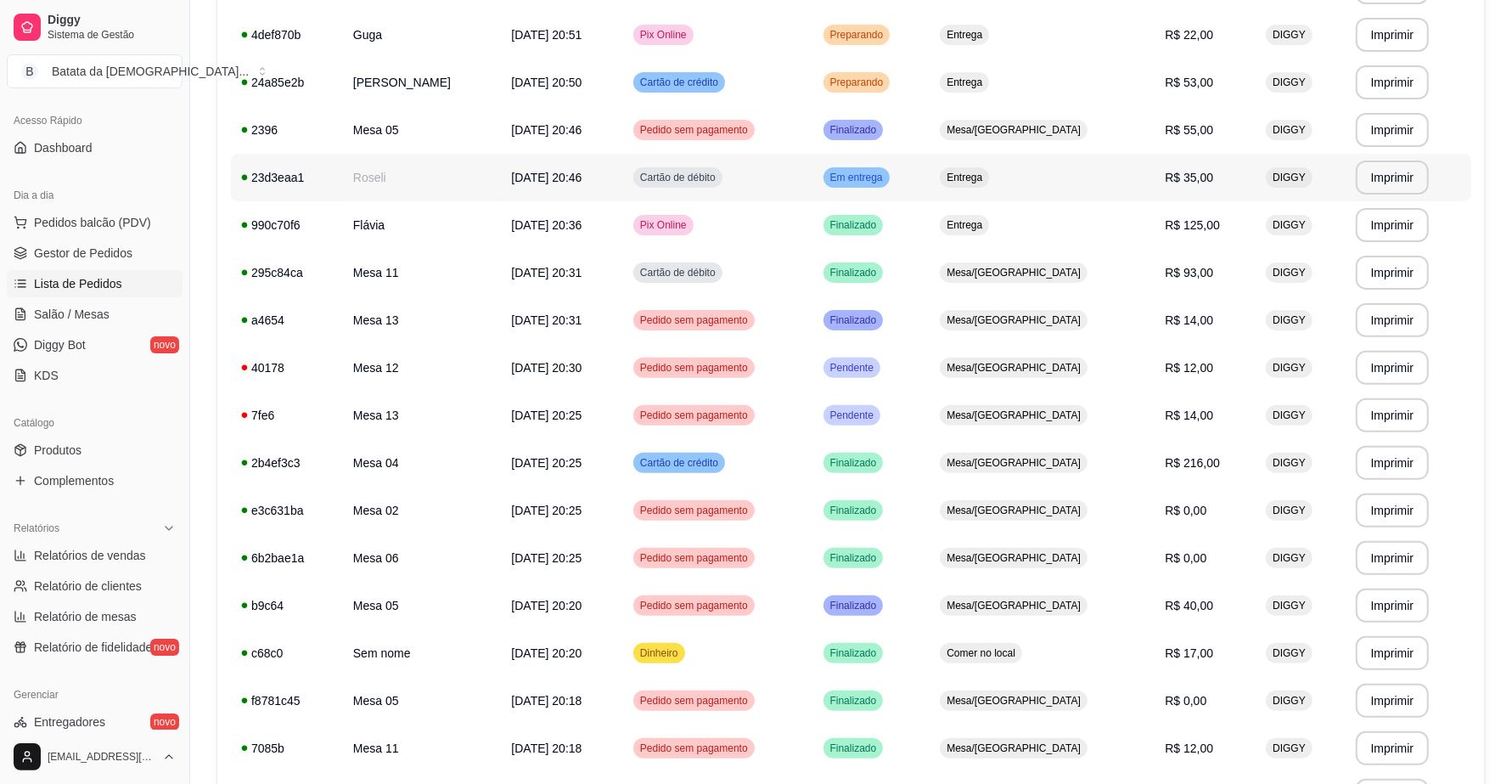
click at [813, 175] on td "Cartão de débito" at bounding box center [717, 177] width 190 height 47
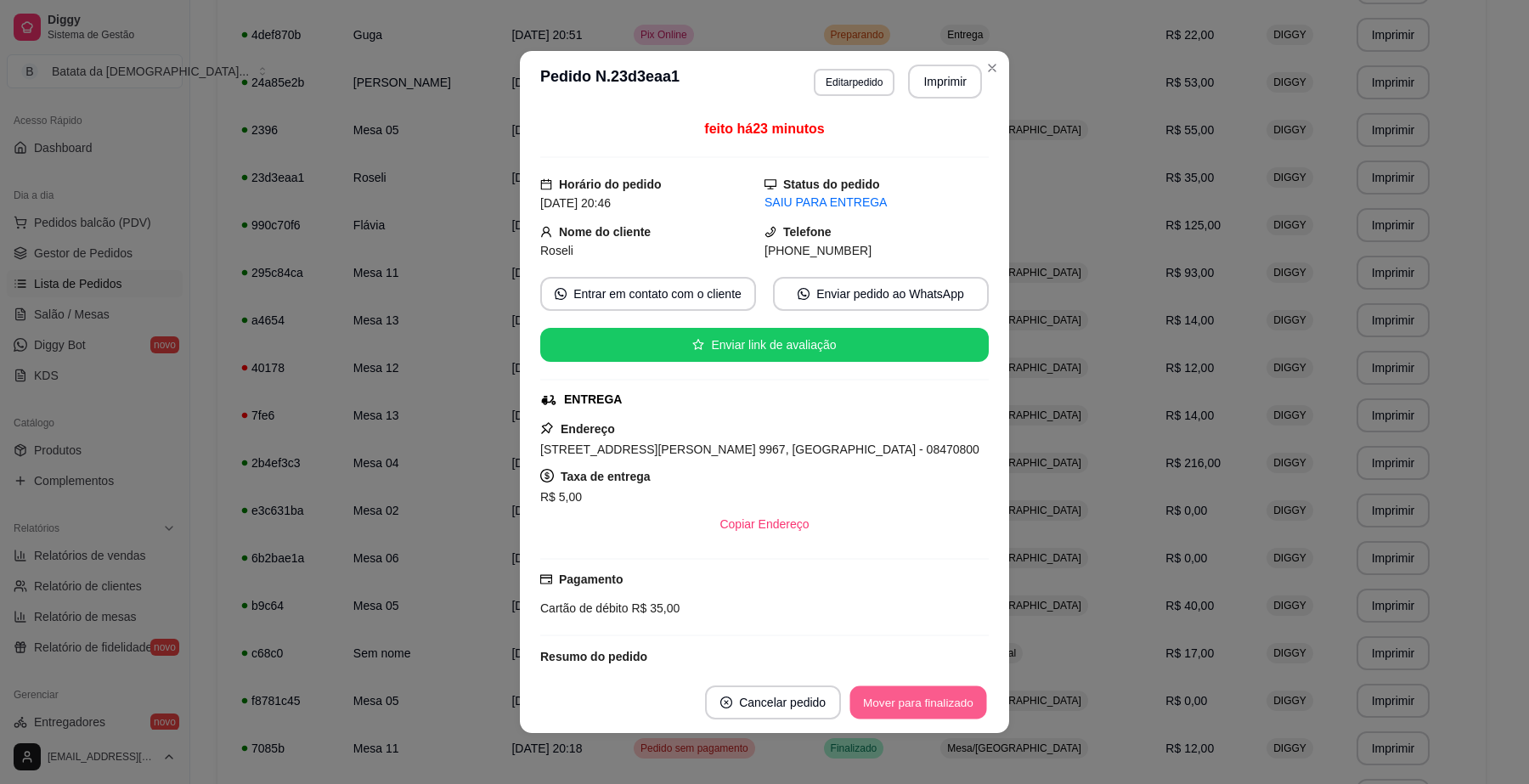
click at [900, 712] on button "Mover para finalizado" at bounding box center [919, 702] width 137 height 33
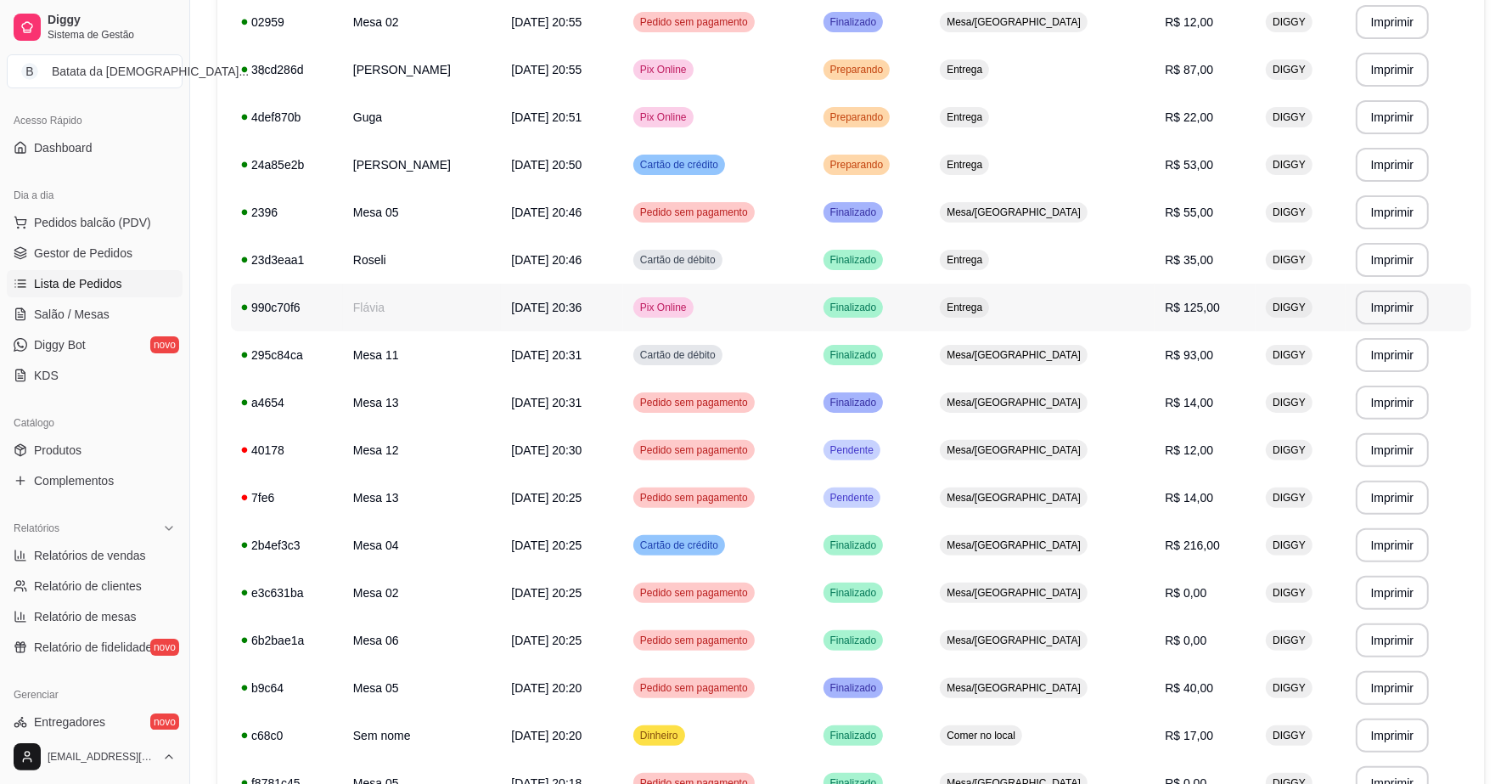
scroll to position [319, 0]
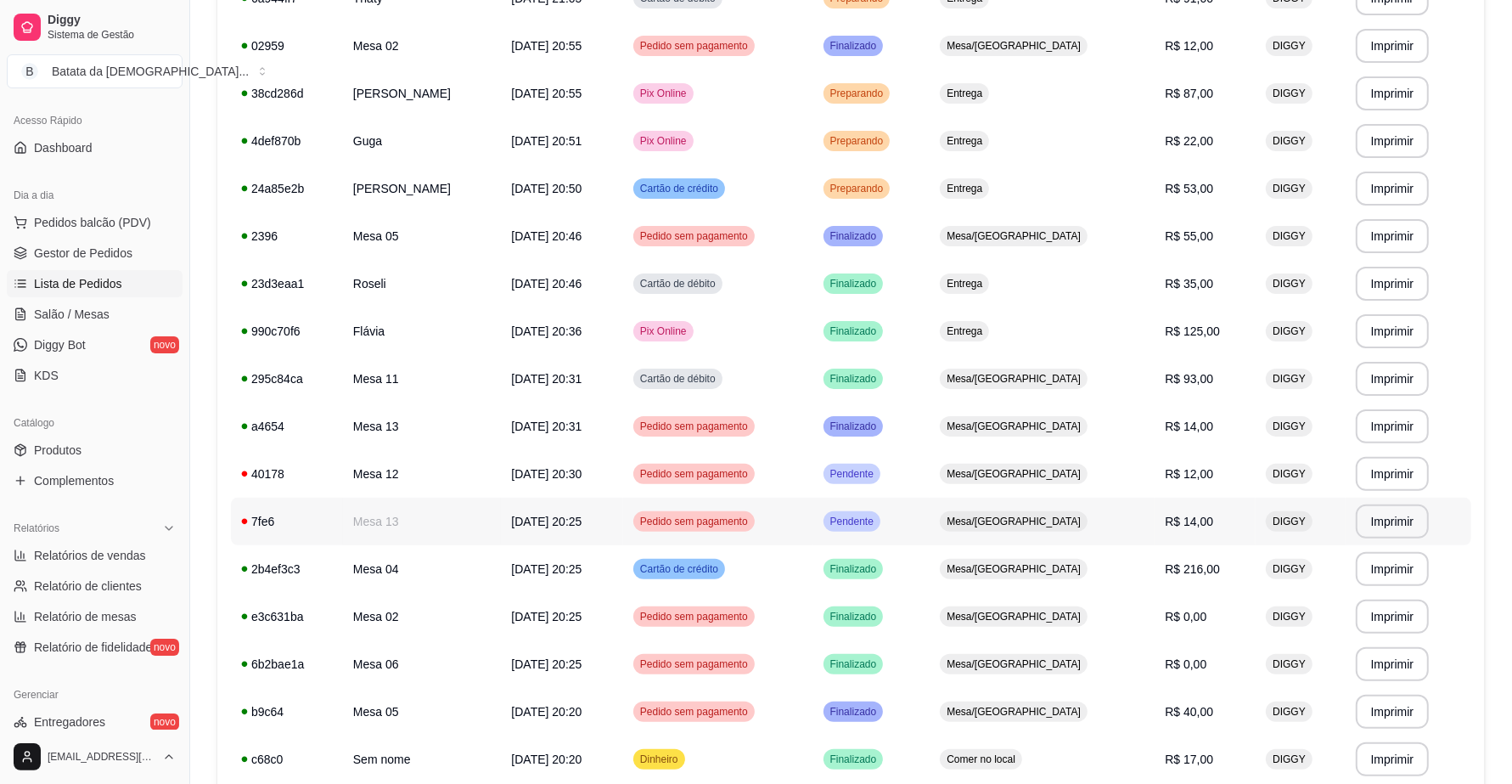
click at [1041, 515] on span "Mesa/[GEOGRAPHIC_DATA]" at bounding box center [1014, 521] width 141 height 14
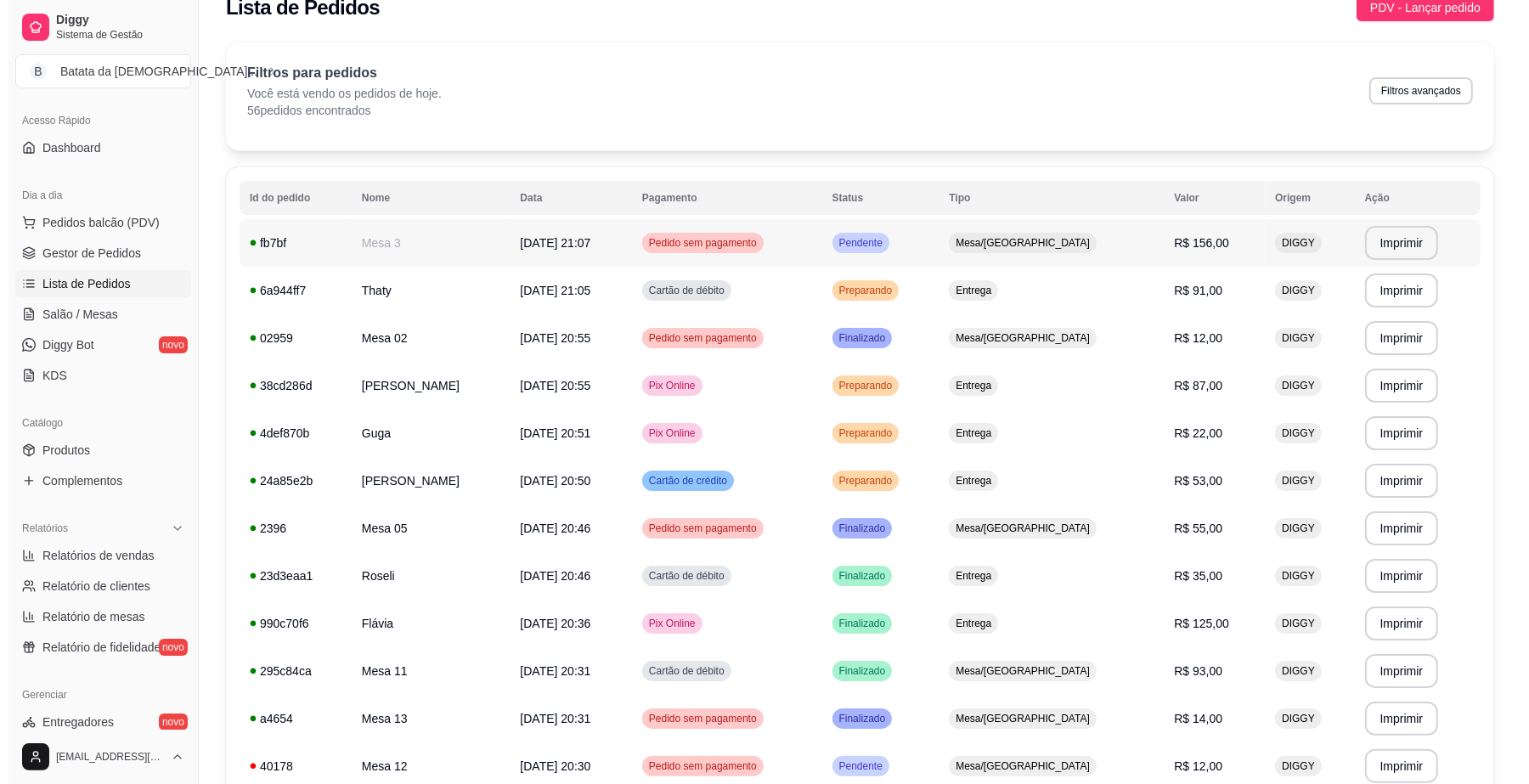
scroll to position [0, 0]
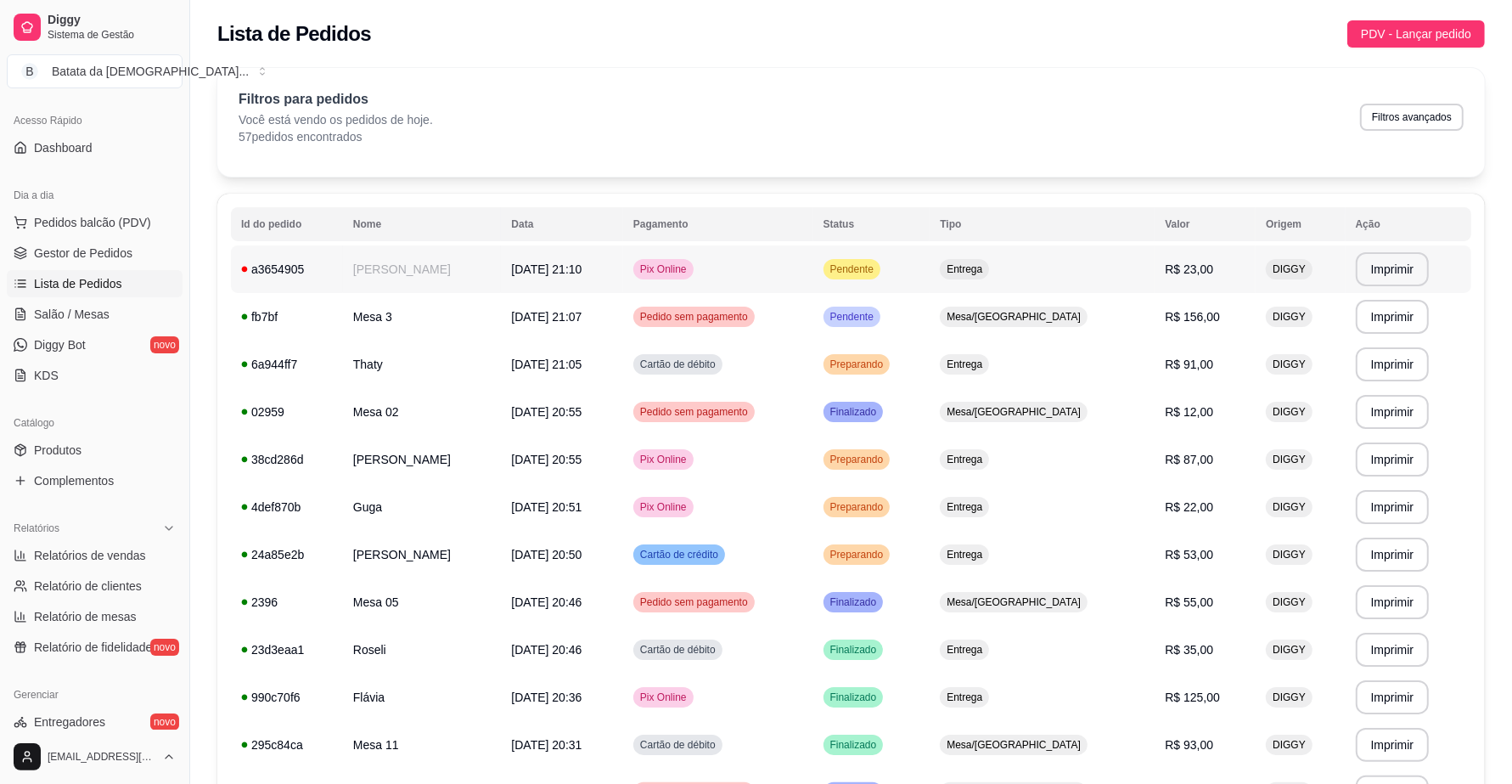
click at [931, 267] on td "Pendente" at bounding box center [871, 268] width 117 height 47
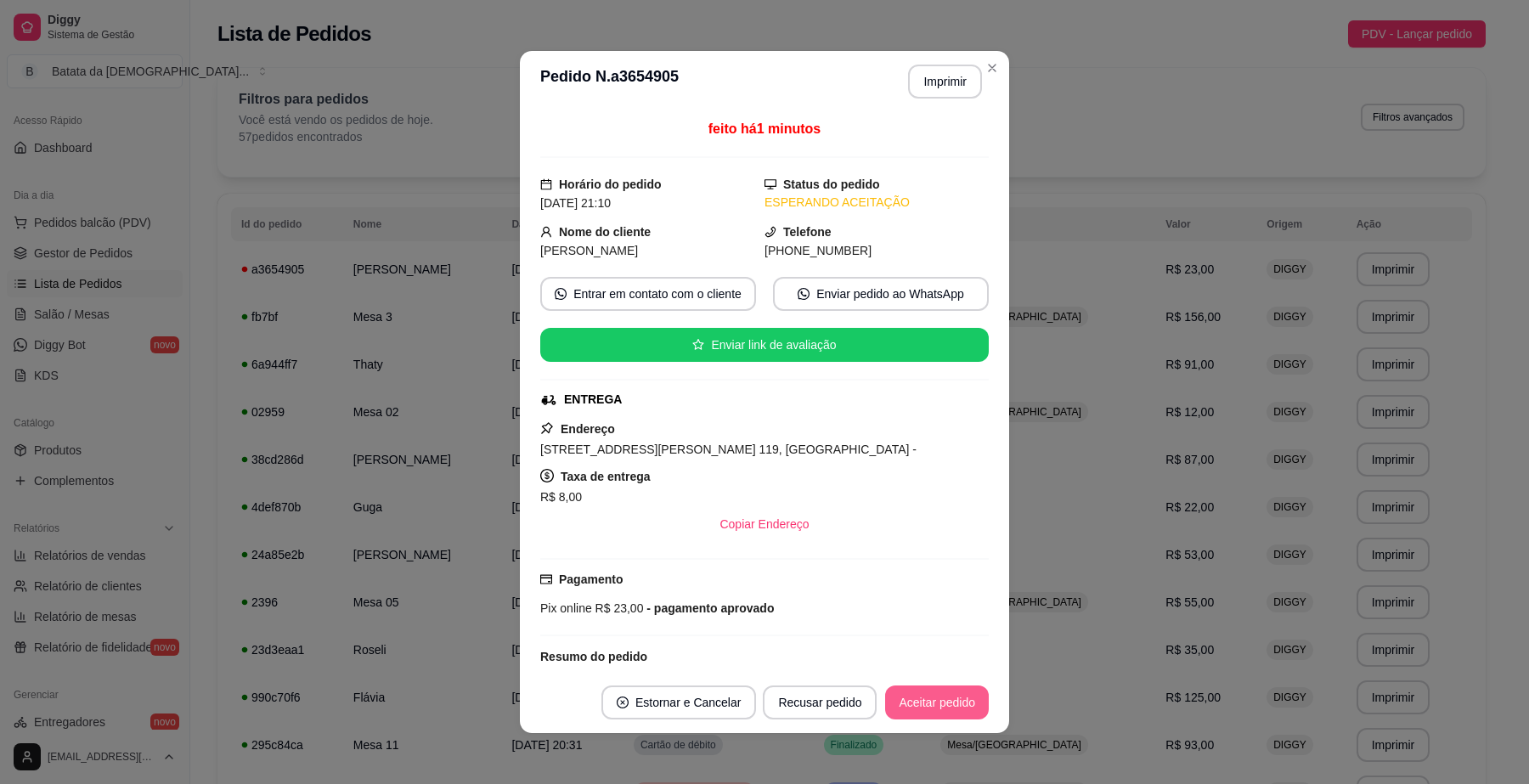
click at [892, 702] on button "Aceitar pedido" at bounding box center [936, 702] width 103 height 34
click at [939, 72] on button "Imprimir" at bounding box center [946, 82] width 71 height 33
click at [903, 700] on button "Aceitar pedido" at bounding box center [936, 702] width 103 height 34
click at [944, 700] on button "Mover para preparo" at bounding box center [922, 702] width 131 height 34
click at [932, 72] on button "Imprimir" at bounding box center [946, 82] width 71 height 33
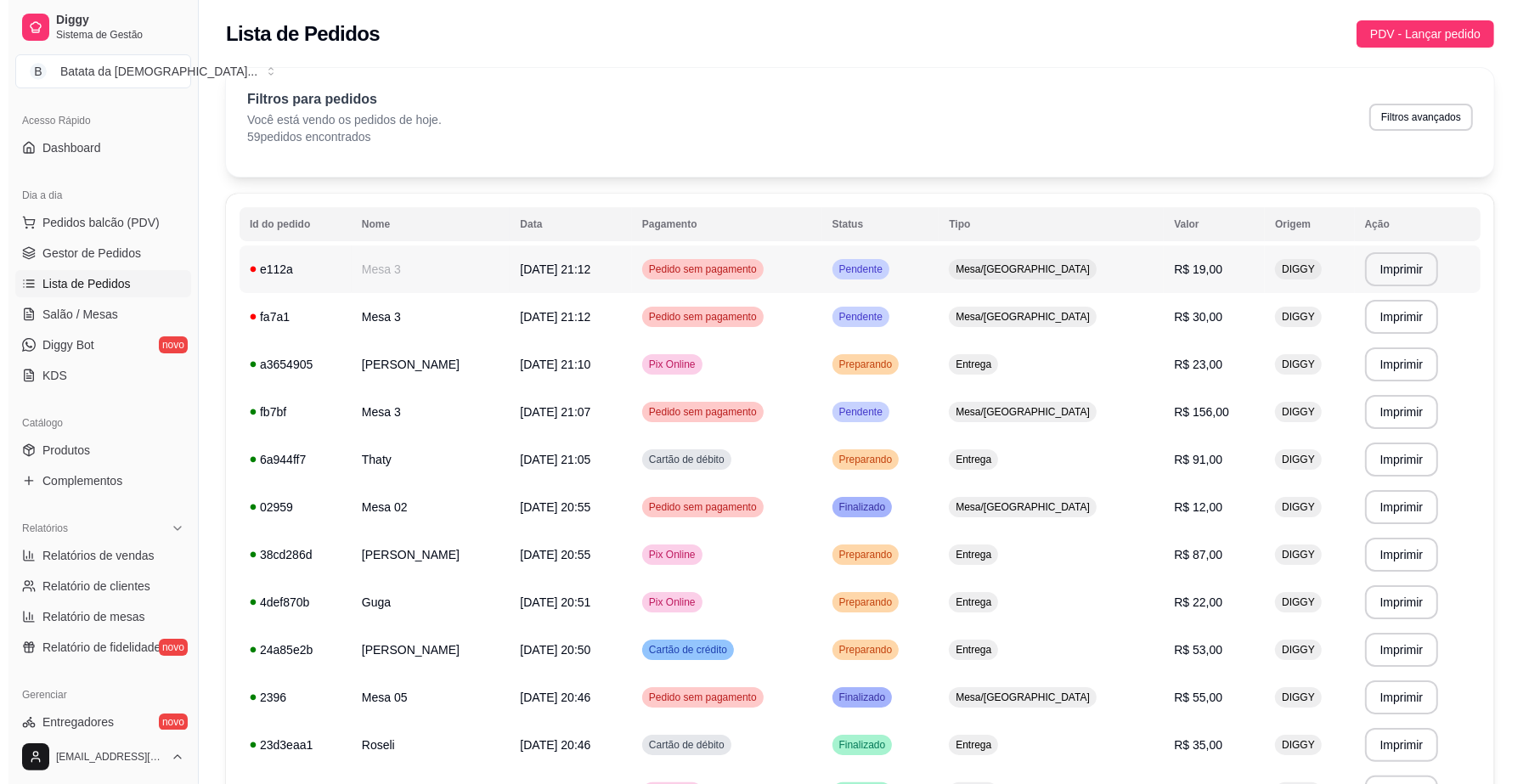
scroll to position [106, 0]
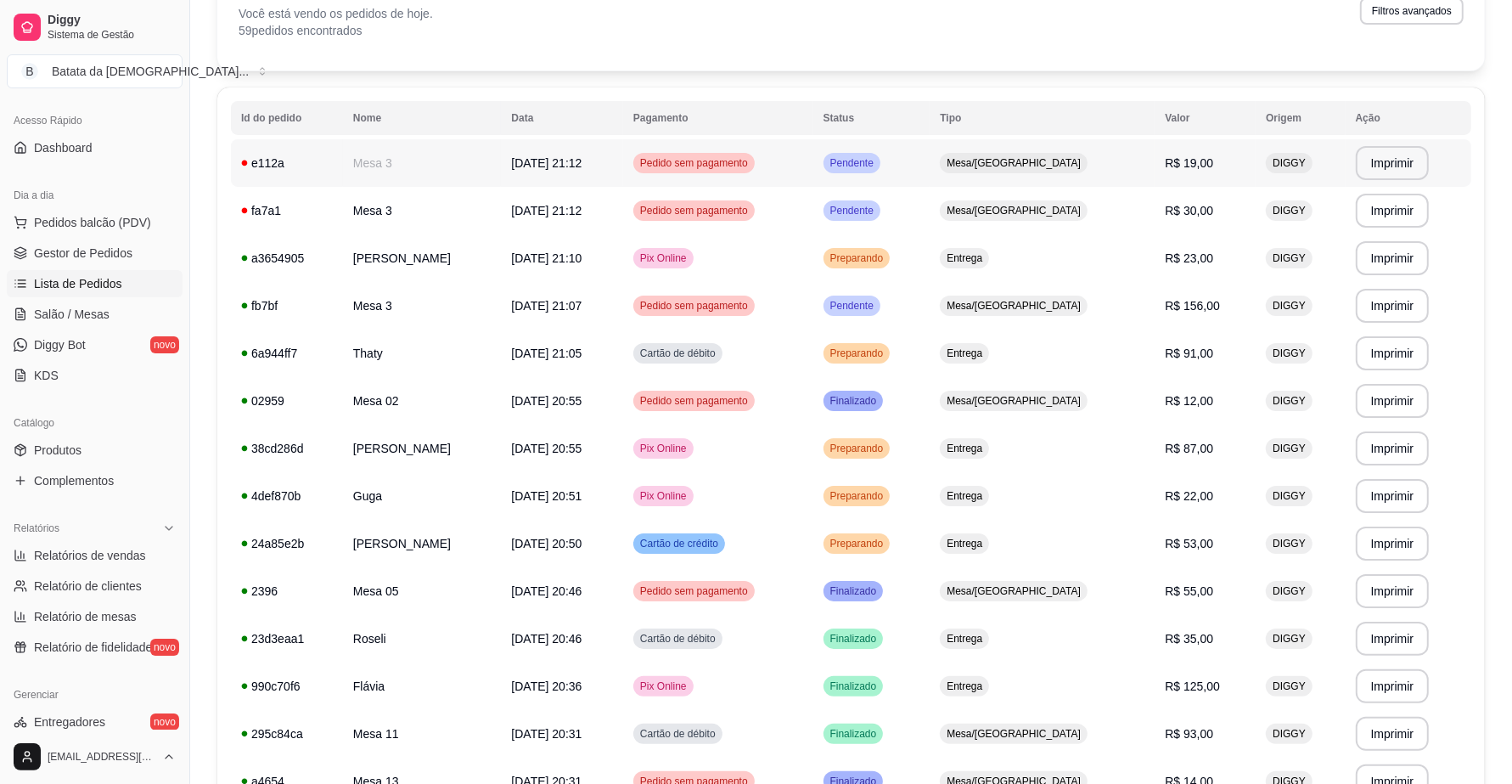
click at [931, 167] on td "Pendente" at bounding box center [871, 162] width 117 height 47
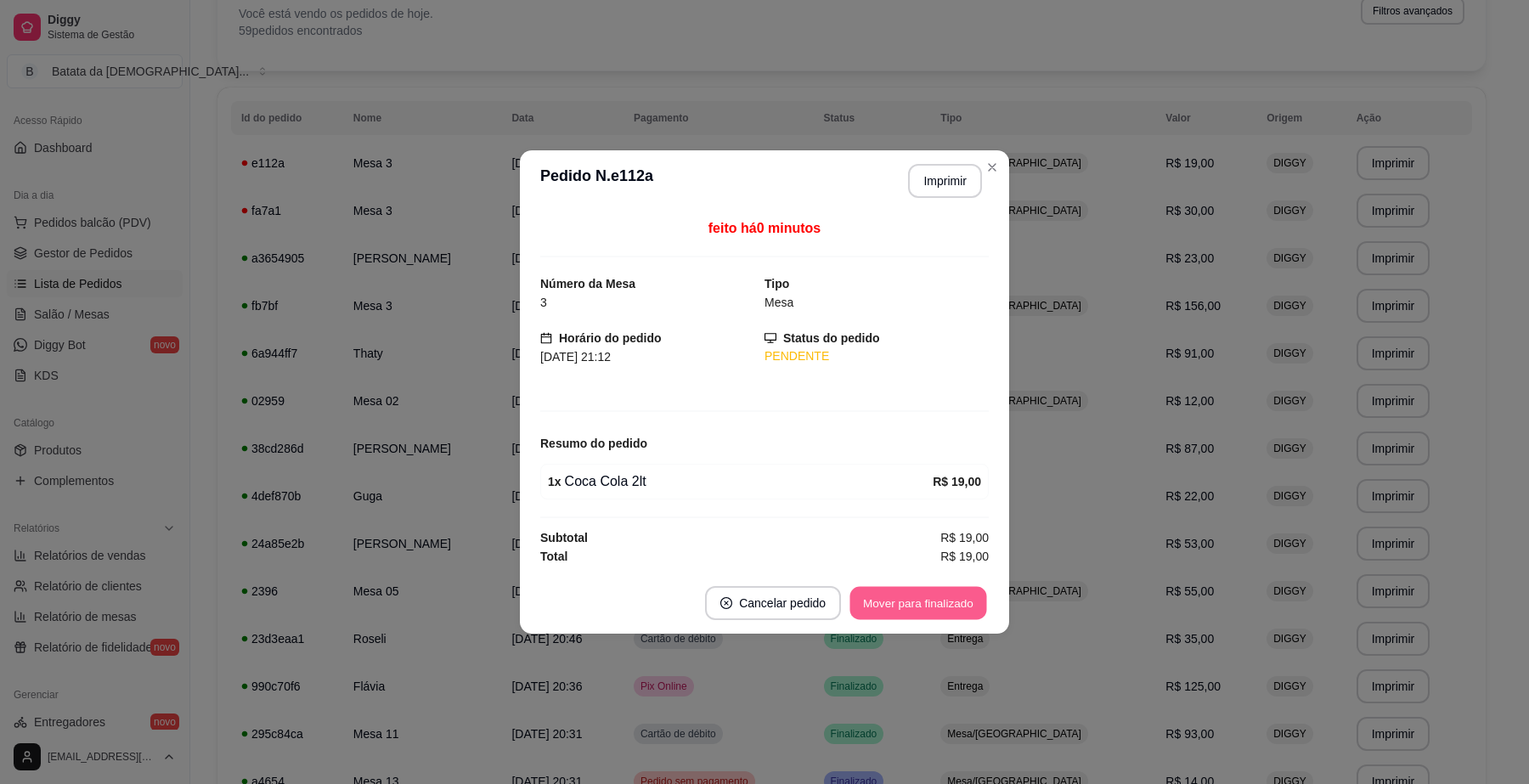
click at [892, 592] on button "Mover para finalizado" at bounding box center [919, 603] width 137 height 33
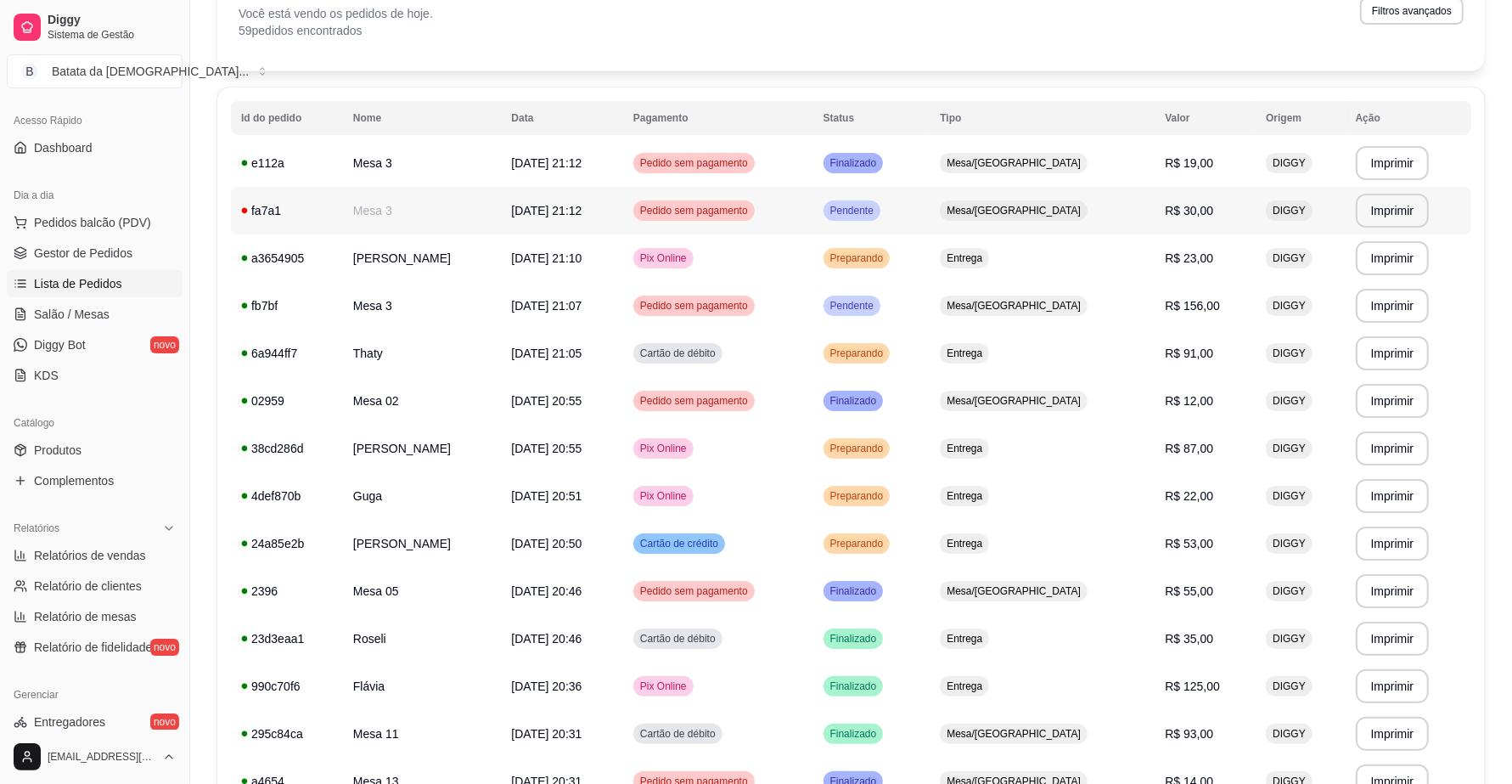
click at [1033, 202] on div "Mesa/[GEOGRAPHIC_DATA]" at bounding box center [1013, 210] width 148 height 20
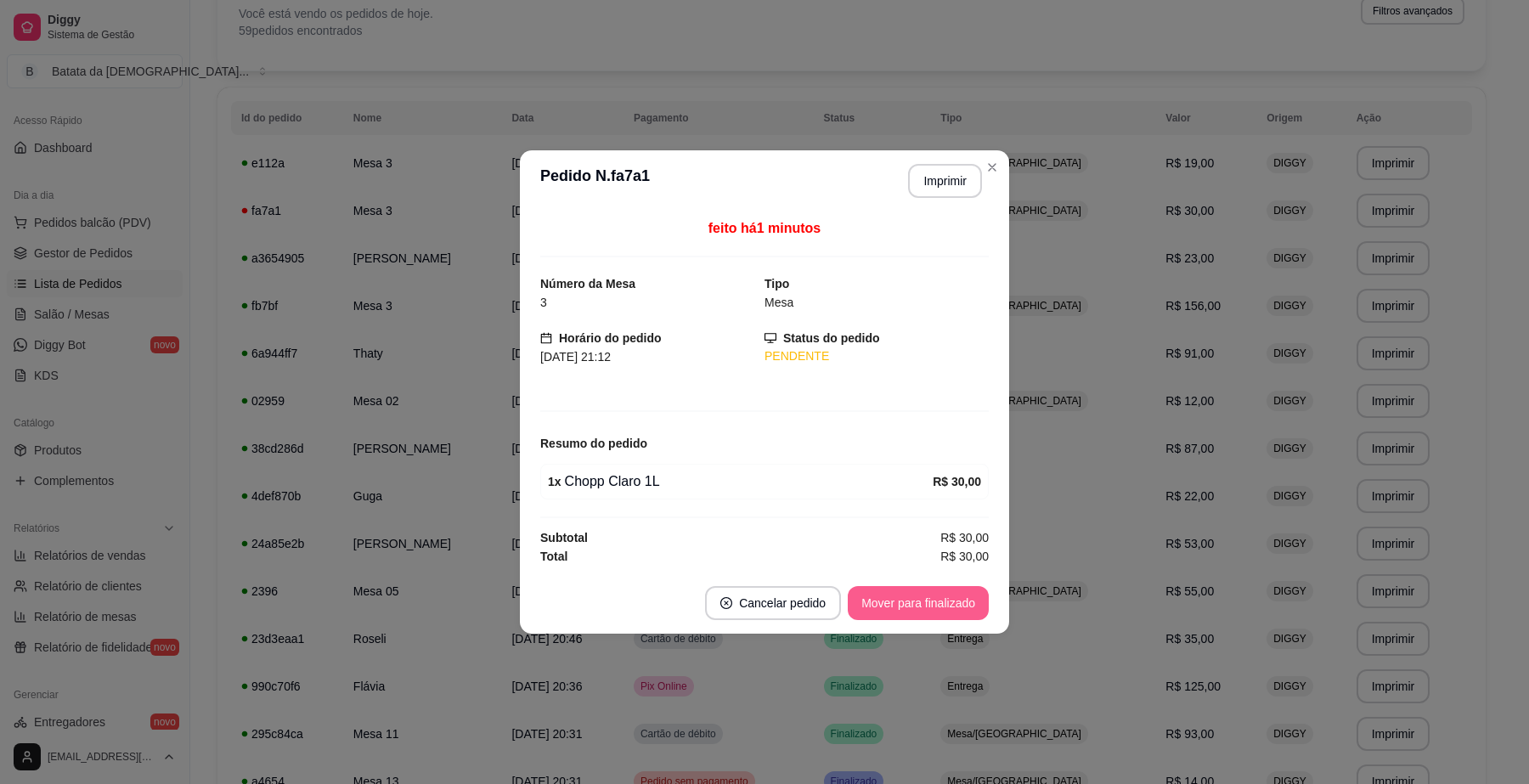
click at [928, 599] on button "Mover para finalizado" at bounding box center [919, 602] width 141 height 34
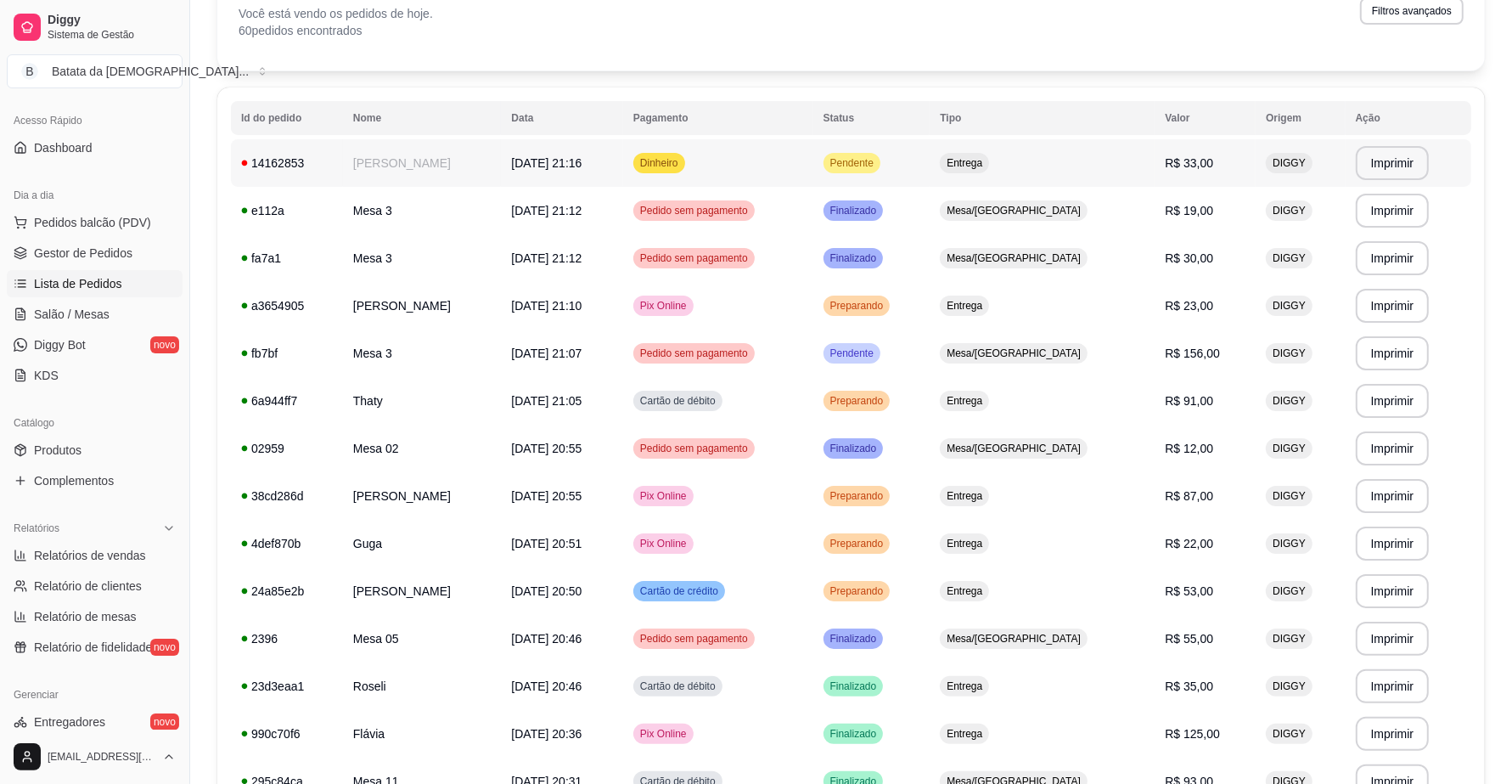
click at [863, 165] on span "Pendente" at bounding box center [852, 163] width 50 height 14
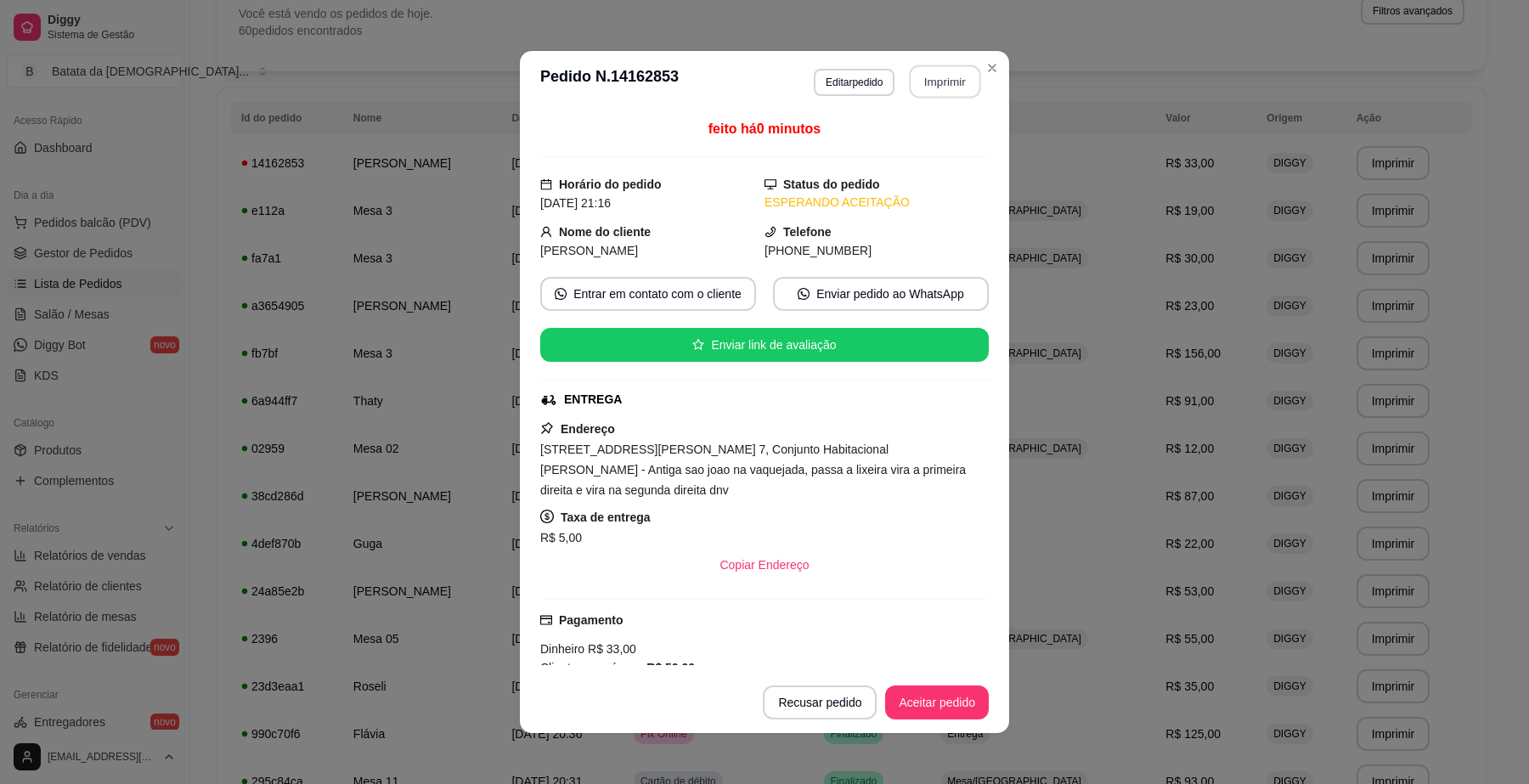
click at [937, 69] on button "Imprimir" at bounding box center [946, 82] width 71 height 33
click at [906, 702] on button "Aceitar pedido" at bounding box center [937, 702] width 100 height 33
click at [921, 698] on button "Mover para preparo" at bounding box center [922, 702] width 131 height 34
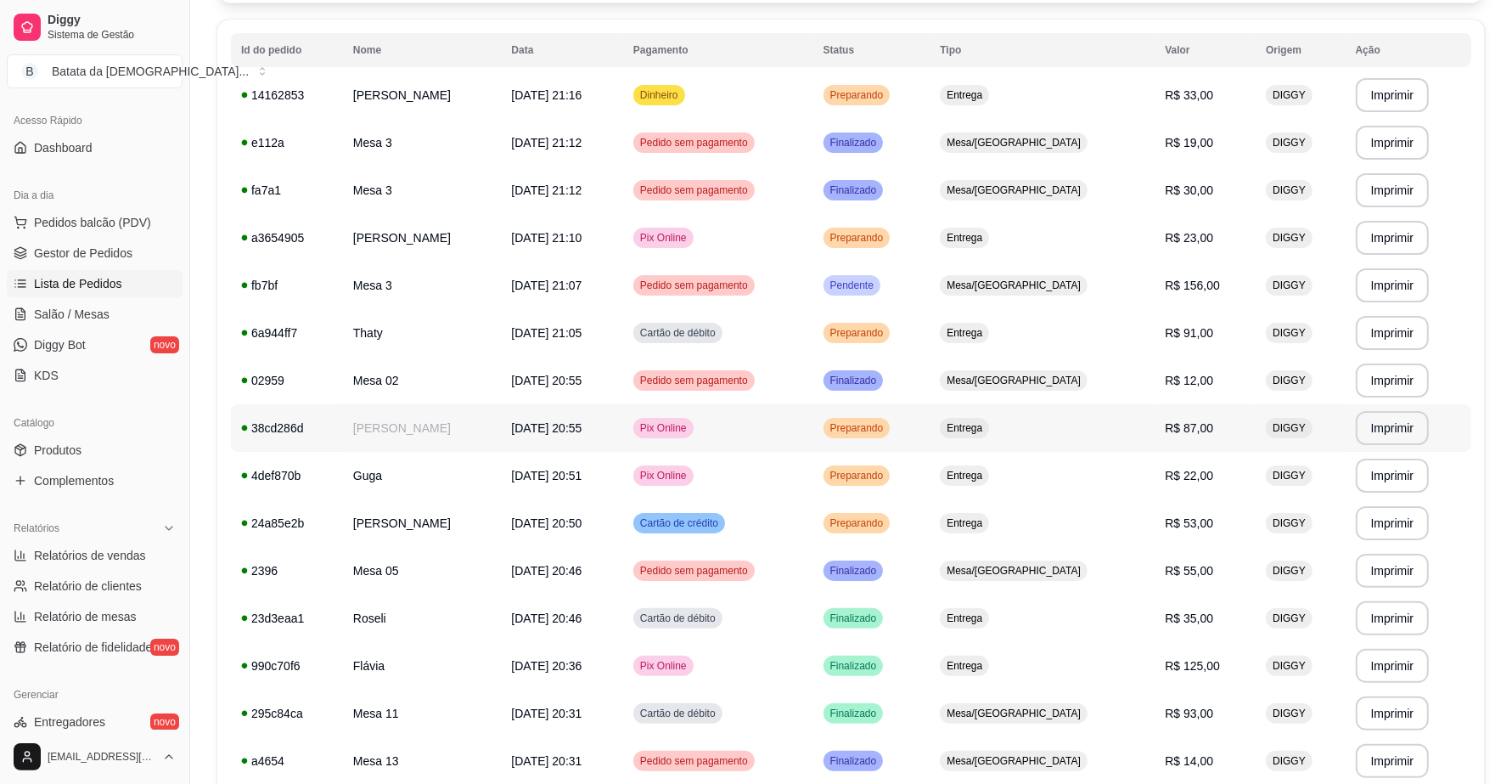
scroll to position [212, 0]
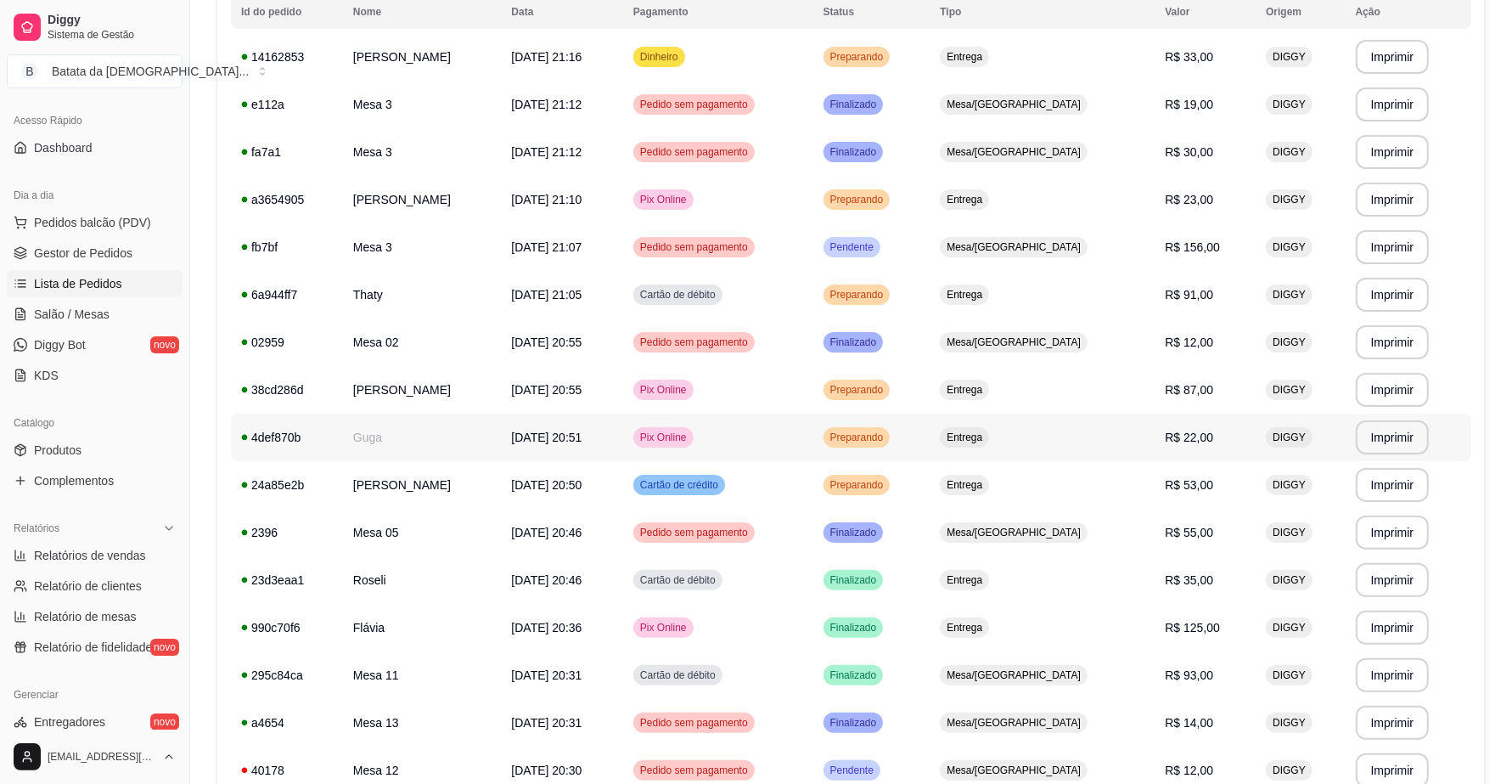
click at [501, 429] on td "[DATE] 20:51" at bounding box center [562, 436] width 123 height 47
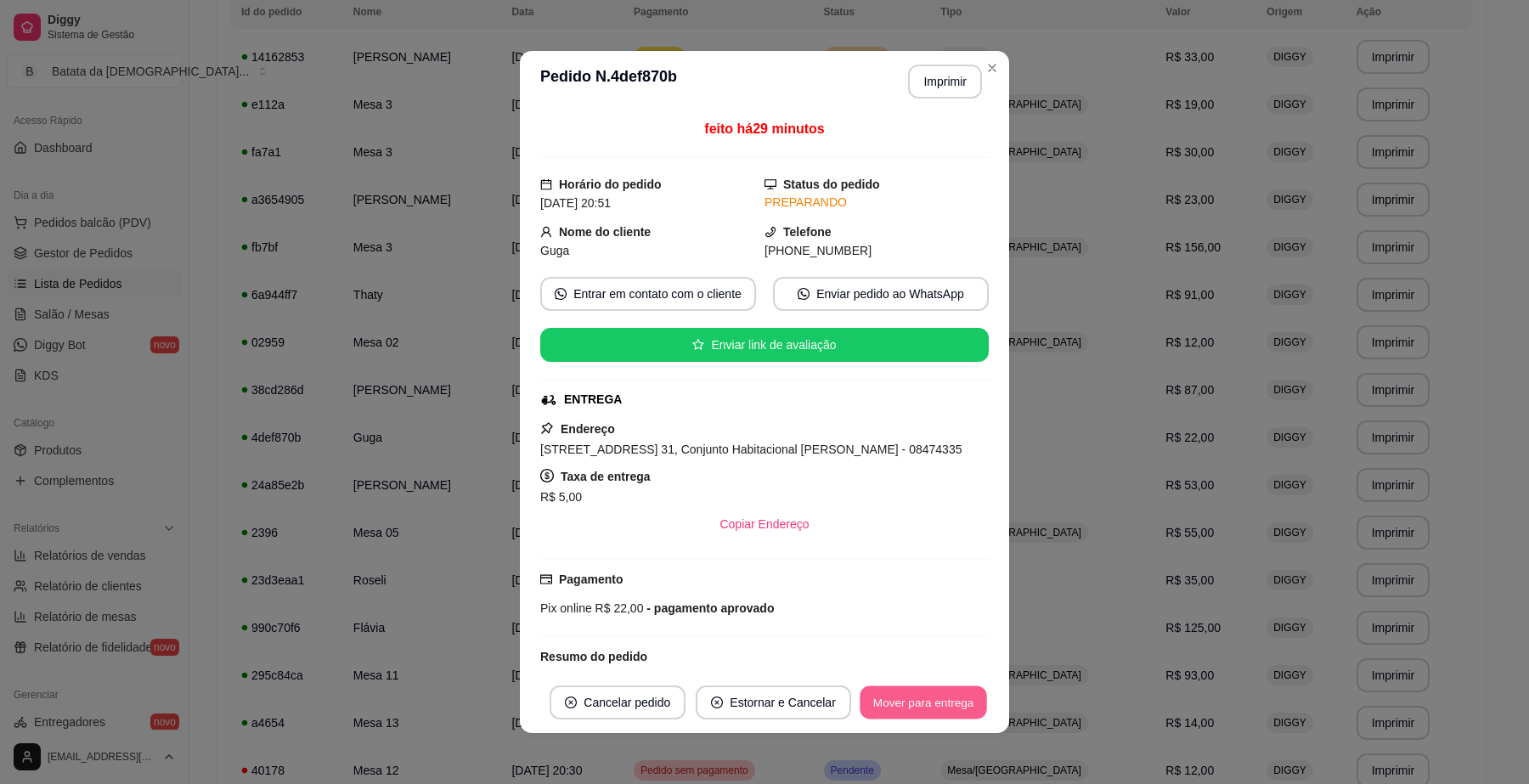
click at [947, 698] on button "Mover para entrega" at bounding box center [923, 702] width 127 height 33
click at [903, 709] on button "Mover para finalizado" at bounding box center [919, 702] width 141 height 34
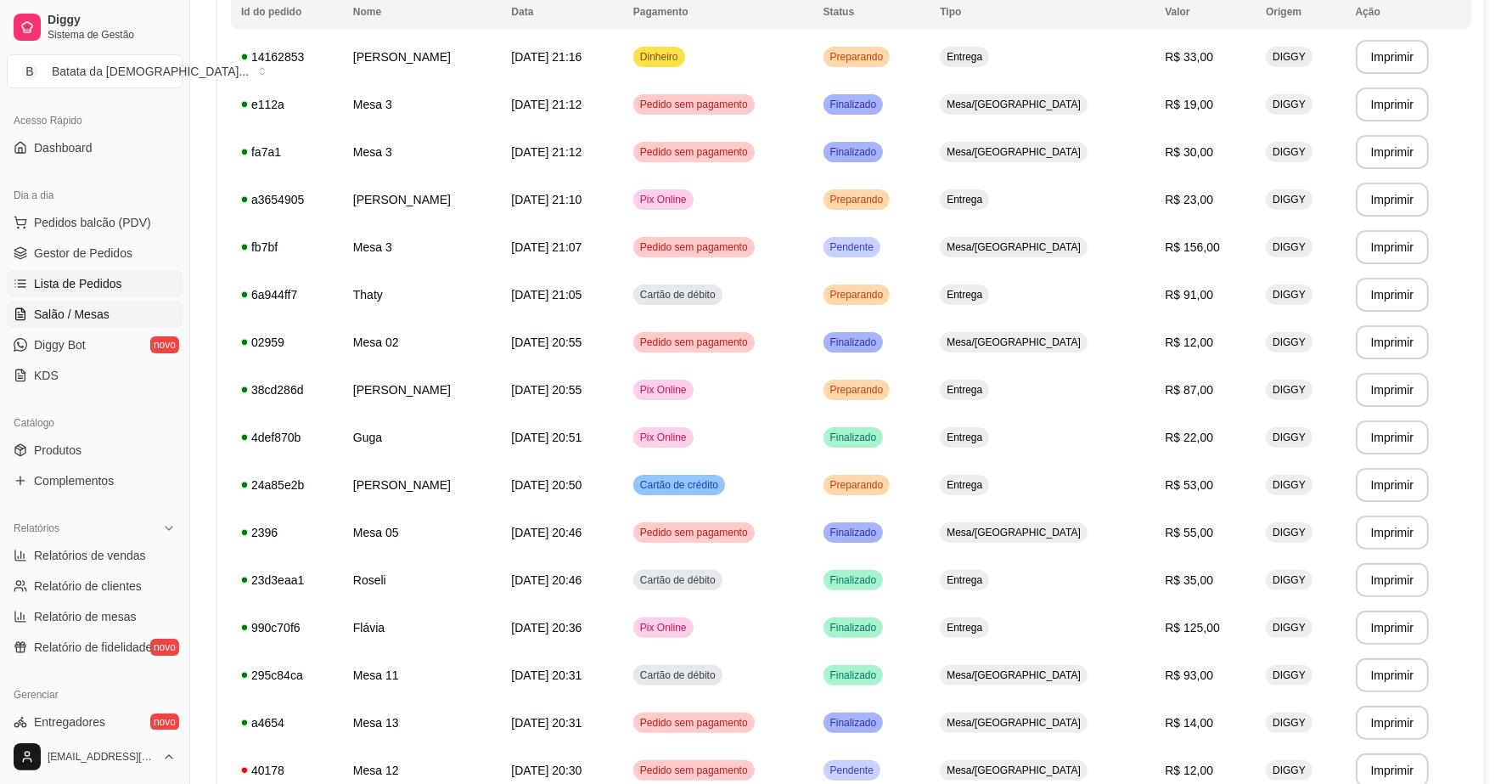
click at [108, 317] on link "Salão / Mesas" at bounding box center [95, 314] width 176 height 27
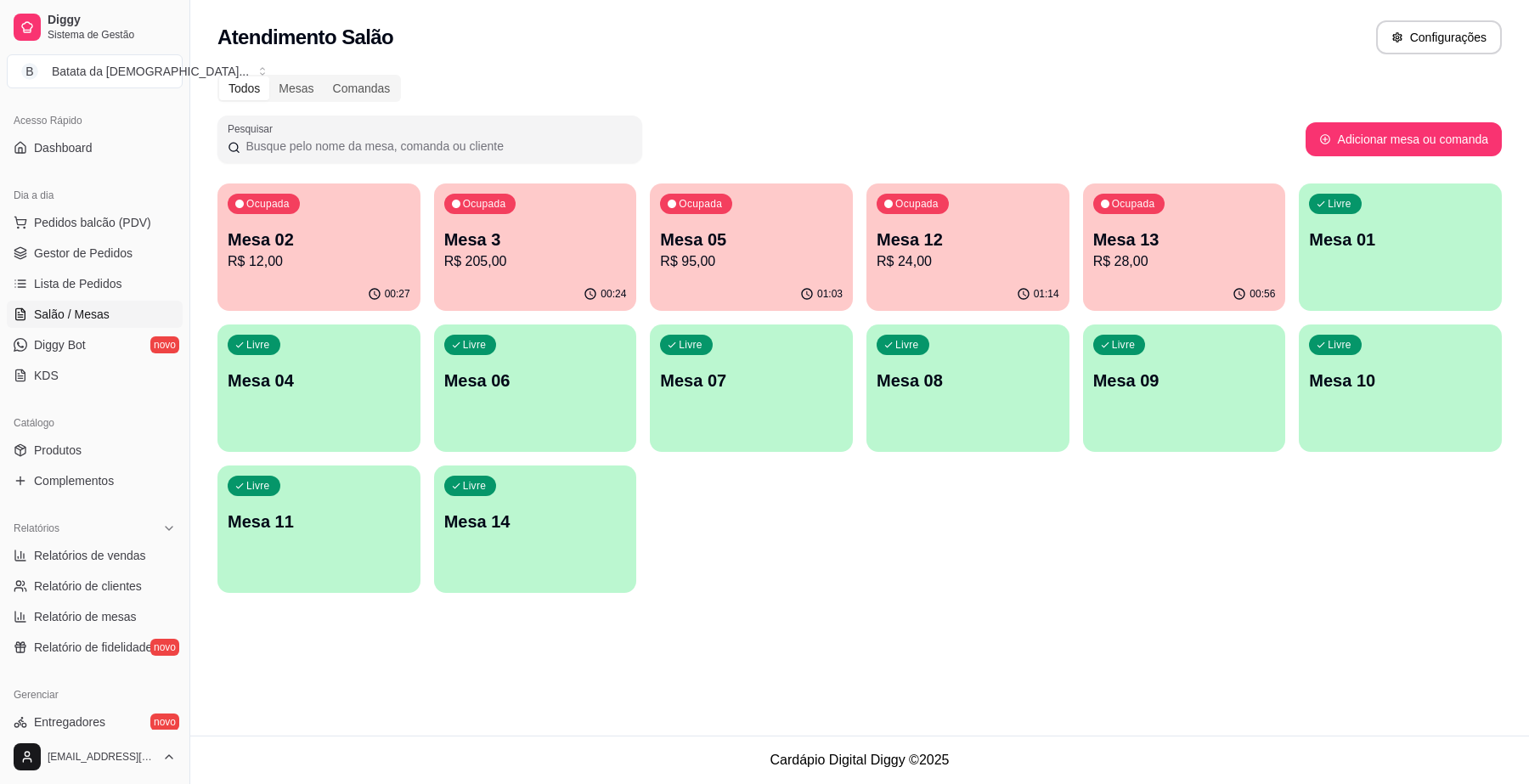
click at [1109, 251] on p "R$ 28,00" at bounding box center [1184, 261] width 183 height 20
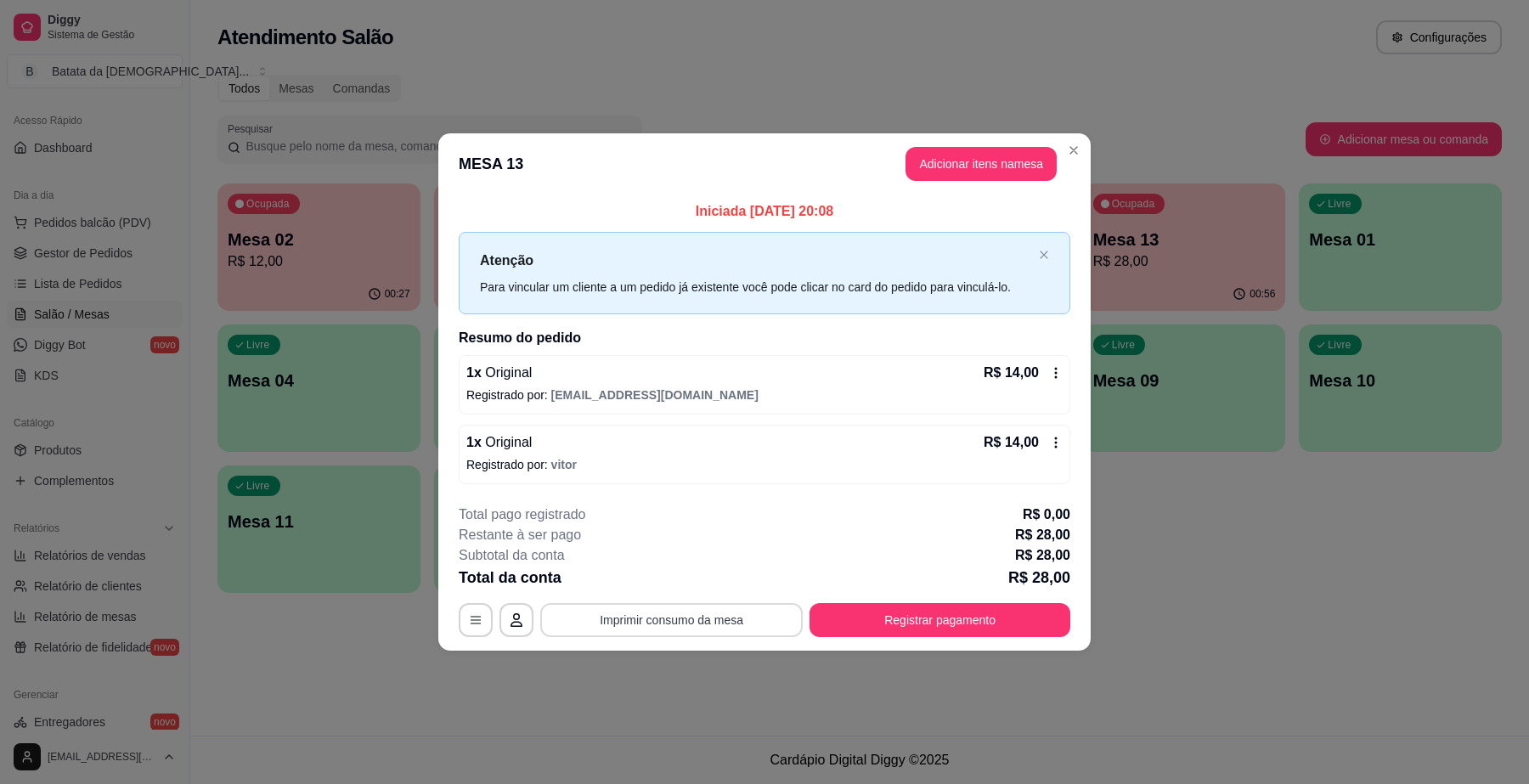
click at [771, 625] on button "Imprimir consumo da mesa" at bounding box center [671, 619] width 263 height 34
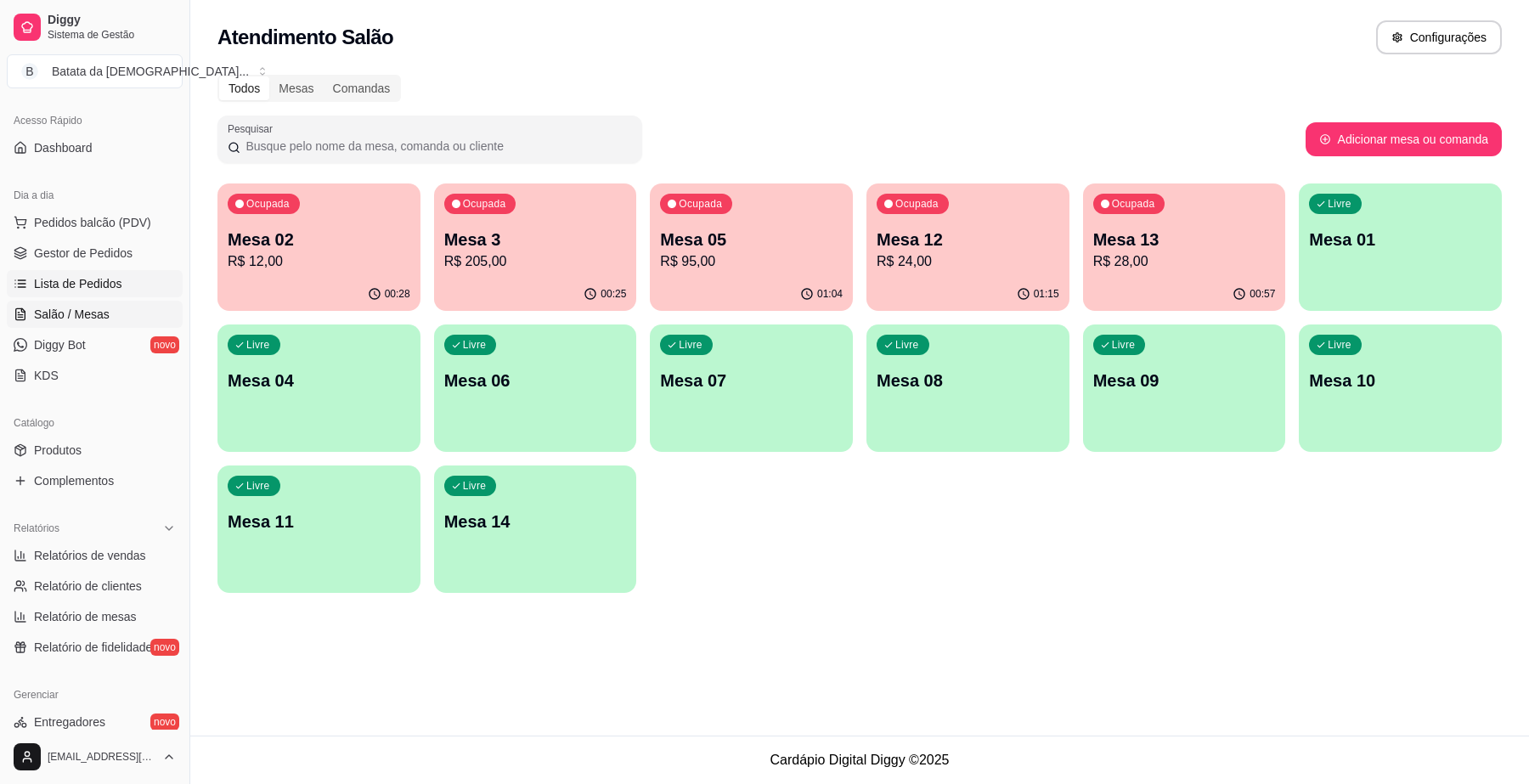
click at [65, 294] on link "Lista de Pedidos" at bounding box center [95, 284] width 176 height 27
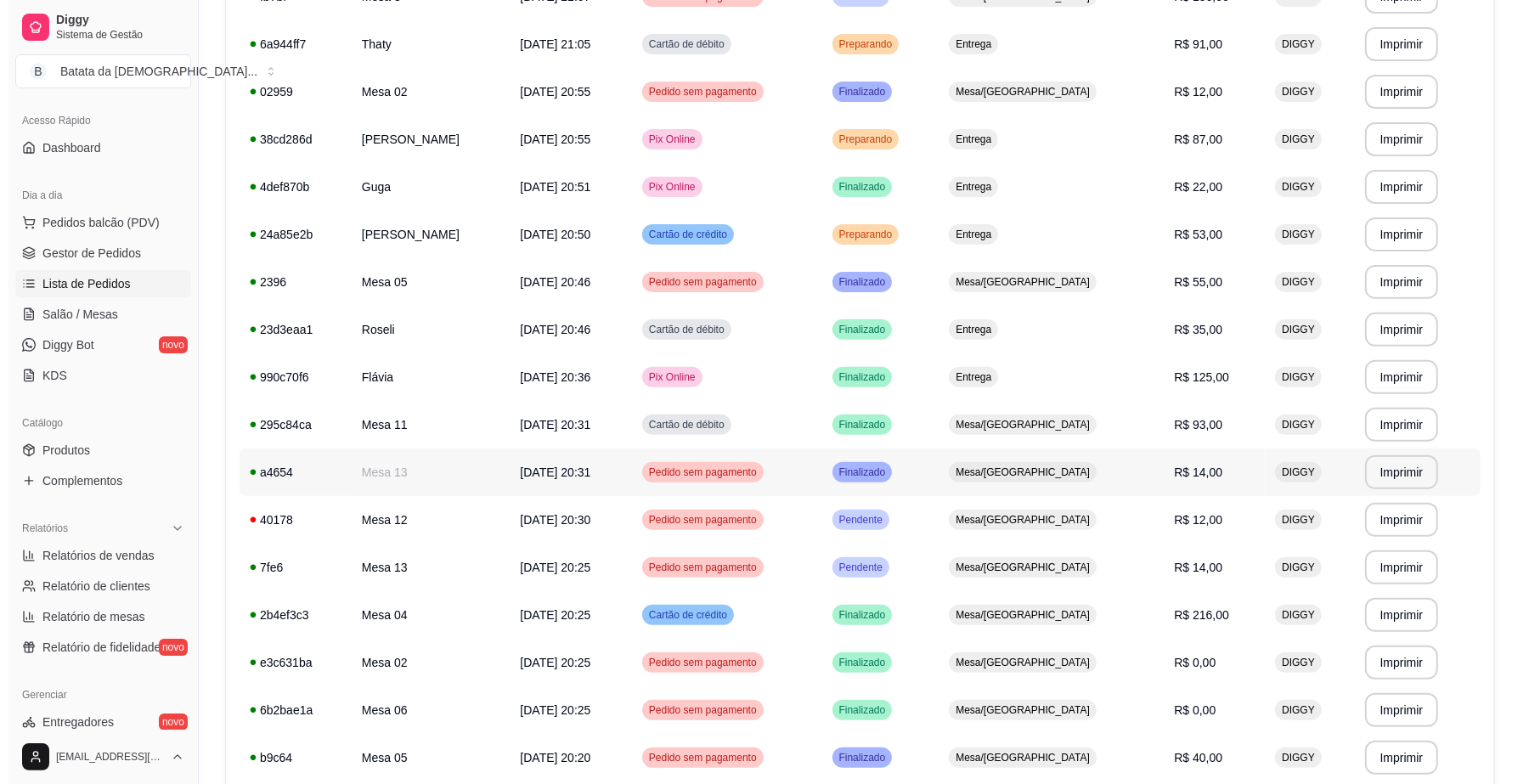
scroll to position [425, 0]
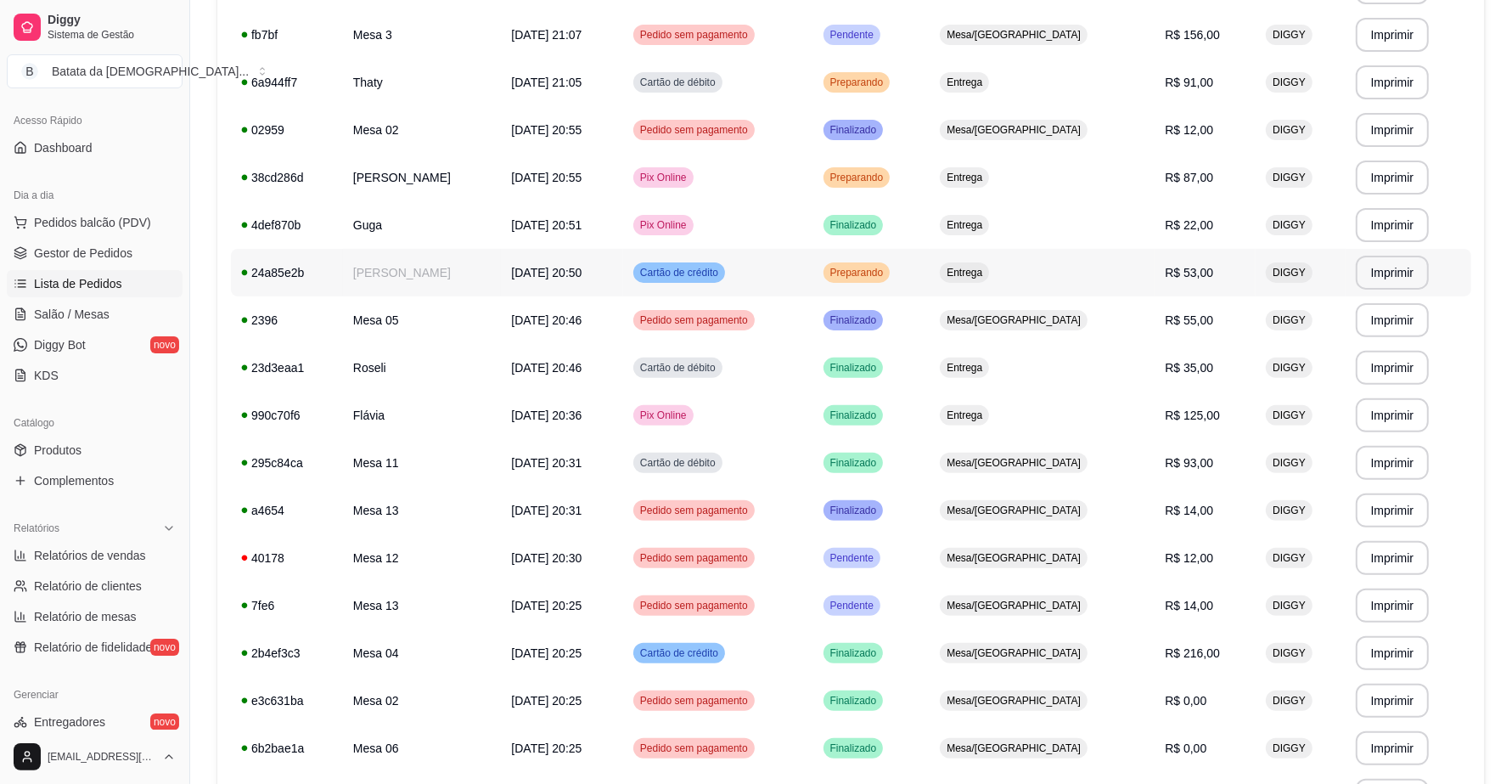
click at [620, 274] on td "[DATE] 20:50" at bounding box center [562, 272] width 123 height 47
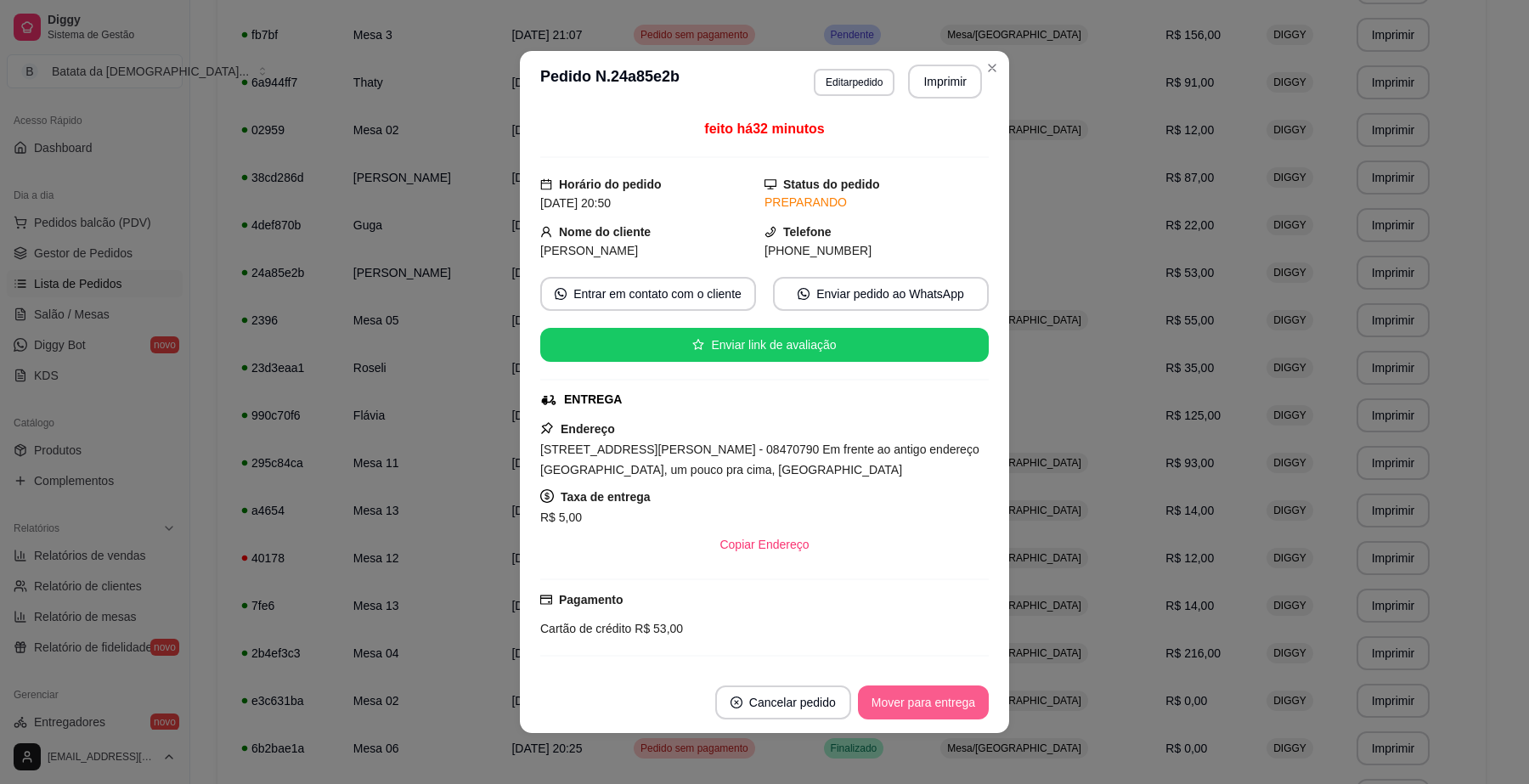
click at [907, 714] on button "Mover para entrega" at bounding box center [922, 702] width 130 height 34
click at [907, 711] on button "Mover para finalizado" at bounding box center [919, 702] width 137 height 33
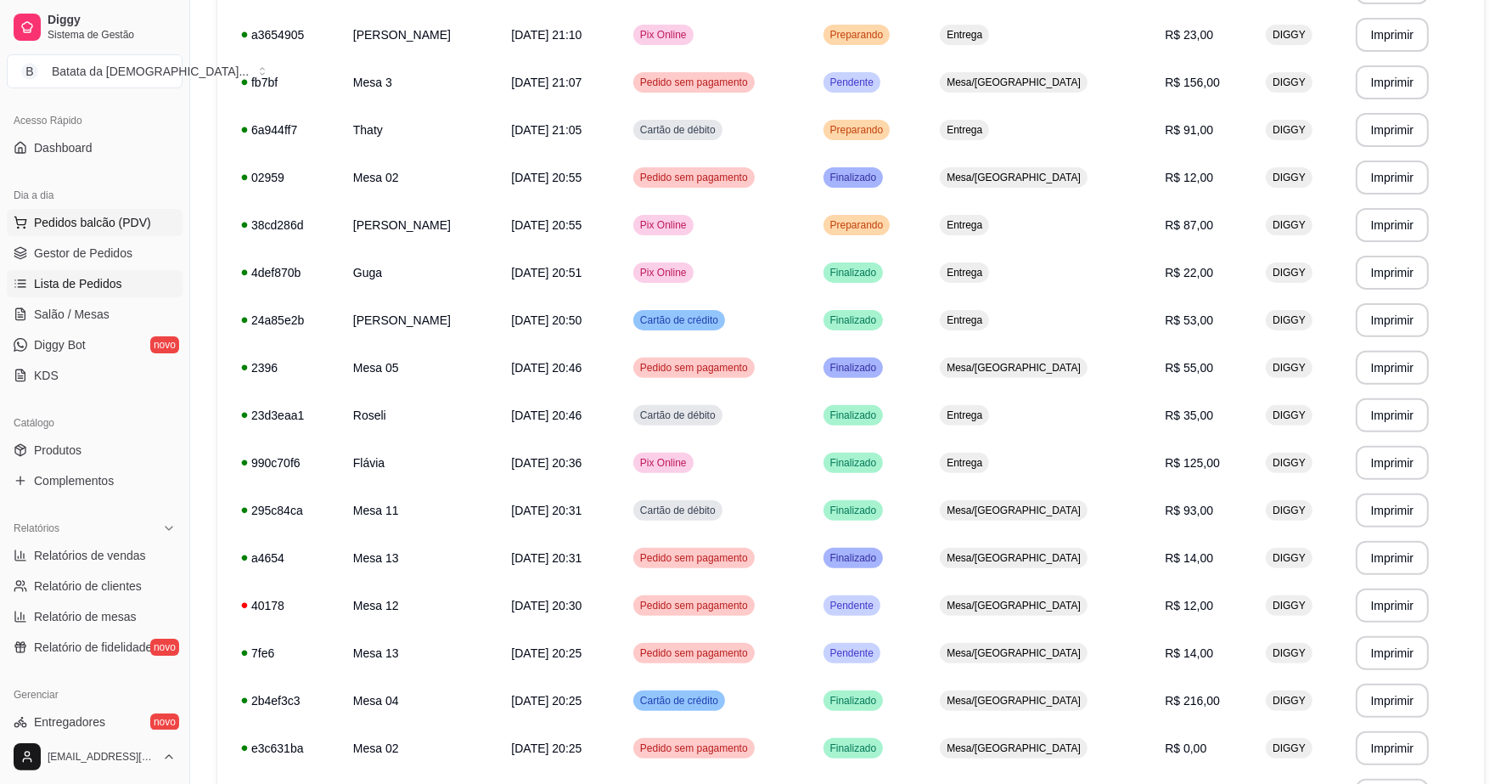
click at [39, 222] on span "Pedidos balcão (PDV)" at bounding box center [92, 223] width 117 height 17
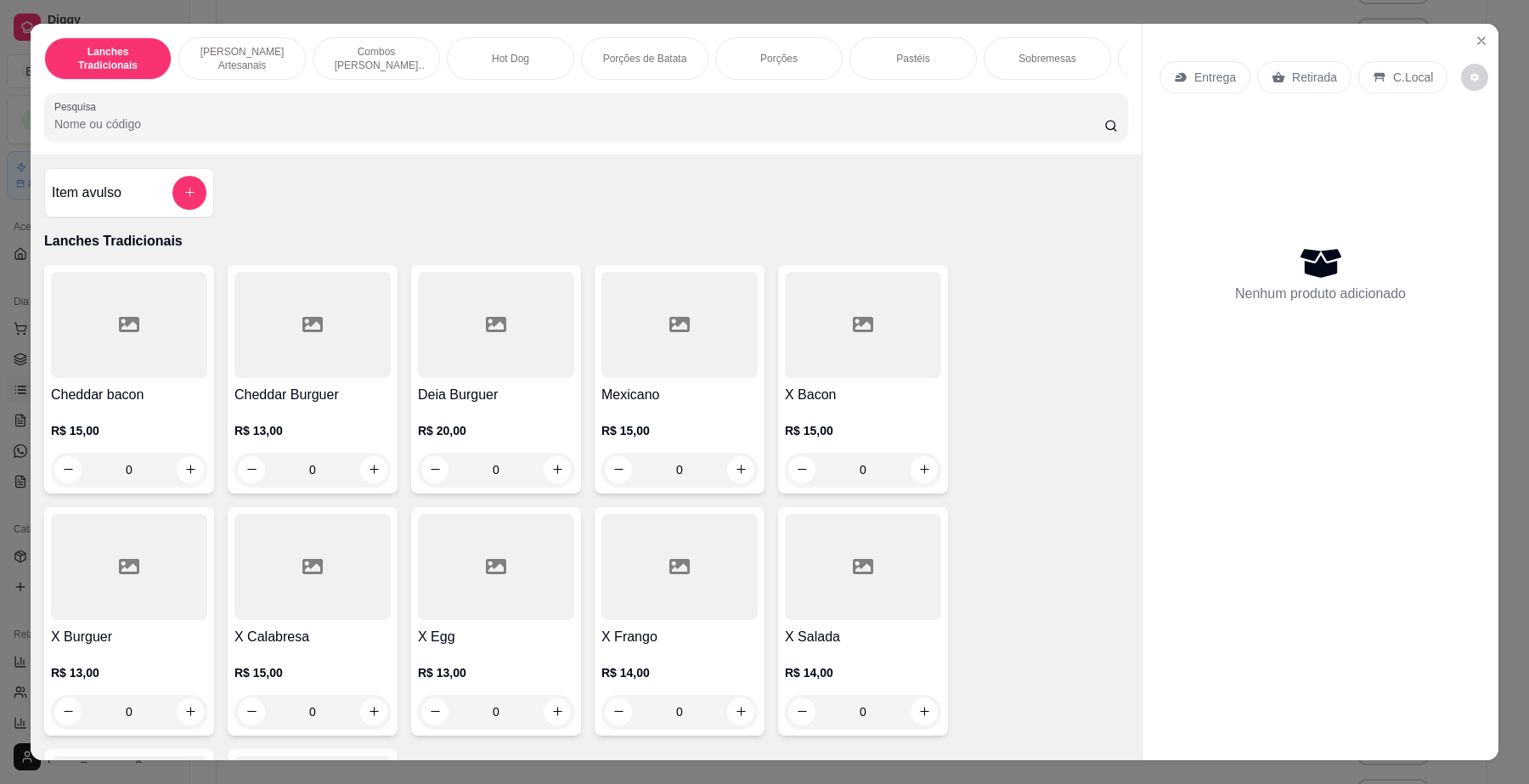
scroll to position [106, 0]
click at [1467, 36] on button "Close" at bounding box center [1481, 41] width 27 height 27
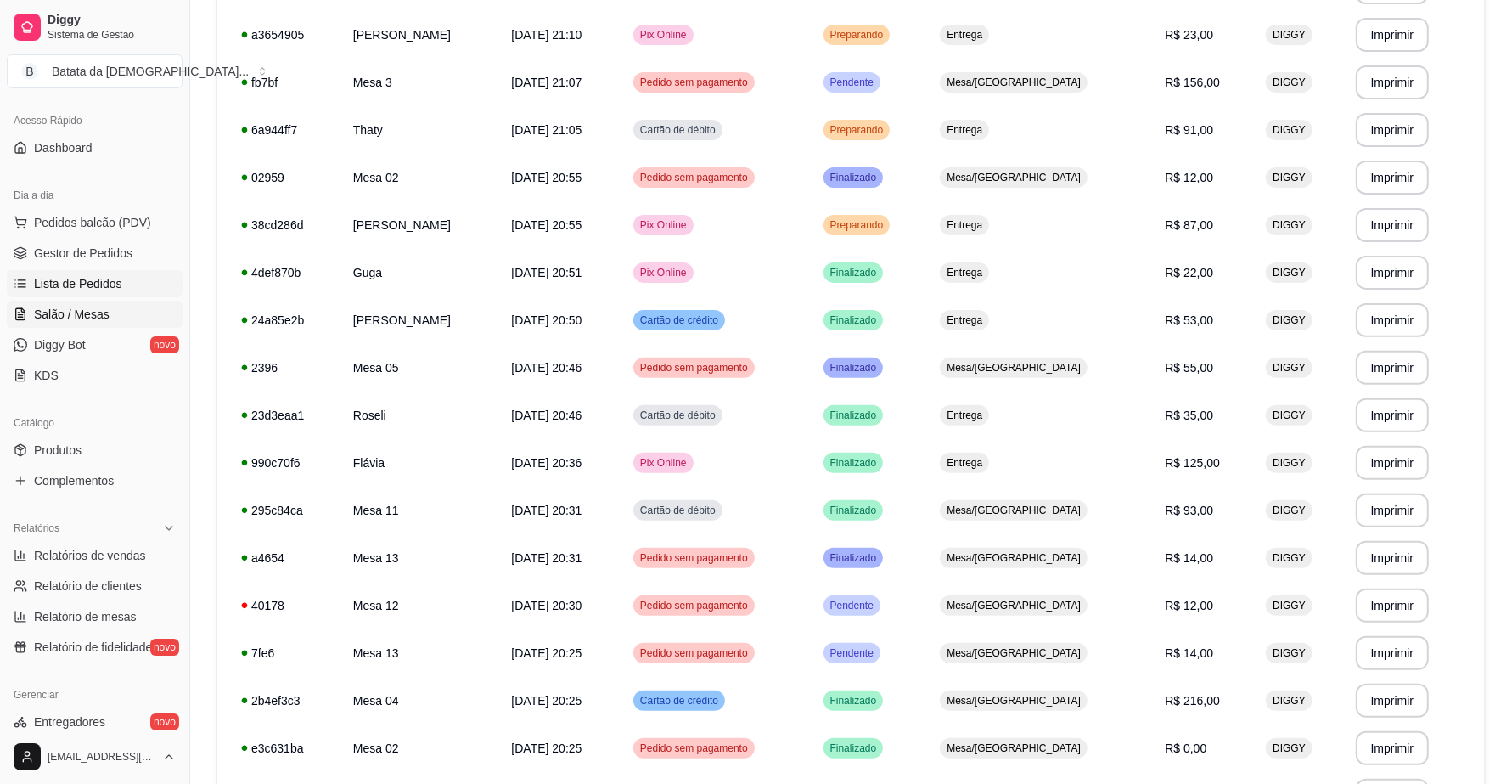
click at [86, 303] on link "Salão / Mesas" at bounding box center [95, 314] width 176 height 27
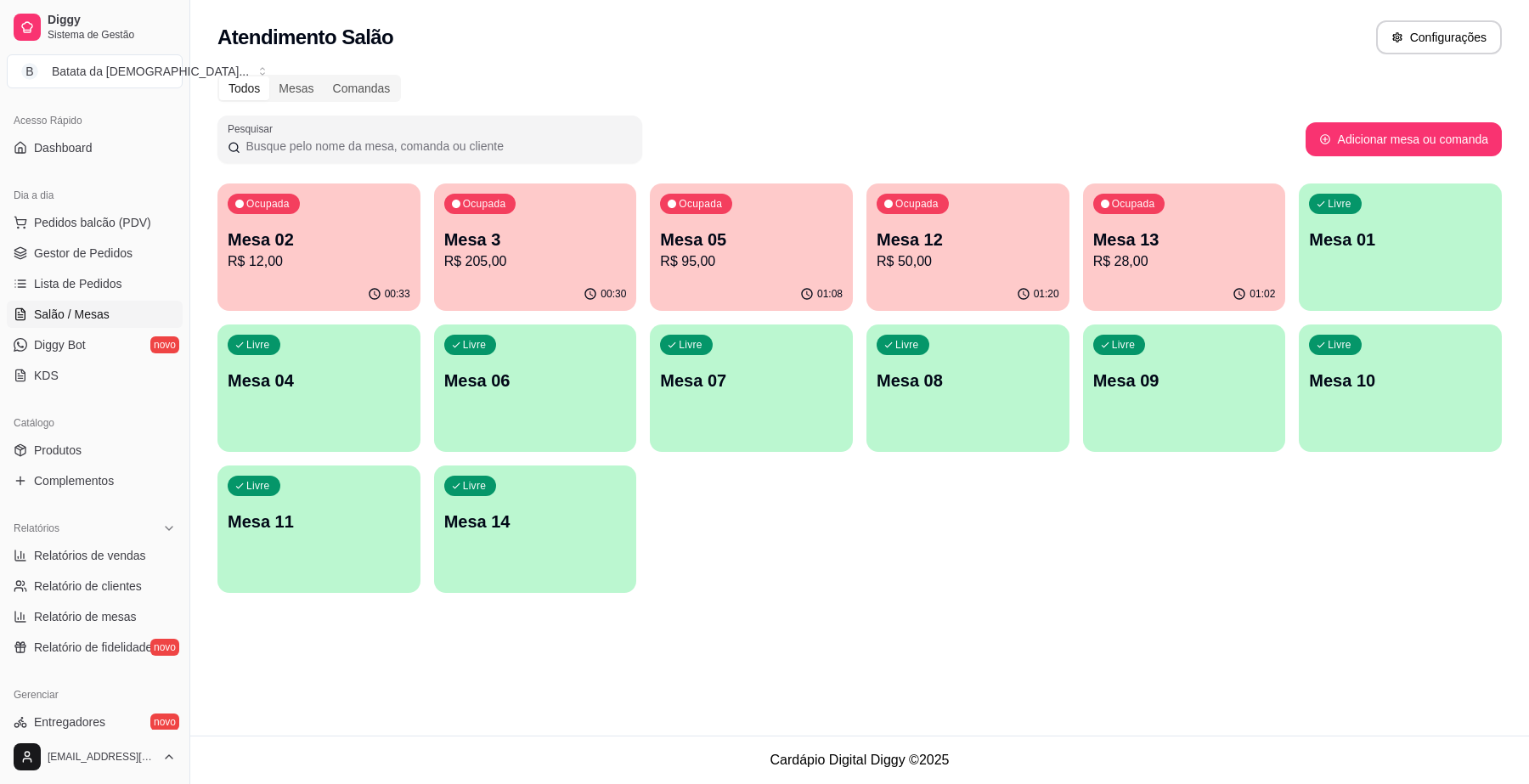
click at [764, 271] on div "Ocupada Mesa 05 R$ 95,00" at bounding box center [751, 231] width 203 height 95
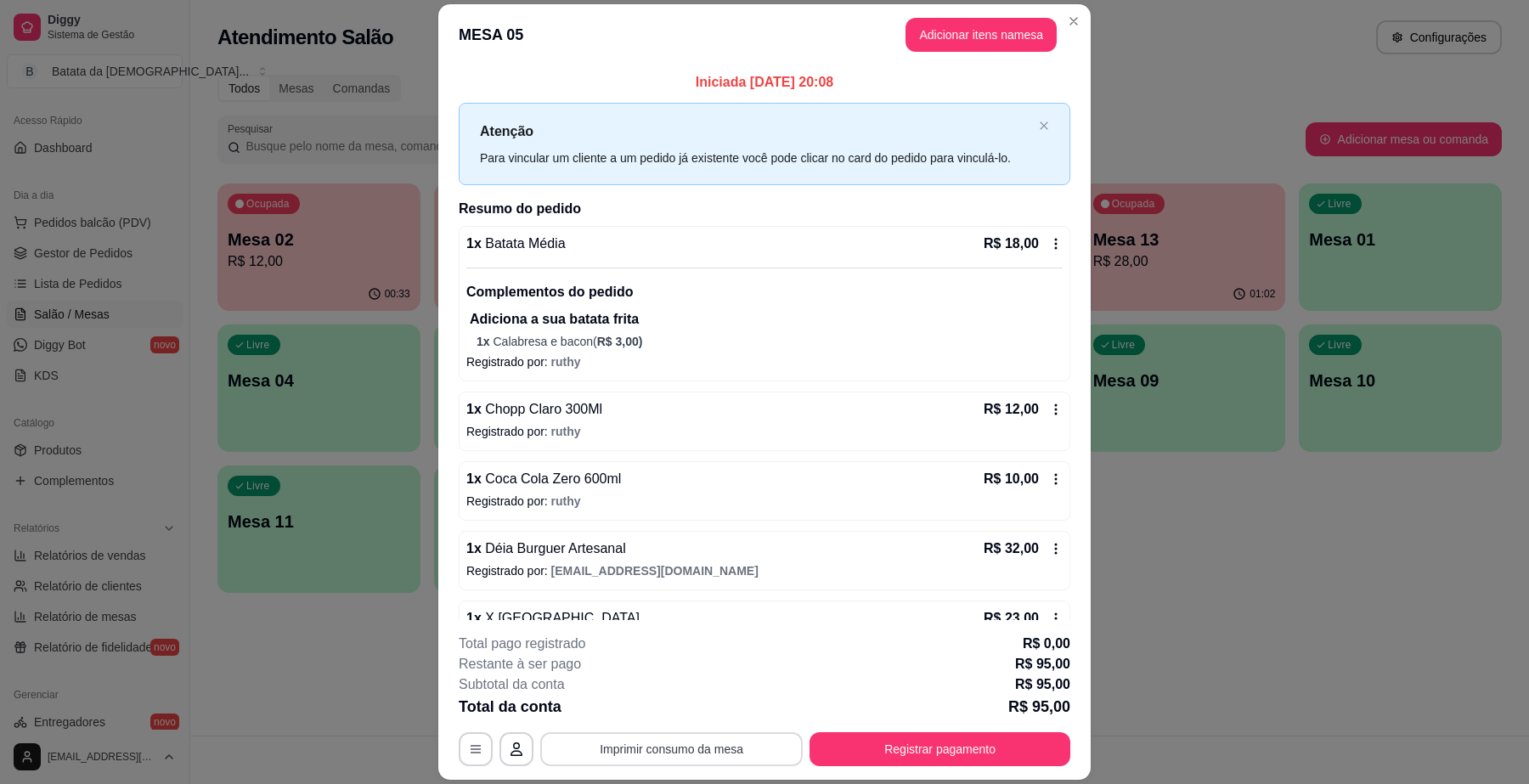
click at [699, 744] on button "Imprimir consumo da mesa" at bounding box center [671, 748] width 263 height 34
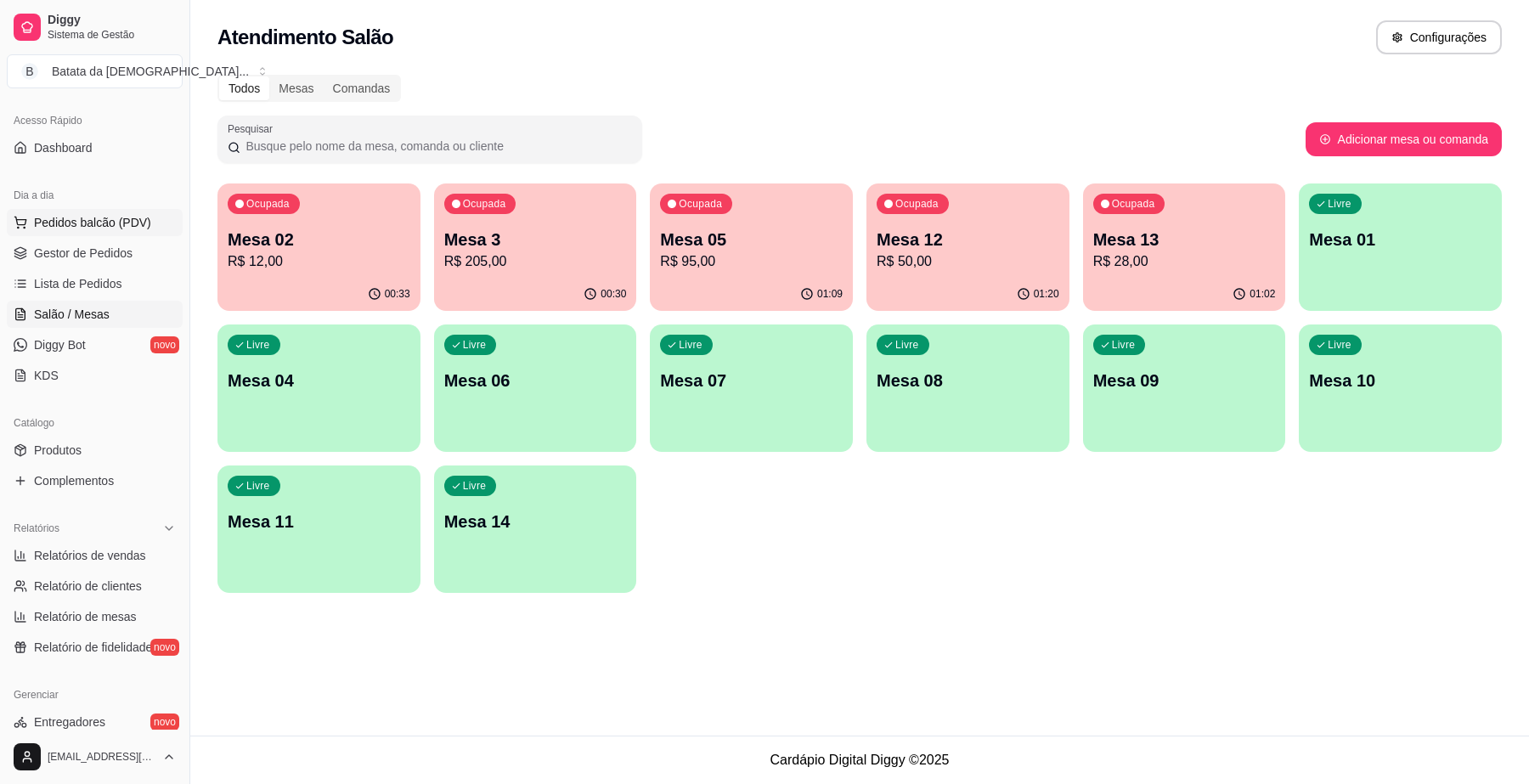
click at [99, 212] on button "Pedidos balcão (PDV)" at bounding box center [95, 222] width 176 height 27
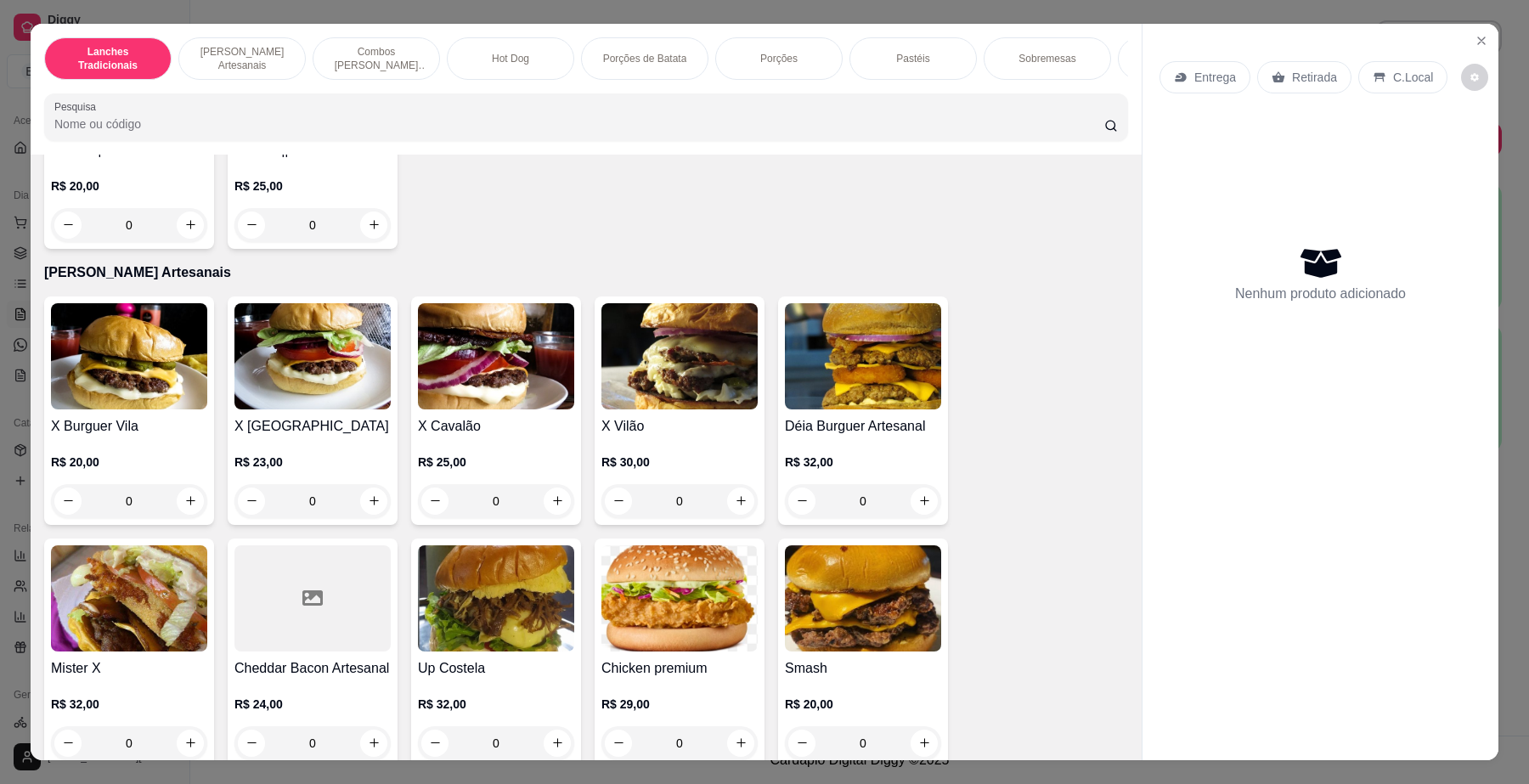
scroll to position [849, 0]
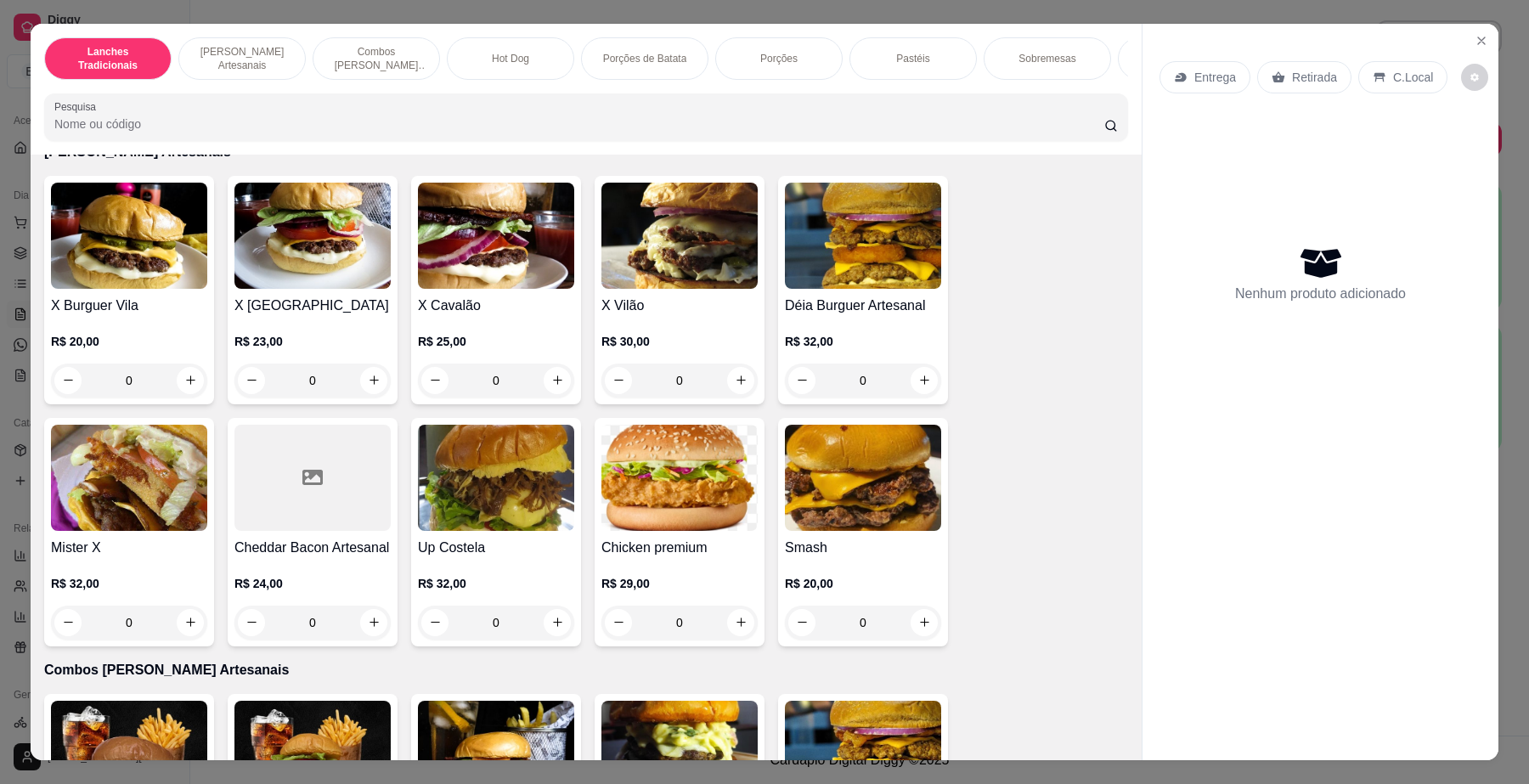
click at [813, 243] on img at bounding box center [863, 236] width 156 height 106
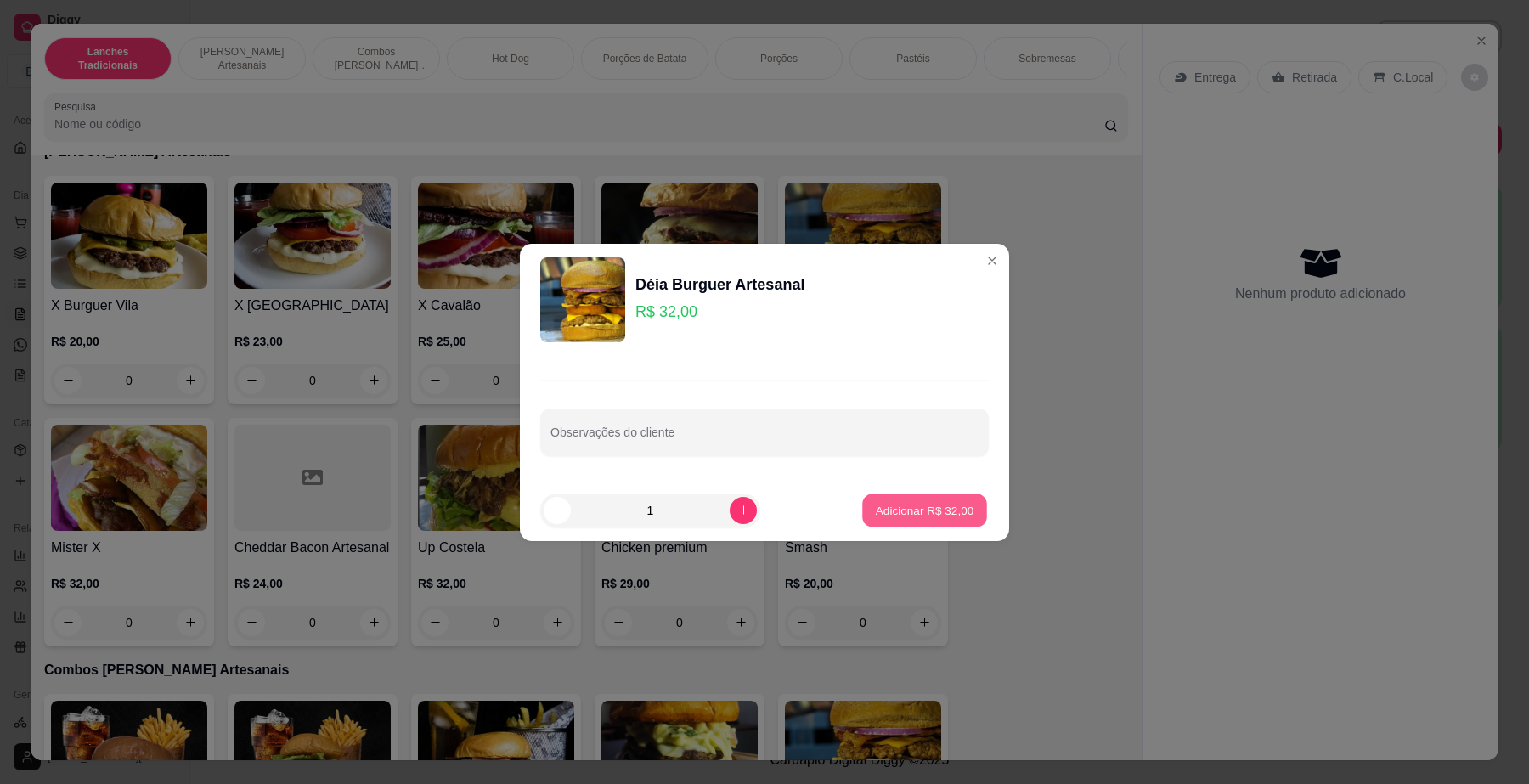
click at [900, 508] on p "Adicionar R$ 32,00" at bounding box center [925, 510] width 99 height 16
type input "1"
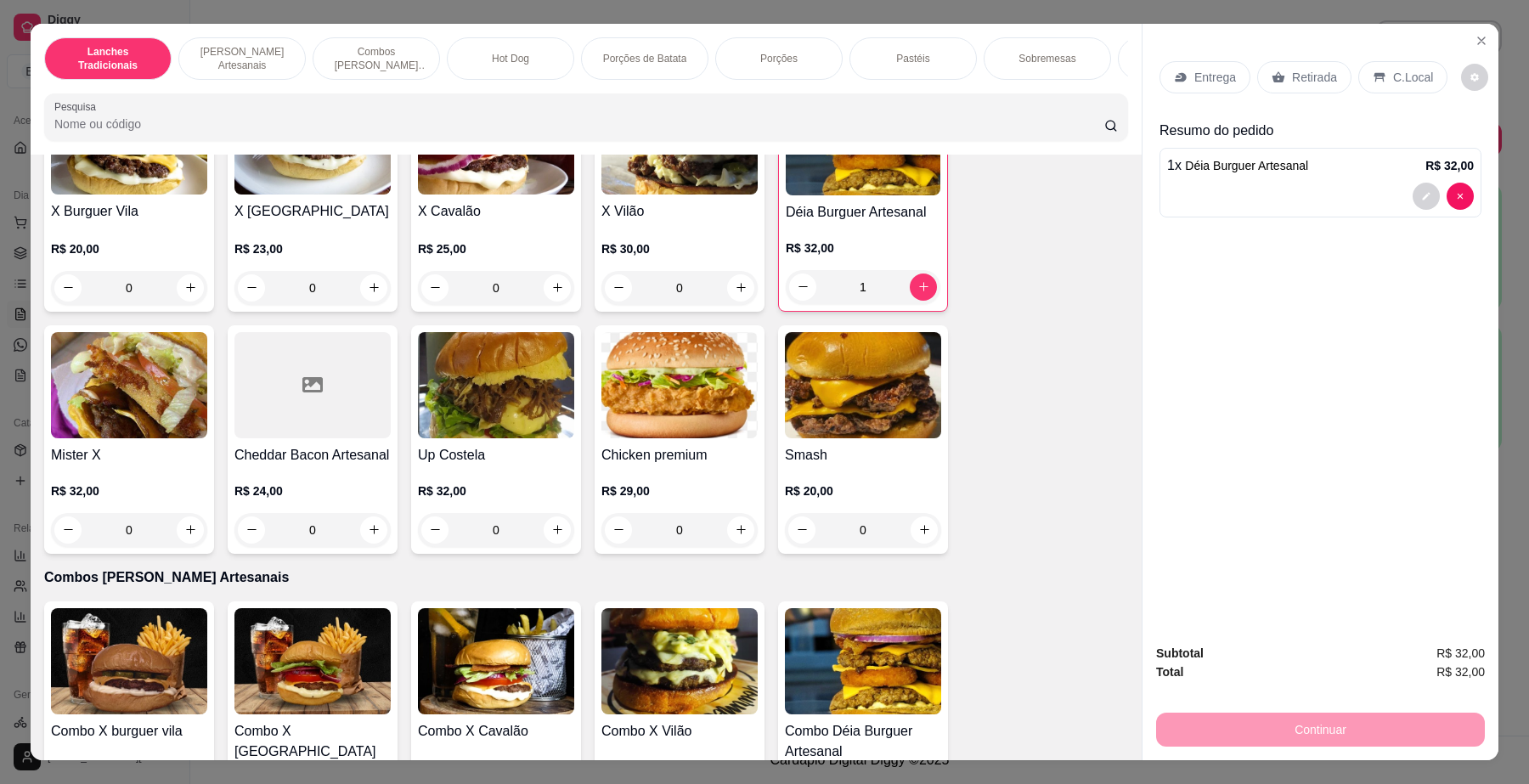
scroll to position [742, 0]
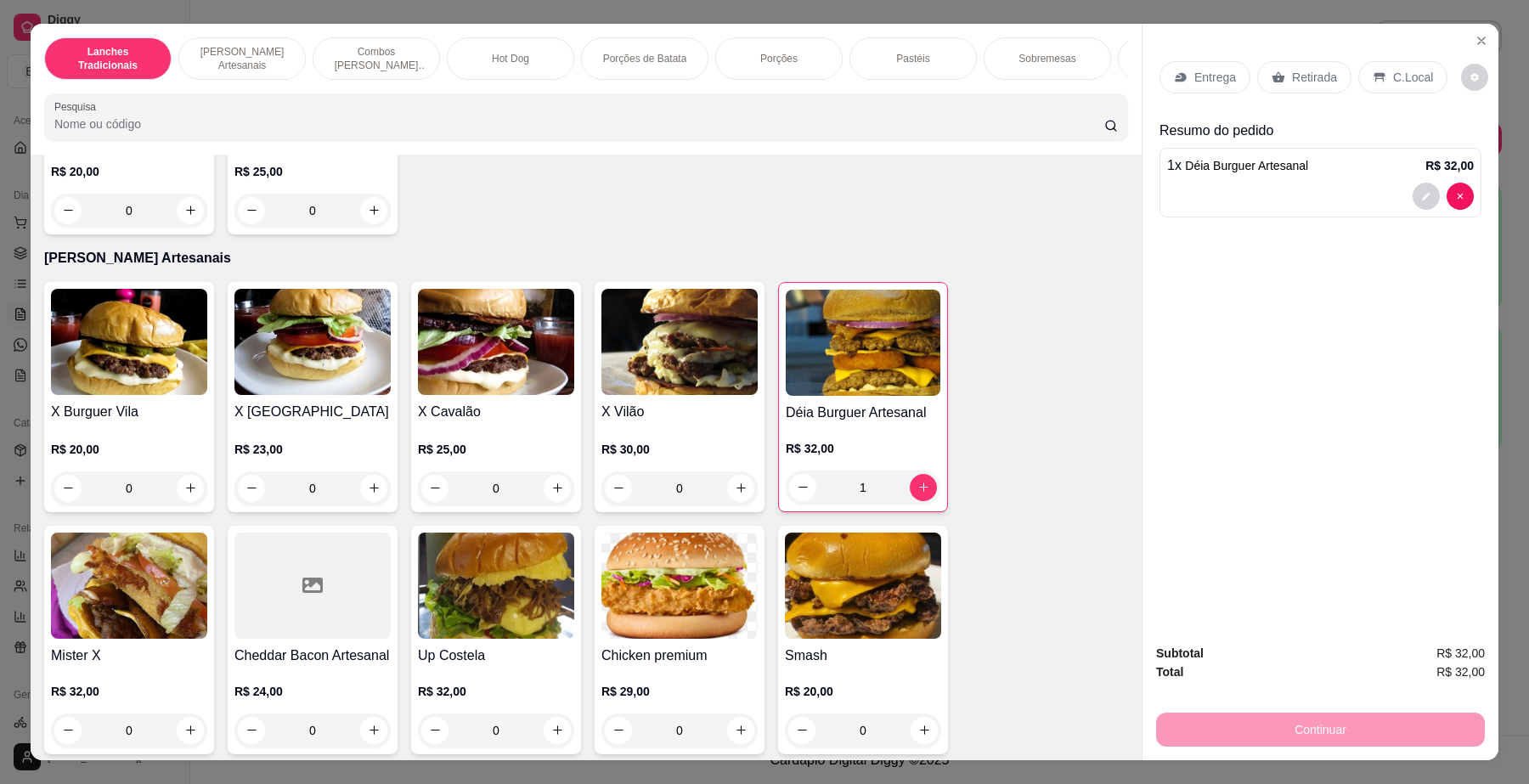
click at [137, 599] on img at bounding box center [129, 585] width 156 height 106
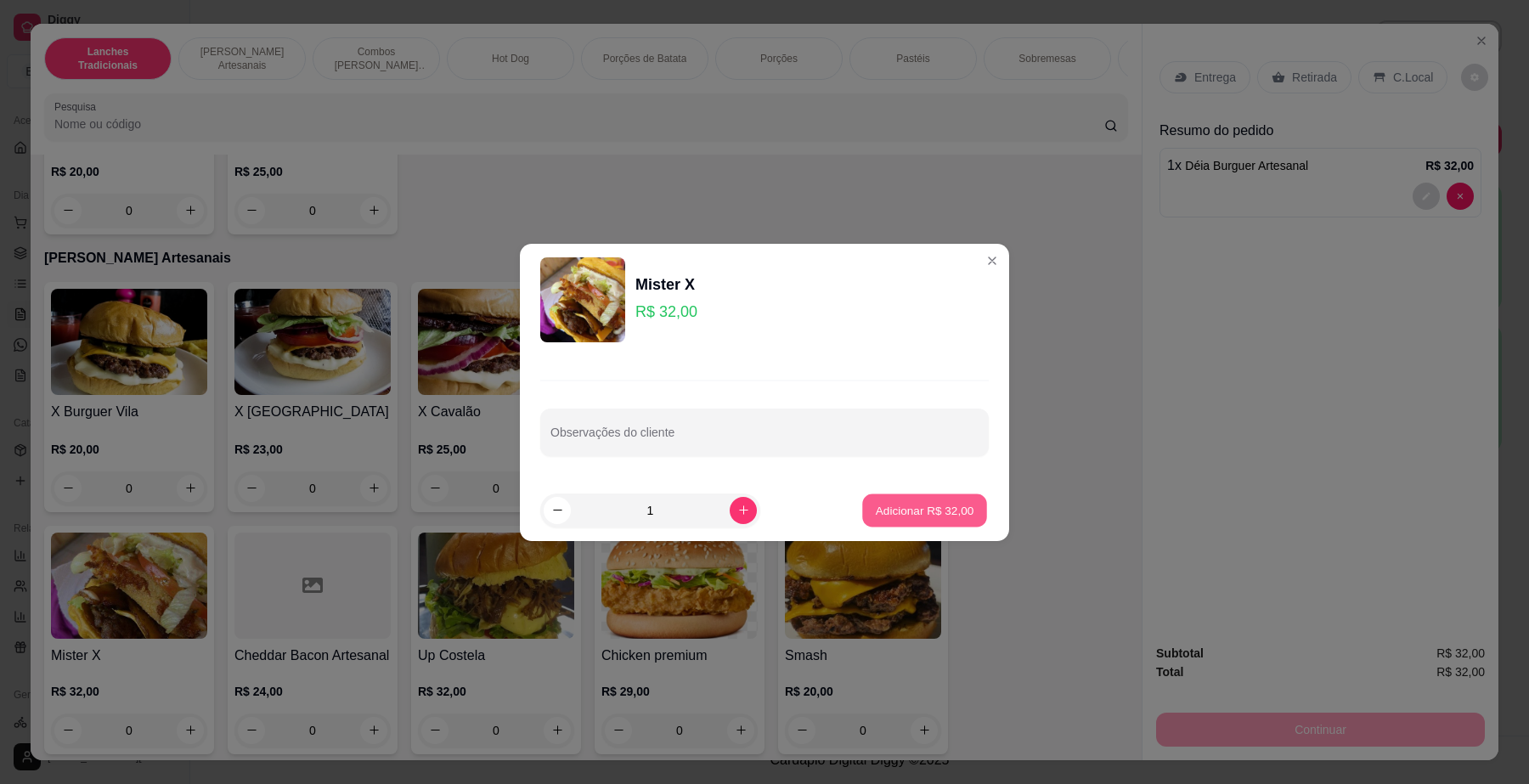
click at [910, 512] on p "Adicionar R$ 32,00" at bounding box center [925, 510] width 99 height 16
type input "1"
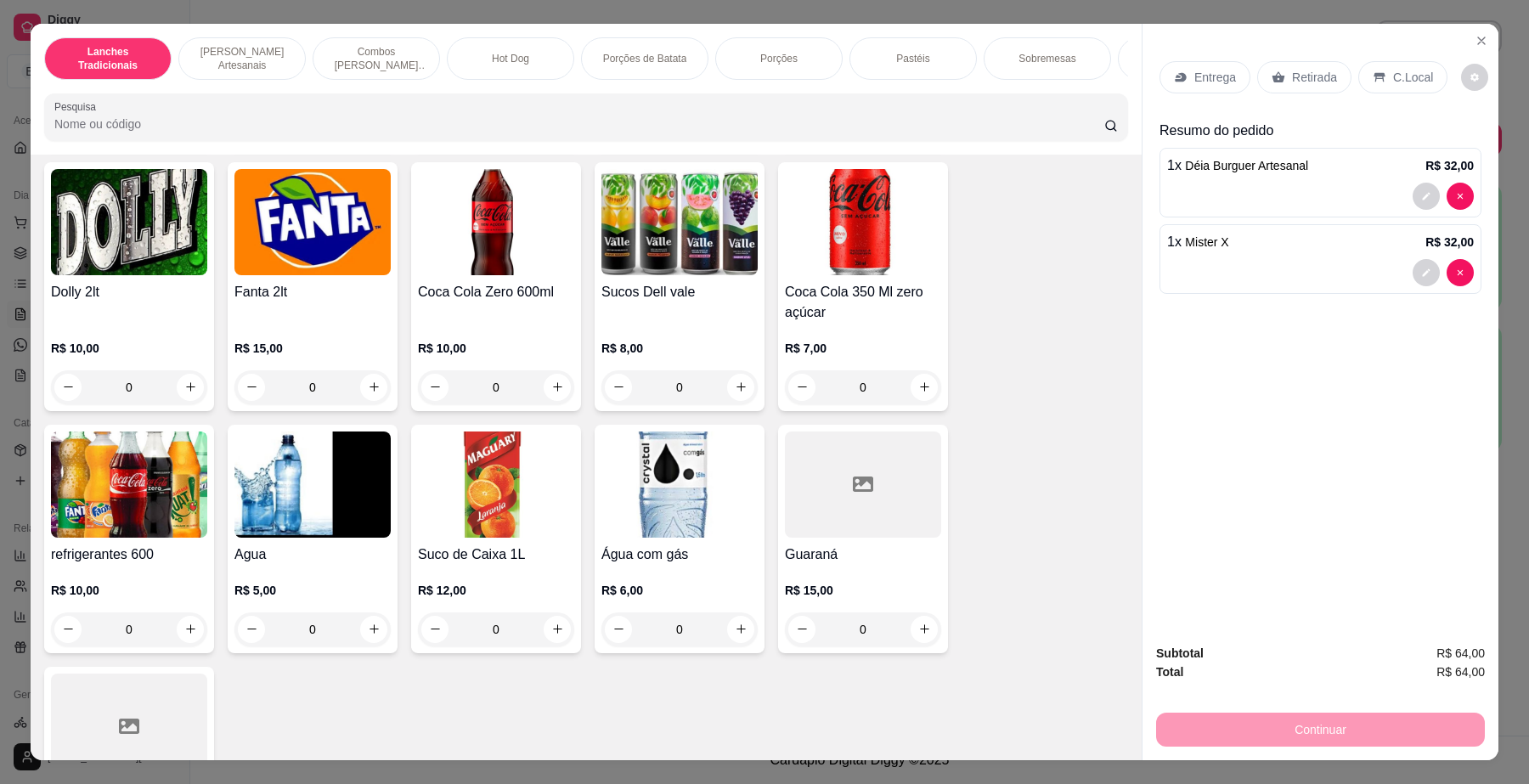
scroll to position [4457, 0]
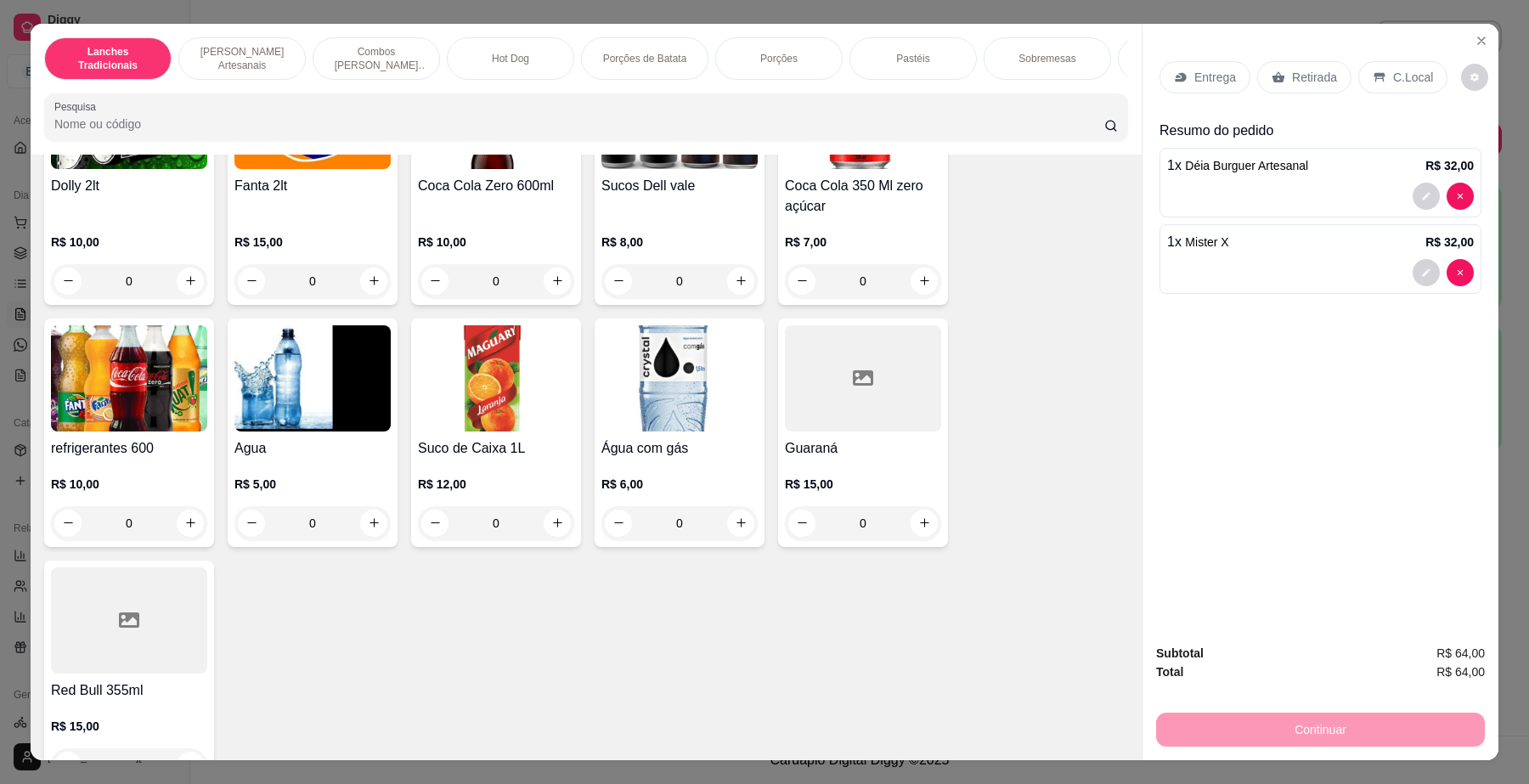
click at [487, 452] on div "Suco de Caixa 1L R$ 12,00 0" at bounding box center [496, 433] width 170 height 229
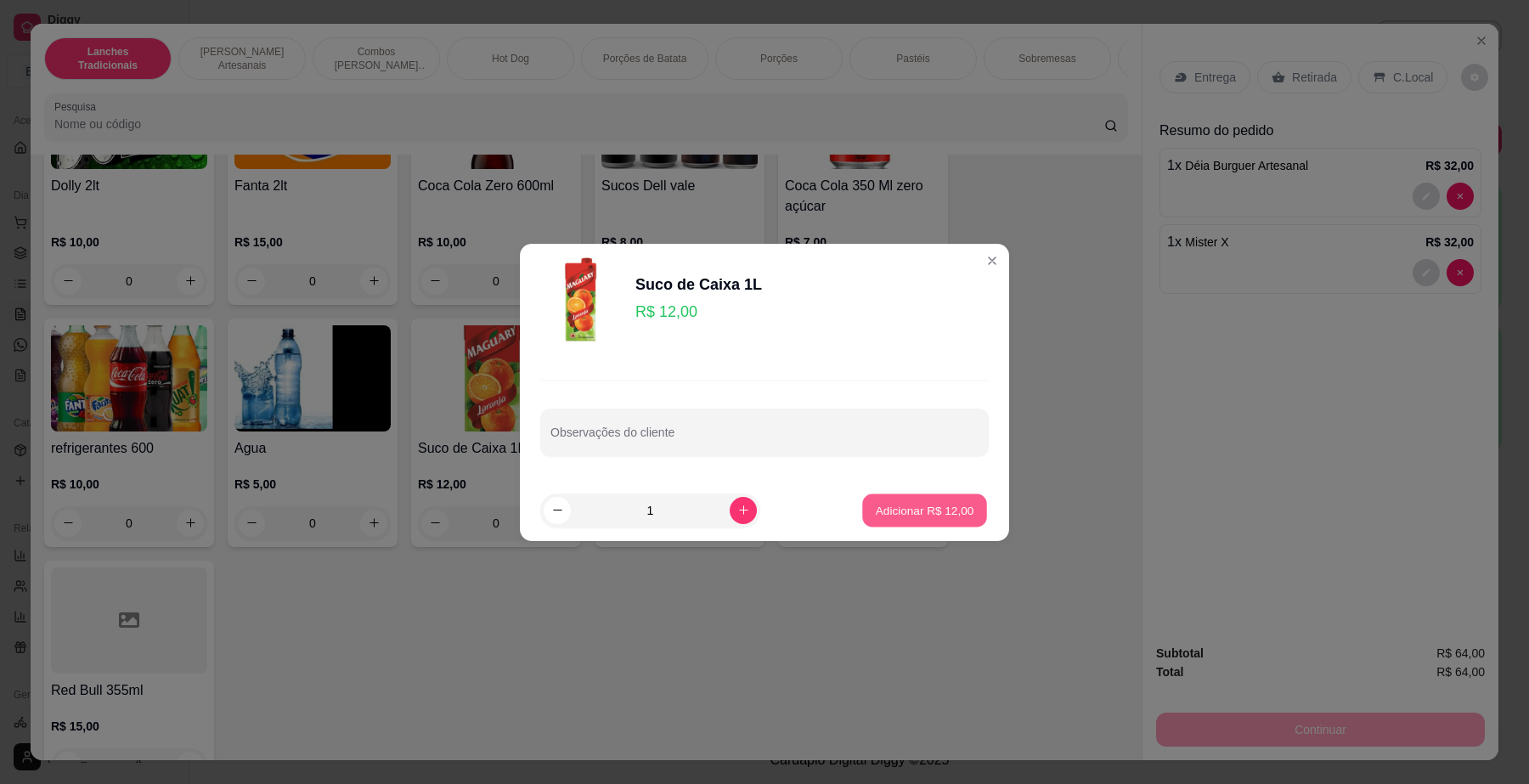
click at [902, 517] on p "Adicionar R$ 12,00" at bounding box center [925, 510] width 99 height 16
type input "1"
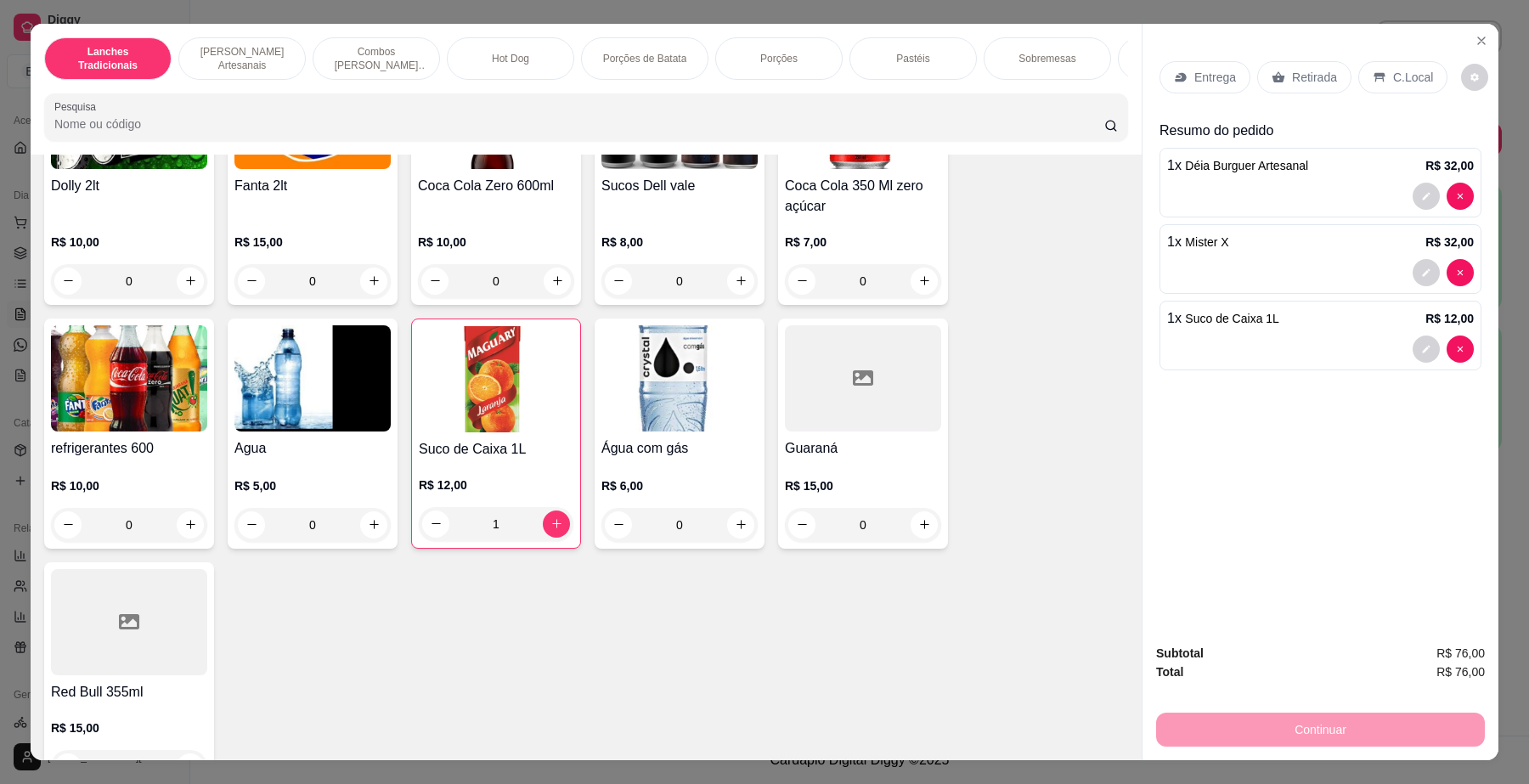
click at [1308, 77] on p "Retirada" at bounding box center [1314, 77] width 45 height 17
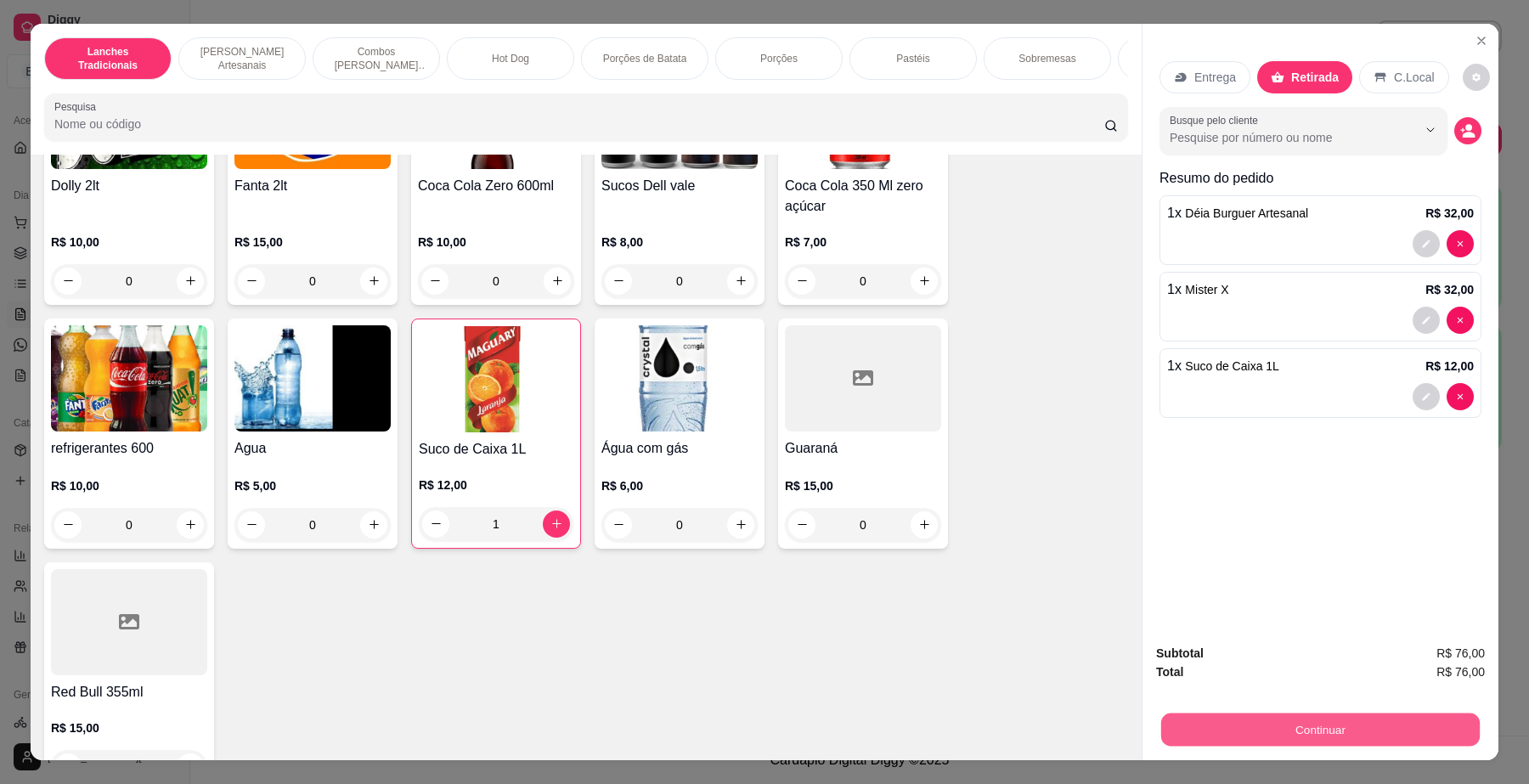
click at [1340, 736] on button "Continuar" at bounding box center [1320, 730] width 319 height 33
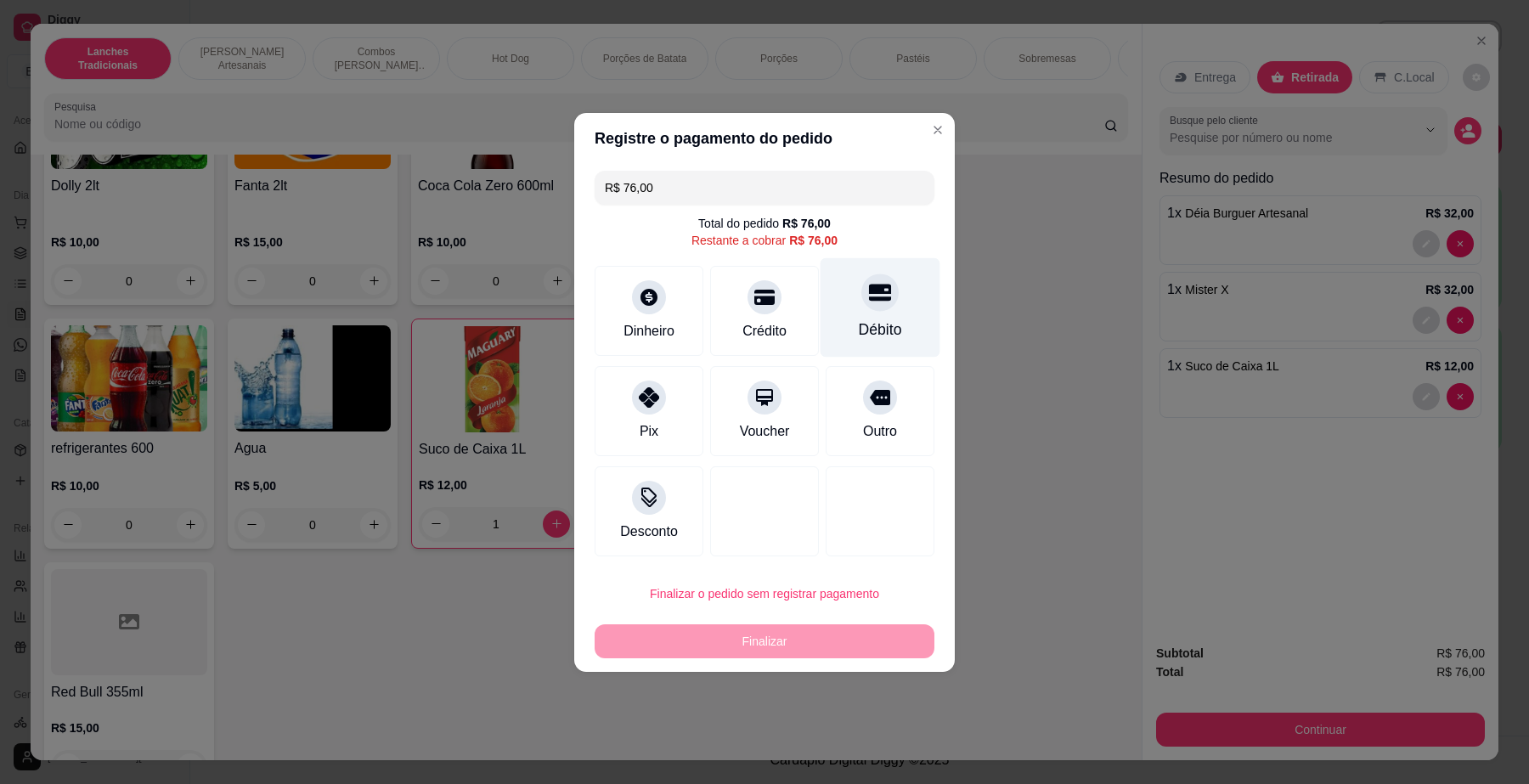
click at [862, 303] on div at bounding box center [880, 292] width 38 height 38
type input "R$ 0,00"
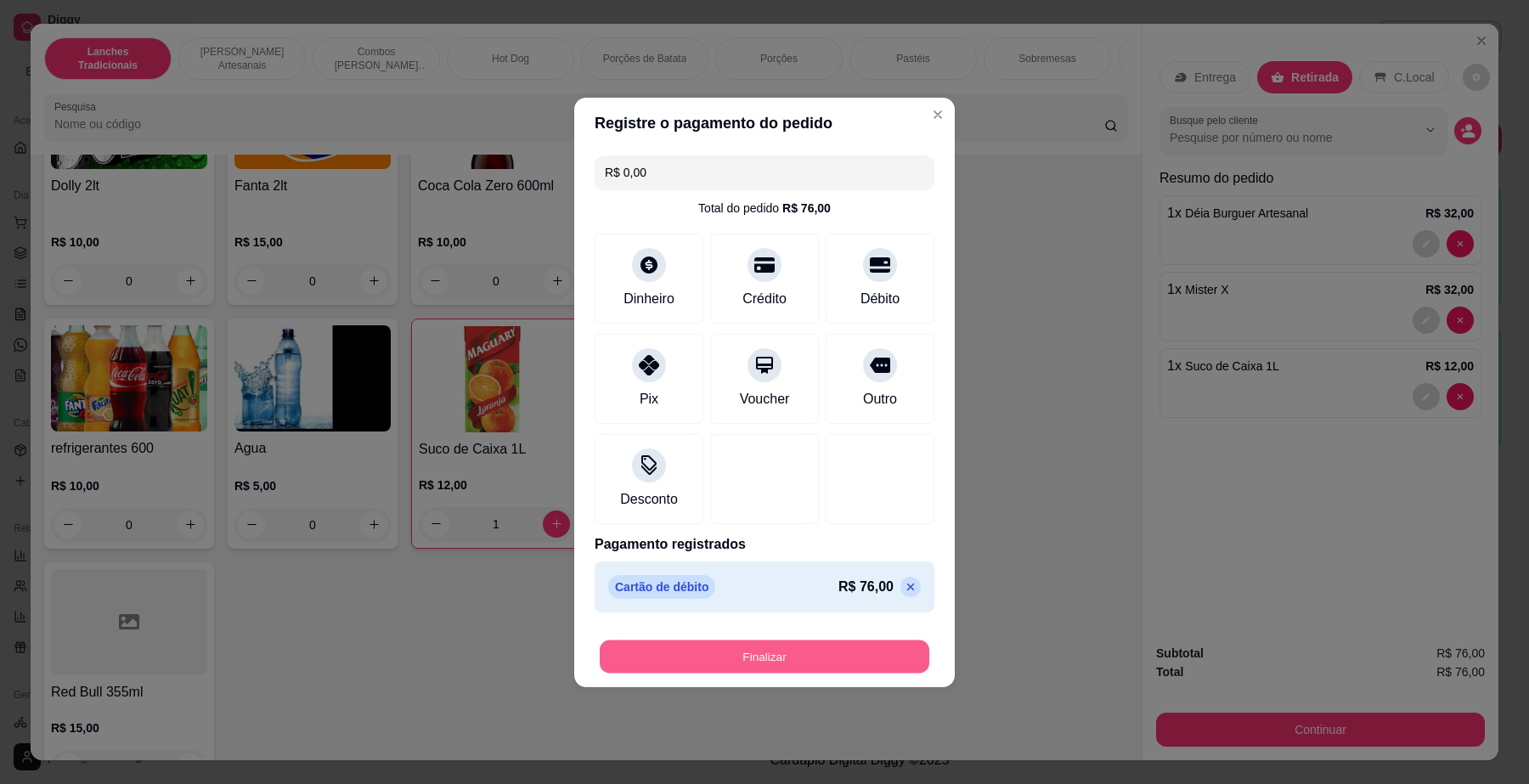
click at [843, 654] on button "Finalizar" at bounding box center [764, 656] width 329 height 33
type input "0"
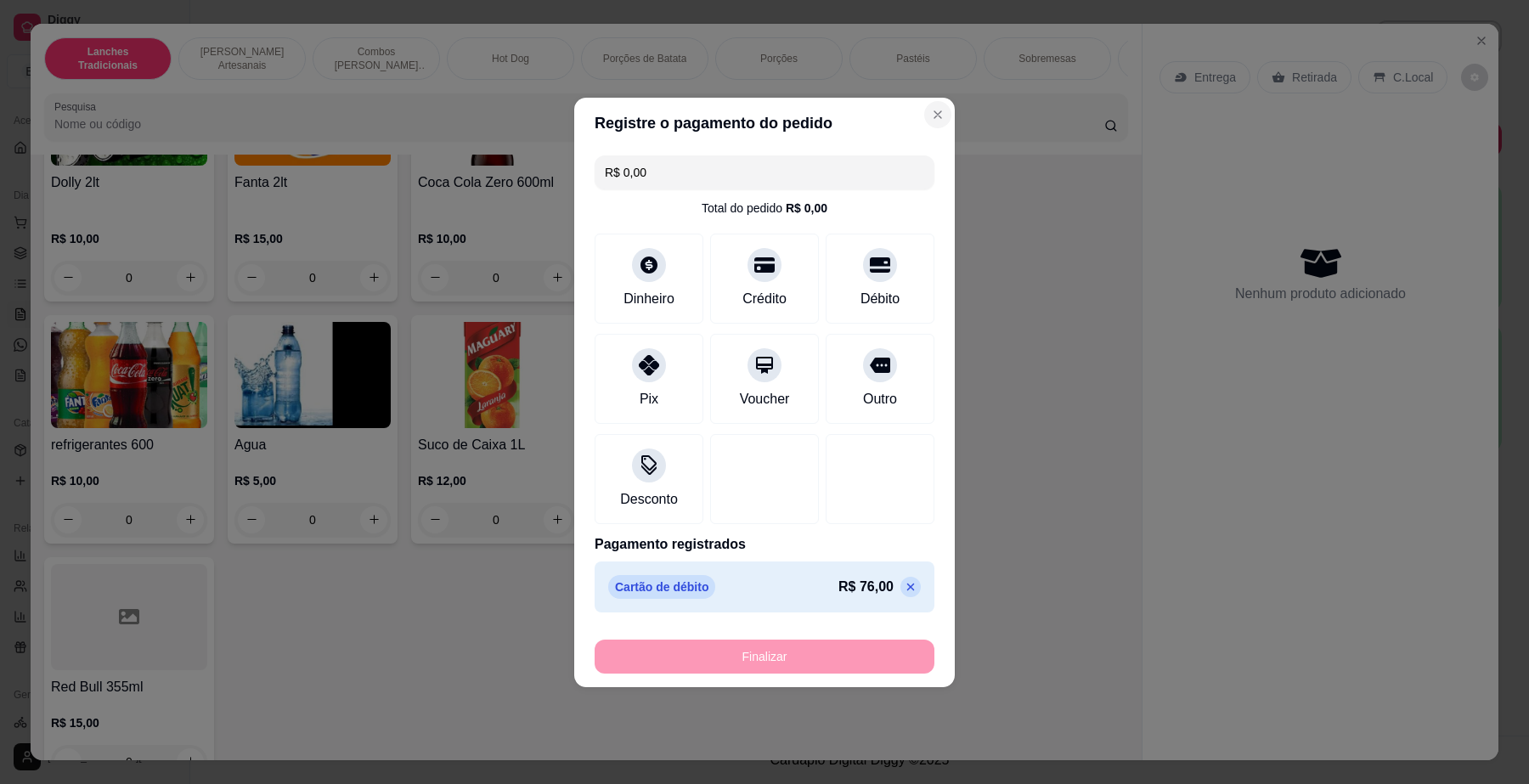
type input "-R$ 76,00"
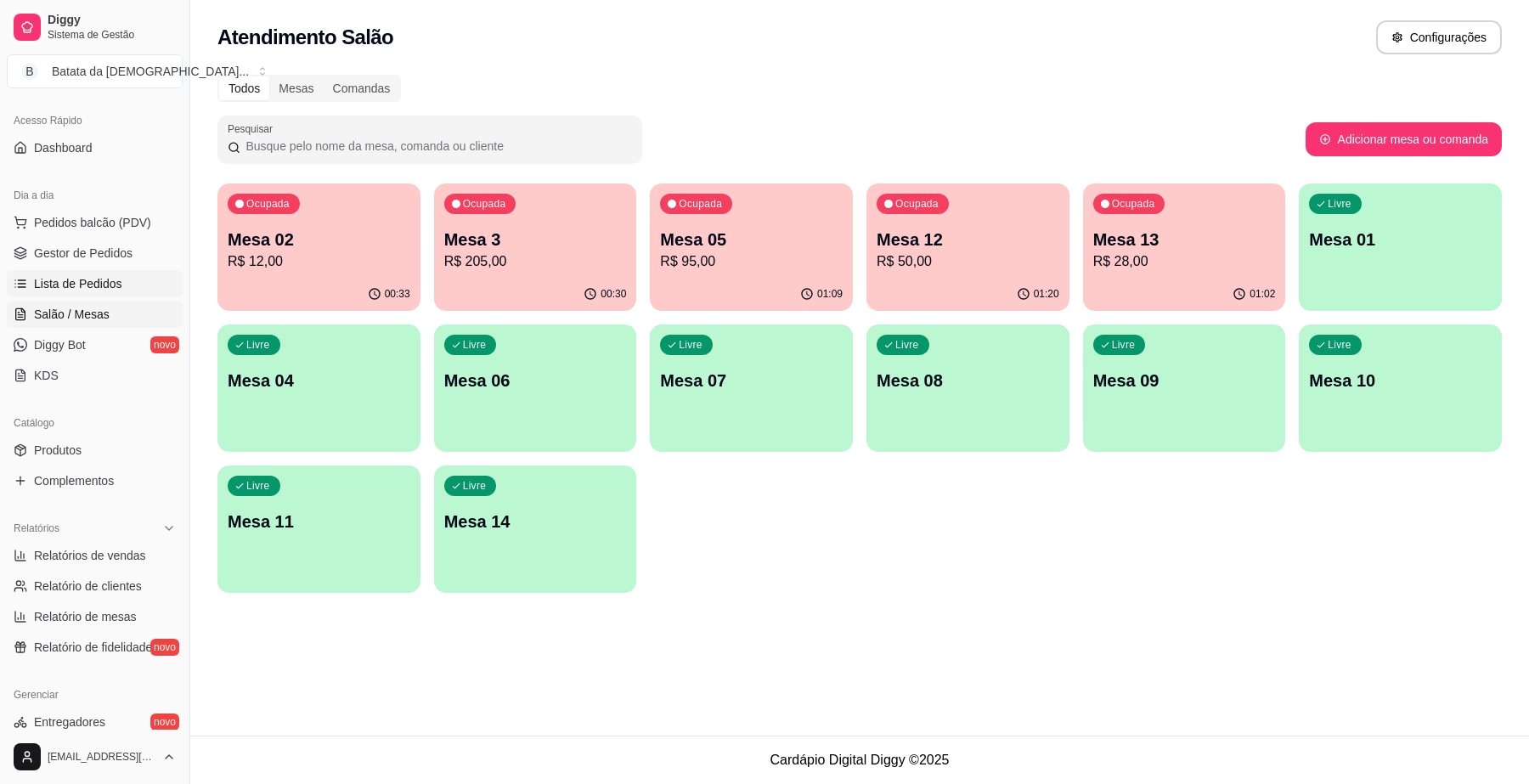
click at [152, 292] on link "Lista de Pedidos" at bounding box center [95, 284] width 176 height 27
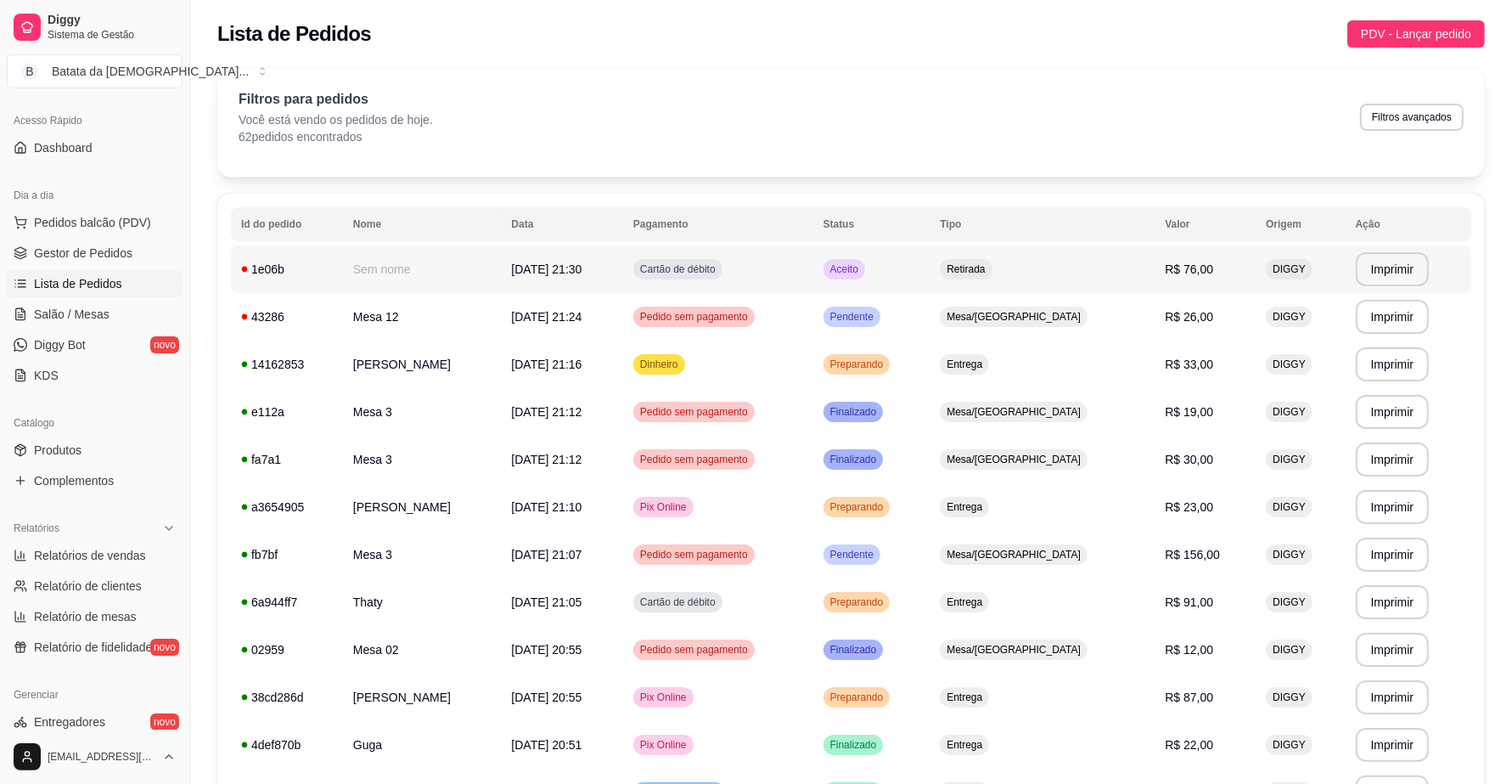
click at [912, 269] on td "Aceito" at bounding box center [871, 268] width 117 height 47
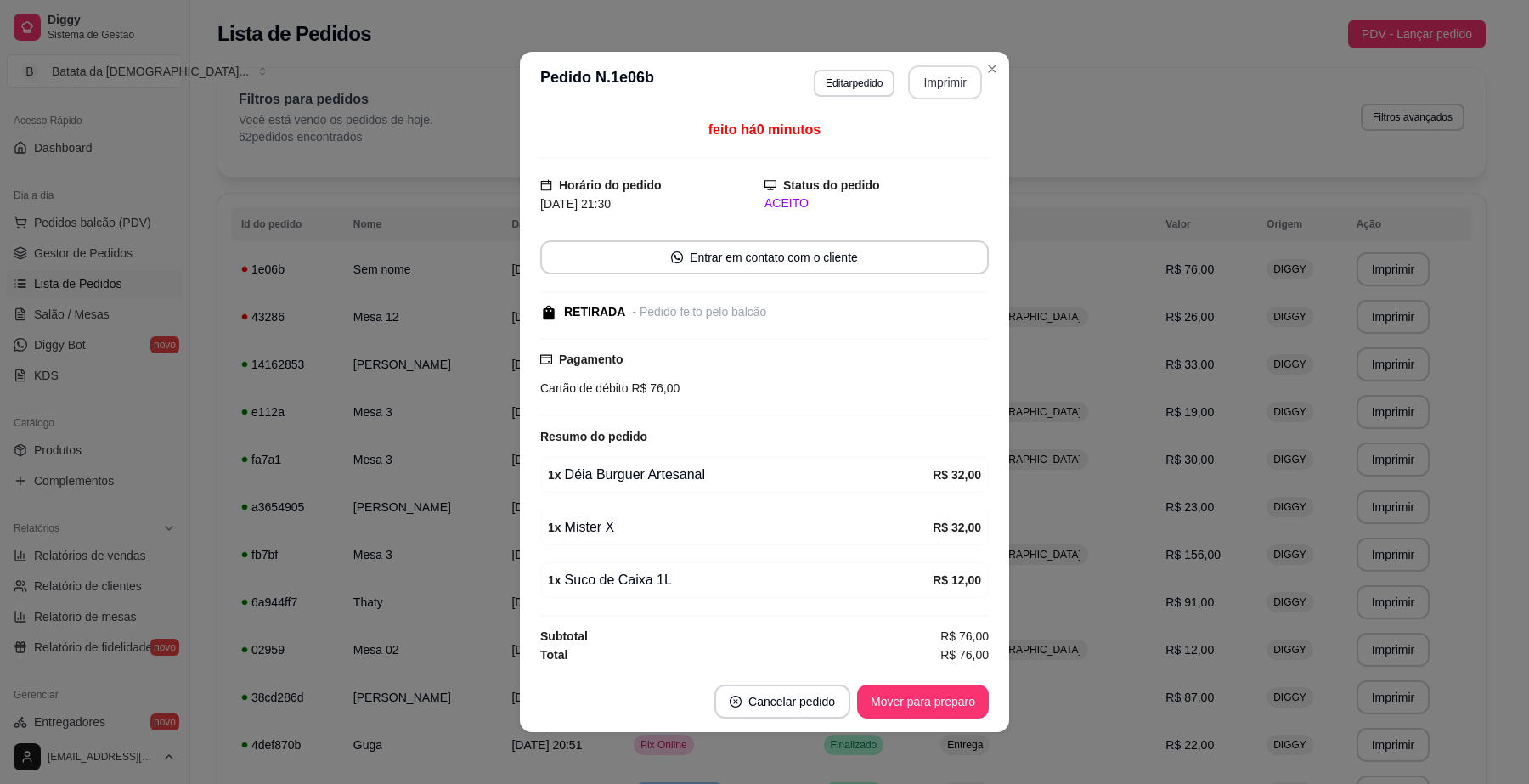
click at [926, 92] on button "Imprimir" at bounding box center [945, 82] width 73 height 34
click at [935, 692] on button "Mover para preparo" at bounding box center [922, 701] width 131 height 34
click at [926, 705] on button "Mover para preparo" at bounding box center [922, 702] width 127 height 33
click at [910, 702] on button "Mover para retirada disponível" at bounding box center [894, 702] width 182 height 33
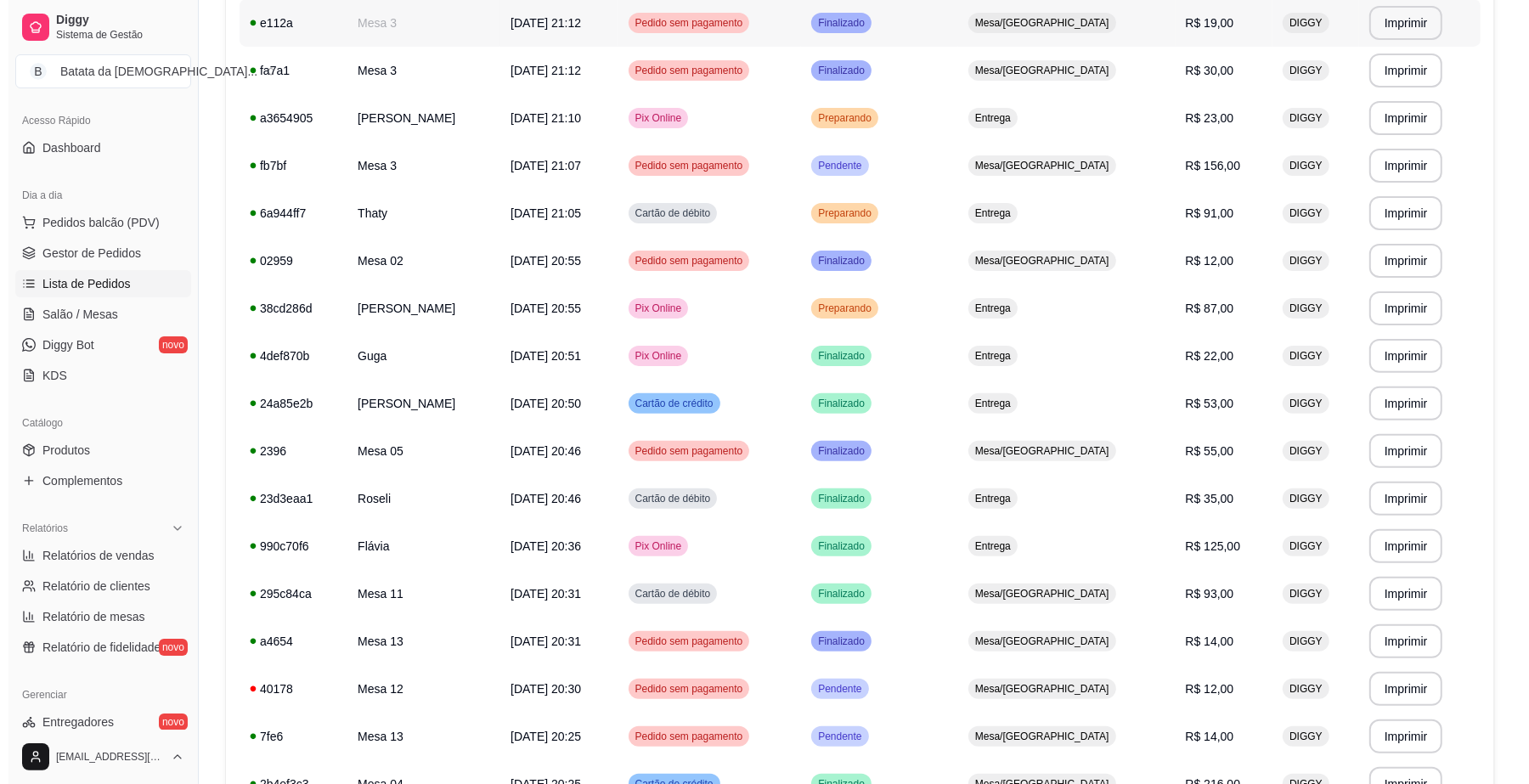
scroll to position [531, 0]
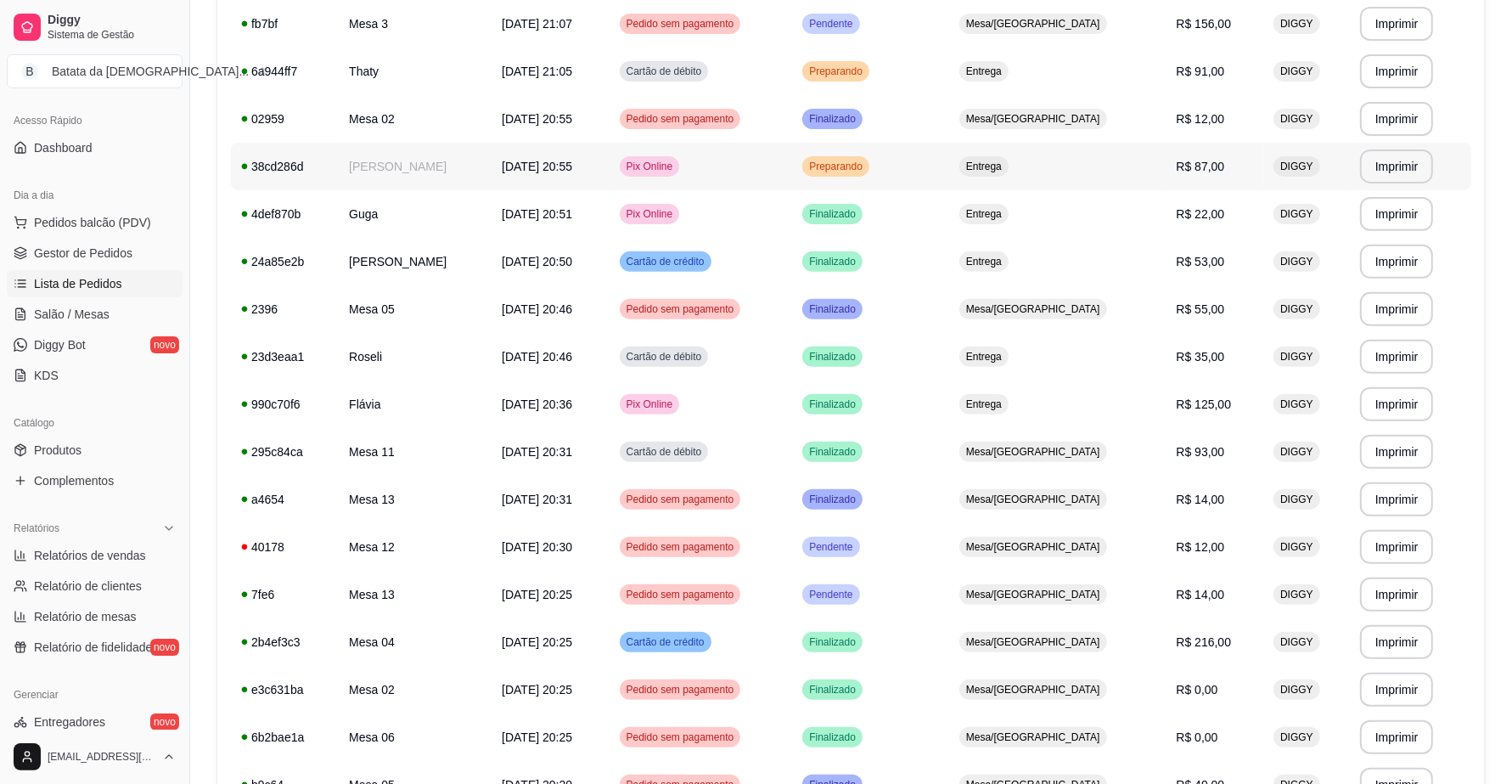
click at [426, 179] on td "[PERSON_NAME]" at bounding box center [415, 166] width 153 height 47
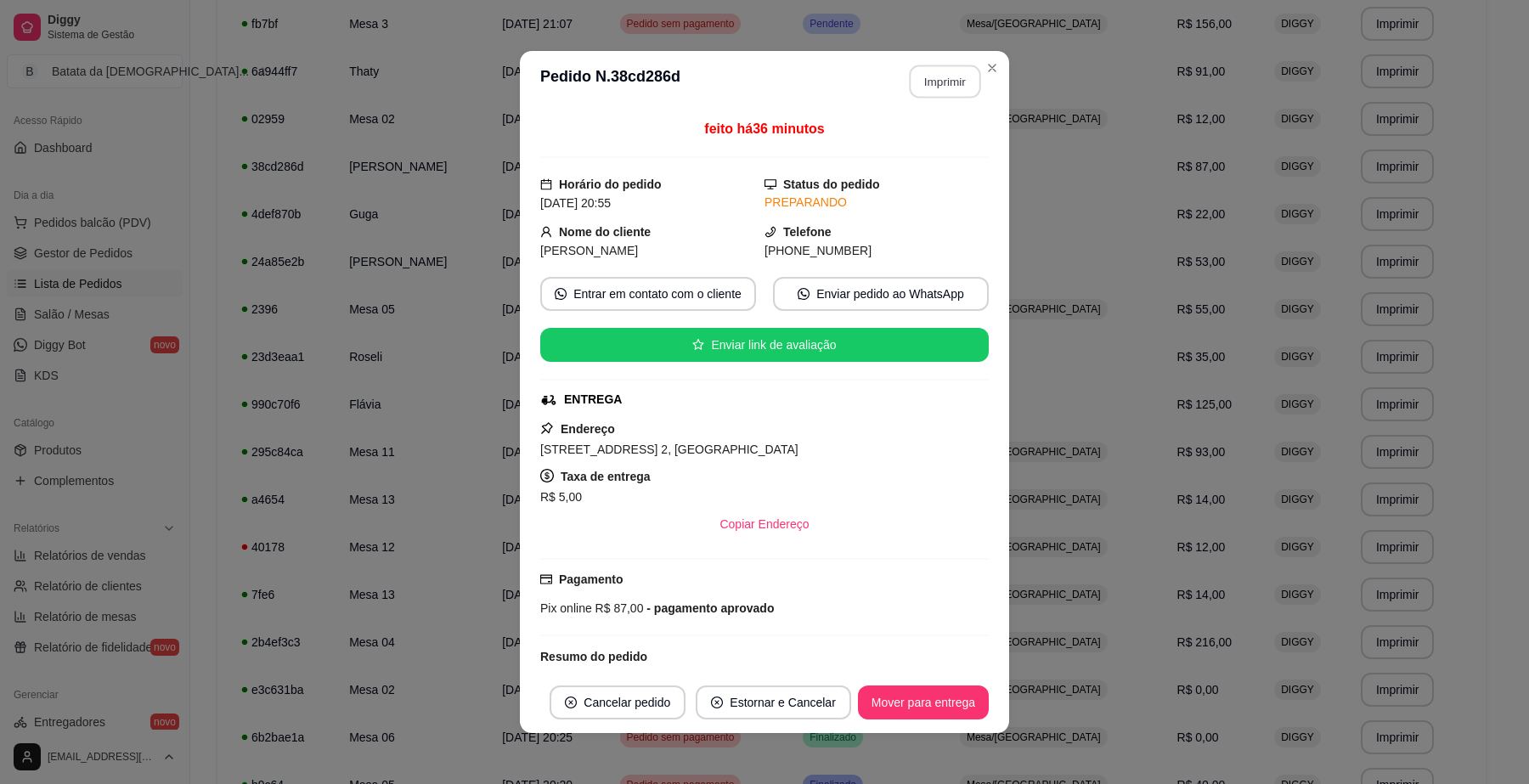
click at [936, 90] on button "Imprimir" at bounding box center [946, 82] width 71 height 33
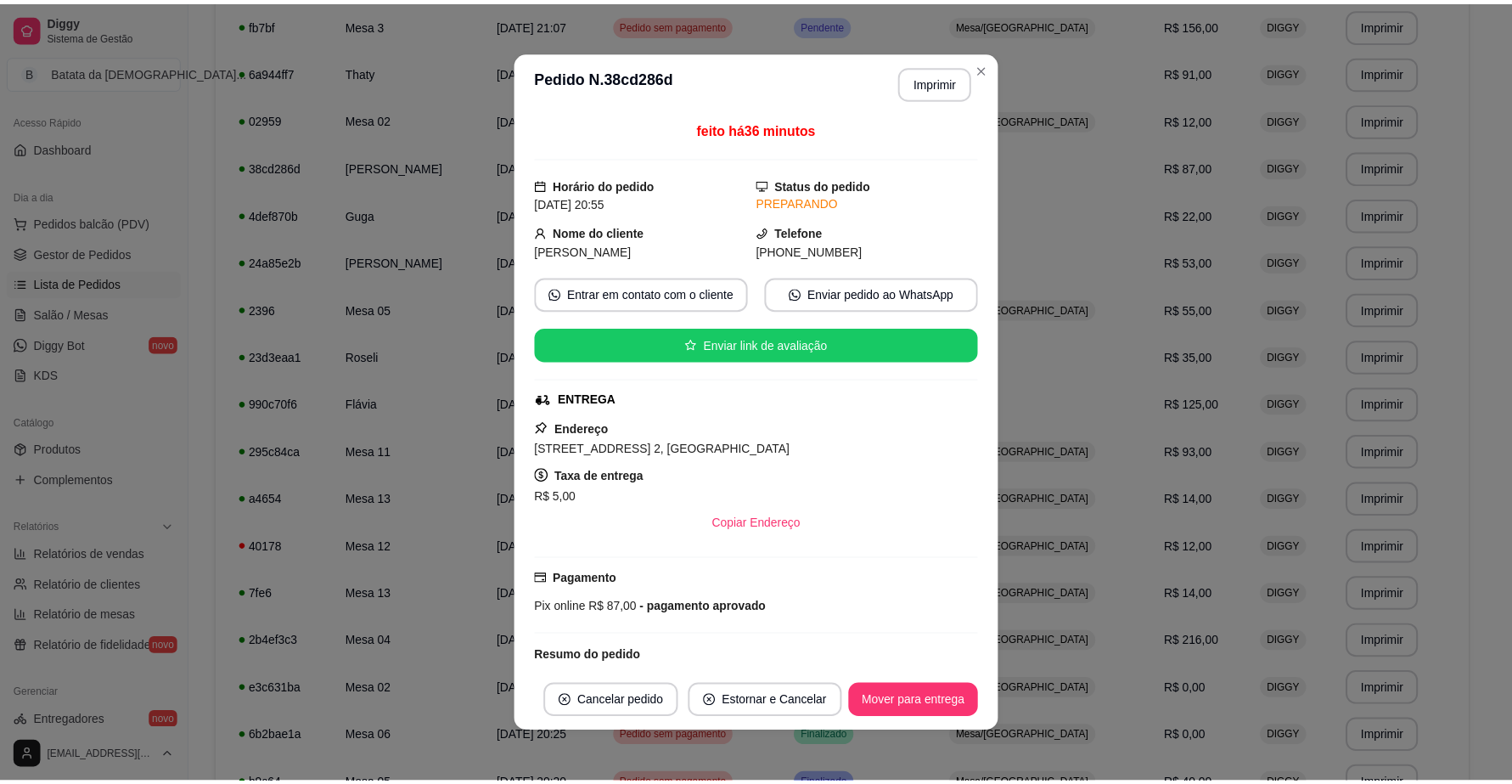
scroll to position [0, 0]
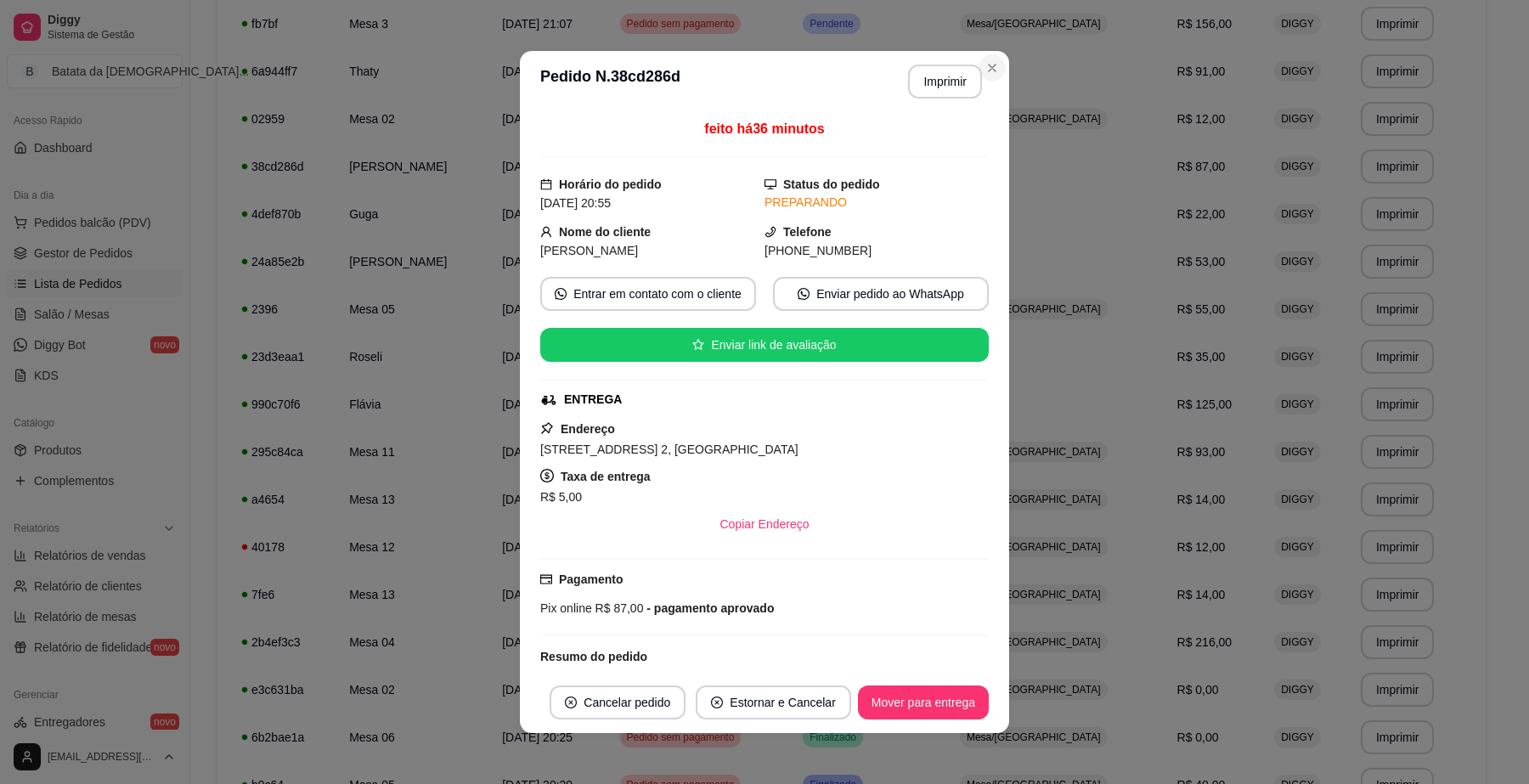
click at [981, 51] on section "**********" at bounding box center [764, 392] width 489 height 682
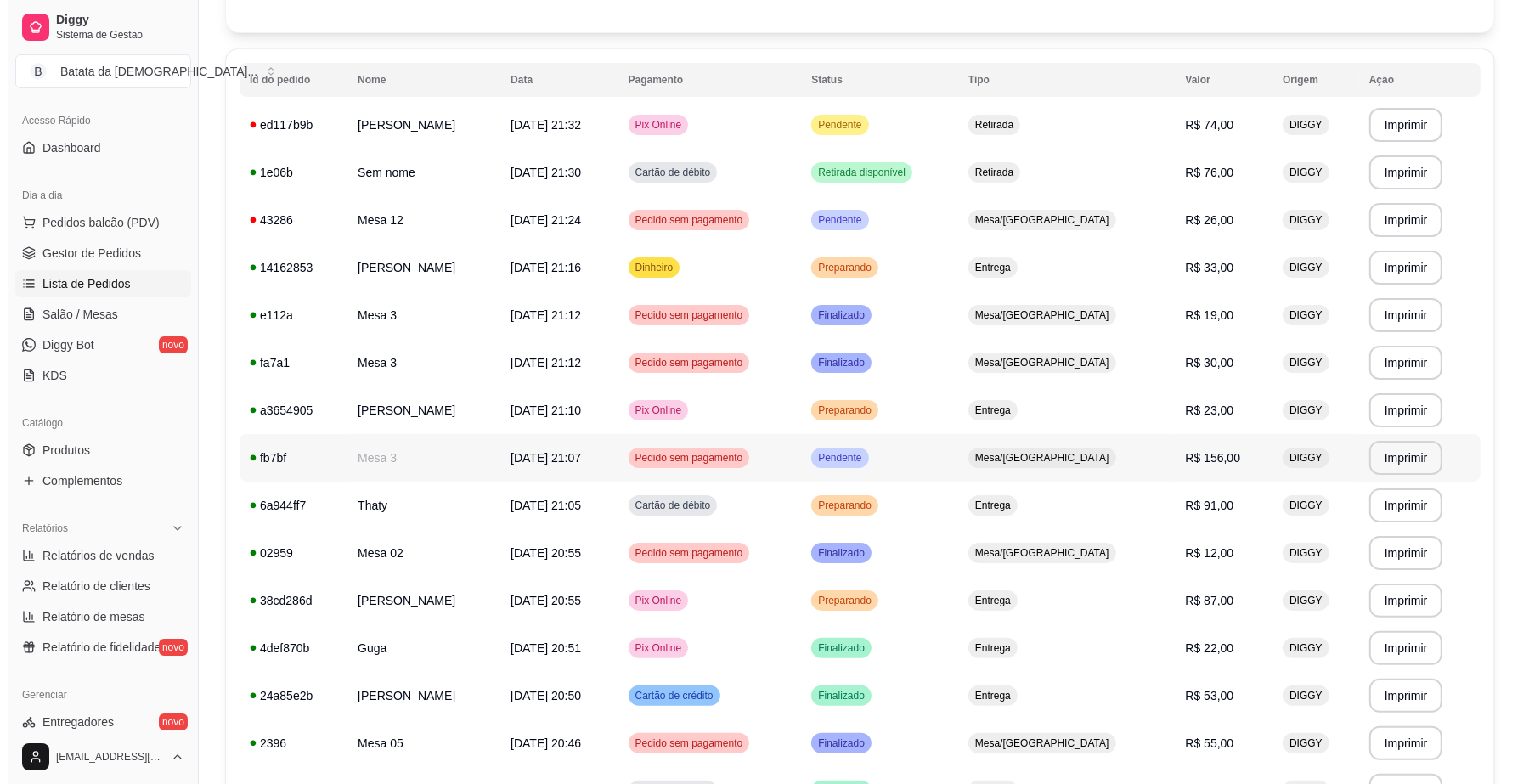
scroll to position [106, 0]
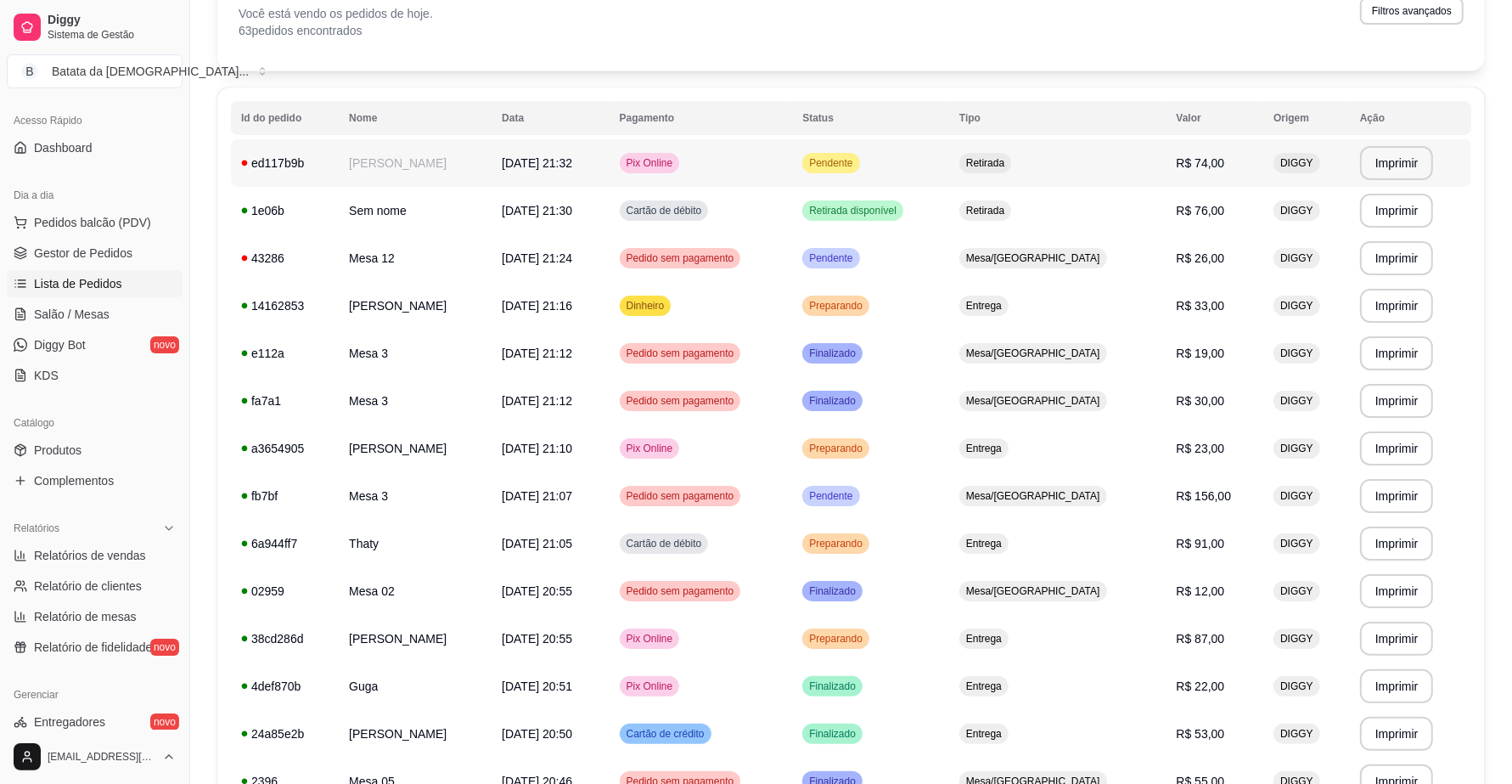
click at [913, 162] on td "Pendente" at bounding box center [870, 162] width 157 height 47
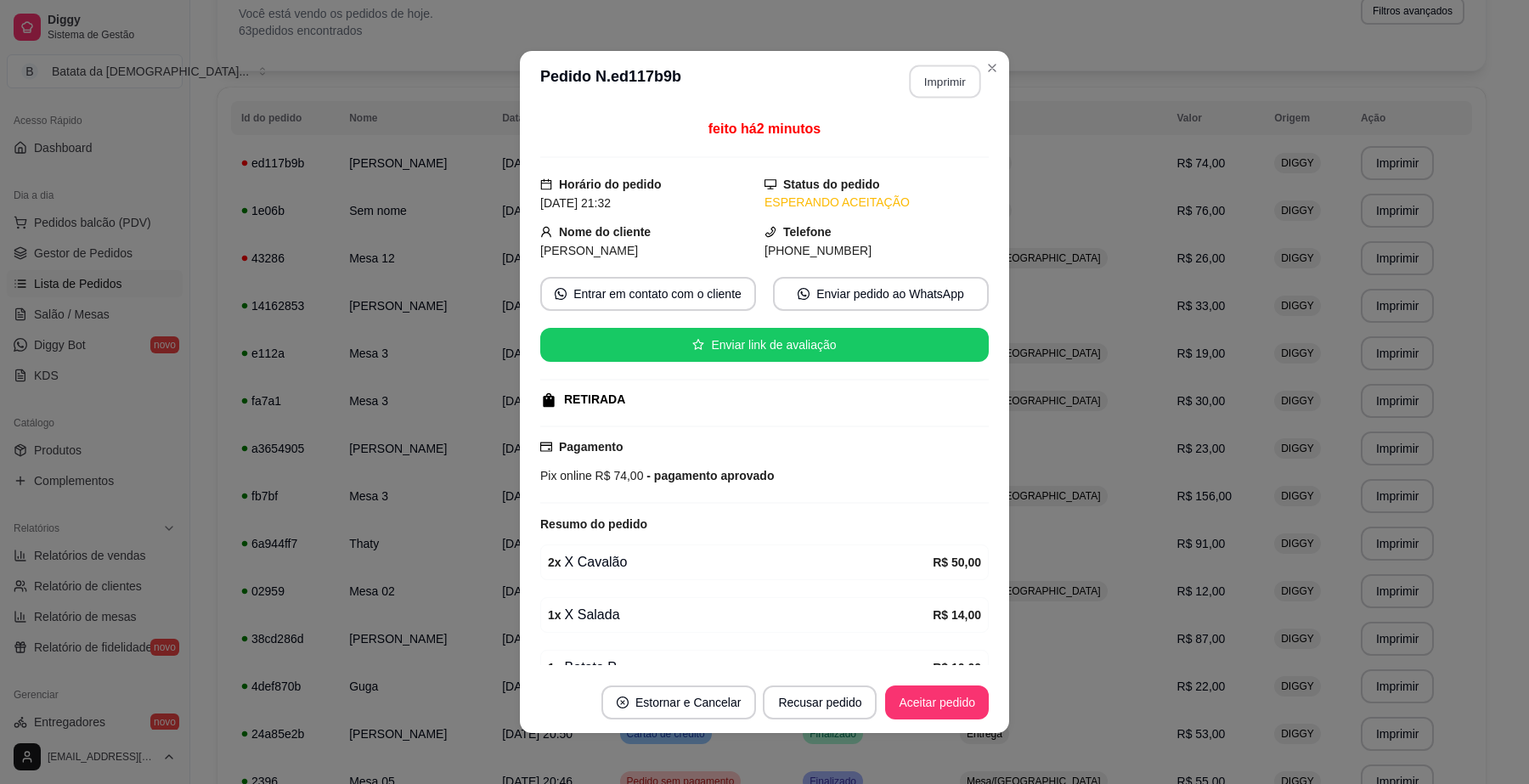
click at [925, 79] on button "Imprimir" at bounding box center [946, 82] width 71 height 33
click at [948, 693] on button "Aceitar pedido" at bounding box center [936, 702] width 103 height 34
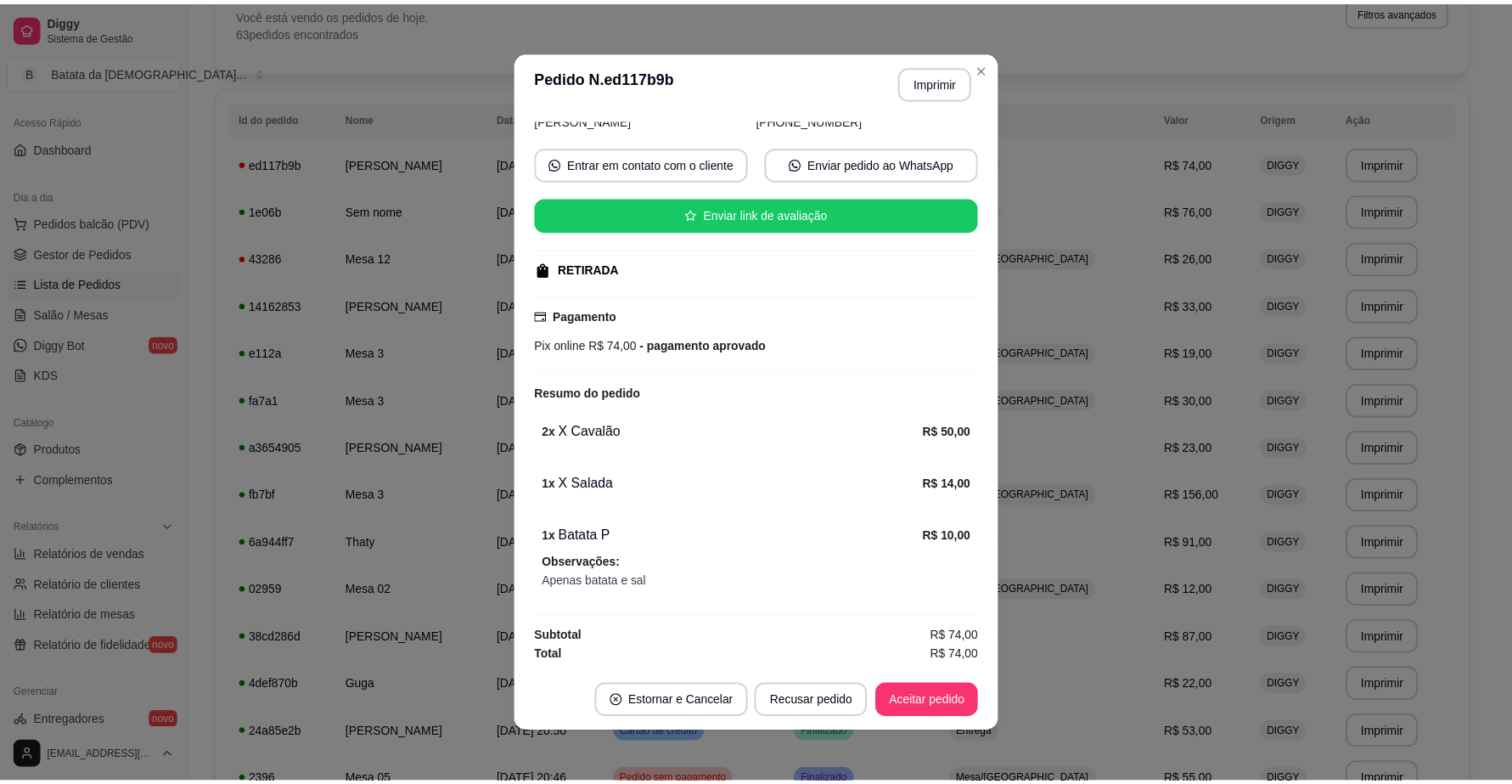
scroll to position [136, 0]
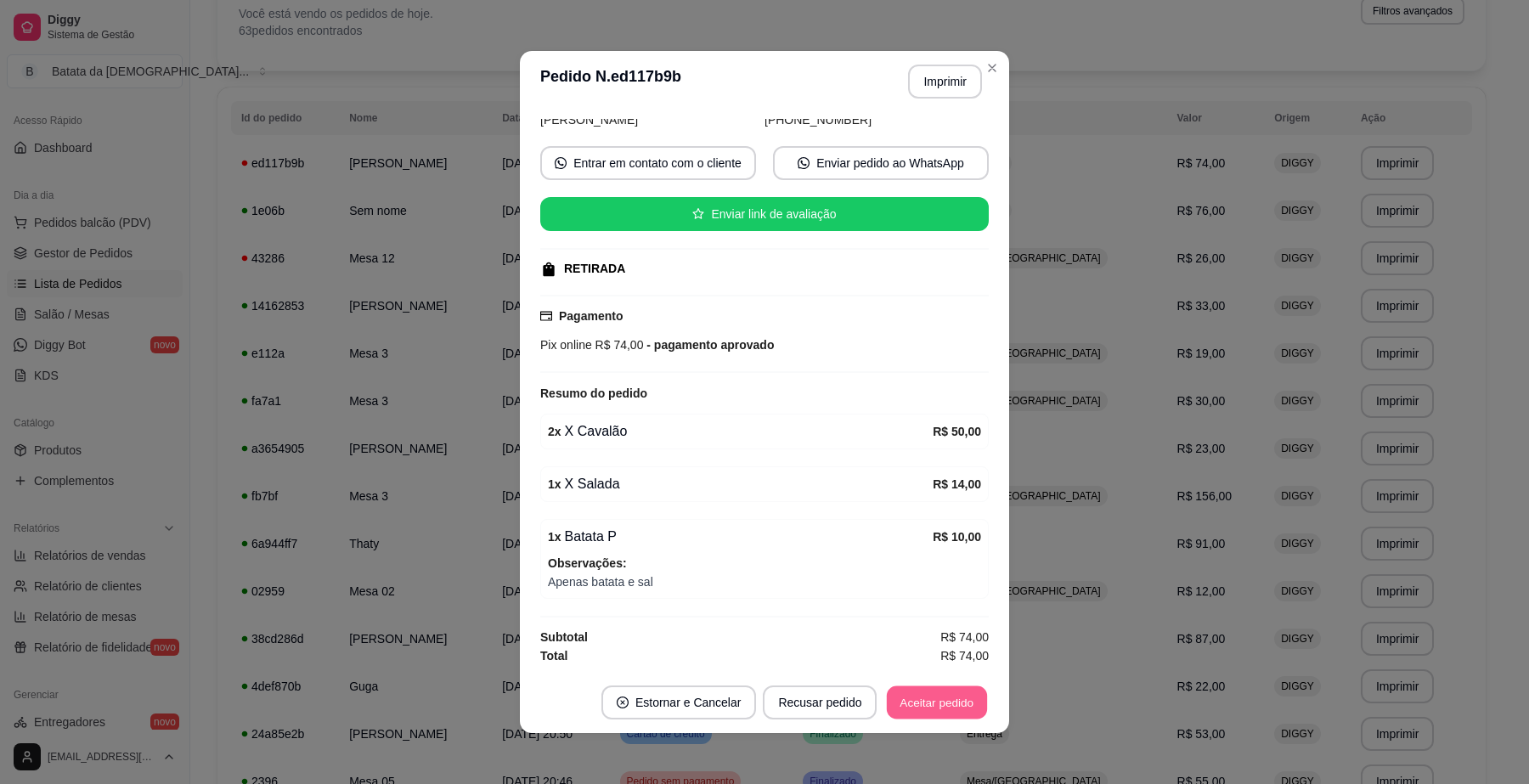
click at [926, 714] on button "Aceitar pedido" at bounding box center [937, 702] width 100 height 33
click at [944, 712] on button "Mover para preparo" at bounding box center [922, 702] width 131 height 34
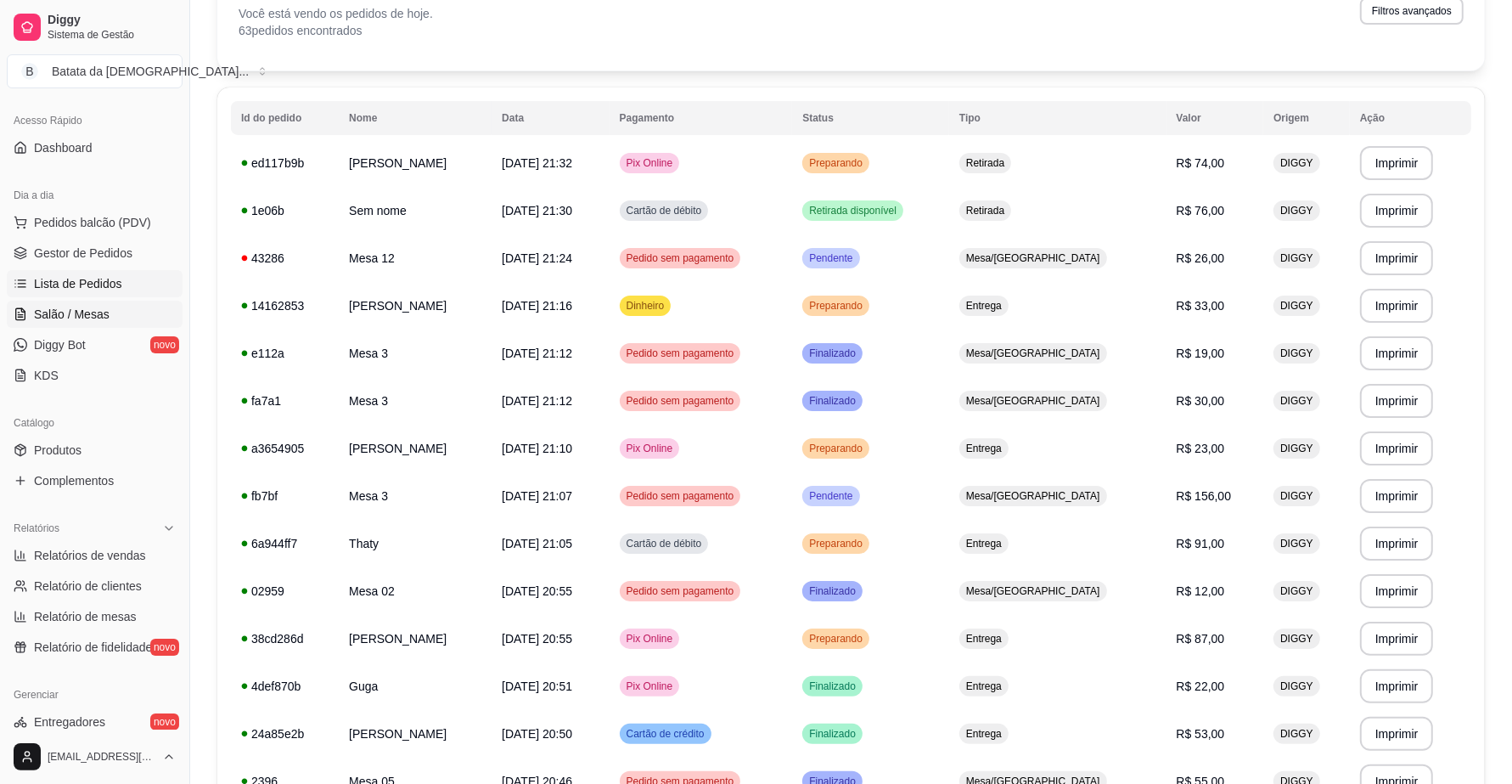
click at [95, 310] on span "Salão / Mesas" at bounding box center [71, 315] width 75 height 17
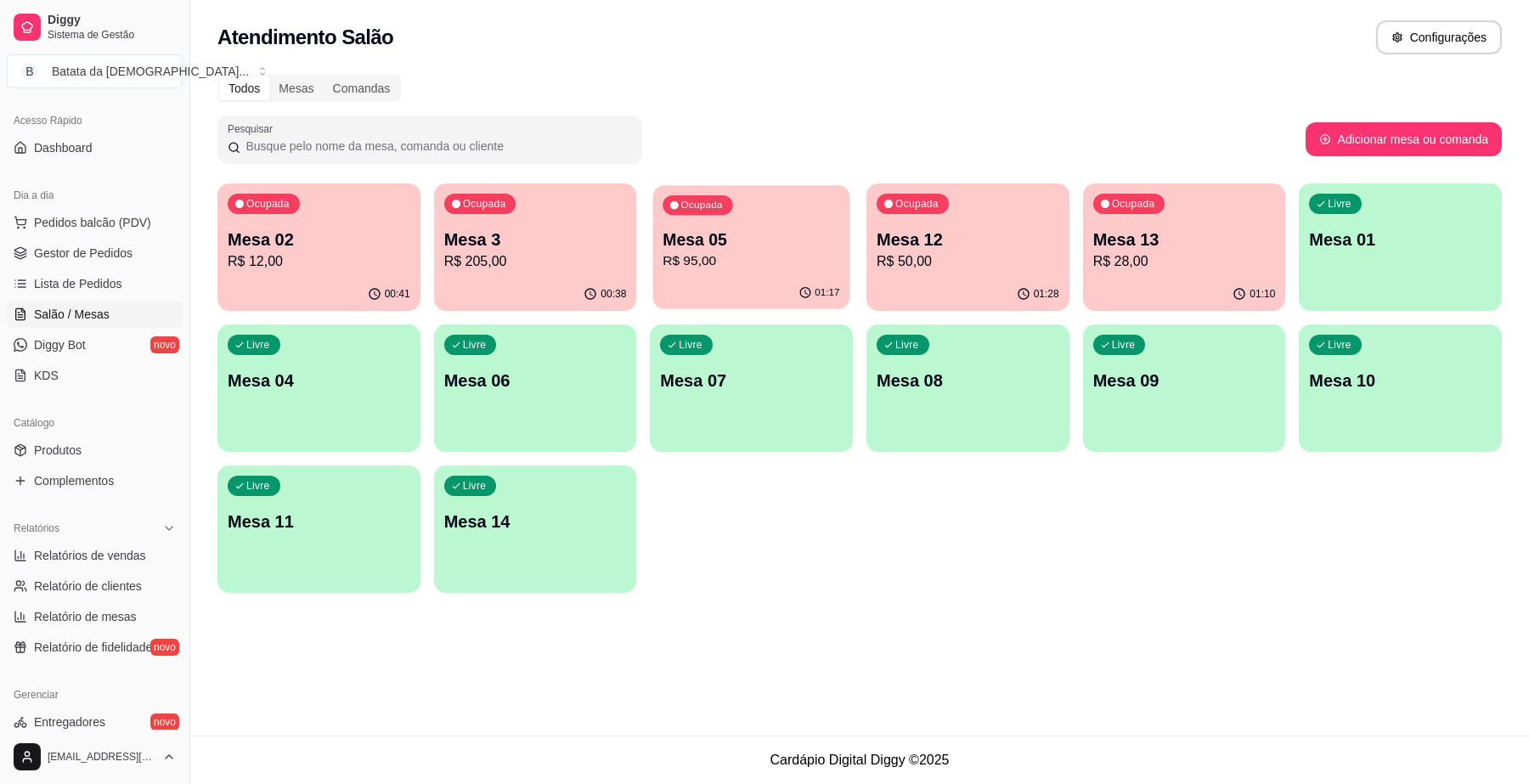
click at [764, 221] on div "Ocupada Mesa 05 R$ 95,00" at bounding box center [751, 231] width 197 height 92
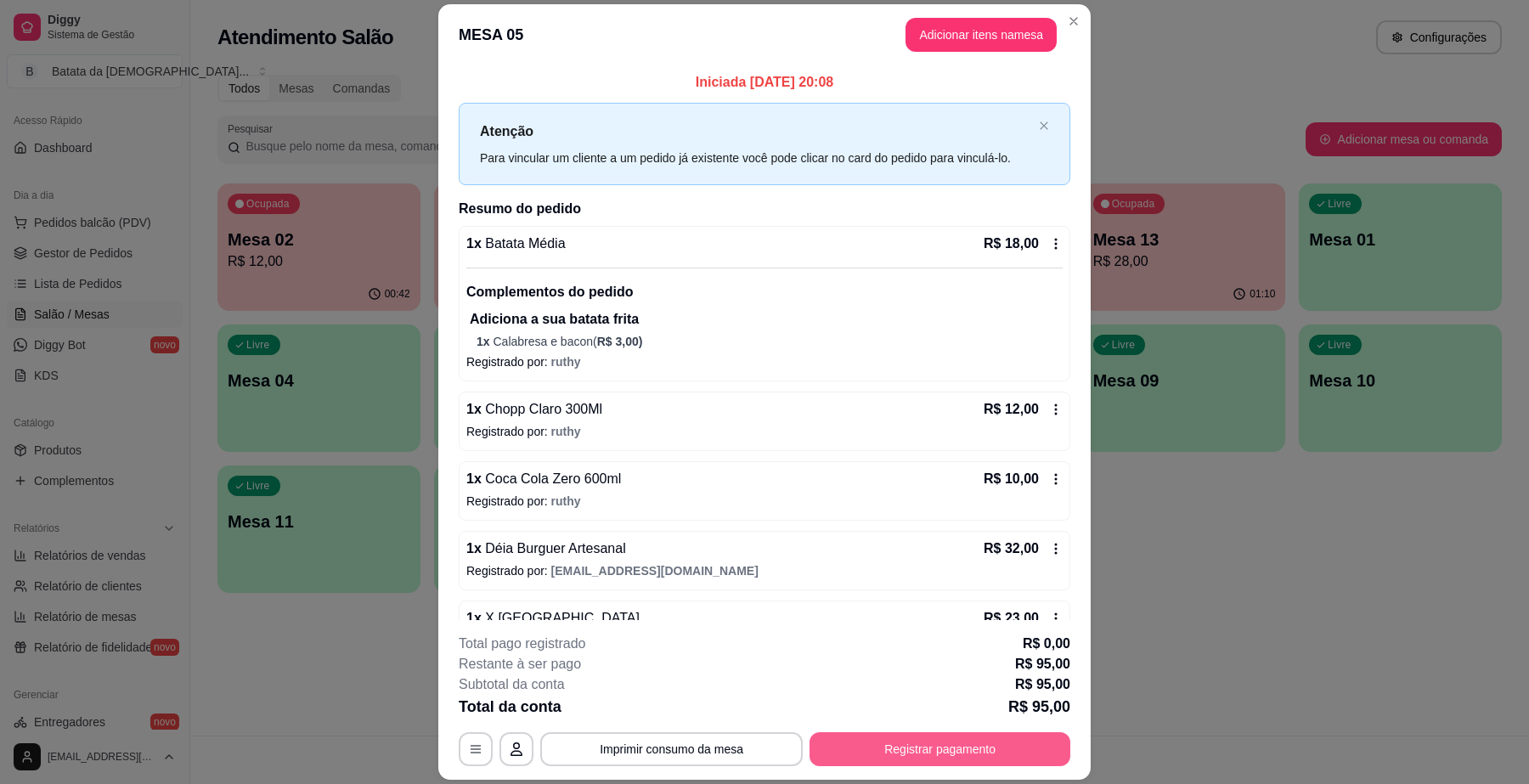
click at [958, 752] on button "Registrar pagamento" at bounding box center [940, 748] width 261 height 34
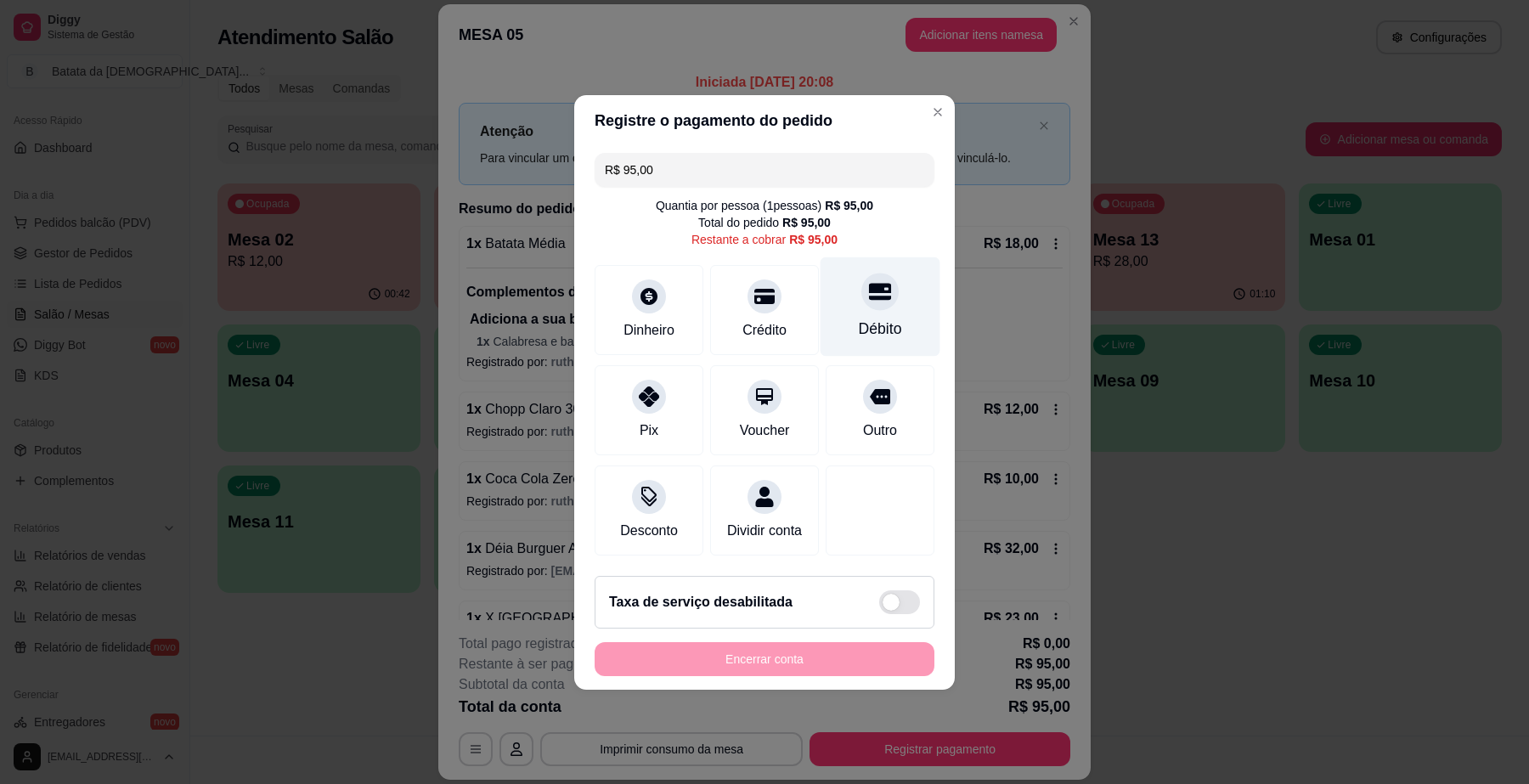
click at [859, 318] on div "Débito" at bounding box center [880, 328] width 43 height 22
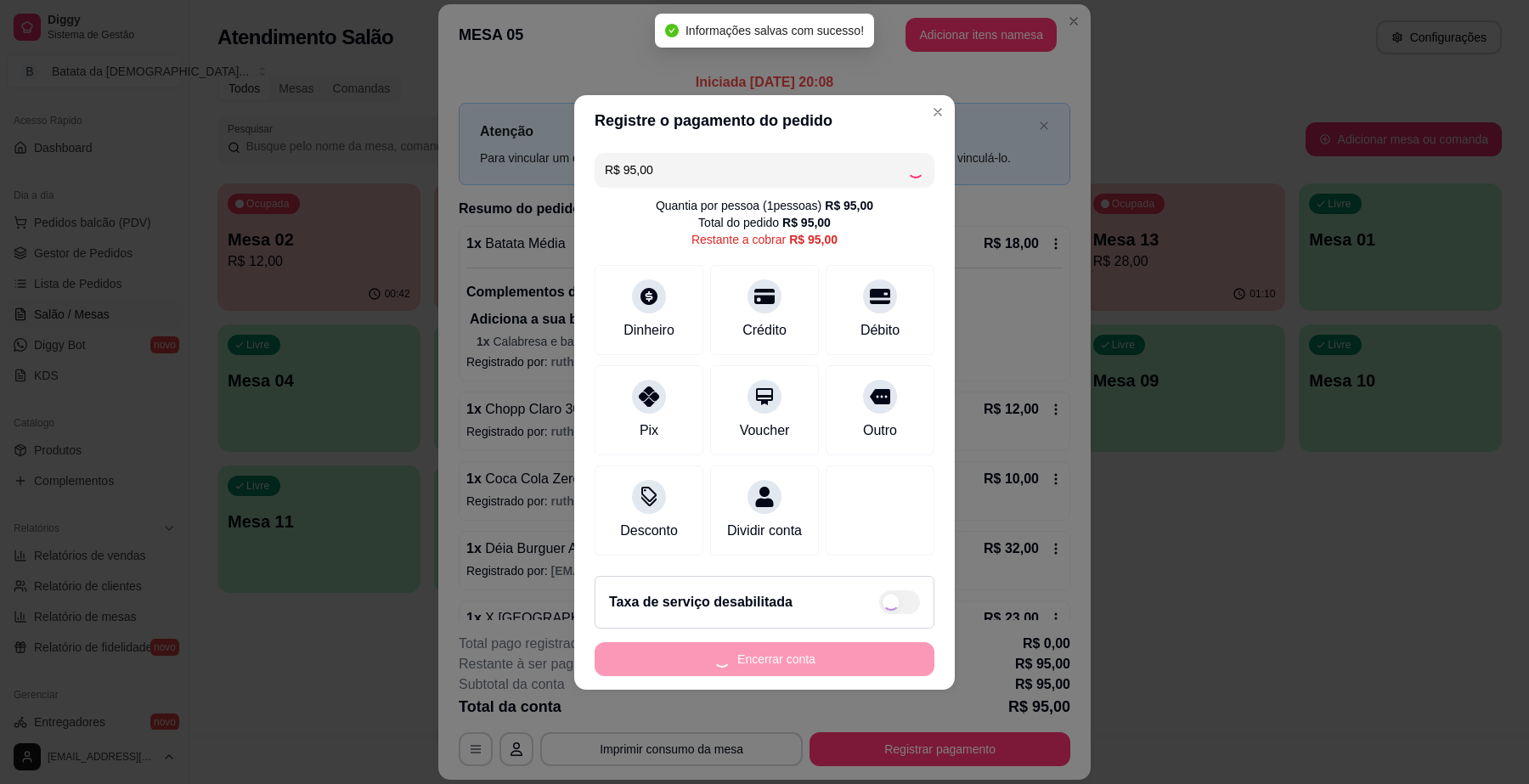
type input "R$ 0,00"
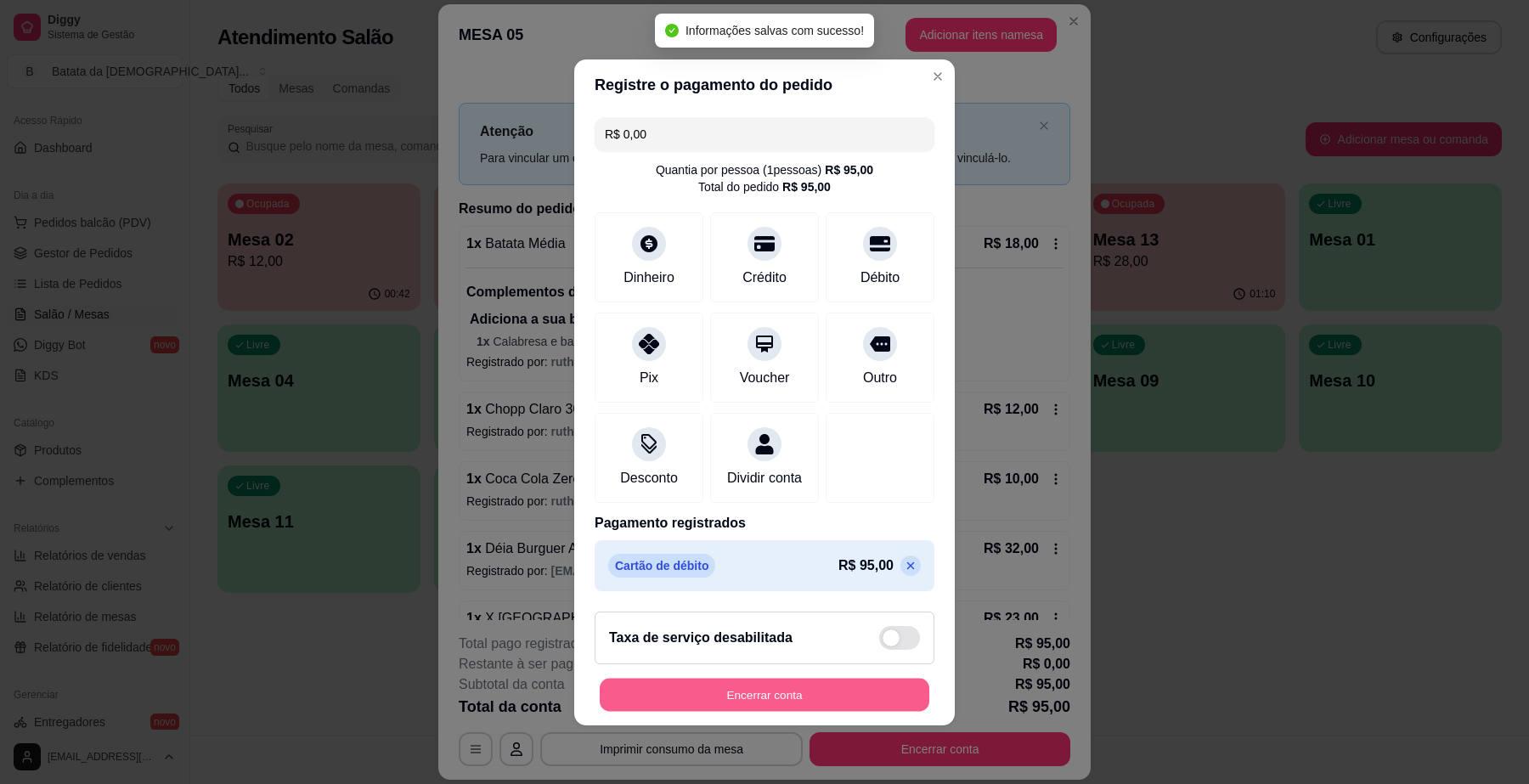
click at [829, 696] on button "Encerrar conta" at bounding box center [764, 694] width 329 height 33
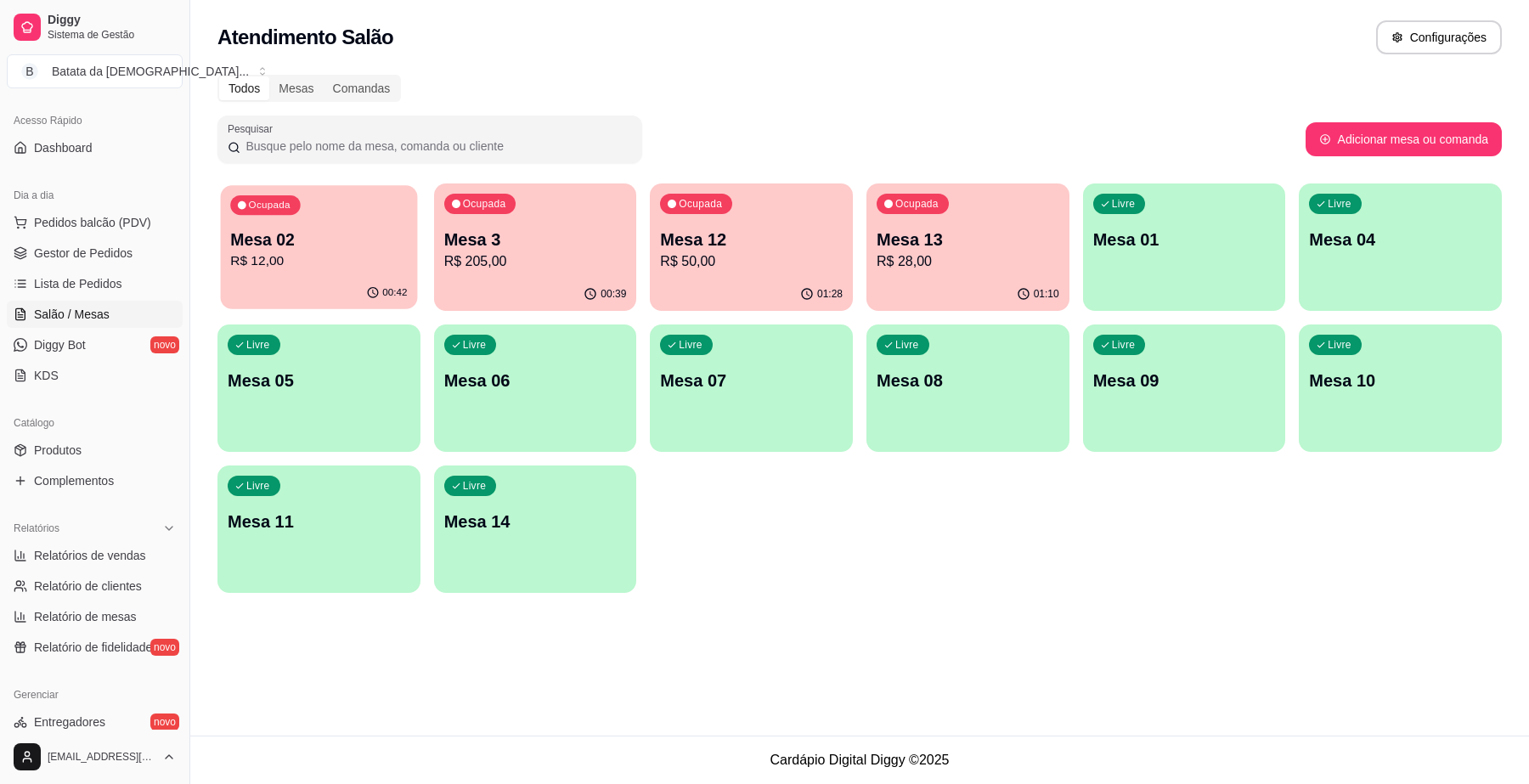
click at [382, 213] on div "Ocupada Mesa 02 R$ 12,00" at bounding box center [319, 231] width 196 height 92
click at [571, 273] on div "Ocupada Mesa 3 R$ 205,00" at bounding box center [535, 231] width 203 height 95
click at [776, 238] on p "Mesa 12" at bounding box center [751, 240] width 177 height 23
click at [996, 222] on div "Ocupada Mesa 13 R$ 28,00" at bounding box center [967, 231] width 196 height 92
click at [909, 230] on p "Mesa 13" at bounding box center [967, 239] width 183 height 24
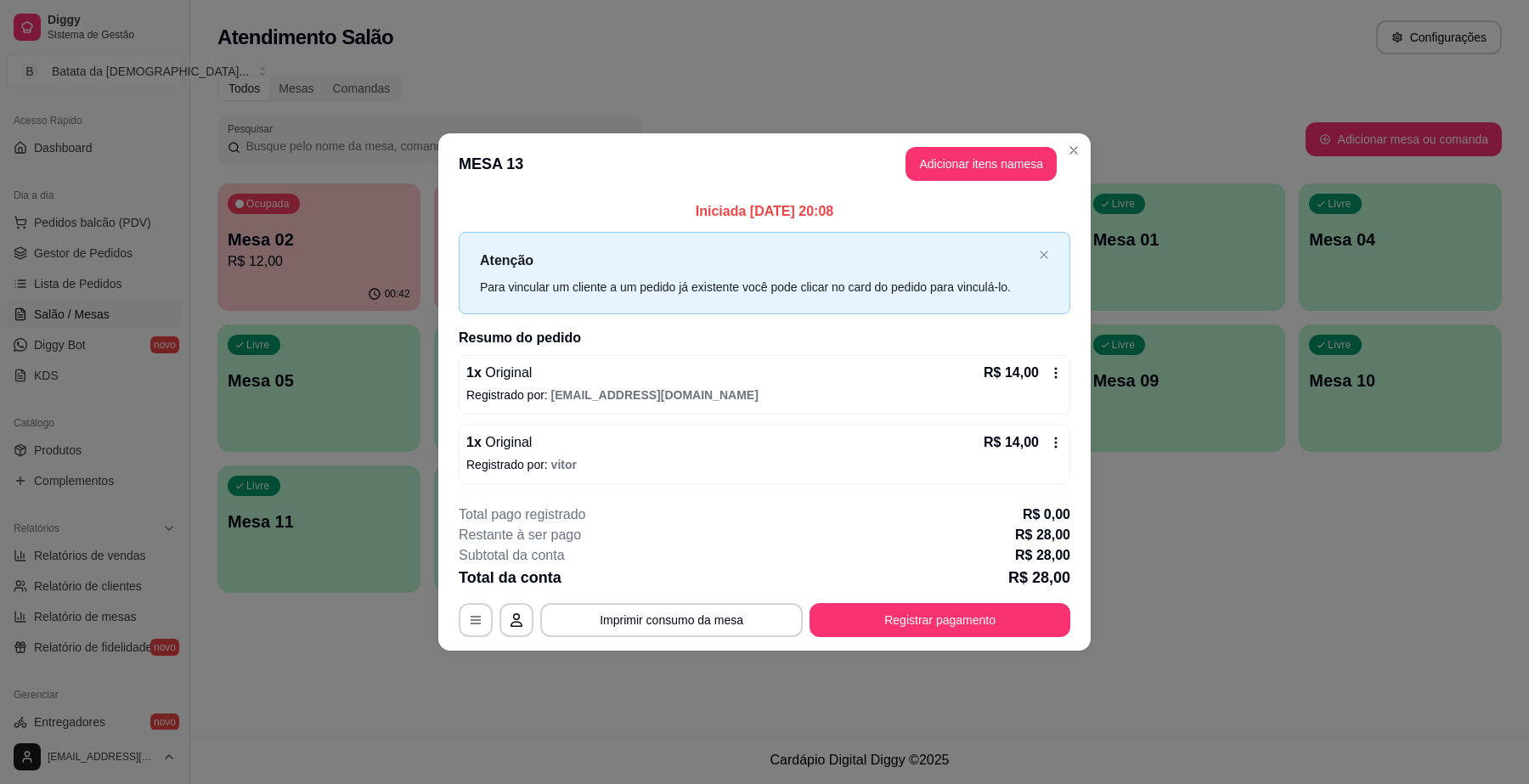
click at [922, 601] on div "**********" at bounding box center [764, 570] width 611 height 132
click at [924, 627] on button "Registrar pagamento" at bounding box center [940, 620] width 253 height 33
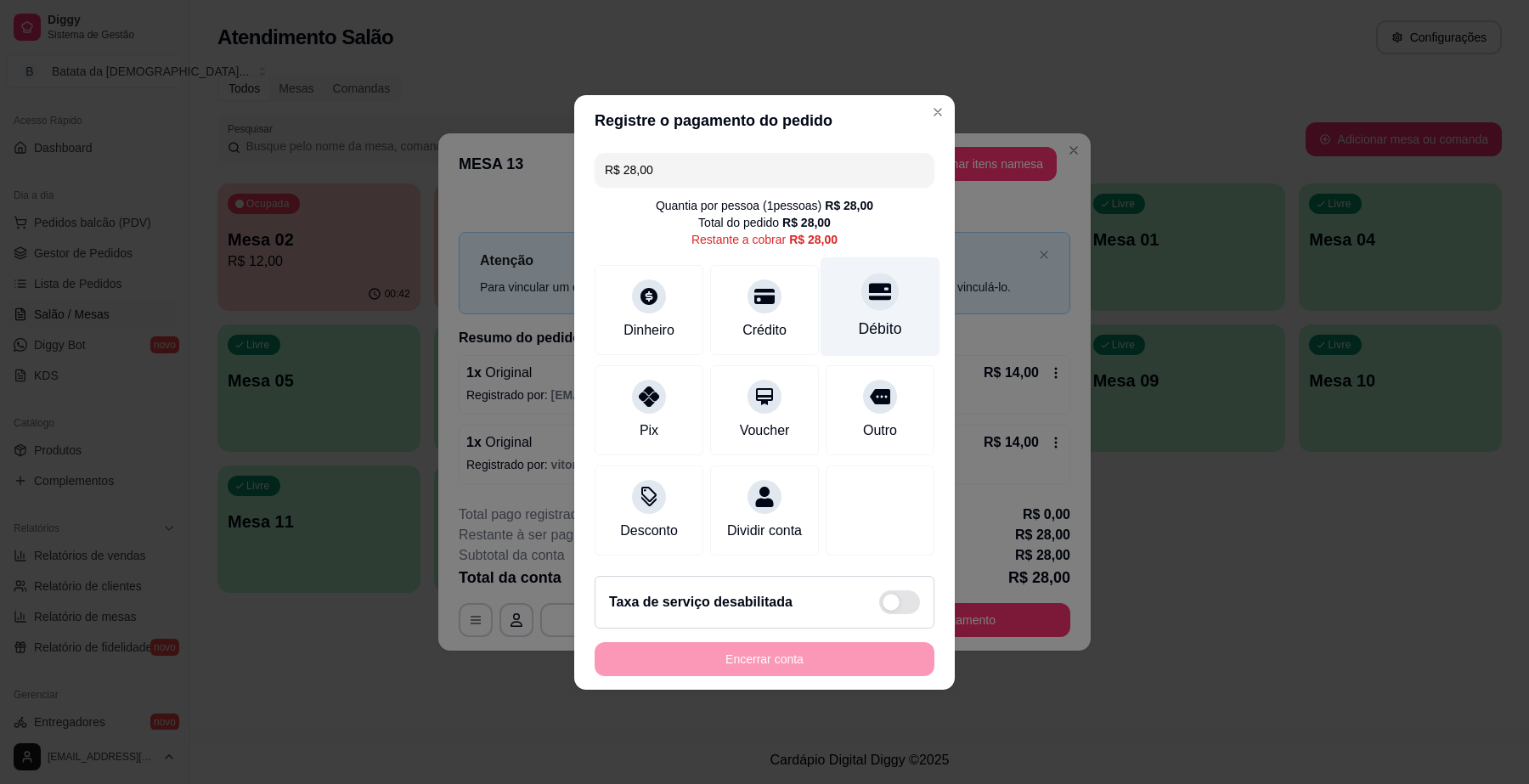
click at [876, 285] on icon at bounding box center [879, 292] width 22 height 17
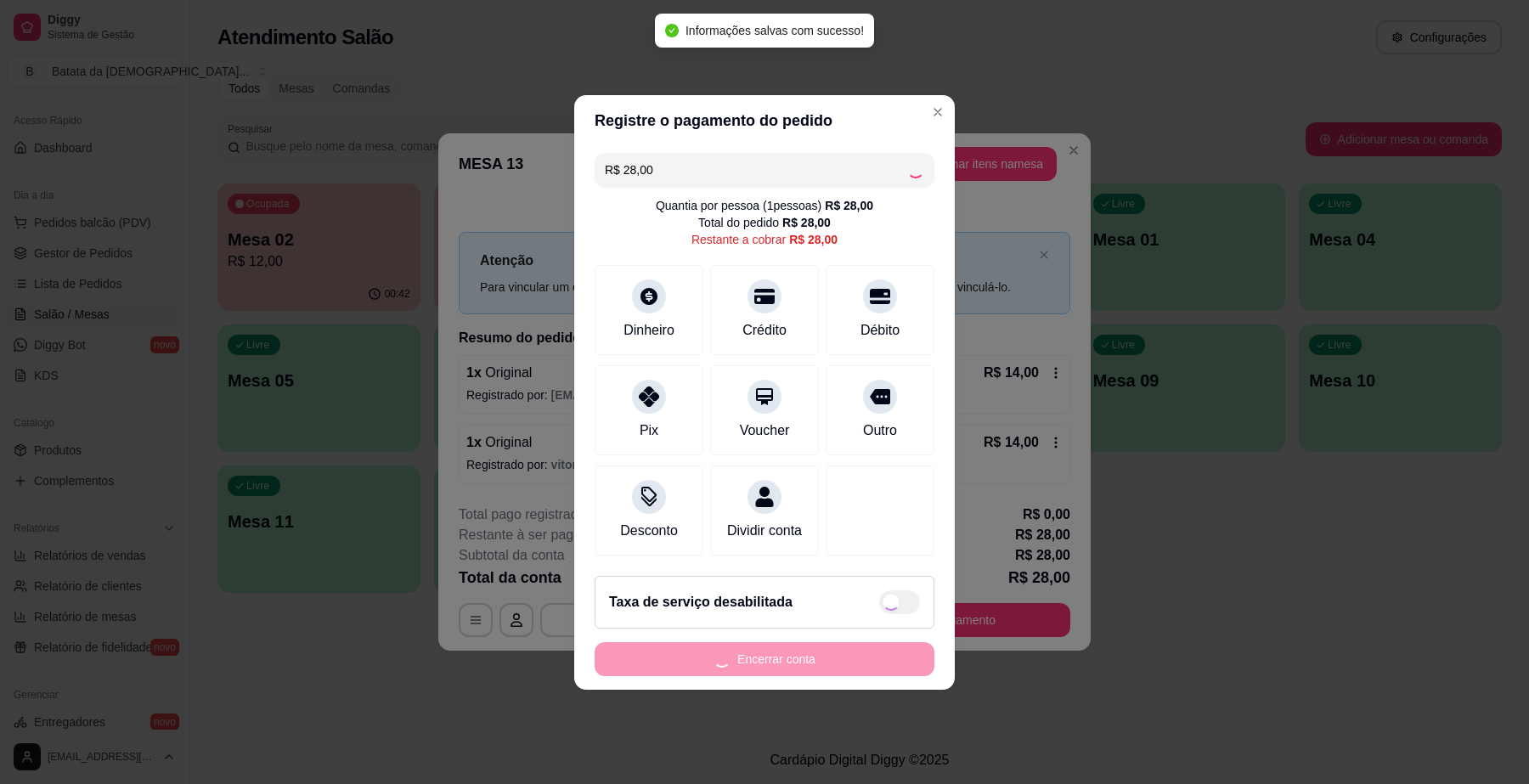
type input "R$ 0,00"
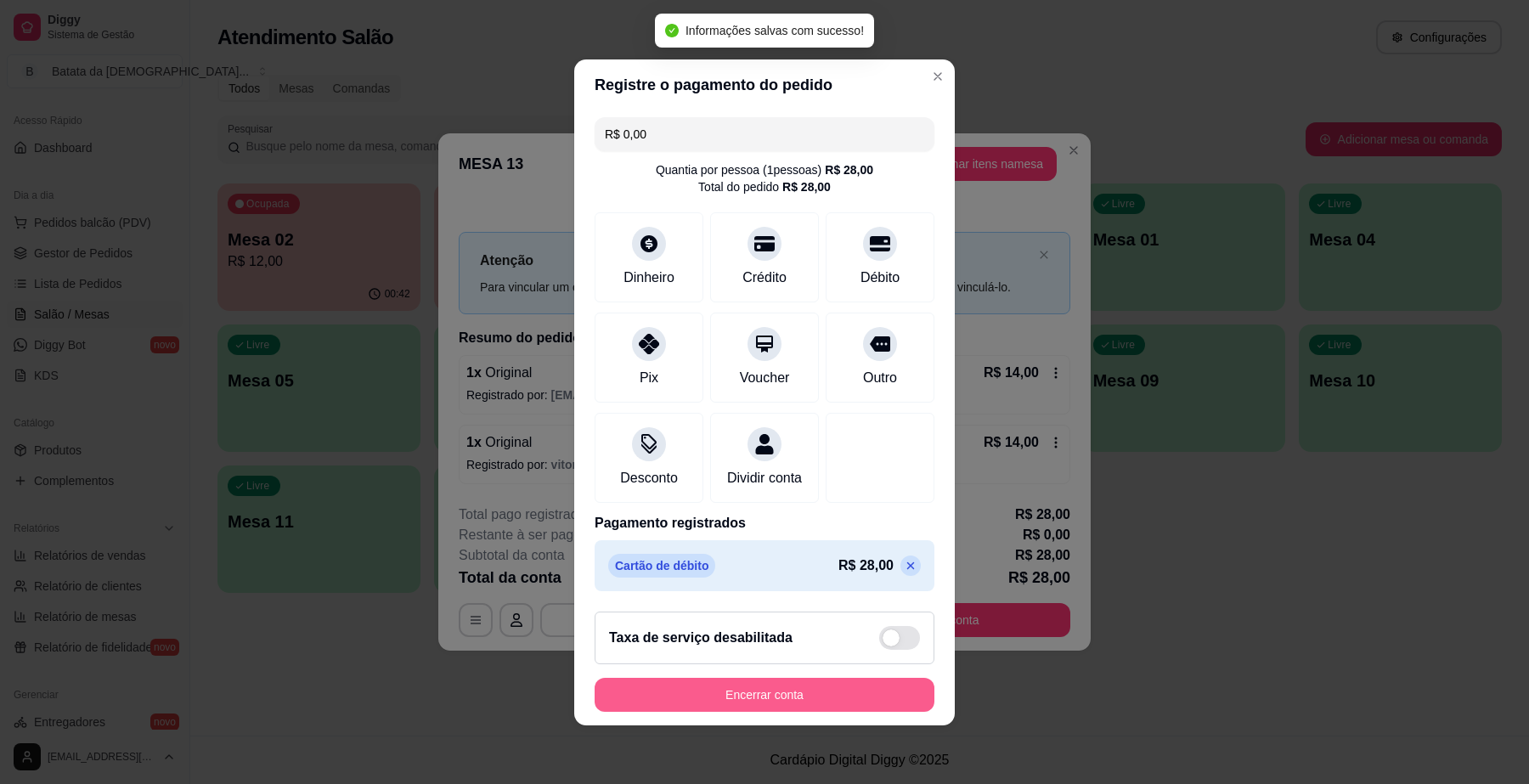
click at [756, 694] on button "Encerrar conta" at bounding box center [764, 694] width 340 height 34
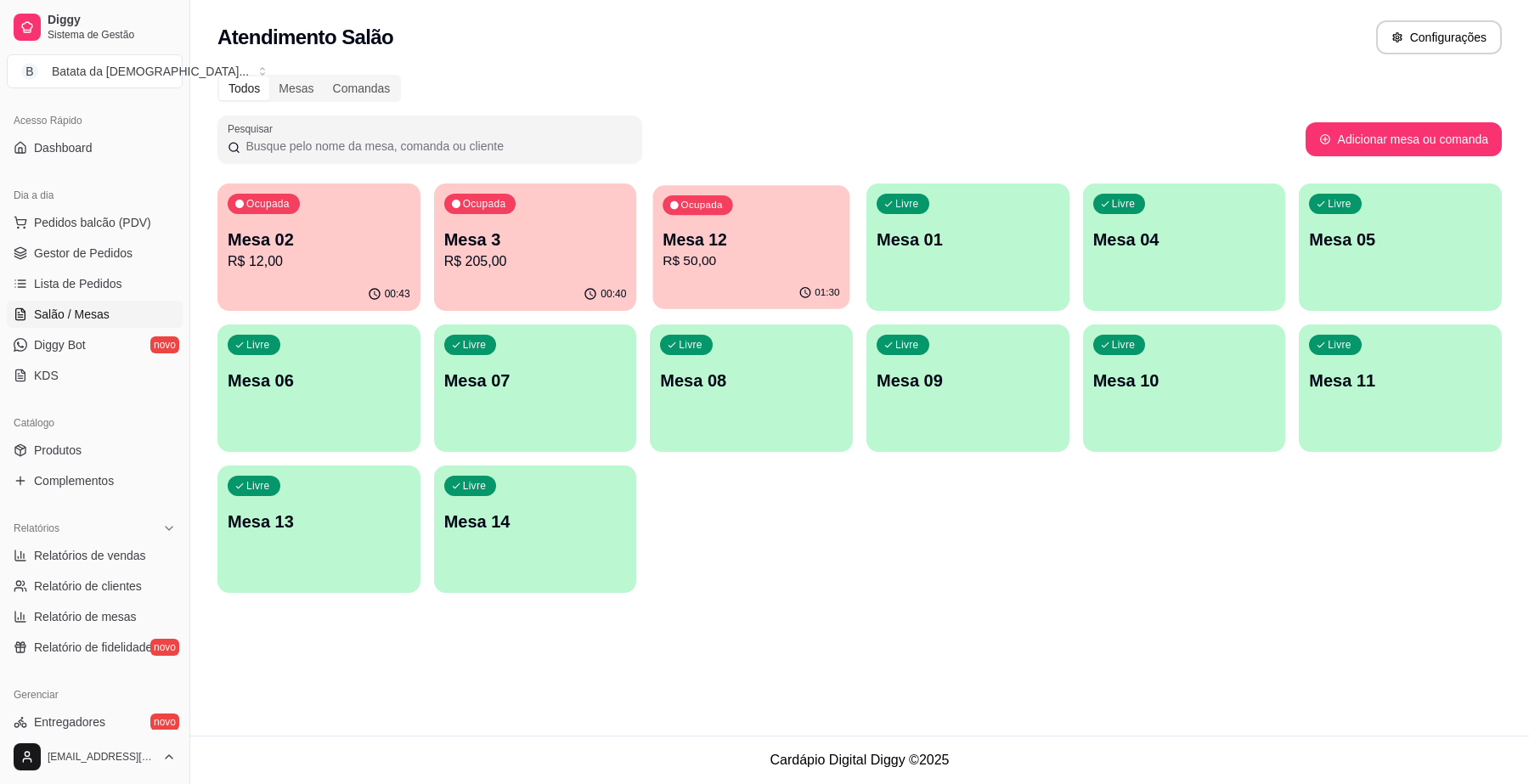
click at [804, 264] on p "R$ 50,00" at bounding box center [751, 261] width 177 height 19
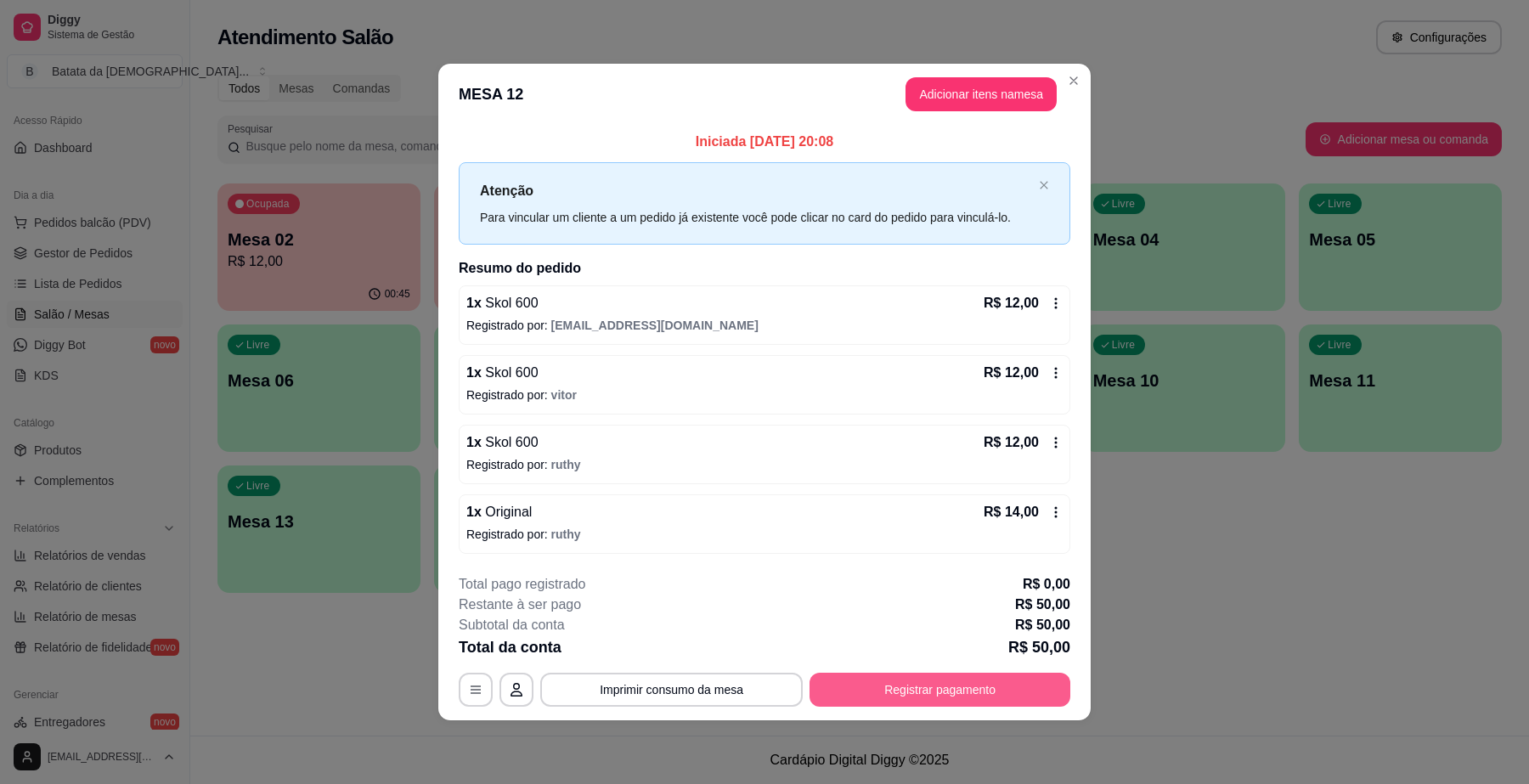
click at [925, 700] on button "Registrar pagamento" at bounding box center [940, 688] width 261 height 34
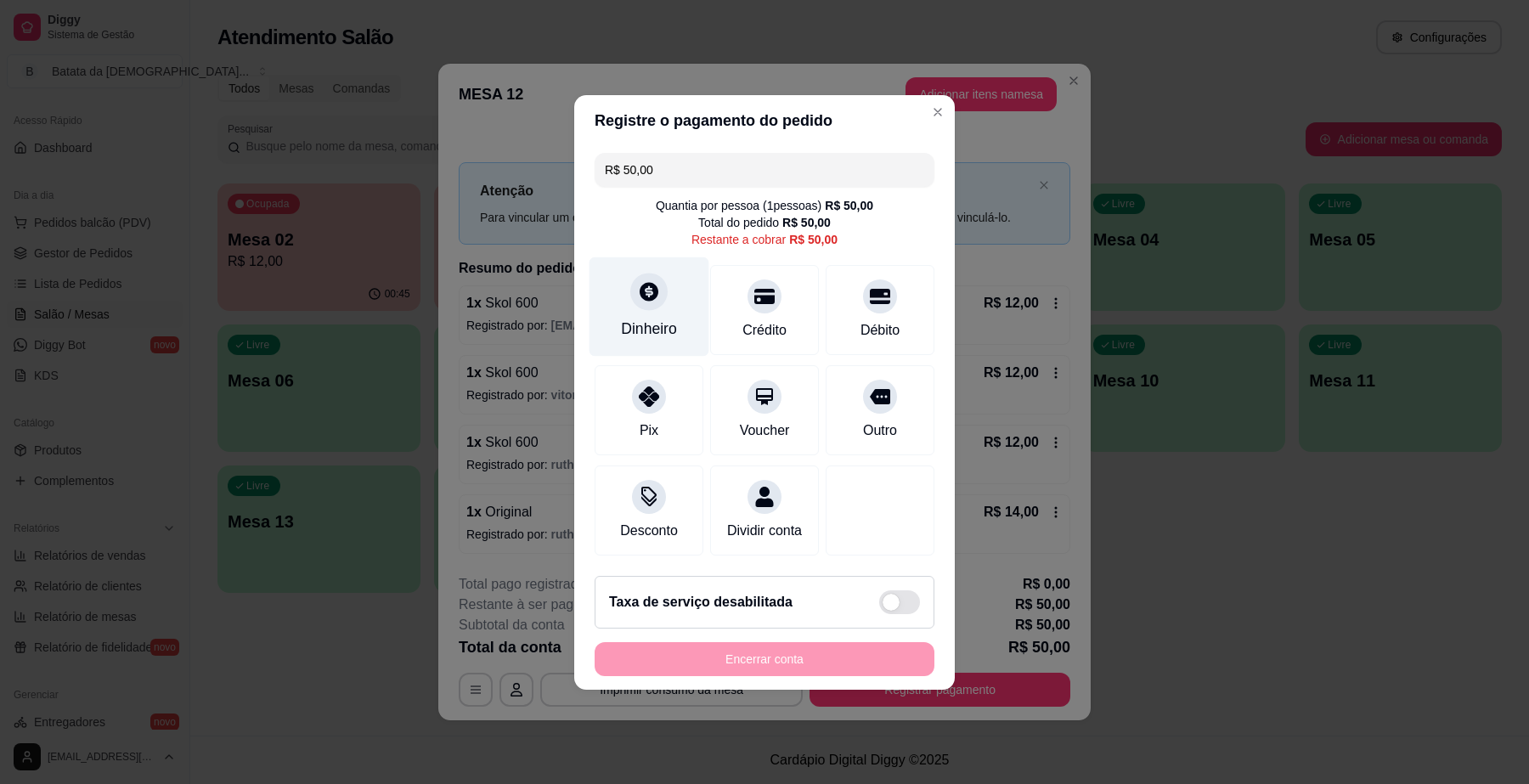
click at [622, 318] on div "Dinheiro" at bounding box center [649, 328] width 56 height 22
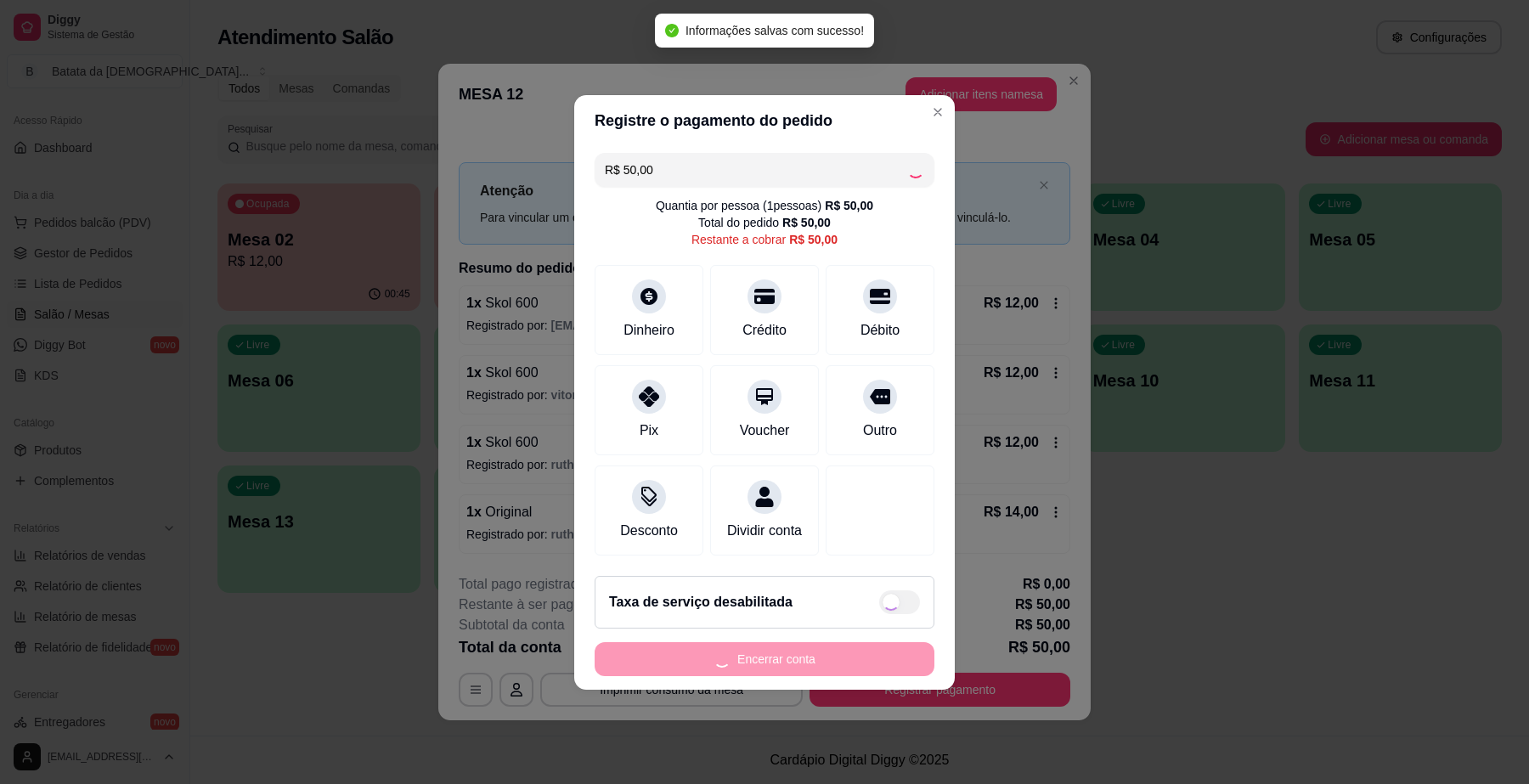
type input "R$ 0,00"
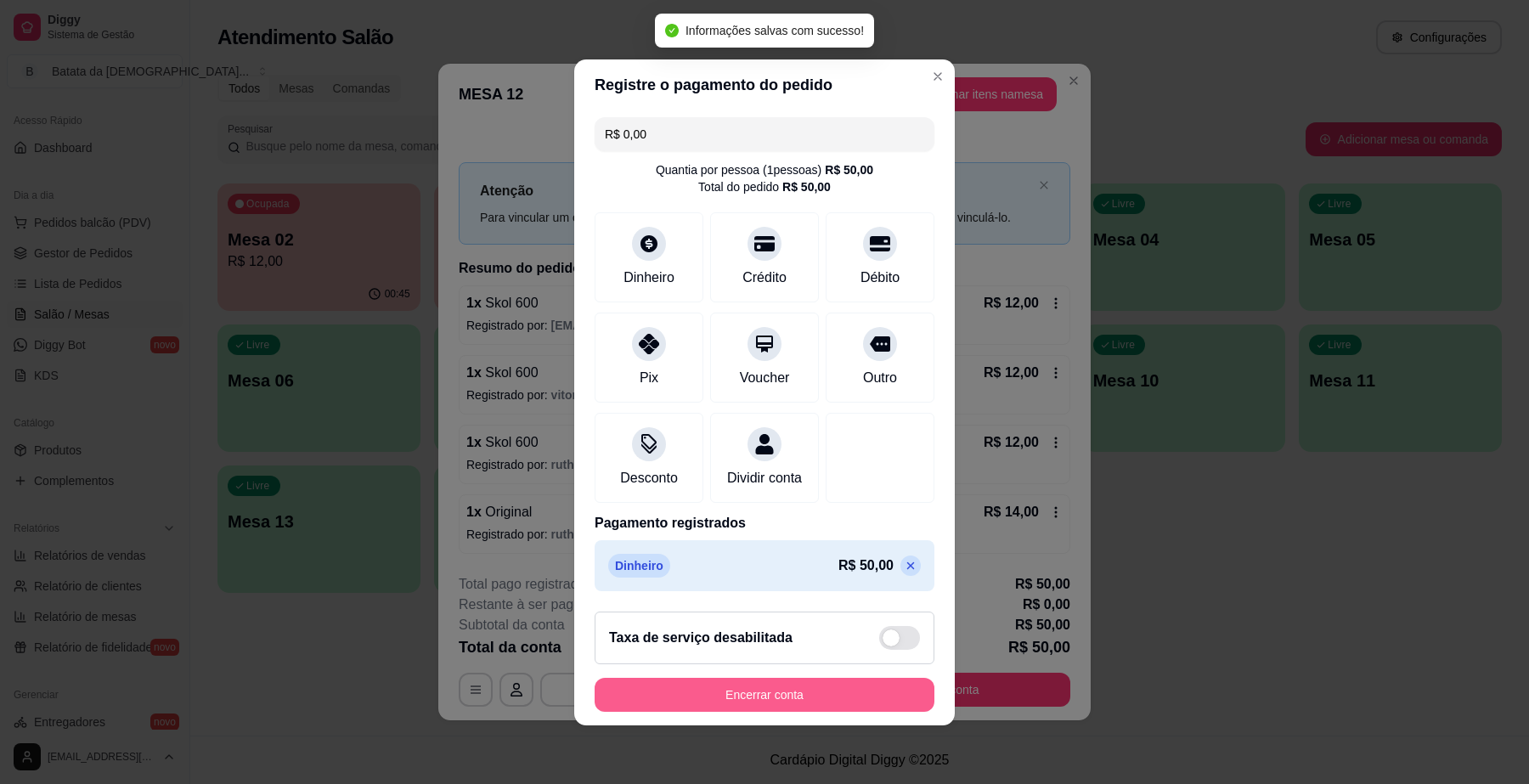
click at [807, 702] on button "Encerrar conta" at bounding box center [764, 694] width 340 height 34
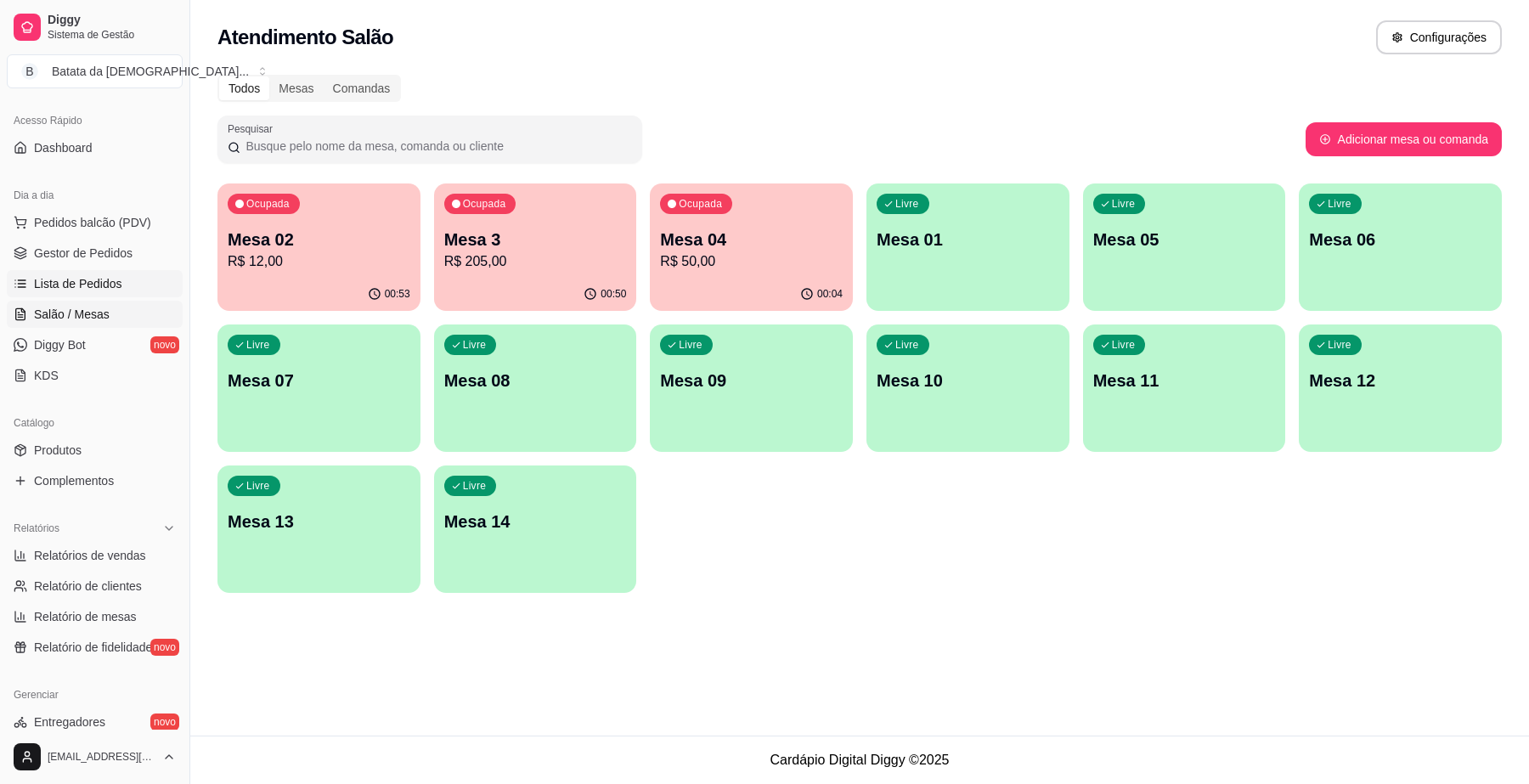
click at [74, 278] on span "Lista de Pedidos" at bounding box center [77, 284] width 88 height 17
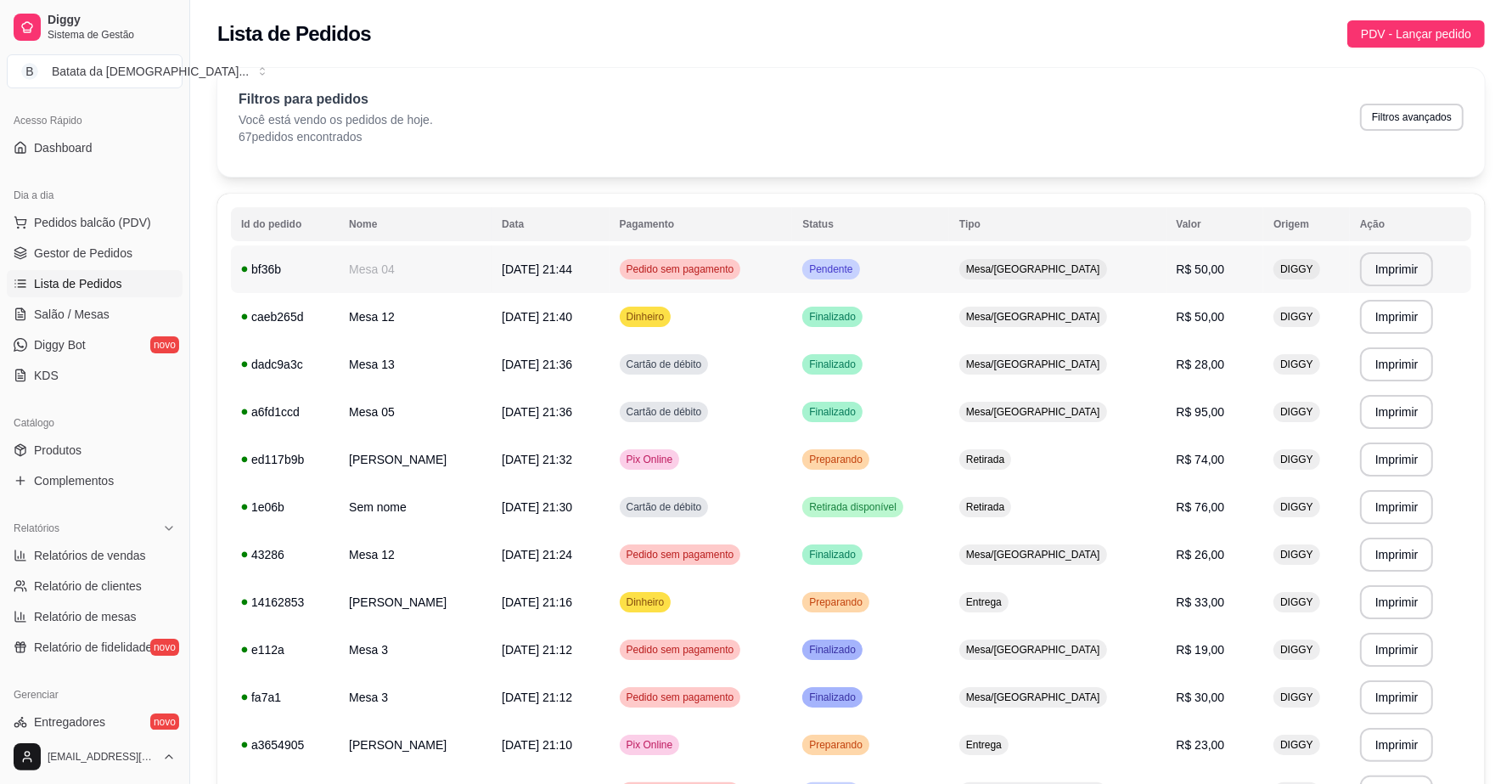
click at [938, 255] on td "Pendente" at bounding box center [870, 268] width 157 height 47
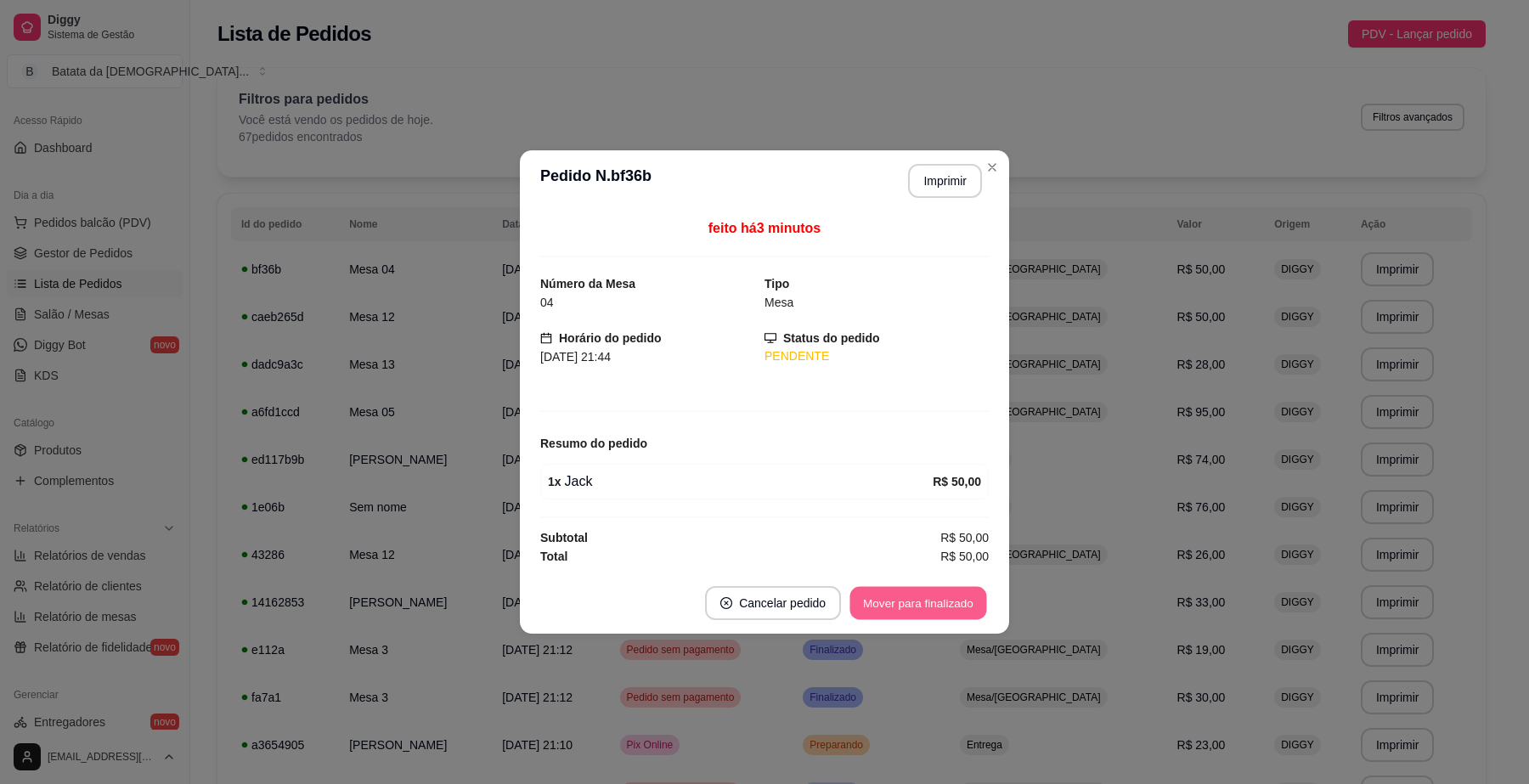
click at [896, 605] on button "Mover para finalizado" at bounding box center [919, 603] width 137 height 33
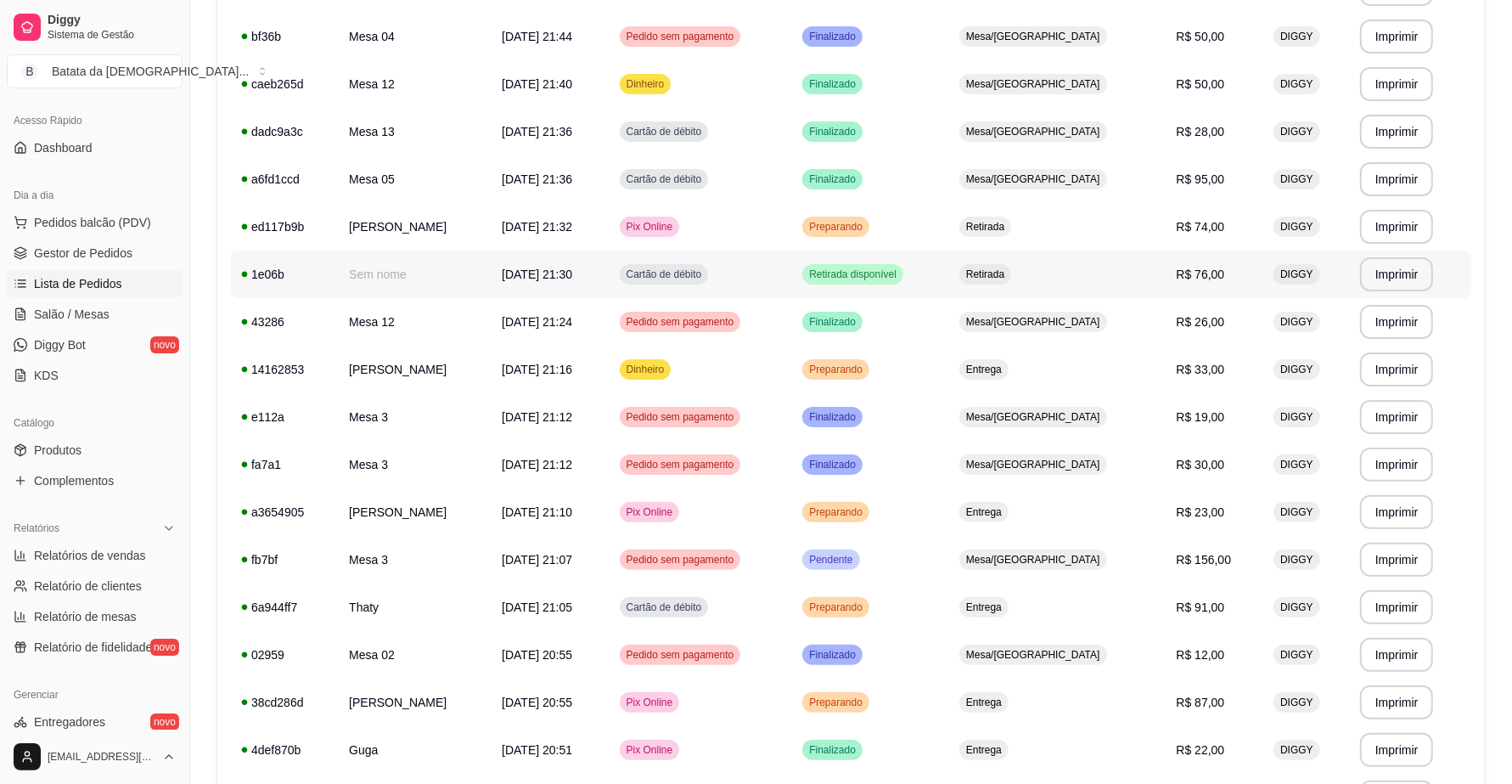
scroll to position [319, 0]
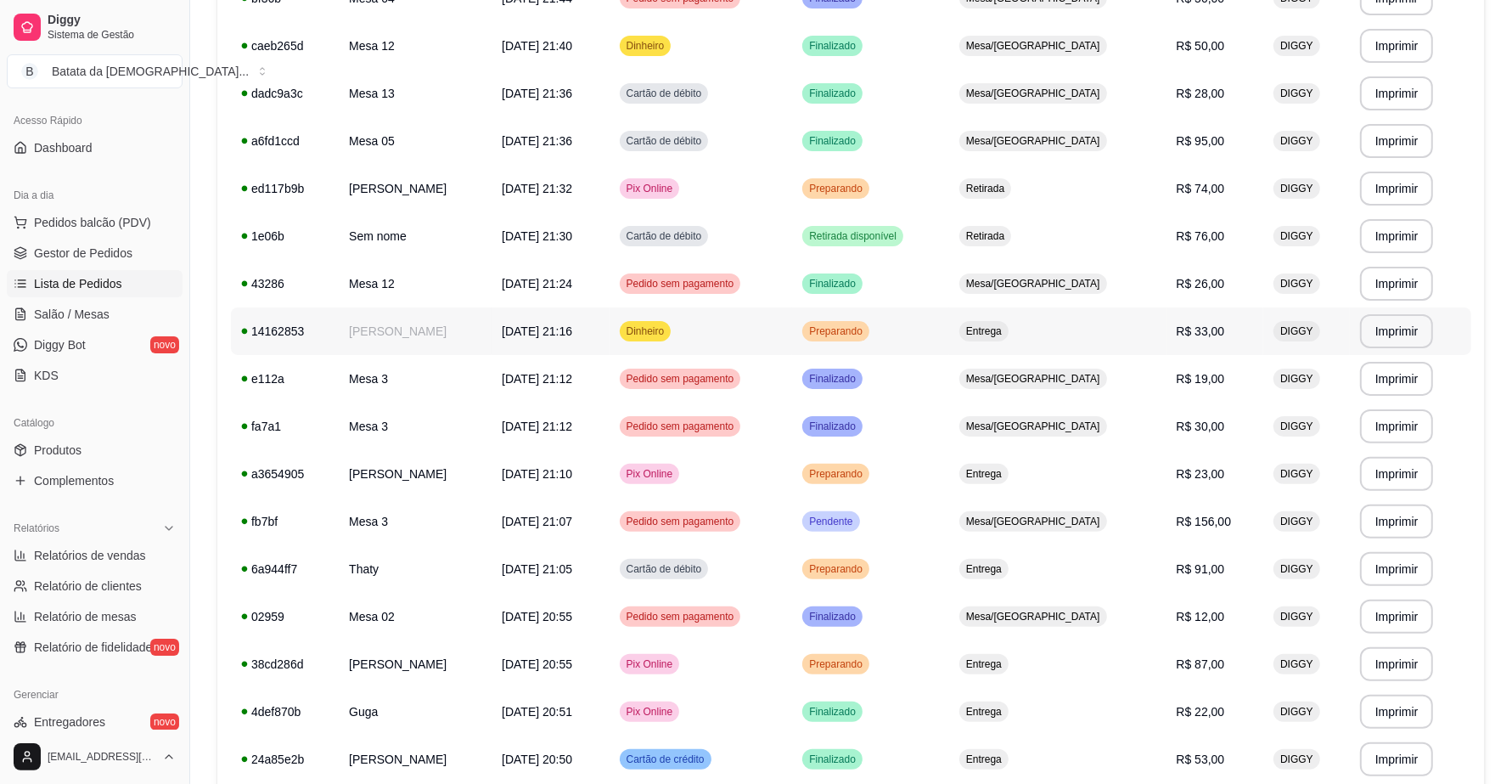
click at [603, 319] on td "[DATE] 21:16" at bounding box center [549, 330] width 117 height 47
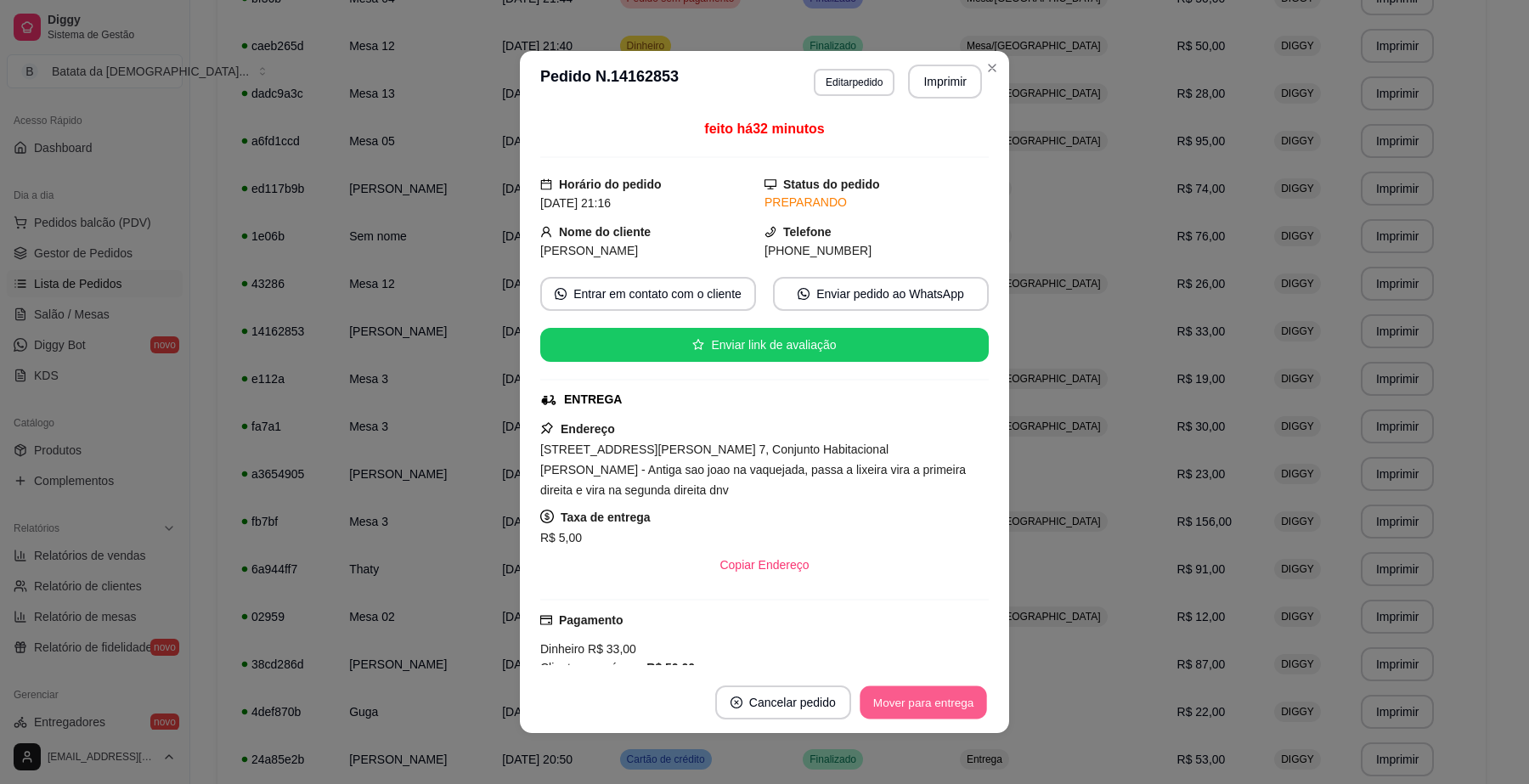
click at [914, 698] on button "Mover para entrega" at bounding box center [923, 702] width 127 height 33
click at [913, 701] on button "Mover para finalizado" at bounding box center [919, 702] width 137 height 33
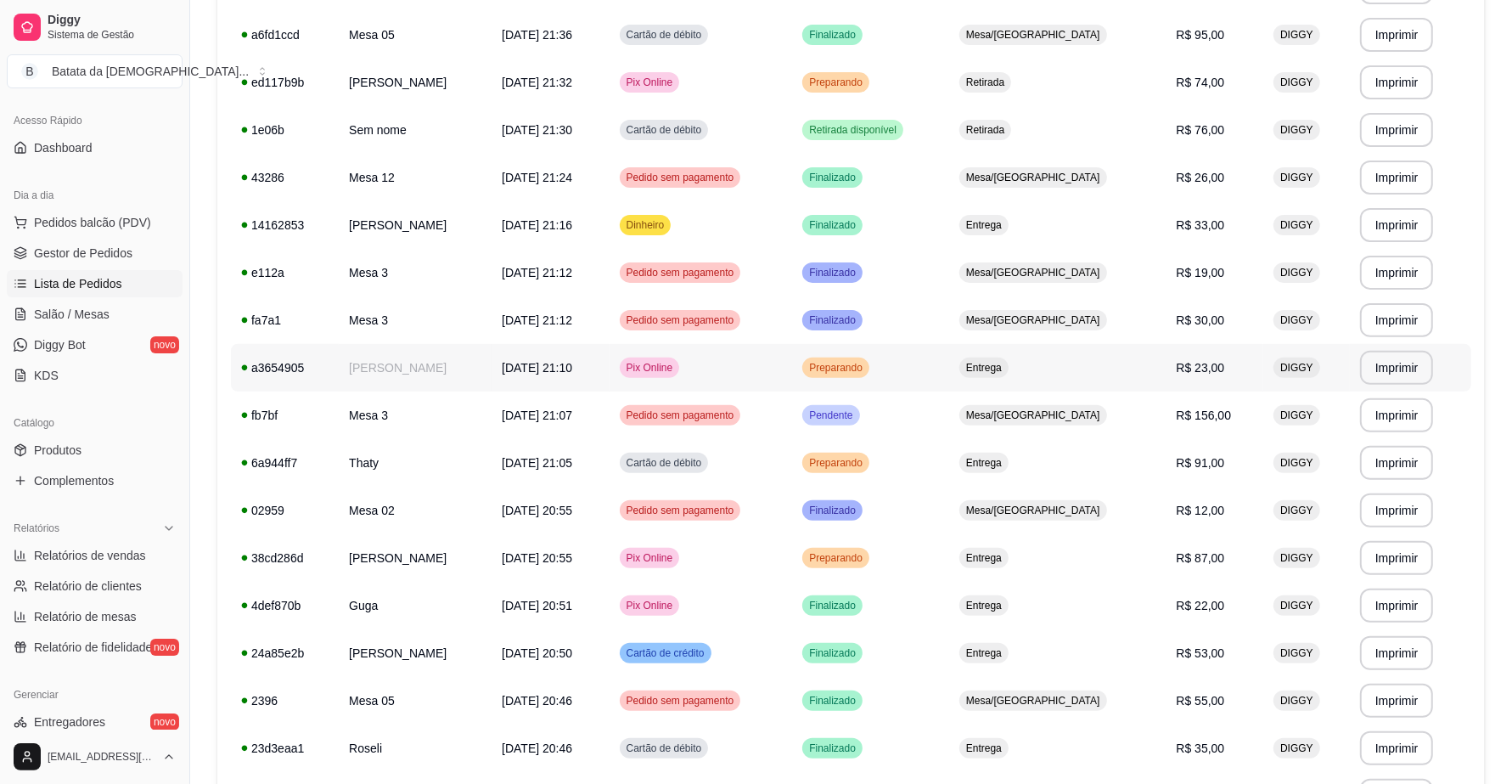
scroll to position [531, 0]
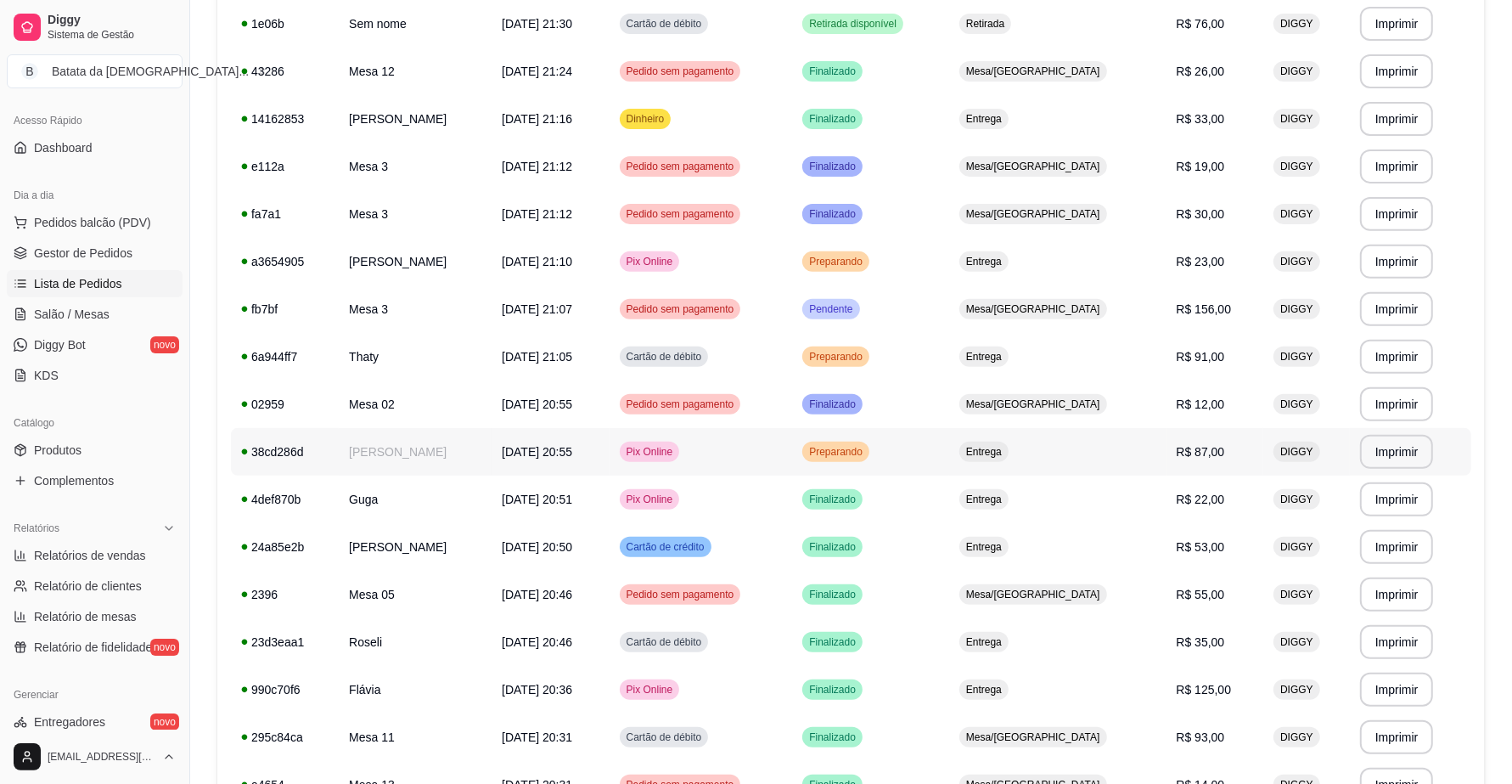
click at [491, 460] on td "[DATE] 20:55" at bounding box center [549, 451] width 117 height 47
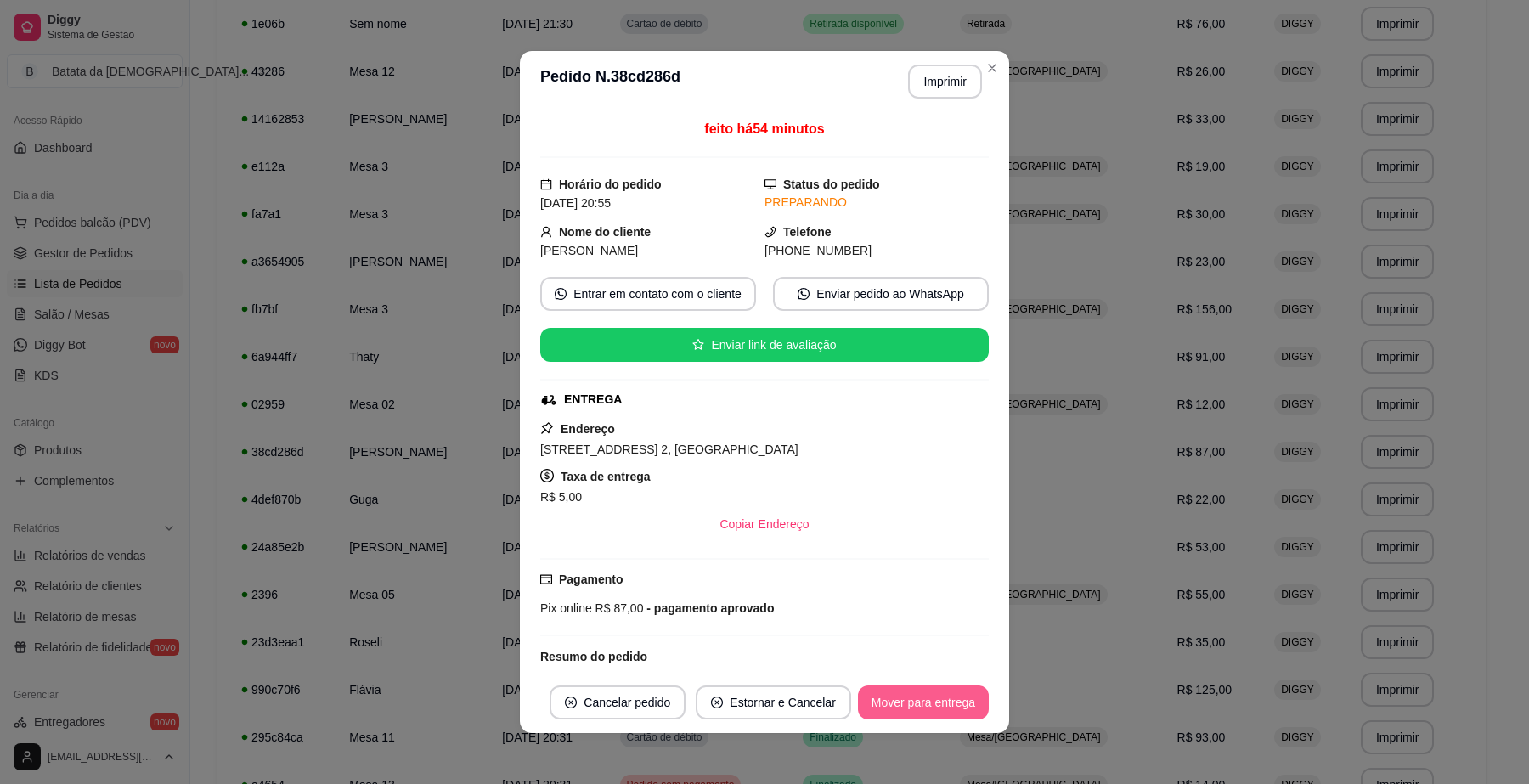
click at [890, 699] on button "Mover para entrega" at bounding box center [922, 702] width 130 height 34
click at [888, 699] on button "Mover para finalizado" at bounding box center [919, 702] width 137 height 33
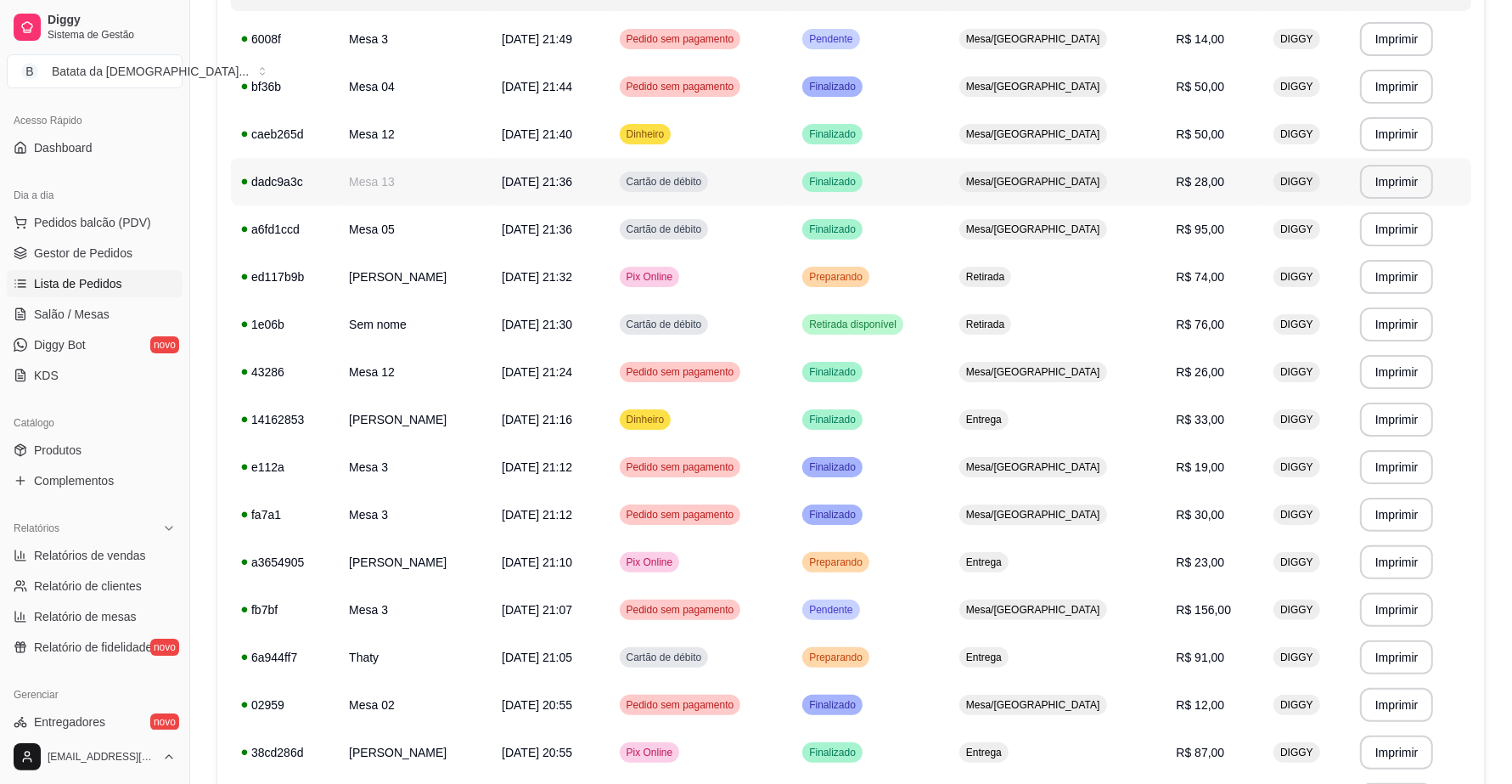
scroll to position [319, 0]
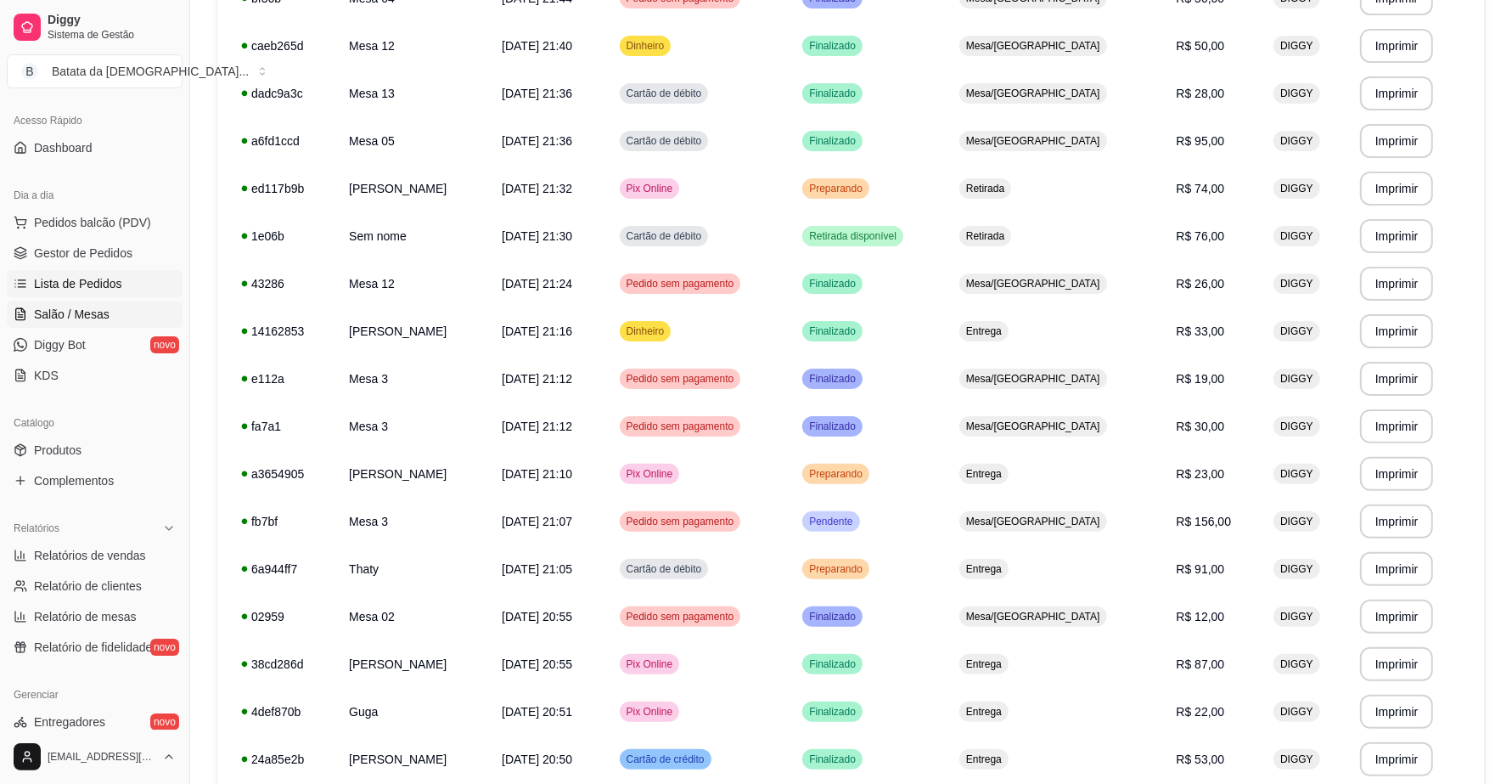
click at [81, 306] on span "Salão / Mesas" at bounding box center [71, 315] width 75 height 17
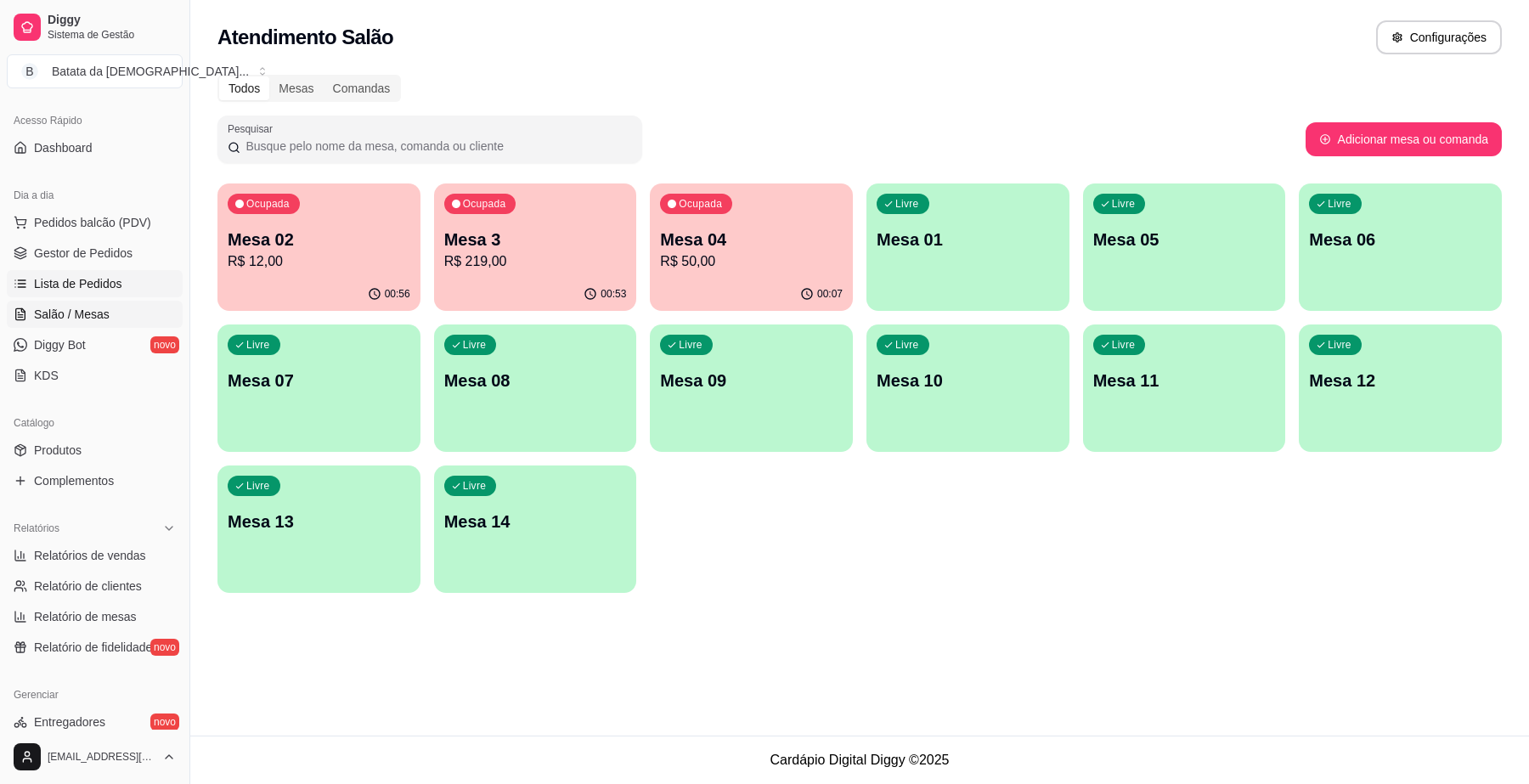
click at [137, 282] on link "Lista de Pedidos" at bounding box center [95, 284] width 176 height 27
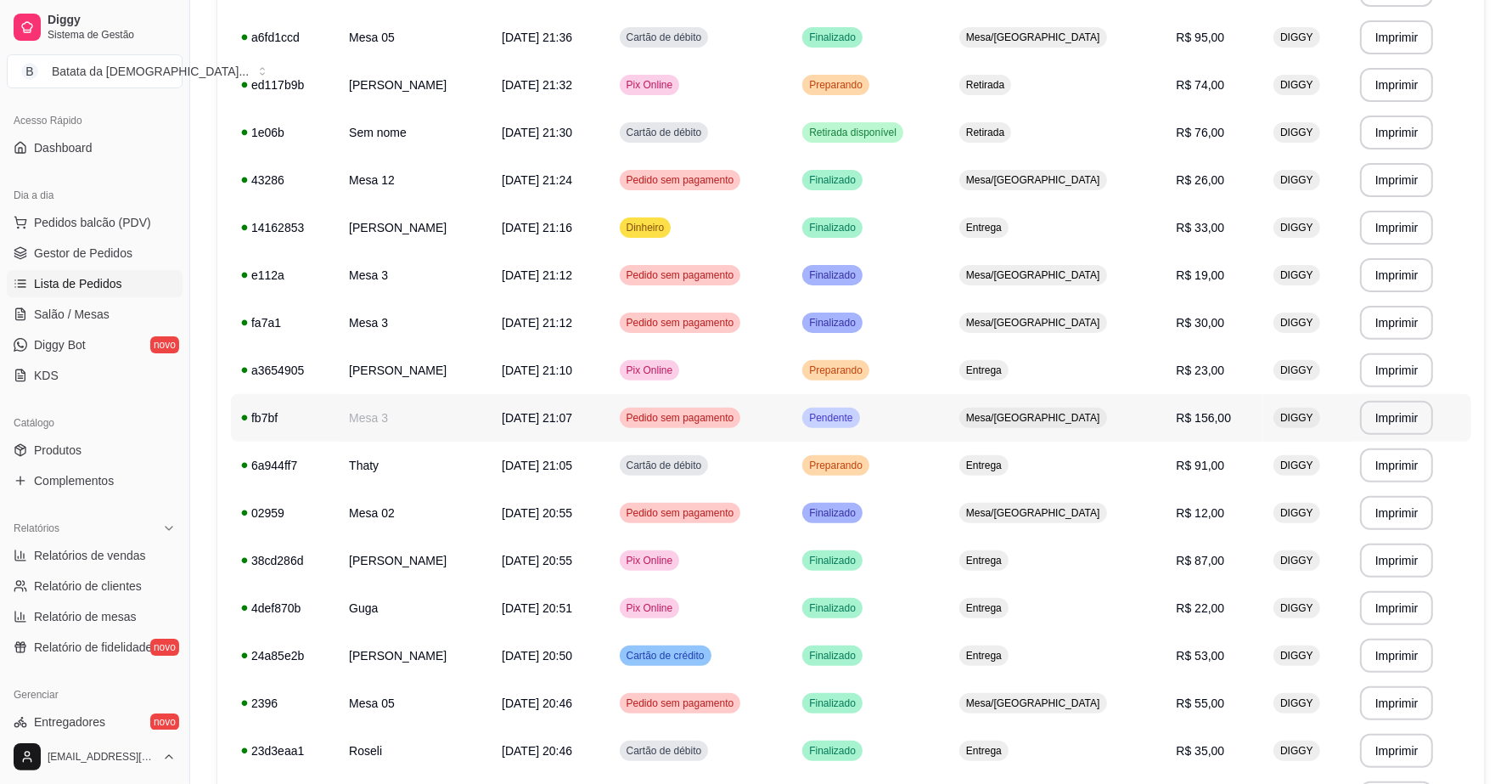
scroll to position [319, 0]
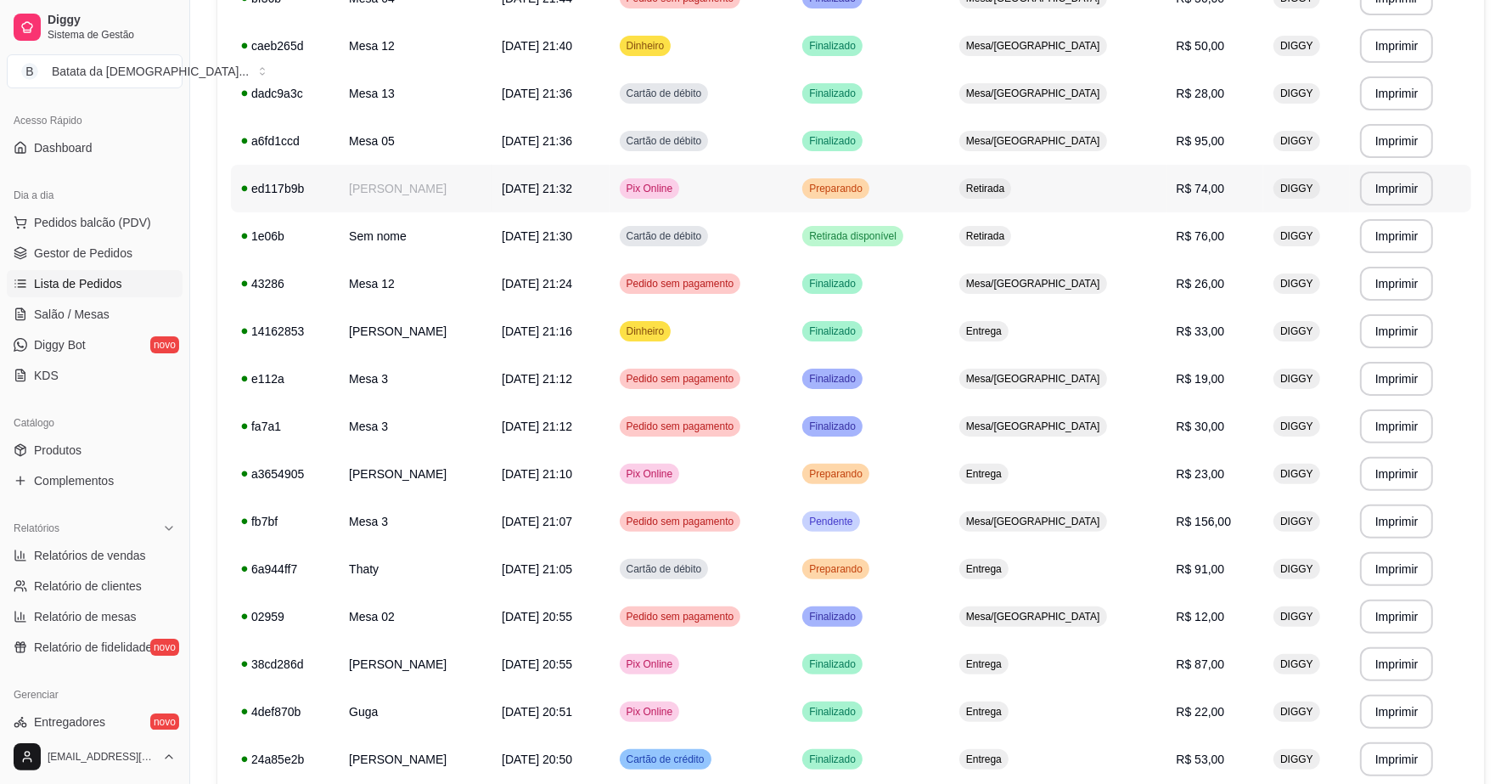
click at [599, 196] on td "31/08/25 às 21:32" at bounding box center [549, 188] width 117 height 47
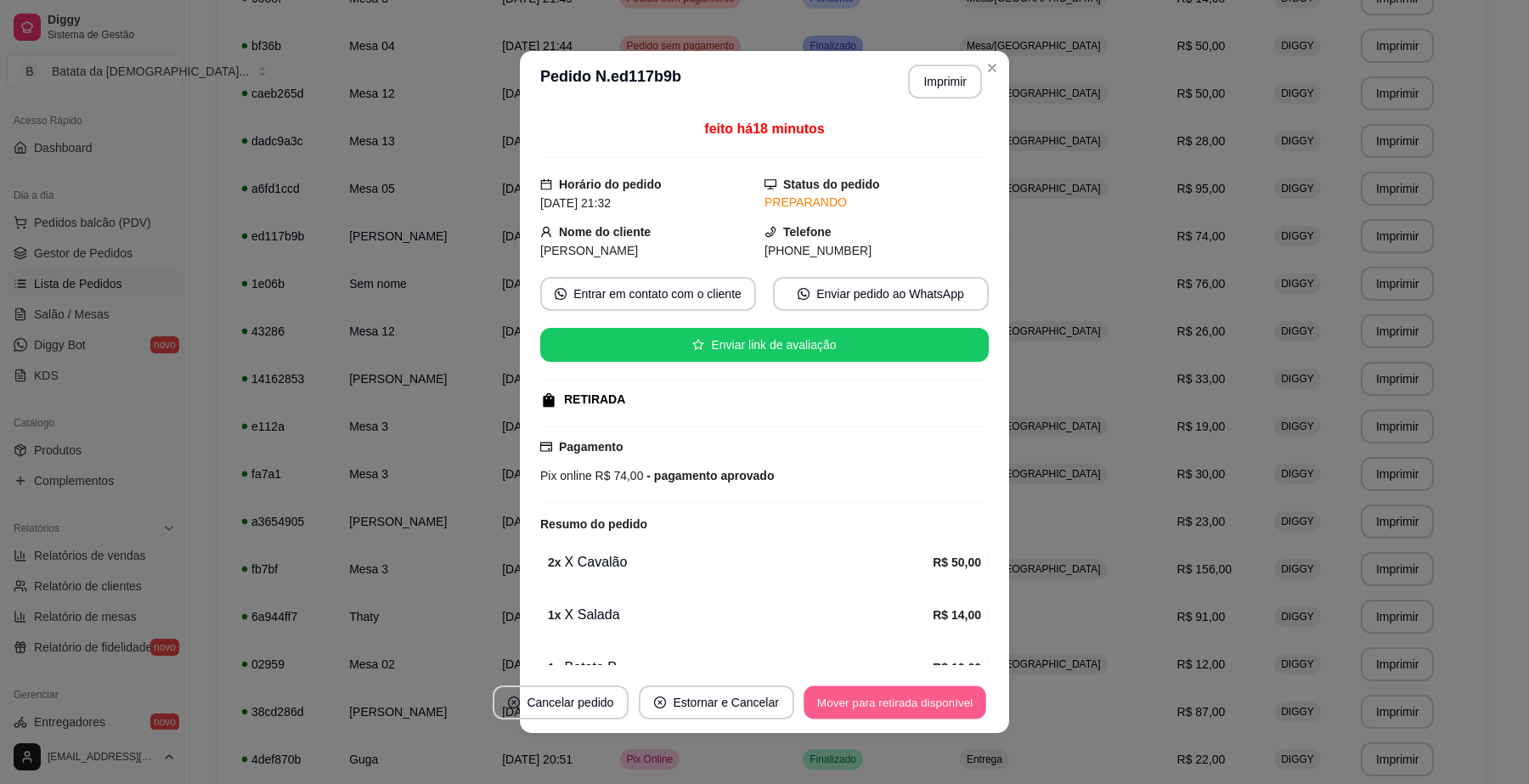
click at [940, 692] on button "Mover para retirada disponível" at bounding box center [894, 702] width 182 height 33
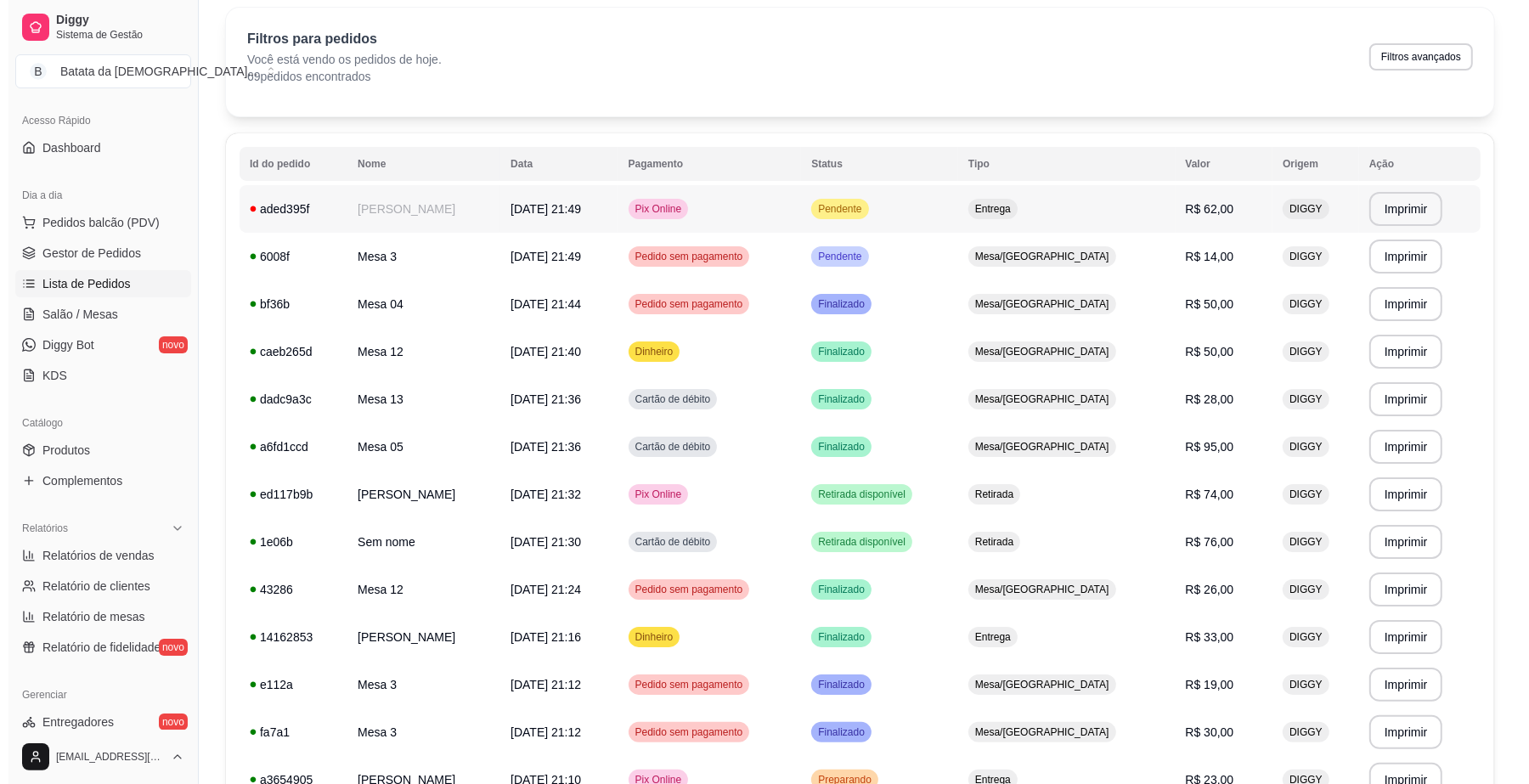
scroll to position [0, 0]
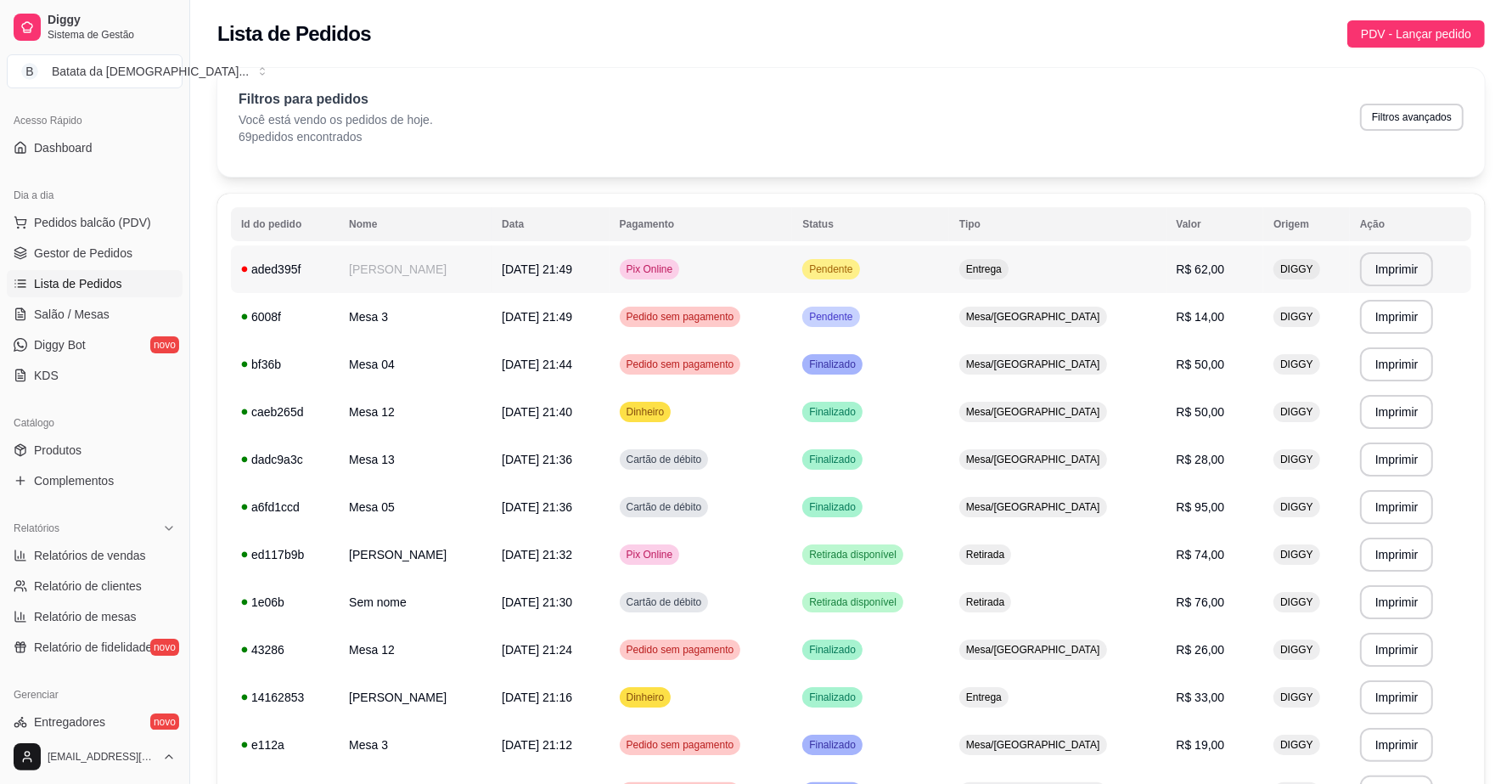
click at [949, 268] on td "Pendente" at bounding box center [870, 268] width 157 height 47
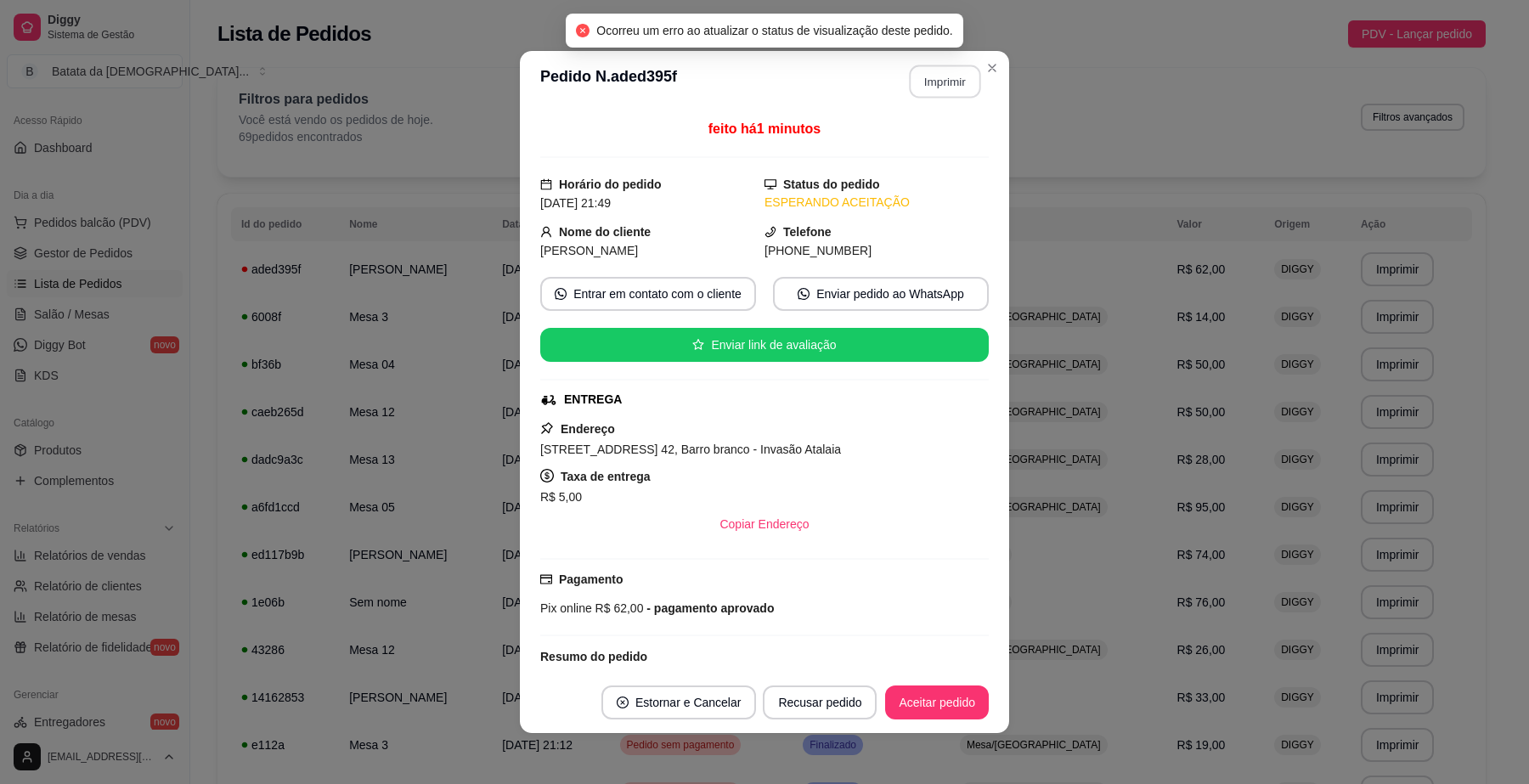
click at [923, 69] on button "Imprimir" at bounding box center [946, 82] width 71 height 33
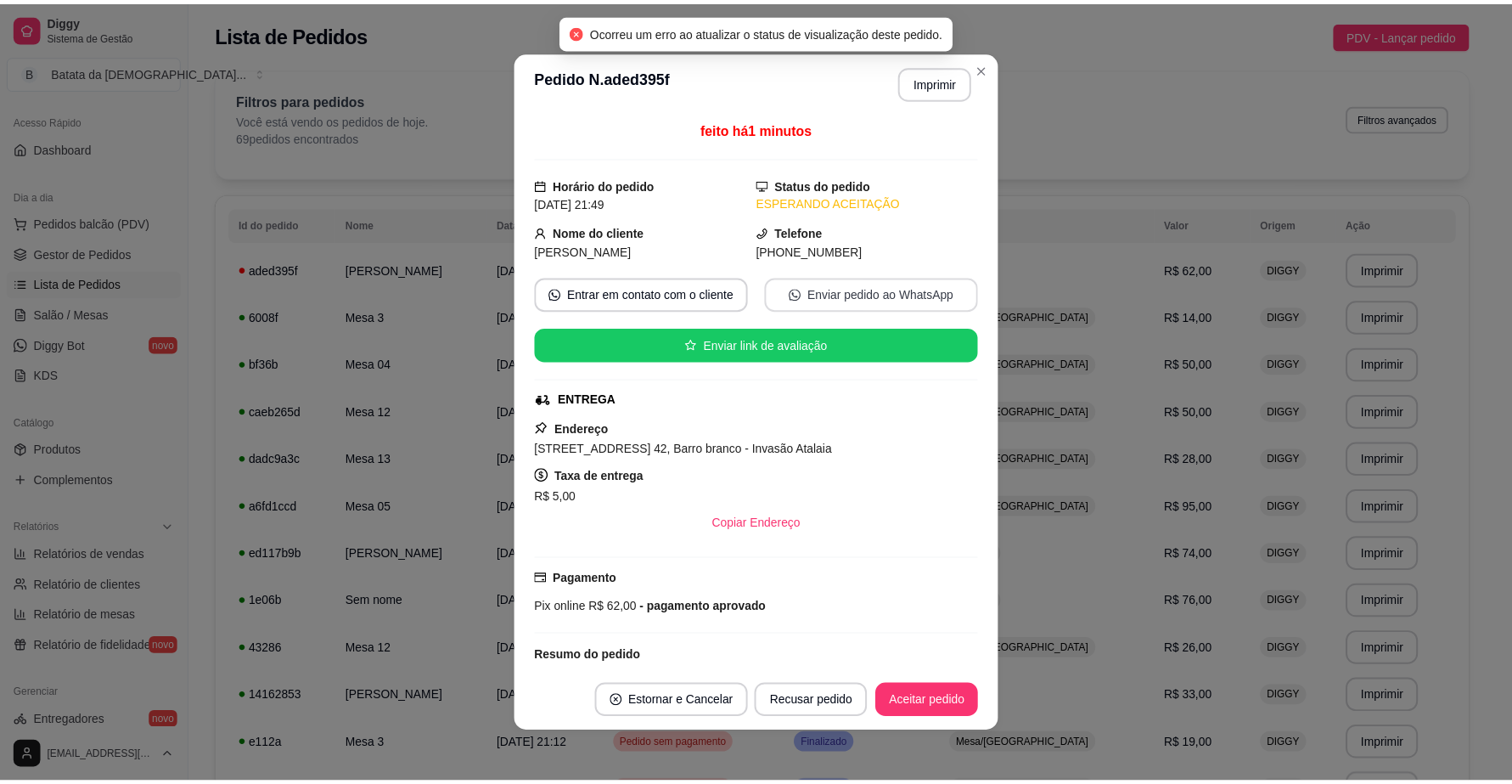
scroll to position [216, 0]
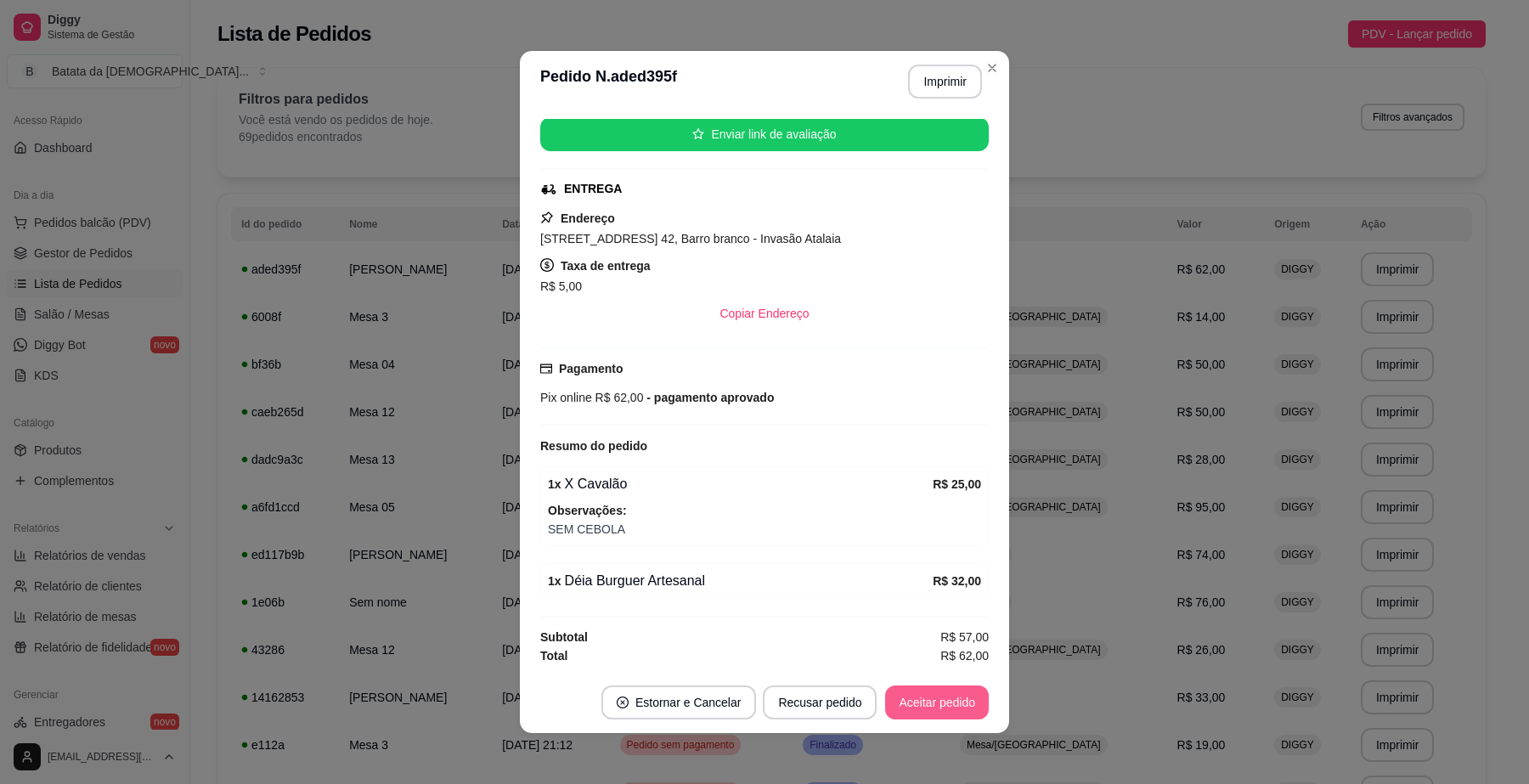
click at [939, 690] on button "Aceitar pedido" at bounding box center [936, 702] width 103 height 34
click at [928, 694] on button "Mover para preparo" at bounding box center [922, 702] width 131 height 34
